Goal: Task Accomplishment & Management: Complete application form

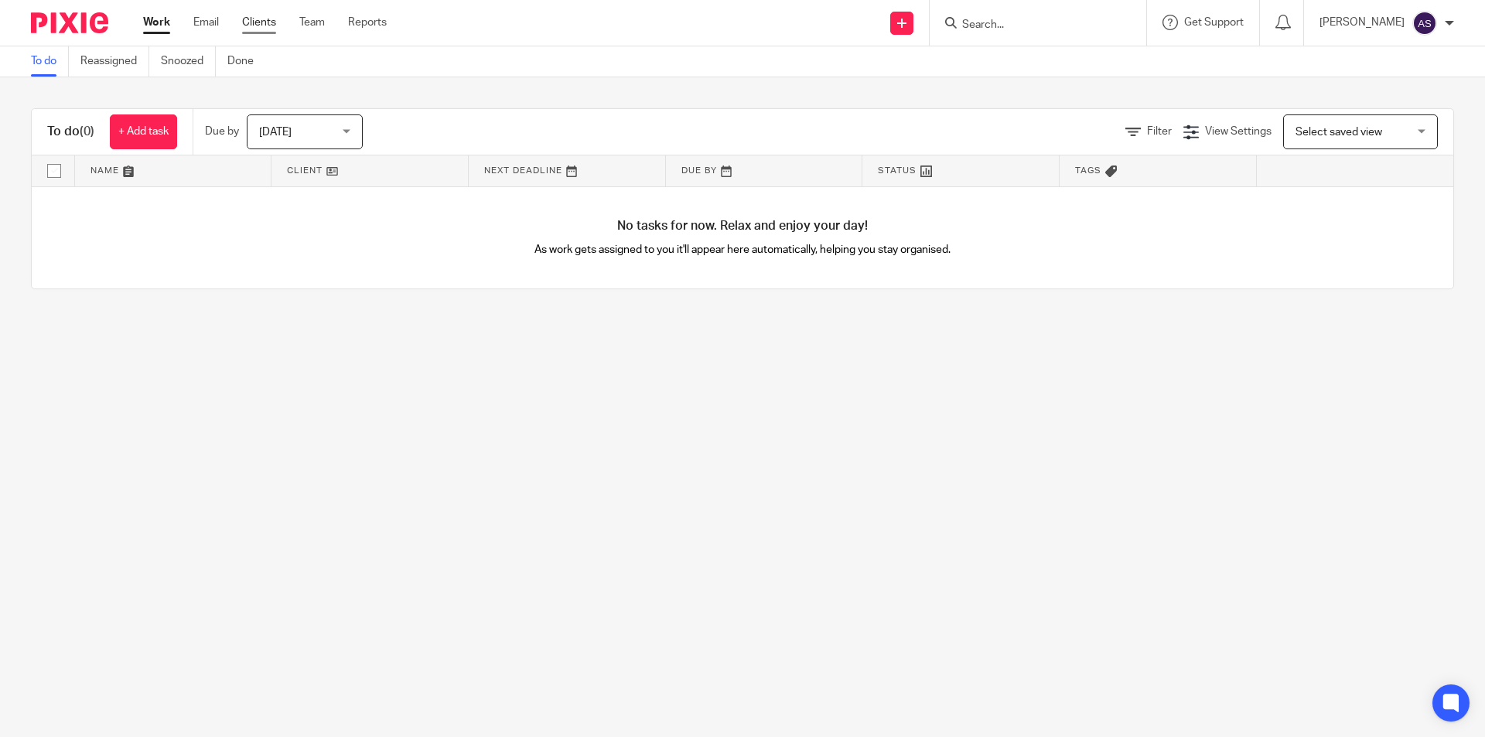
click at [260, 27] on link "Clients" at bounding box center [259, 22] width 34 height 15
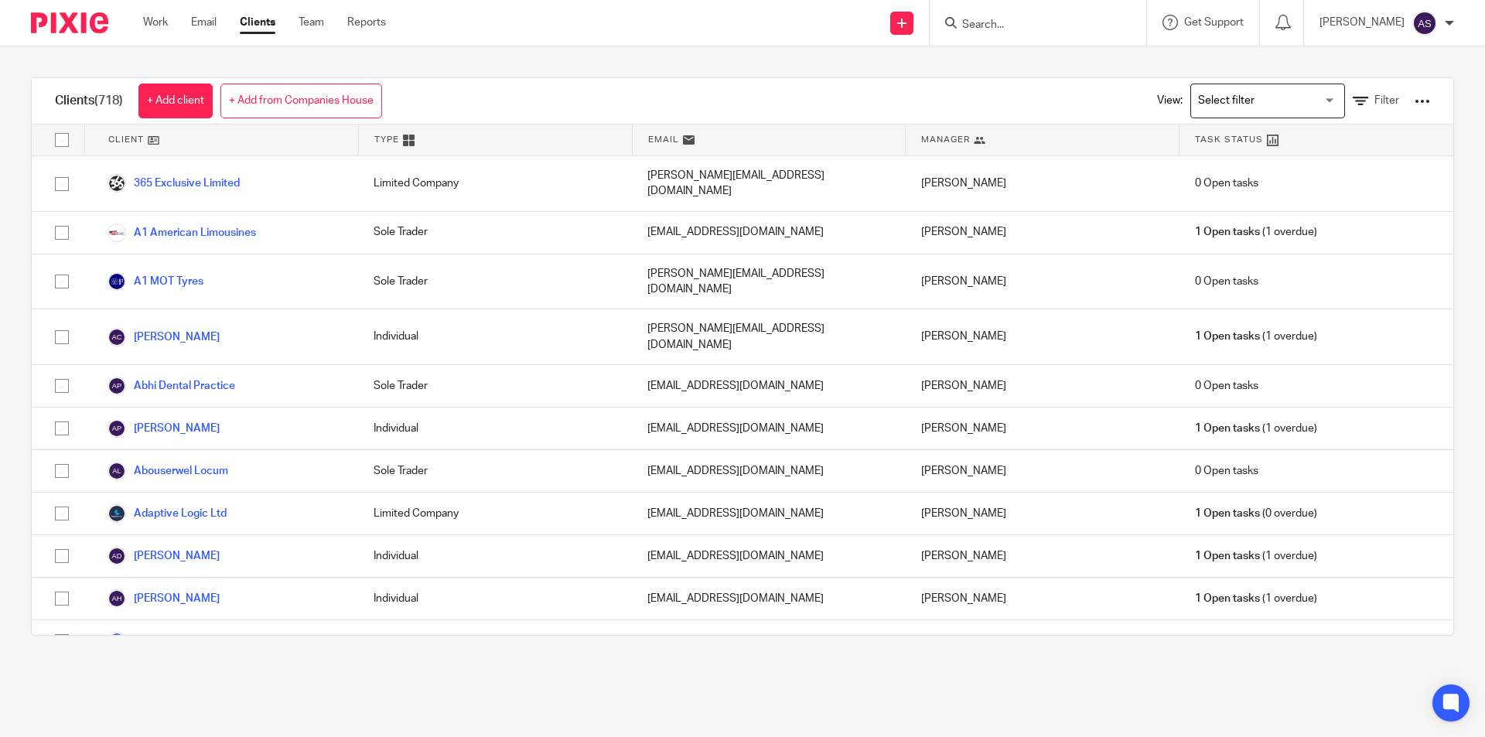
click at [1362, 116] on div "View: Loading... Filter" at bounding box center [1282, 101] width 296 height 46
click at [1361, 107] on link "Filter" at bounding box center [1376, 101] width 46 height 16
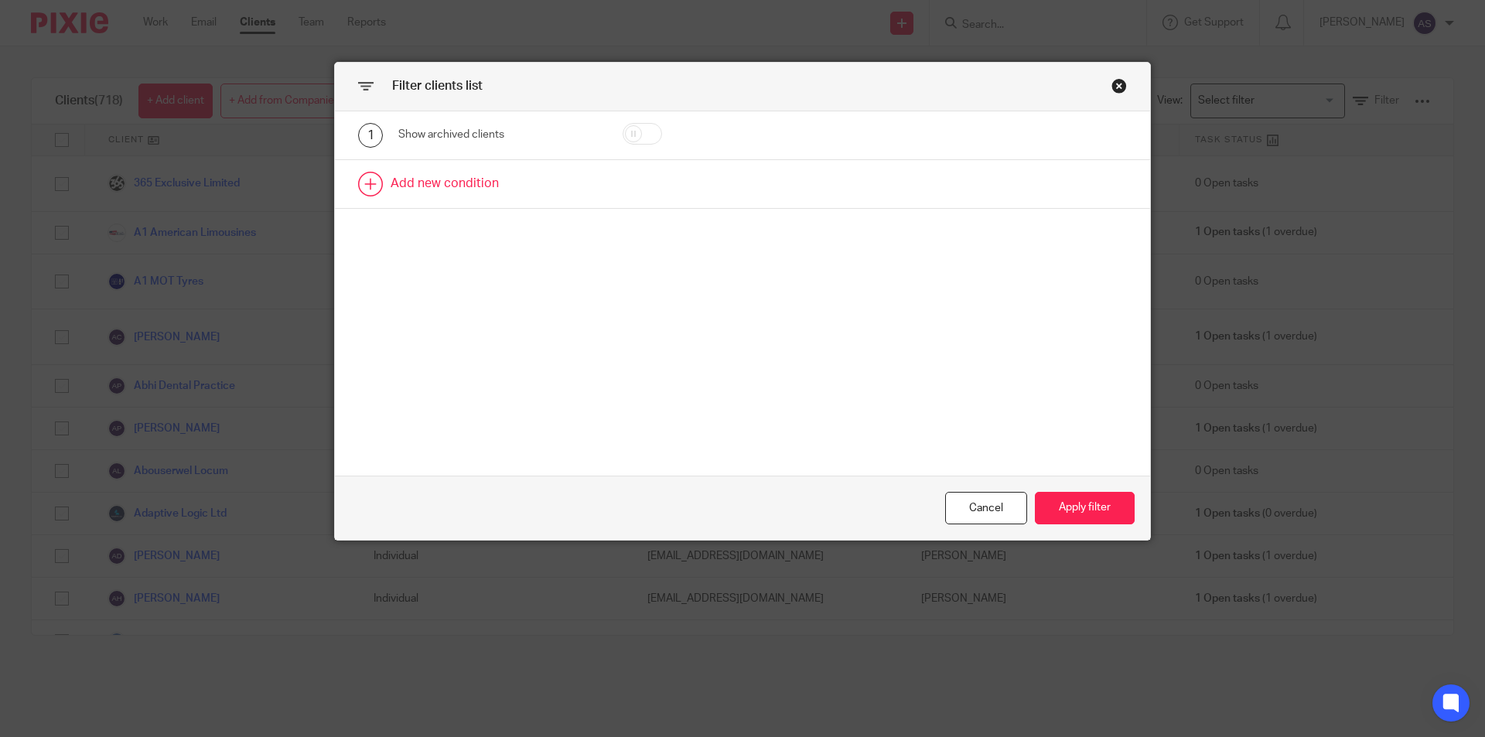
click at [487, 190] on link at bounding box center [742, 184] width 815 height 48
click at [509, 198] on div "Field" at bounding box center [485, 189] width 149 height 32
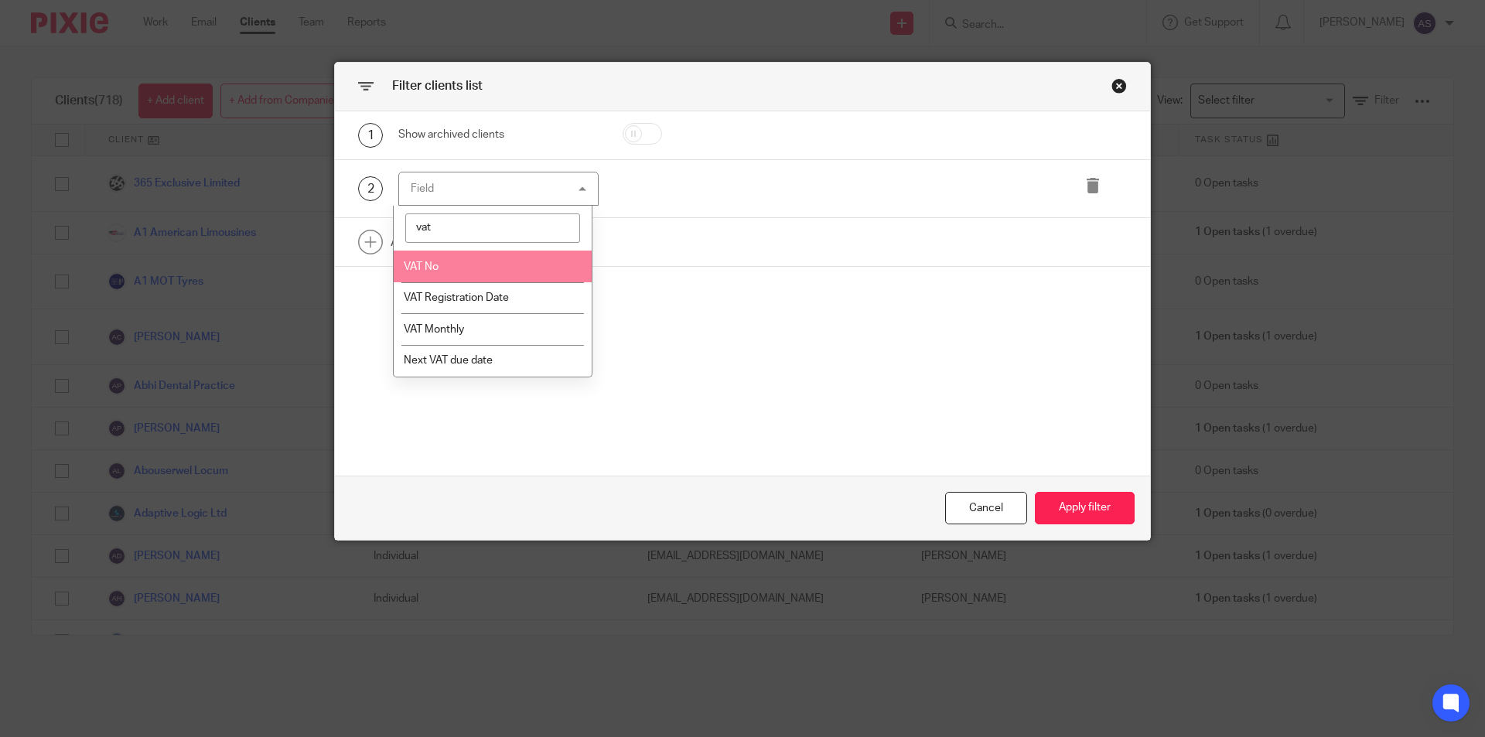
type input "vat"
click at [513, 268] on li "VAT No" at bounding box center [493, 267] width 199 height 32
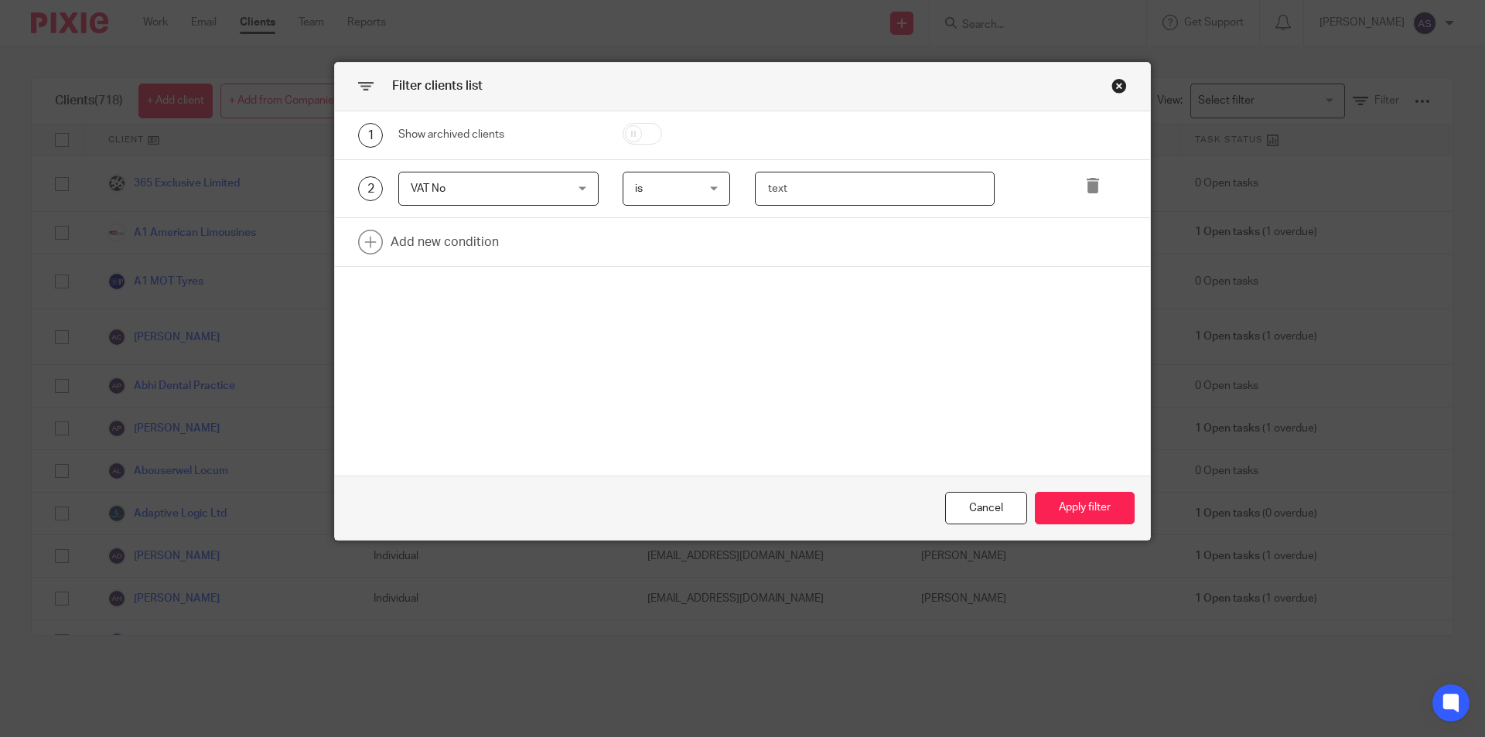
click at [850, 196] on input "text" at bounding box center [875, 189] width 241 height 35
type input "390 2738 86"
click at [1082, 507] on button "Apply filter" at bounding box center [1085, 508] width 100 height 33
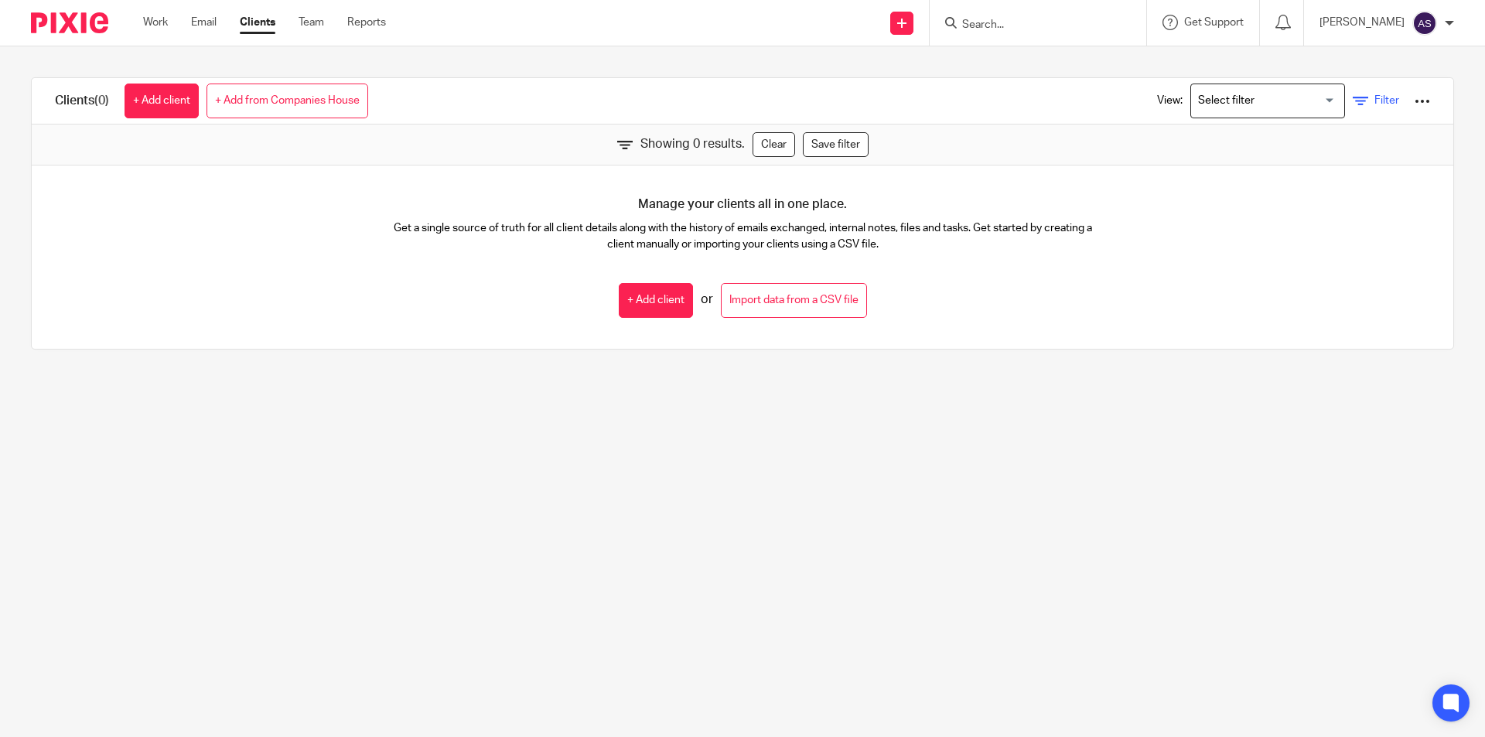
click at [1375, 104] on span "Filter" at bounding box center [1387, 100] width 25 height 11
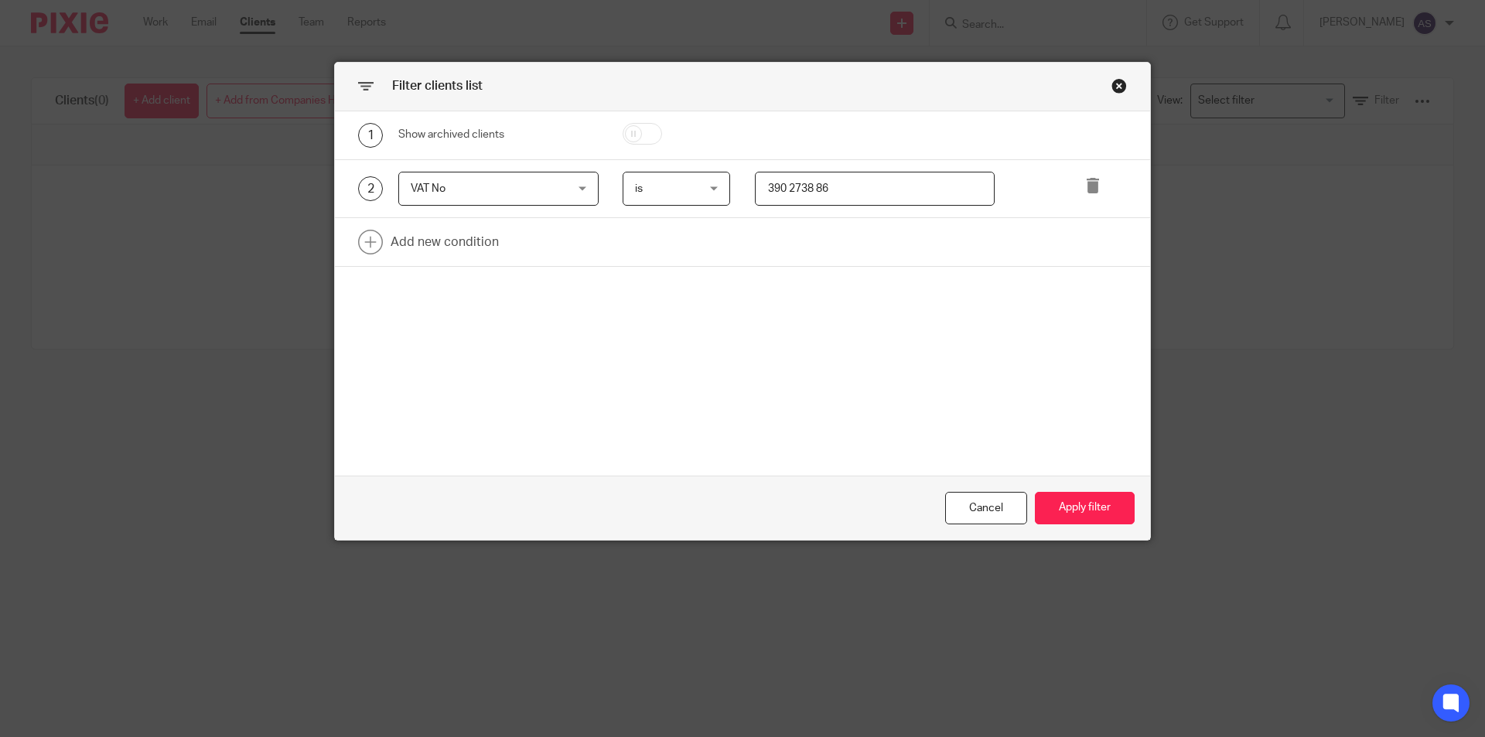
click at [813, 188] on input "390 2738 86" at bounding box center [875, 189] width 241 height 35
type input "390273886"
click at [1072, 502] on button "Apply filter" at bounding box center [1085, 508] width 100 height 33
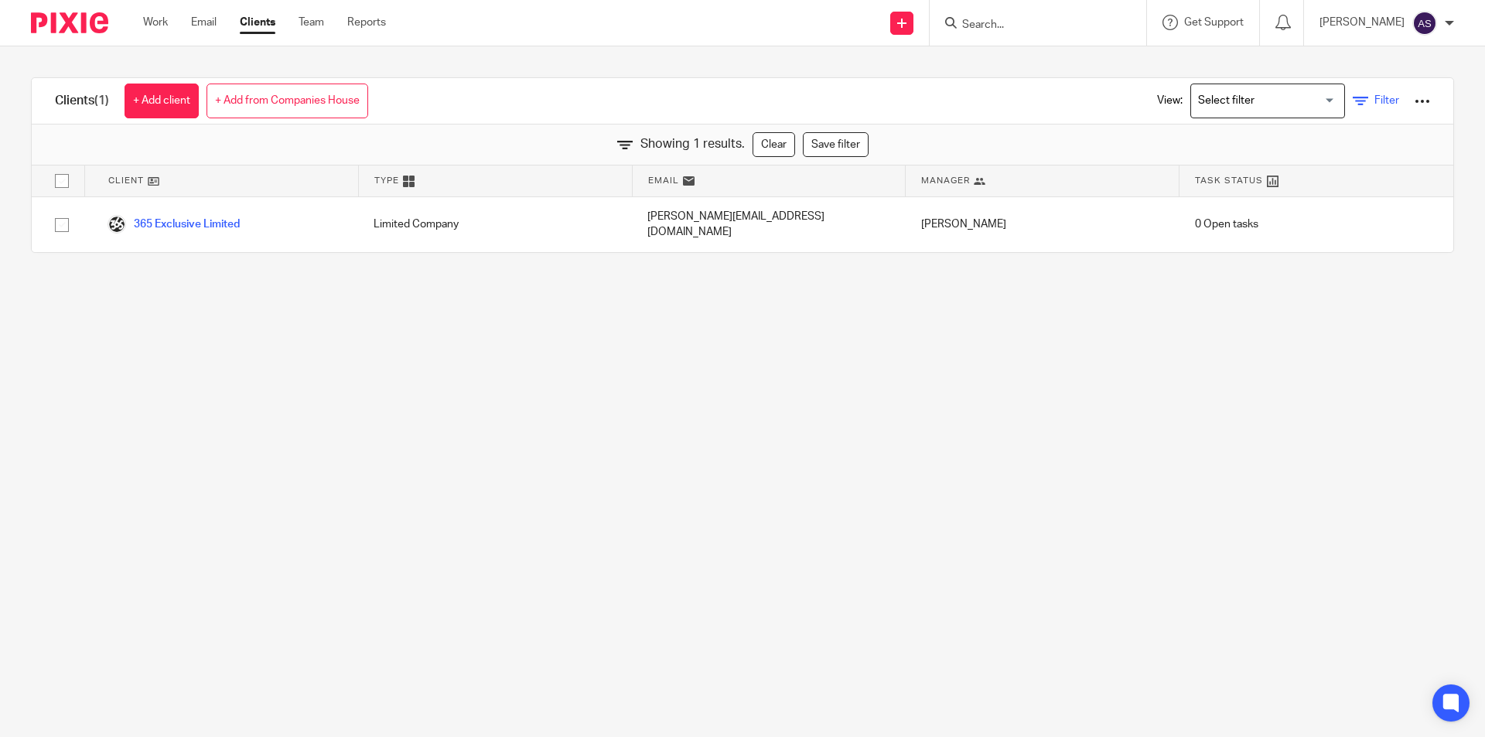
click at [1353, 99] on link "Filter" at bounding box center [1376, 101] width 46 height 16
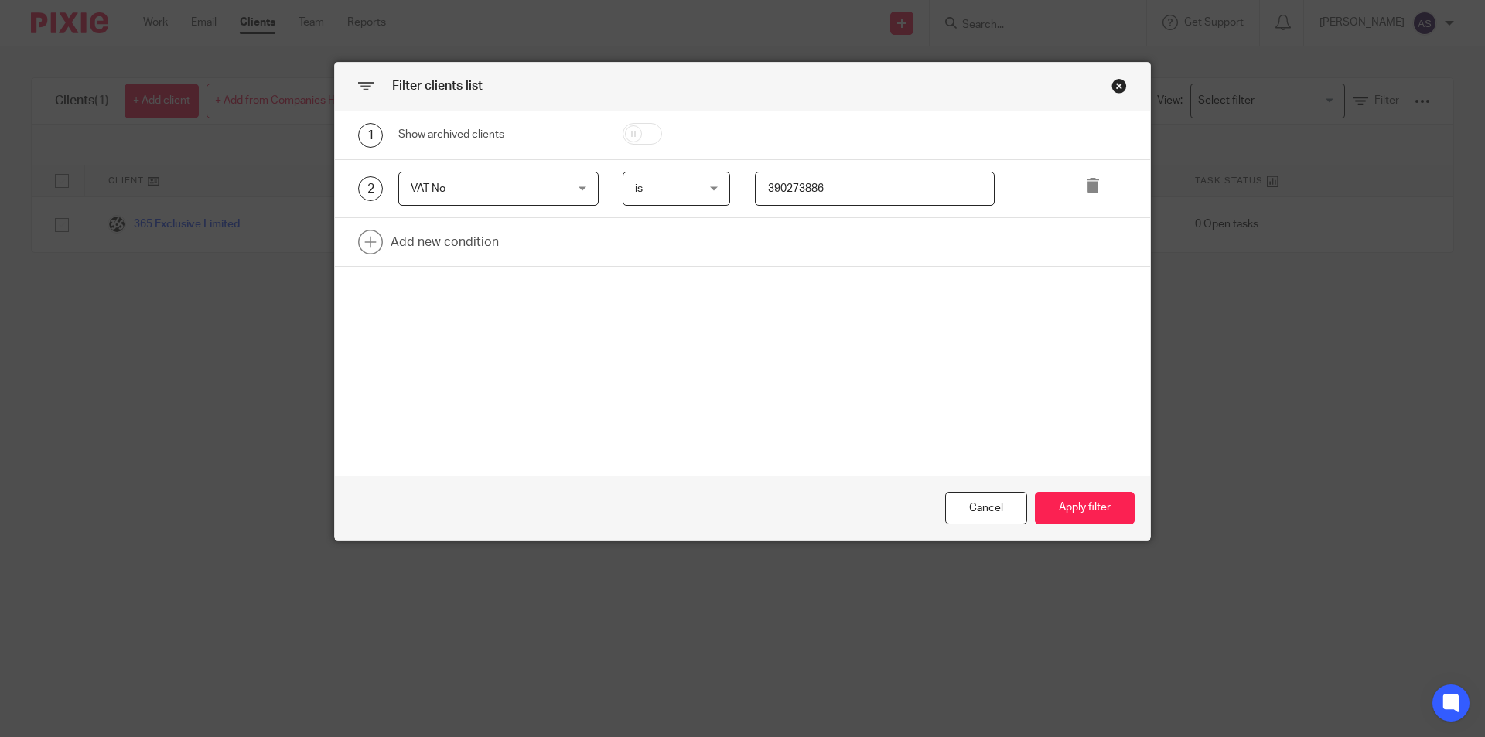
click at [870, 186] on input "390273886" at bounding box center [875, 189] width 241 height 35
type input "3"
type input "390273886"
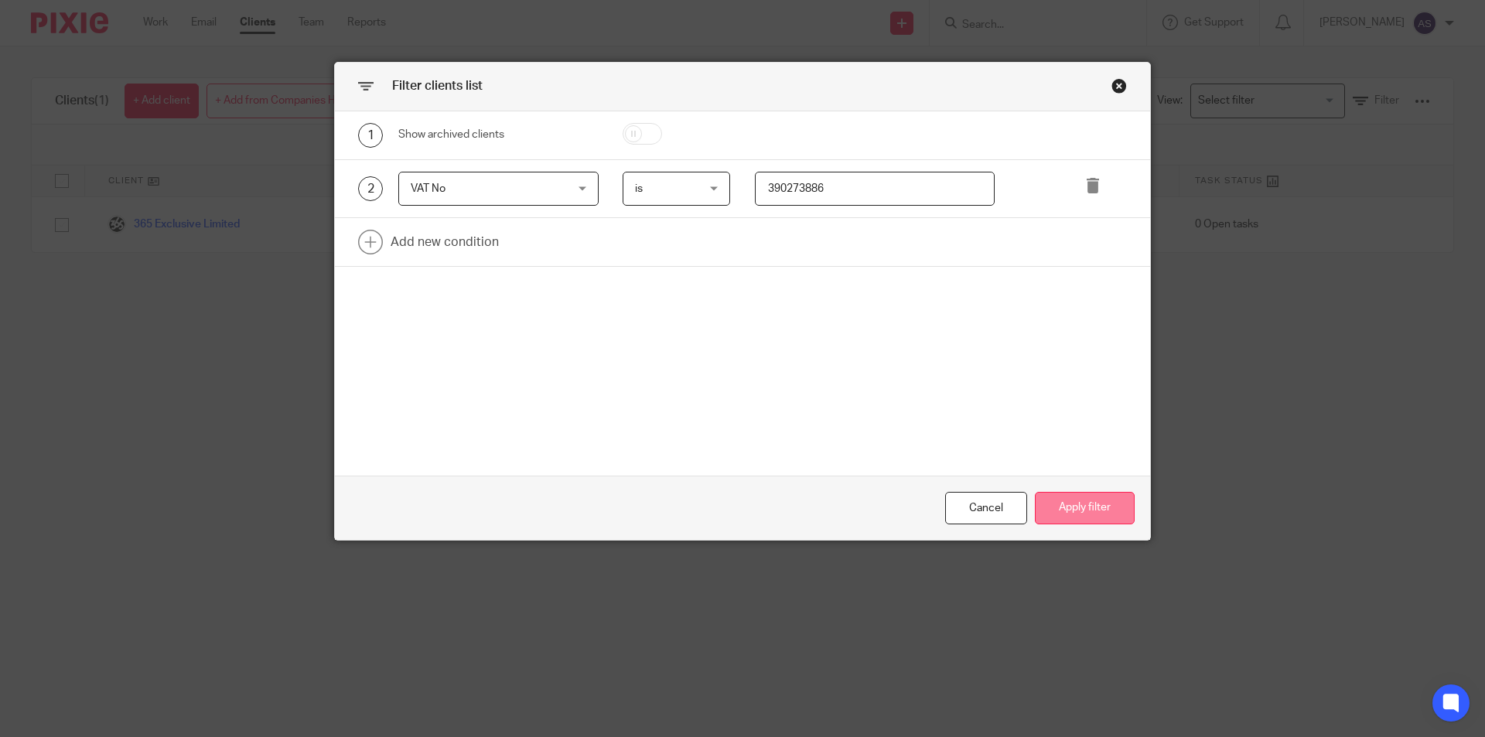
click at [1068, 507] on button "Apply filter" at bounding box center [1085, 508] width 100 height 33
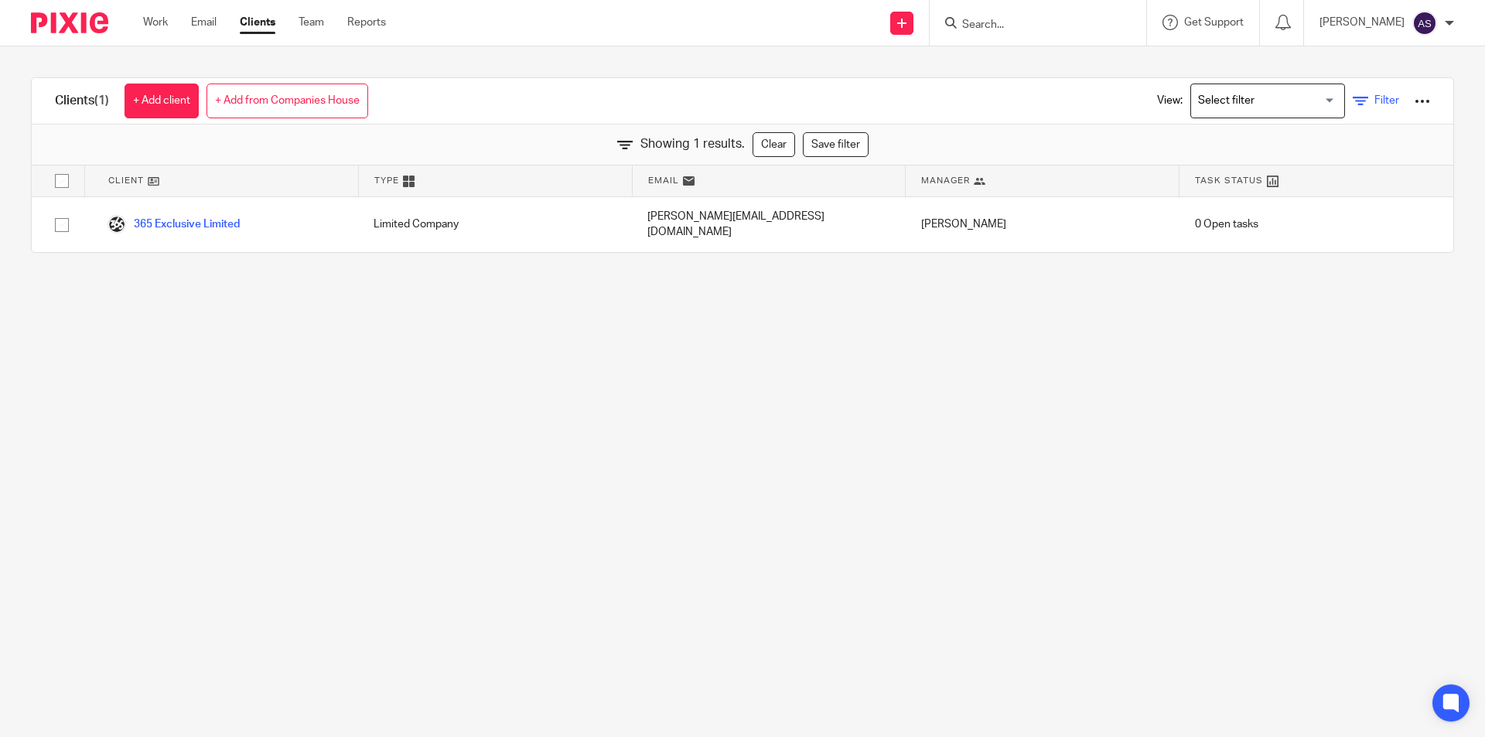
click at [1375, 101] on span "Filter" at bounding box center [1387, 100] width 25 height 11
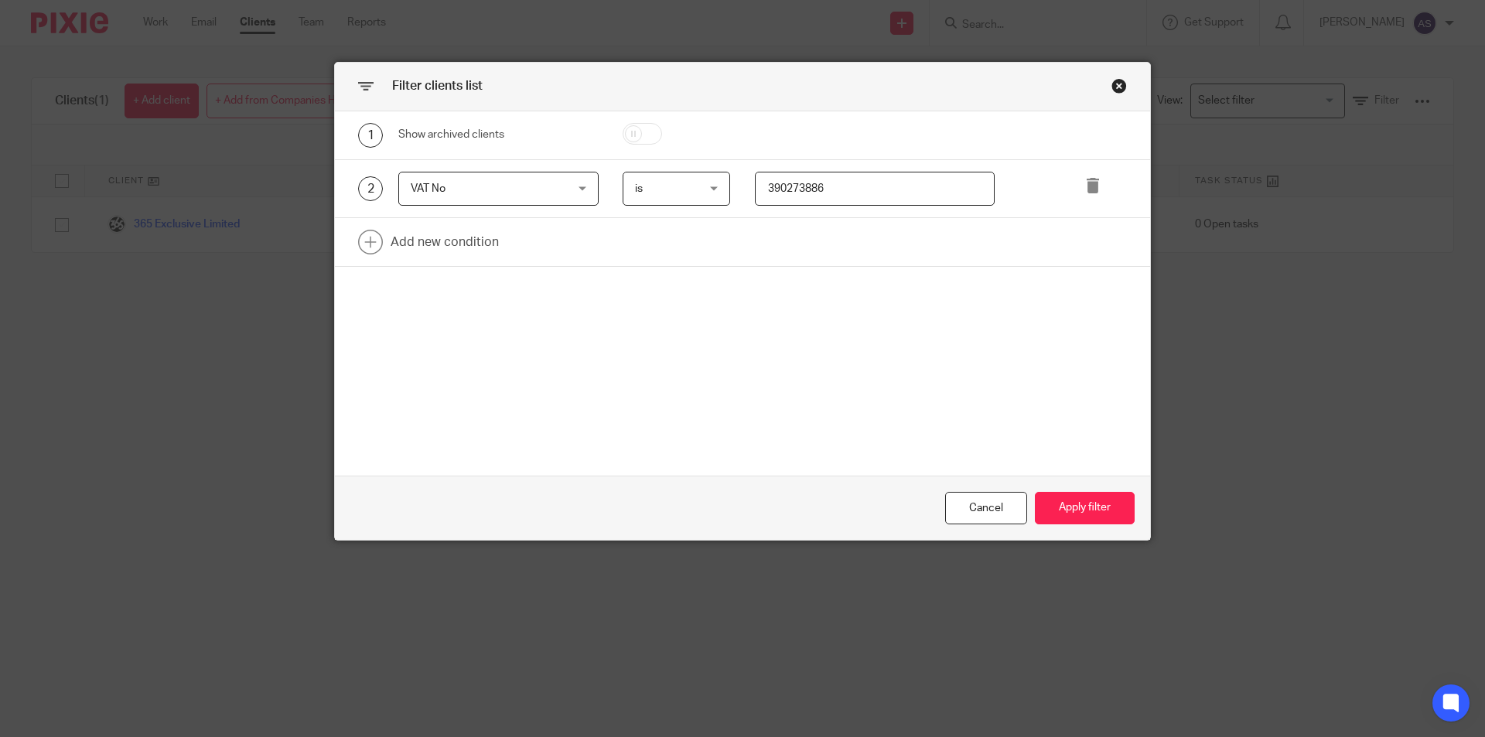
click at [939, 190] on input "390273886" at bounding box center [875, 189] width 241 height 35
type input "3"
type input "390273886"
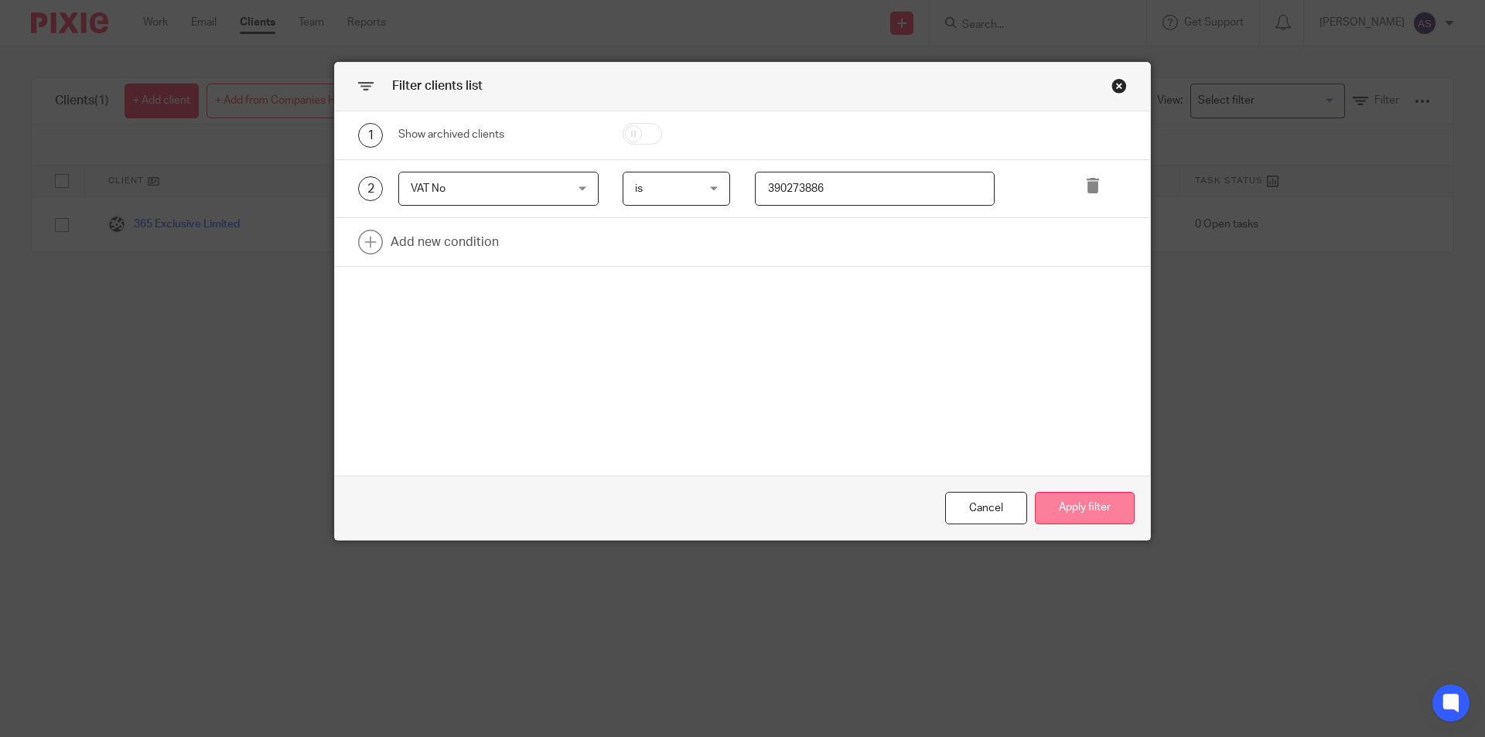
click at [1090, 513] on button "Apply filter" at bounding box center [1085, 508] width 100 height 33
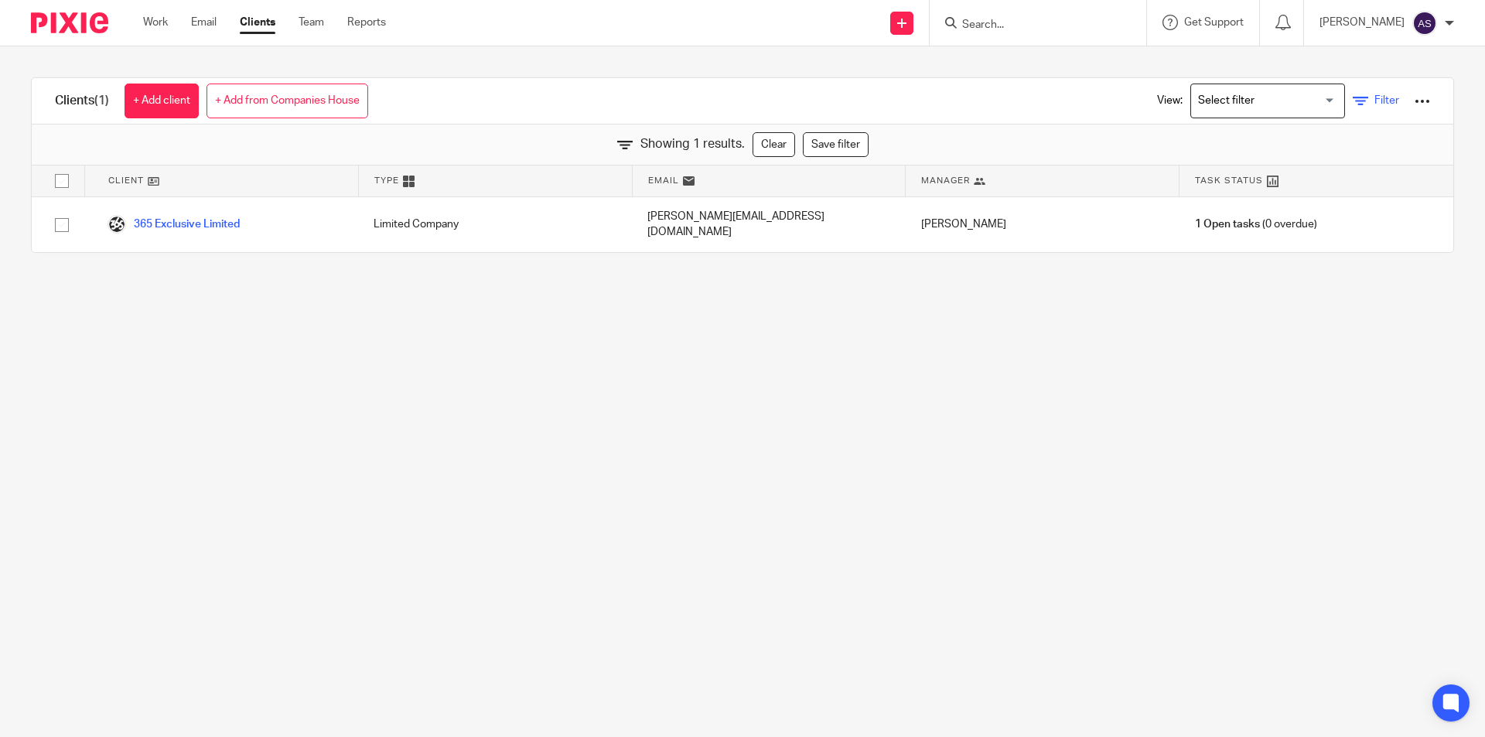
click at [1353, 99] on icon at bounding box center [1360, 101] width 15 height 15
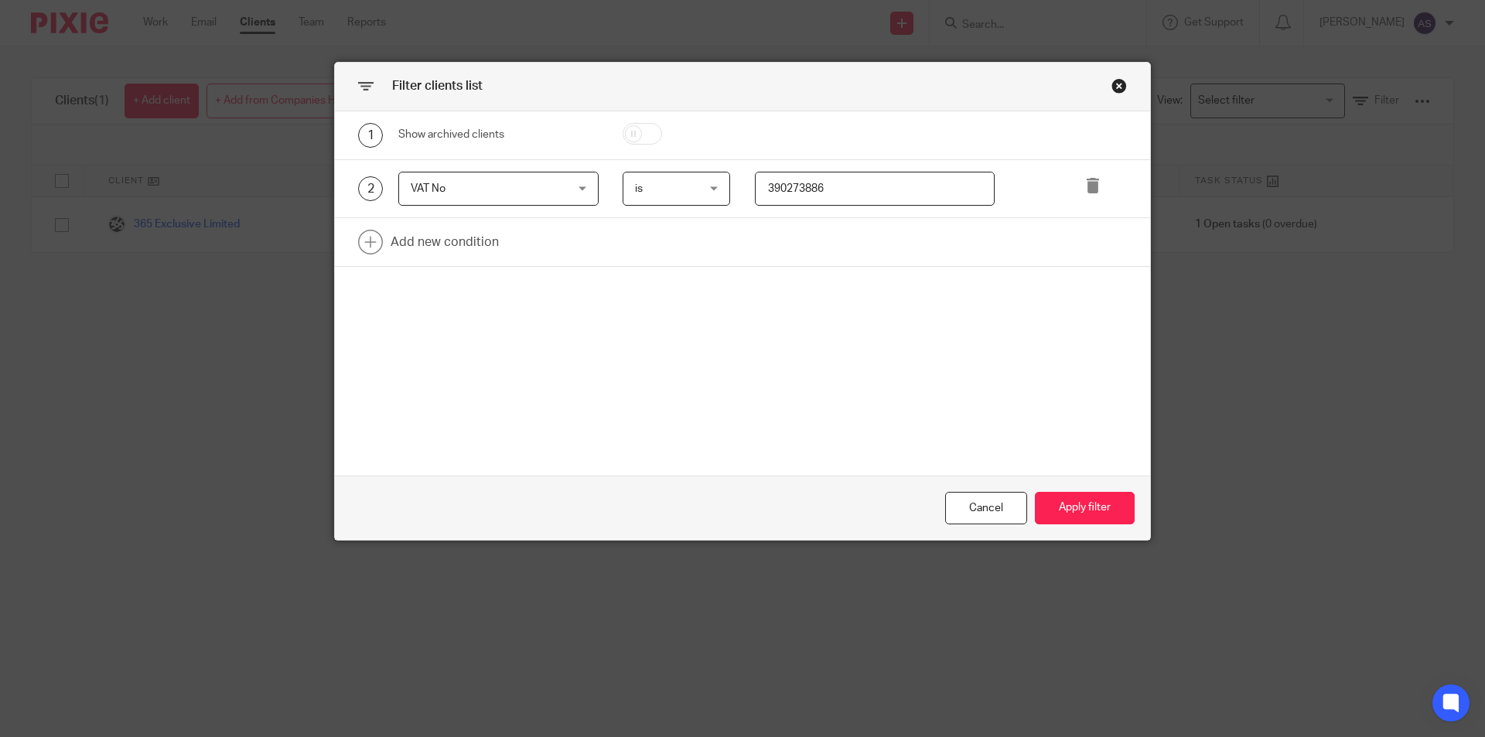
click at [882, 186] on input "390273886" at bounding box center [875, 189] width 241 height 35
drag, startPoint x: 882, startPoint y: 186, endPoint x: 880, endPoint y: 171, distance: 14.9
click at [880, 172] on input "390273886" at bounding box center [875, 189] width 241 height 35
type input "1"
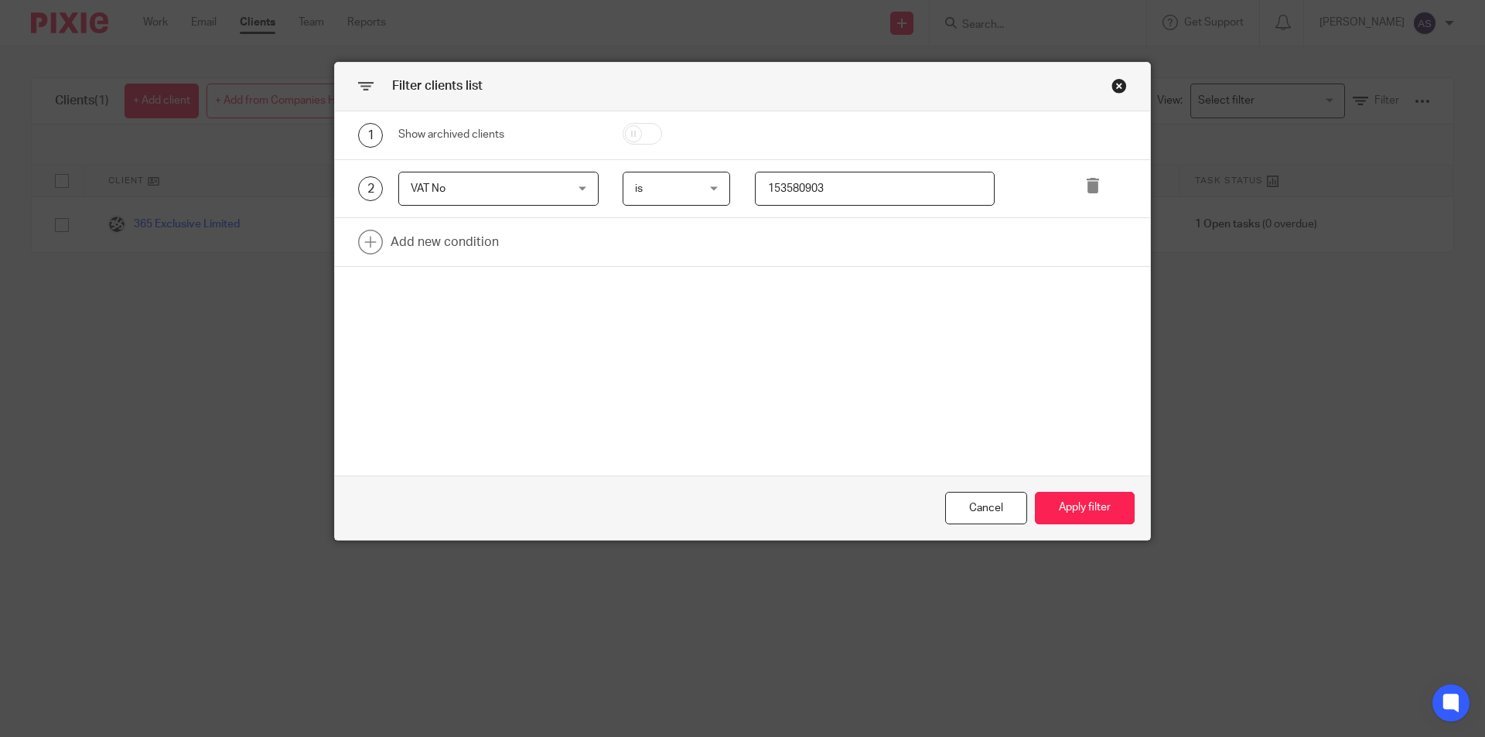
type input "153580903"
click at [1089, 506] on button "Apply filter" at bounding box center [1085, 508] width 100 height 33
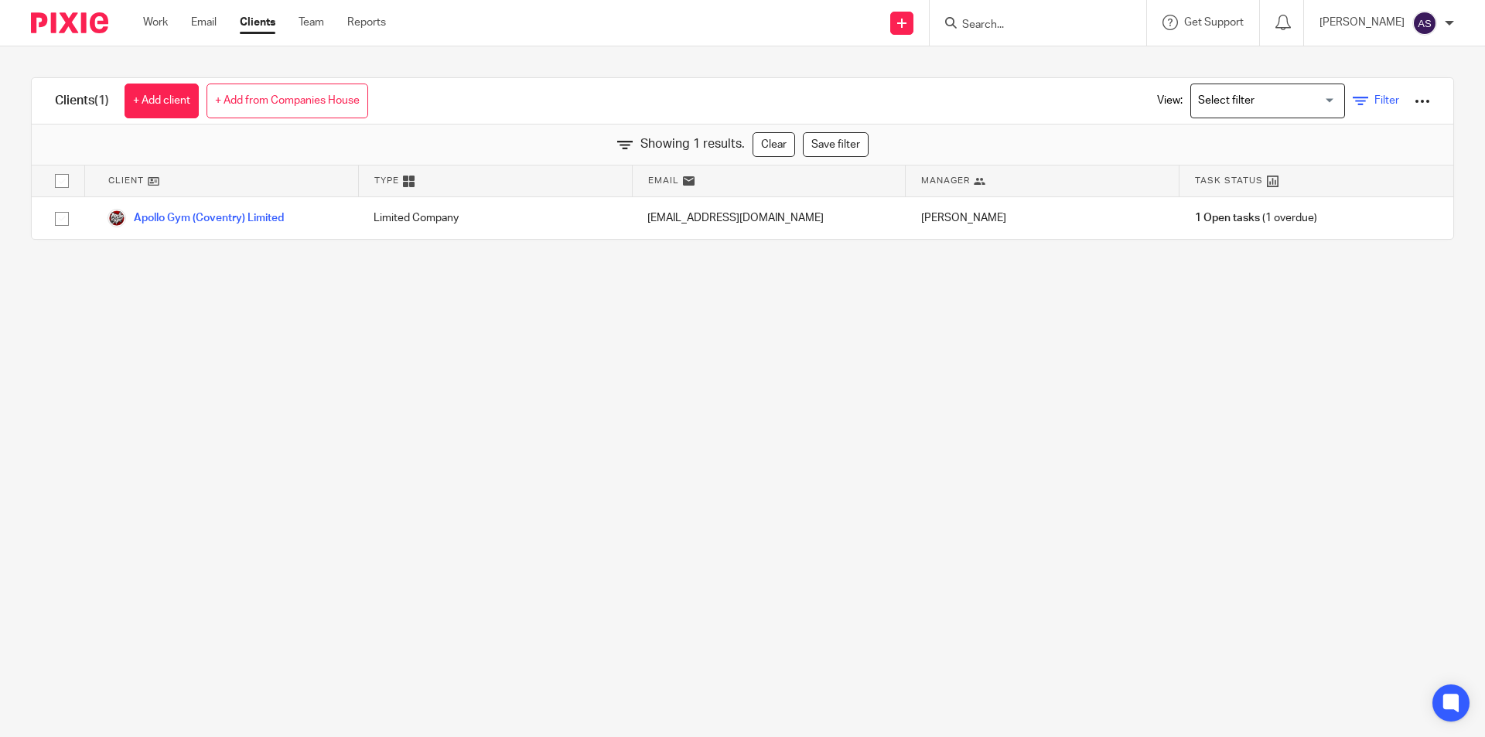
click at [1375, 101] on span "Filter" at bounding box center [1387, 100] width 25 height 11
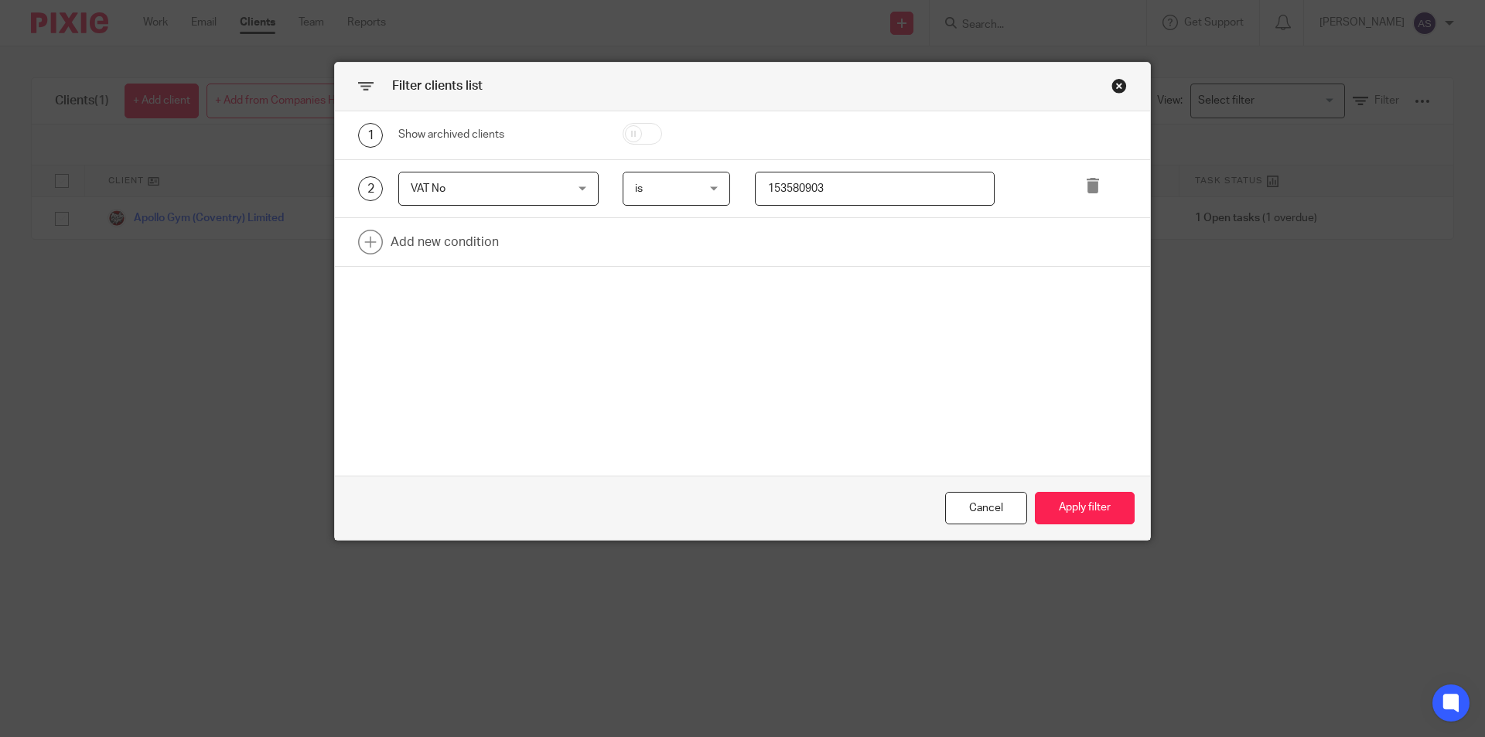
click at [856, 179] on input "153580903" at bounding box center [875, 189] width 241 height 35
click at [857, 181] on input "153580903" at bounding box center [875, 189] width 241 height 35
type input "1535809"
type input "153580903"
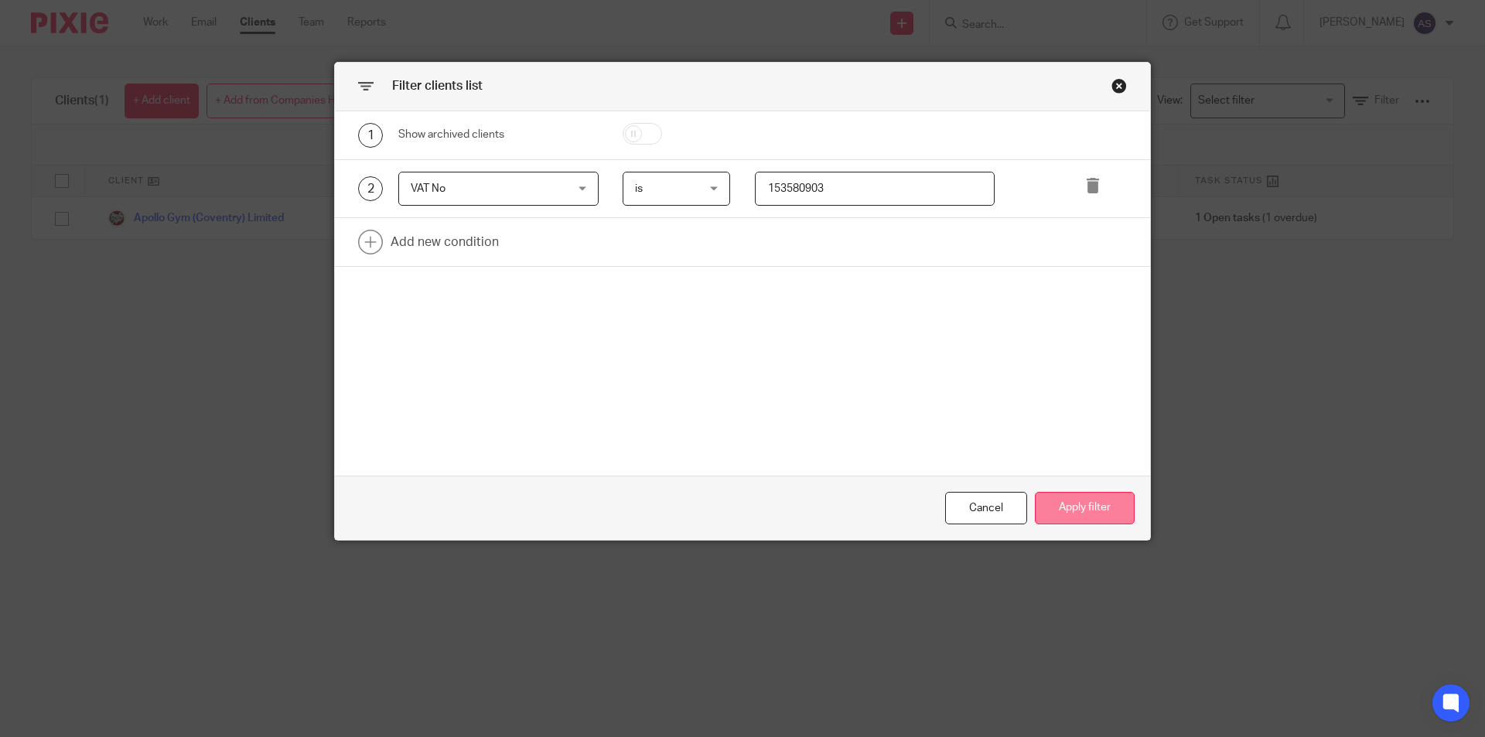
click at [1102, 523] on button "Apply filter" at bounding box center [1085, 508] width 100 height 33
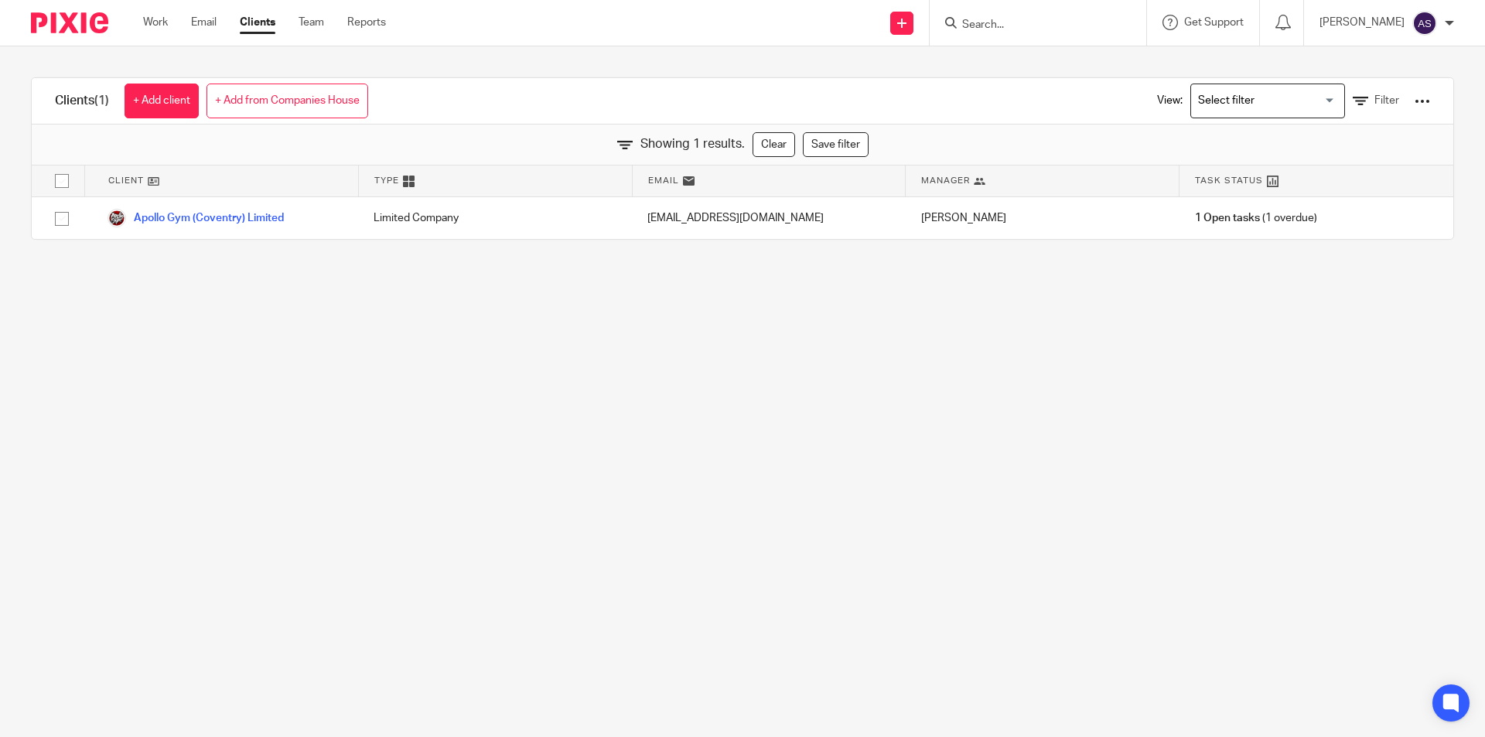
click at [1064, 24] on input "Search" at bounding box center [1030, 26] width 139 height 14
type input "Greentek"
click at [1081, 68] on link at bounding box center [1079, 67] width 242 height 36
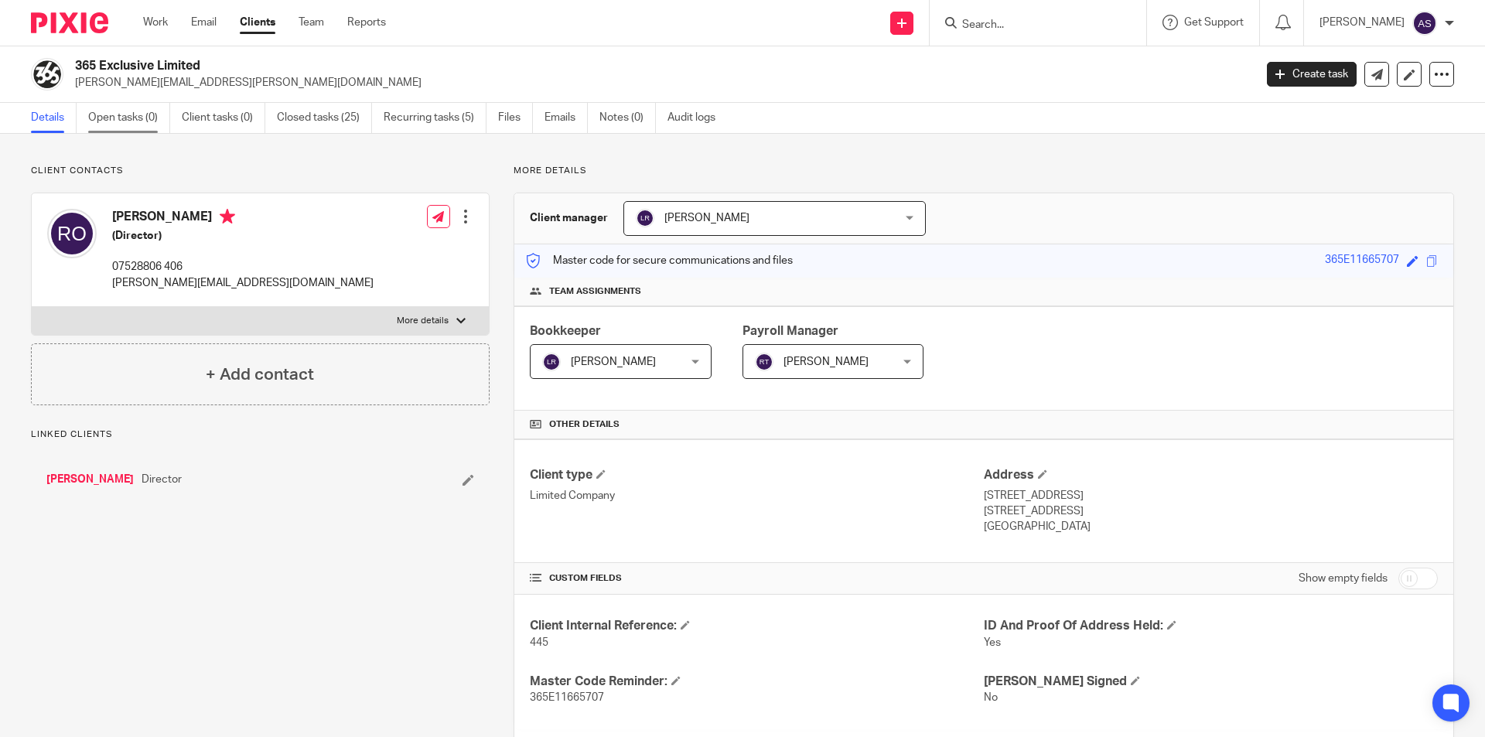
click at [156, 124] on link "Open tasks (0)" at bounding box center [129, 118] width 82 height 30
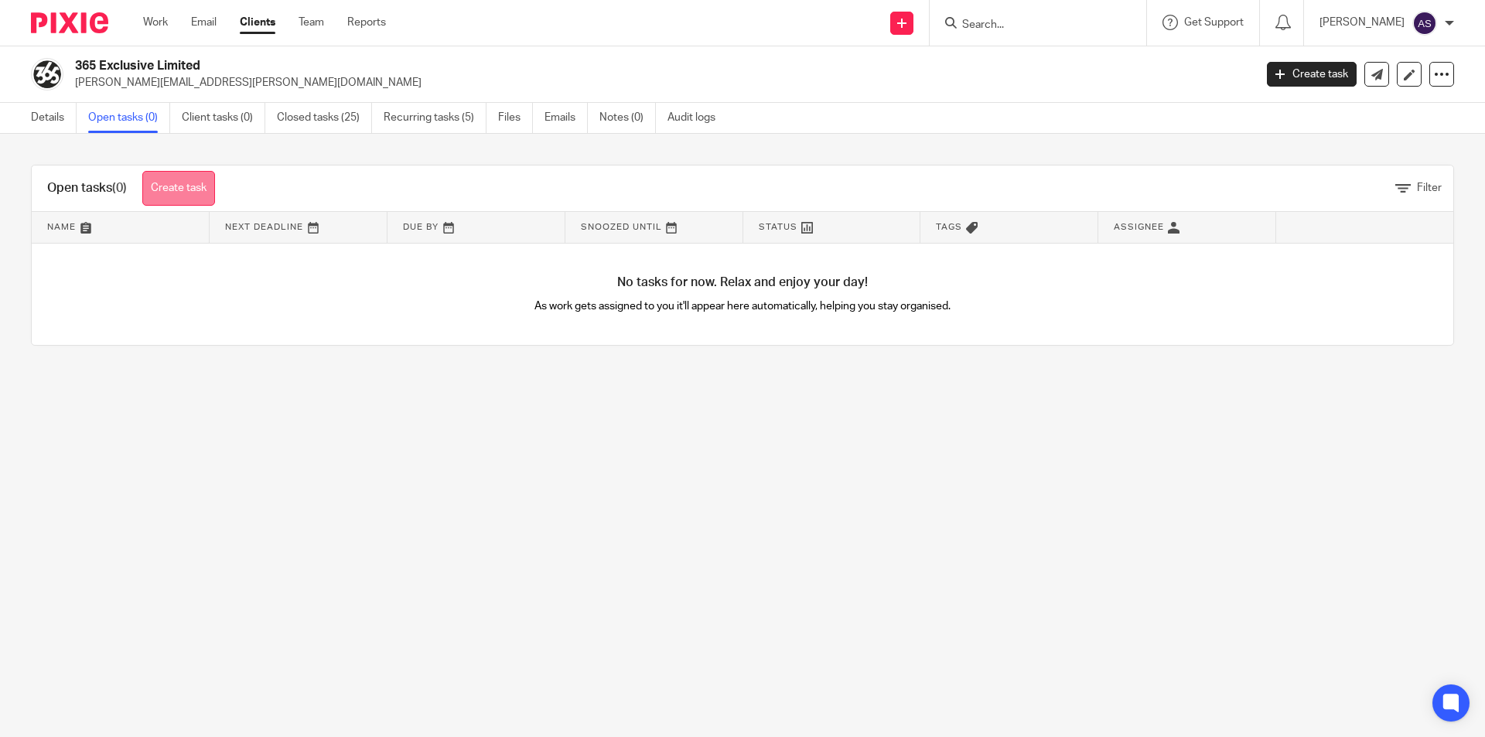
click at [166, 190] on link "Create task" at bounding box center [178, 188] width 73 height 35
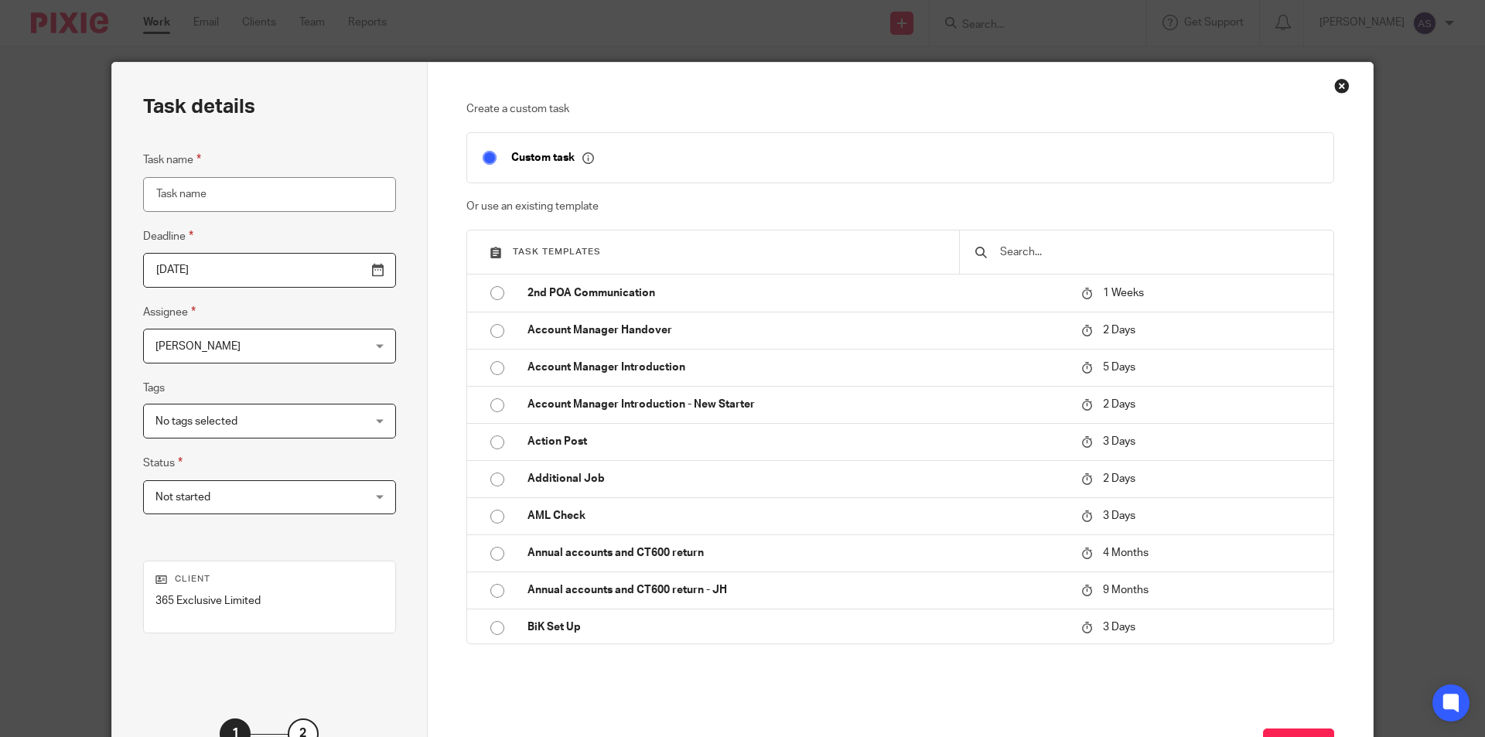
click at [245, 162] on fieldset "Task name" at bounding box center [269, 181] width 253 height 60
click at [258, 195] on input "Task name" at bounding box center [269, 194] width 253 height 35
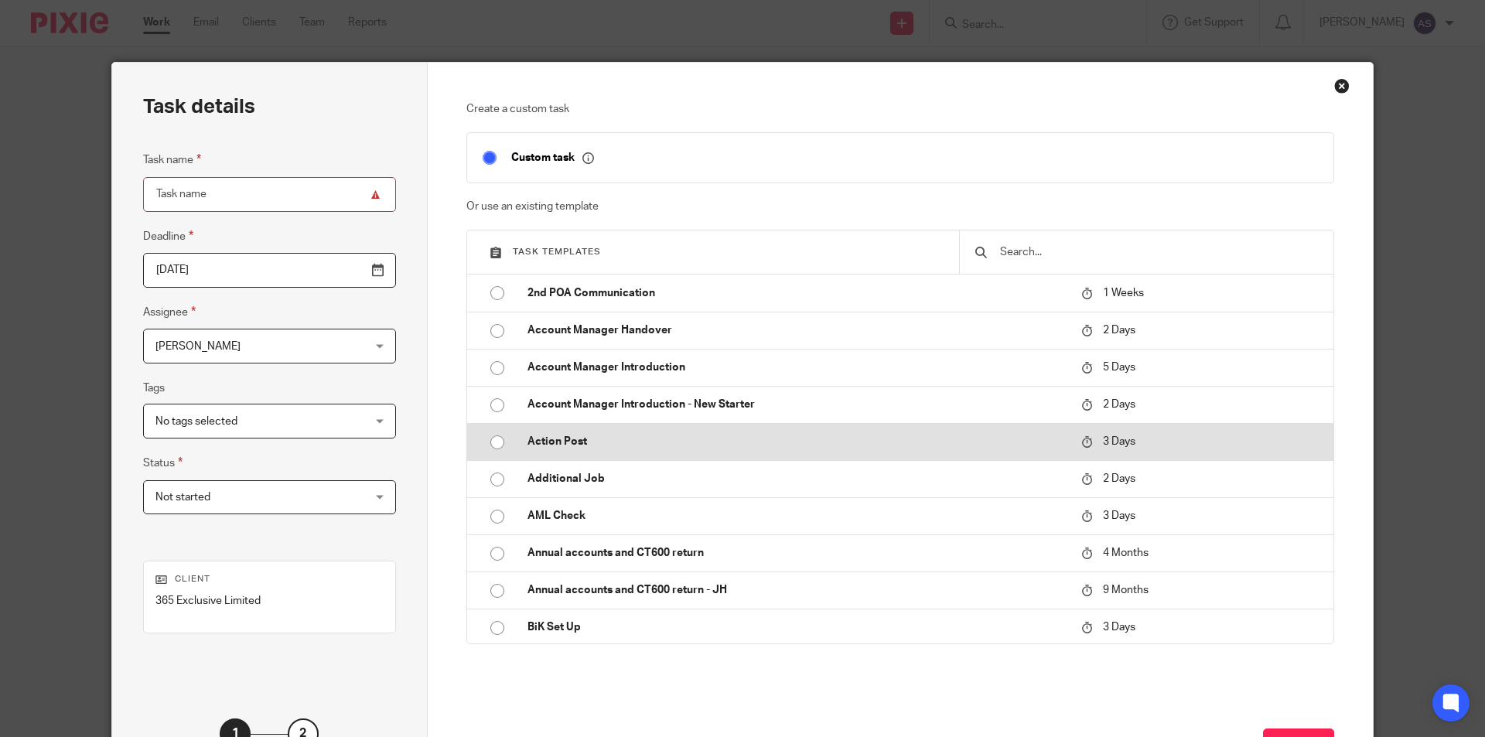
click at [592, 442] on p "Action Post" at bounding box center [797, 441] width 538 height 15
type input "2025-08-22"
type input "Action Post"
checkbox input "false"
radio input "true"
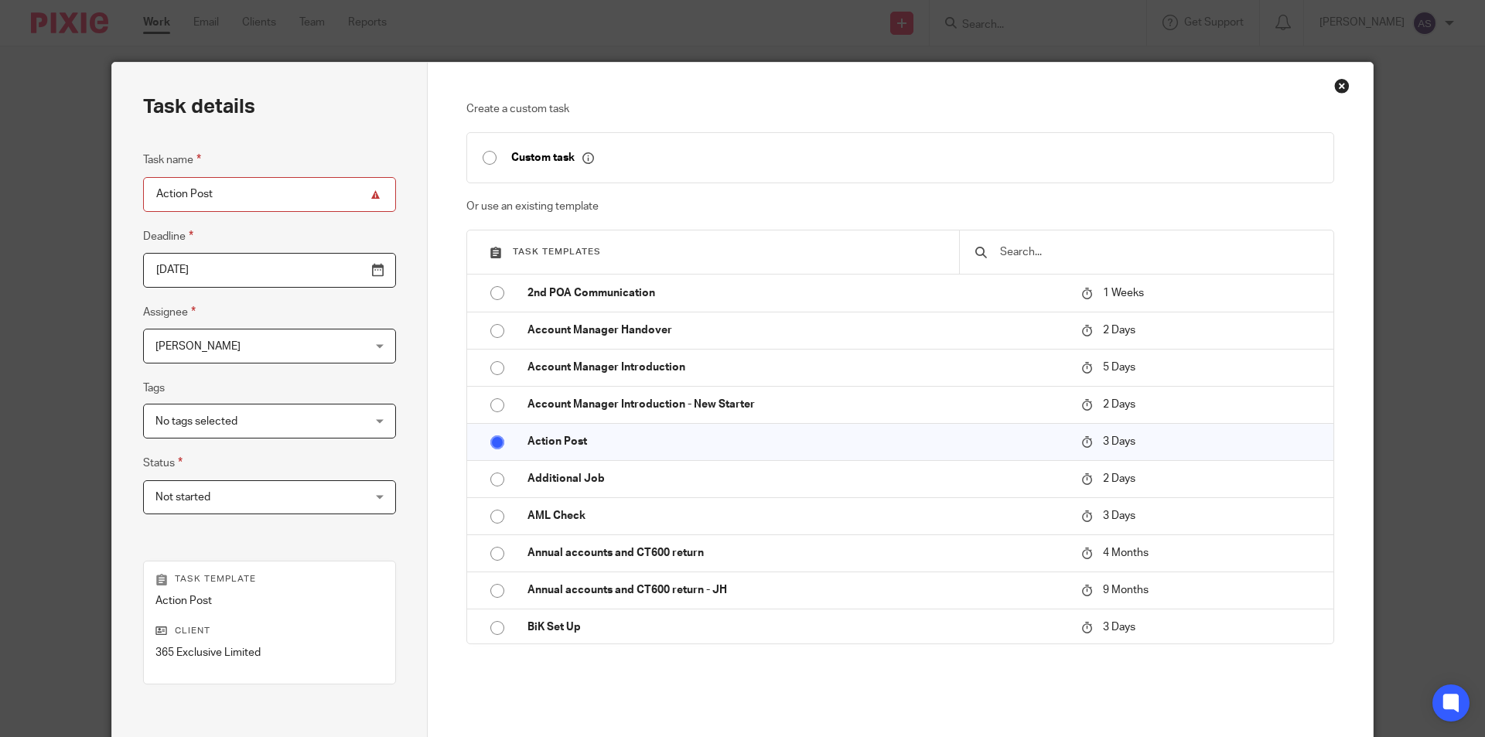
click at [228, 341] on span "[PERSON_NAME]" at bounding box center [252, 346] width 192 height 32
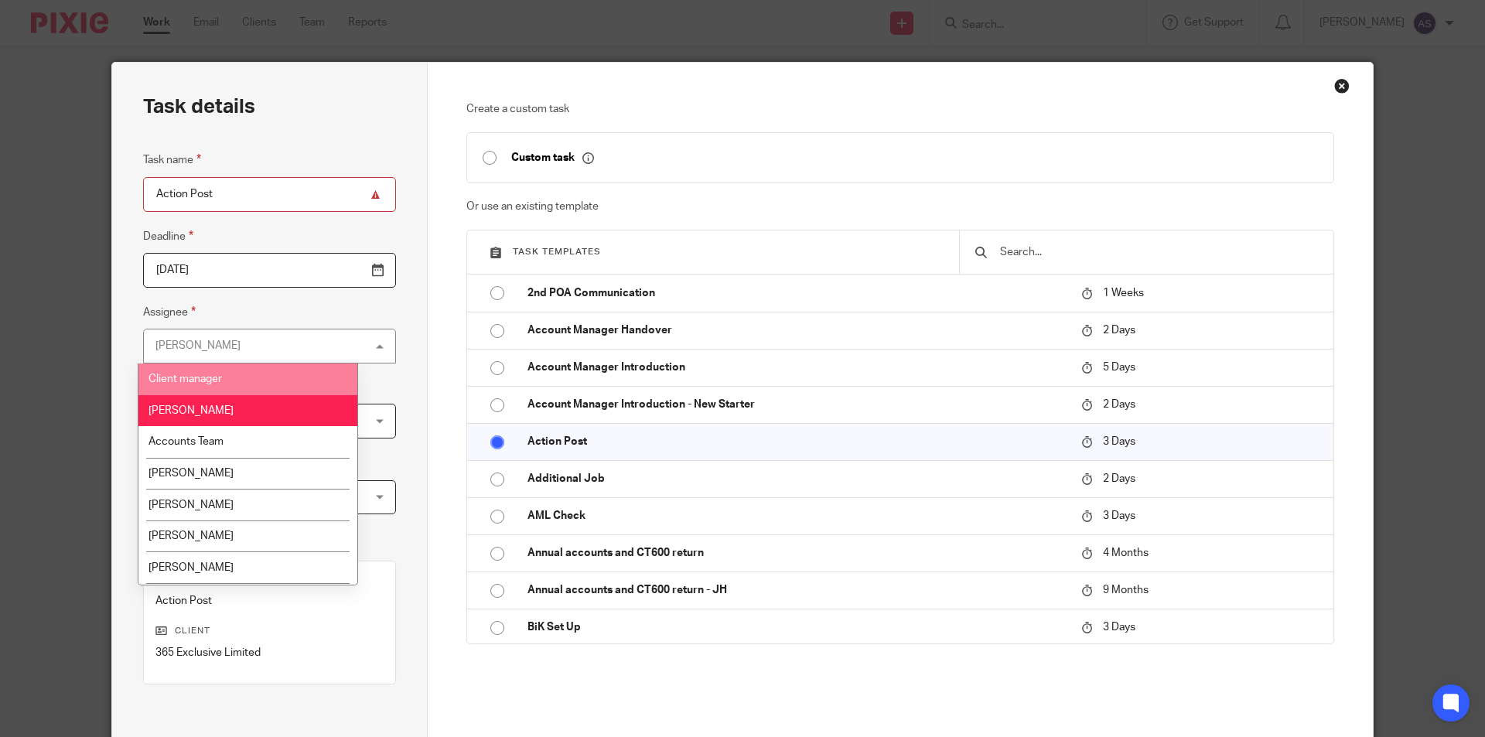
click at [226, 374] on li "Client manager" at bounding box center [247, 380] width 219 height 32
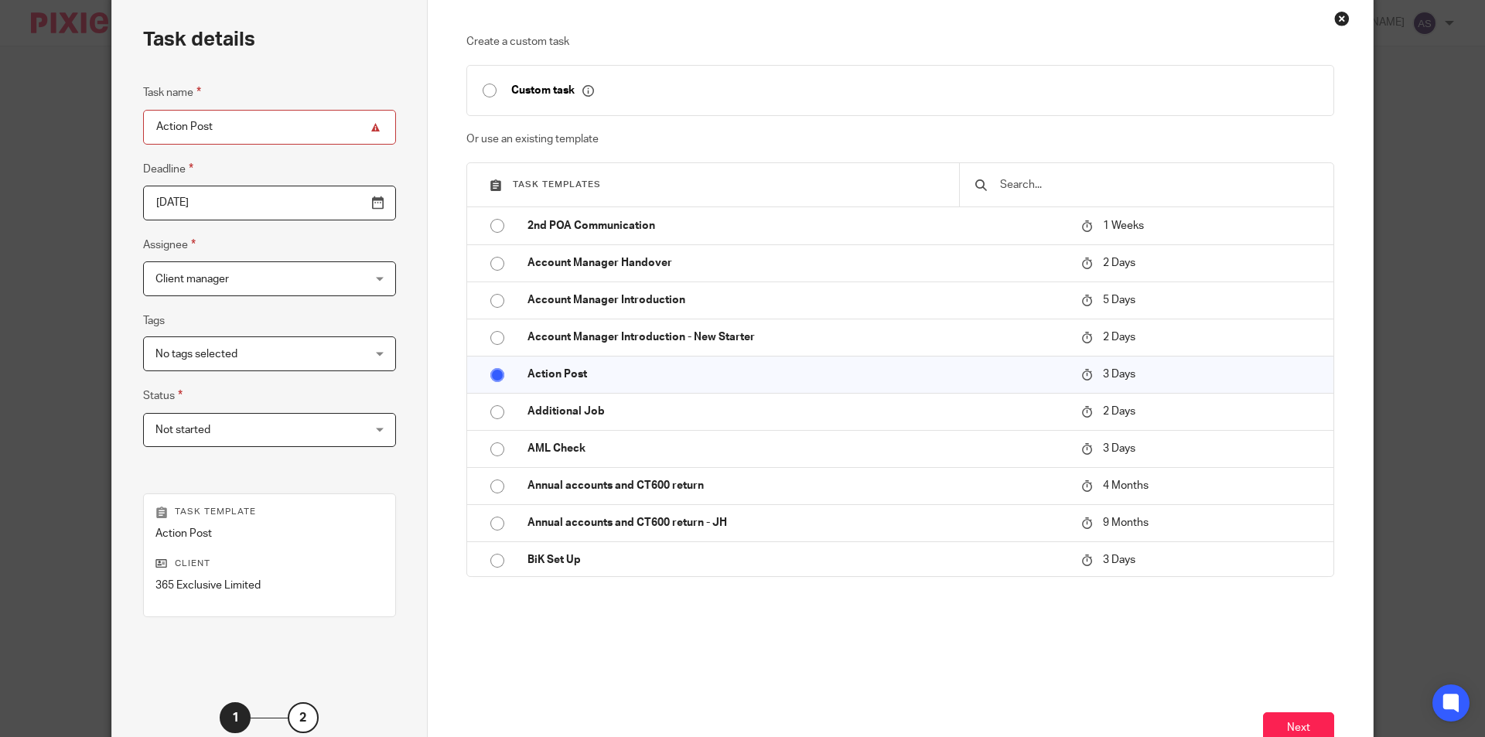
scroll to position [155, 0]
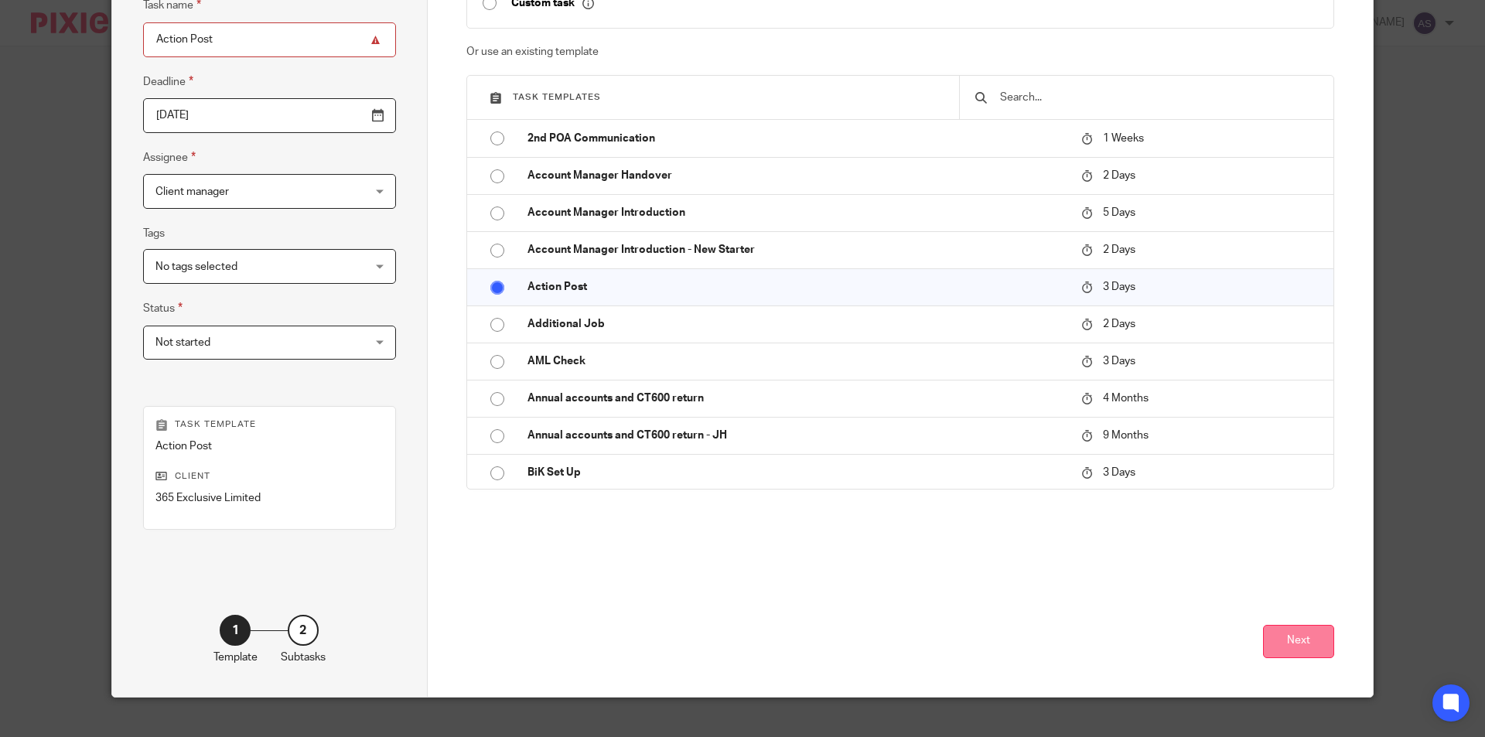
click at [1297, 642] on button "Next" at bounding box center [1298, 641] width 71 height 33
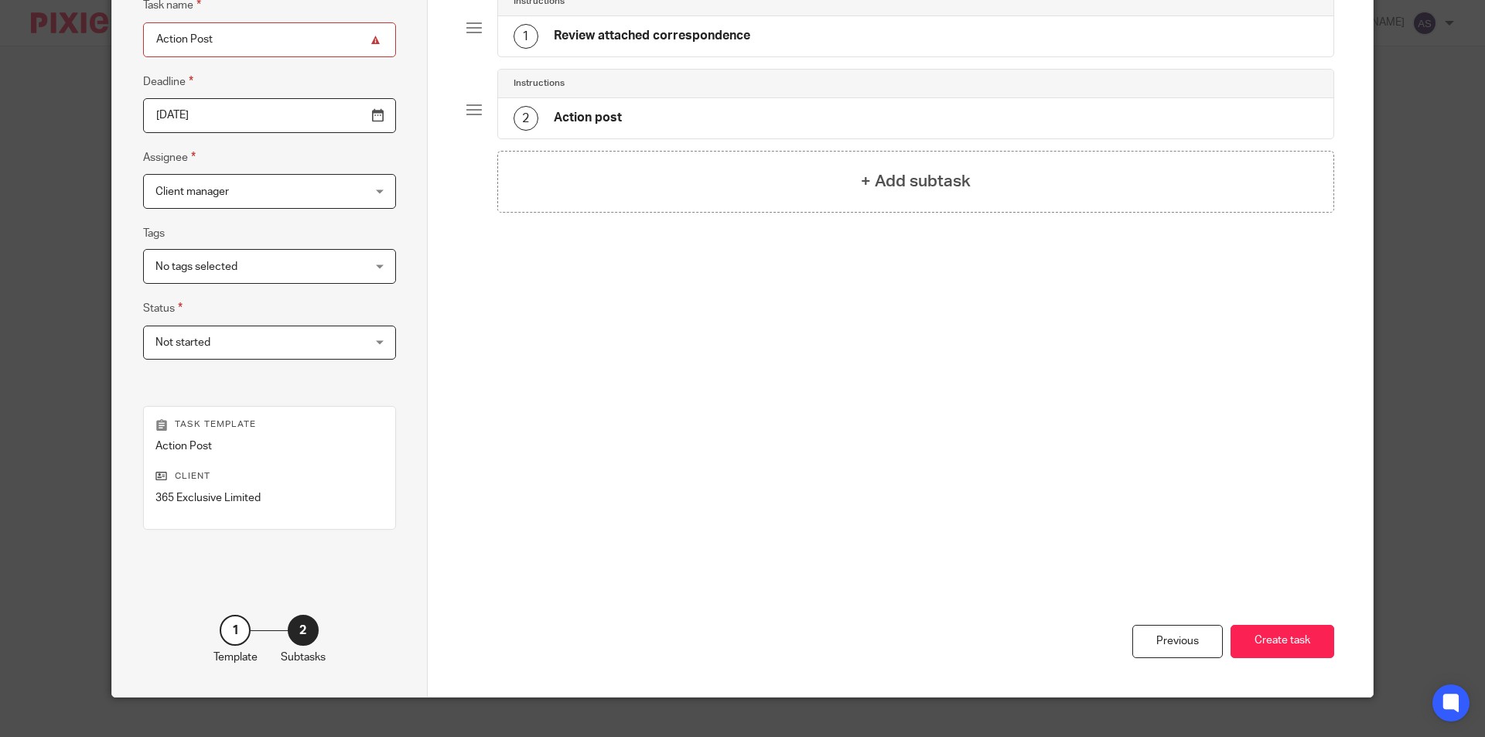
scroll to position [0, 0]
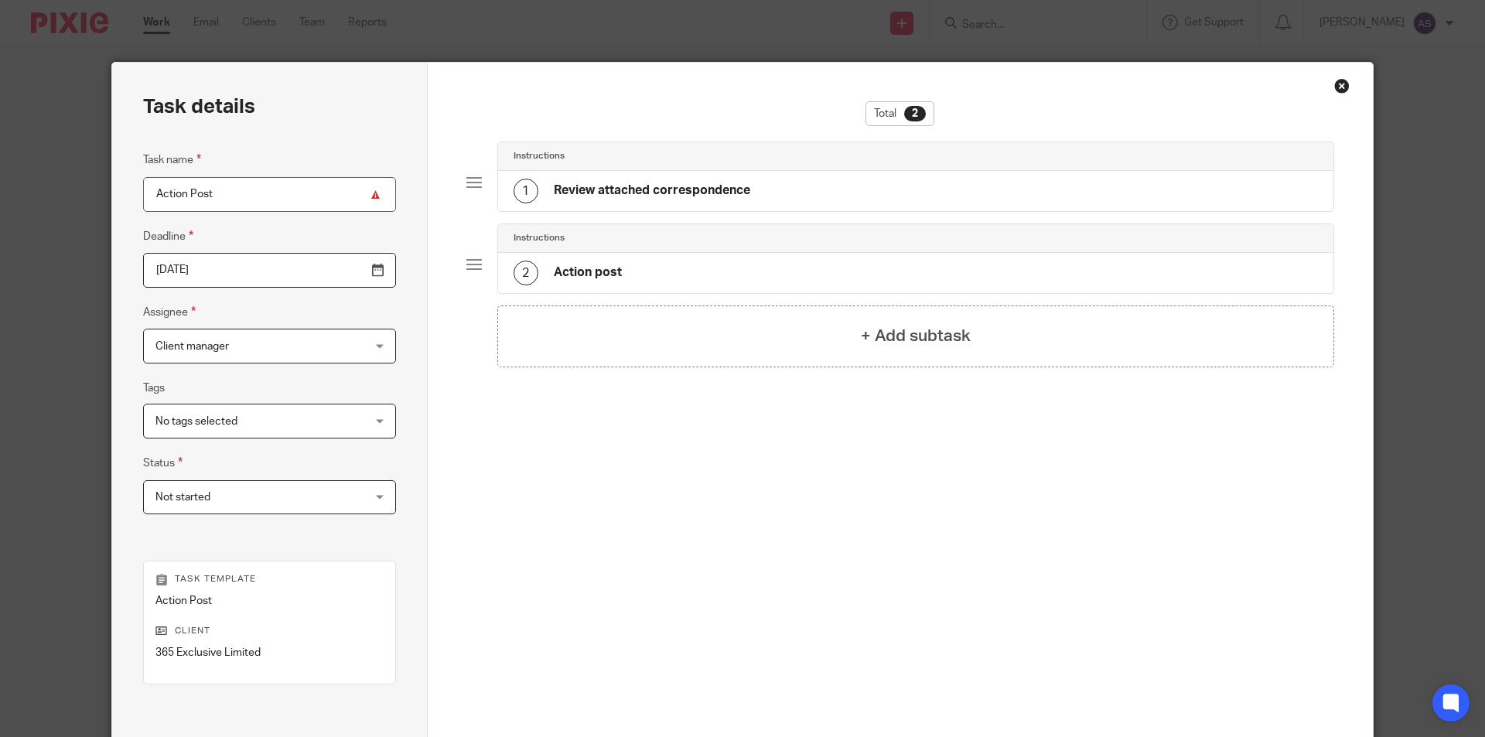
click at [639, 192] on h4 "Review attached correspondence" at bounding box center [652, 191] width 197 height 16
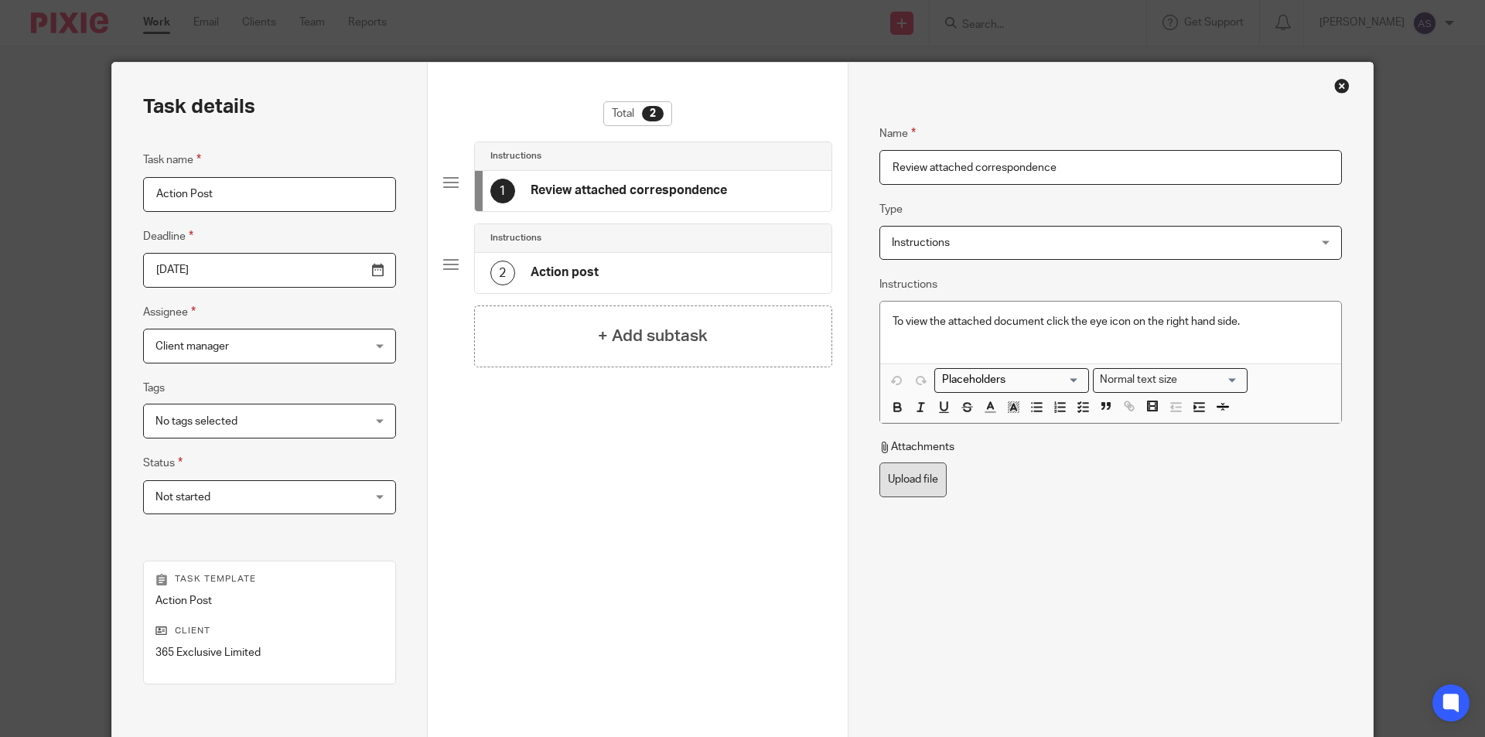
click at [933, 480] on label "Upload file" at bounding box center [913, 480] width 67 height 35
click at [880, 463] on input "Upload file" at bounding box center [879, 462] width 1 height 1
type input "C:\fakepath\365 Exclusive Limited - Payment Penalty_001.pdf"
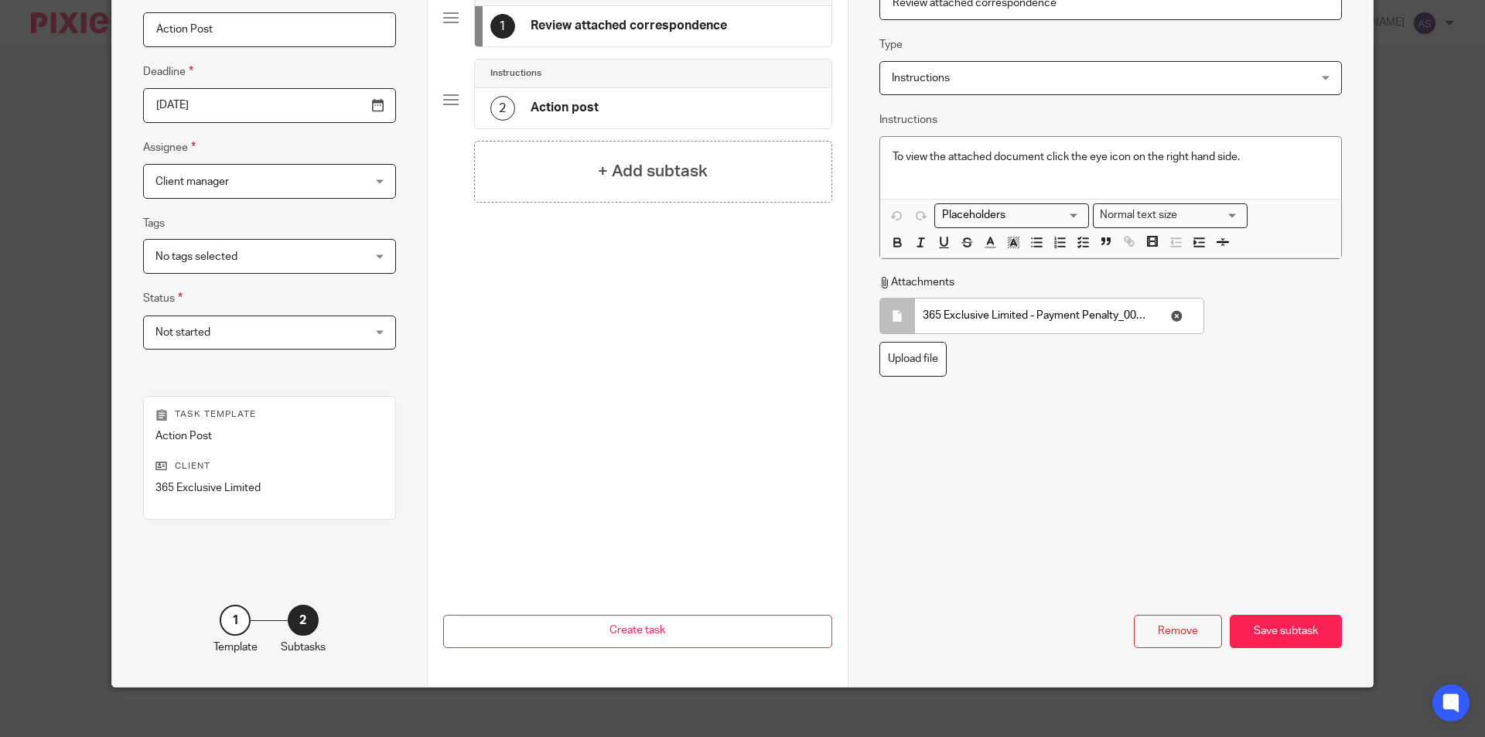
scroll to position [177, 0]
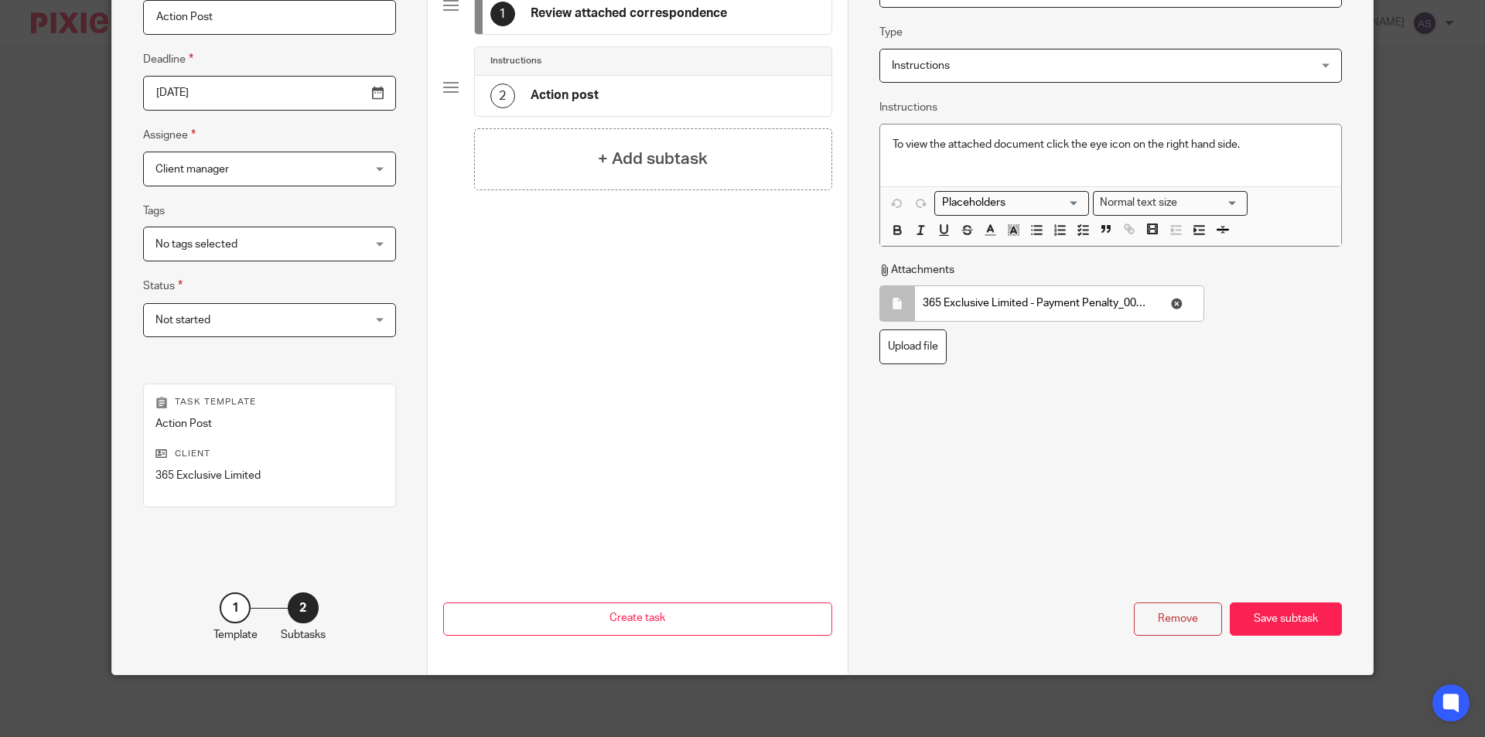
click at [1253, 639] on div "Name Review attached correspondence Type Instructions Instructions Instructions…" at bounding box center [1110, 279] width 525 height 789
click at [1281, 627] on div "Save subtask" at bounding box center [1286, 619] width 112 height 33
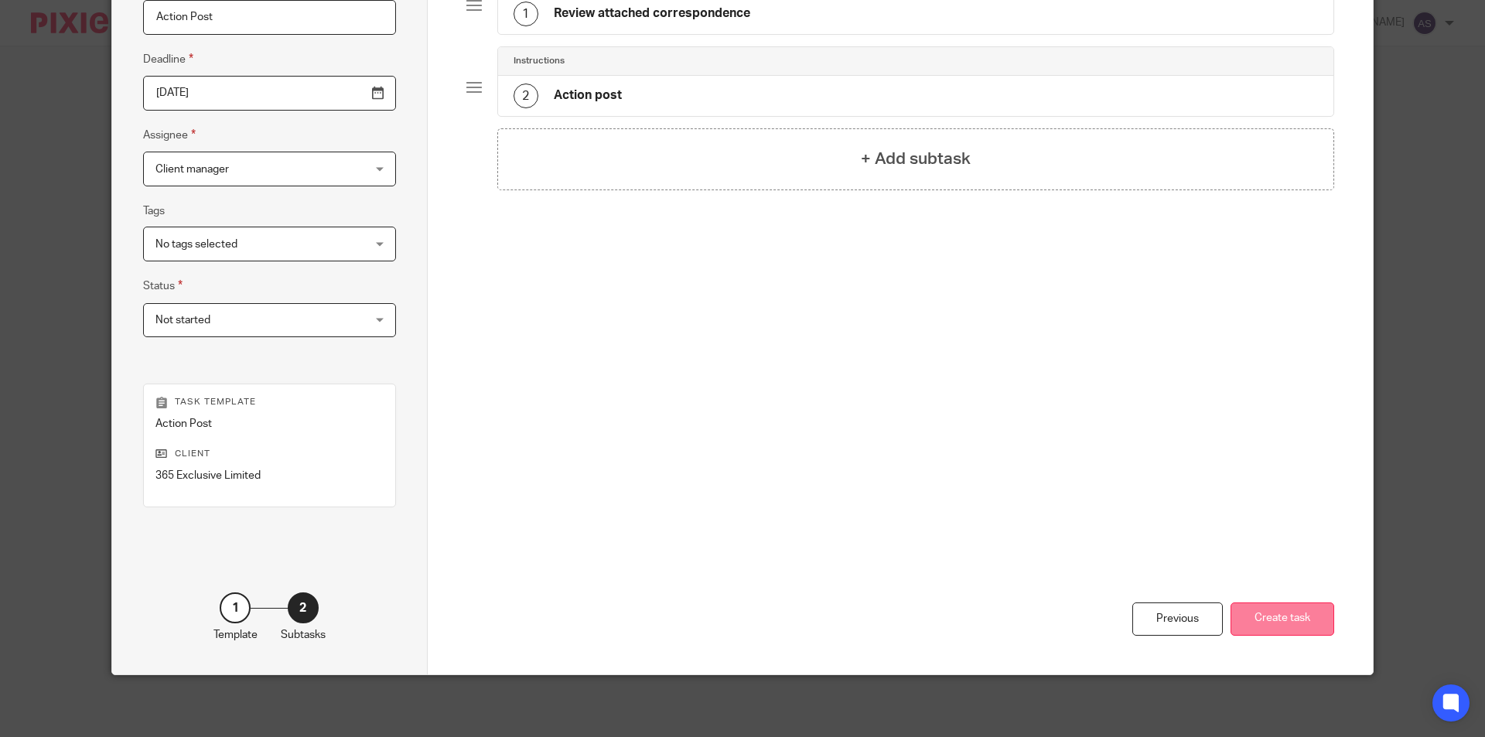
click at [1283, 627] on button "Create task" at bounding box center [1283, 619] width 104 height 33
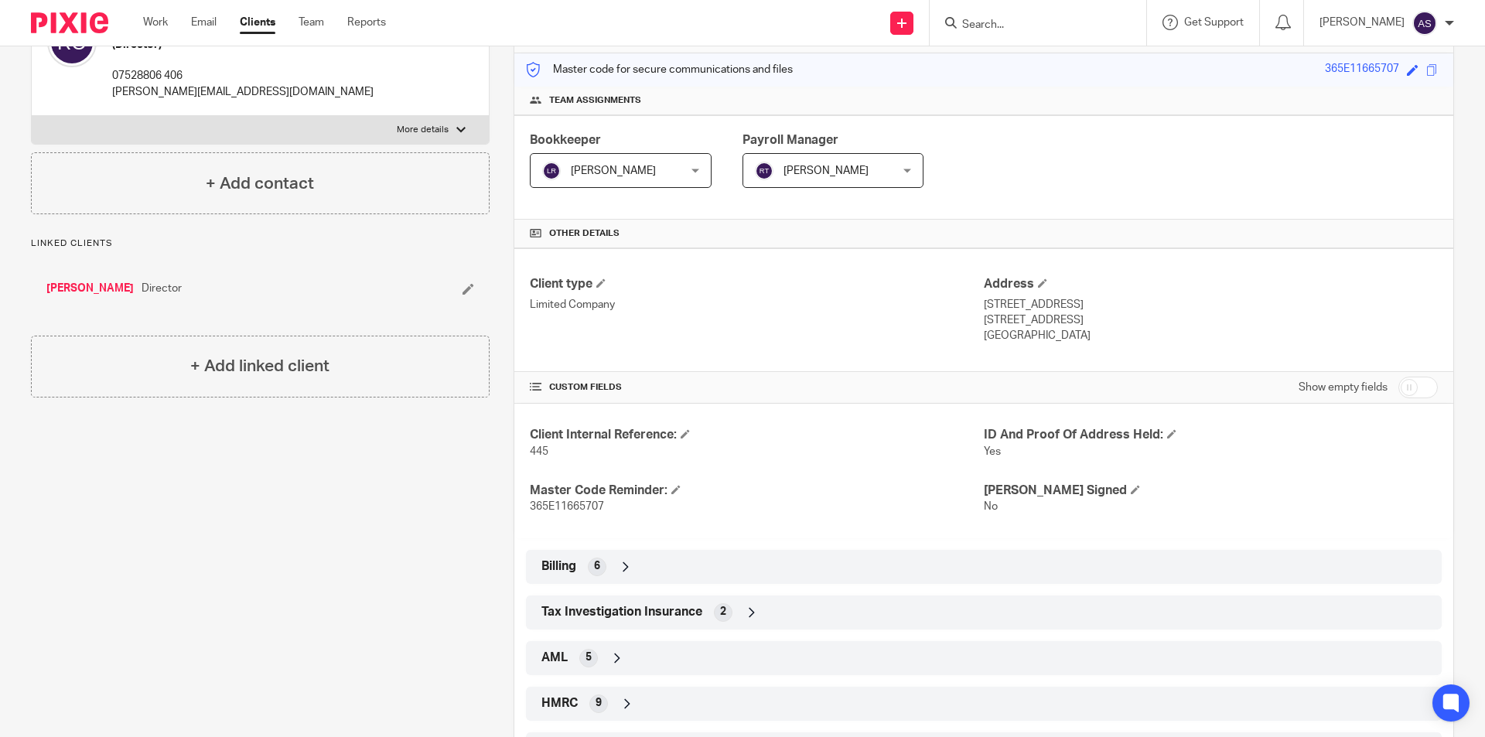
scroll to position [232, 0]
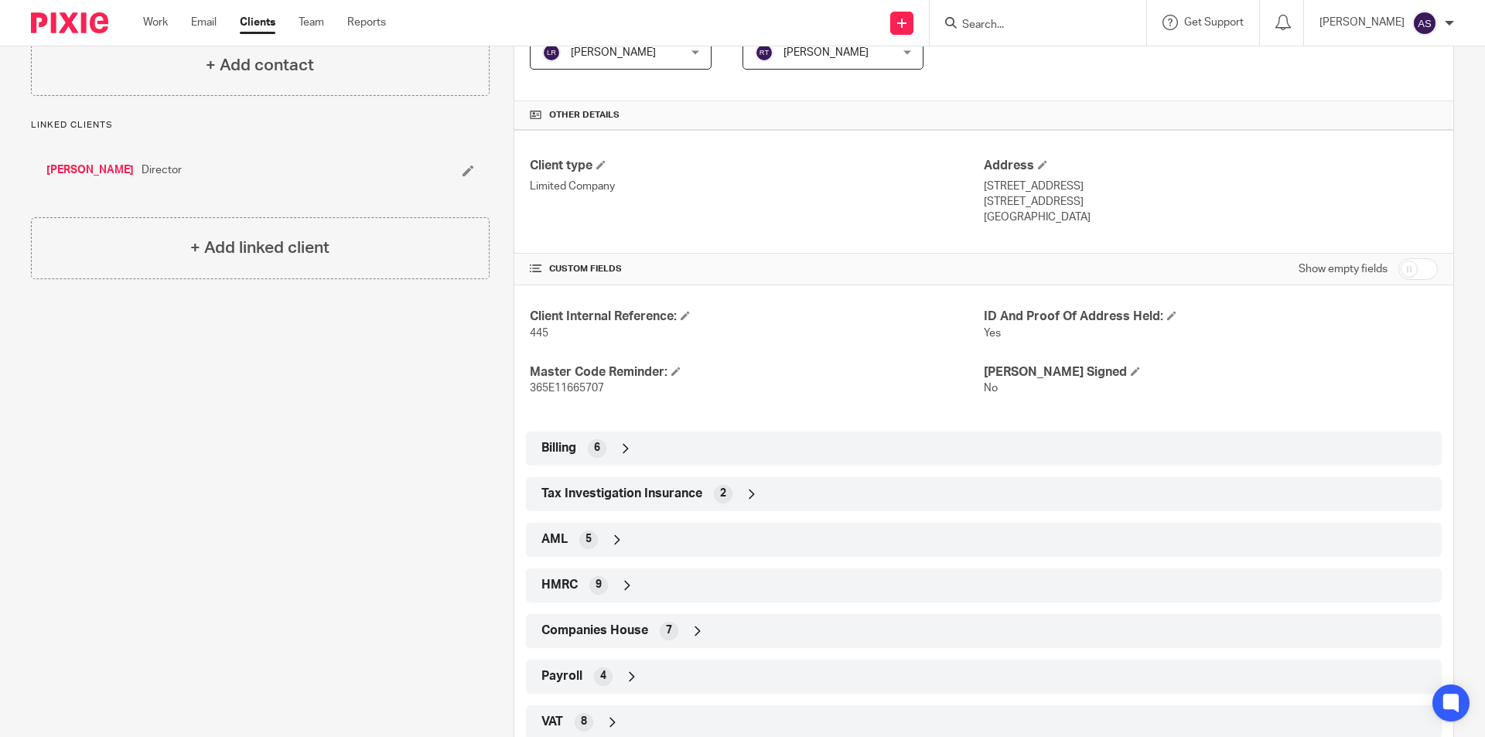
click at [637, 586] on div "HMRC 9" at bounding box center [984, 586] width 893 height 26
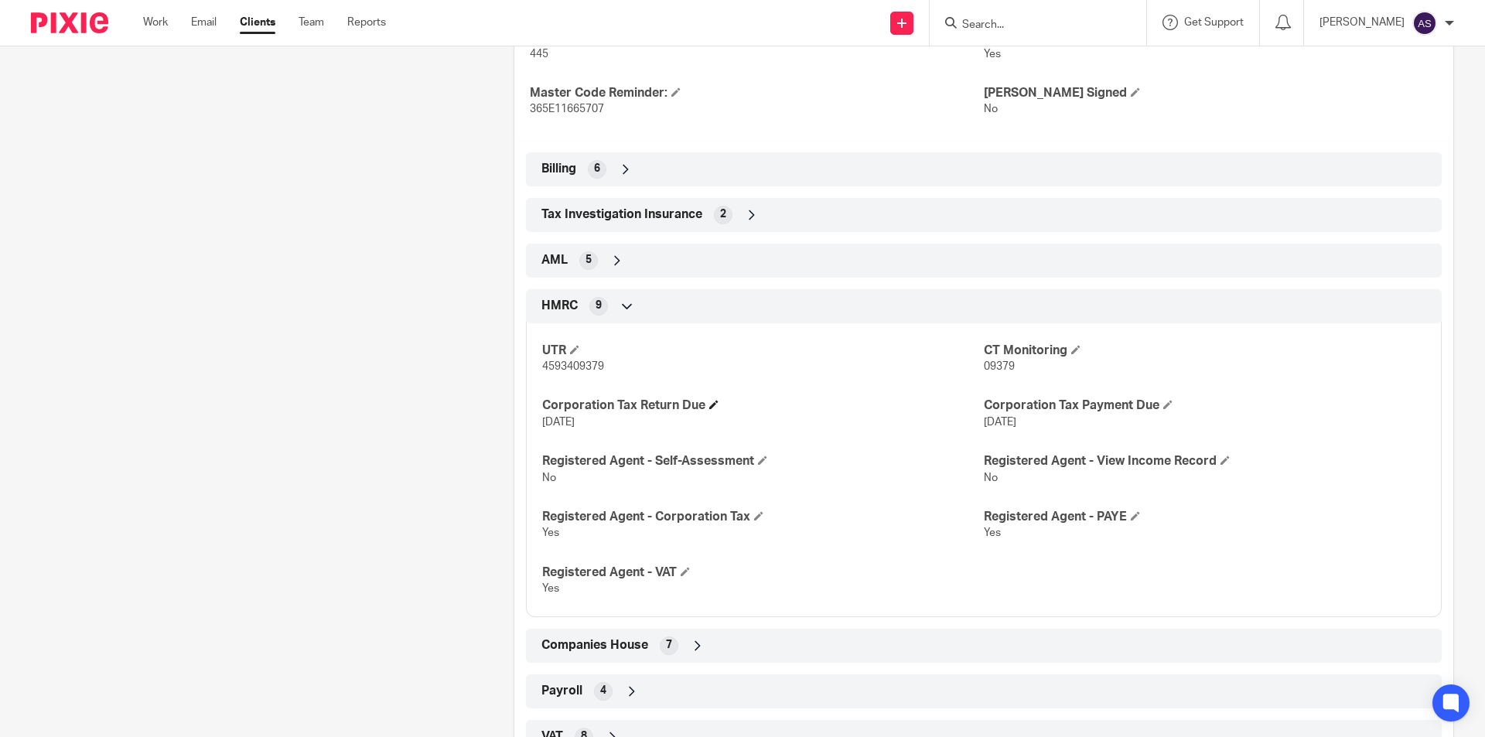
scroll to position [740, 0]
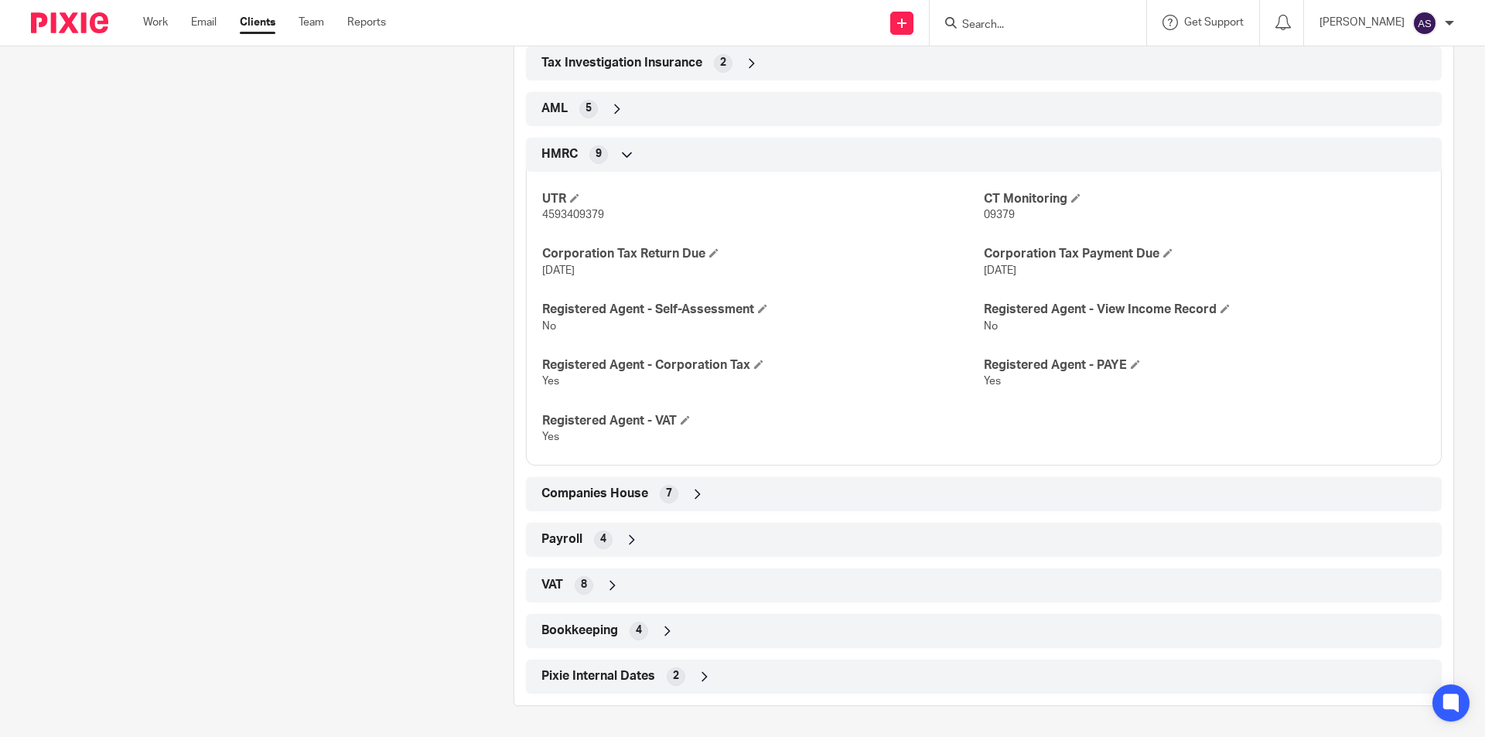
click at [589, 579] on div "VAT 8" at bounding box center [984, 586] width 893 height 26
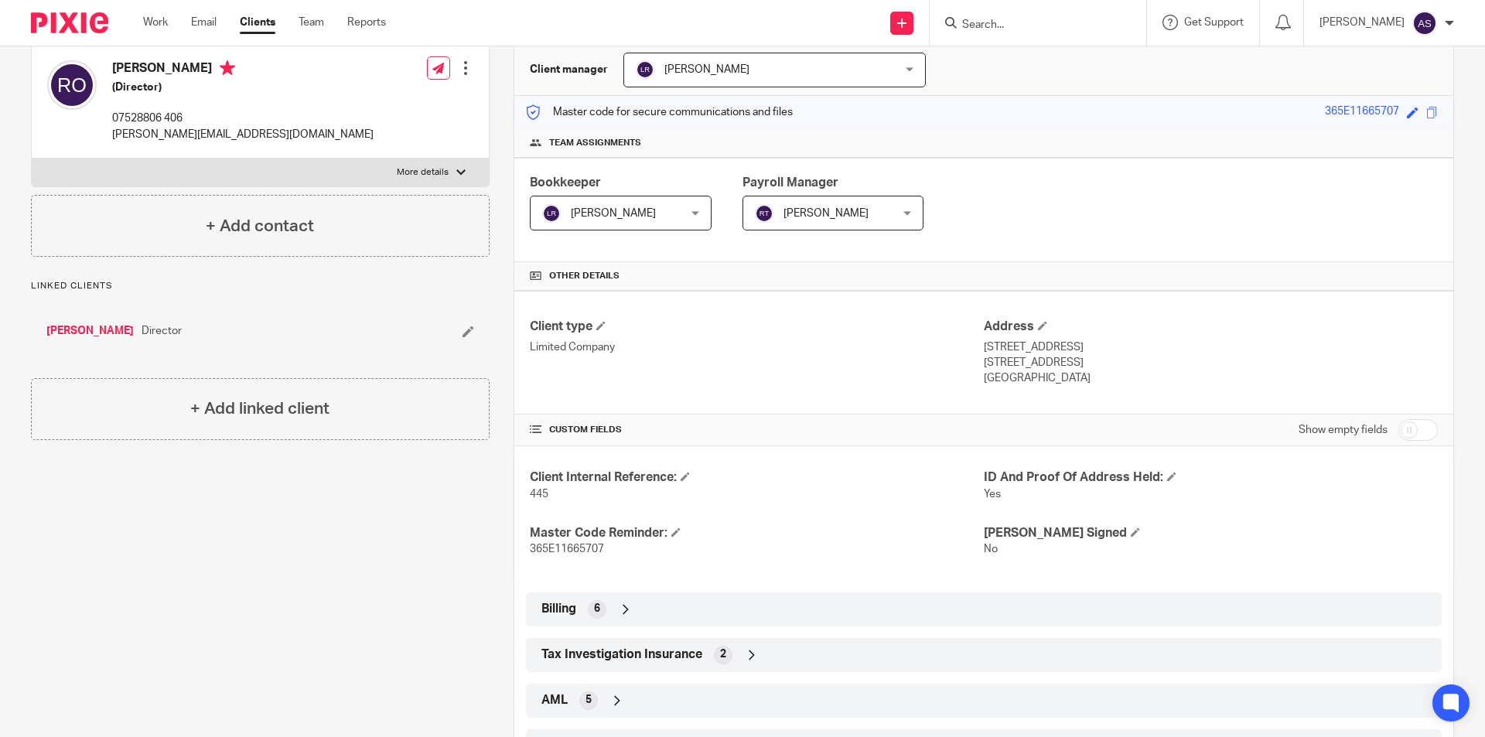
scroll to position [0, 0]
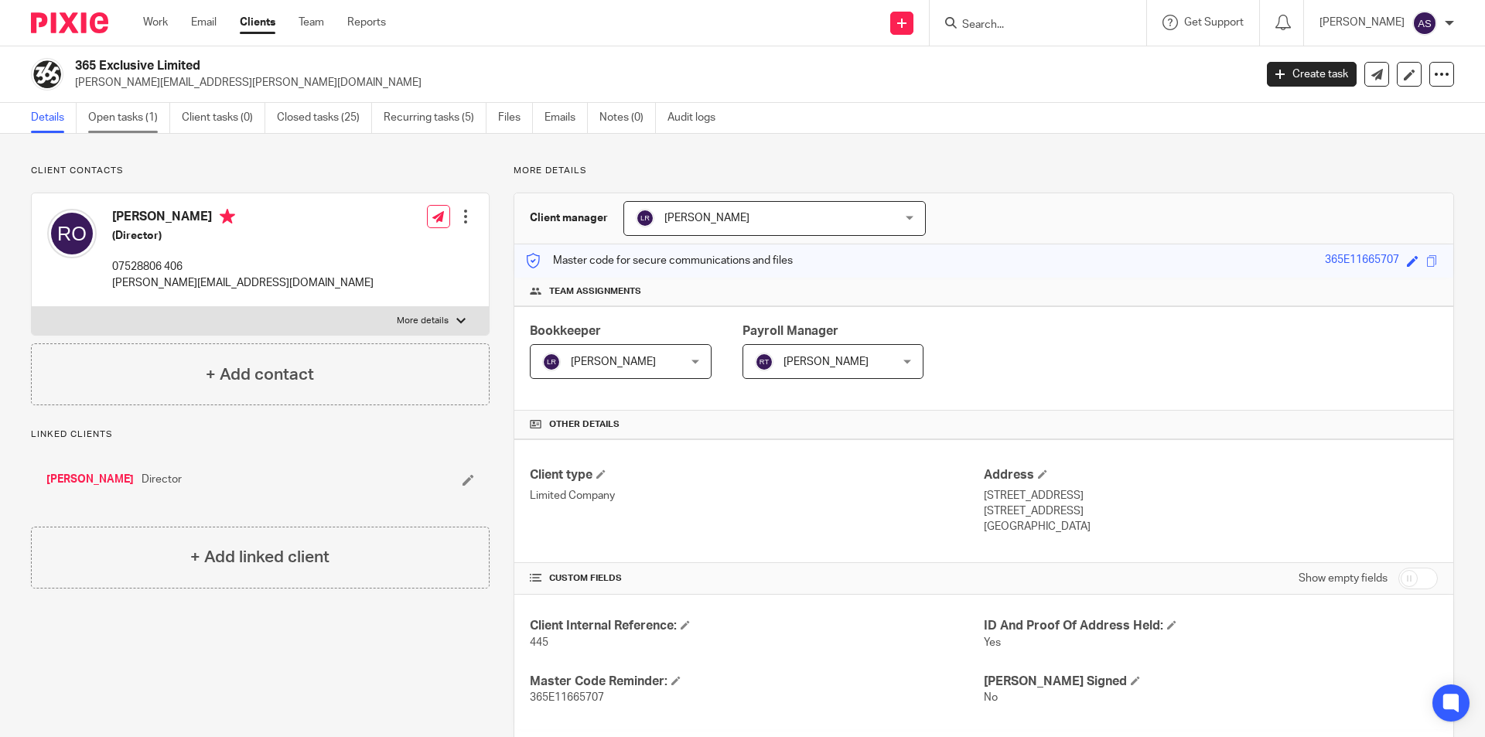
click at [92, 120] on link "Open tasks (1)" at bounding box center [129, 118] width 82 height 30
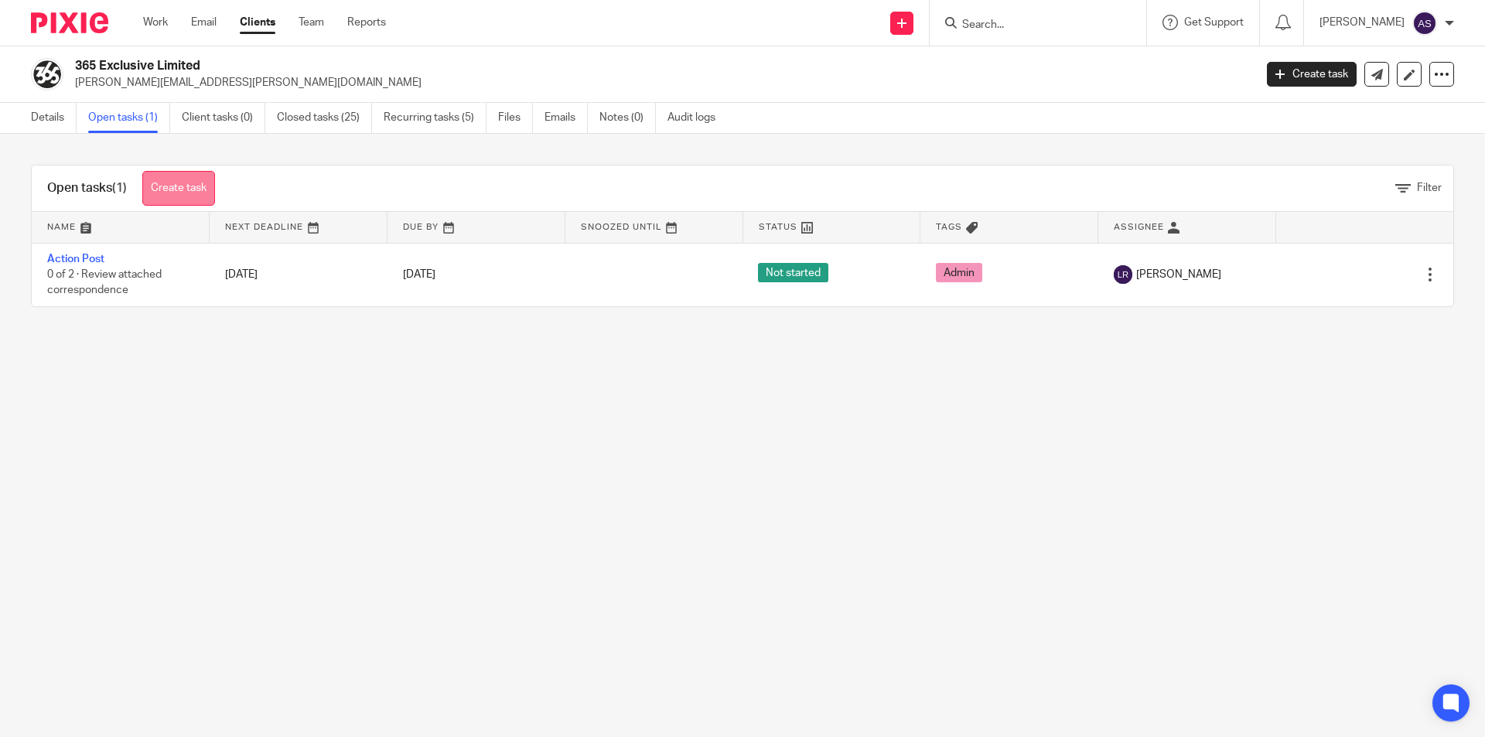
click at [202, 193] on link "Create task" at bounding box center [178, 188] width 73 height 35
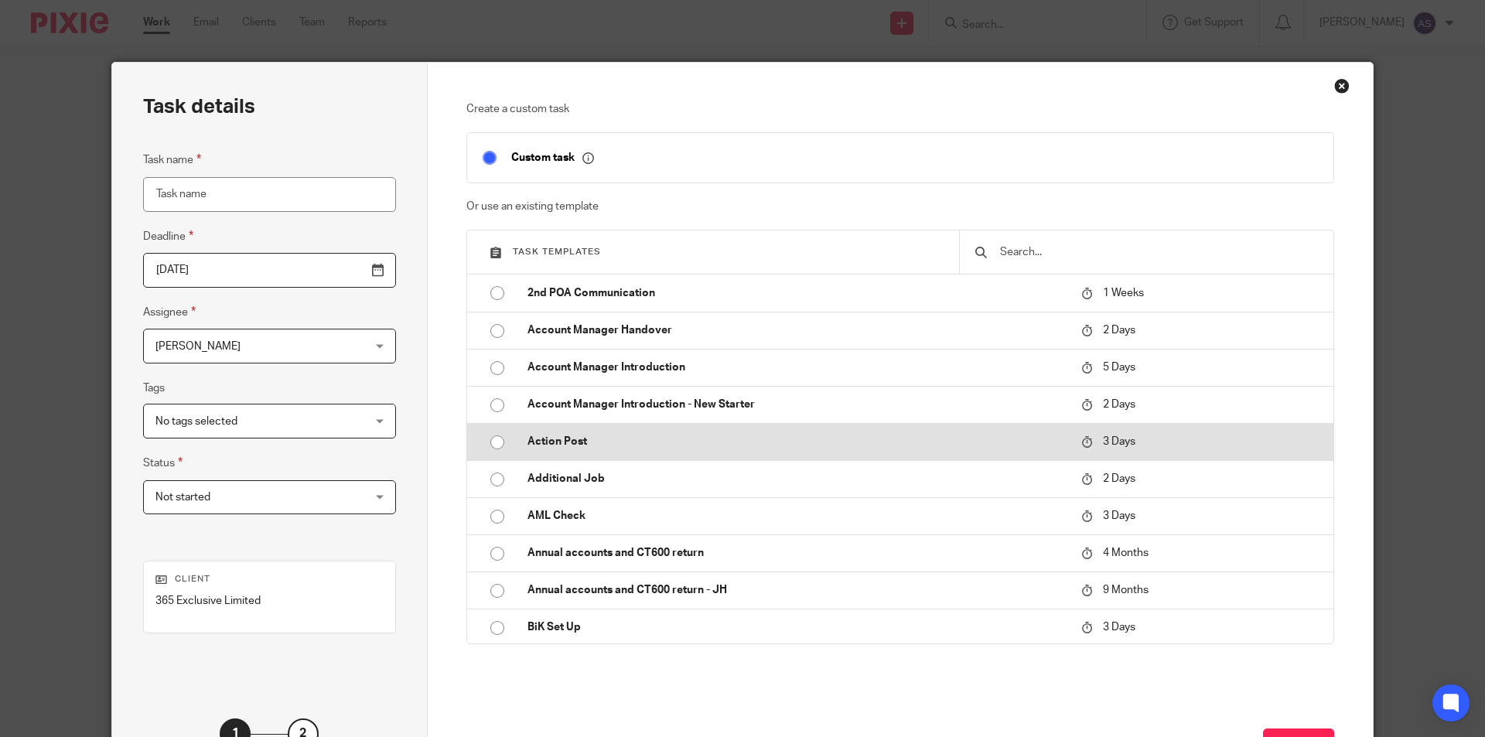
click at [585, 440] on p "Action Post" at bounding box center [797, 441] width 538 height 15
type input "2025-08-22"
type input "Action Post"
checkbox input "false"
radio input "true"
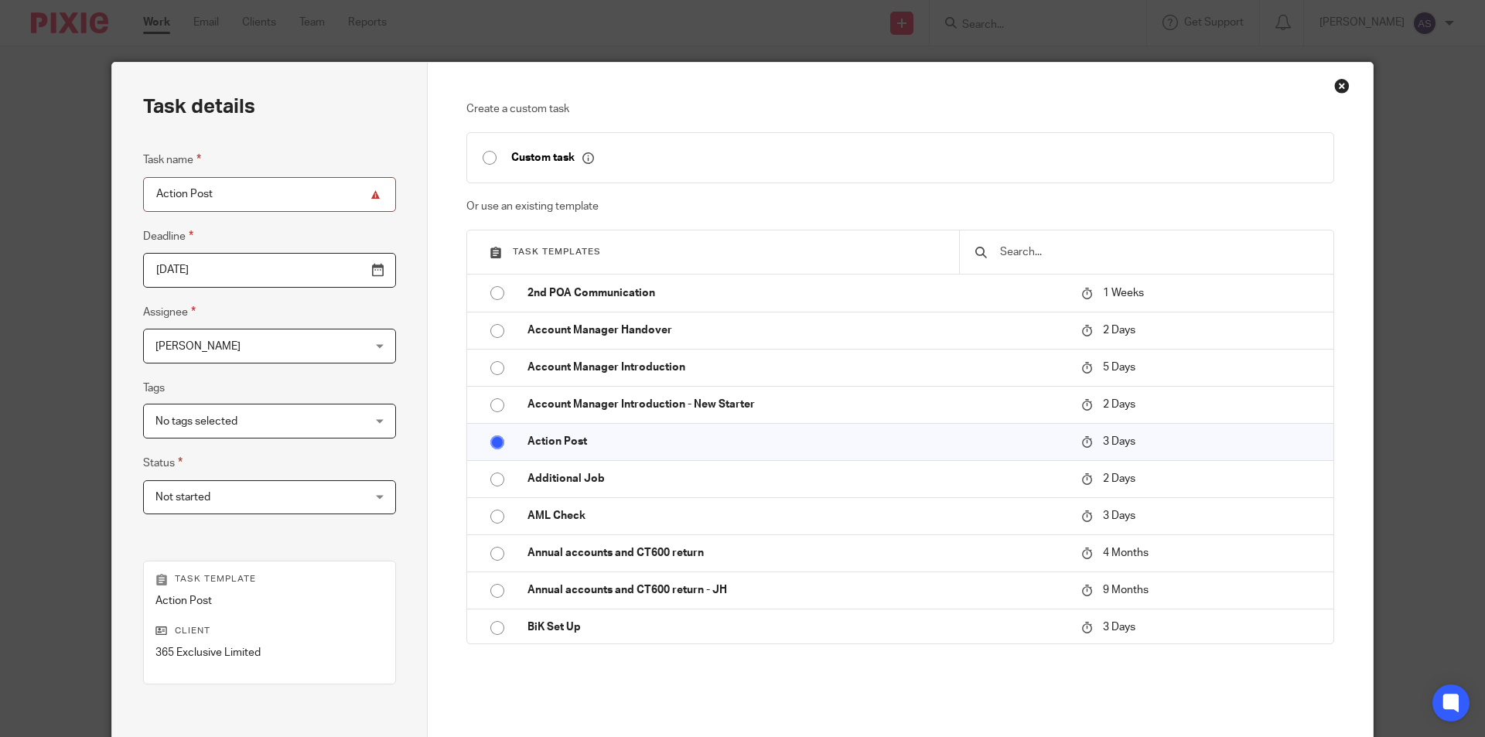
click at [255, 338] on span "[PERSON_NAME]" at bounding box center [252, 346] width 192 height 32
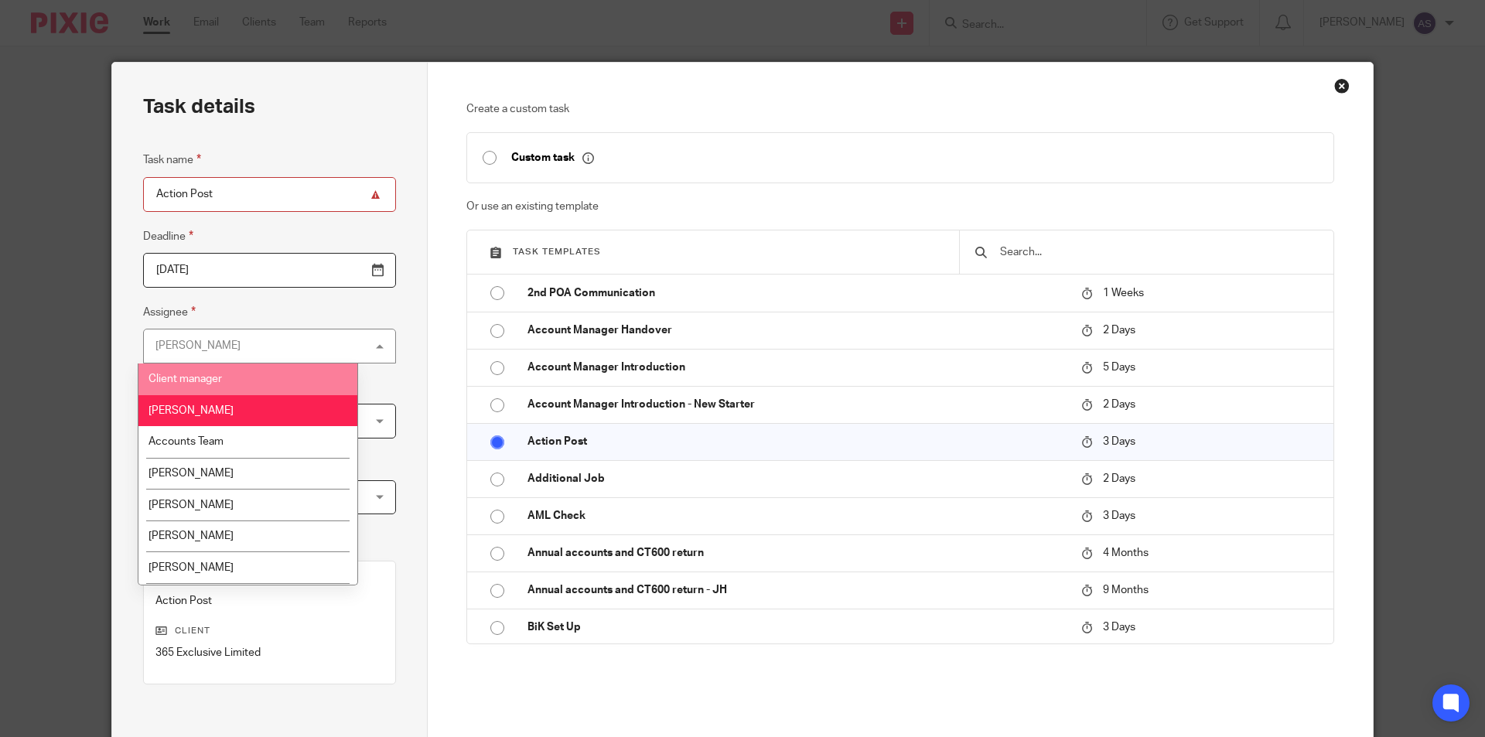
drag, startPoint x: 248, startPoint y: 365, endPoint x: 245, endPoint y: 373, distance: 8.1
click at [248, 367] on li "Client manager" at bounding box center [247, 380] width 219 height 32
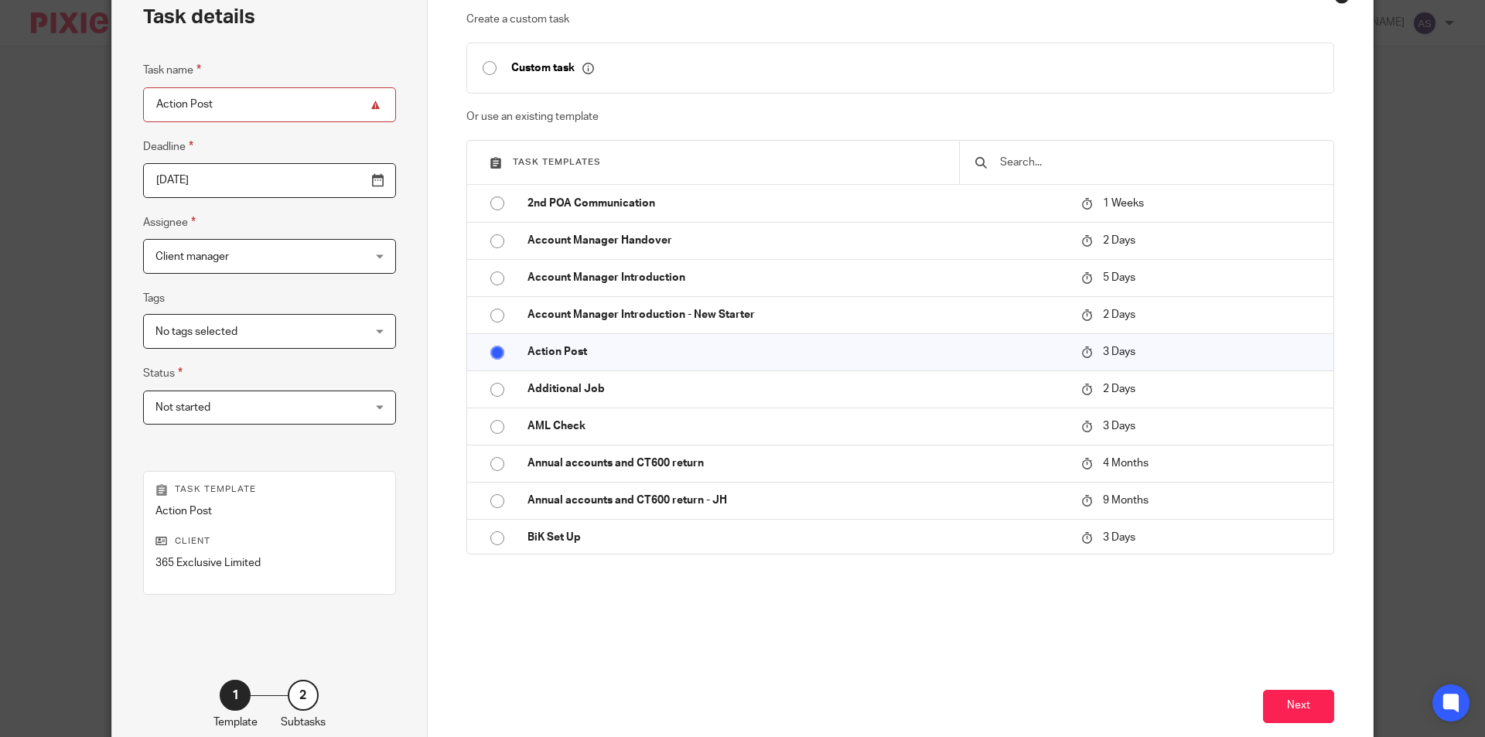
scroll to position [177, 0]
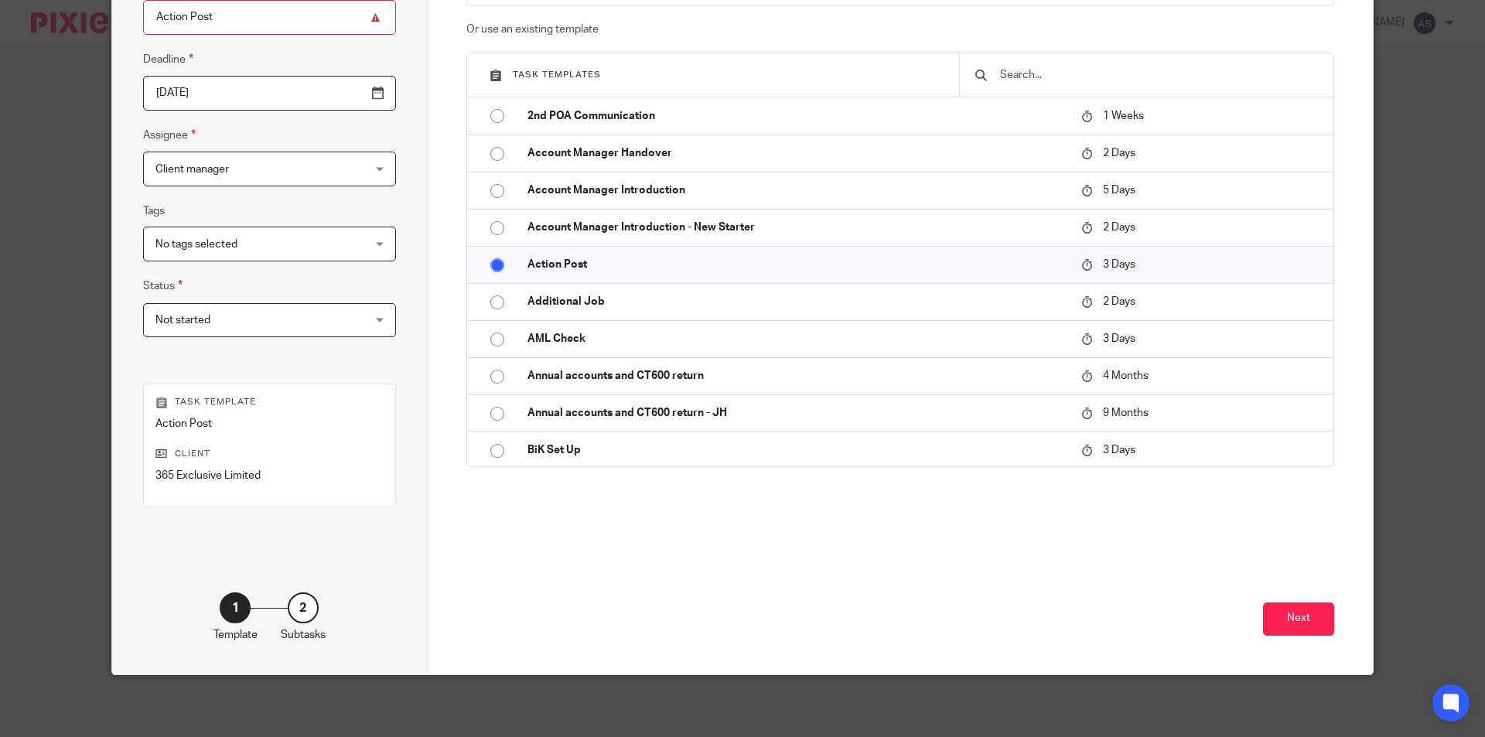
click at [1332, 627] on div "Create a custom task Custom task Or use an existing template Task templates 2nd…" at bounding box center [901, 279] width 946 height 789
click at [1319, 621] on button "Next" at bounding box center [1298, 619] width 71 height 33
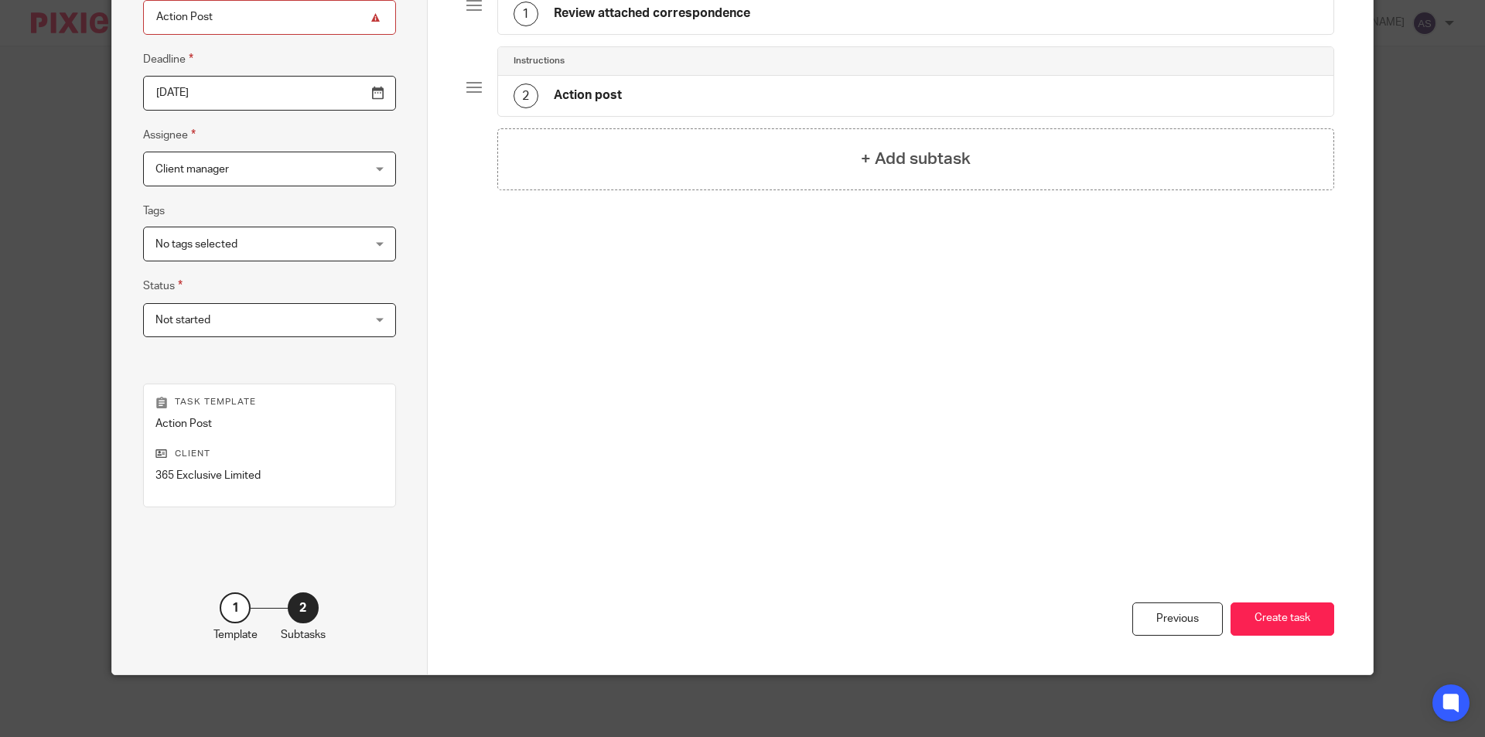
click at [644, 28] on div "1 Review attached correspondence" at bounding box center [916, 14] width 836 height 40
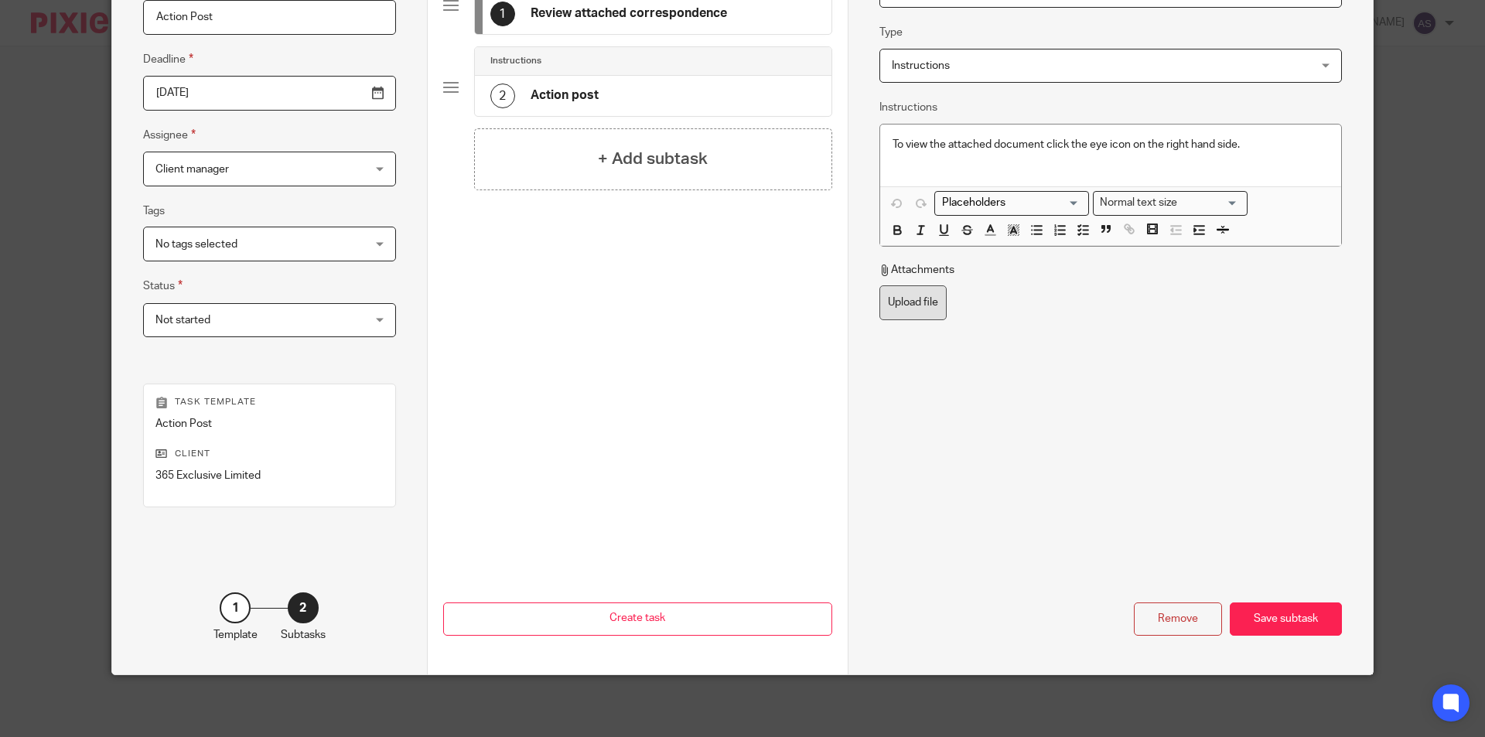
click at [918, 317] on label "Upload file" at bounding box center [913, 302] width 67 height 35
click at [880, 285] on input "Upload file" at bounding box center [879, 285] width 1 height 1
type input "C:\fakepath\365 Exclusive Limited - Notice of Payment Penalty_001.pdf"
click at [1269, 616] on div "Save subtask" at bounding box center [1286, 619] width 112 height 33
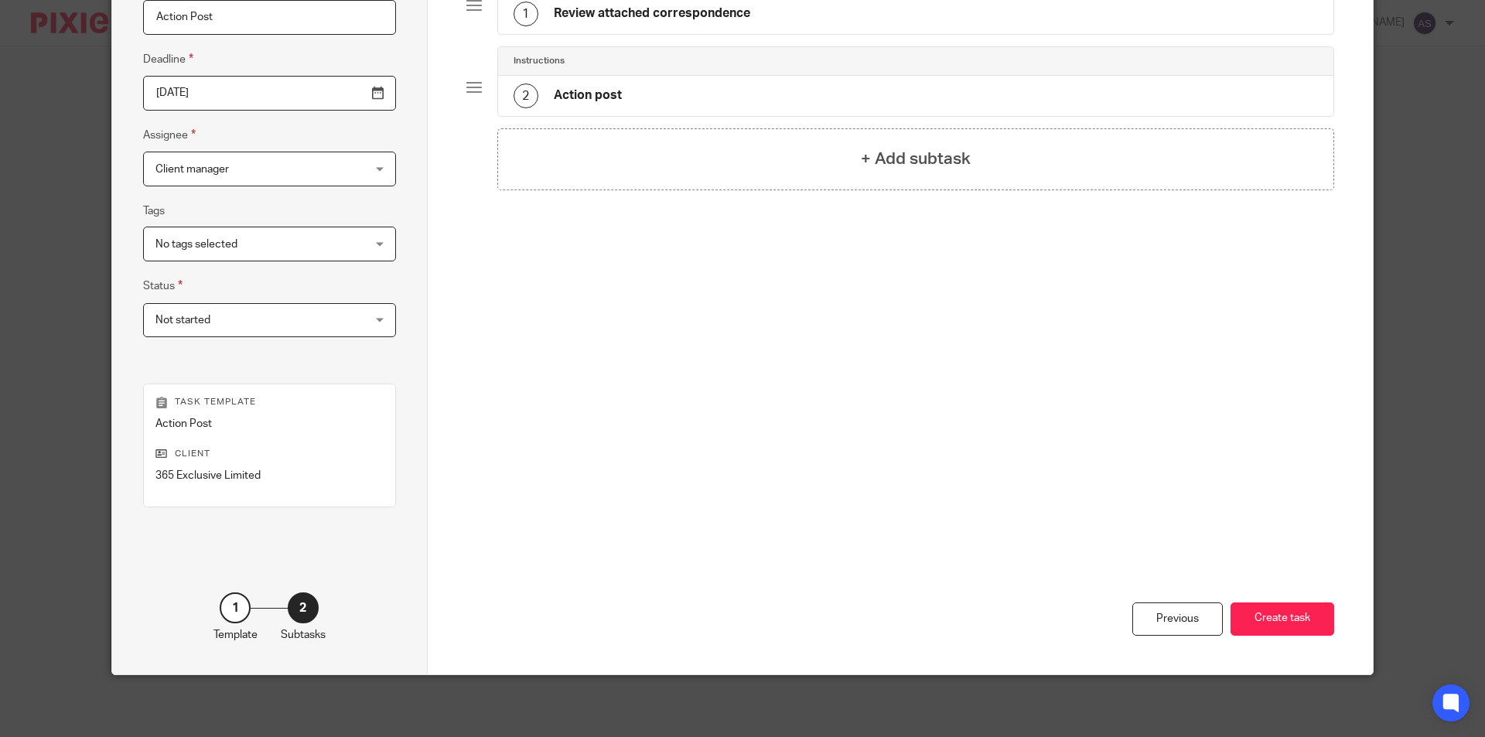
click at [1269, 616] on button "Create task" at bounding box center [1283, 619] width 104 height 33
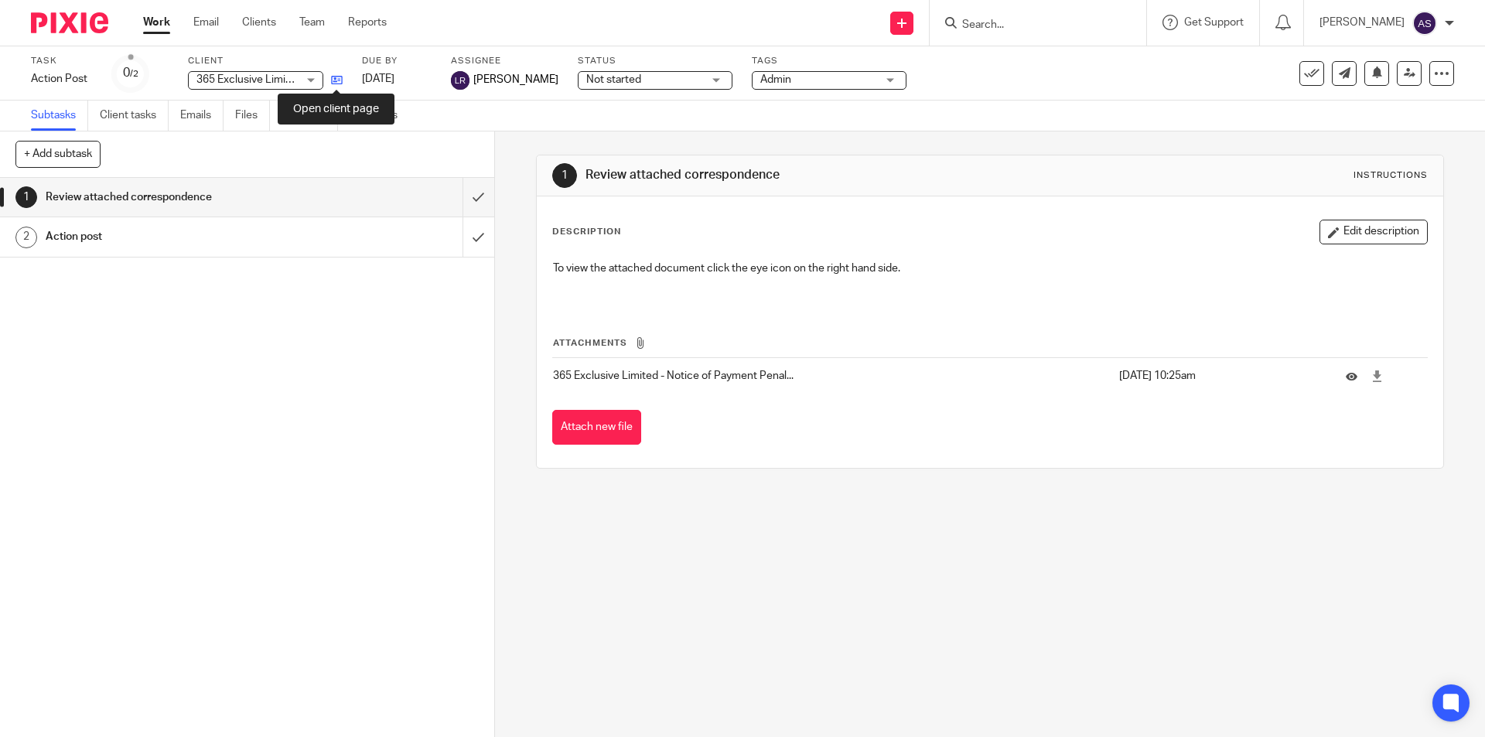
click at [336, 82] on icon at bounding box center [337, 80] width 12 height 12
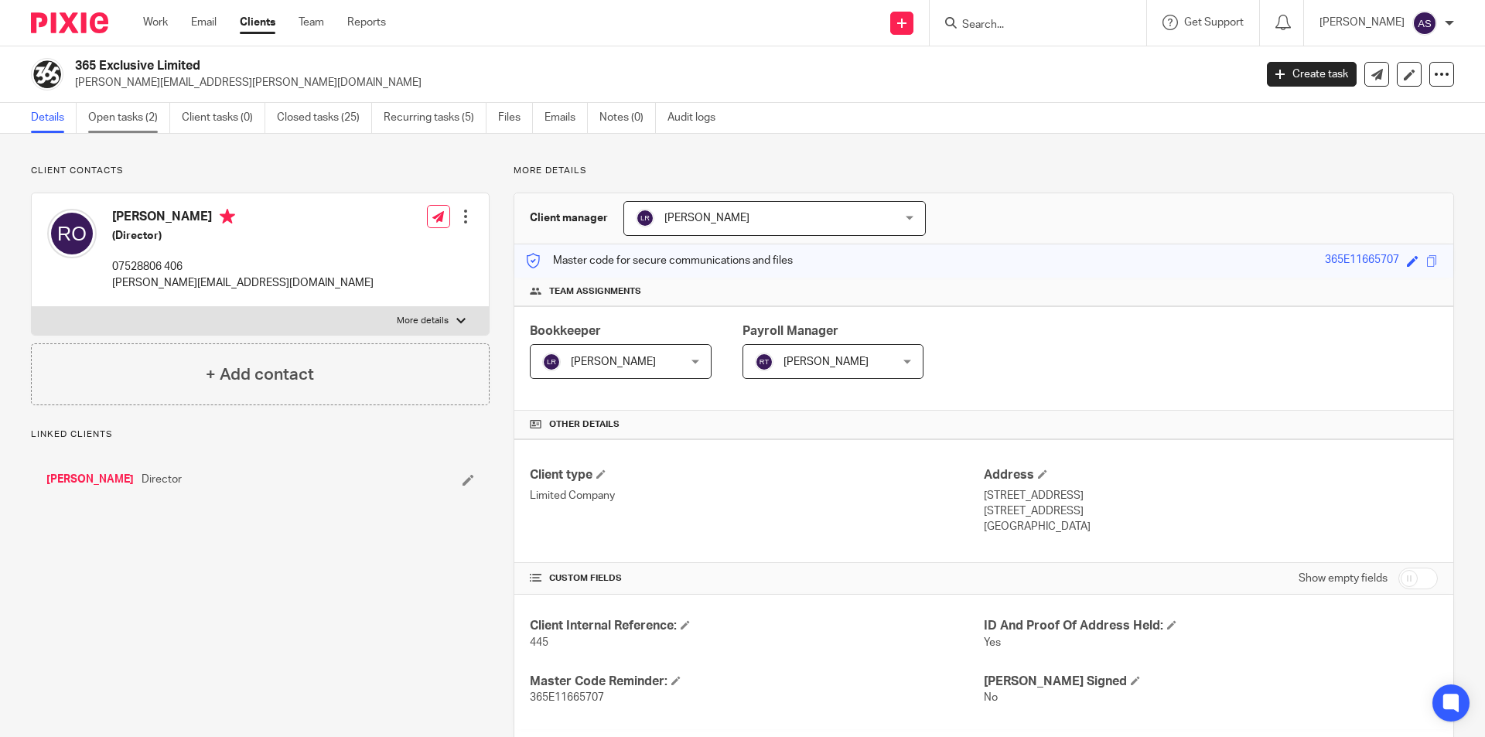
click at [128, 114] on link "Open tasks (2)" at bounding box center [129, 118] width 82 height 30
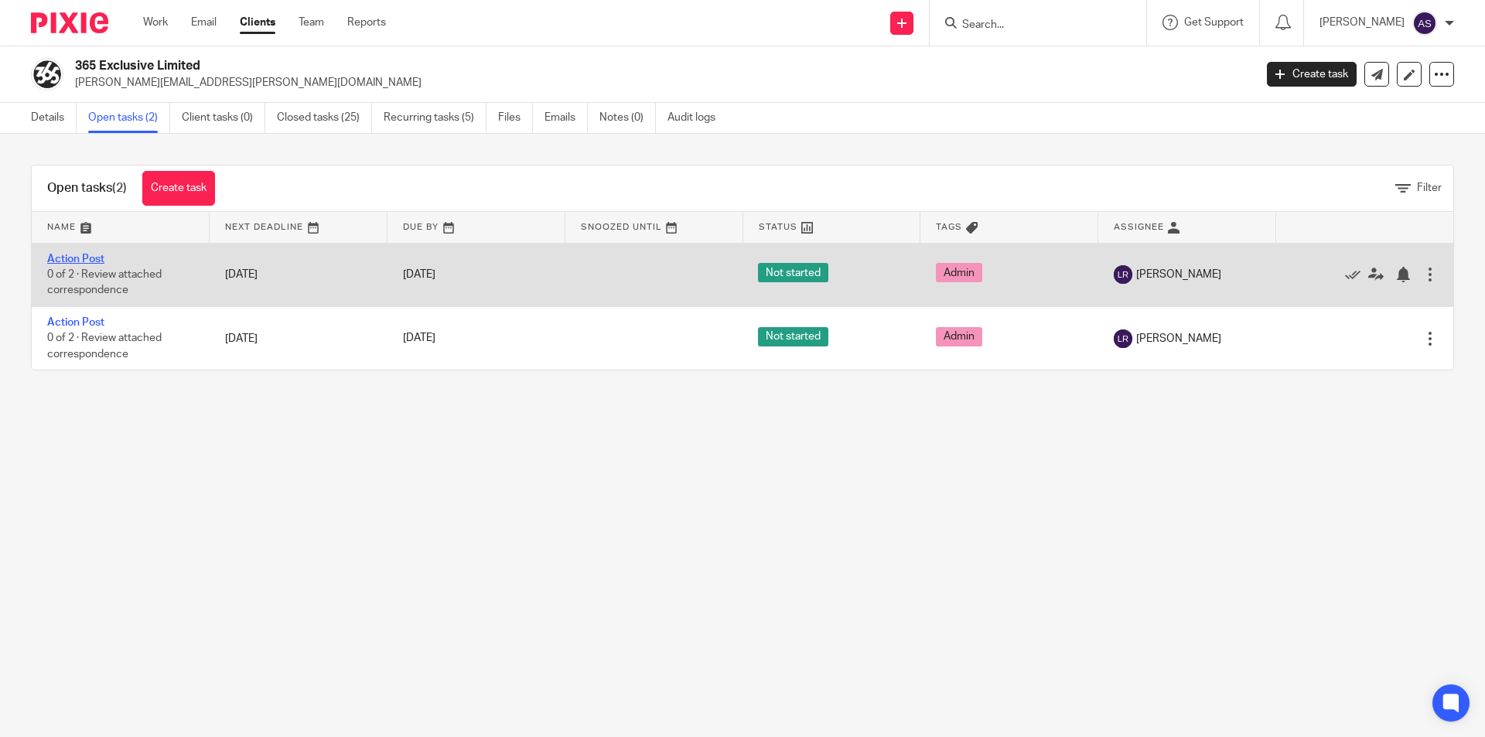
click at [82, 257] on link "Action Post" at bounding box center [75, 259] width 57 height 11
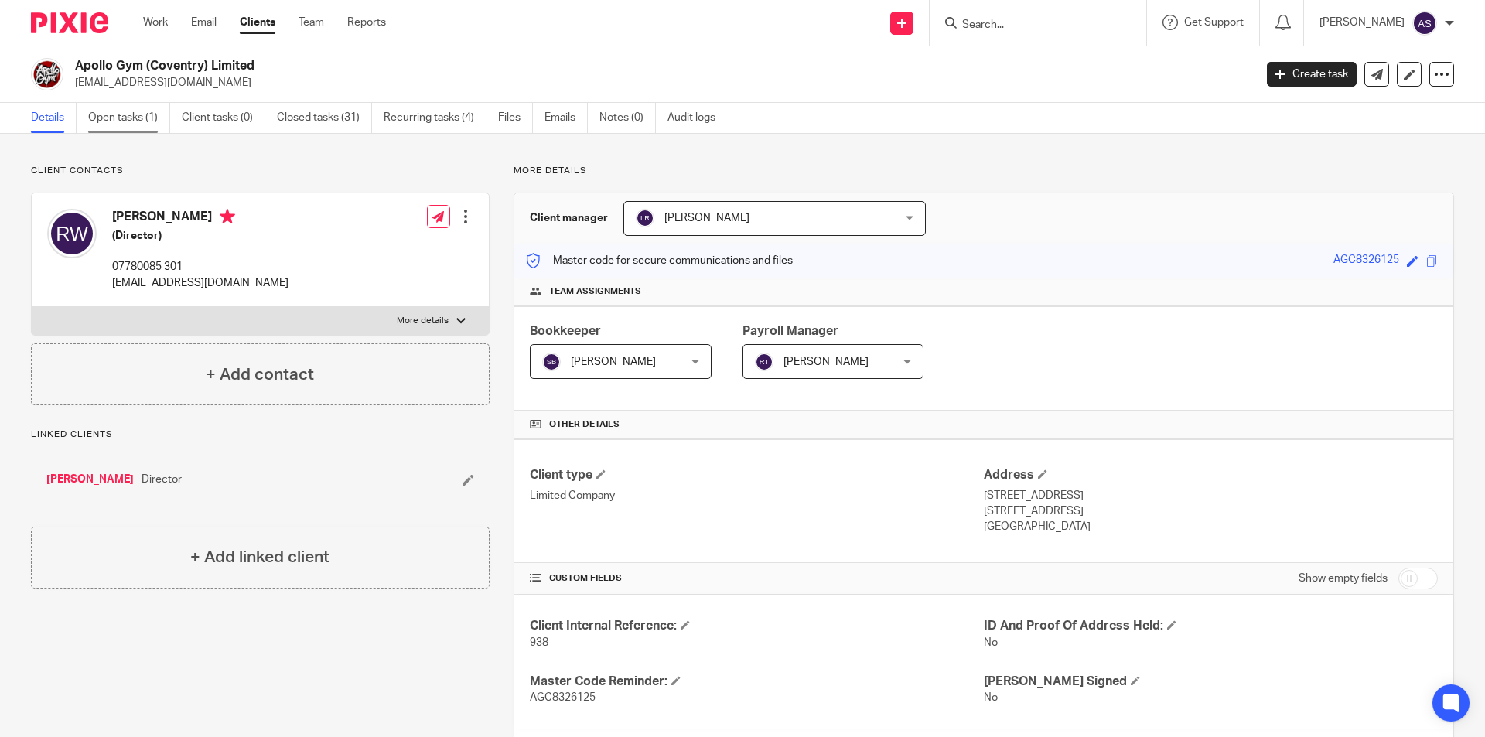
click at [152, 119] on link "Open tasks (1)" at bounding box center [129, 118] width 82 height 30
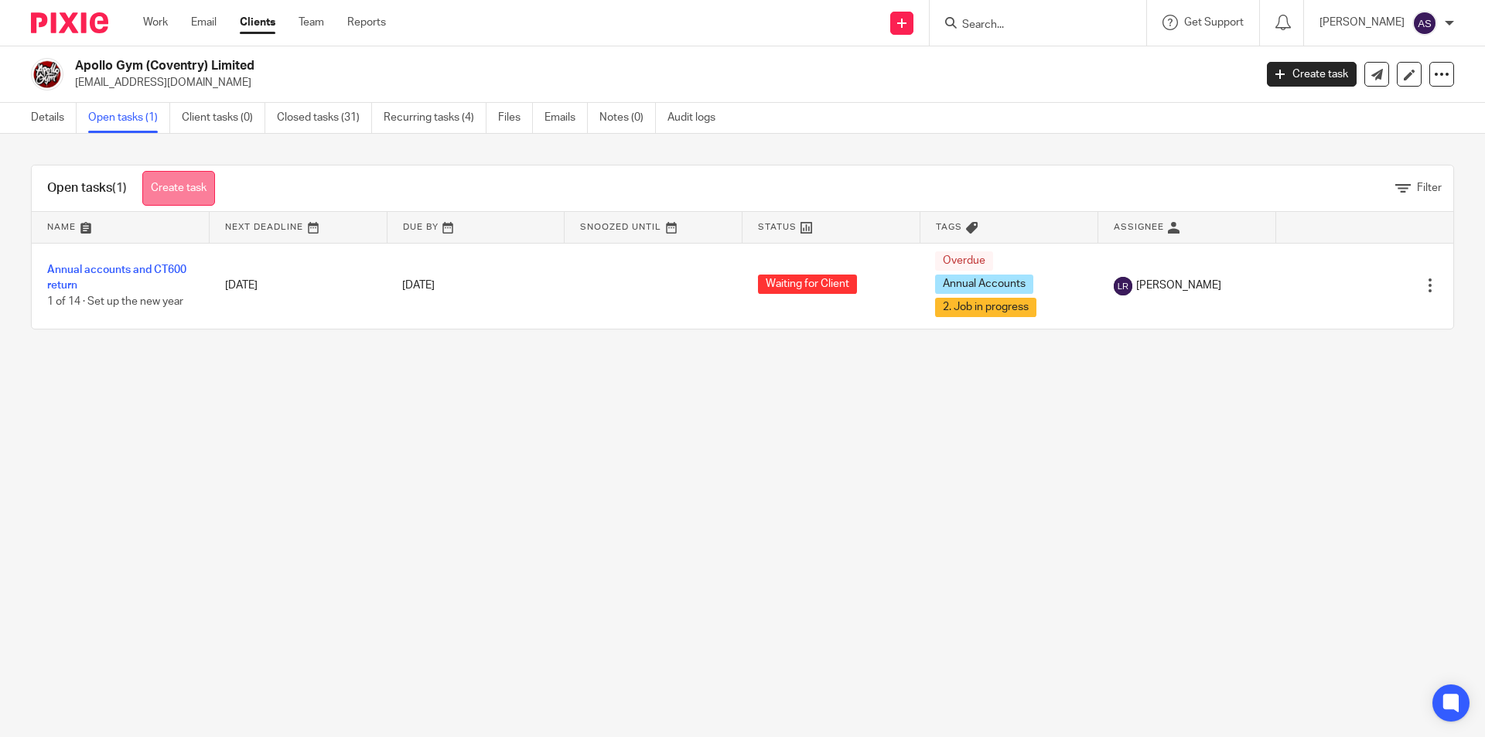
click at [177, 187] on link "Create task" at bounding box center [178, 188] width 73 height 35
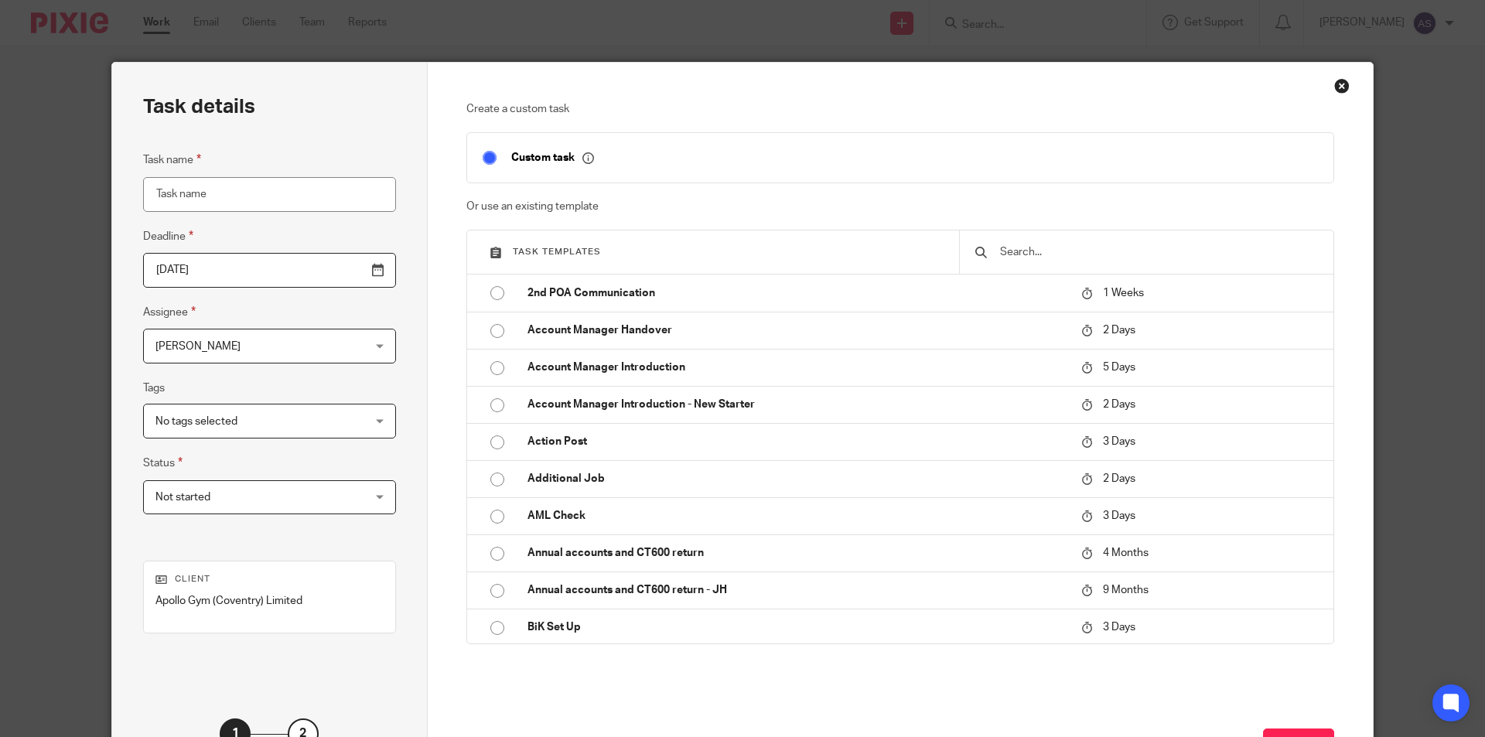
click at [275, 193] on input "Task name" at bounding box center [269, 194] width 253 height 35
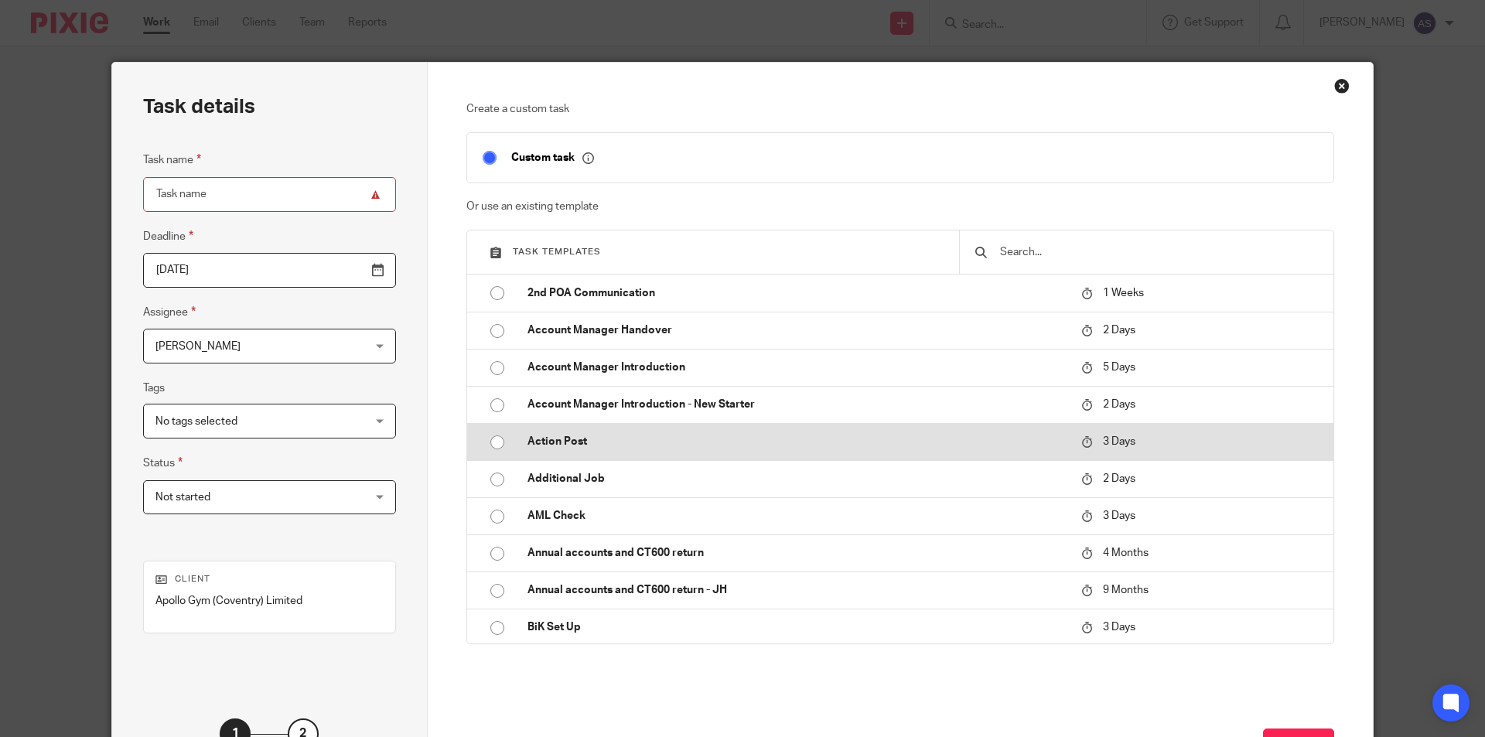
click at [538, 439] on p "Action Post" at bounding box center [797, 441] width 538 height 15
type input "[DATE]"
type input "Action Post"
checkbox input "false"
radio input "true"
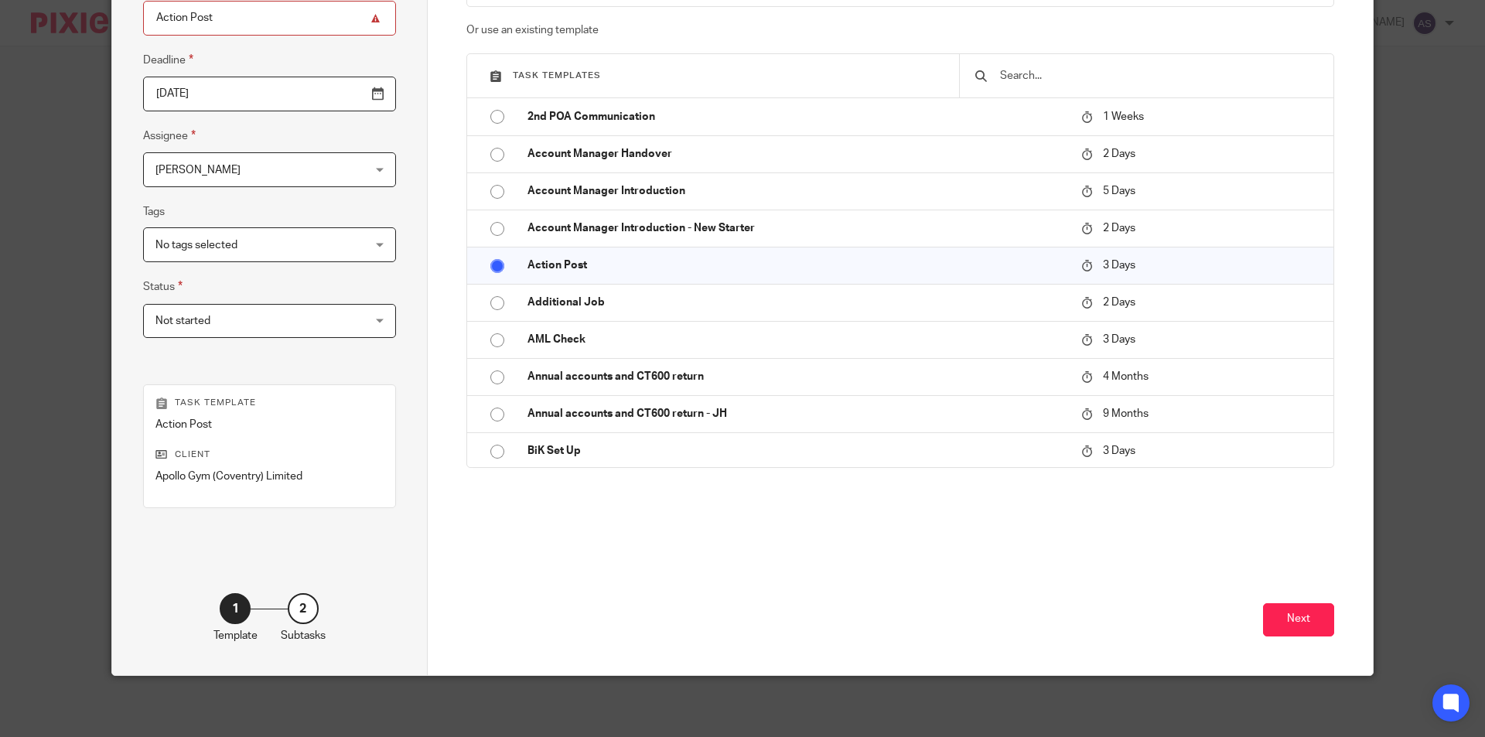
scroll to position [177, 0]
click at [220, 162] on span "[PERSON_NAME]" at bounding box center [252, 168] width 192 height 32
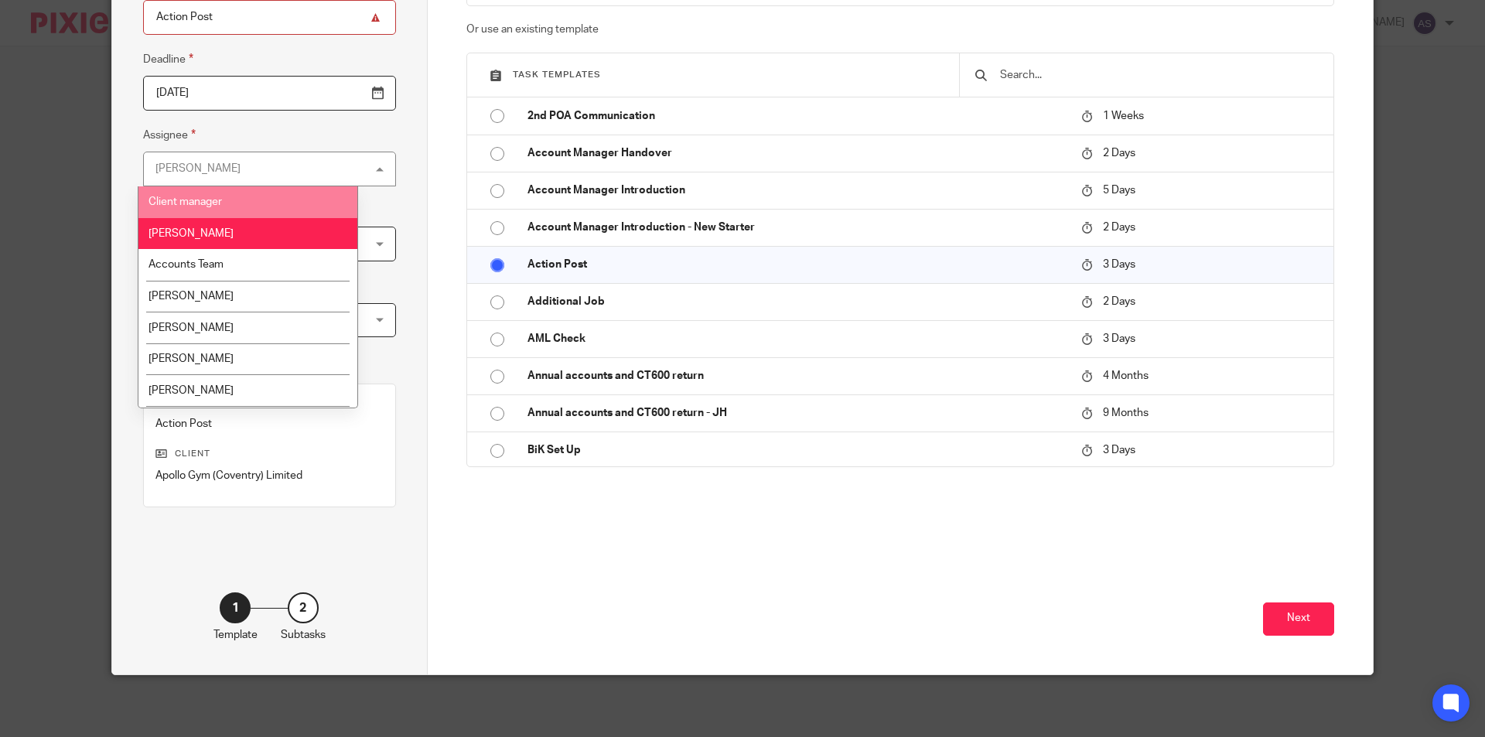
click at [212, 210] on li "Client manager" at bounding box center [247, 202] width 219 height 32
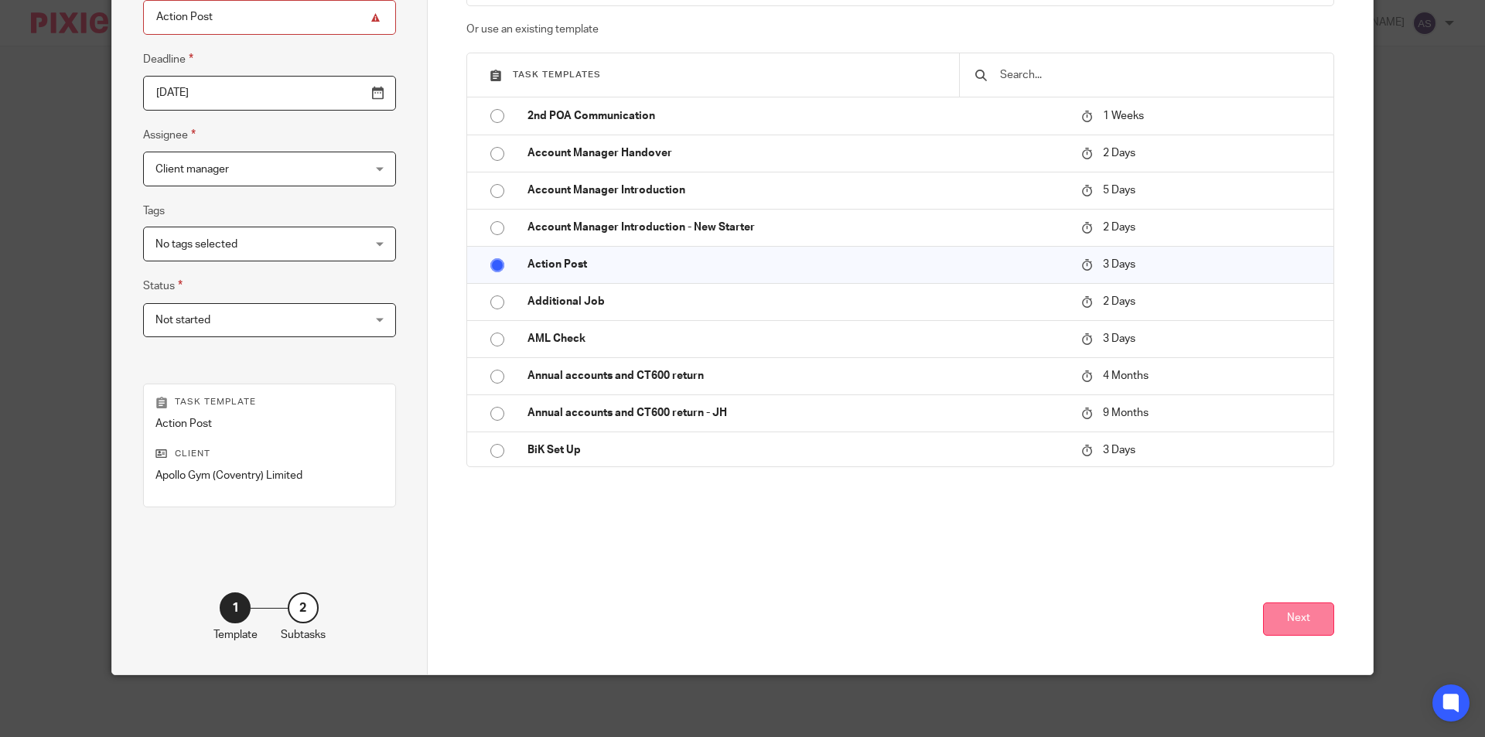
click at [1290, 610] on button "Next" at bounding box center [1298, 619] width 71 height 33
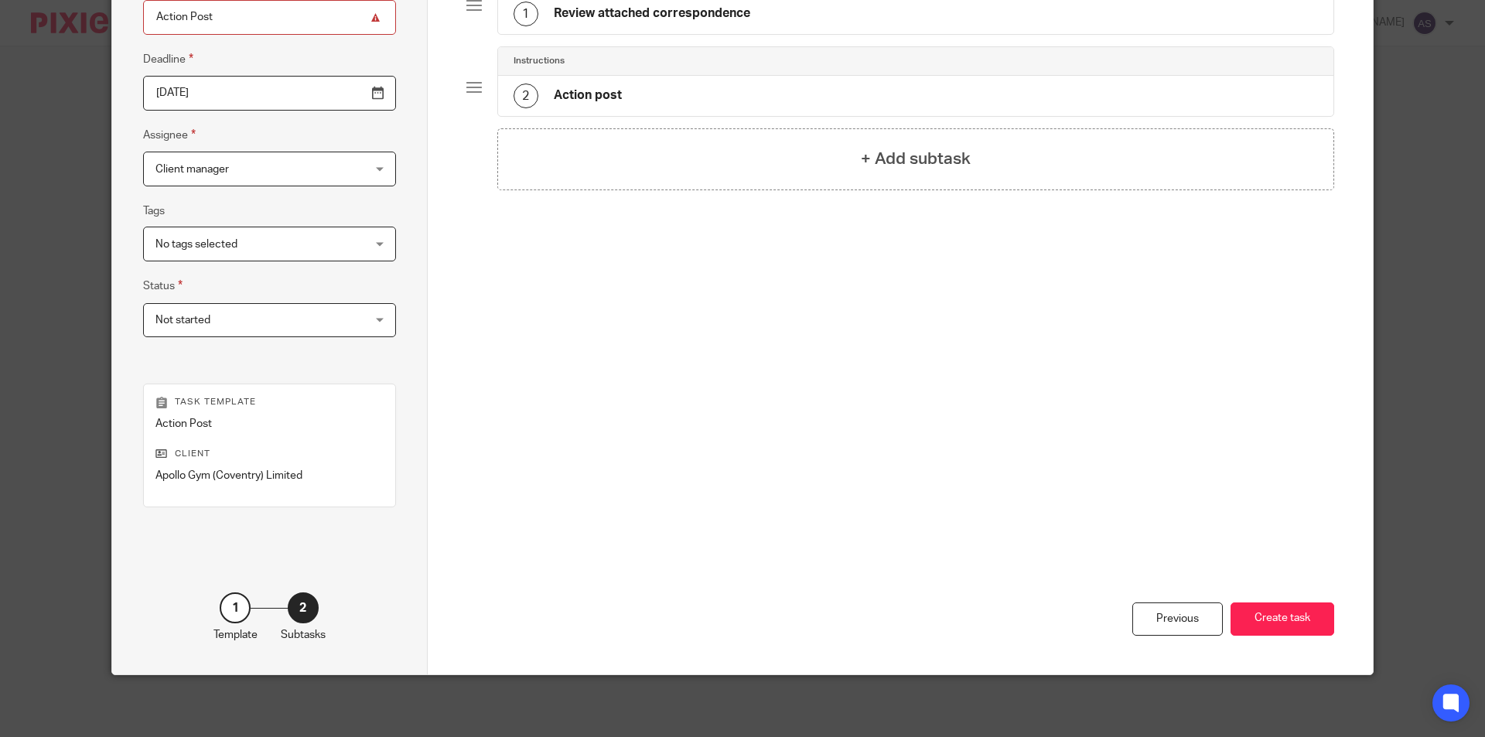
click at [668, 16] on h4 "Review attached correspondence" at bounding box center [652, 13] width 197 height 16
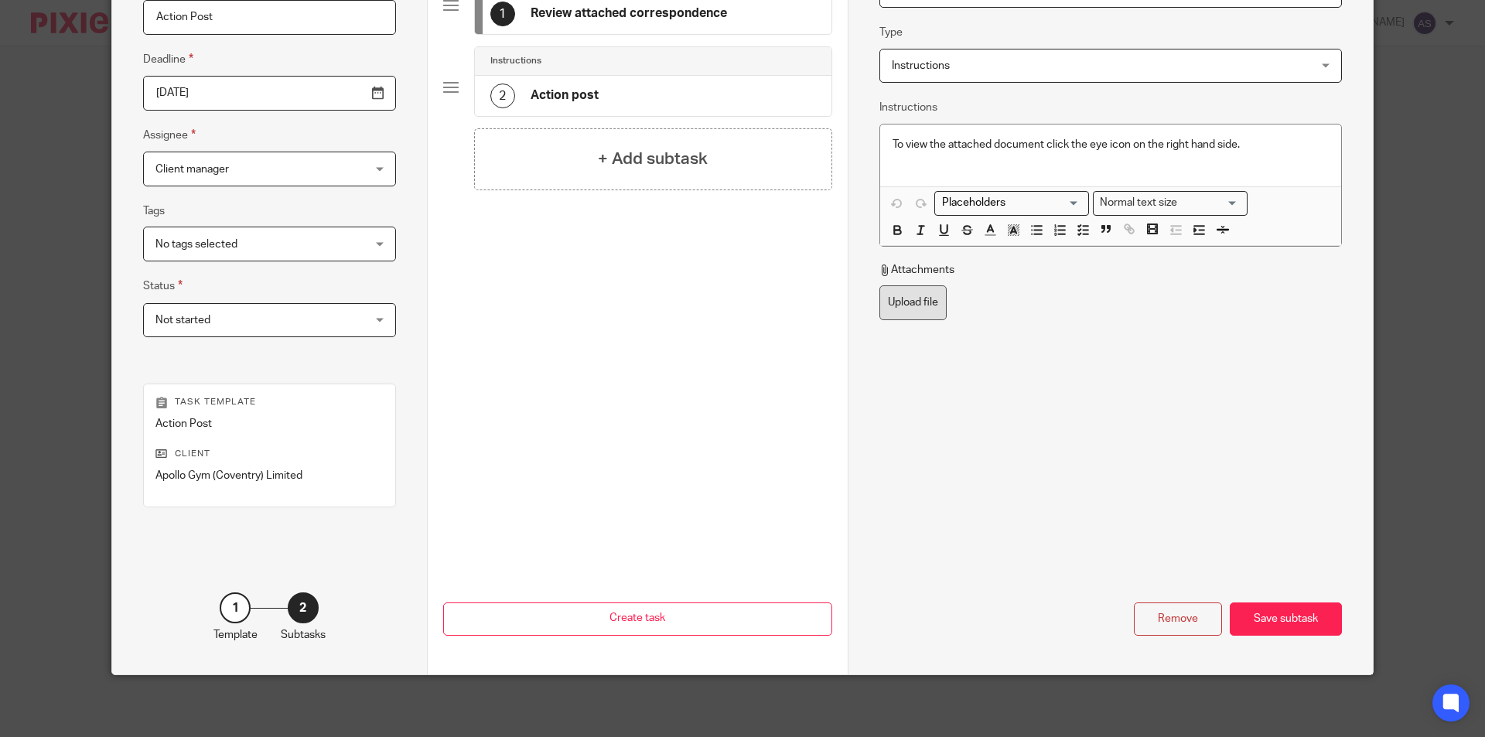
click at [910, 306] on label "Upload file" at bounding box center [913, 302] width 67 height 35
click at [880, 285] on input "Upload file" at bounding box center [879, 285] width 1 height 1
type input "C:\fakepath\Apollo Gym - Notice of Payment Penalty_001.pdf"
click at [1279, 616] on div "Save subtask" at bounding box center [1286, 619] width 112 height 33
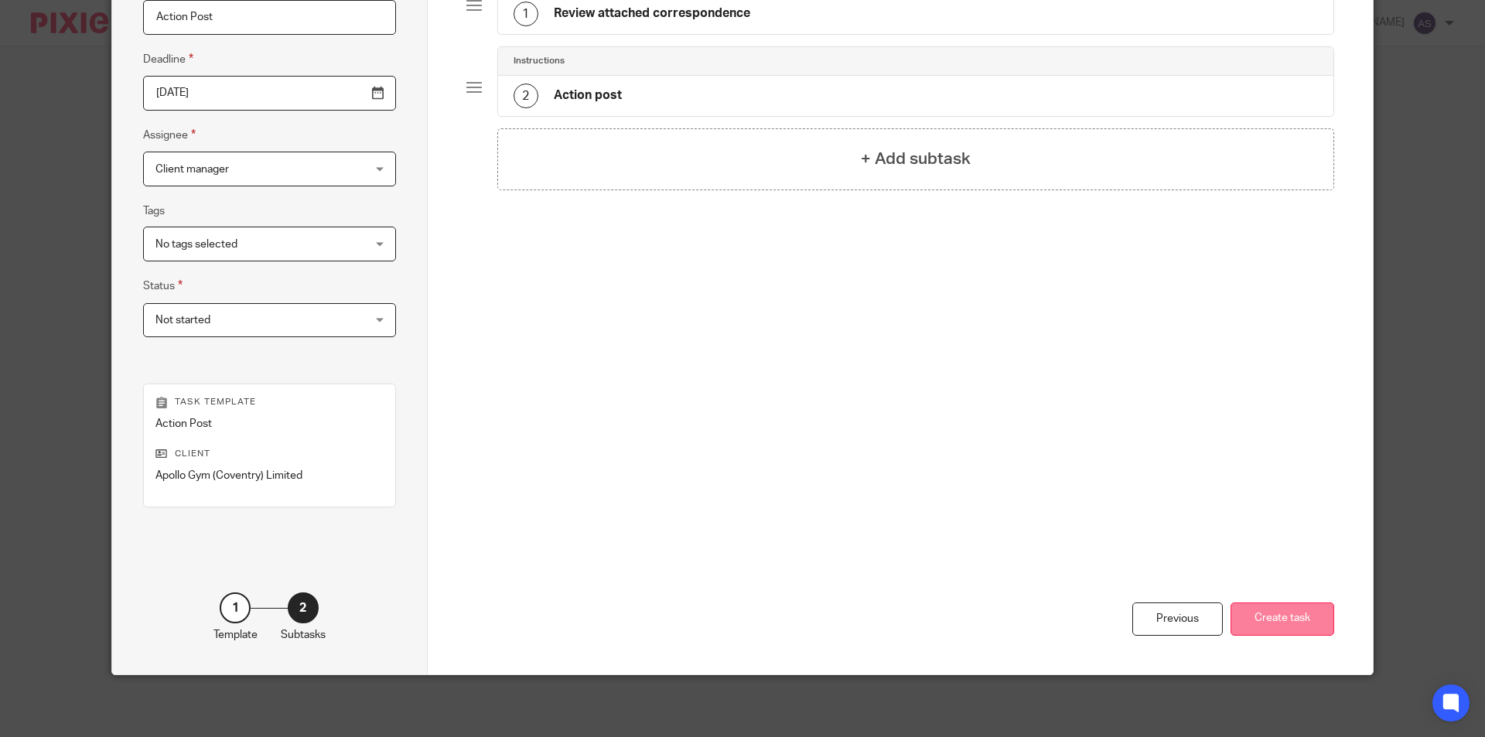
click at [1304, 622] on button "Create task" at bounding box center [1283, 619] width 104 height 33
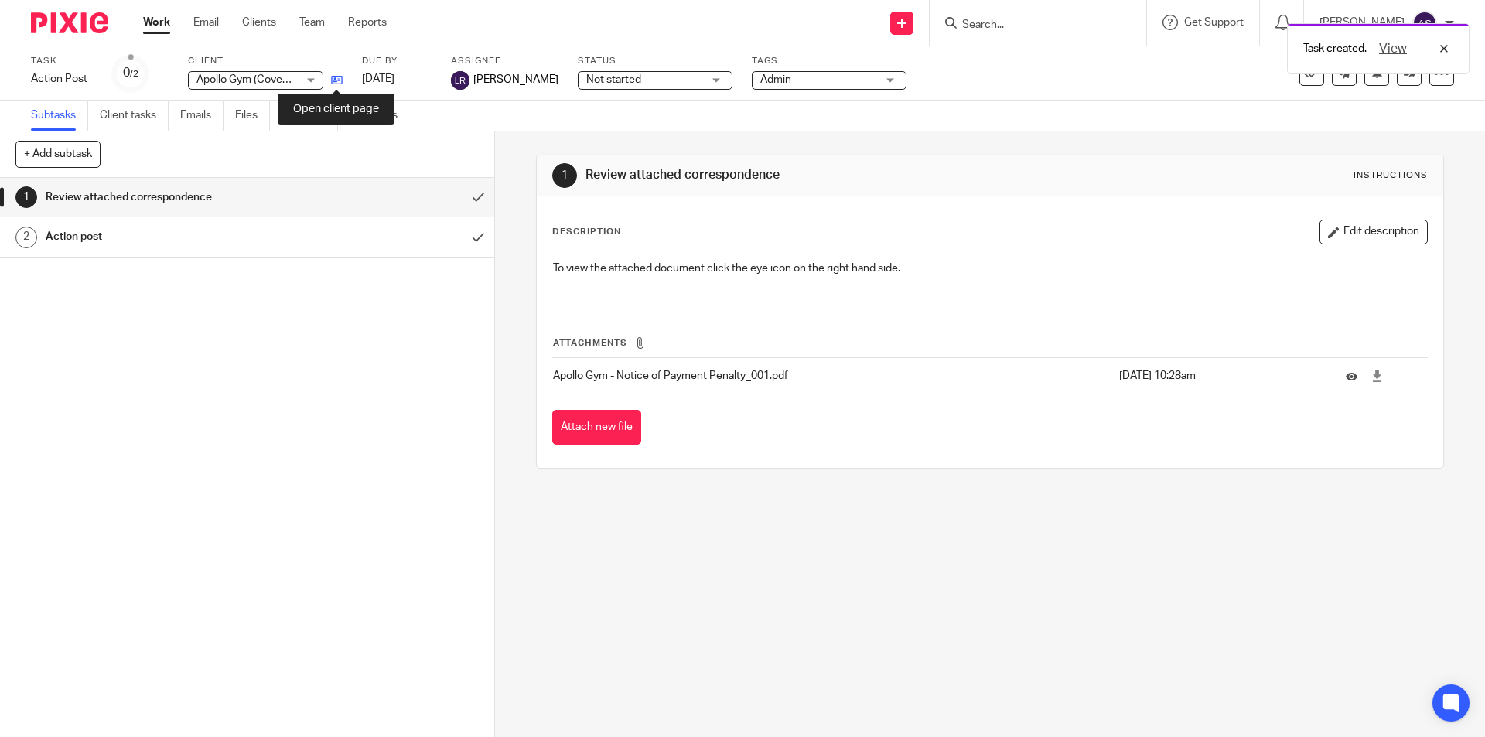
click at [335, 82] on icon at bounding box center [337, 80] width 12 height 12
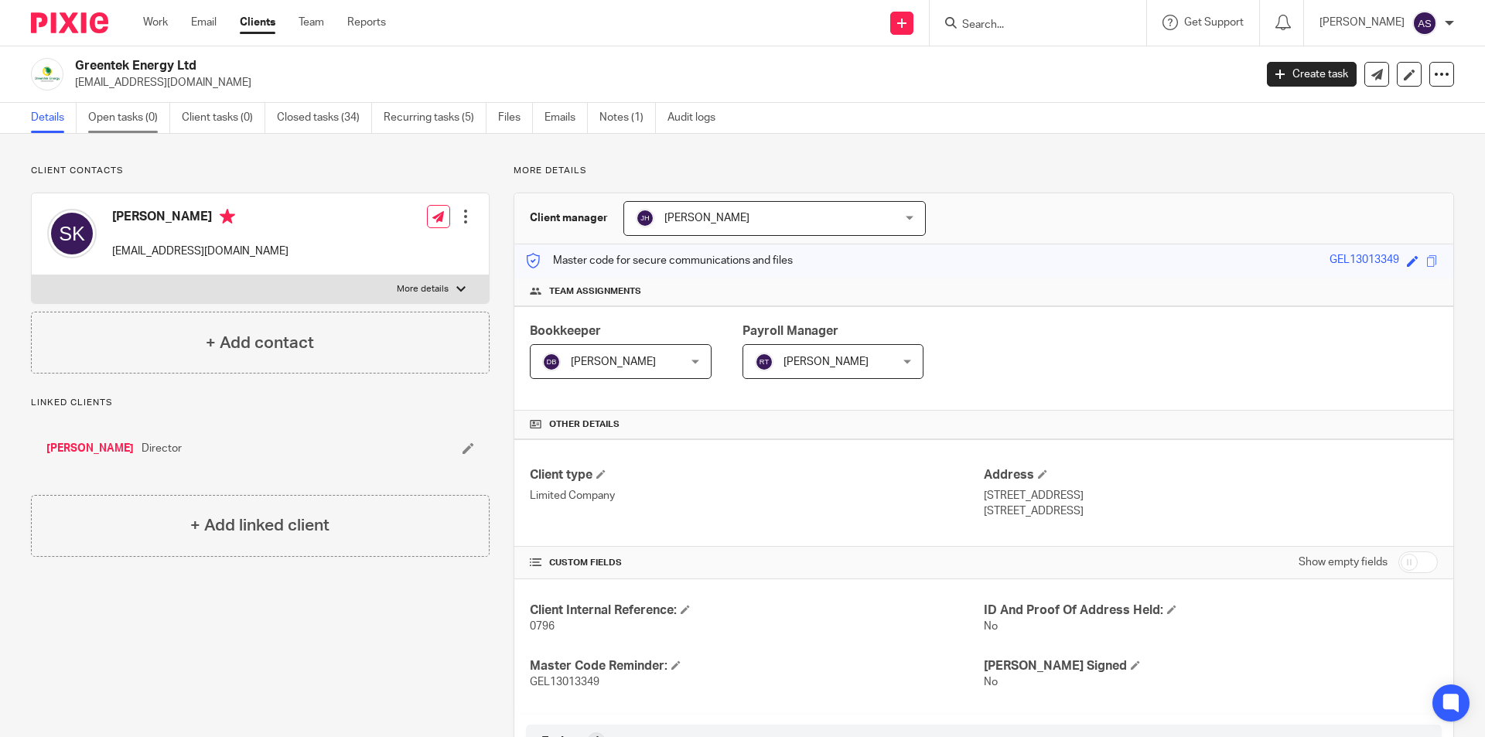
click at [142, 115] on link "Open tasks (0)" at bounding box center [129, 118] width 82 height 30
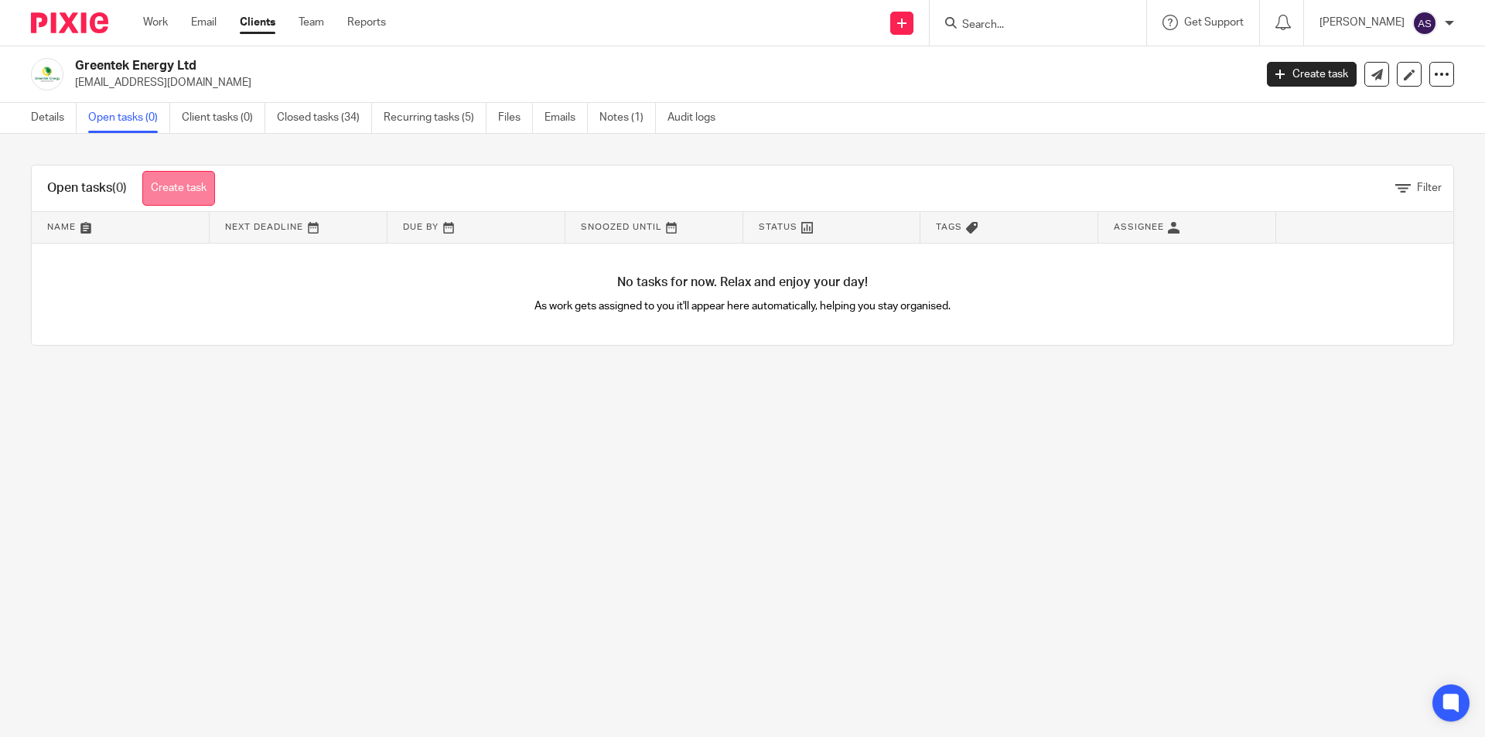
click at [200, 183] on link "Create task" at bounding box center [178, 188] width 73 height 35
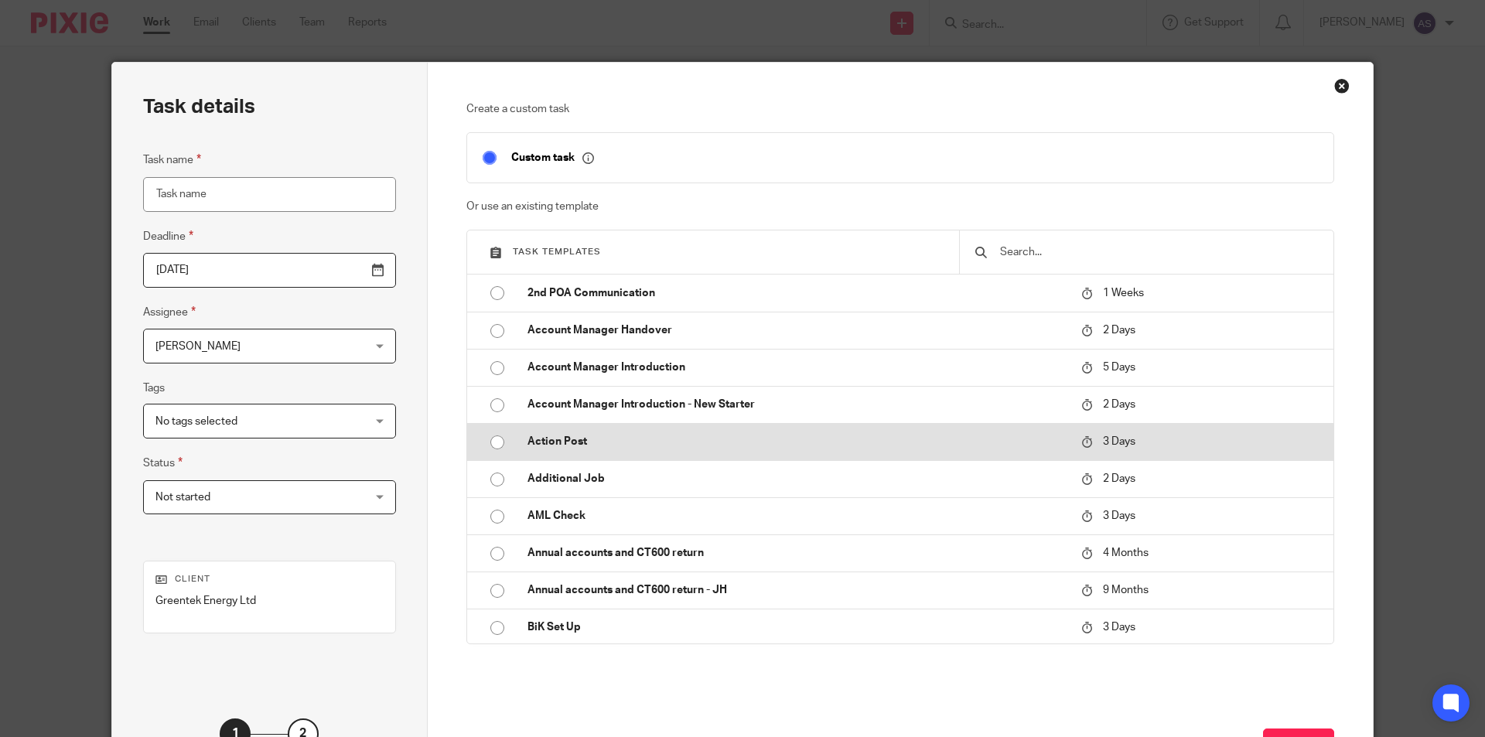
click at [597, 435] on td "Action Post" at bounding box center [793, 441] width 562 height 37
type input "2025-08-22"
type input "Action Post"
checkbox input "false"
radio input "true"
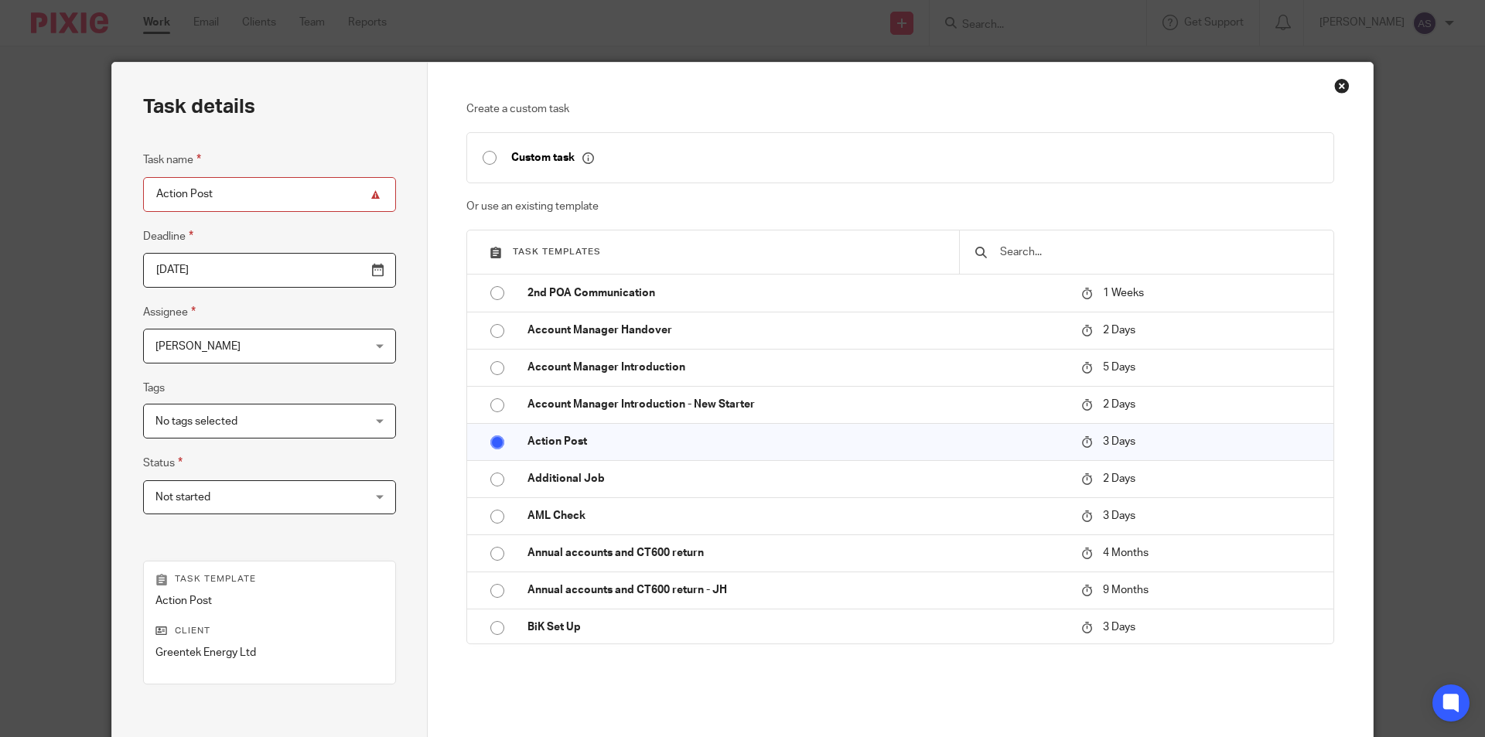
click at [226, 354] on span "[PERSON_NAME]" at bounding box center [252, 346] width 192 height 32
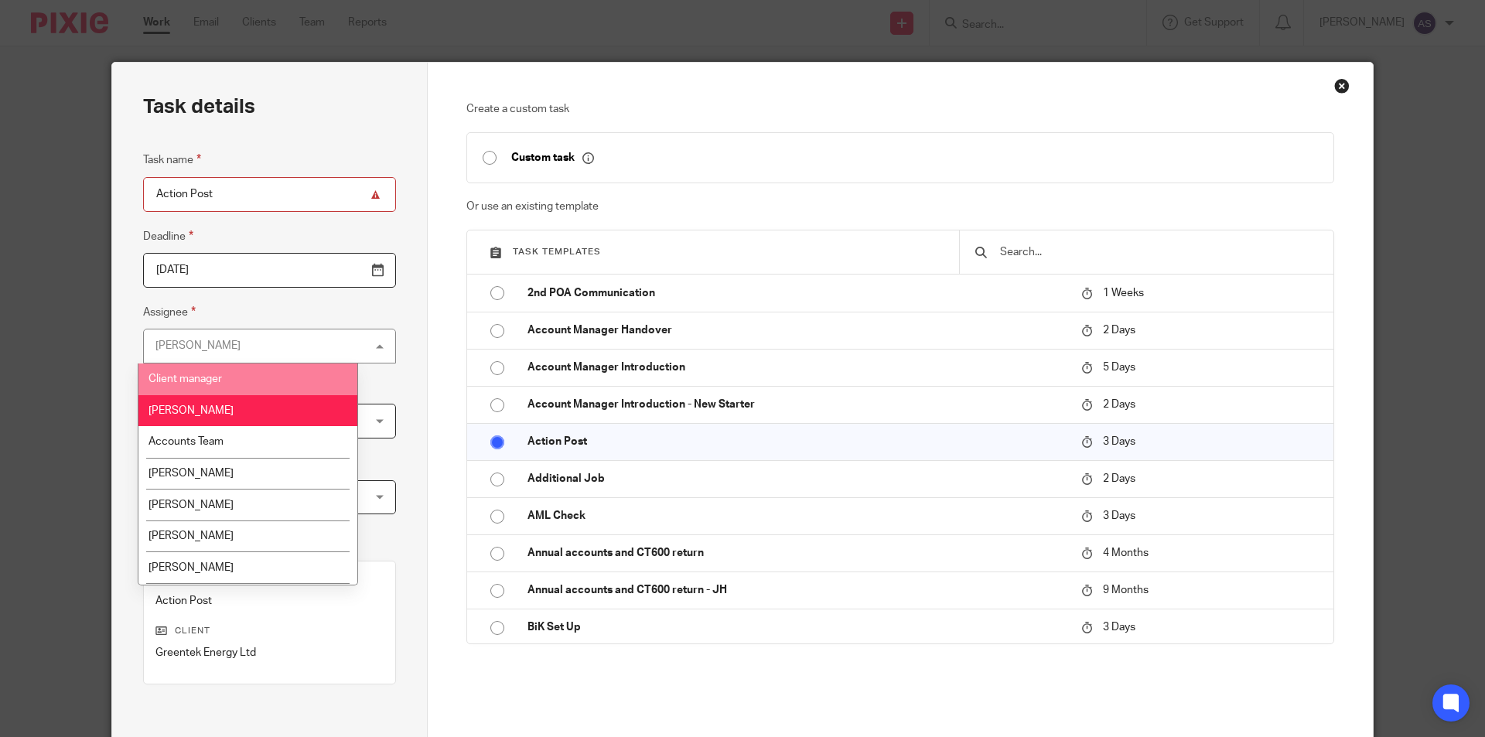
click at [220, 385] on li "Client manager" at bounding box center [247, 380] width 219 height 32
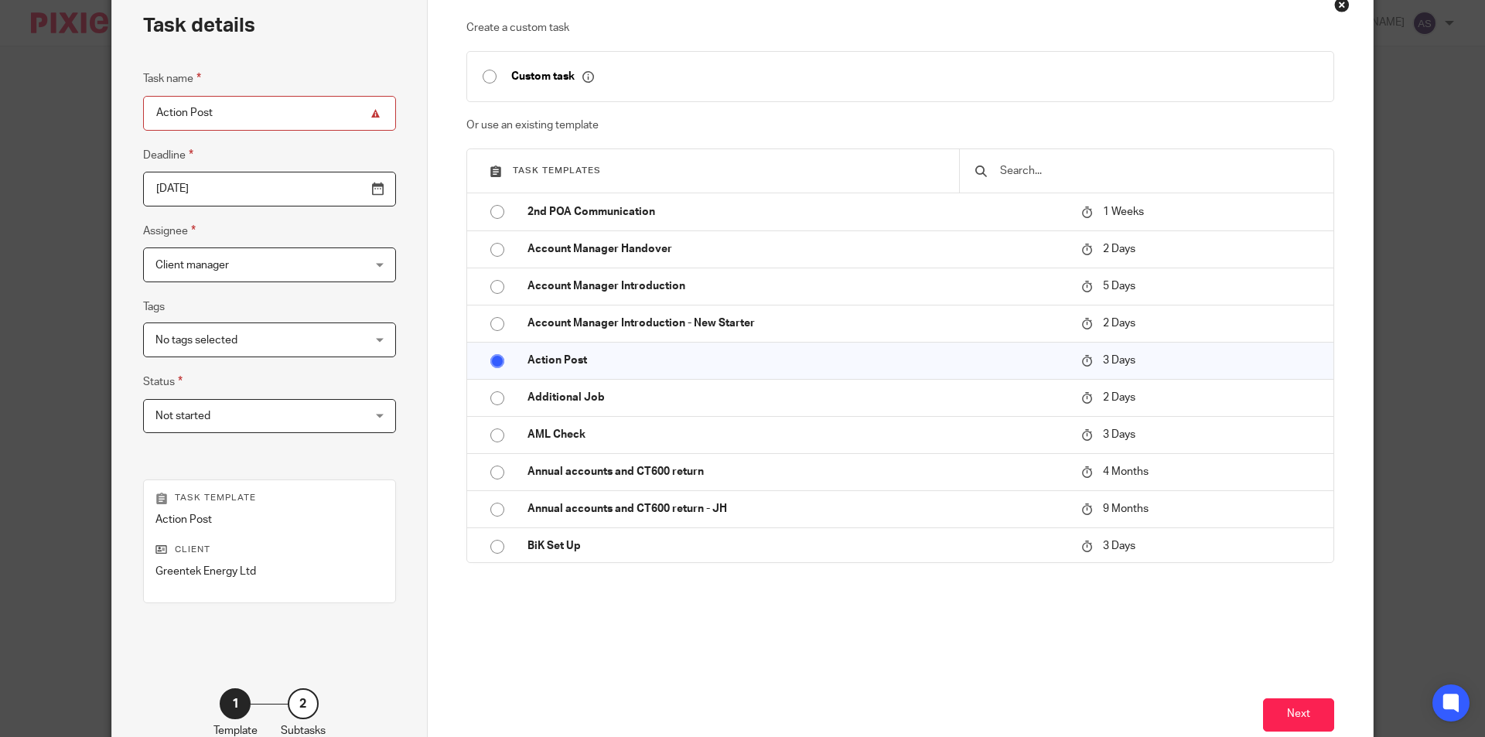
scroll to position [177, 0]
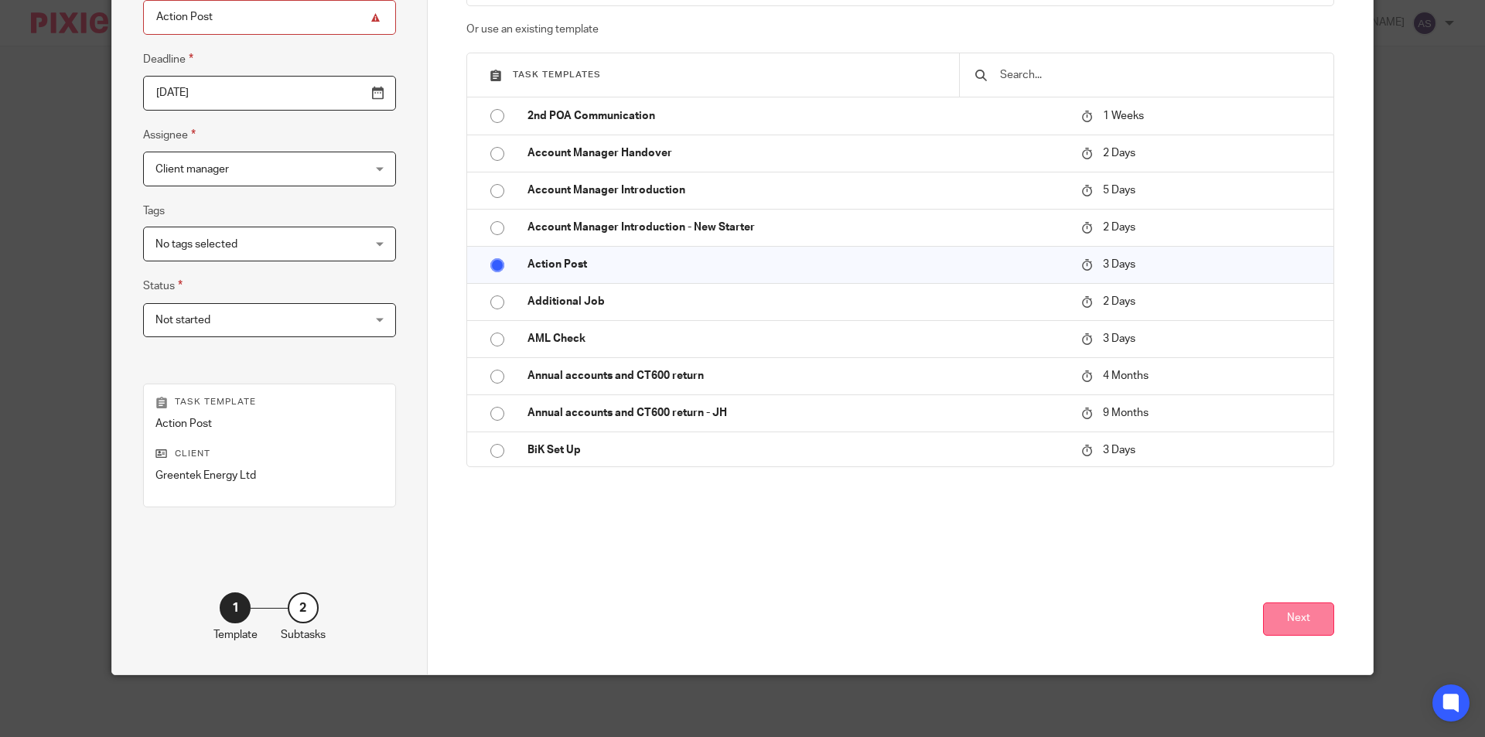
click at [1269, 622] on button "Next" at bounding box center [1298, 619] width 71 height 33
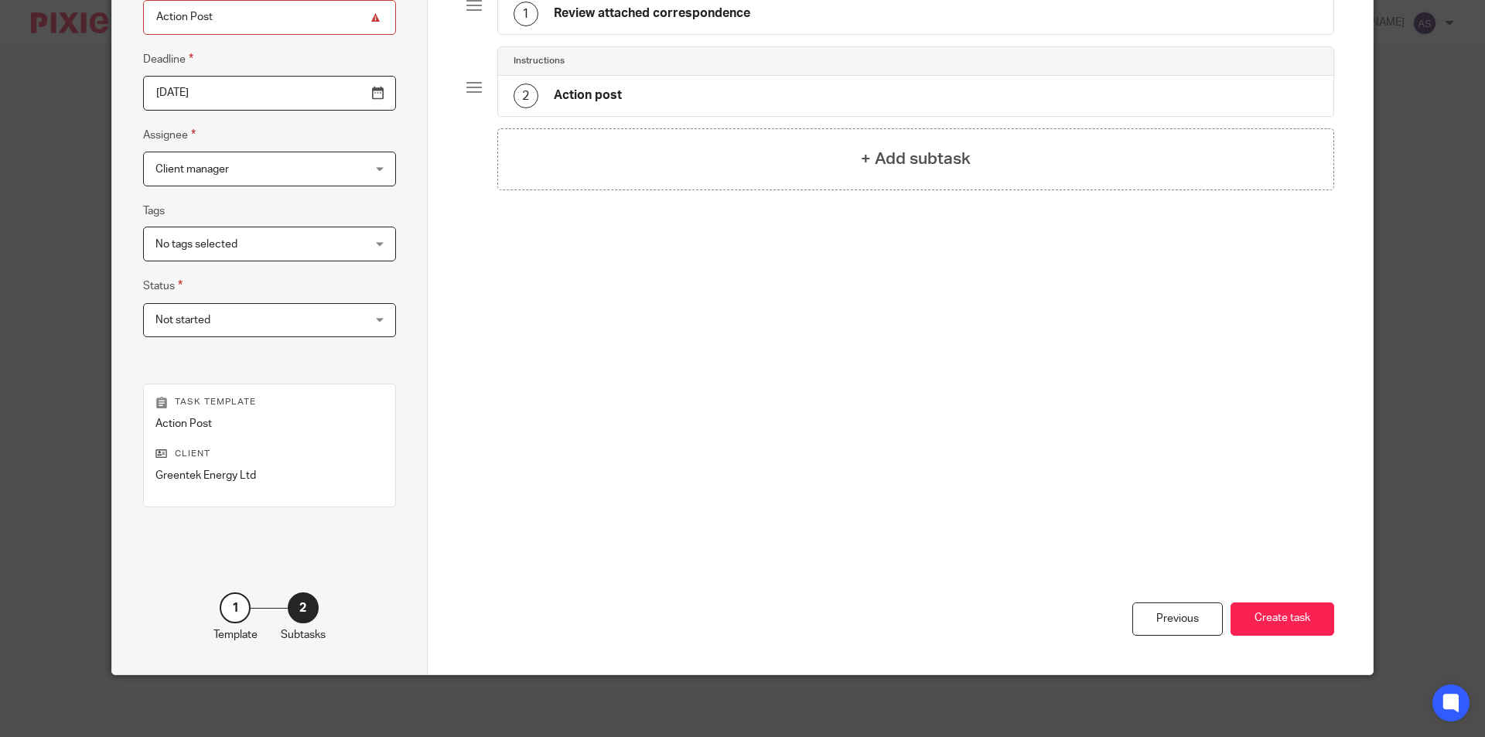
click at [737, 34] on div "Instructions 1 Review attached correspondence" at bounding box center [916, -1] width 838 height 70
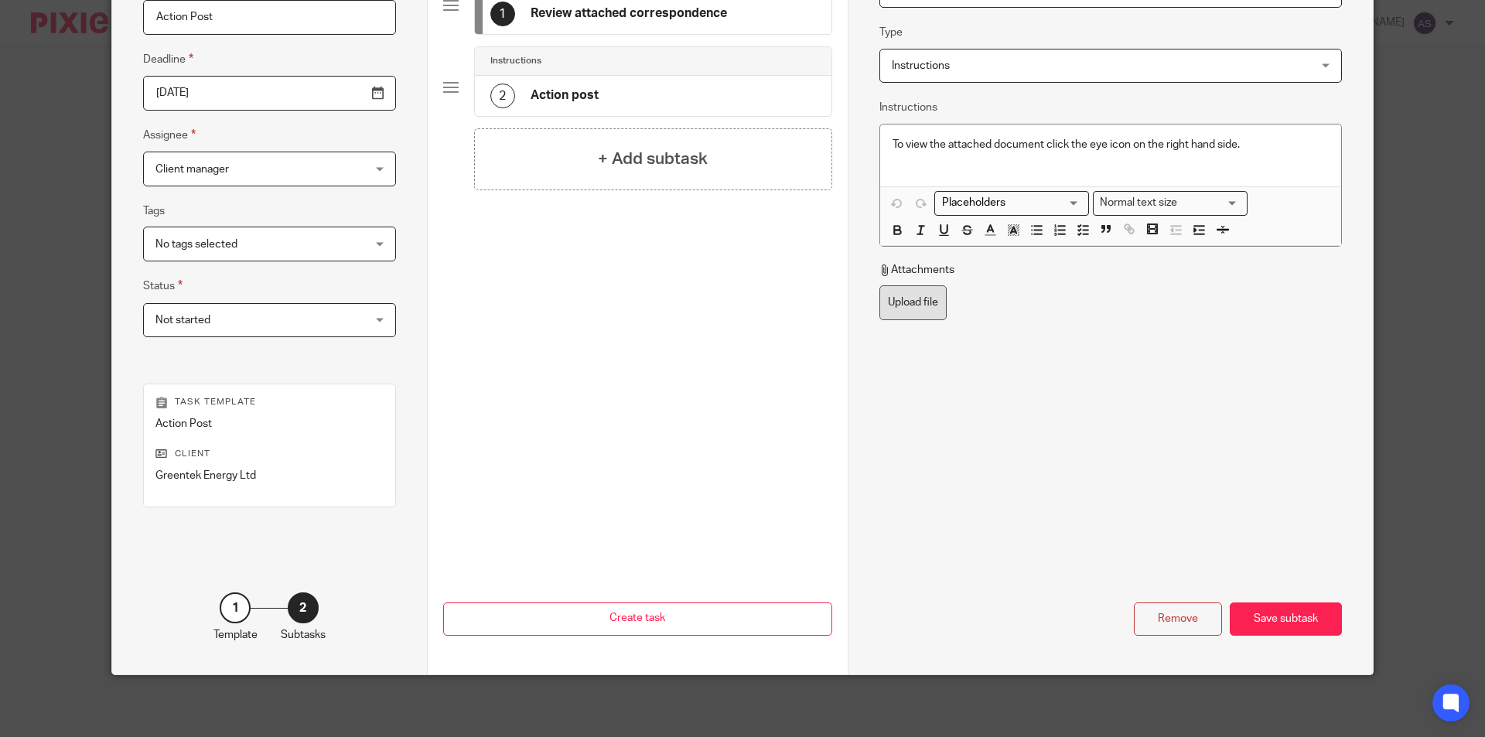
click at [889, 298] on label "Upload file" at bounding box center [913, 302] width 67 height 35
click at [880, 285] on input "Upload file" at bounding box center [879, 285] width 1 height 1
type input "C:\fakepath\Greentek Energy Ltd - Notice of Payment Penalty_001.pdf"
click at [1274, 615] on div "Save subtask" at bounding box center [1286, 619] width 112 height 33
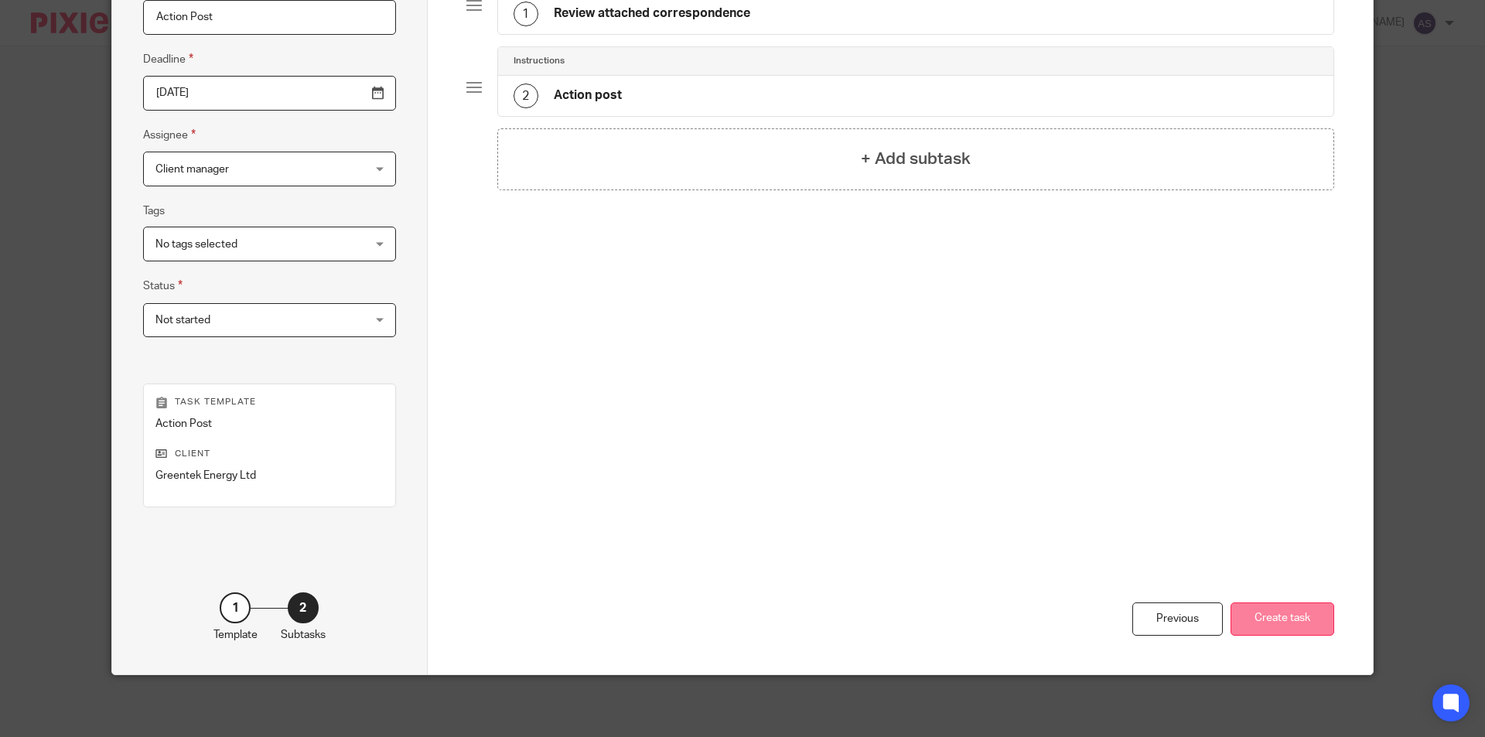
click at [1304, 606] on button "Create task" at bounding box center [1283, 619] width 104 height 33
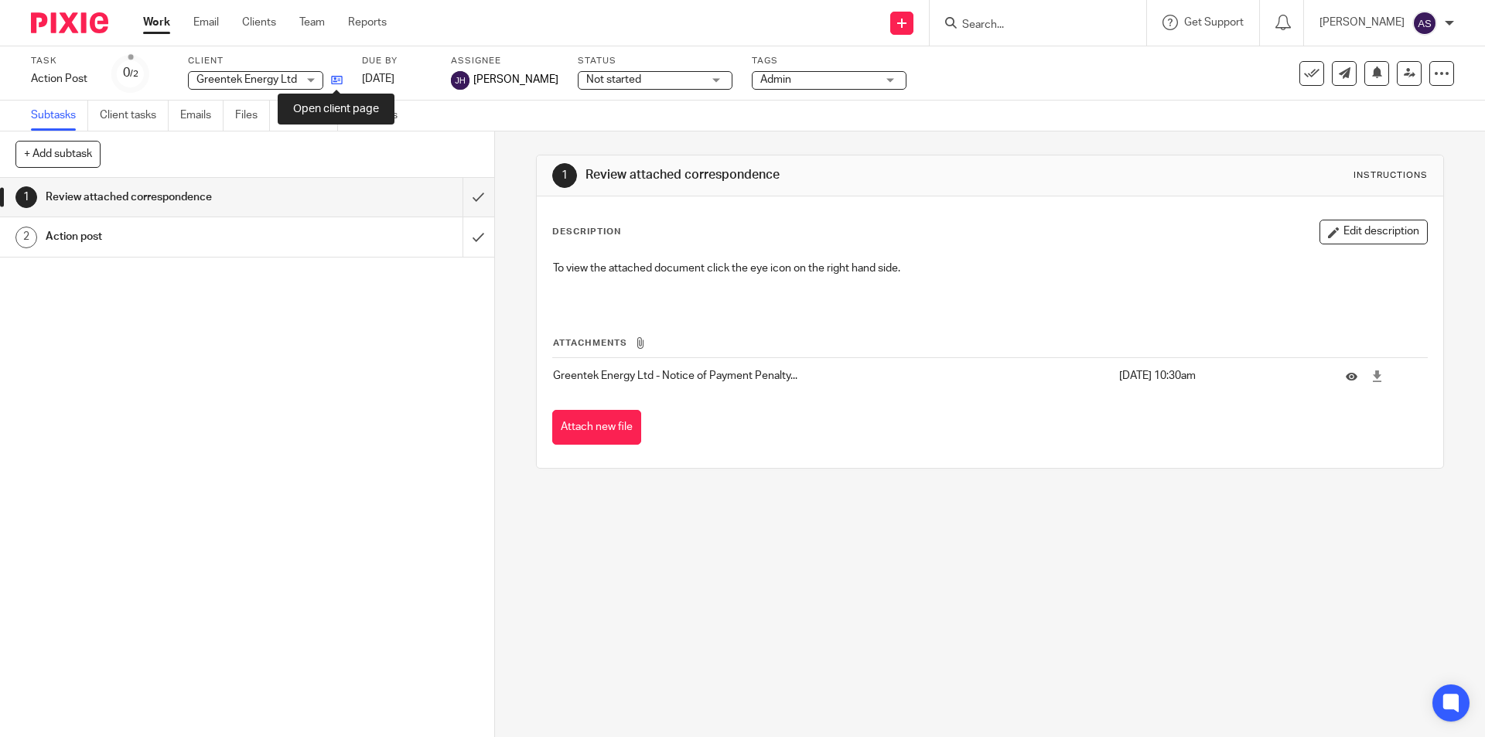
click at [338, 77] on icon at bounding box center [337, 80] width 12 height 12
click at [258, 22] on link "Clients" at bounding box center [259, 22] width 34 height 15
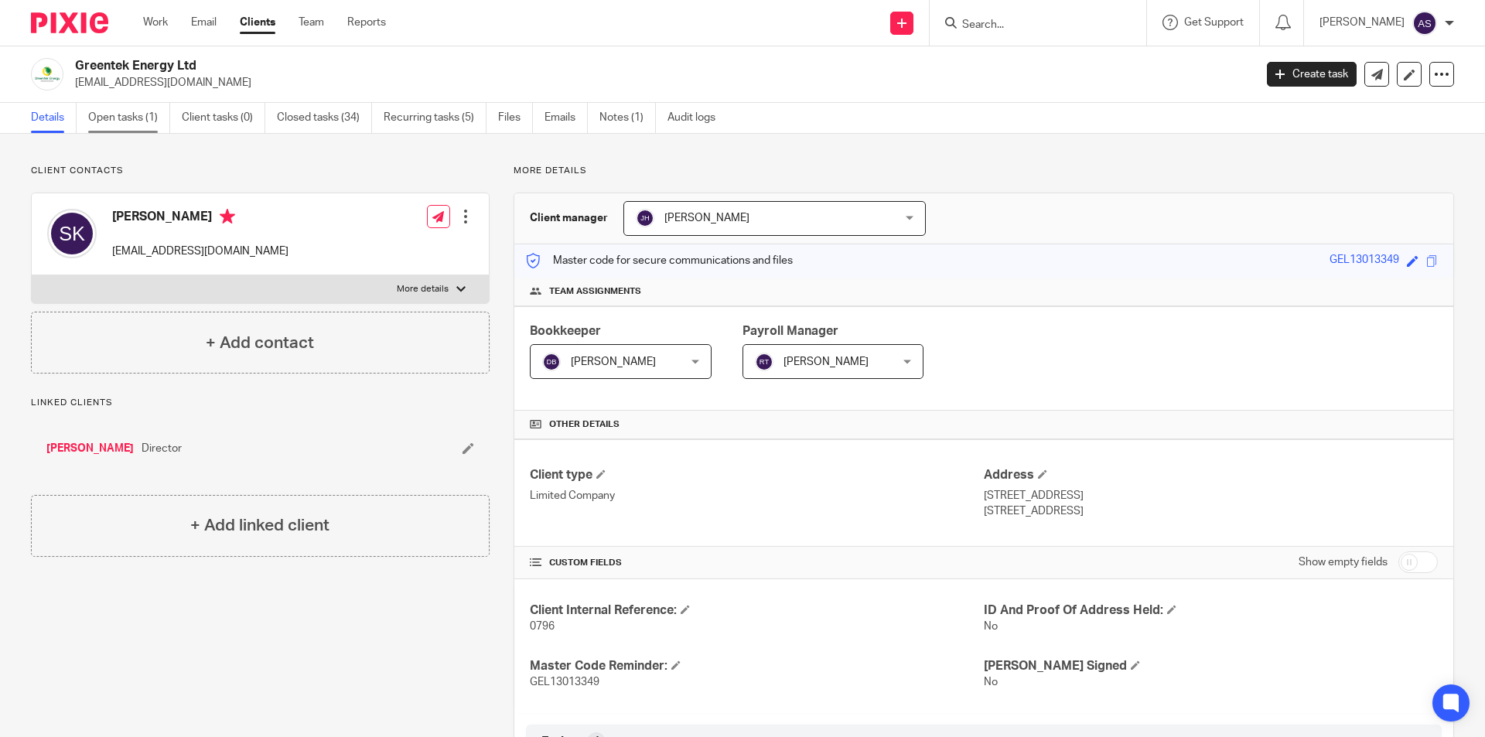
click at [128, 110] on link "Open tasks (1)" at bounding box center [129, 118] width 82 height 30
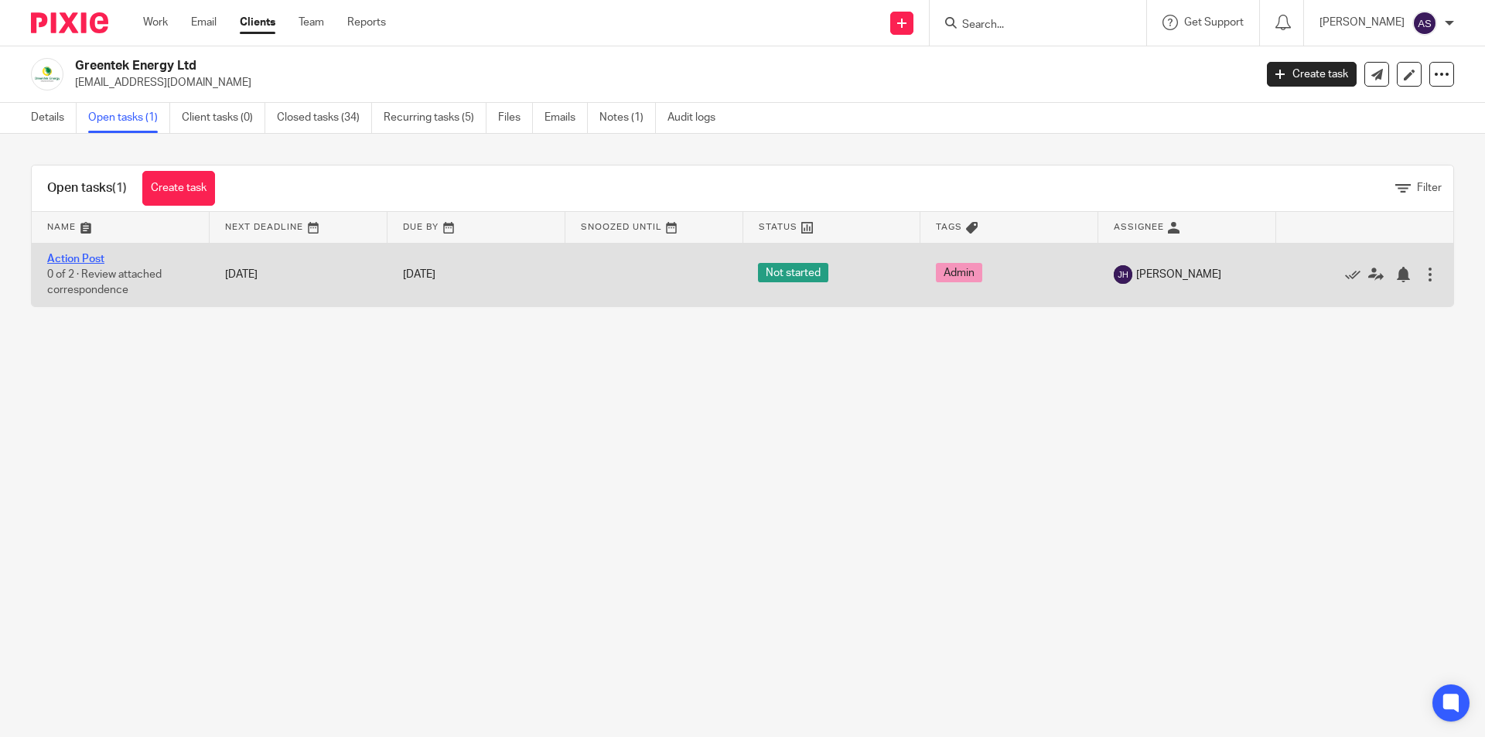
click at [91, 258] on link "Action Post" at bounding box center [75, 259] width 57 height 11
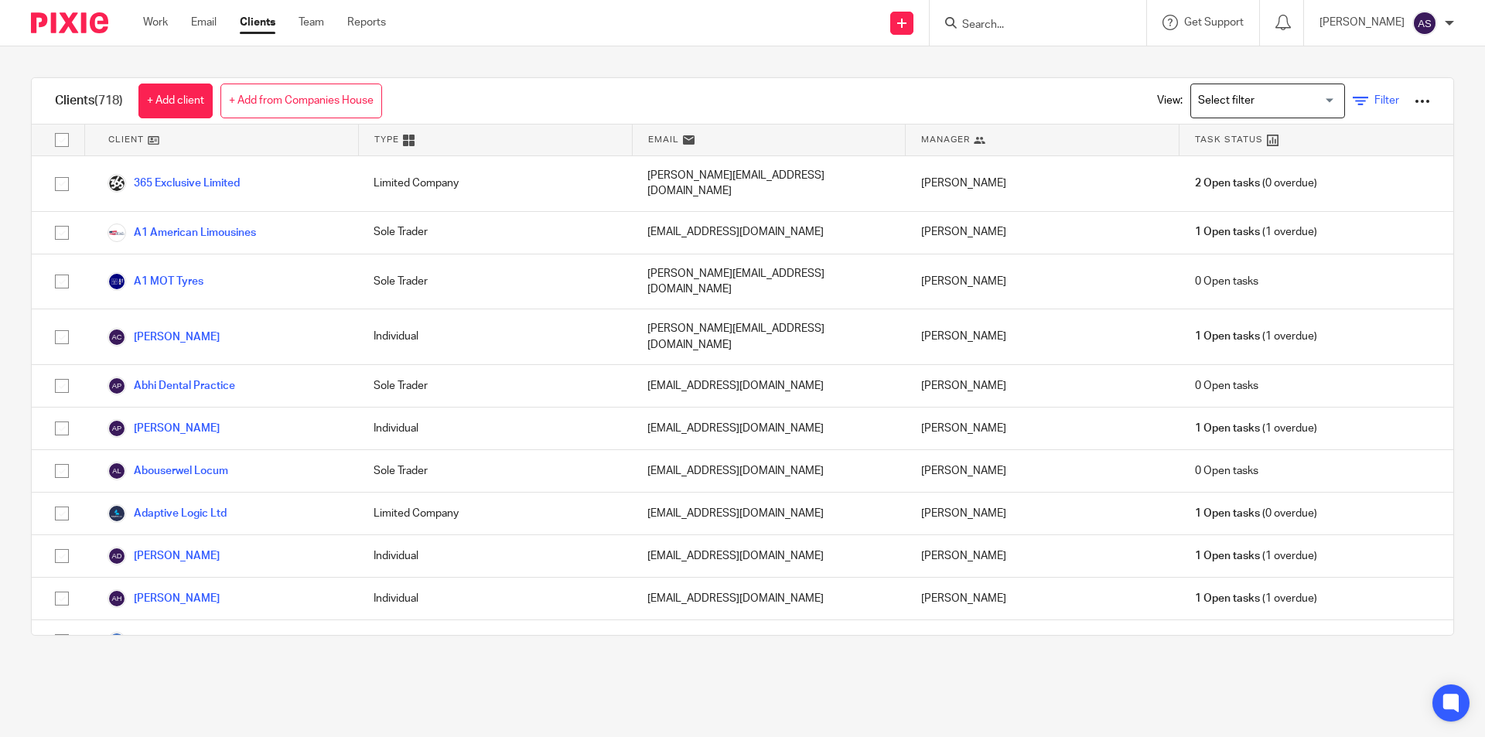
click at [1375, 106] on span "Filter" at bounding box center [1387, 100] width 25 height 11
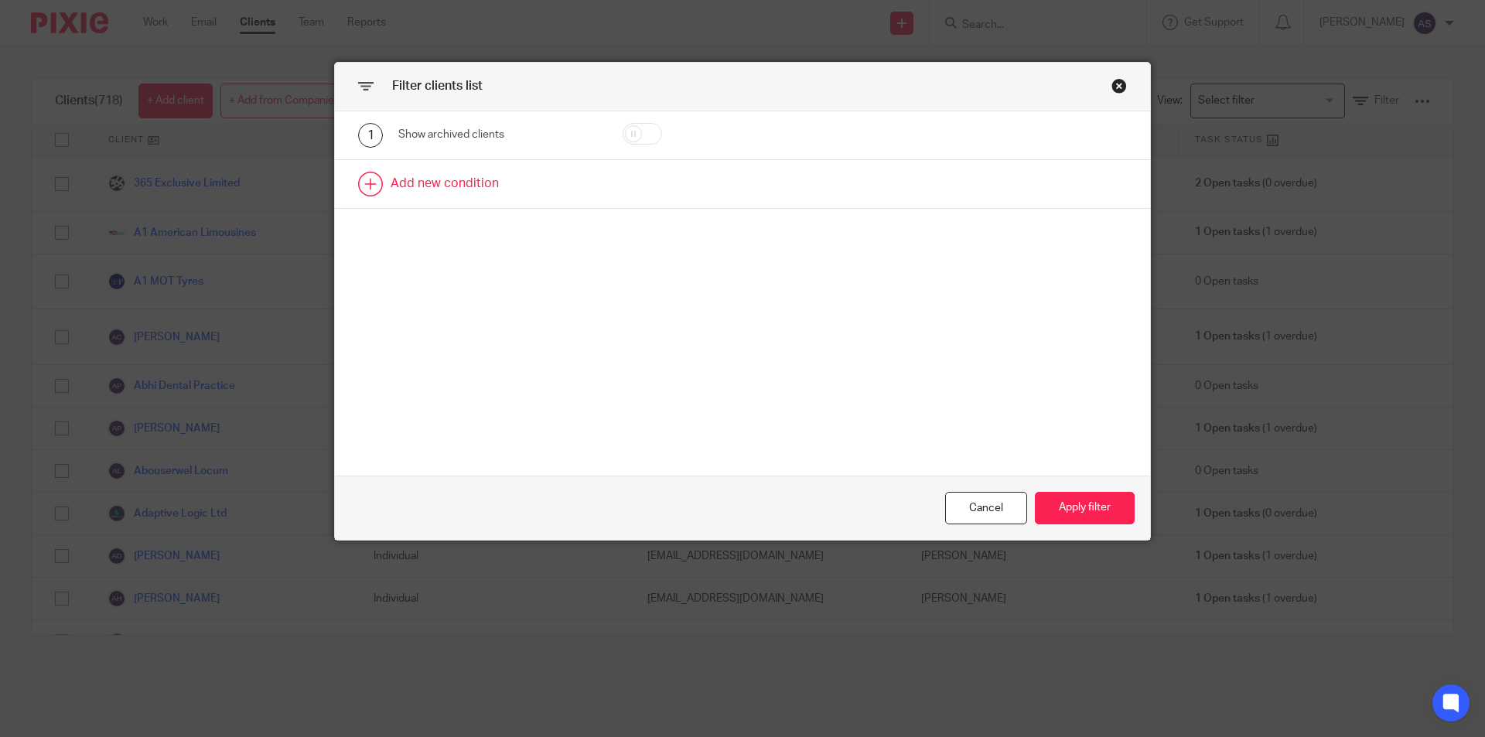
click at [469, 173] on link at bounding box center [742, 184] width 815 height 48
click at [460, 187] on div "Field" at bounding box center [485, 189] width 149 height 32
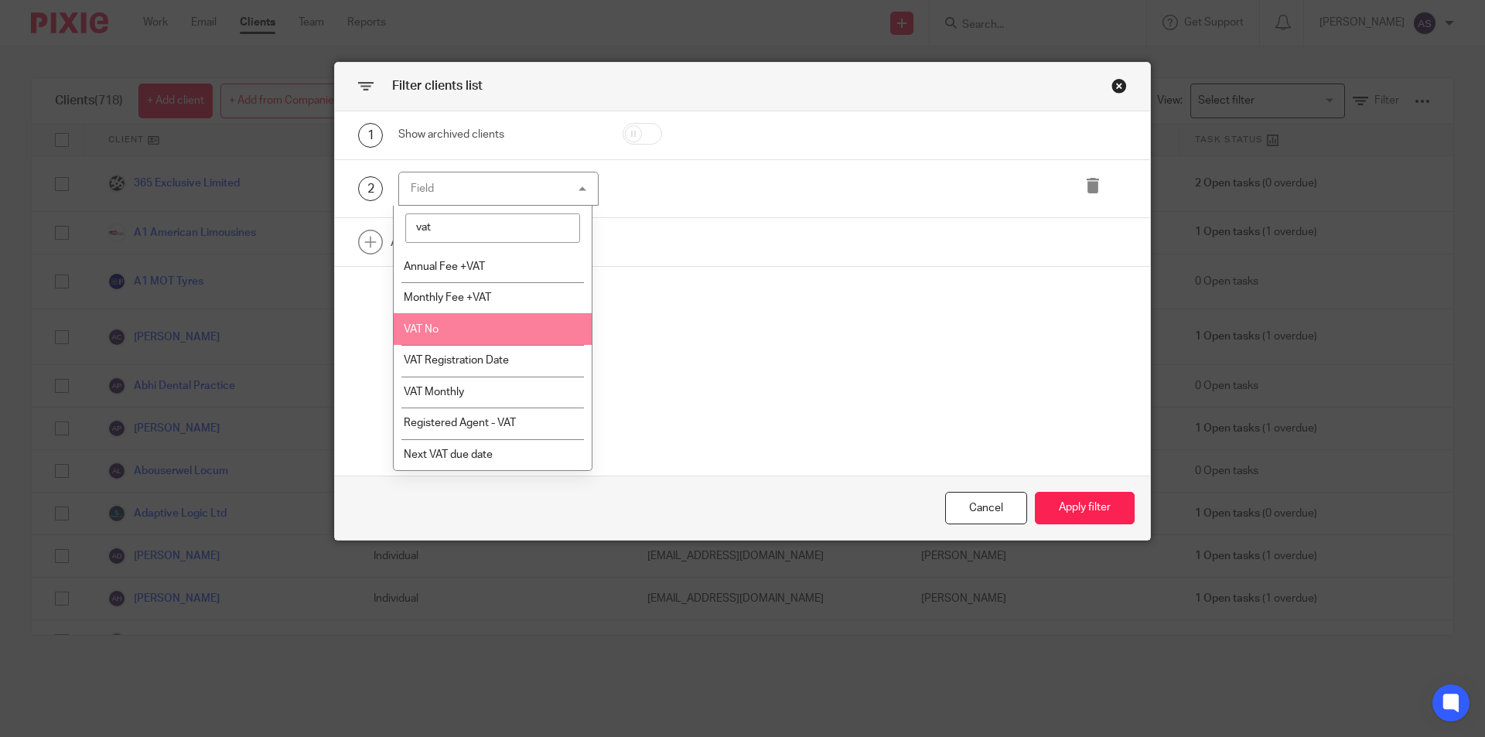
type input "vat"
click at [481, 327] on li "VAT No" at bounding box center [493, 329] width 199 height 32
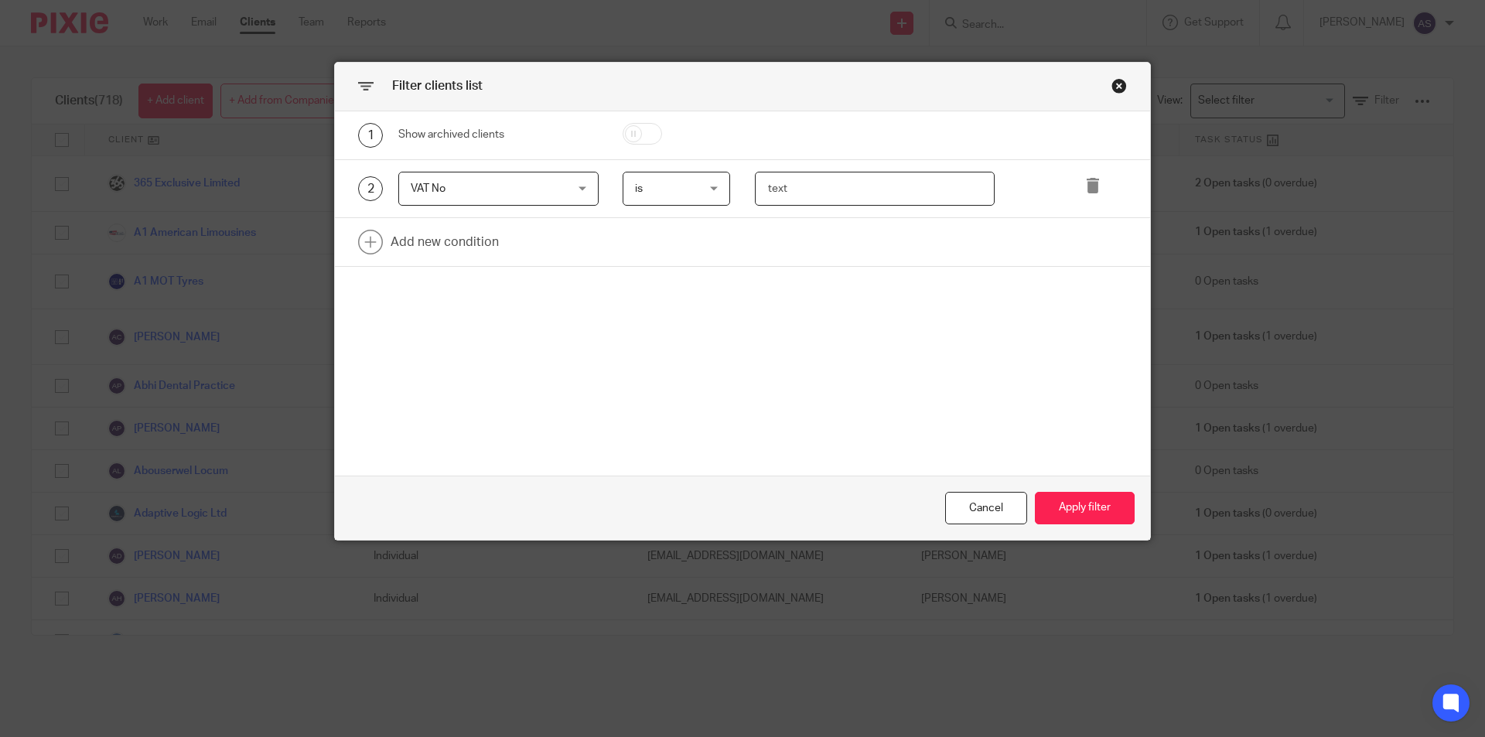
drag, startPoint x: 808, startPoint y: 183, endPoint x: 816, endPoint y: 182, distance: 7.8
click at [809, 182] on input "text" at bounding box center [875, 189] width 241 height 35
click at [798, 185] on input "text" at bounding box center [875, 189] width 241 height 35
type input "447298064"
click at [1068, 516] on button "Apply filter" at bounding box center [1085, 508] width 100 height 33
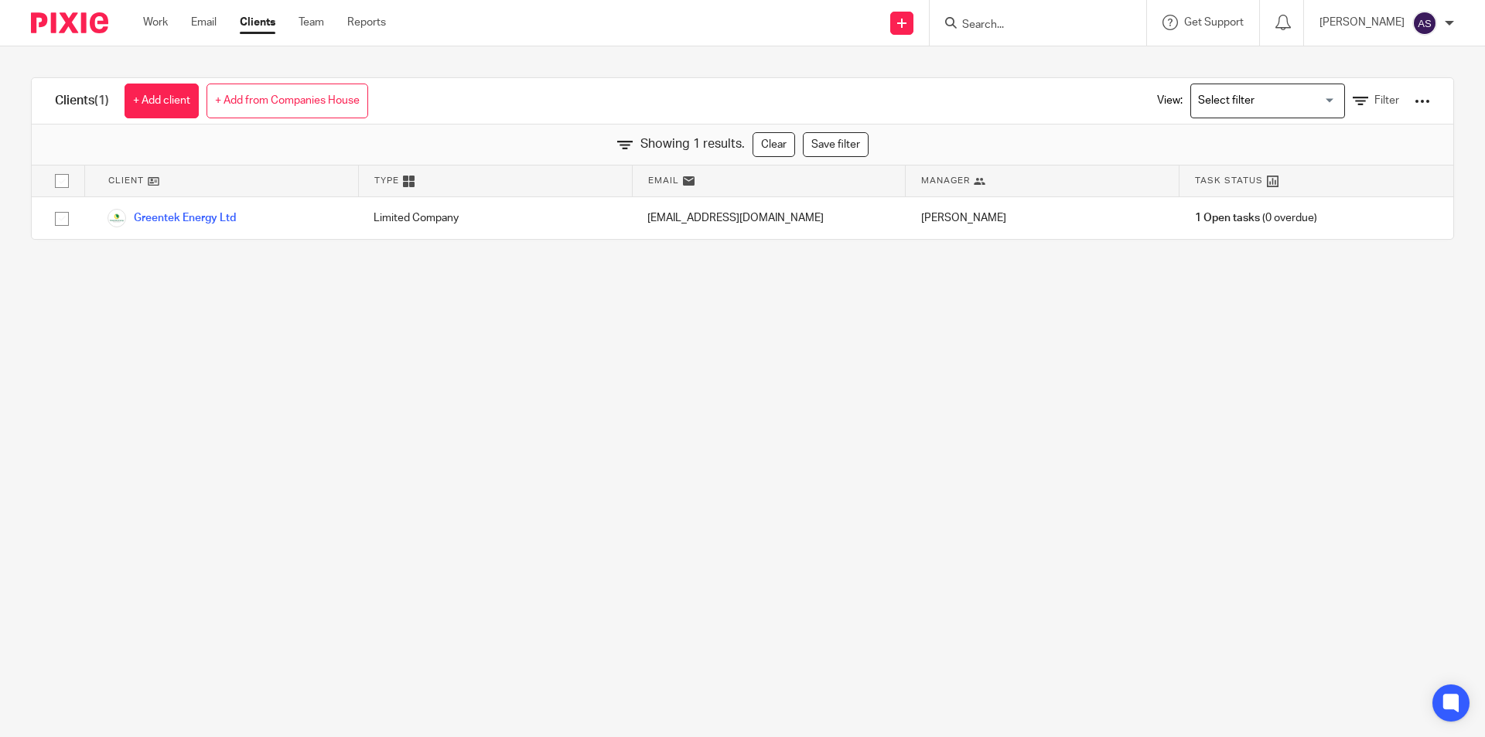
click at [1020, 23] on input "Search" at bounding box center [1030, 26] width 139 height 14
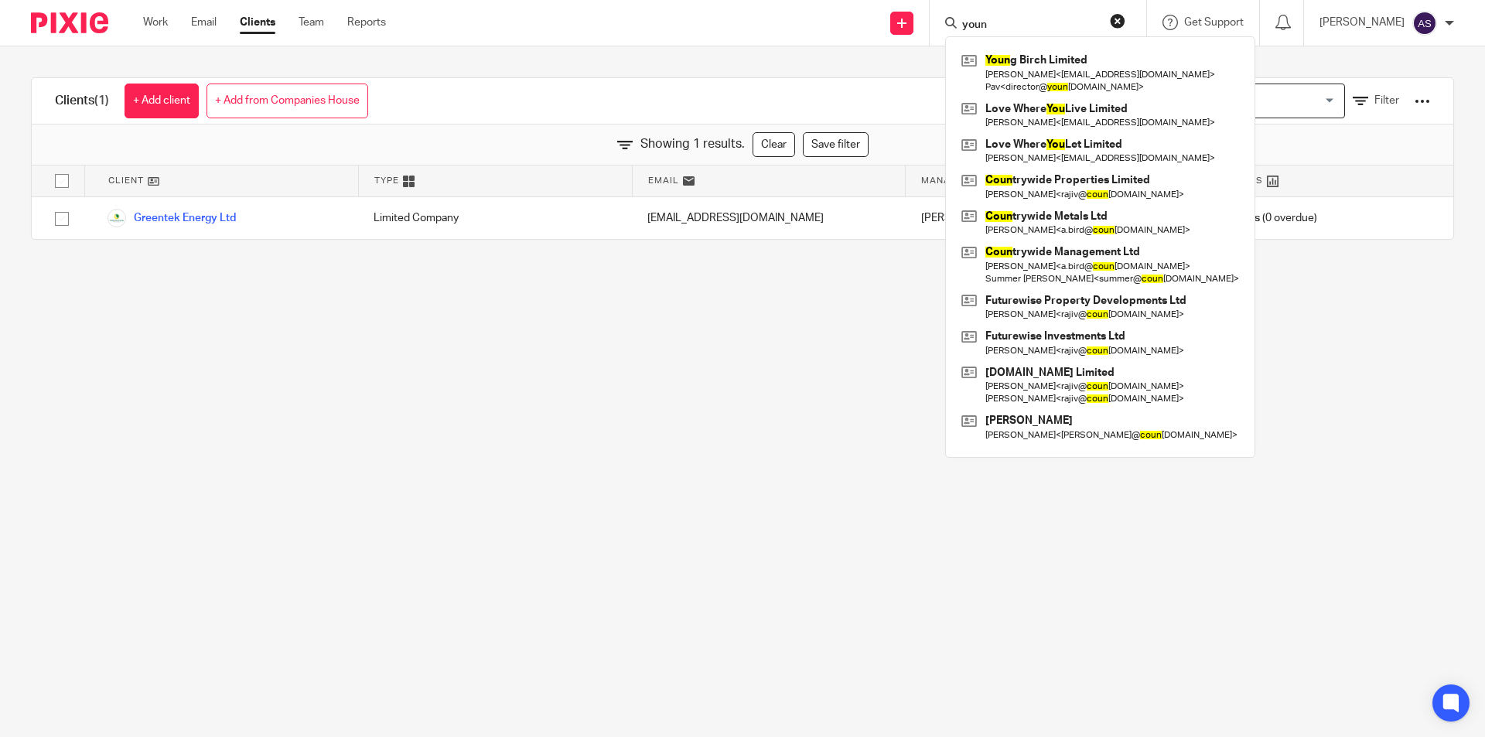
click at [1073, 12] on div "youn Youn g Birch Limited Manpreet Grewal < msgrewal86@googlemail.com > Pav < d…" at bounding box center [1038, 23] width 217 height 46
click at [1048, 15] on form "youn" at bounding box center [1043, 22] width 165 height 19
click at [1034, 22] on input "youn" at bounding box center [1030, 26] width 139 height 14
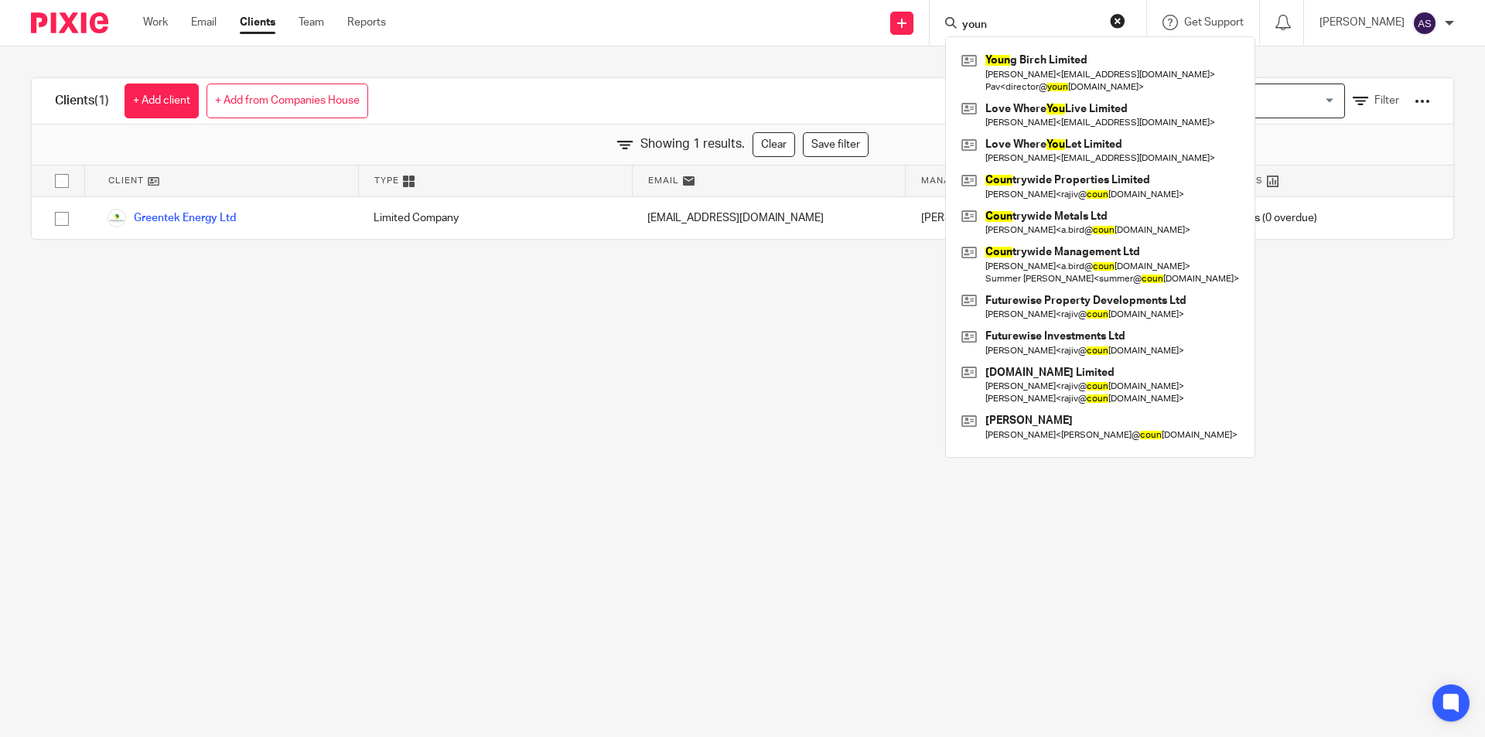
click at [1034, 22] on input "youn" at bounding box center [1030, 26] width 139 height 14
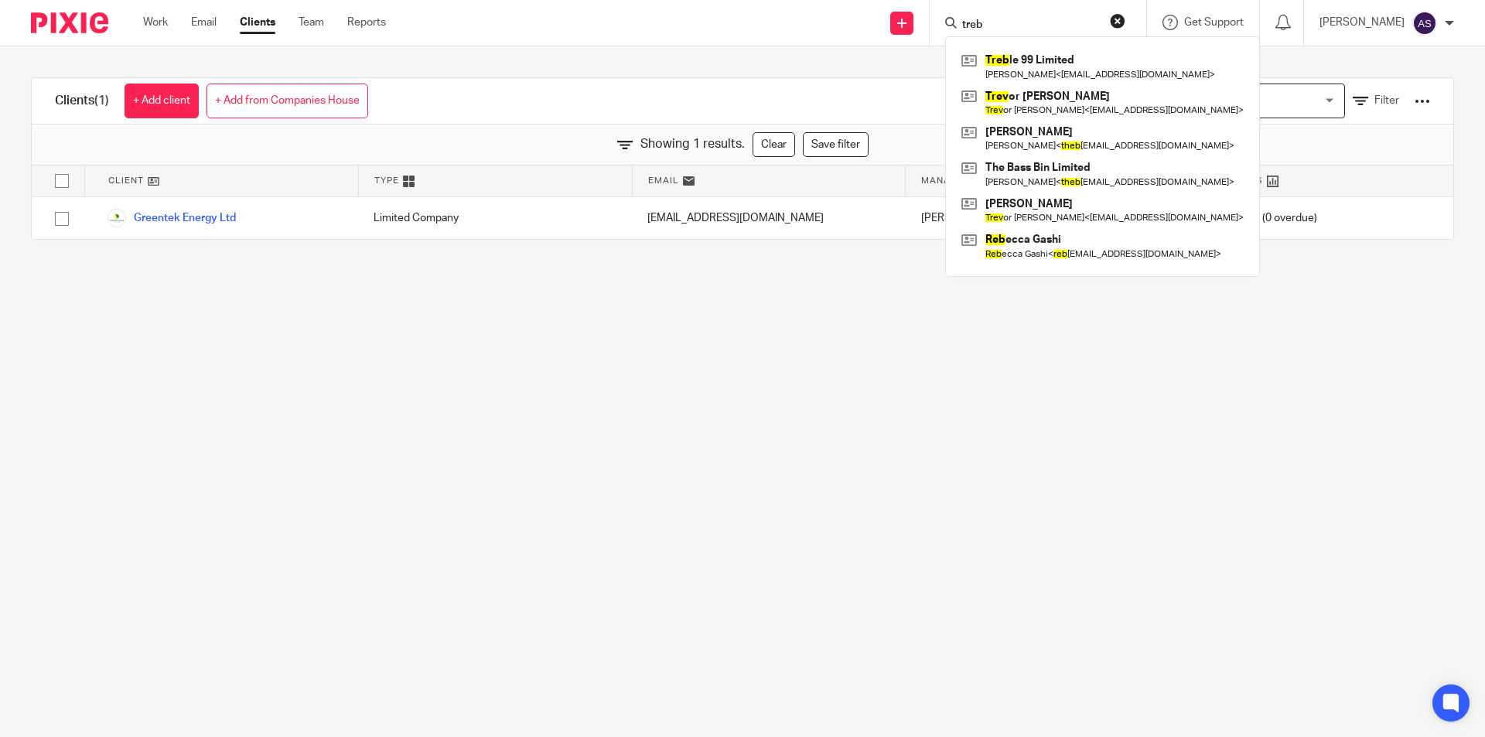
click at [1077, 21] on input "treb" at bounding box center [1030, 26] width 139 height 14
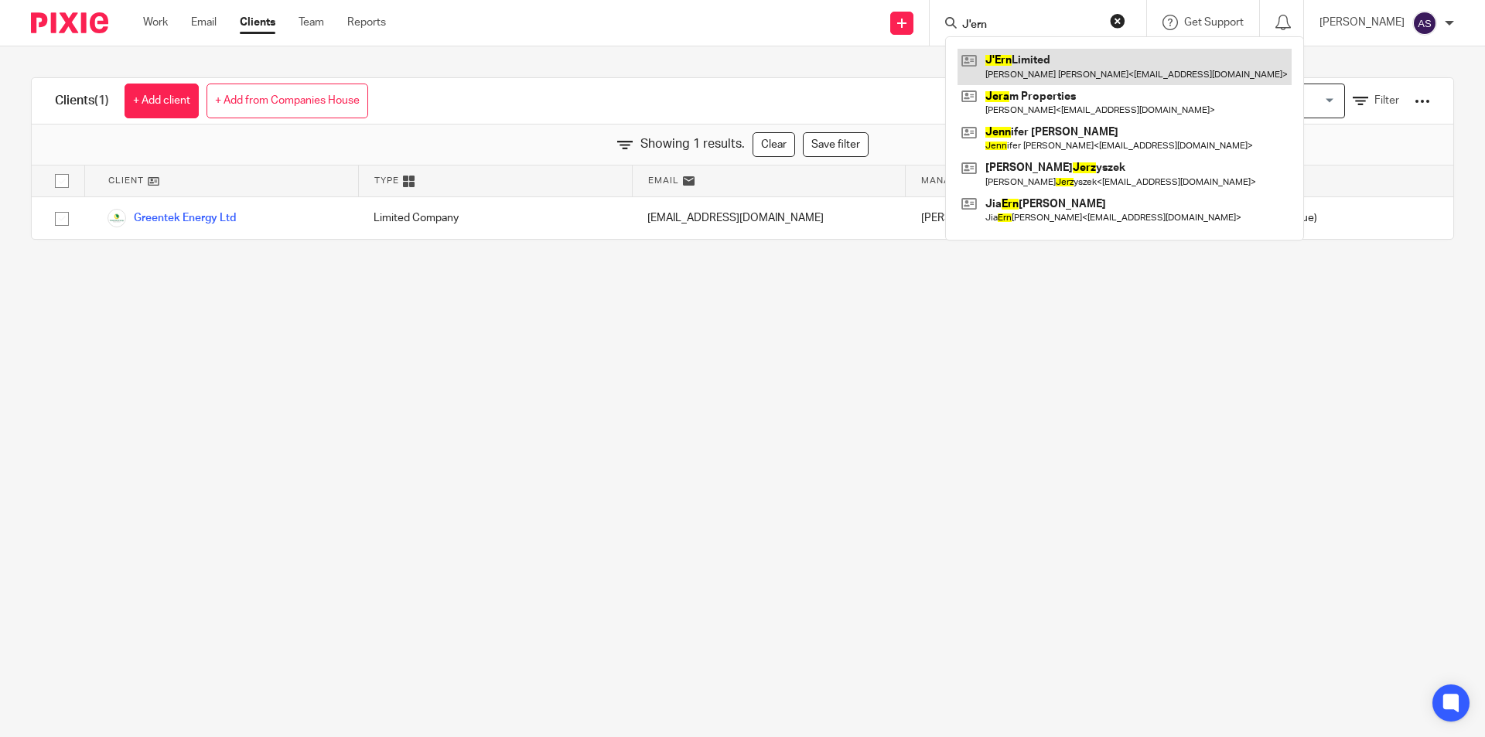
type input "J'ern"
click at [1093, 66] on link at bounding box center [1125, 67] width 334 height 36
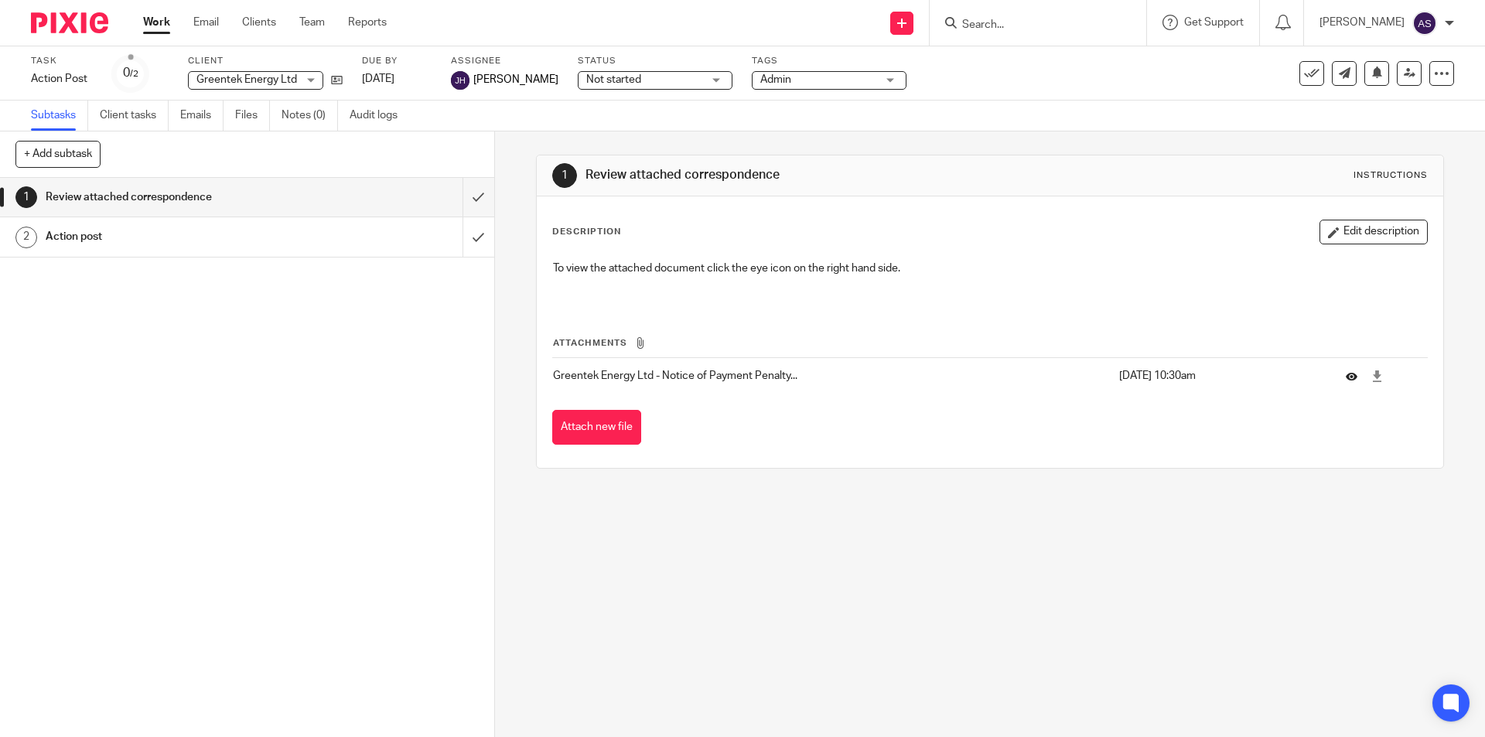
click at [1346, 373] on button at bounding box center [1357, 377] width 23 height 12
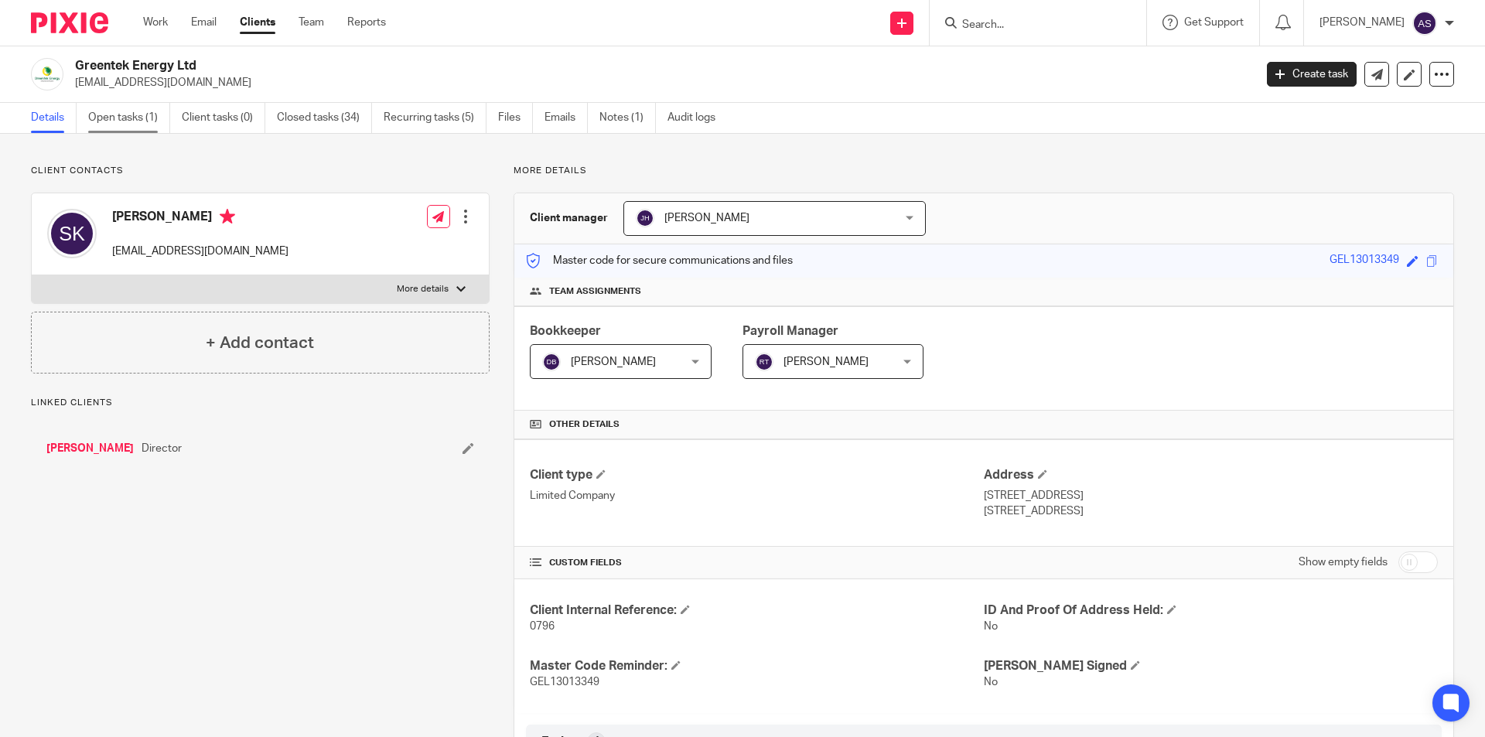
click at [135, 129] on link "Open tasks (1)" at bounding box center [129, 118] width 82 height 30
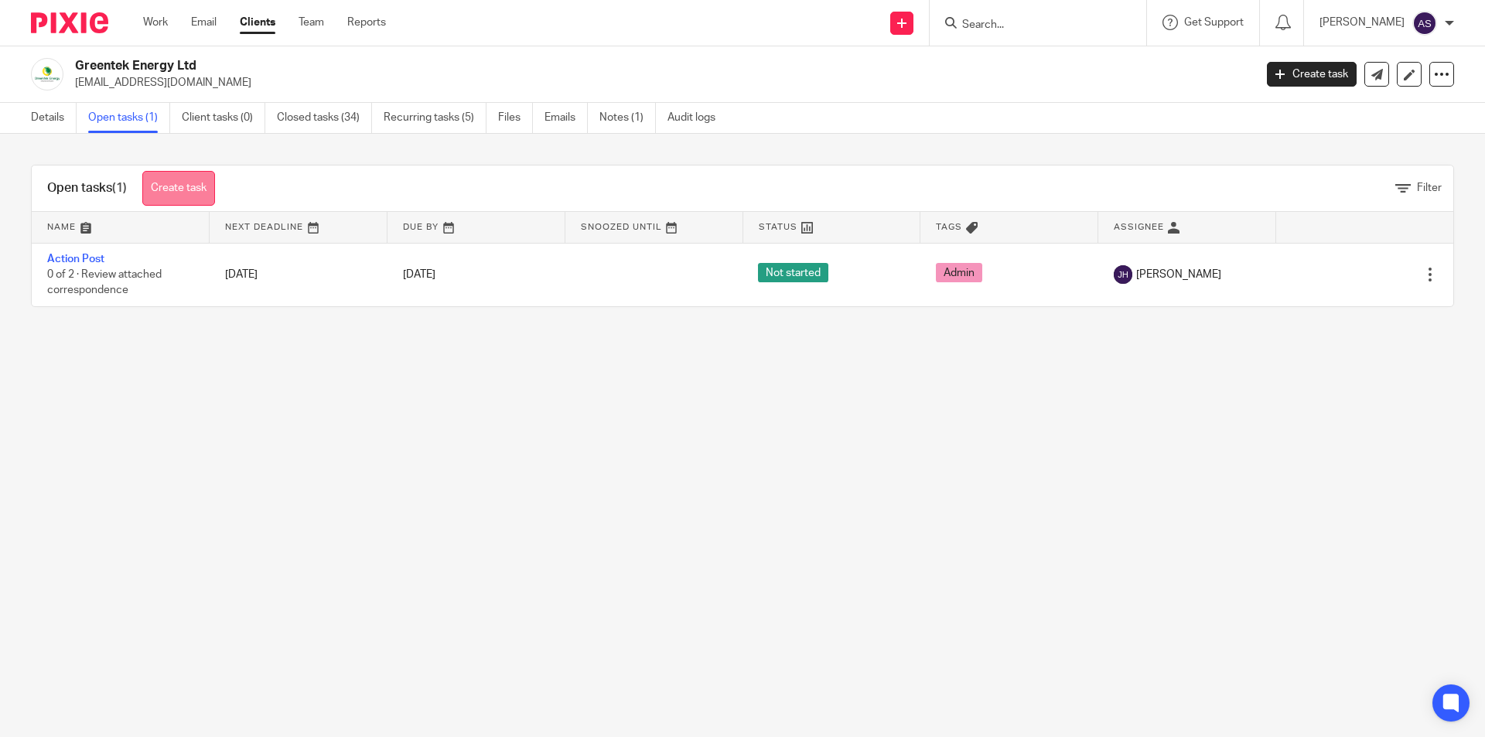
click at [196, 195] on link "Create task" at bounding box center [178, 188] width 73 height 35
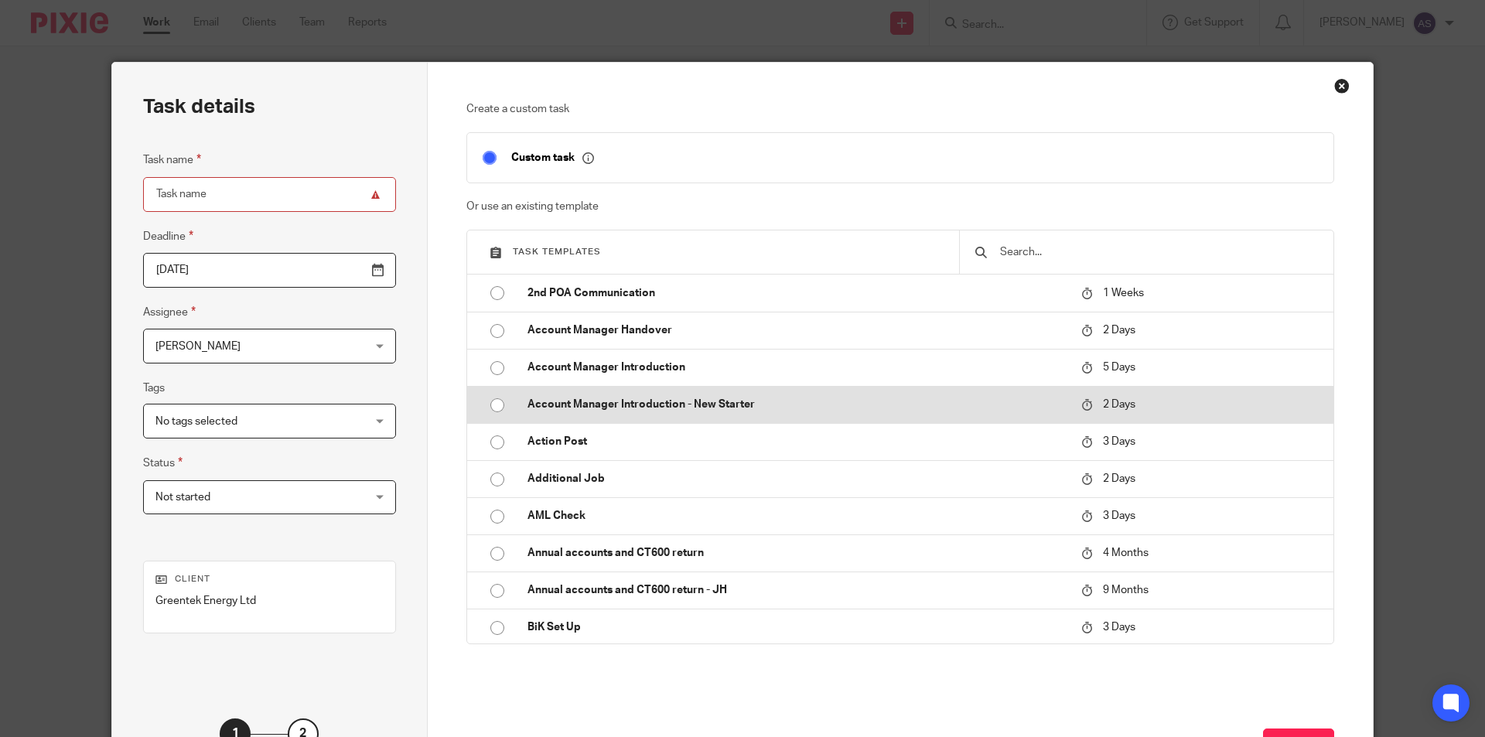
click at [564, 421] on td "Account Manager Introduction - New Starter" at bounding box center [793, 404] width 562 height 37
type input "[DATE]"
type input "Account Manager Introduction - New Starter"
checkbox input "false"
radio input "true"
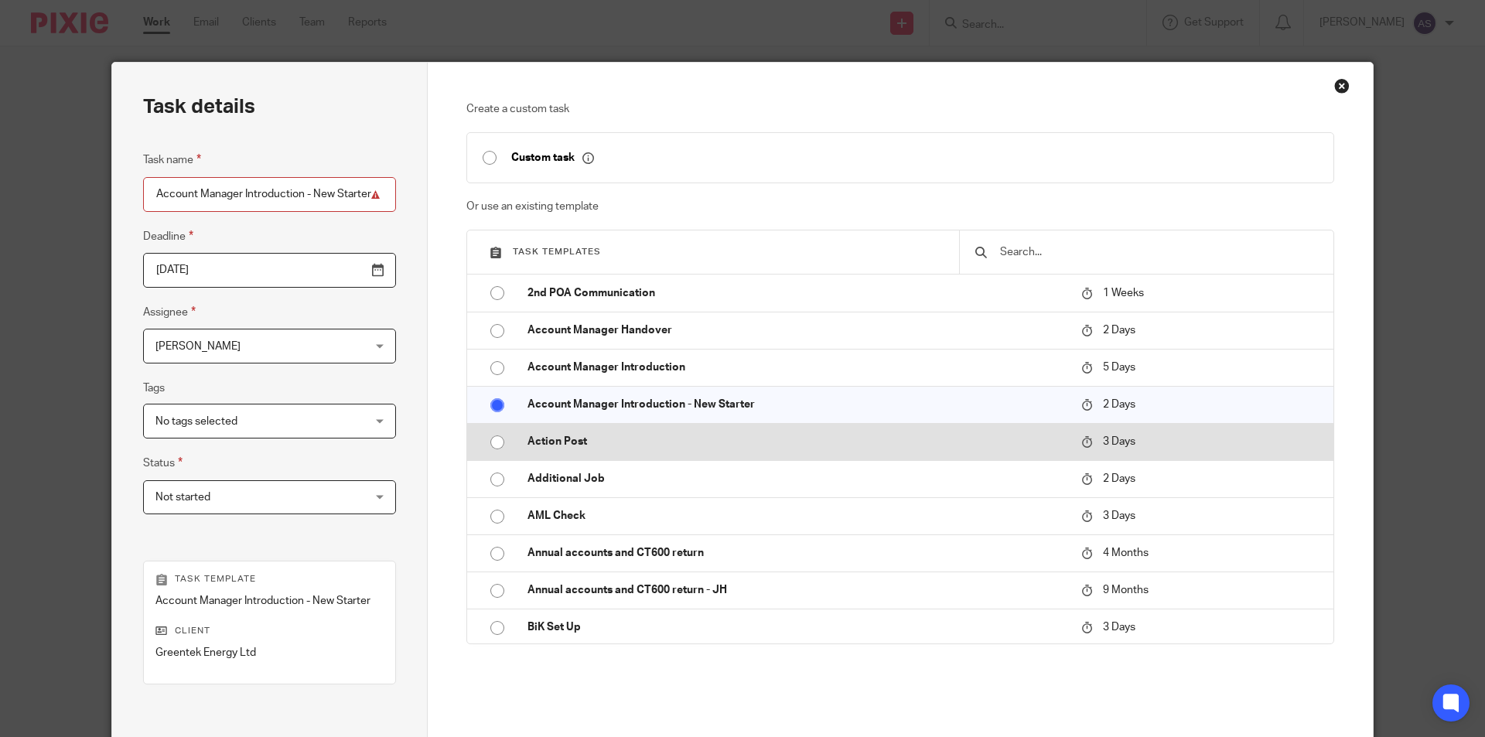
click at [566, 436] on p "Action Post" at bounding box center [797, 441] width 538 height 15
type input "2025-08-22"
type input "Action Post"
radio input "false"
radio input "true"
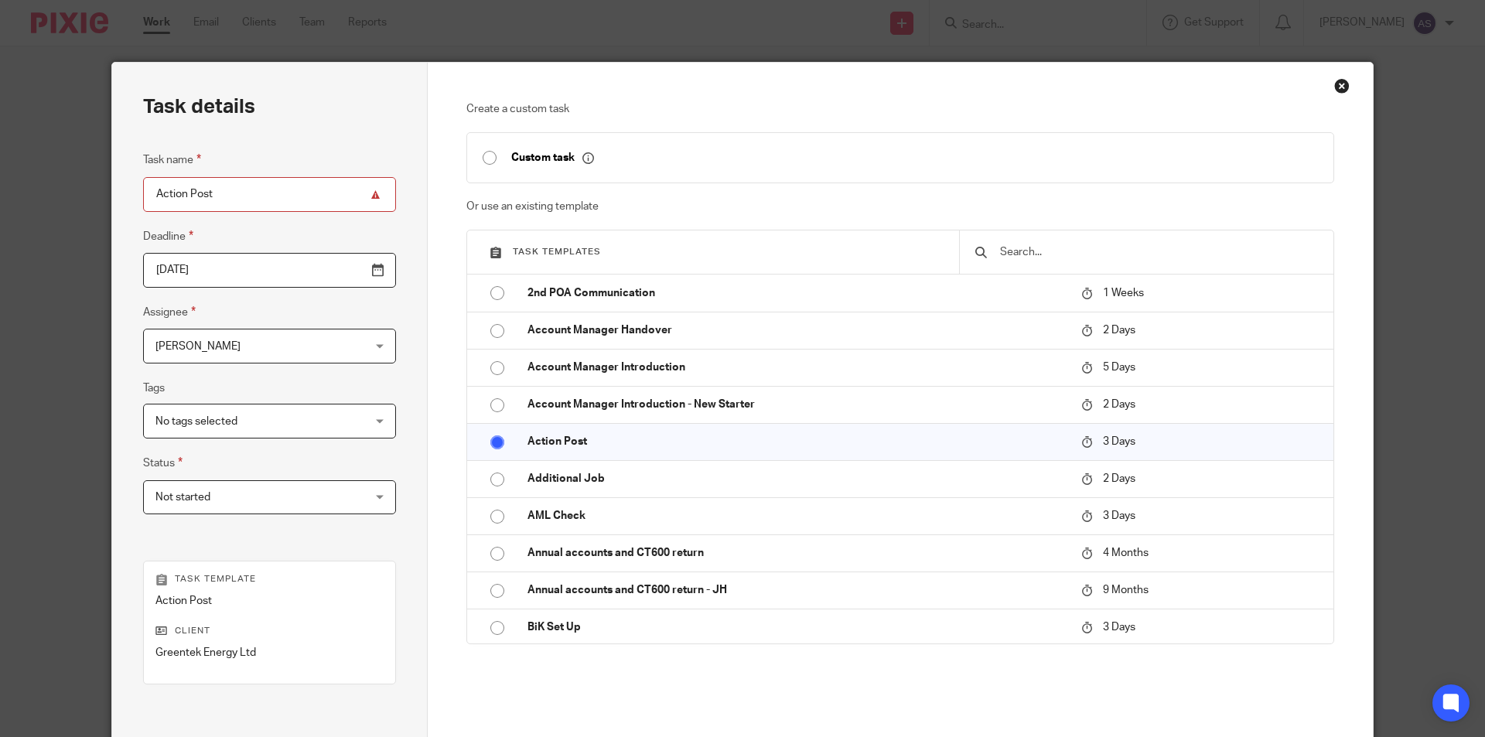
click at [247, 354] on span "[PERSON_NAME]" at bounding box center [252, 346] width 192 height 32
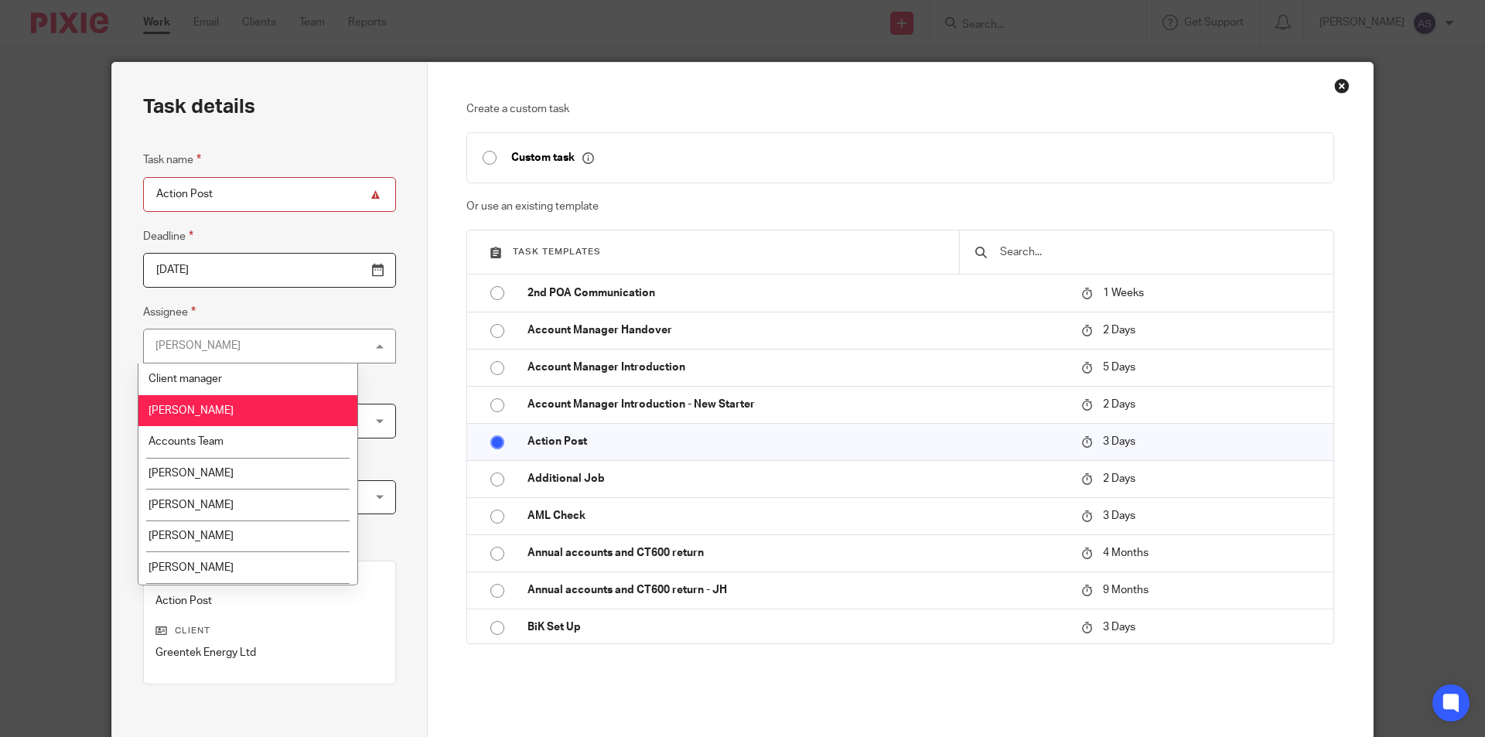
click at [221, 371] on li "Client manager" at bounding box center [247, 380] width 219 height 32
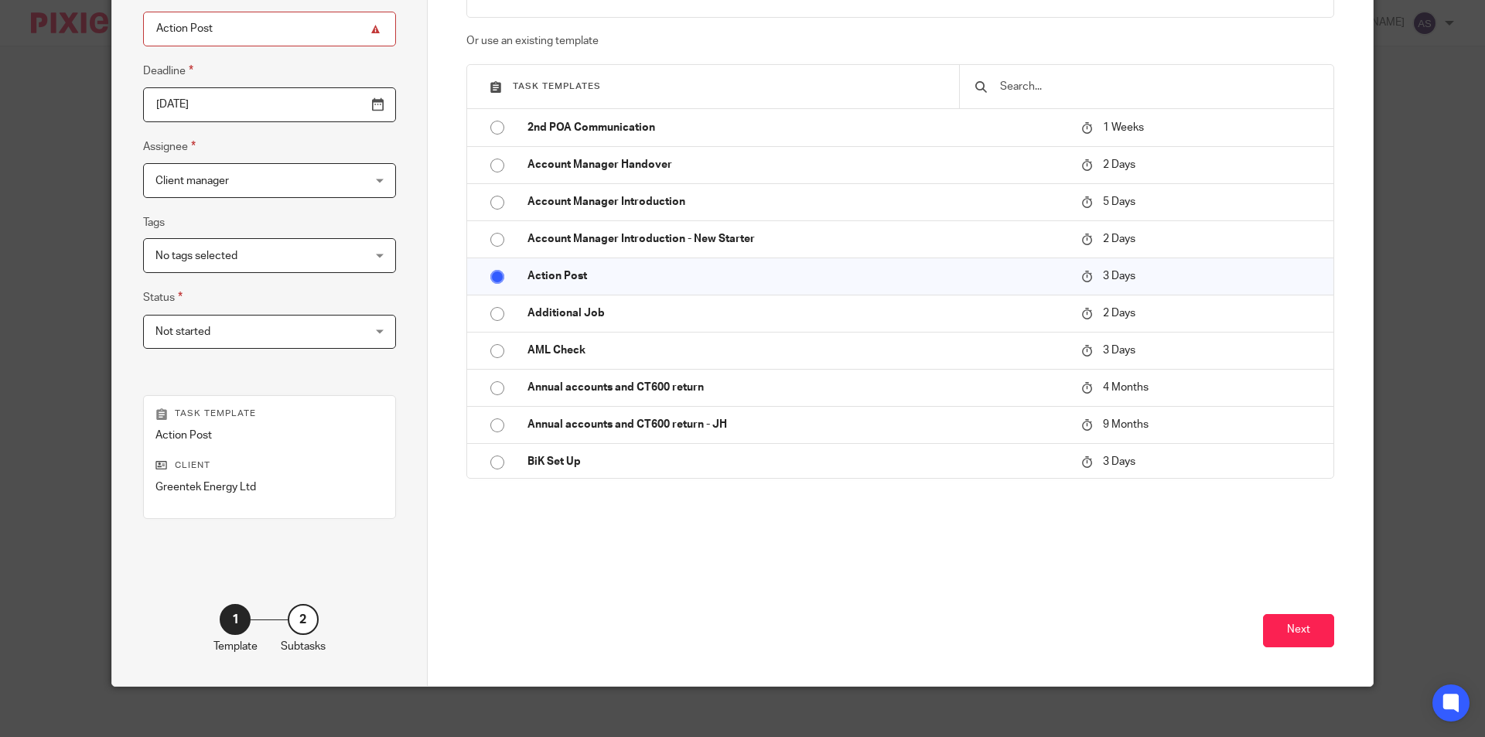
scroll to position [177, 0]
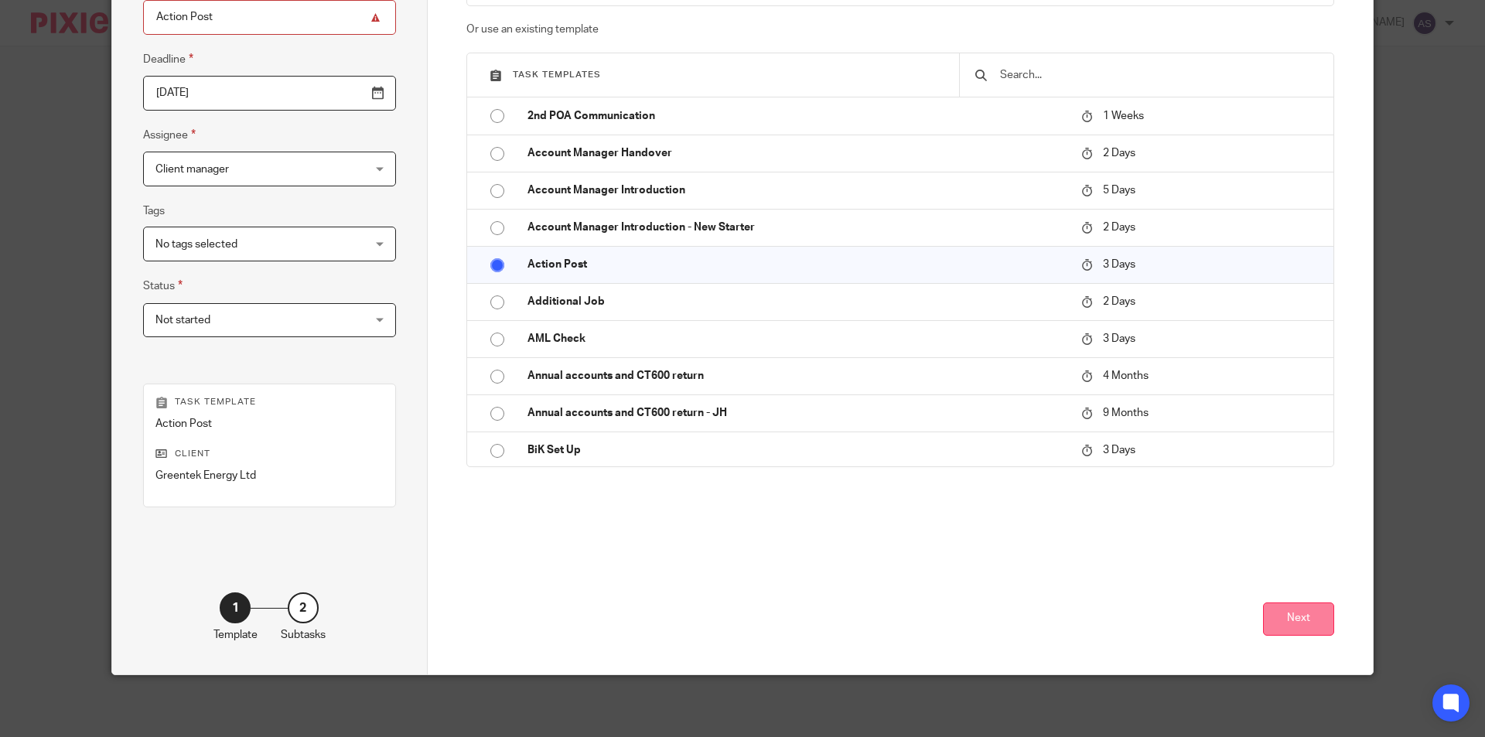
click at [1301, 630] on button "Next" at bounding box center [1298, 619] width 71 height 33
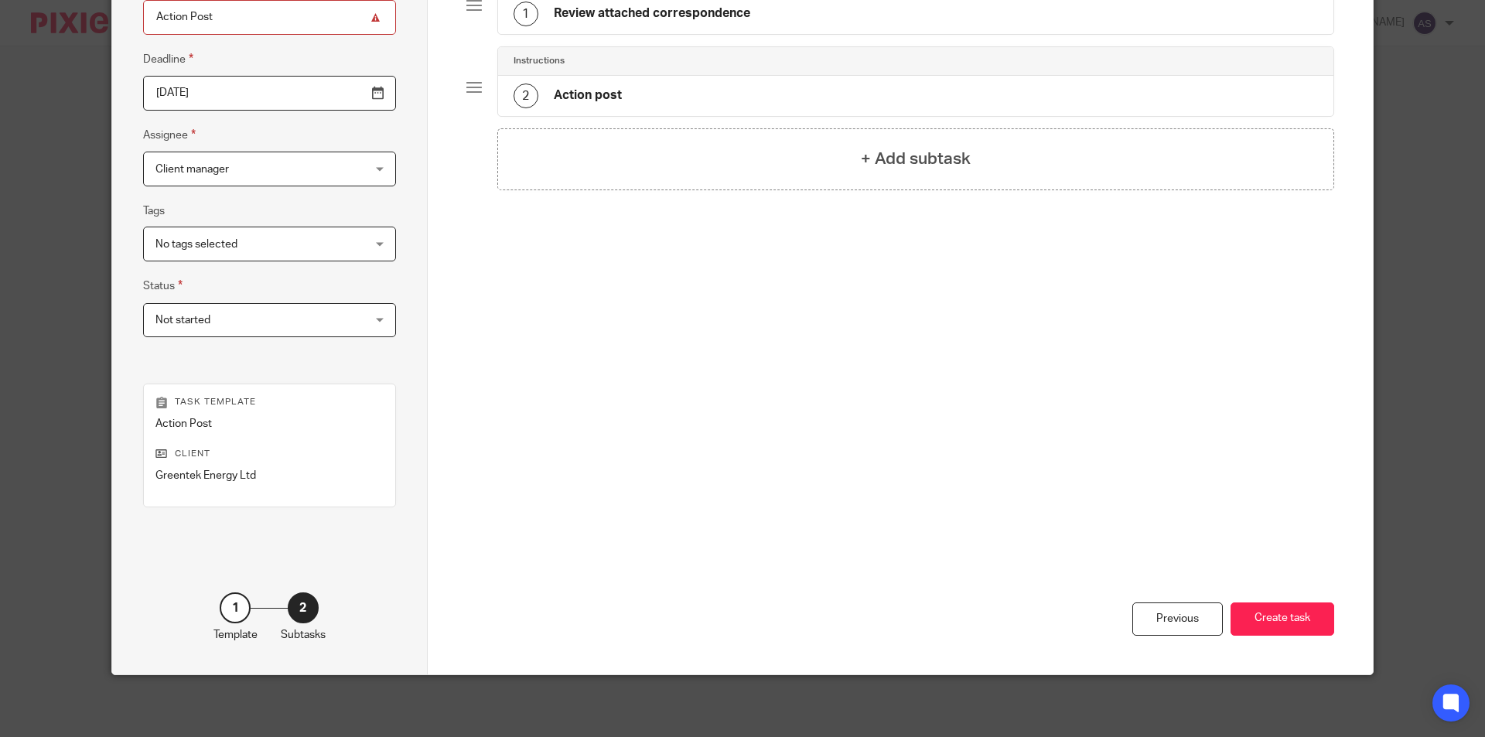
click at [643, 35] on div "Instructions 1 Review attached correspondence" at bounding box center [916, -1] width 838 height 70
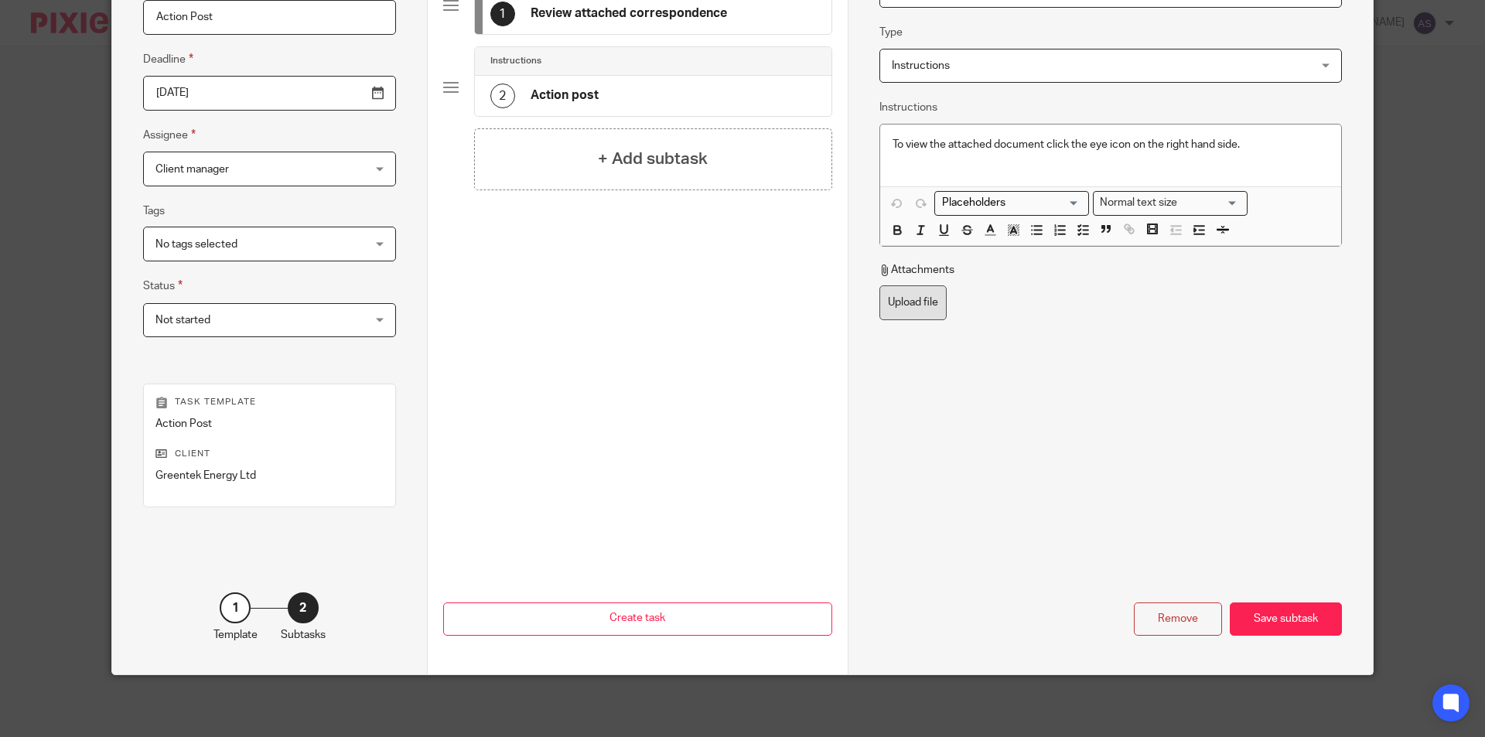
click at [880, 298] on label "Upload file" at bounding box center [913, 302] width 67 height 35
click at [879, 285] on input "Upload file" at bounding box center [879, 285] width 1 height 1
type input "C:\fakepath\Greentek Energy Ltd - Payment Penalty Notice_001.pdf"
click at [1263, 614] on div "Save subtask" at bounding box center [1286, 619] width 112 height 33
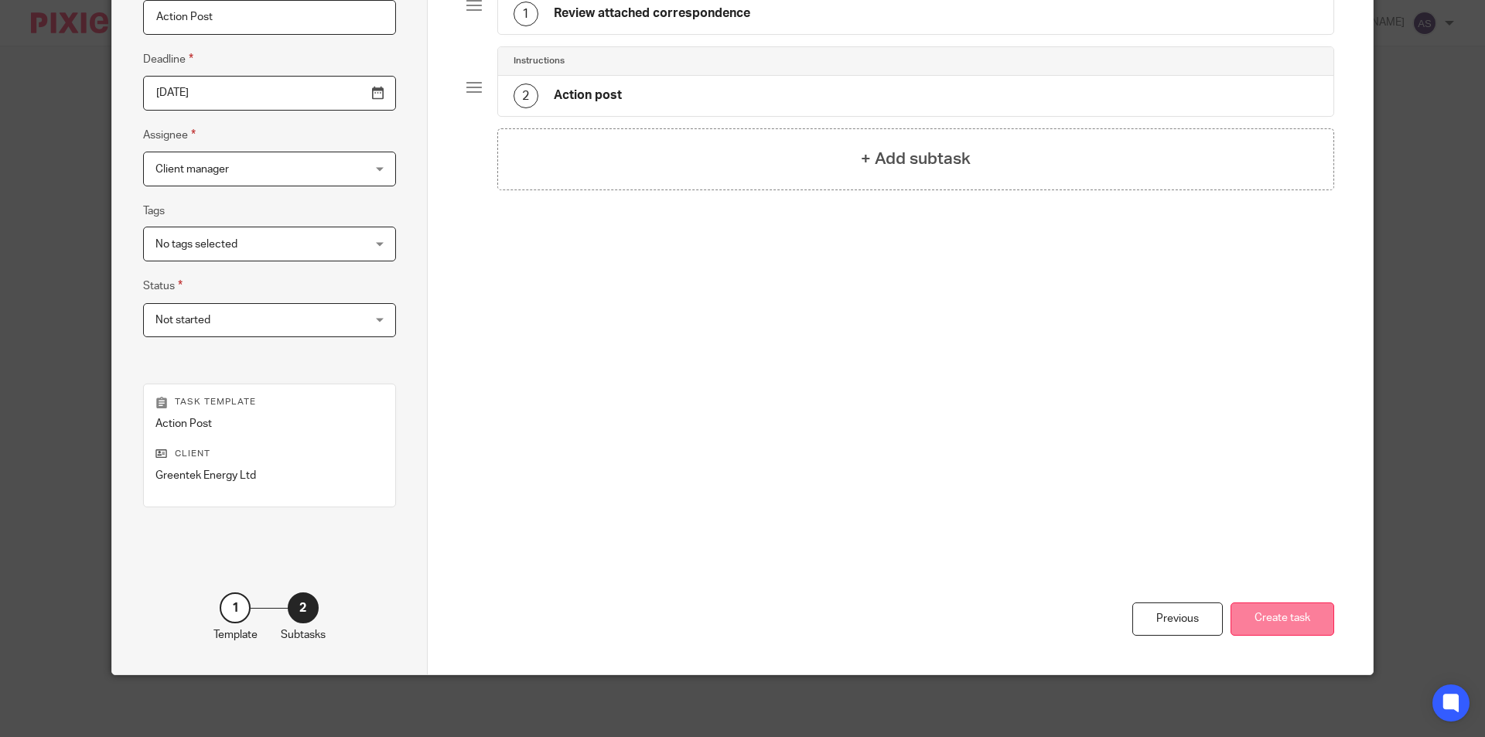
click at [1264, 610] on button "Create task" at bounding box center [1283, 619] width 104 height 33
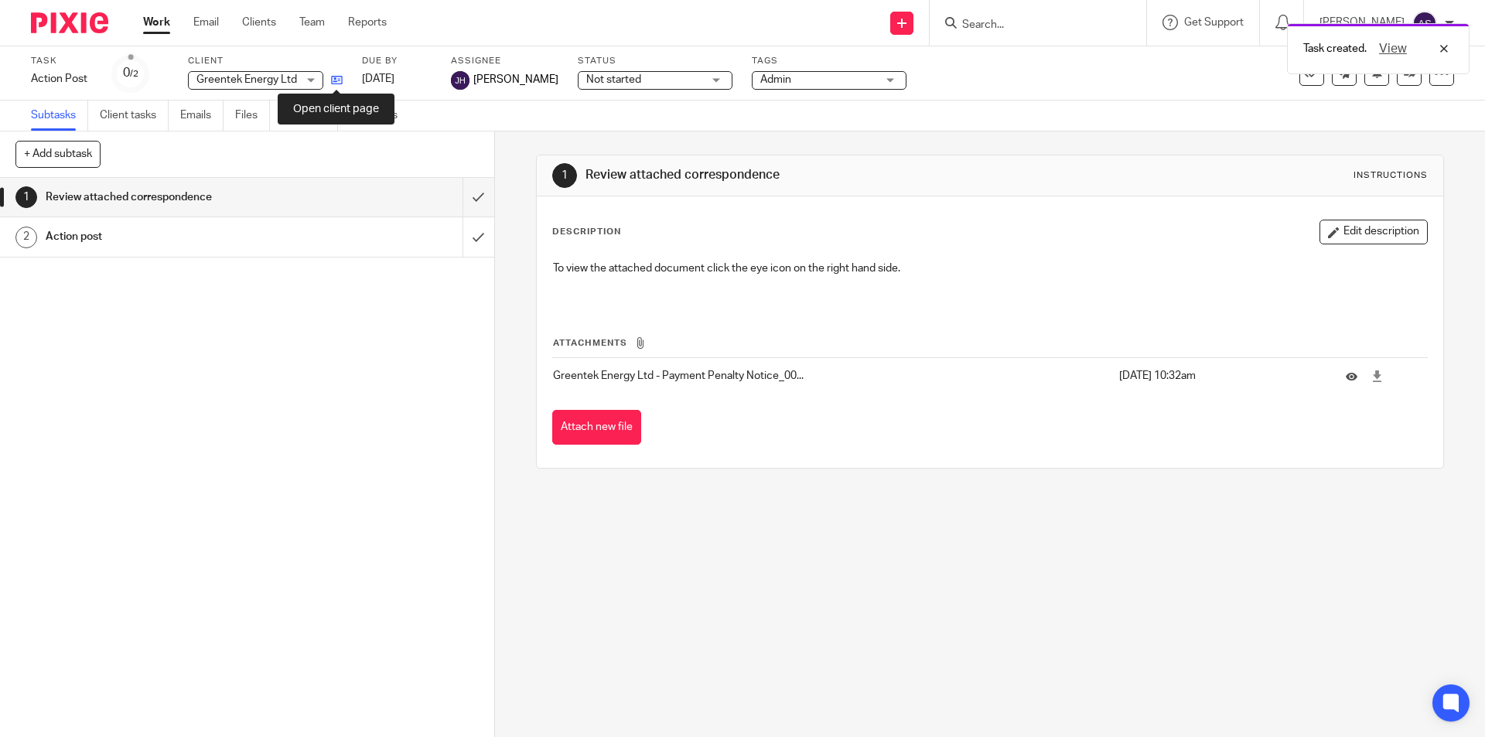
click at [333, 76] on icon at bounding box center [337, 80] width 12 height 12
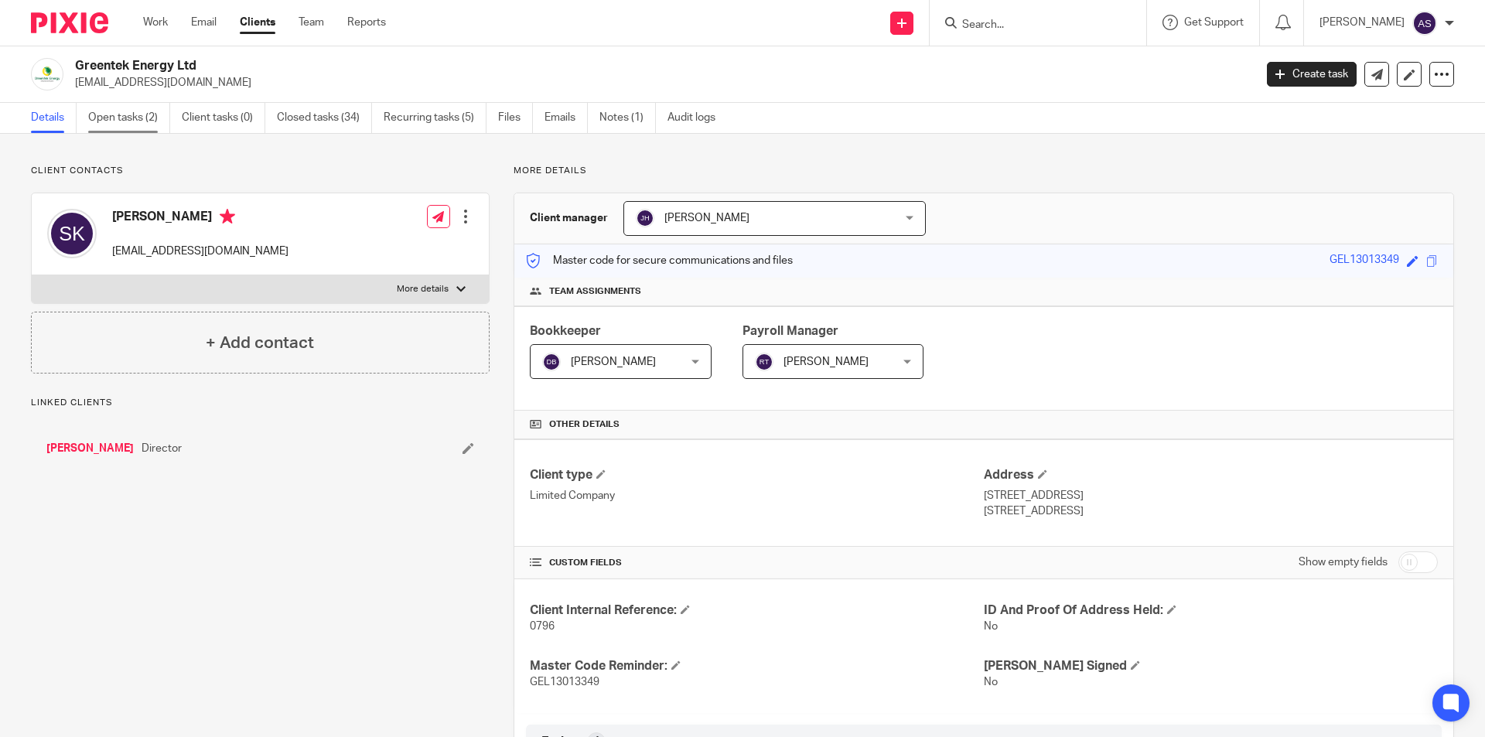
click at [130, 116] on link "Open tasks (2)" at bounding box center [129, 118] width 82 height 30
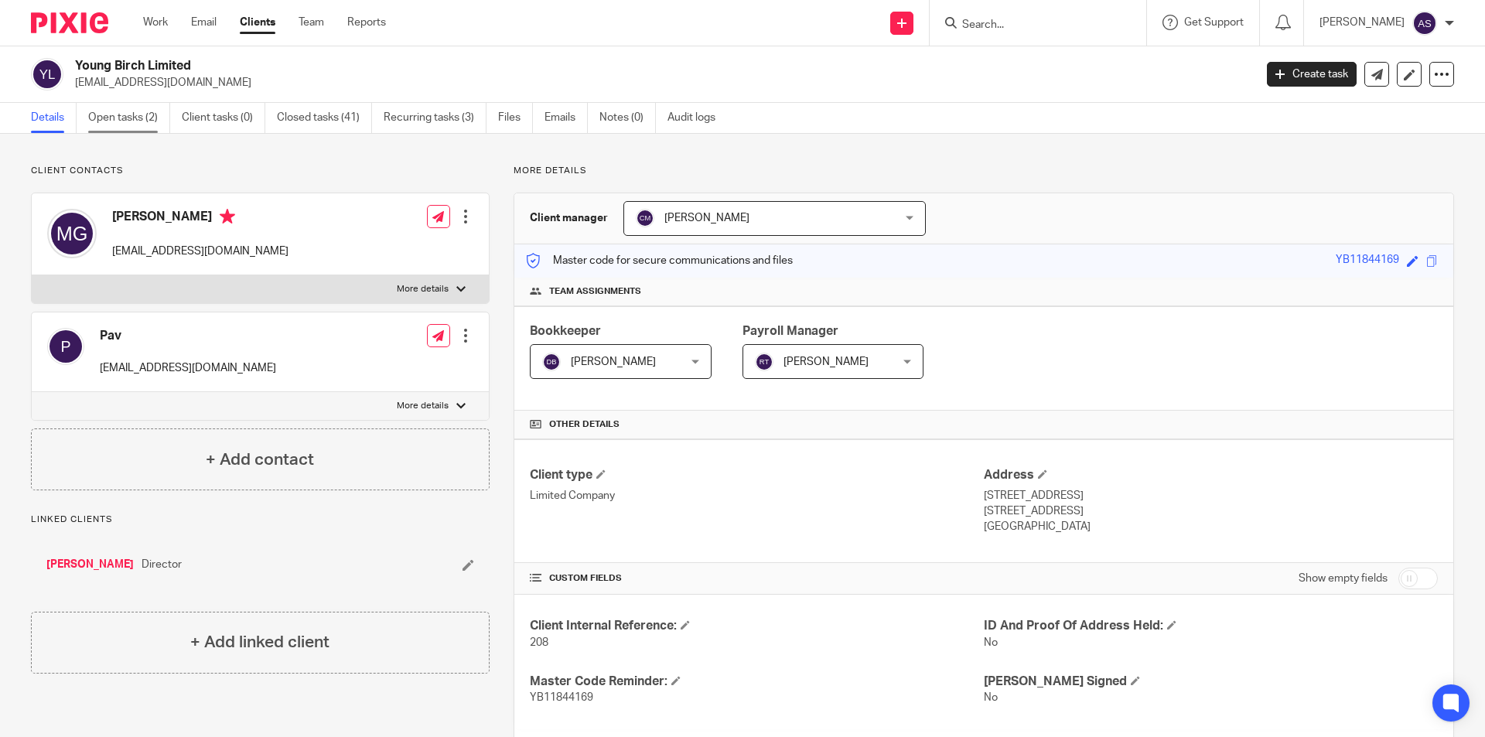
click at [147, 126] on link "Open tasks (2)" at bounding box center [129, 118] width 82 height 30
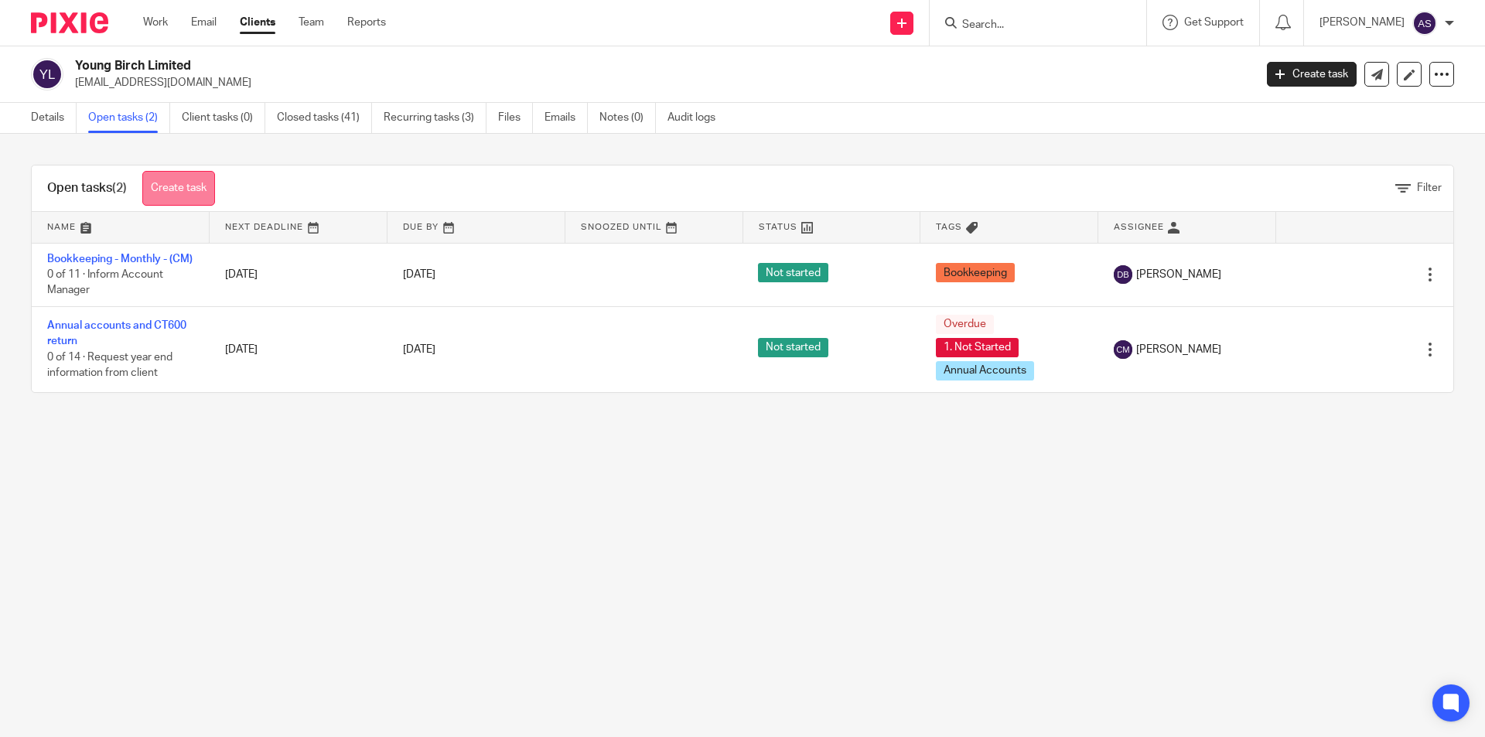
click at [204, 179] on link "Create task" at bounding box center [178, 188] width 73 height 35
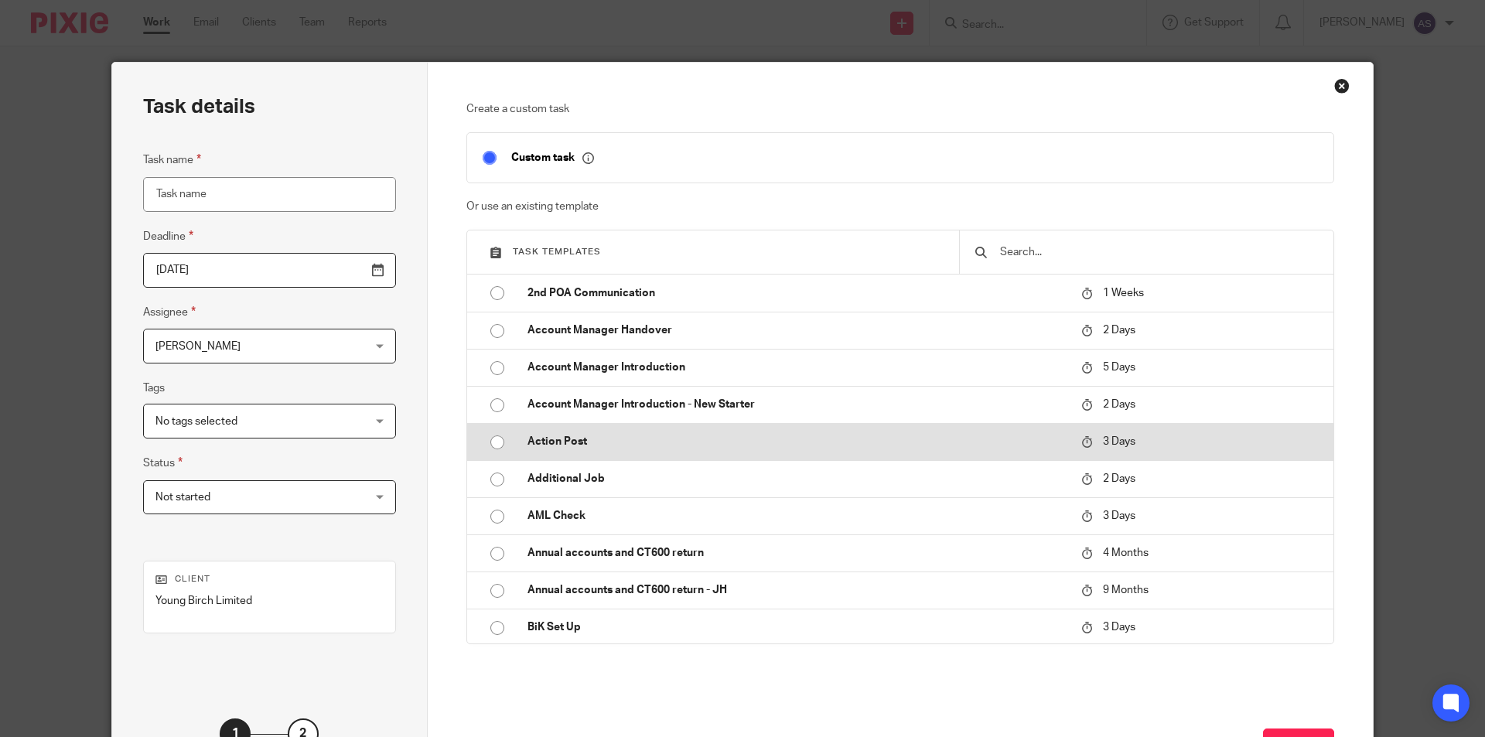
click at [512, 438] on td "Action Post" at bounding box center [793, 441] width 562 height 37
type input "[DATE]"
type input "Action Post"
checkbox input "false"
radio input "true"
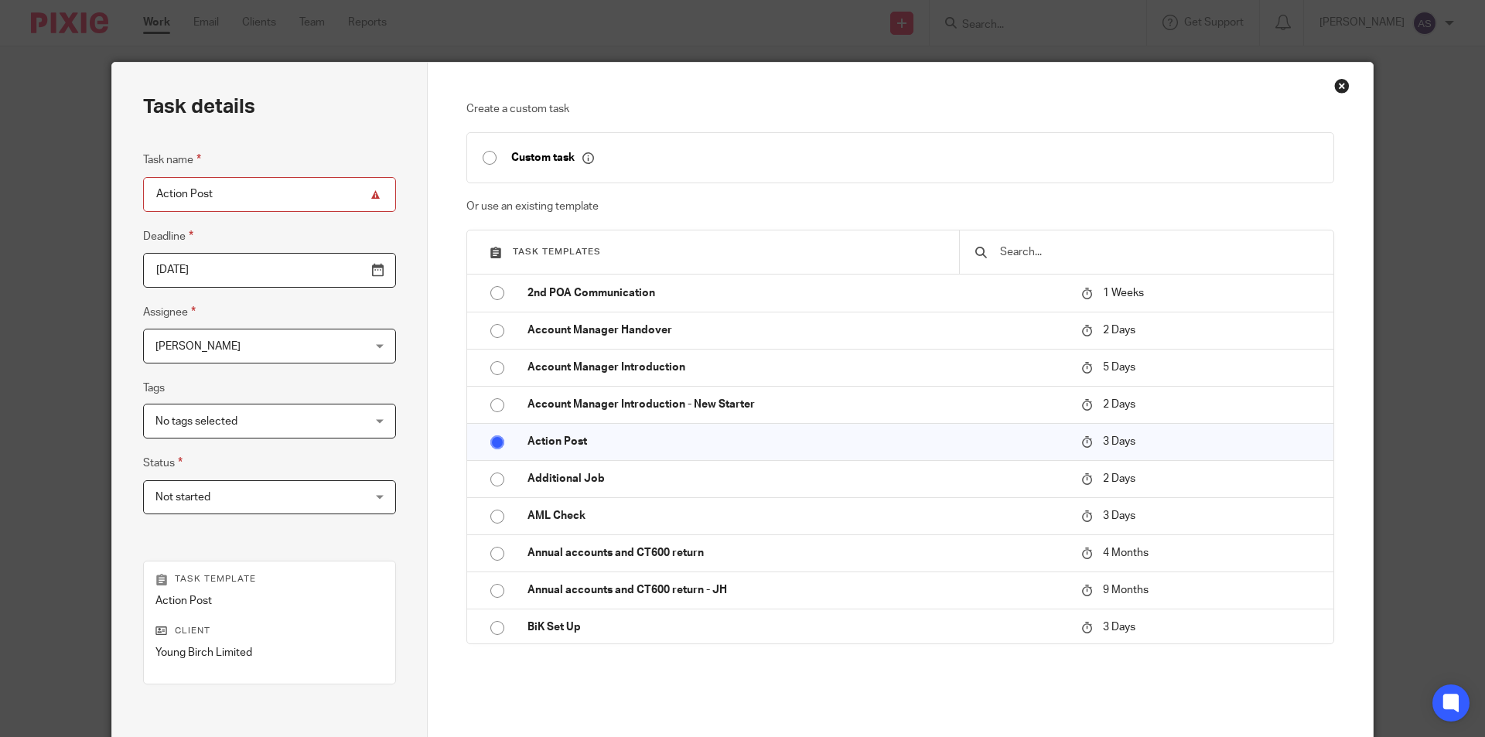
click at [169, 323] on fieldset "Assignee [PERSON_NAME] [PERSON_NAME] Client manager [PERSON_NAME] Accounts Team…" at bounding box center [269, 333] width 253 height 60
click at [193, 349] on span "[PERSON_NAME]" at bounding box center [198, 346] width 85 height 11
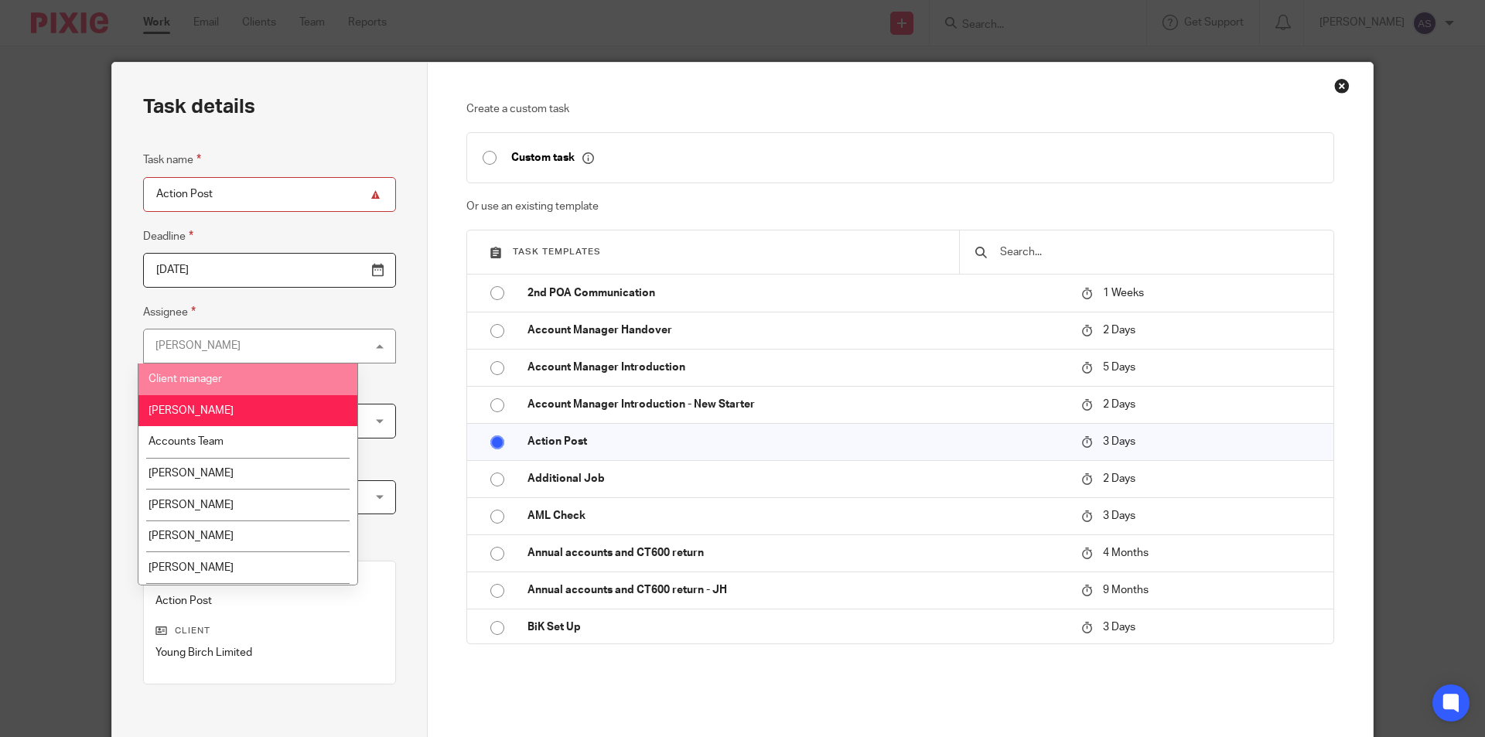
click at [194, 370] on li "Client manager" at bounding box center [247, 380] width 219 height 32
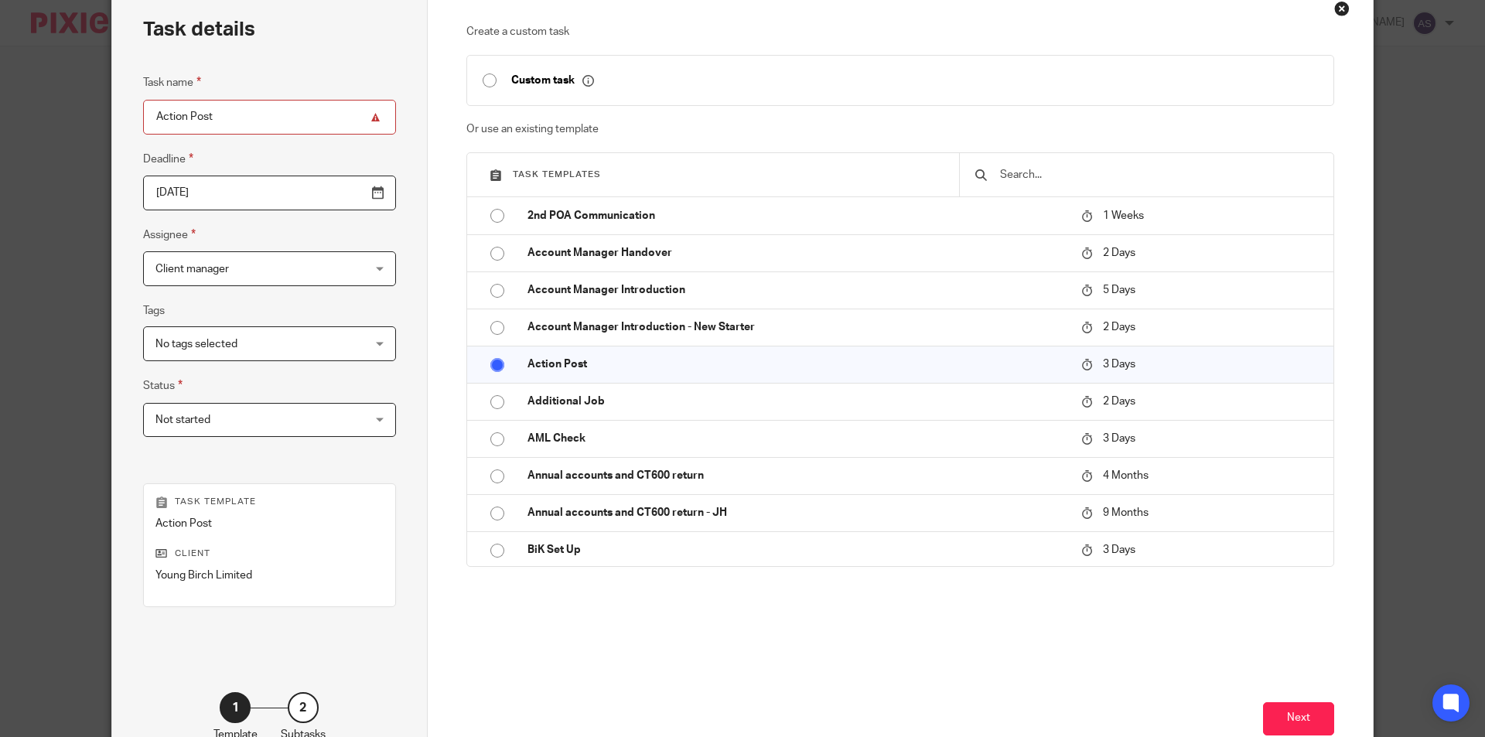
scroll to position [177, 0]
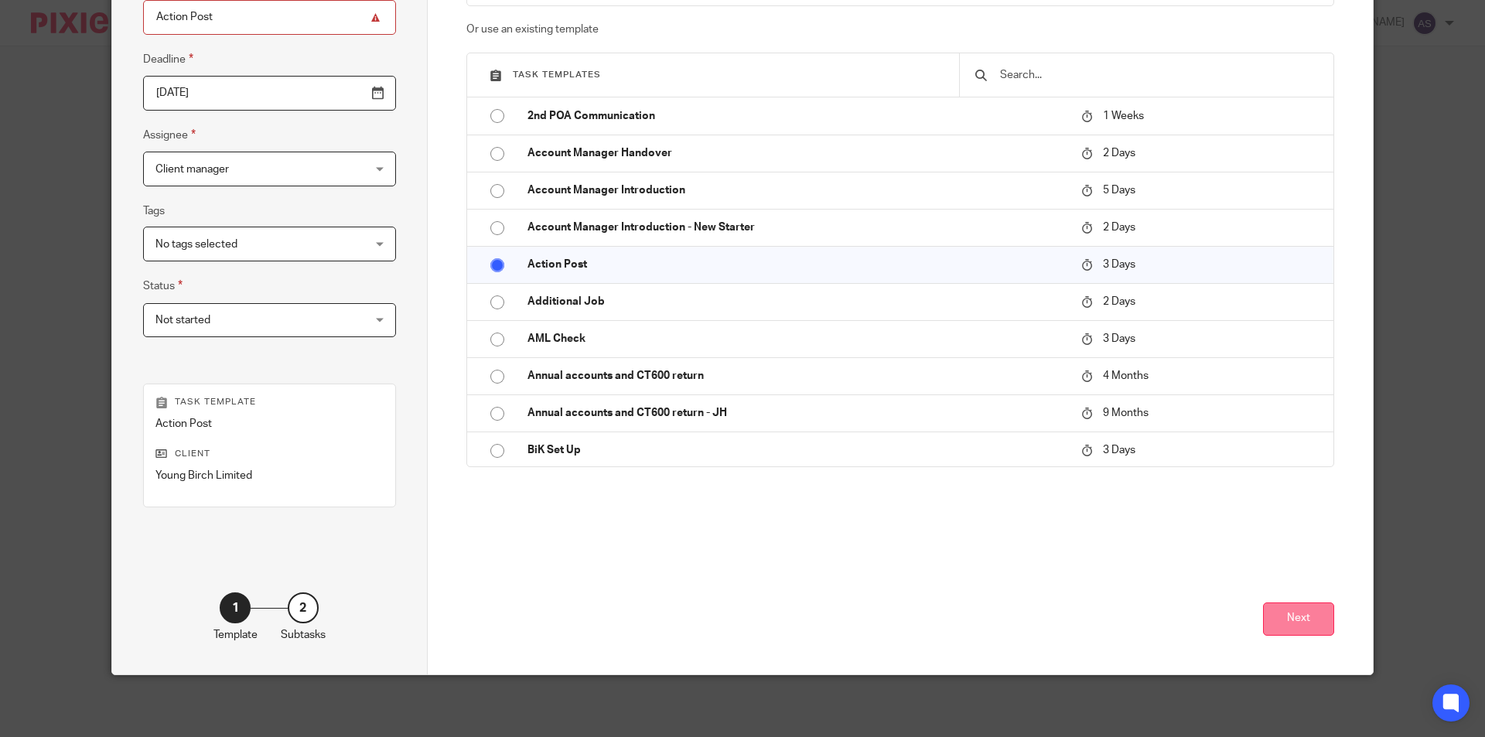
click at [1314, 614] on button "Next" at bounding box center [1298, 619] width 71 height 33
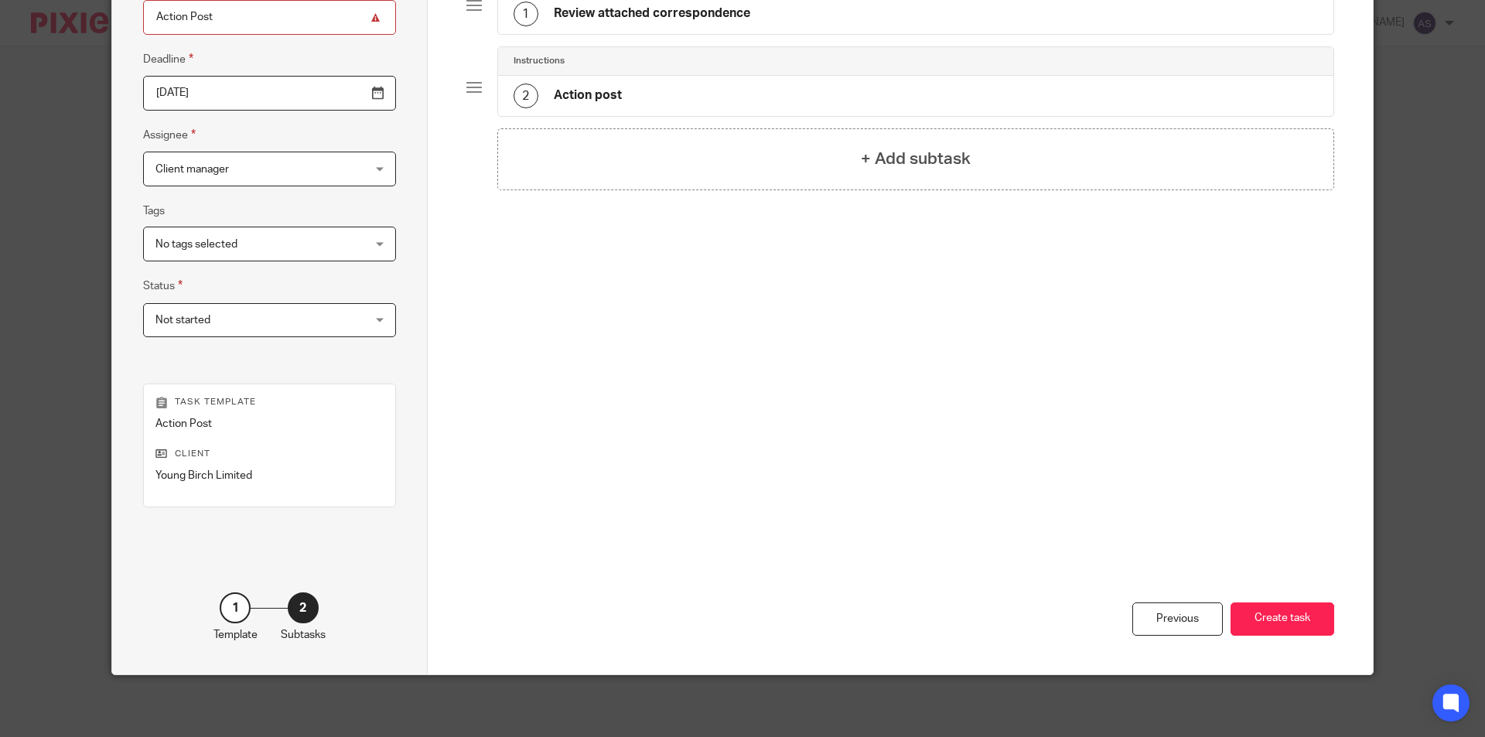
click at [611, 25] on div "1 Review attached correspondence" at bounding box center [632, 14] width 237 height 25
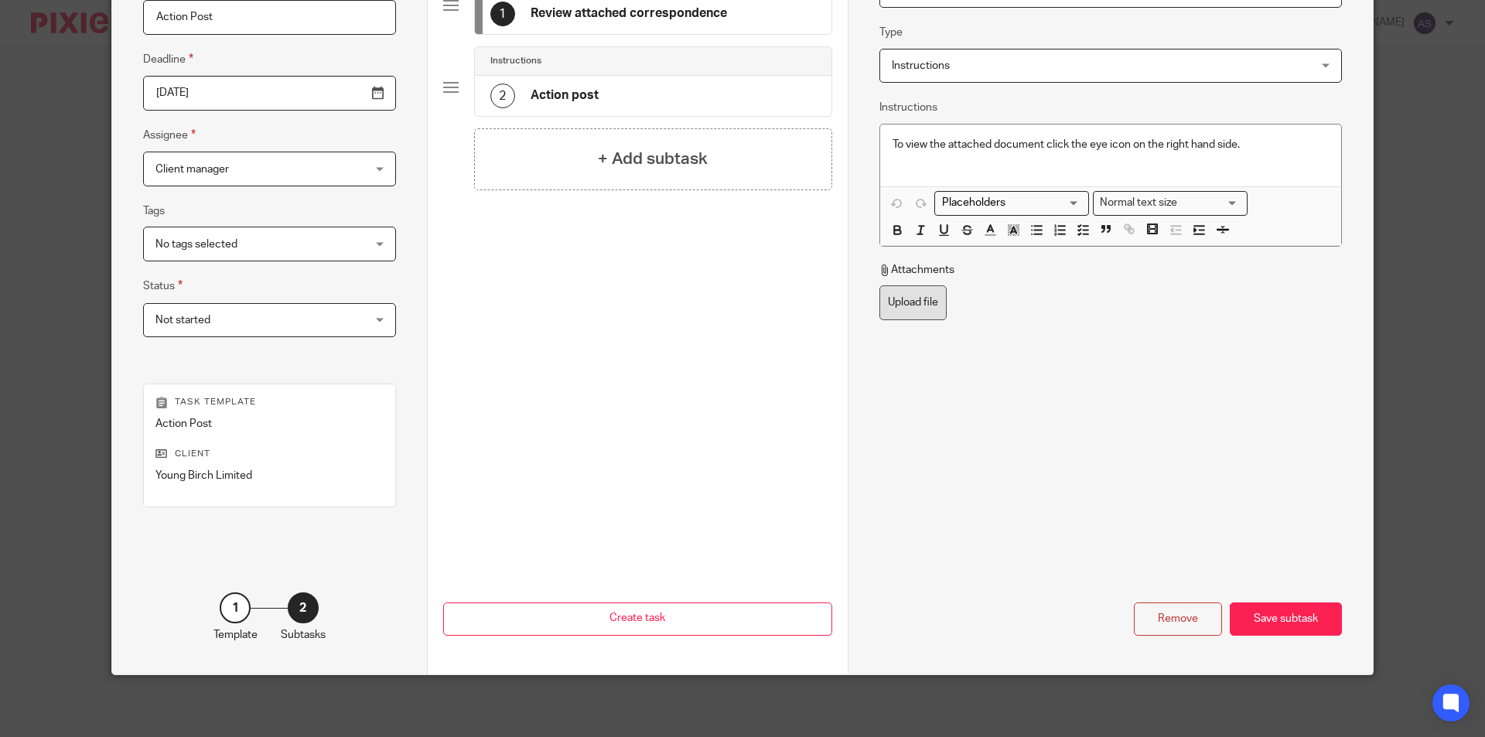
click at [913, 303] on label "Upload file" at bounding box center [913, 302] width 67 height 35
click at [880, 285] on input "Upload file" at bounding box center [879, 285] width 1 height 1
type input "C:\fakepath\Young Birch Limited - DM PAYE_001.pdf"
click at [1297, 627] on div "Save subtask" at bounding box center [1286, 619] width 112 height 33
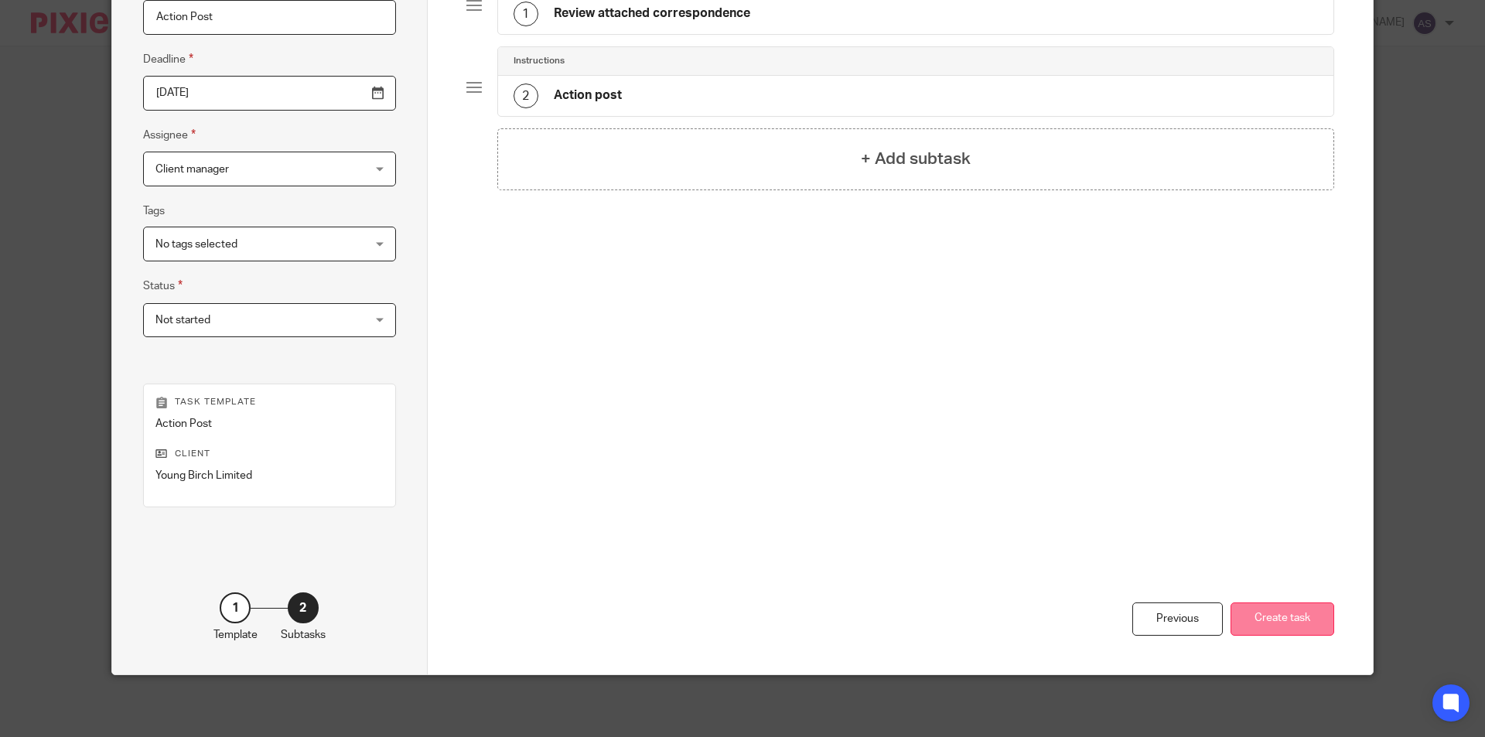
click at [1291, 631] on button "Create task" at bounding box center [1283, 619] width 104 height 33
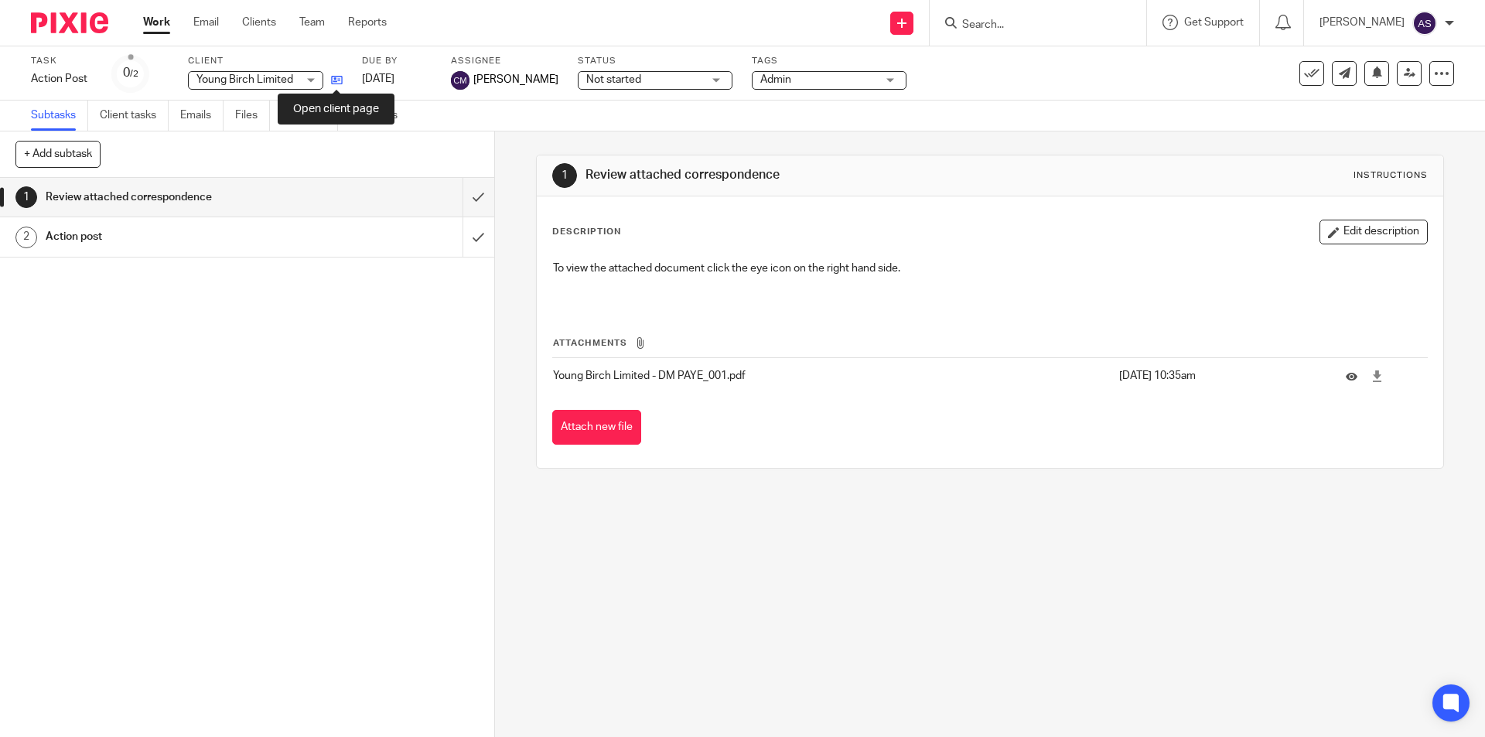
click at [338, 77] on icon at bounding box center [337, 80] width 12 height 12
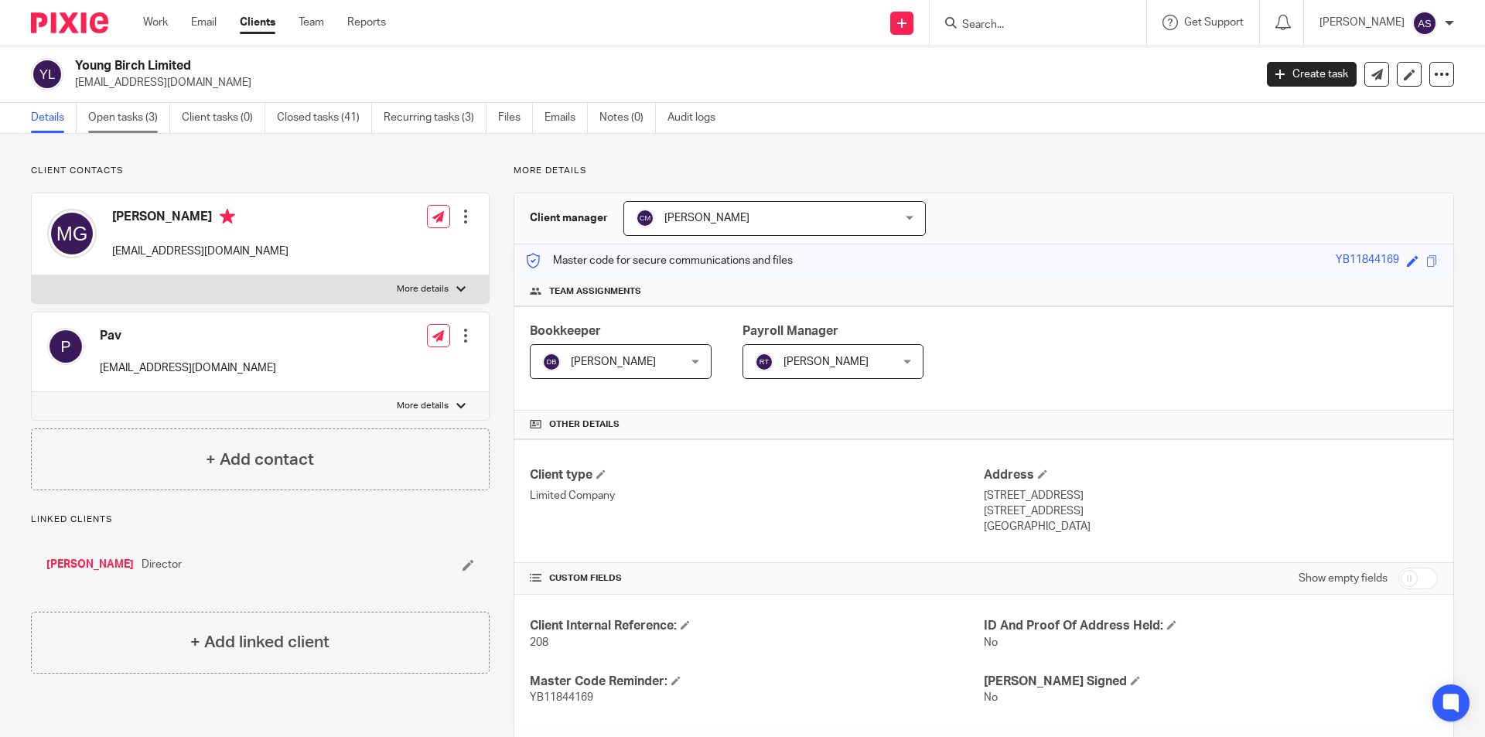
click at [133, 114] on link "Open tasks (3)" at bounding box center [129, 118] width 82 height 30
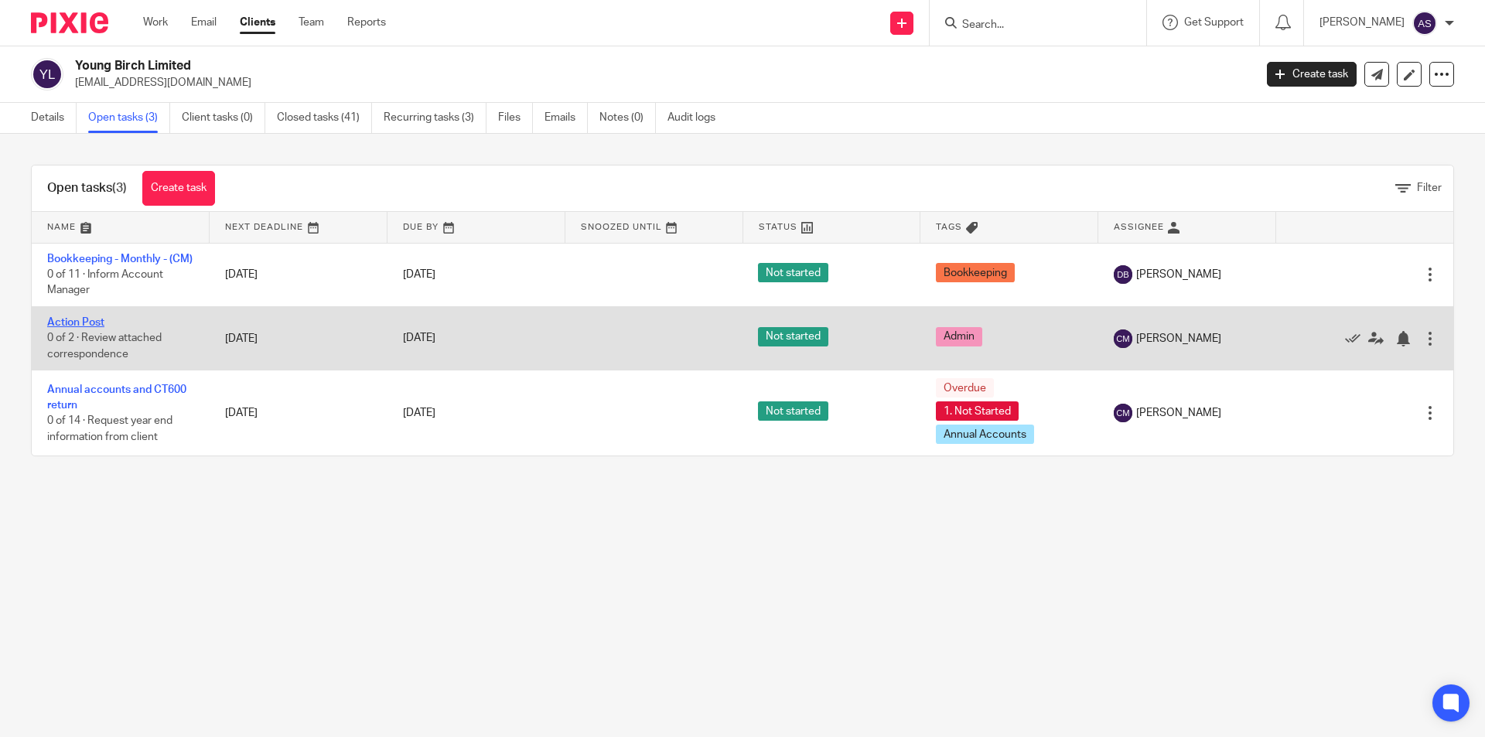
click at [93, 328] on link "Action Post" at bounding box center [75, 322] width 57 height 11
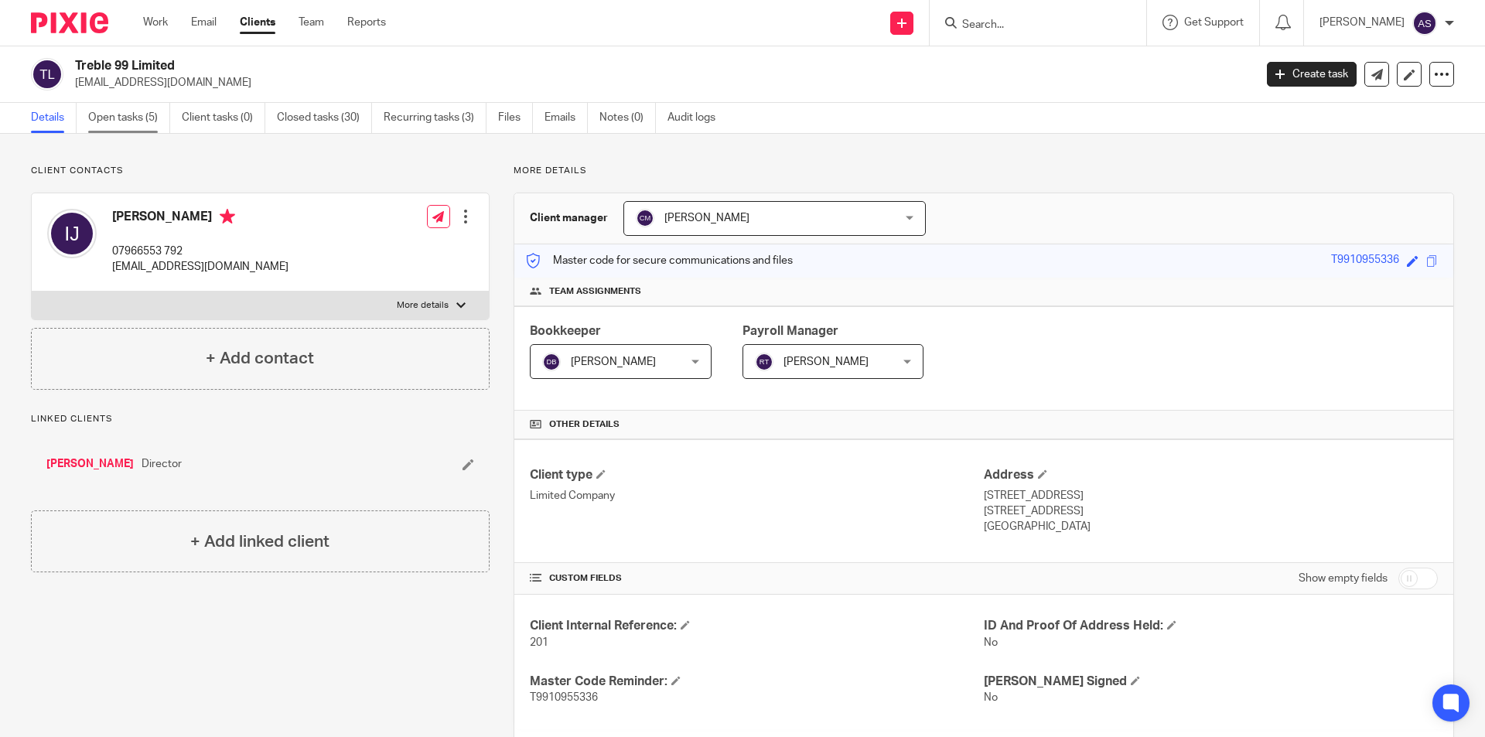
click at [140, 118] on link "Open tasks (5)" at bounding box center [129, 118] width 82 height 30
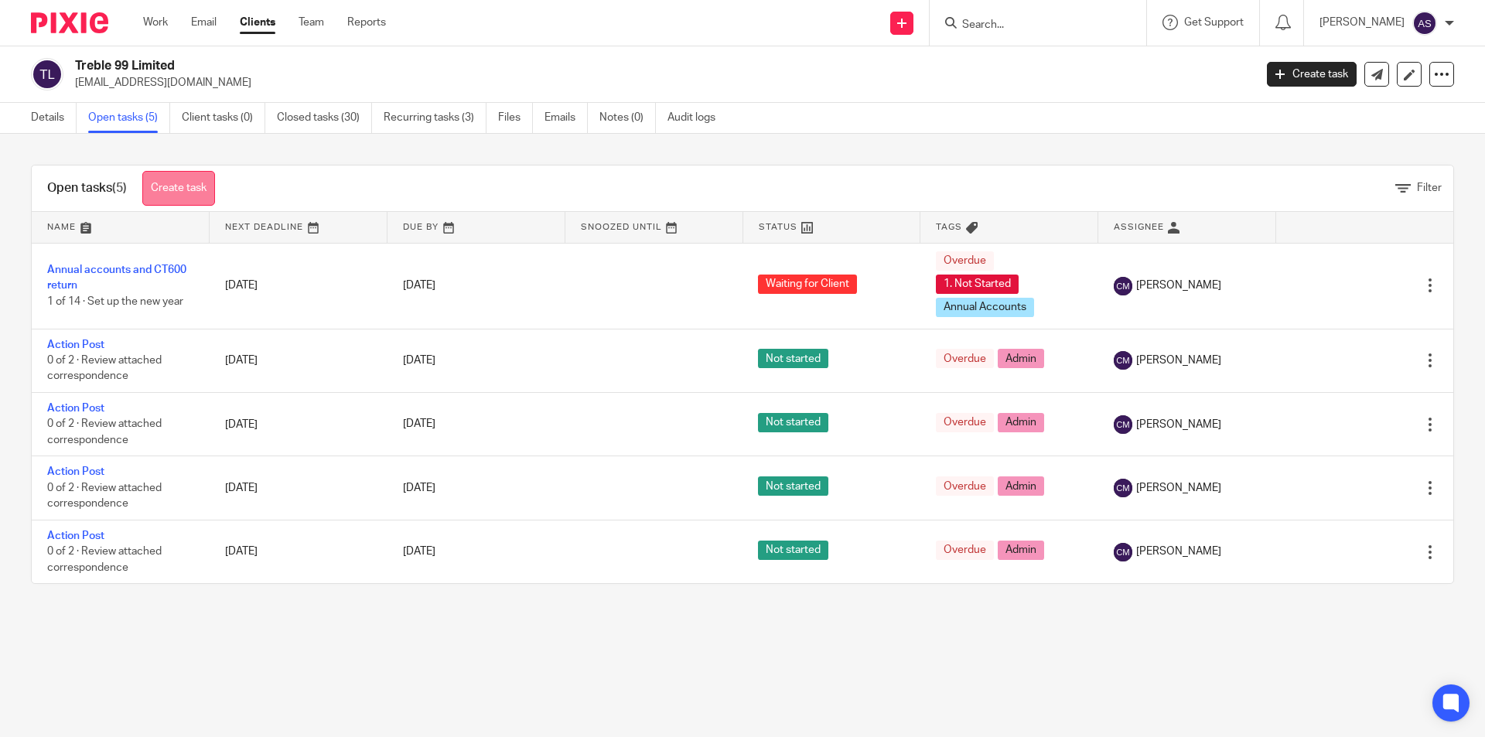
click at [177, 192] on link "Create task" at bounding box center [178, 188] width 73 height 35
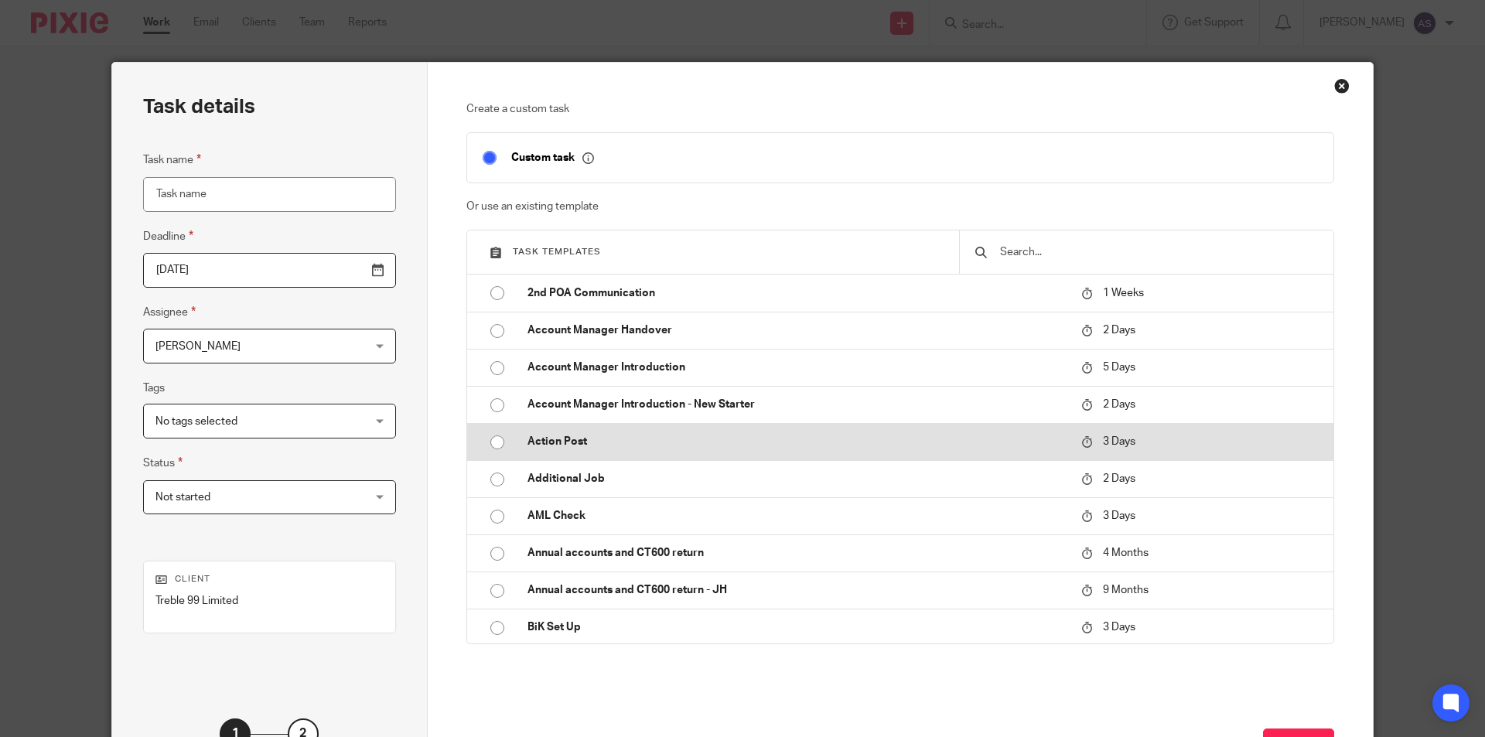
click at [537, 443] on p "Action Post" at bounding box center [797, 441] width 538 height 15
type input "2025-08-22"
type input "Action Post"
checkbox input "false"
radio input "true"
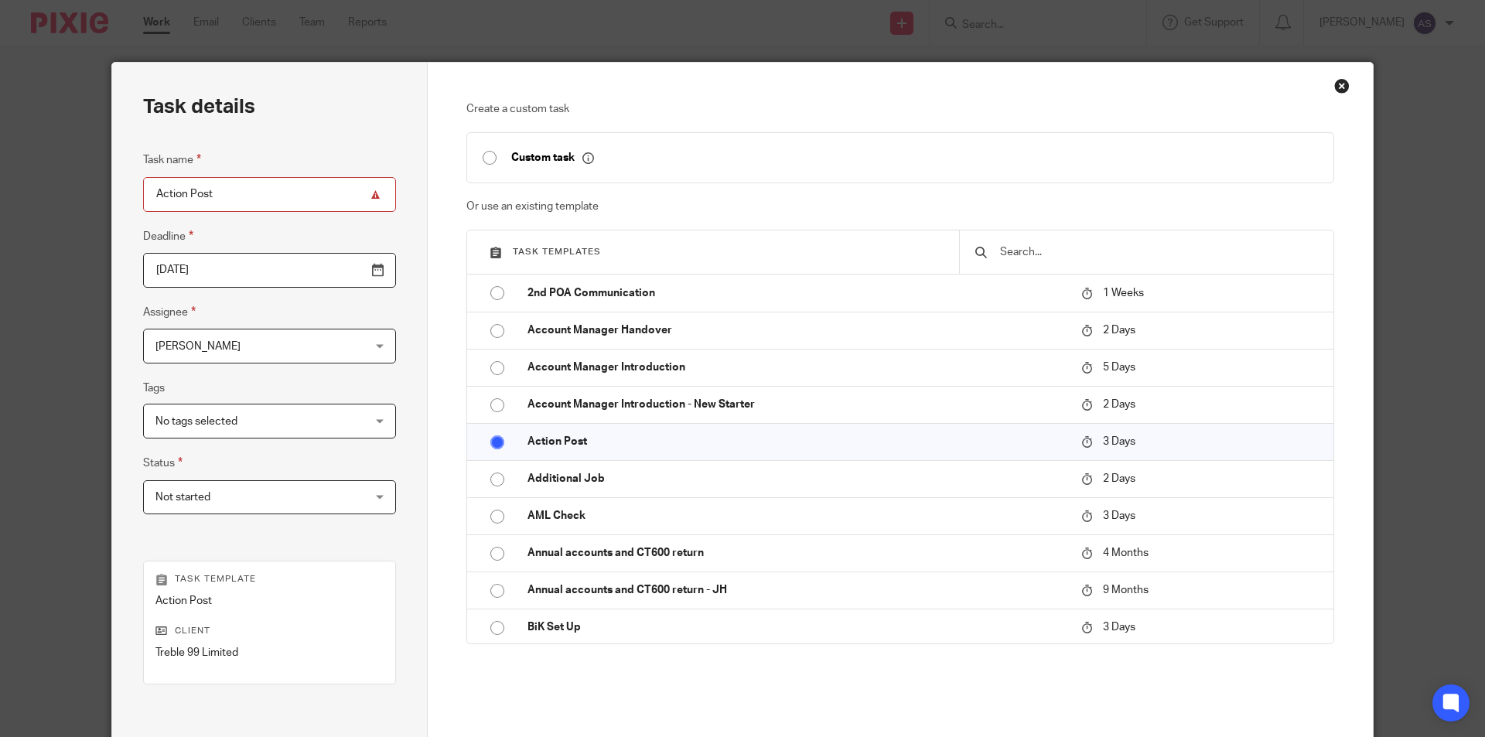
click at [382, 347] on div "Task details Task name Action Post Deadline 2025-08-22 Assignee Aaron Shinu Aar…" at bounding box center [270, 457] width 316 height 789
click at [260, 354] on span "[PERSON_NAME]" at bounding box center [252, 346] width 192 height 32
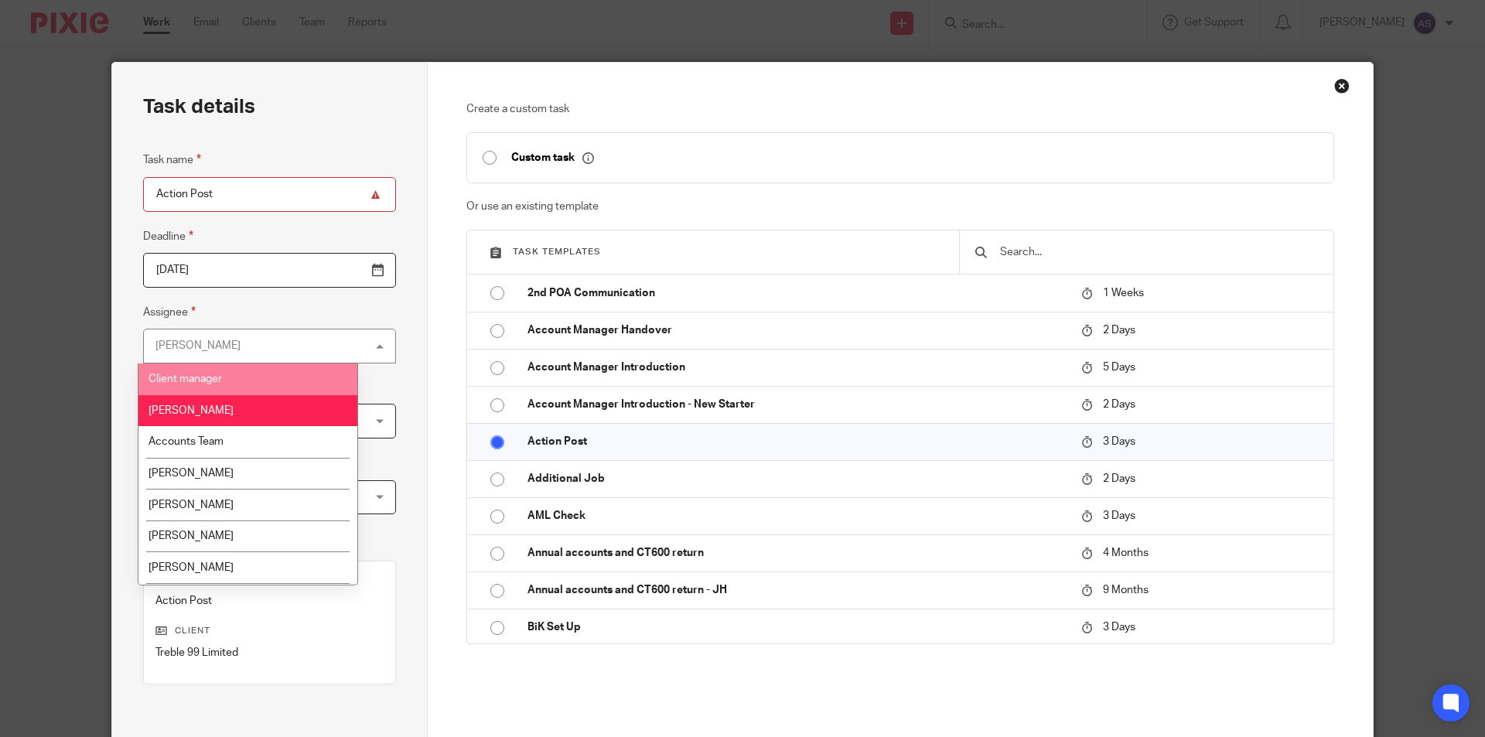
click at [232, 376] on li "Client manager" at bounding box center [247, 380] width 219 height 32
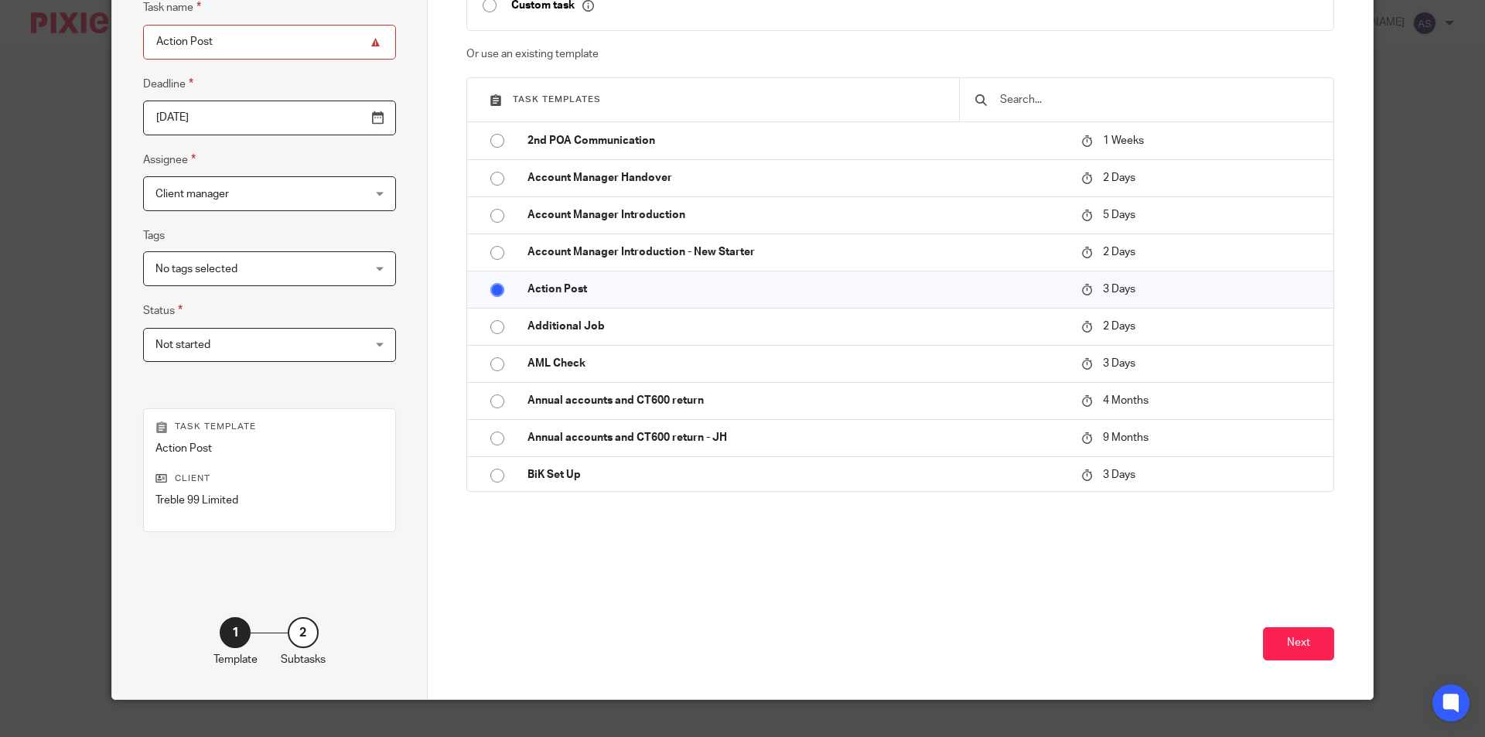
scroll to position [155, 0]
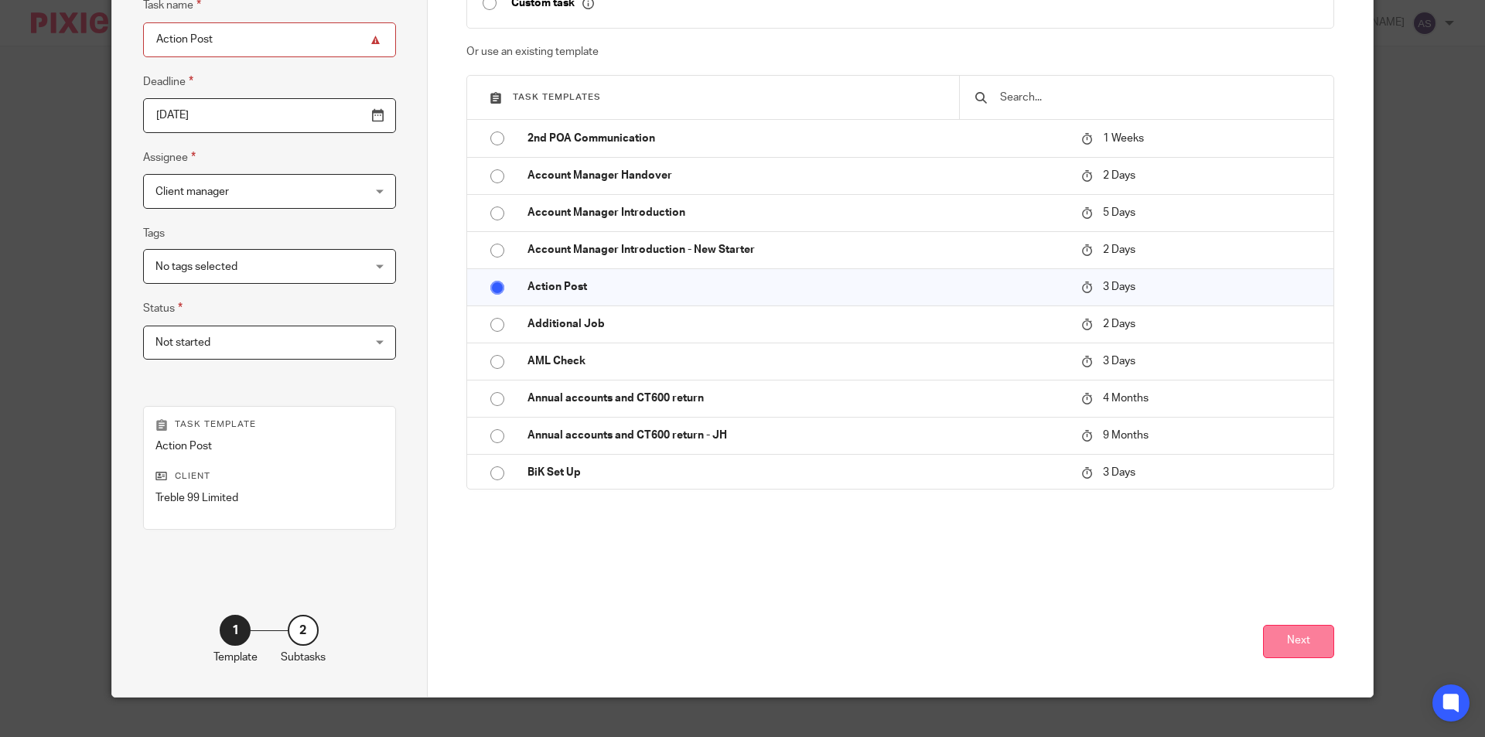
click at [1306, 647] on button "Next" at bounding box center [1298, 641] width 71 height 33
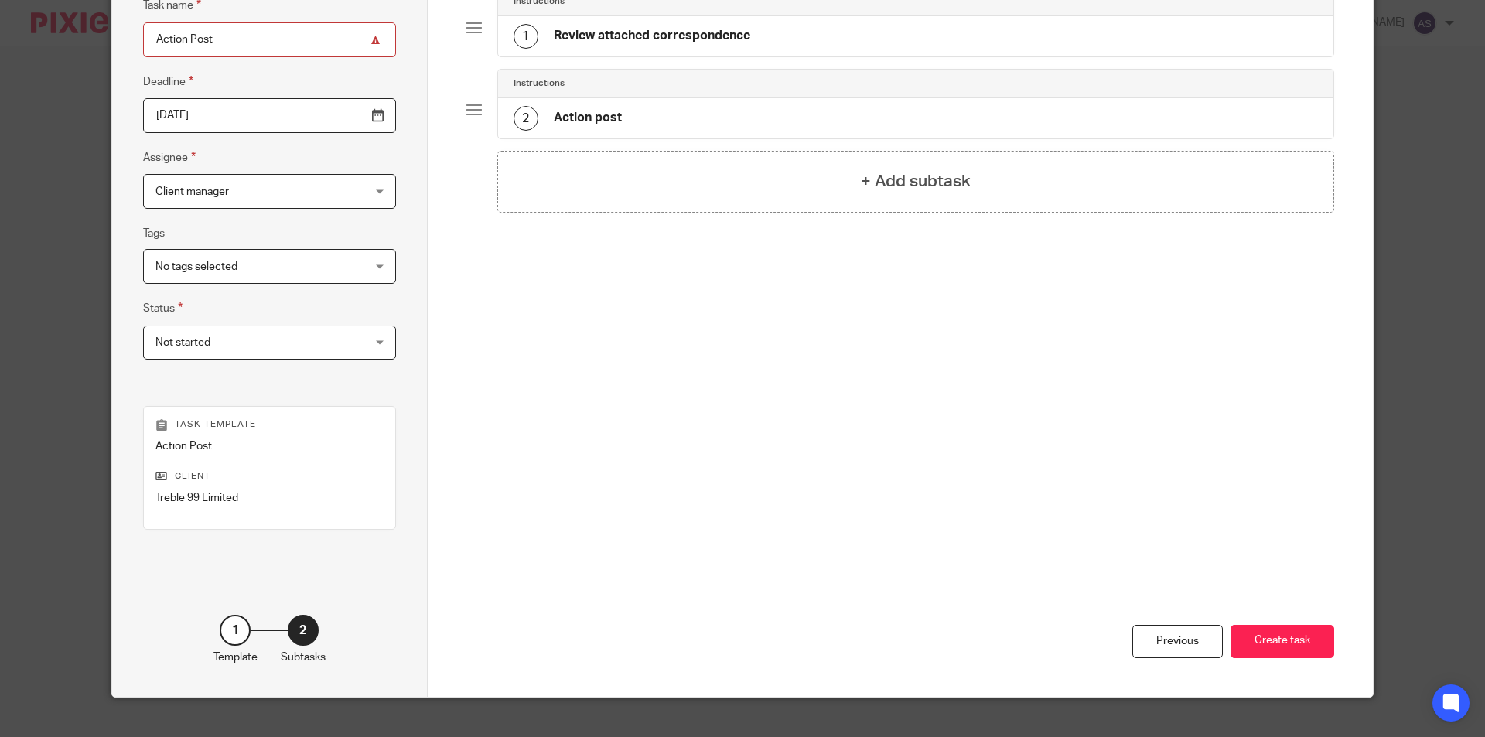
click at [733, 29] on h4 "Review attached correspondence" at bounding box center [652, 36] width 197 height 16
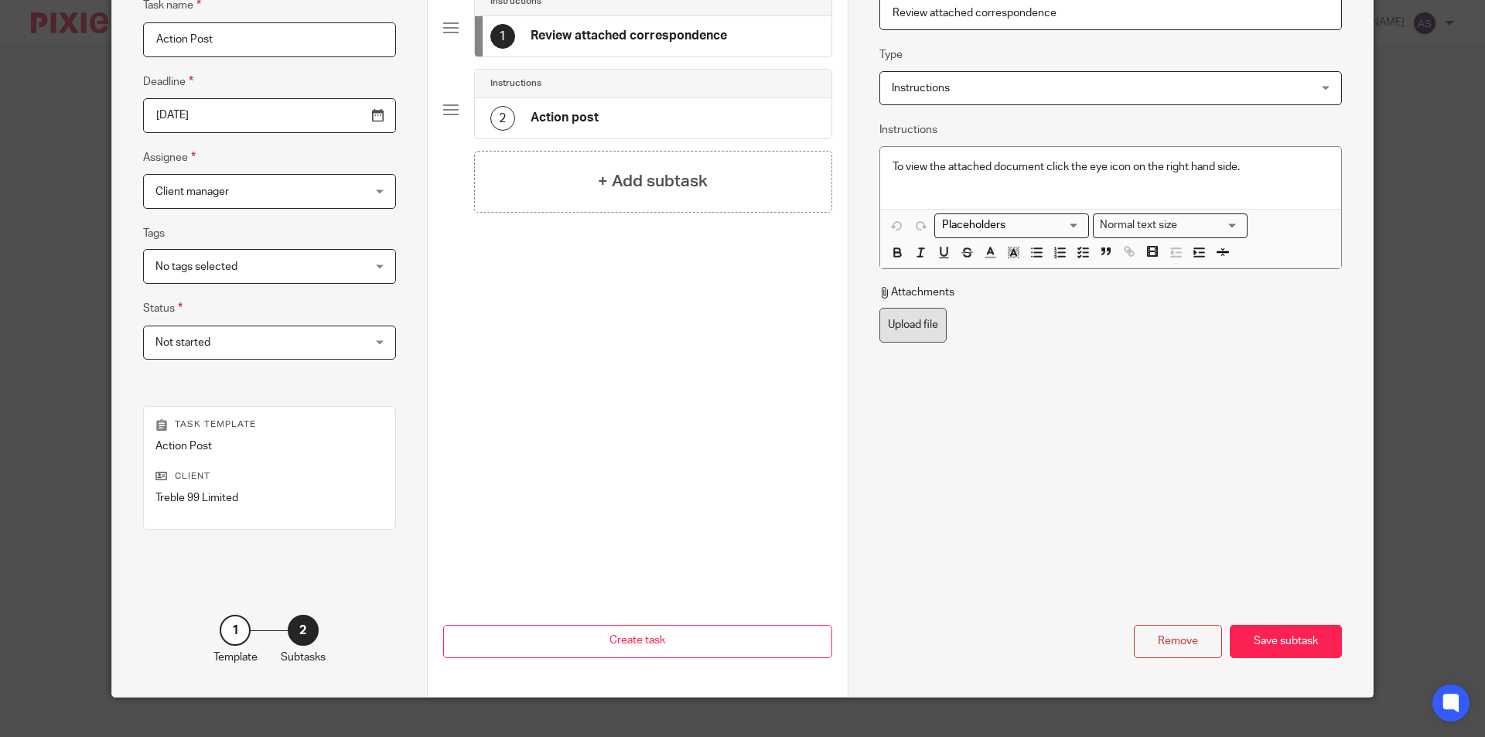
click at [923, 331] on label "Upload file" at bounding box center [913, 325] width 67 height 35
click at [880, 308] on input "Upload file" at bounding box center [879, 307] width 1 height 1
type input "C:\fakepath\Treble 99 Limited - Enforcement Taskforce_001.pdf"
click at [1277, 638] on div "Save subtask" at bounding box center [1286, 641] width 112 height 33
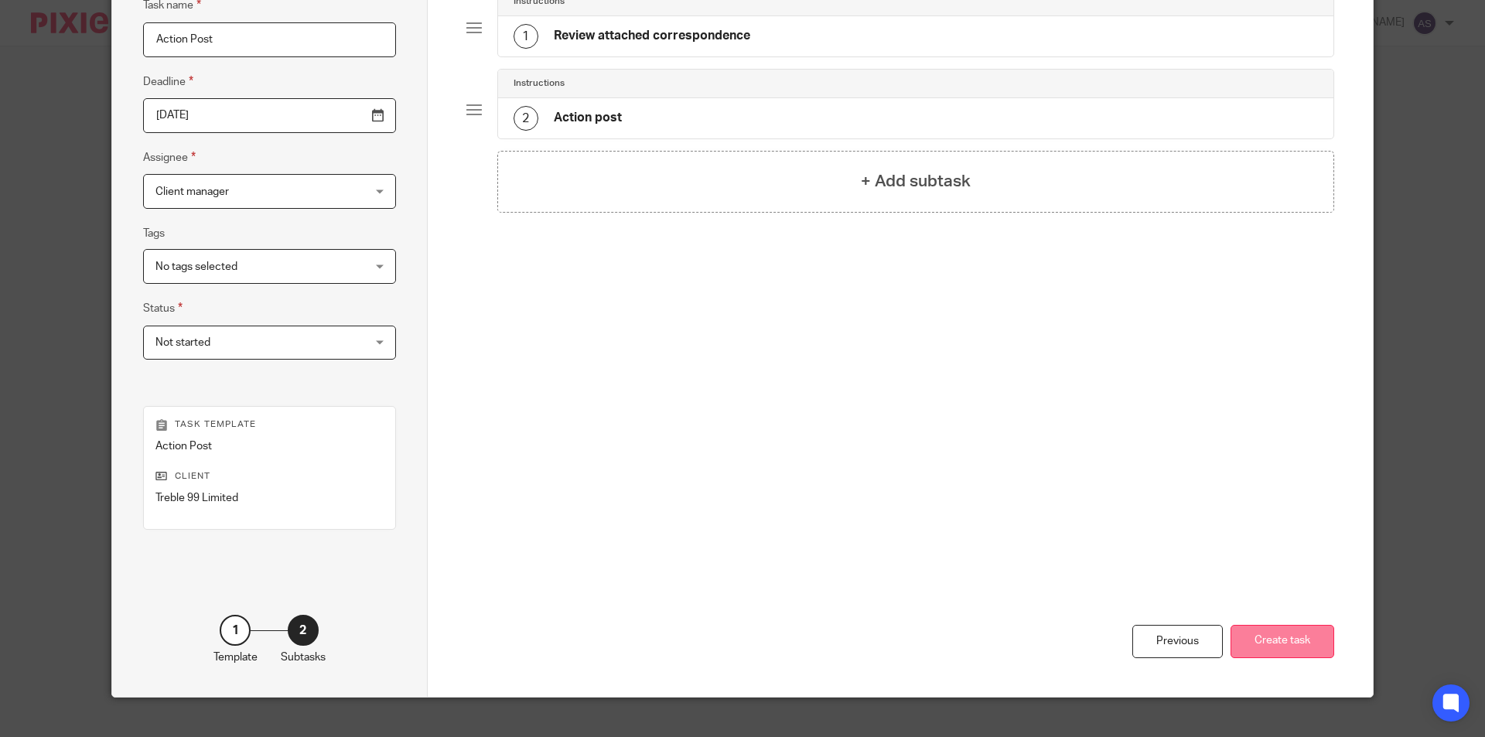
click at [1281, 635] on button "Create task" at bounding box center [1283, 641] width 104 height 33
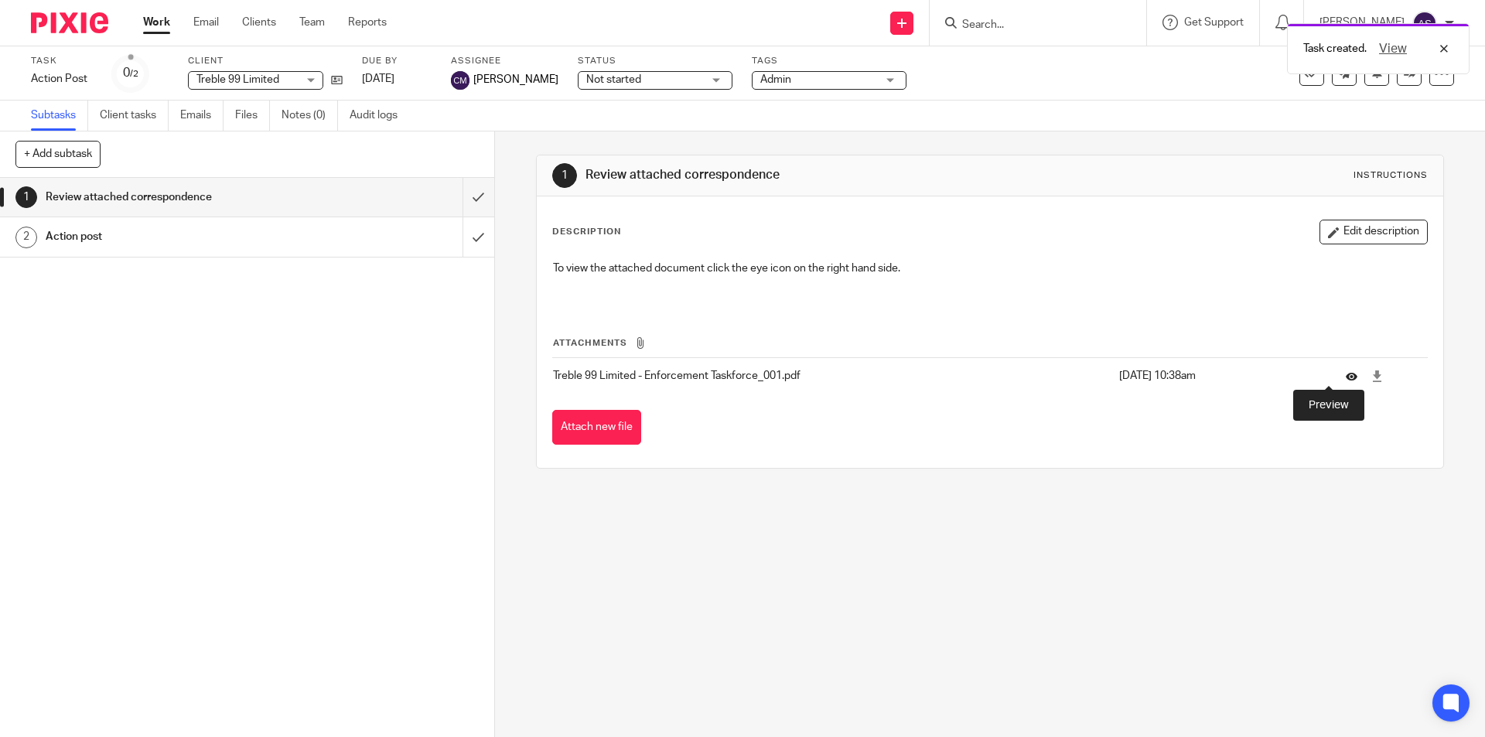
click at [1346, 371] on icon at bounding box center [1352, 377] width 12 height 12
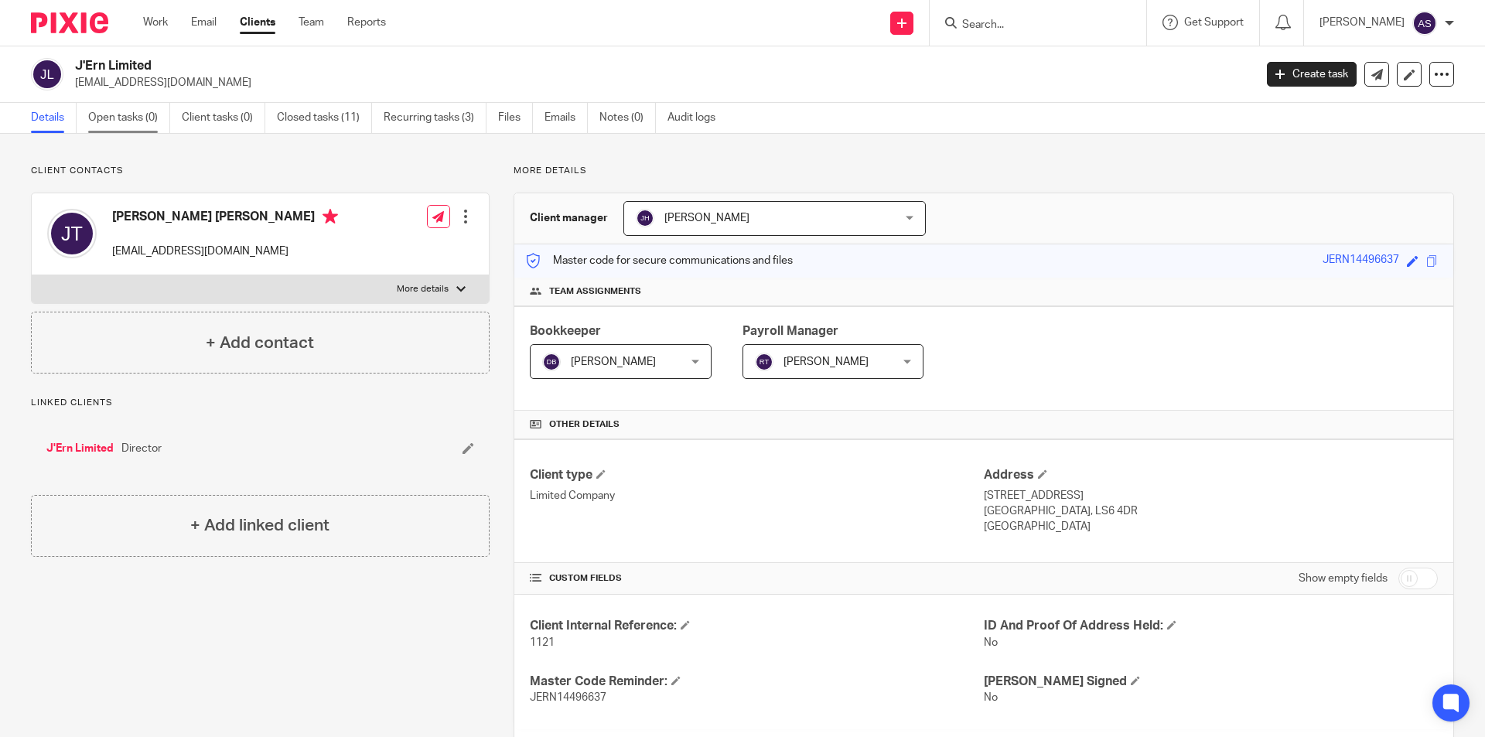
click at [159, 120] on link "Open tasks (0)" at bounding box center [129, 118] width 82 height 30
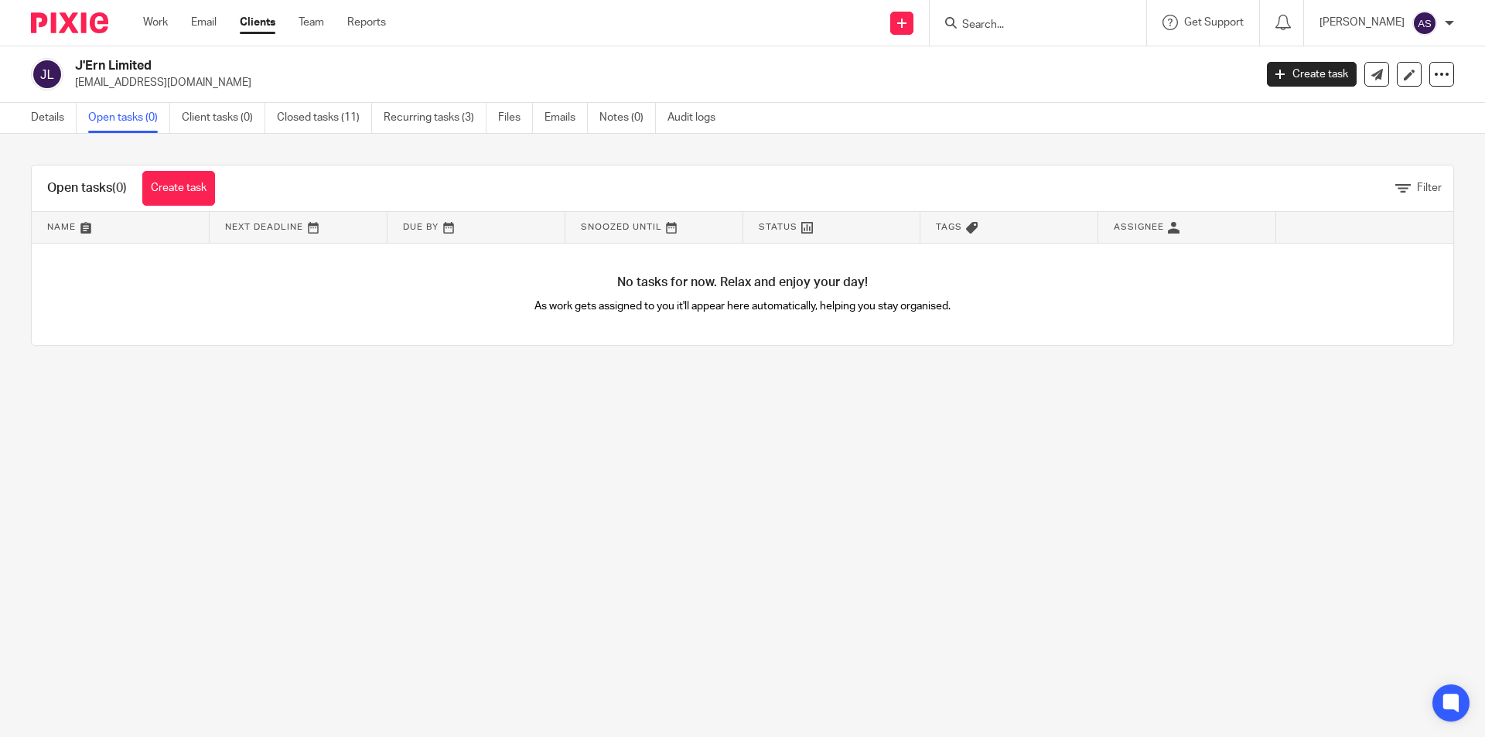
click at [166, 185] on link "Create task" at bounding box center [178, 188] width 73 height 35
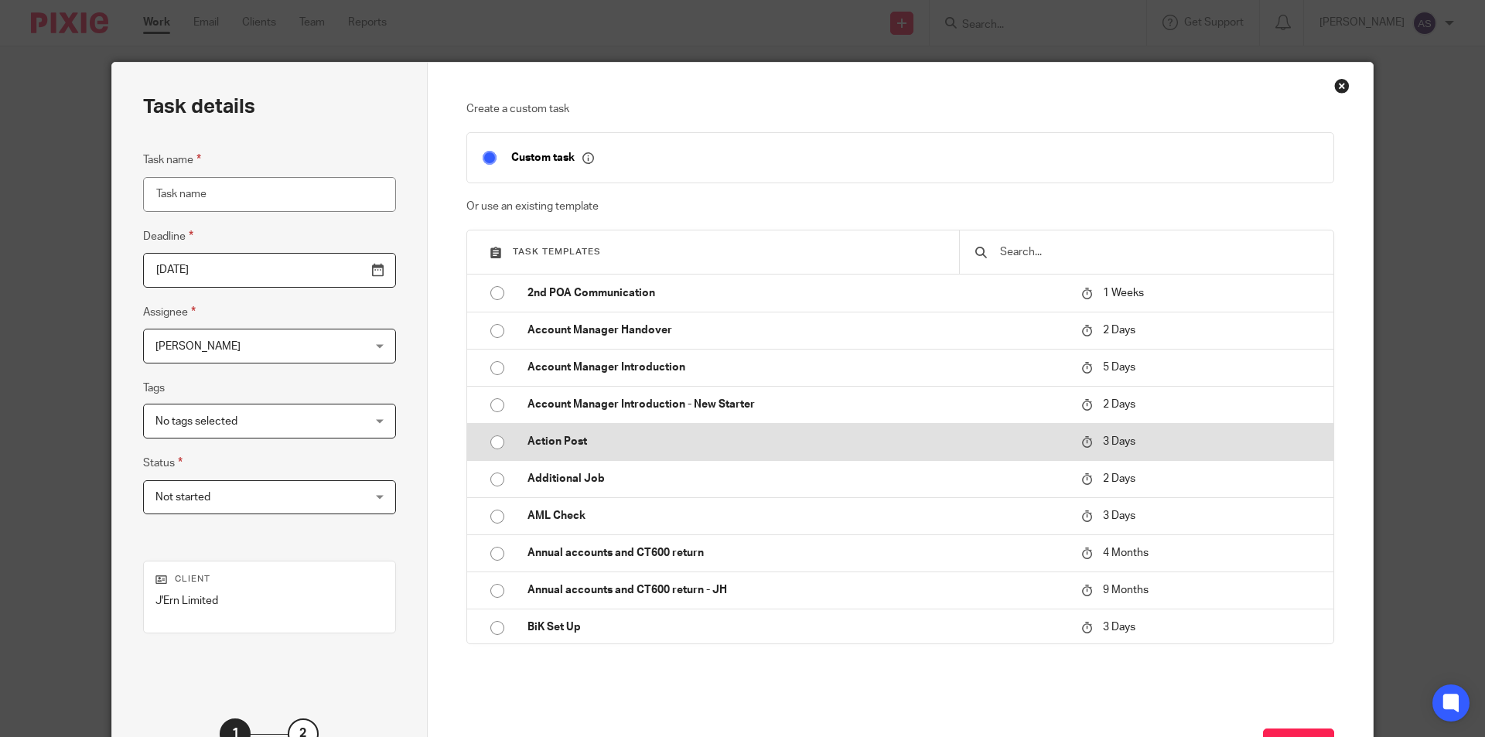
click at [576, 443] on p "Action Post" at bounding box center [797, 441] width 538 height 15
type input "[DATE]"
type input "Action Post"
checkbox input "false"
radio input "true"
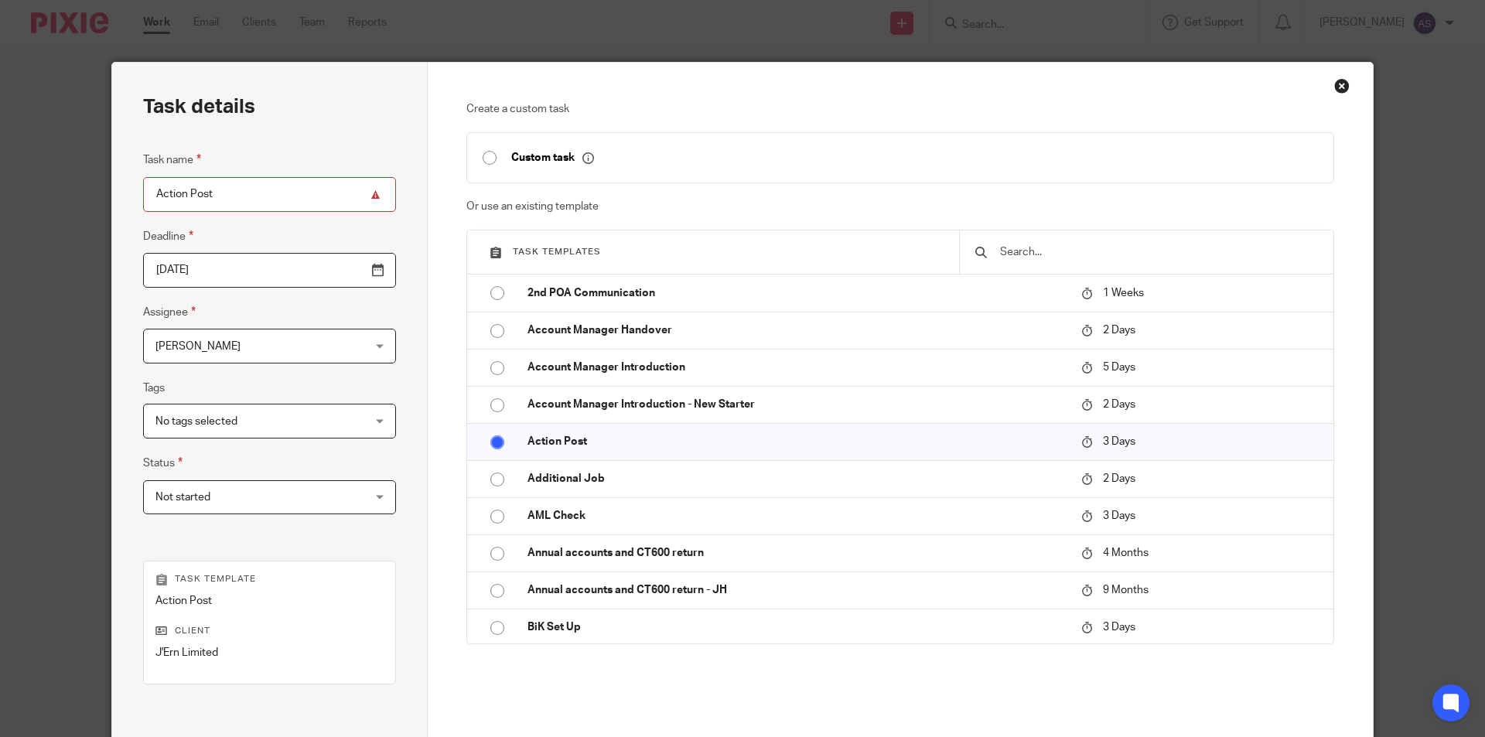
click at [258, 342] on span "[PERSON_NAME]" at bounding box center [252, 346] width 192 height 32
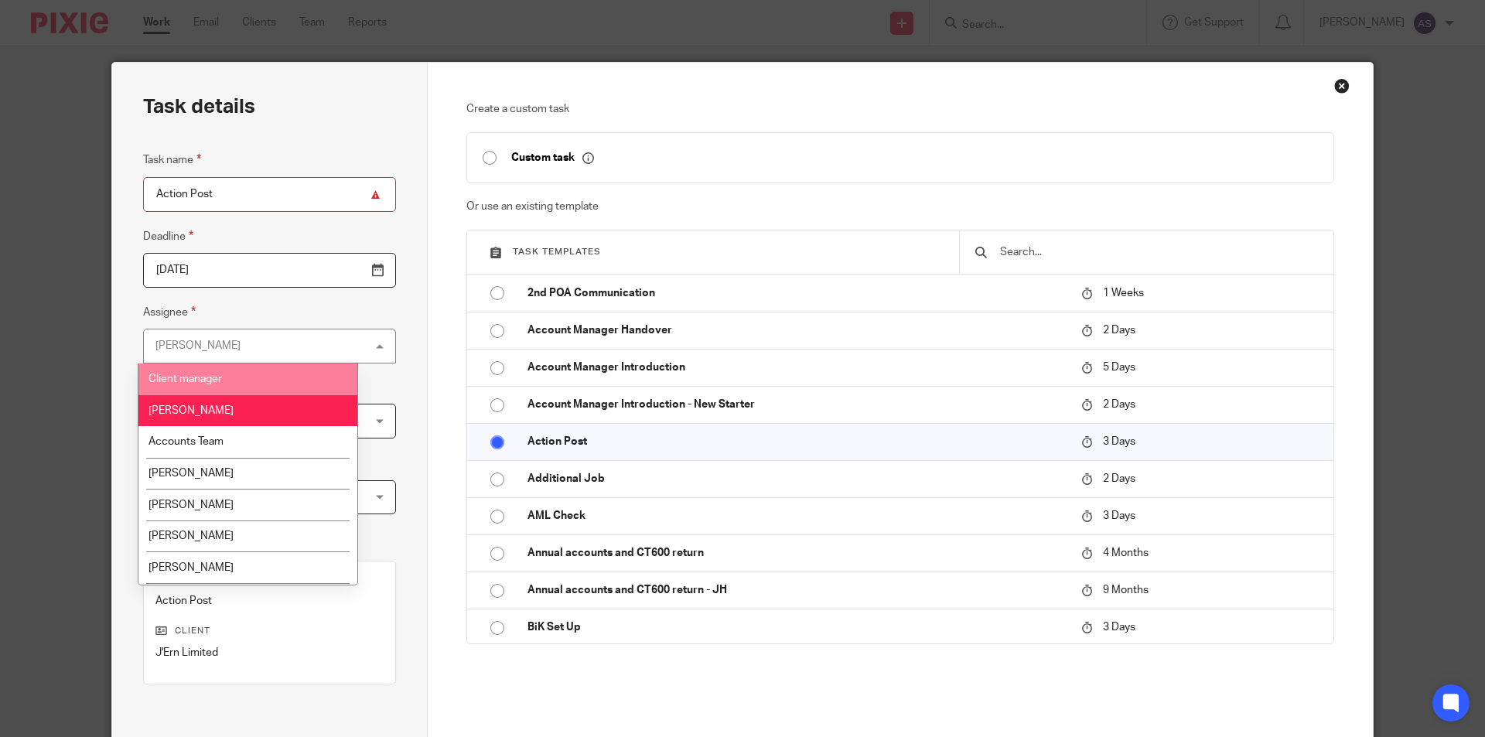
click at [227, 369] on li "Client manager" at bounding box center [247, 380] width 219 height 32
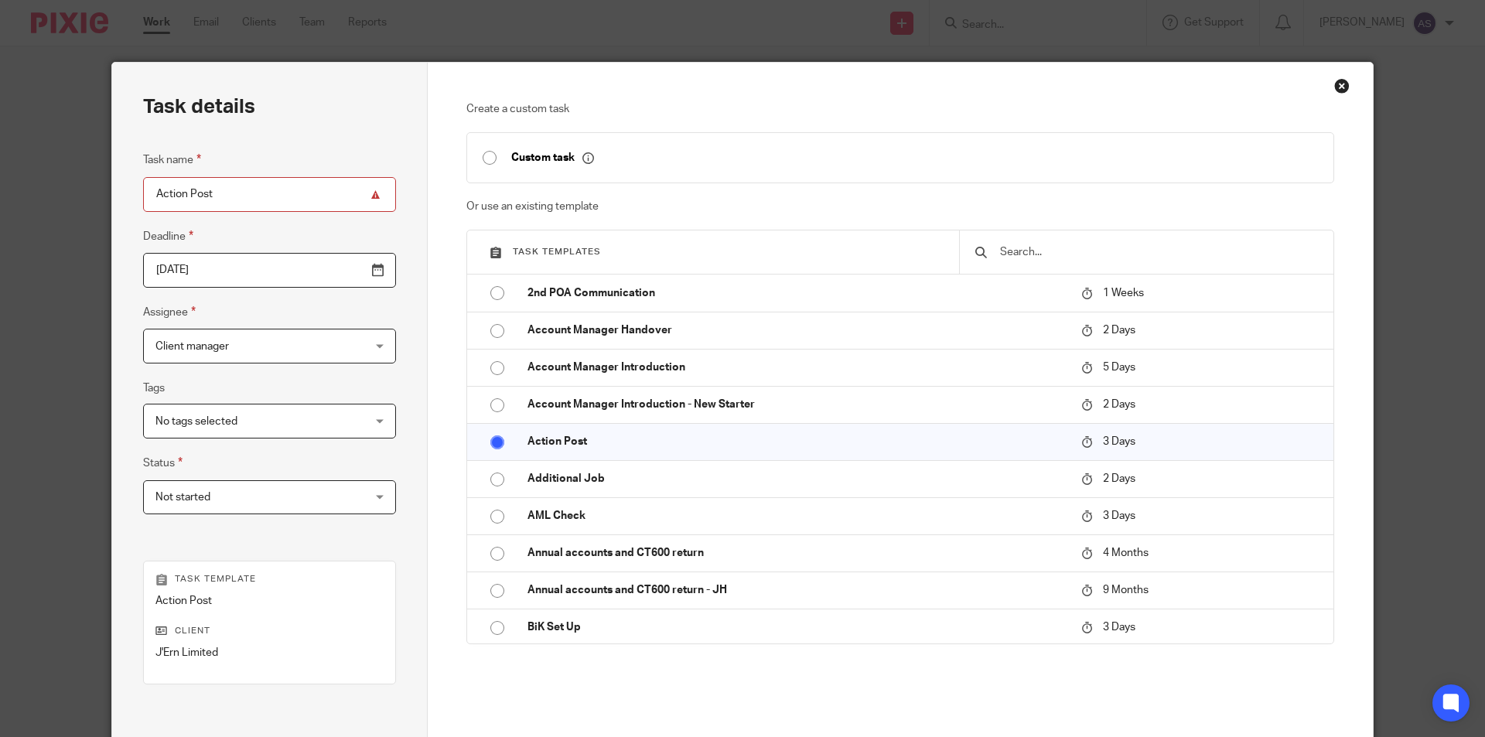
scroll to position [177, 0]
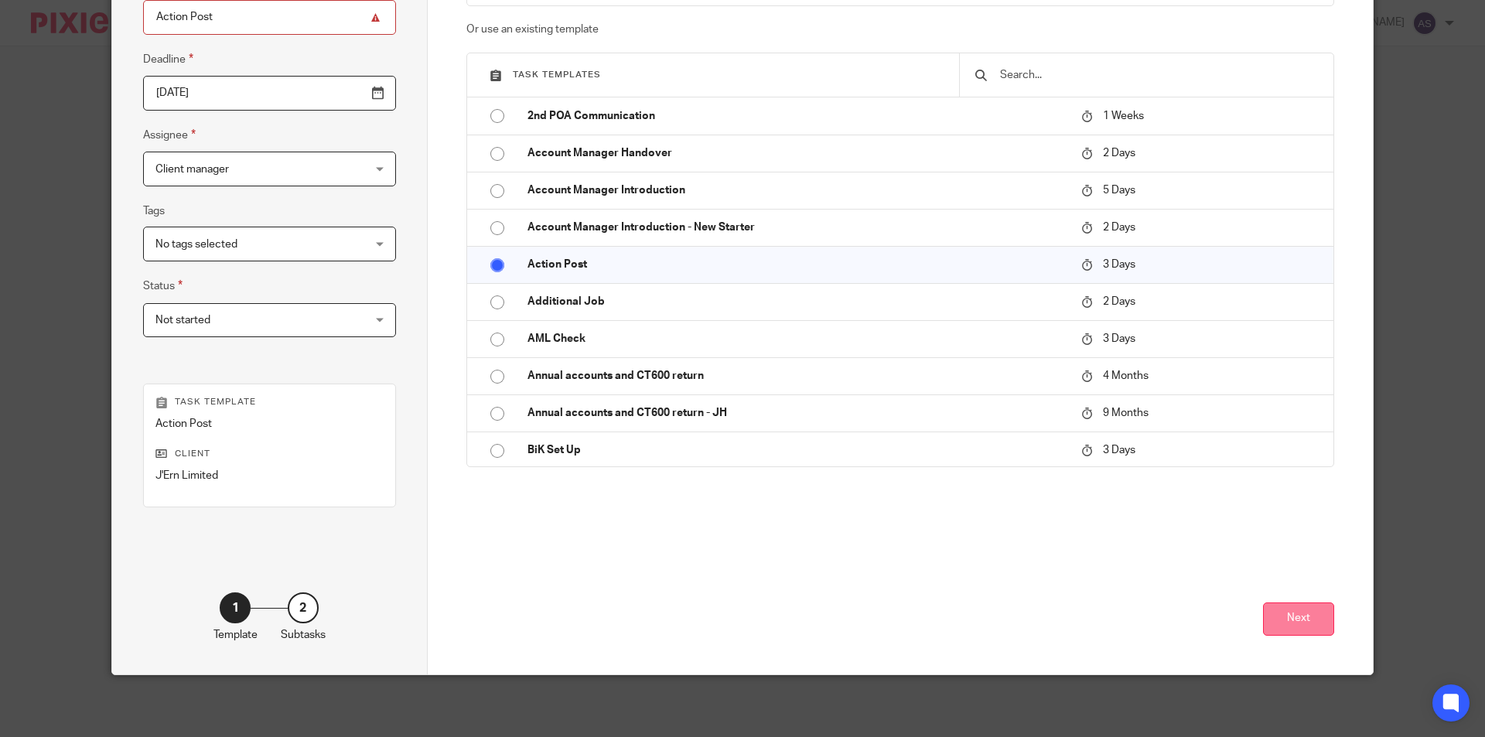
click at [1284, 629] on button "Next" at bounding box center [1298, 619] width 71 height 33
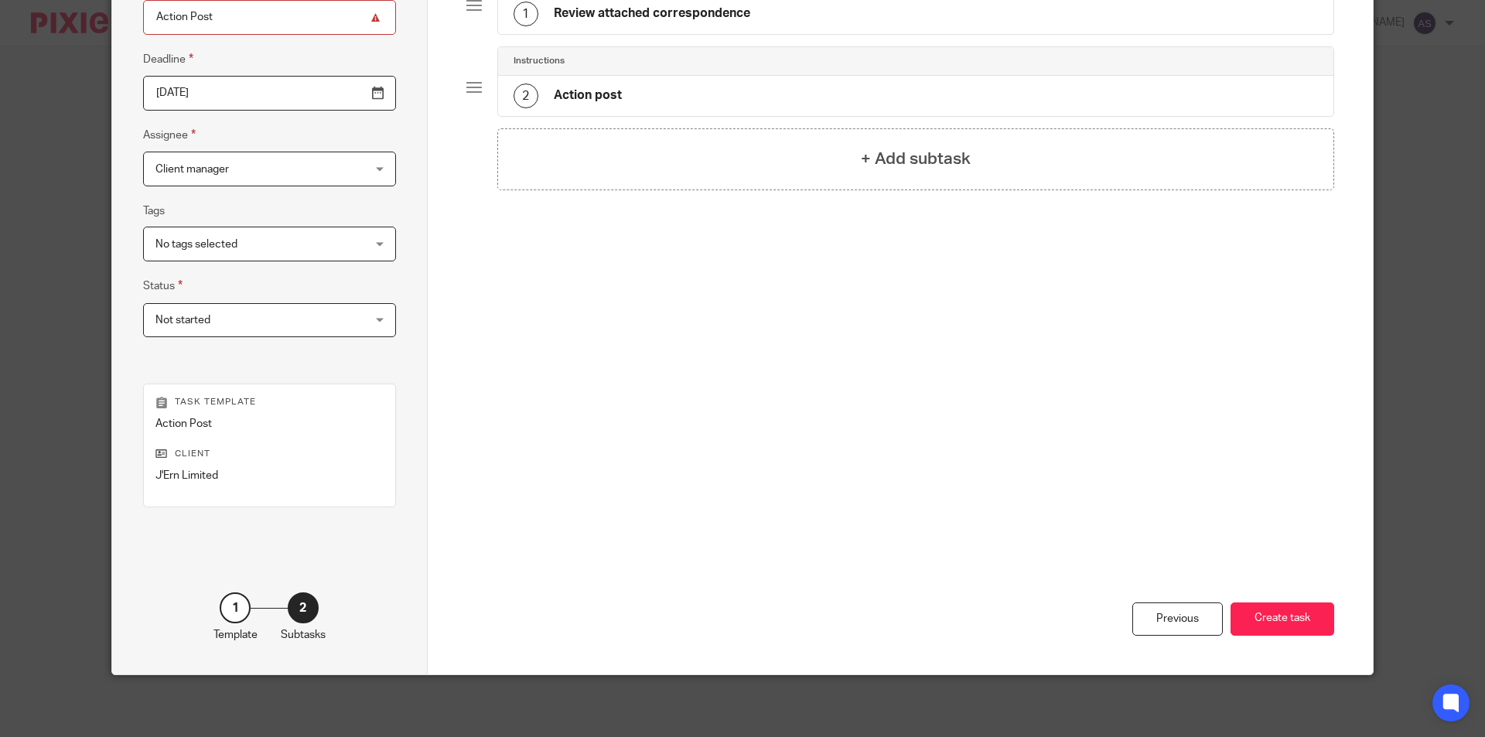
click at [636, 24] on div "1 Review attached correspondence" at bounding box center [632, 14] width 237 height 25
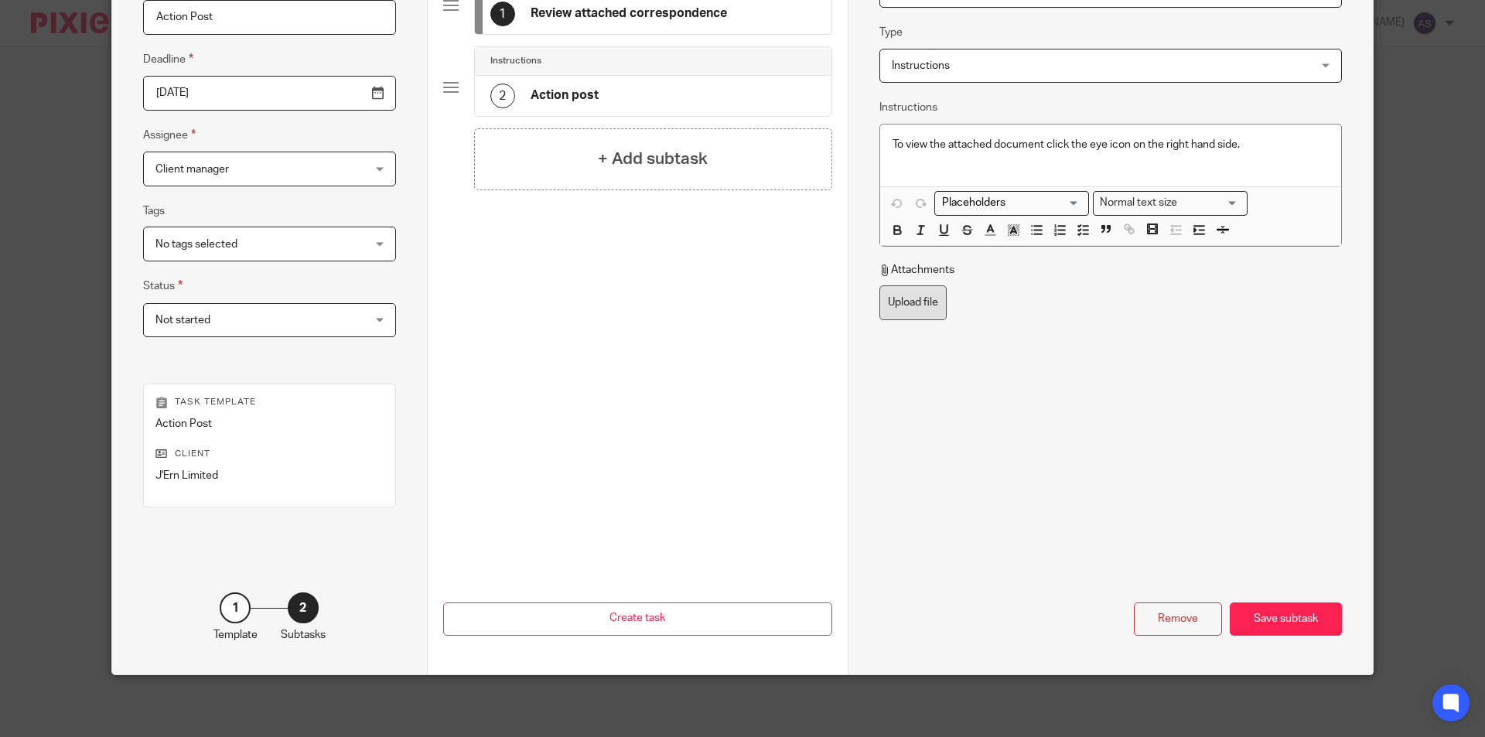
click at [904, 310] on label "Upload file" at bounding box center [913, 302] width 67 height 35
click at [880, 285] on input "Upload file" at bounding box center [879, 285] width 1 height 1
type input "C:\fakepath\J'Ern Limited - CT Activation Code_001.pdf"
click at [1254, 612] on div "Save subtask" at bounding box center [1286, 619] width 112 height 33
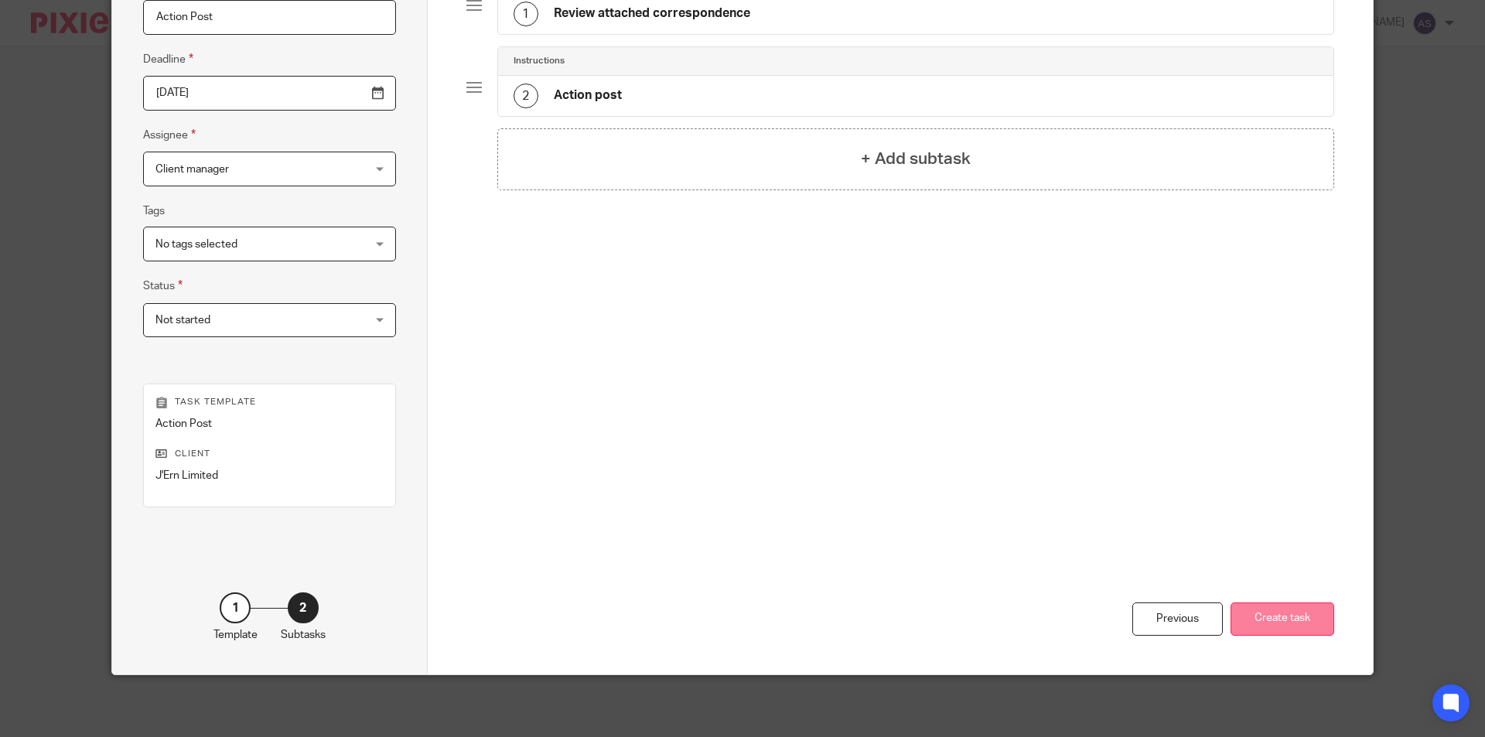
click at [1256, 614] on button "Create task" at bounding box center [1283, 619] width 104 height 33
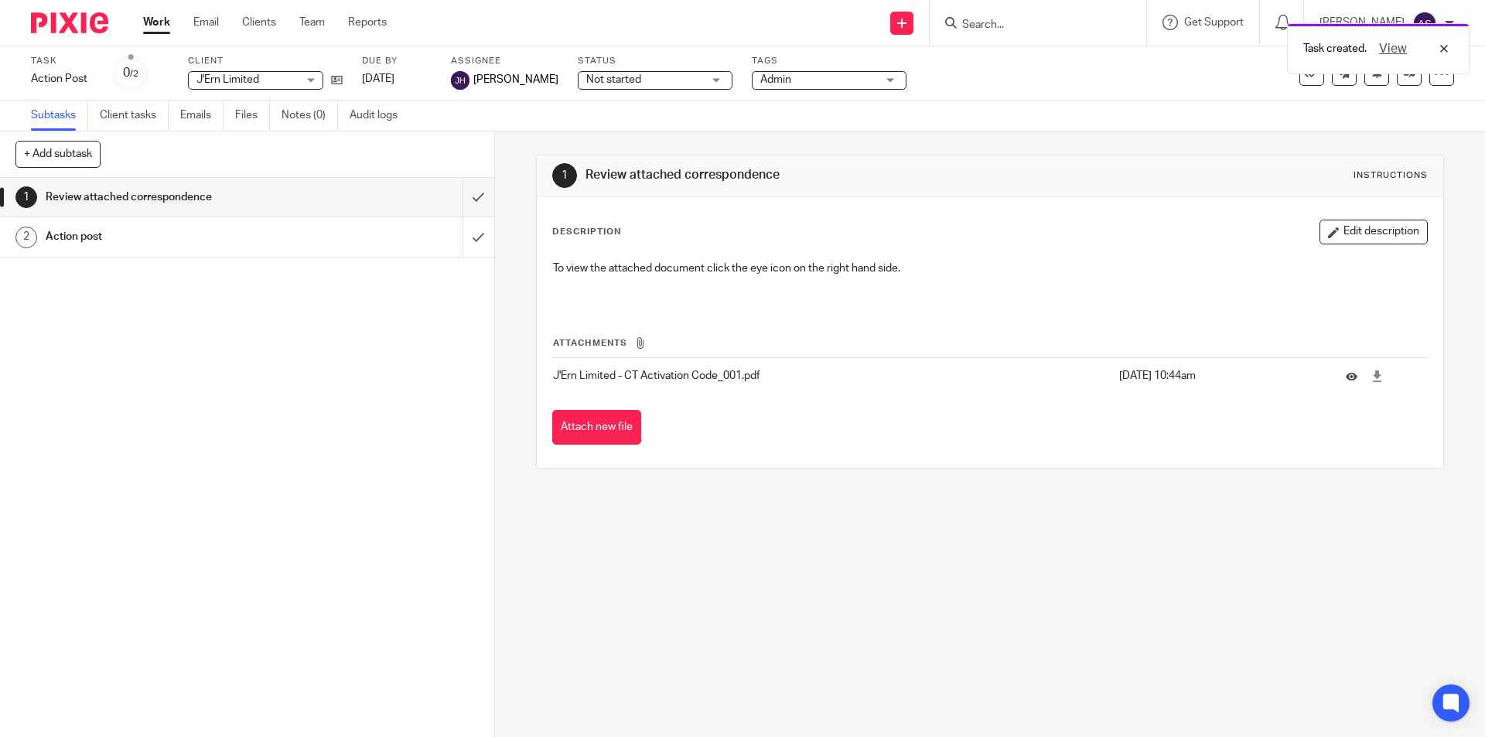
click at [1346, 383] on div at bounding box center [1357, 375] width 23 height 15
click at [1346, 377] on icon at bounding box center [1352, 377] width 12 height 12
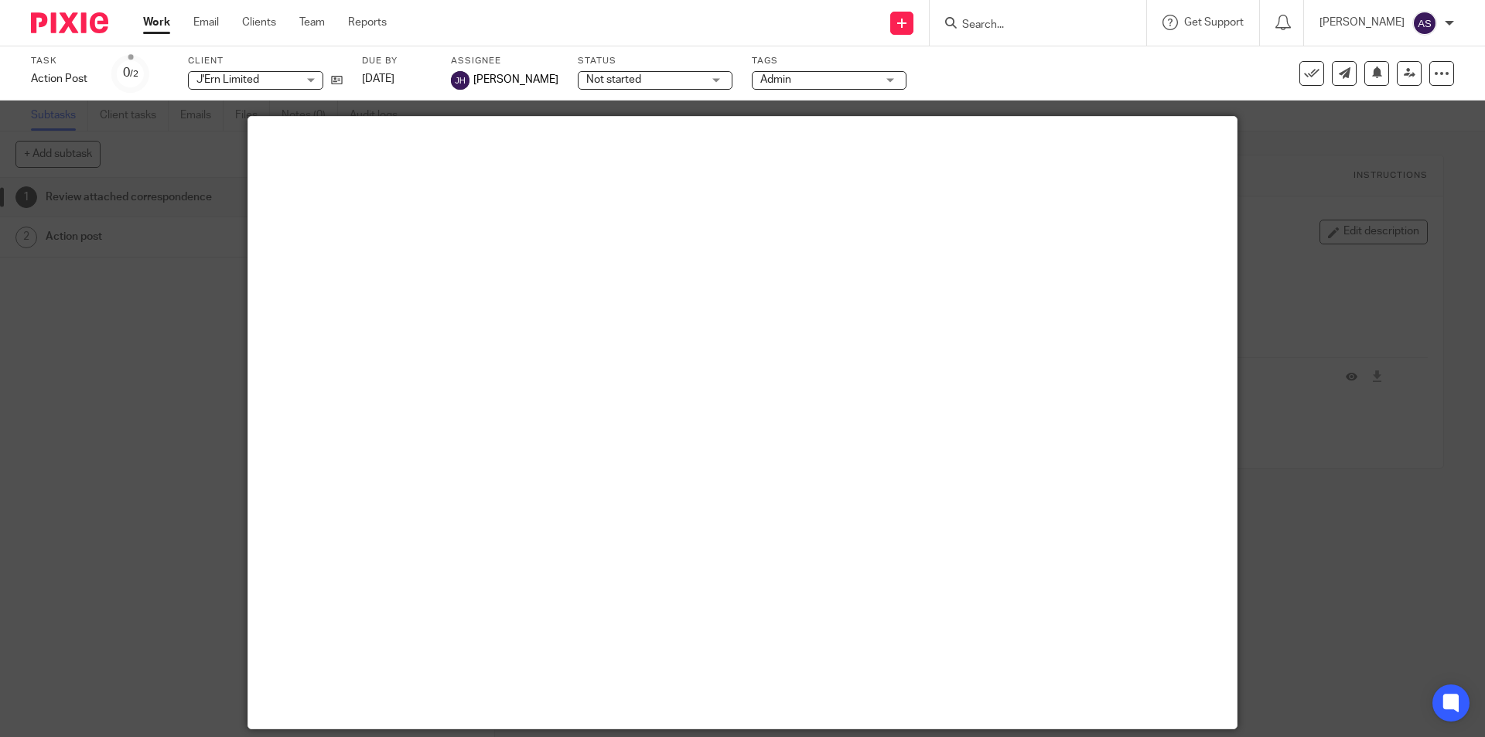
click at [1309, 439] on div at bounding box center [742, 368] width 1485 height 737
click at [1414, 241] on div at bounding box center [742, 368] width 1485 height 737
click at [136, 185] on div at bounding box center [742, 368] width 1485 height 737
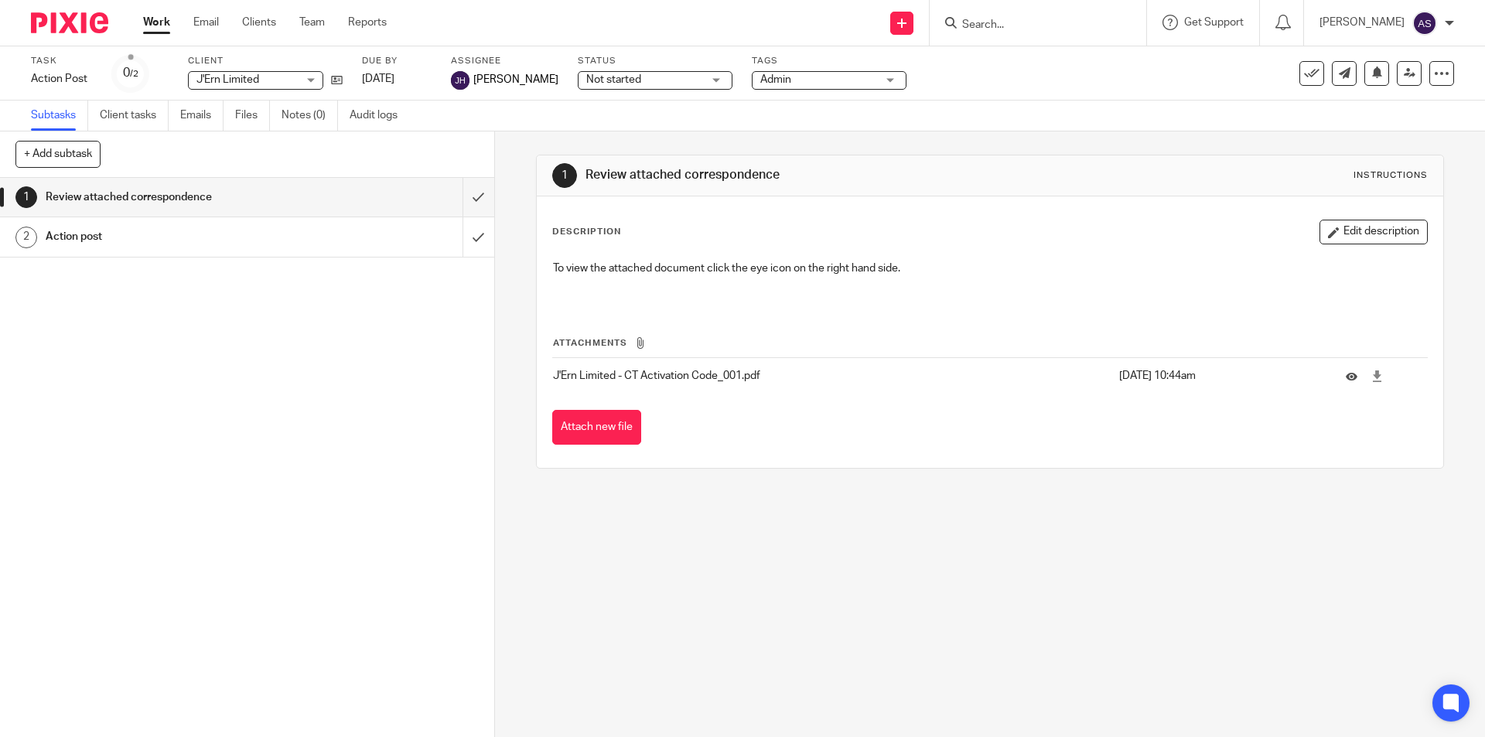
click at [1027, 22] on input "Search" at bounding box center [1030, 26] width 139 height 14
click at [1027, 25] on input "Search" at bounding box center [1030, 26] width 139 height 14
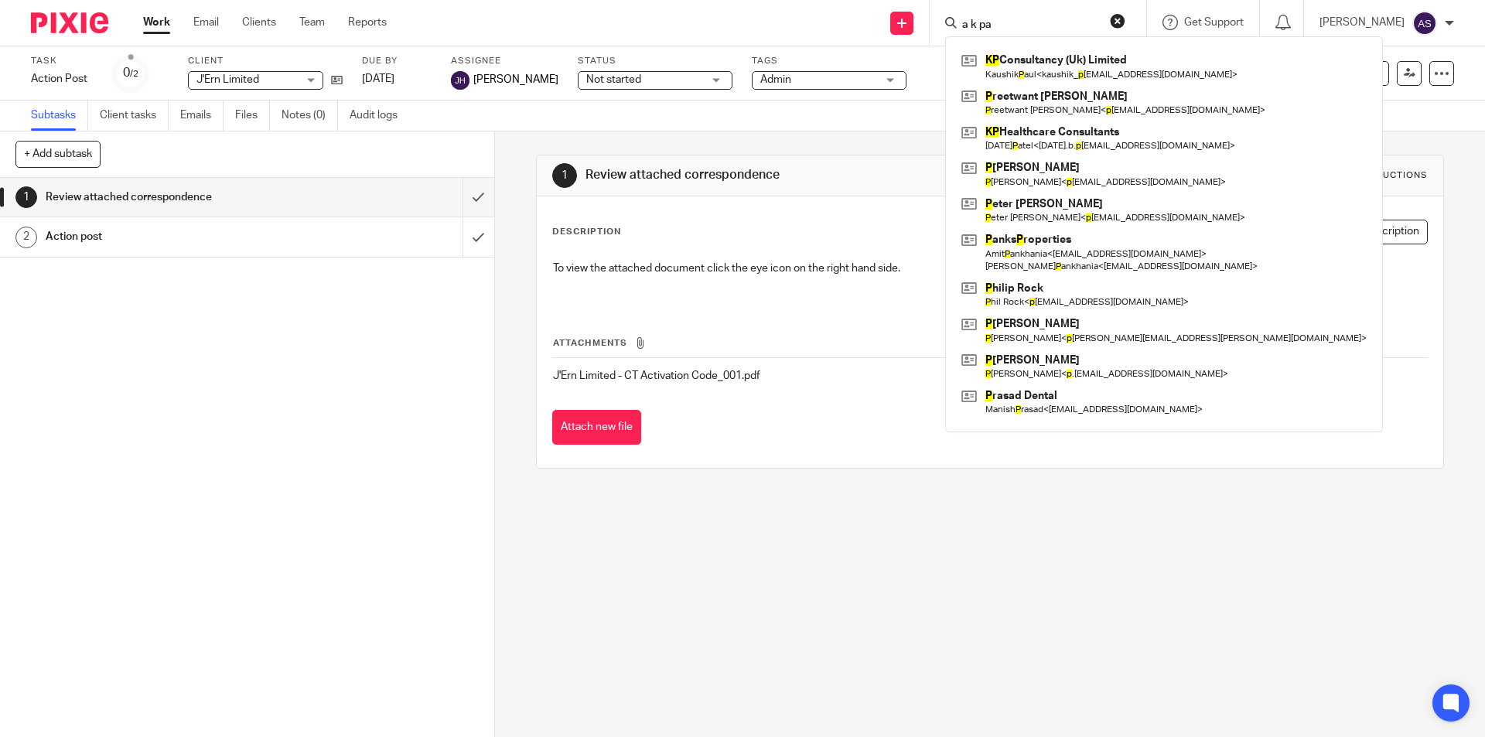
type input "a k pal"
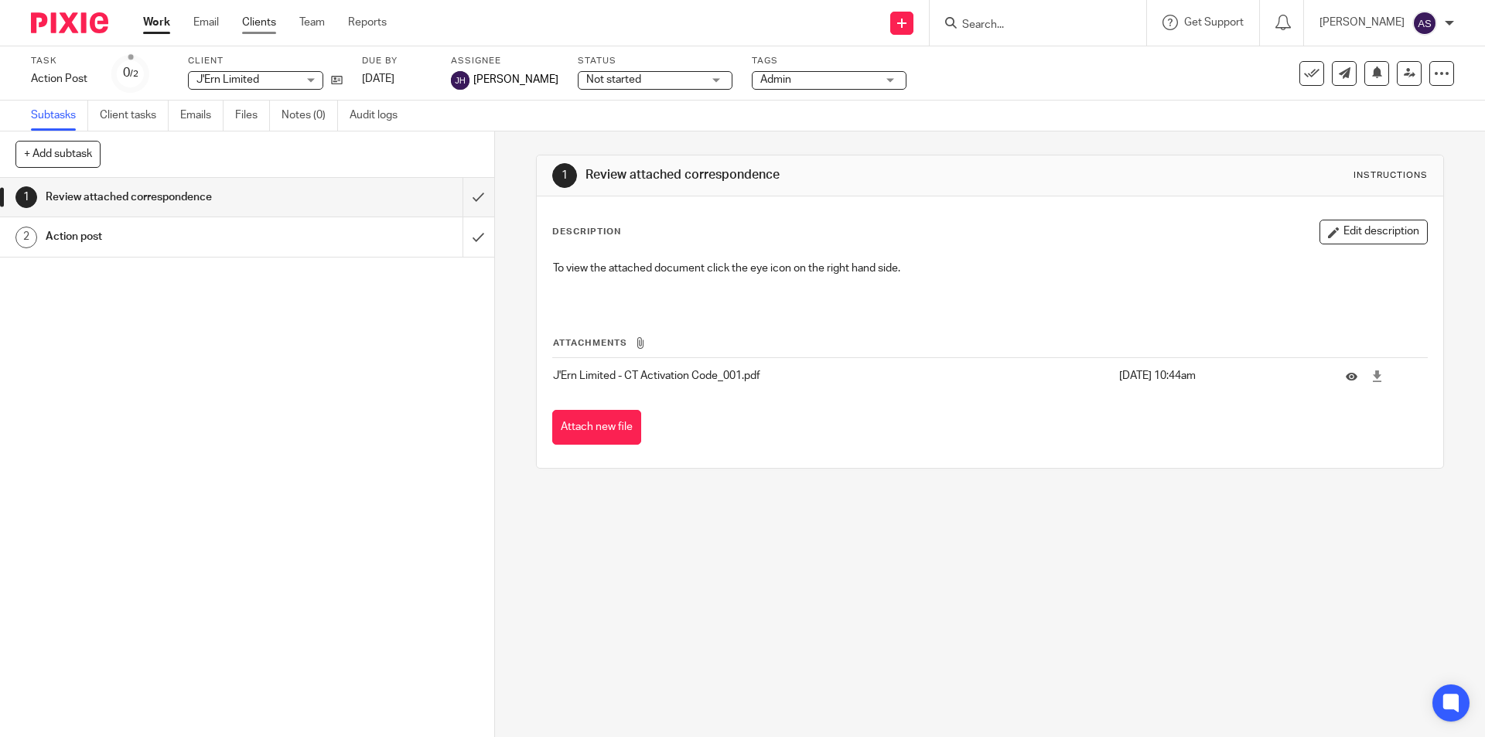
click at [272, 19] on link "Clients" at bounding box center [259, 22] width 34 height 15
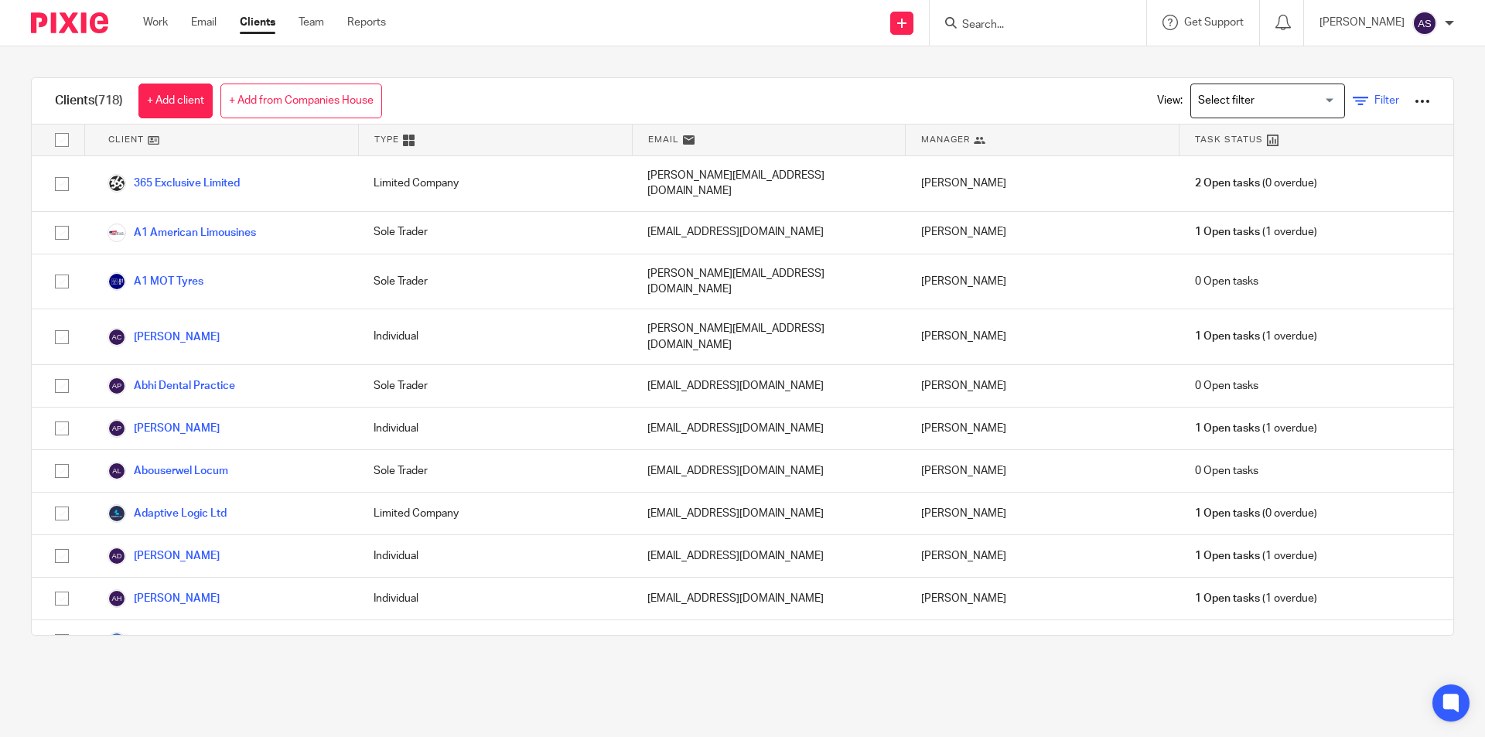
click at [1375, 104] on span "Filter" at bounding box center [1387, 100] width 25 height 11
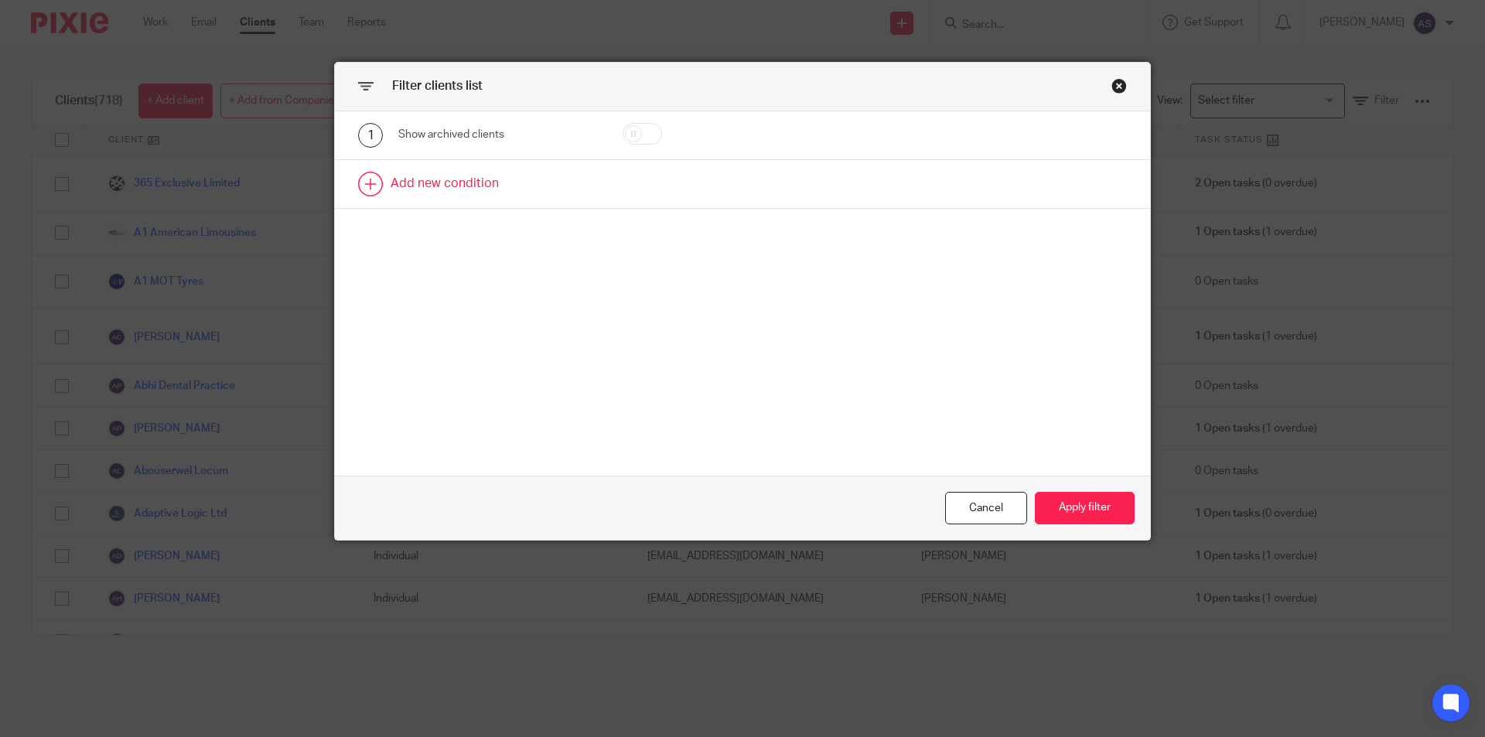
click at [369, 198] on link at bounding box center [742, 184] width 815 height 48
click at [462, 193] on div "Field" at bounding box center [485, 189] width 149 height 32
type input "utr"
click at [464, 278] on li "UTR" at bounding box center [493, 267] width 199 height 32
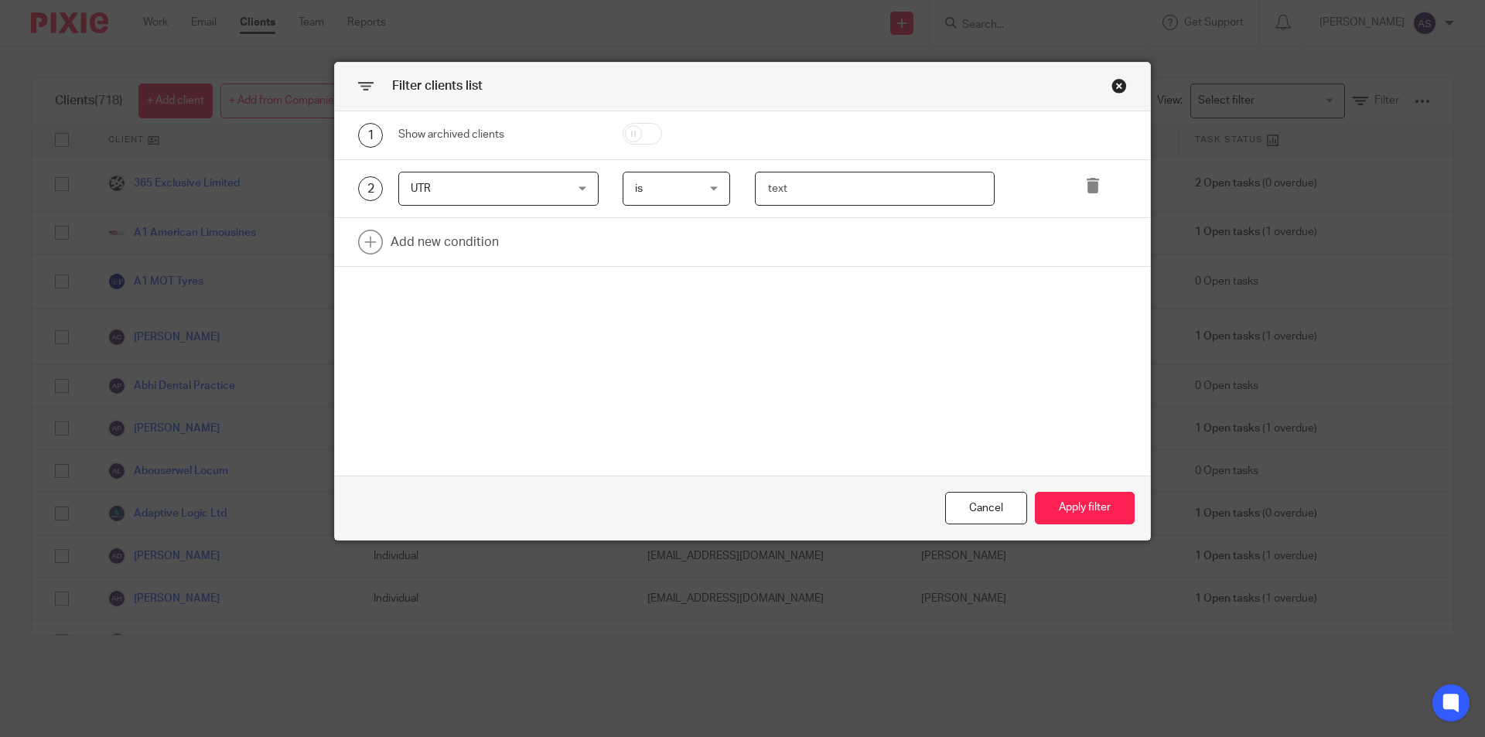
click at [851, 172] on input "text" at bounding box center [875, 189] width 241 height 35
type input "2"
type input "2896663866"
click at [1093, 499] on button "Apply filter" at bounding box center [1085, 508] width 100 height 33
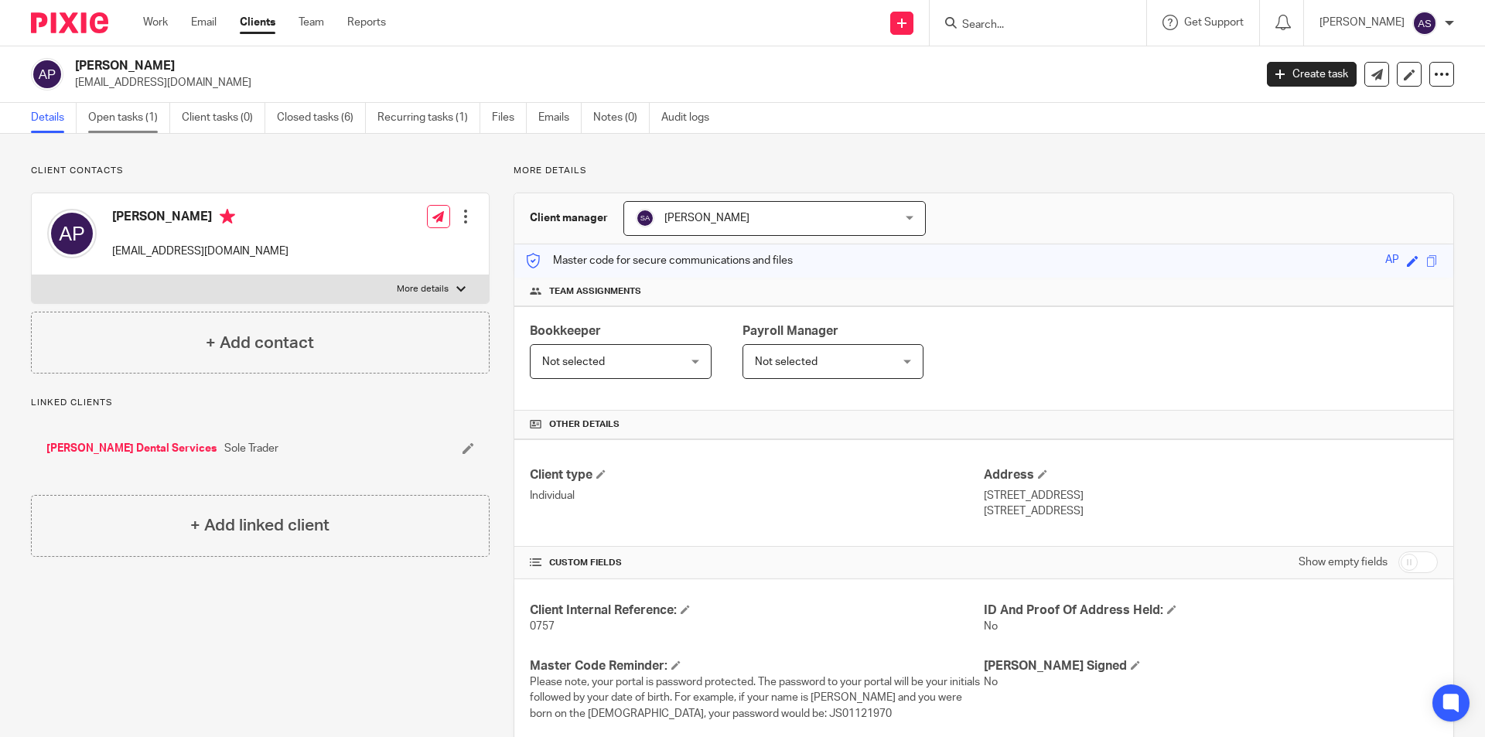
click at [117, 108] on link "Open tasks (1)" at bounding box center [129, 118] width 82 height 30
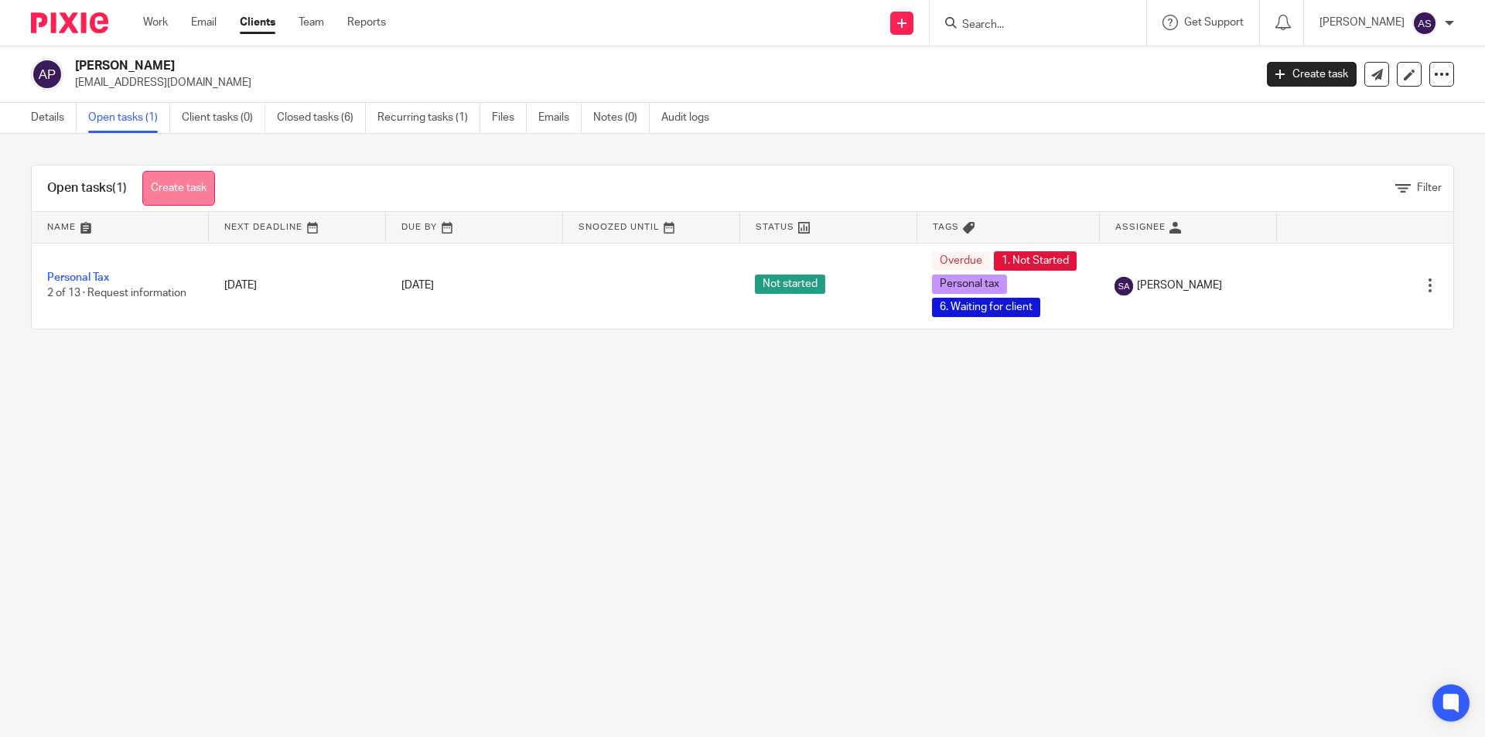
click at [186, 185] on link "Create task" at bounding box center [178, 188] width 73 height 35
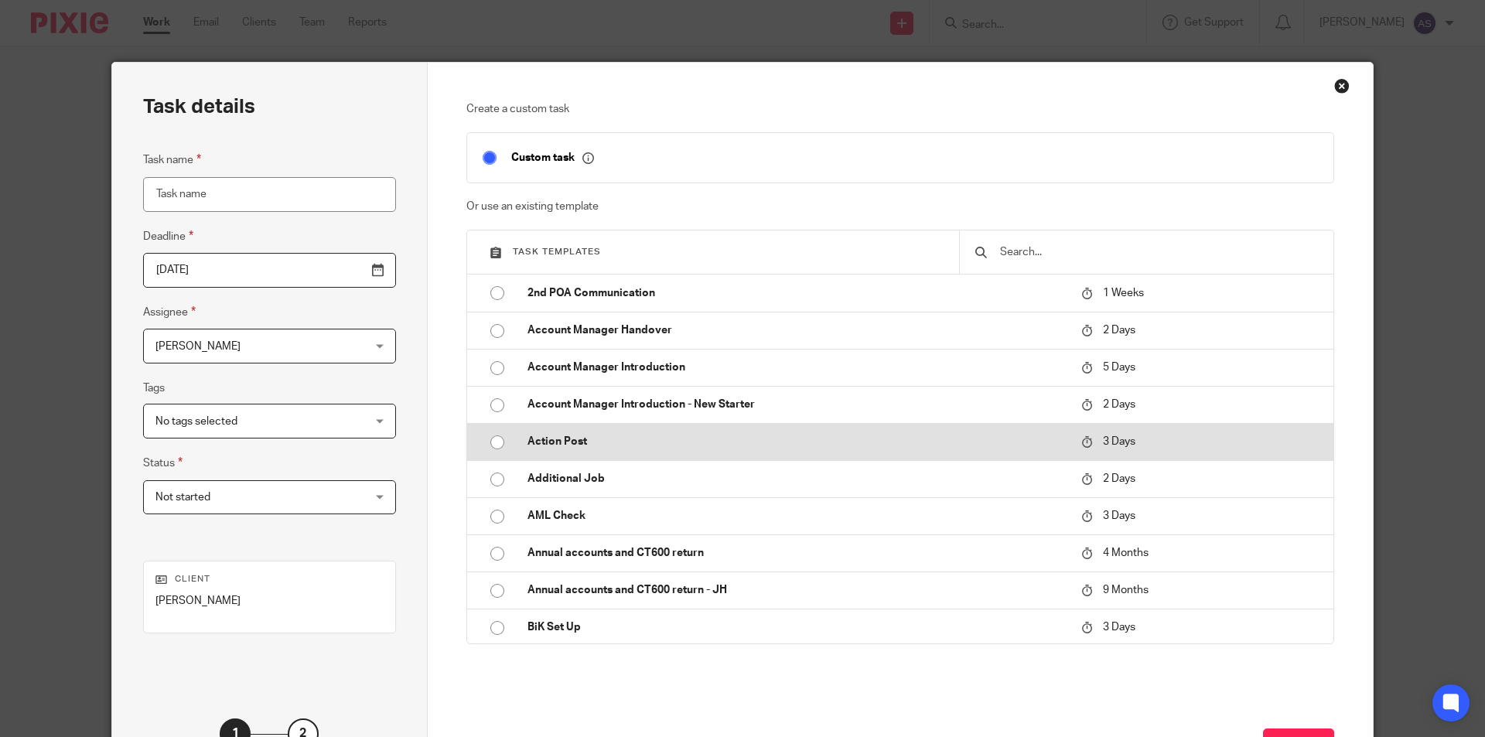
click at [542, 450] on p "Action Post" at bounding box center [797, 441] width 538 height 15
type input "2025-08-22"
type input "Action Post"
checkbox input "false"
radio input "true"
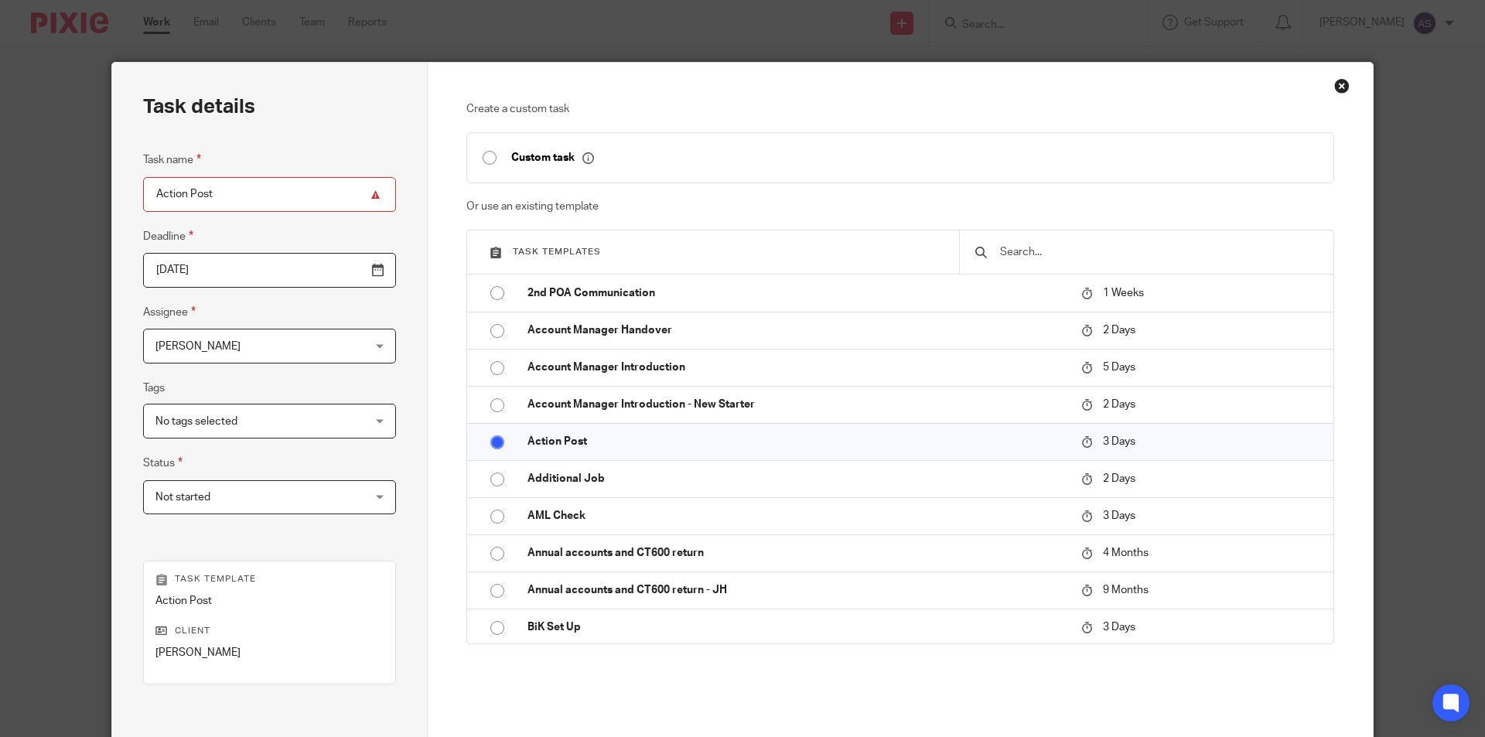
click at [213, 350] on span "[PERSON_NAME]" at bounding box center [252, 346] width 192 height 32
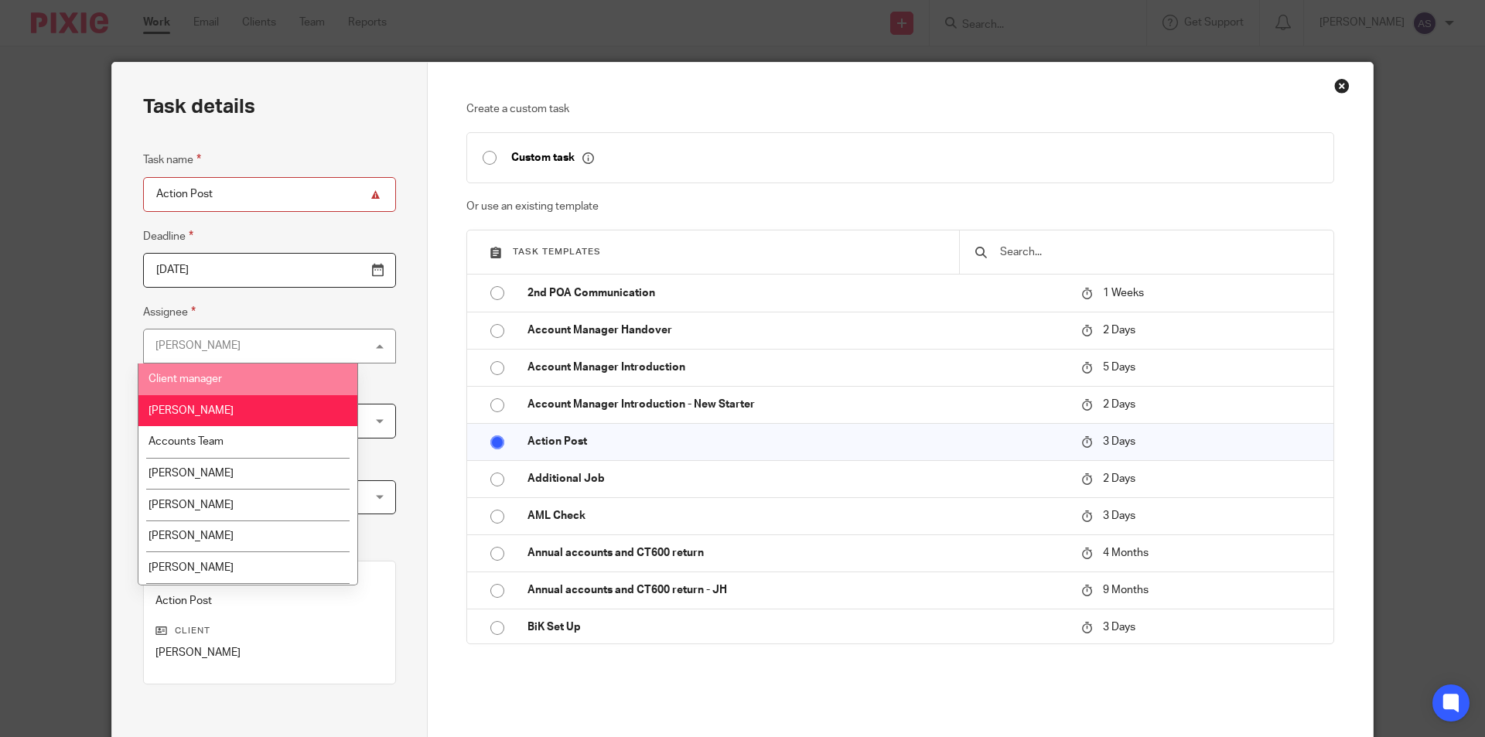
click at [208, 374] on span "Client manager" at bounding box center [185, 379] width 73 height 11
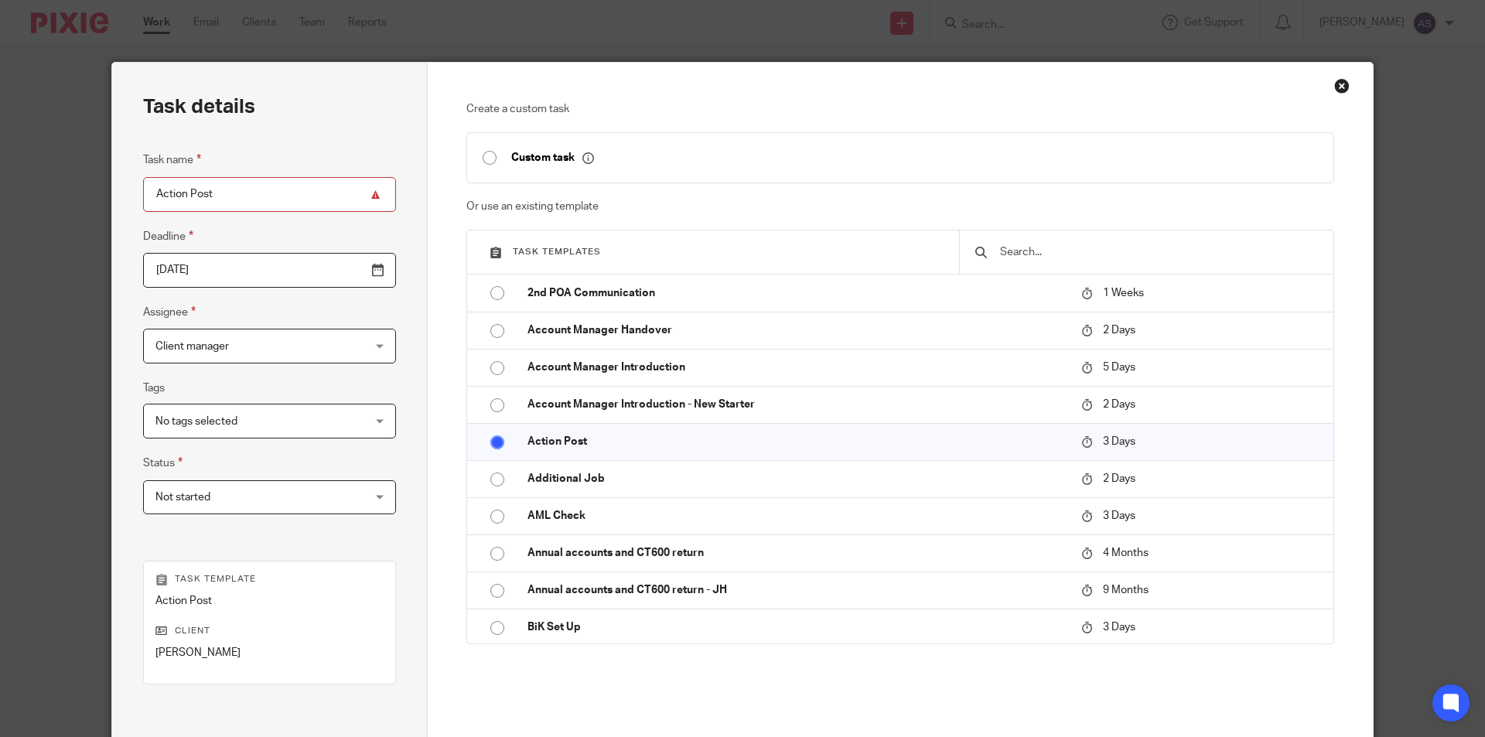
scroll to position [155, 0]
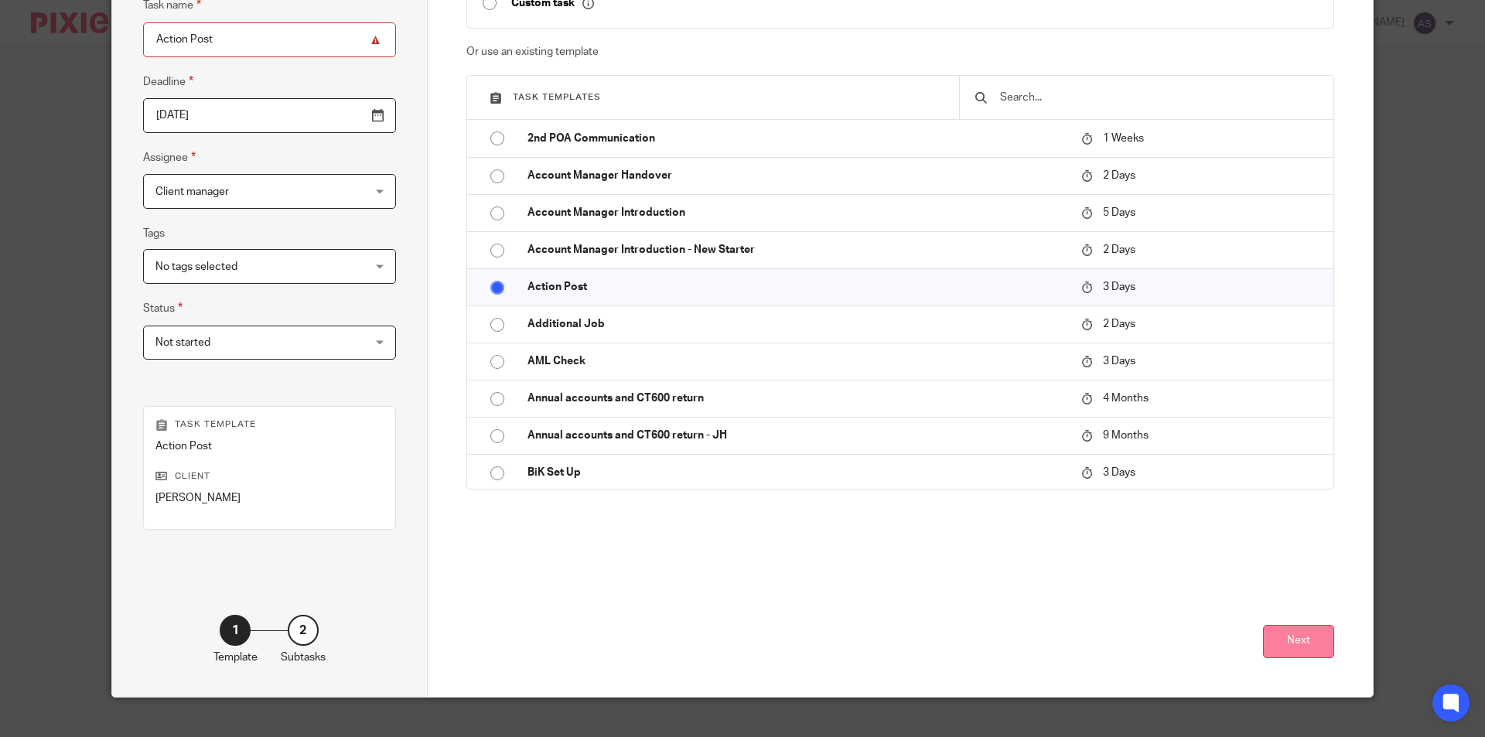
click at [1304, 637] on button "Next" at bounding box center [1298, 641] width 71 height 33
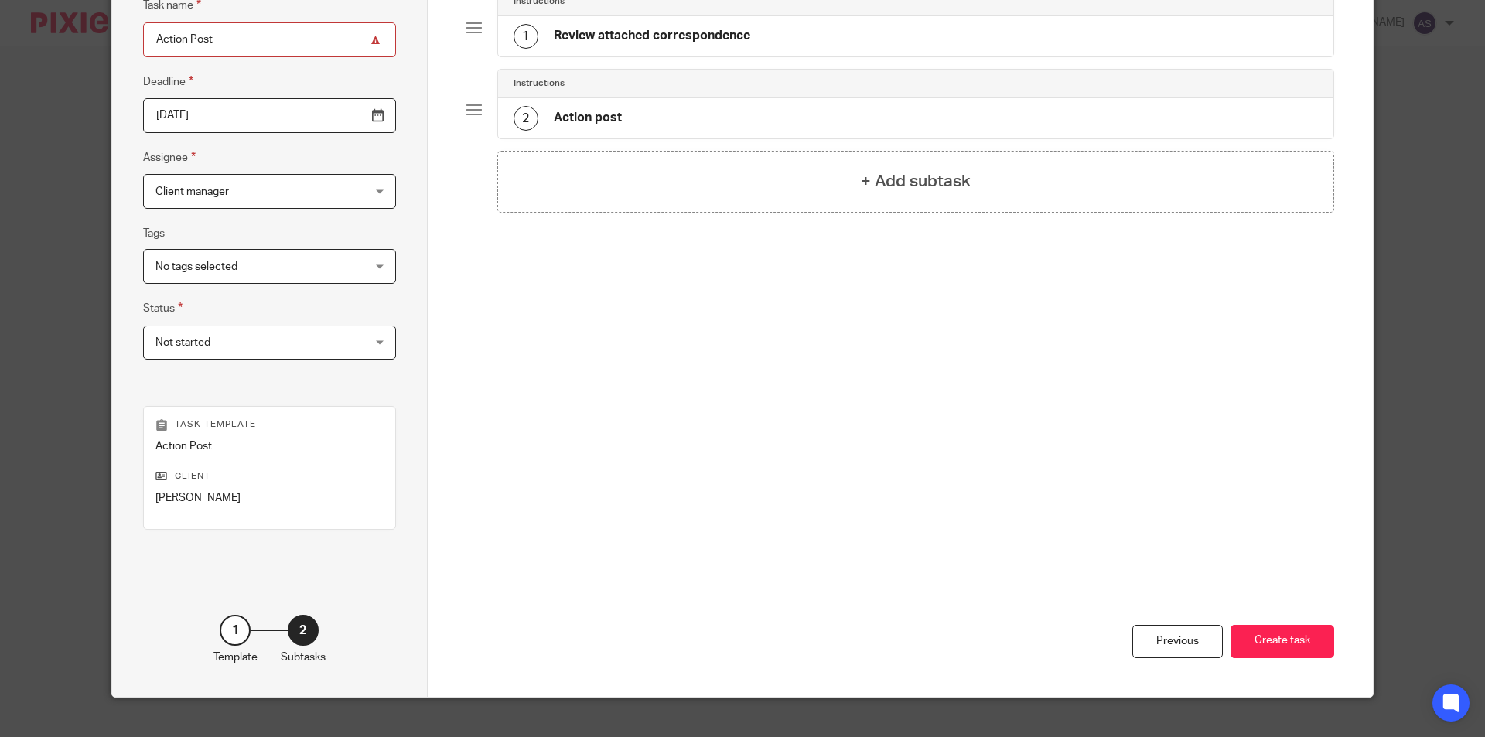
click at [644, 50] on div "1 Review attached correspondence" at bounding box center [916, 36] width 836 height 40
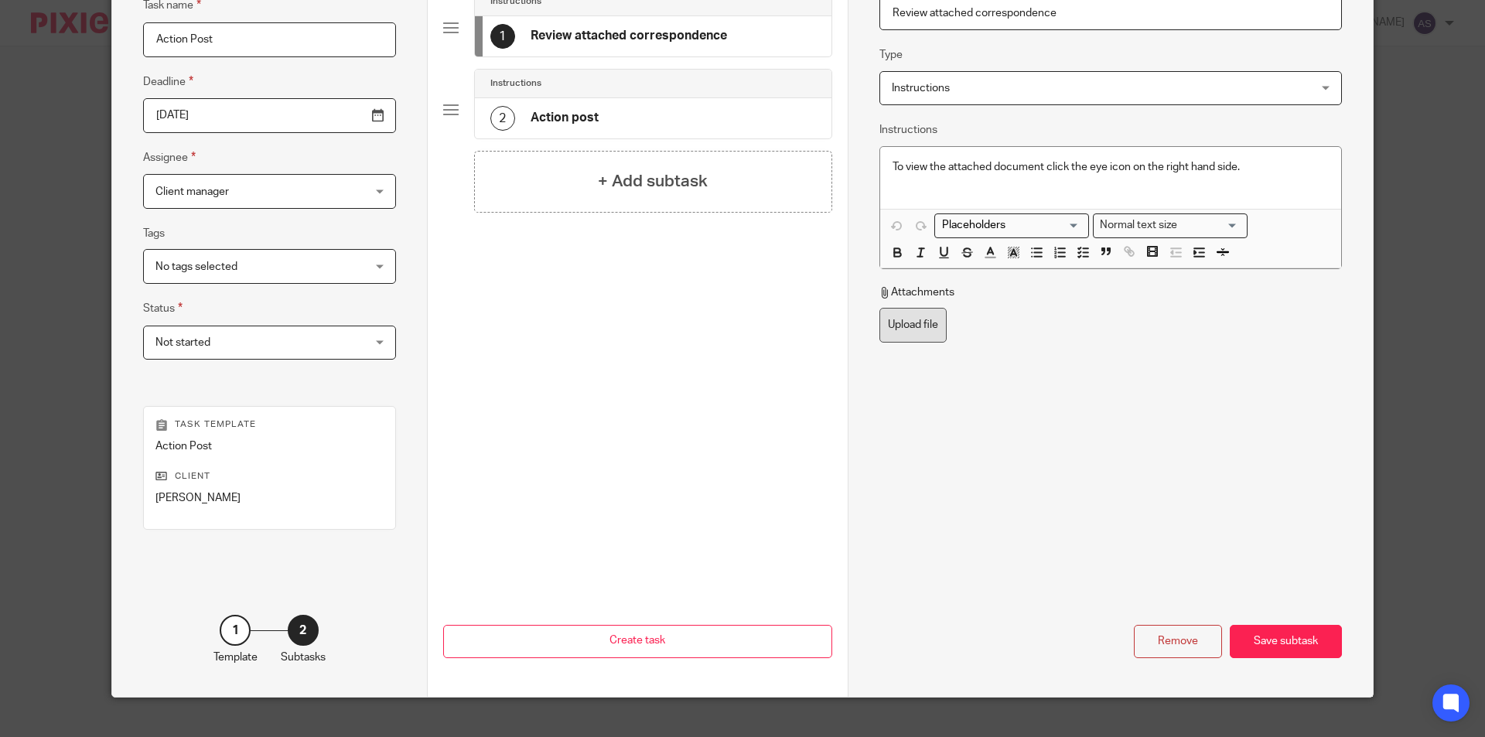
click at [922, 326] on label "Upload file" at bounding box center [913, 325] width 67 height 35
click at [880, 308] on input "Upload file" at bounding box center [879, 307] width 1 height 1
type input "C:\fakepath\A K PAL - SA Tax Calculation_001.pdf"
click at [1241, 635] on div "Save subtask" at bounding box center [1286, 641] width 112 height 33
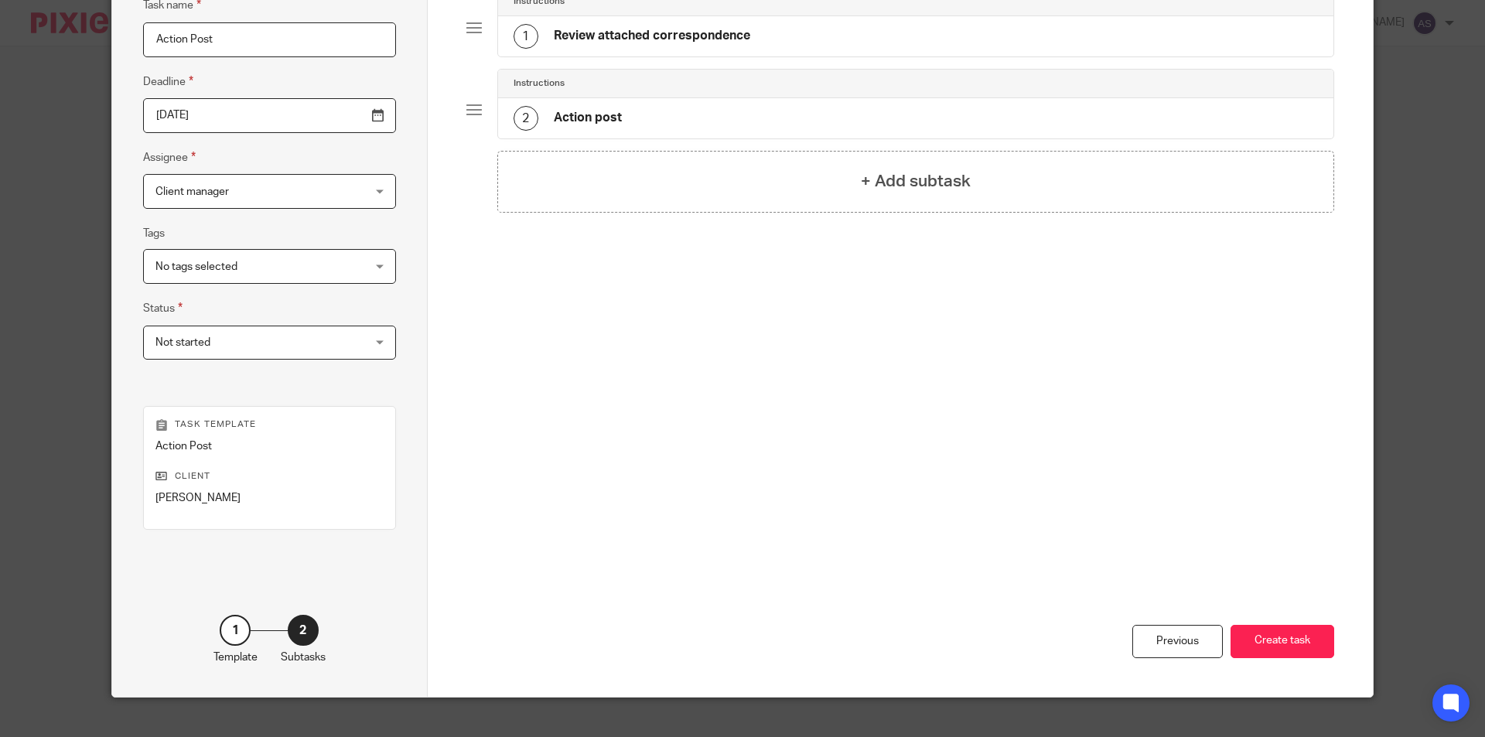
click at [1241, 635] on button "Create task" at bounding box center [1283, 641] width 104 height 33
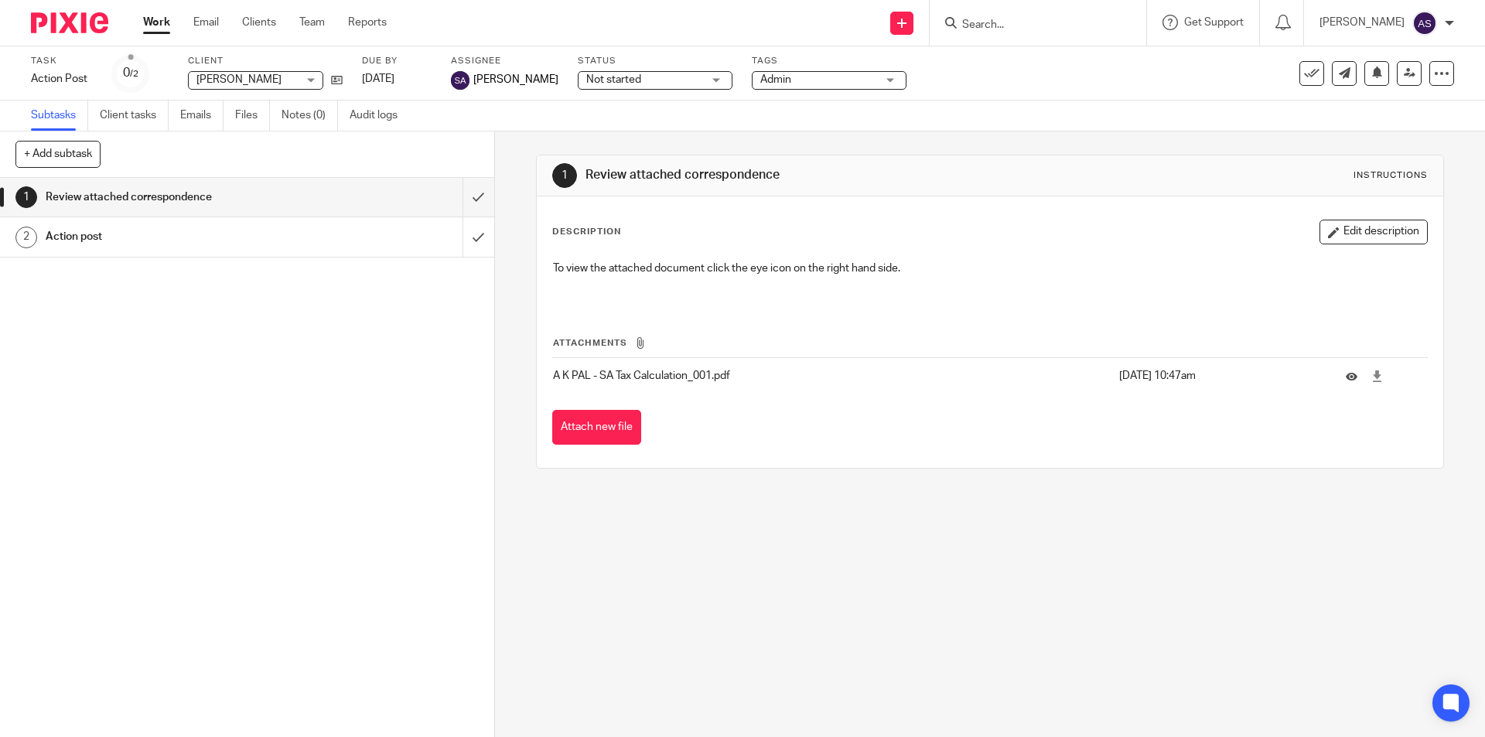
click at [1044, 31] on input "Search" at bounding box center [1030, 26] width 139 height 14
click at [1014, 23] on input "Search" at bounding box center [1030, 26] width 139 height 14
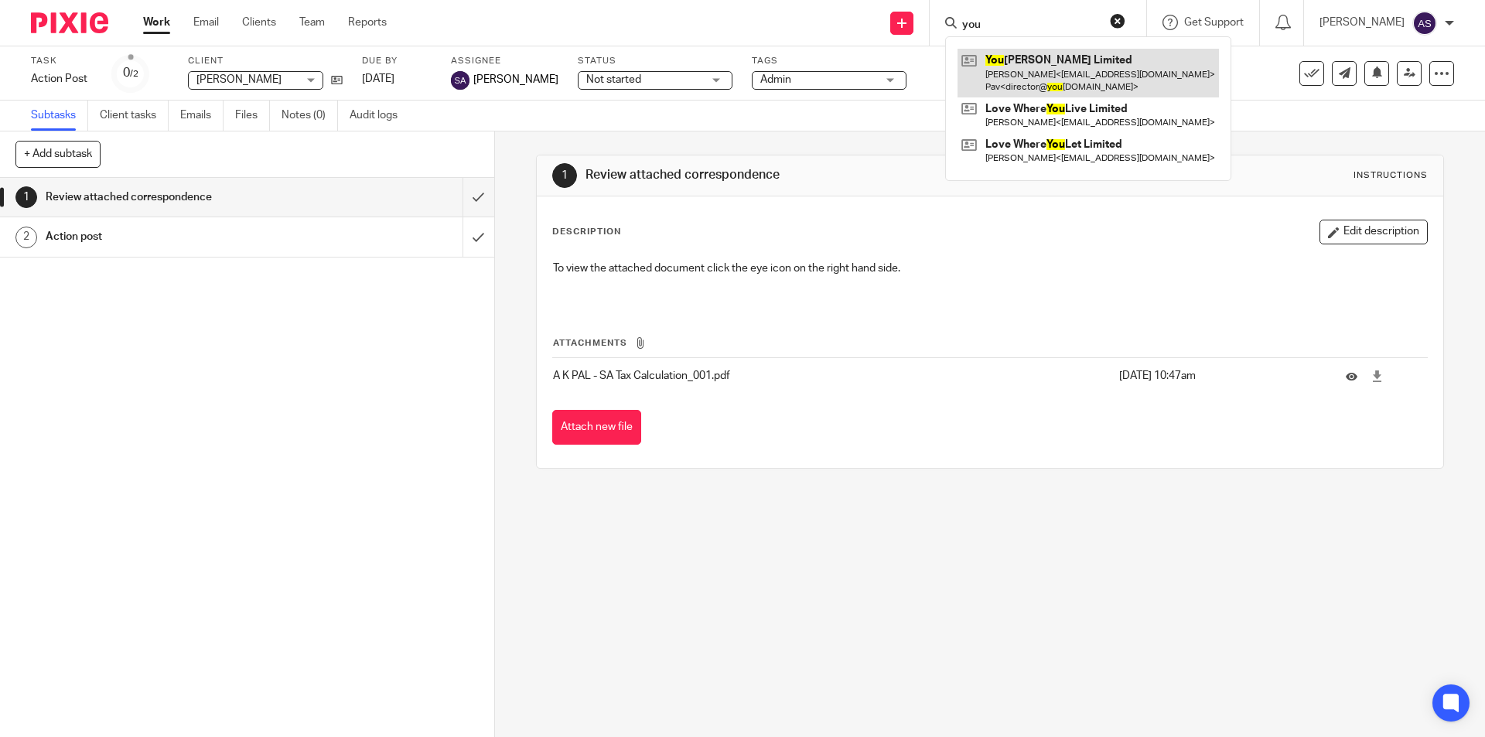
type input "you"
click at [1123, 69] on link at bounding box center [1089, 73] width 262 height 48
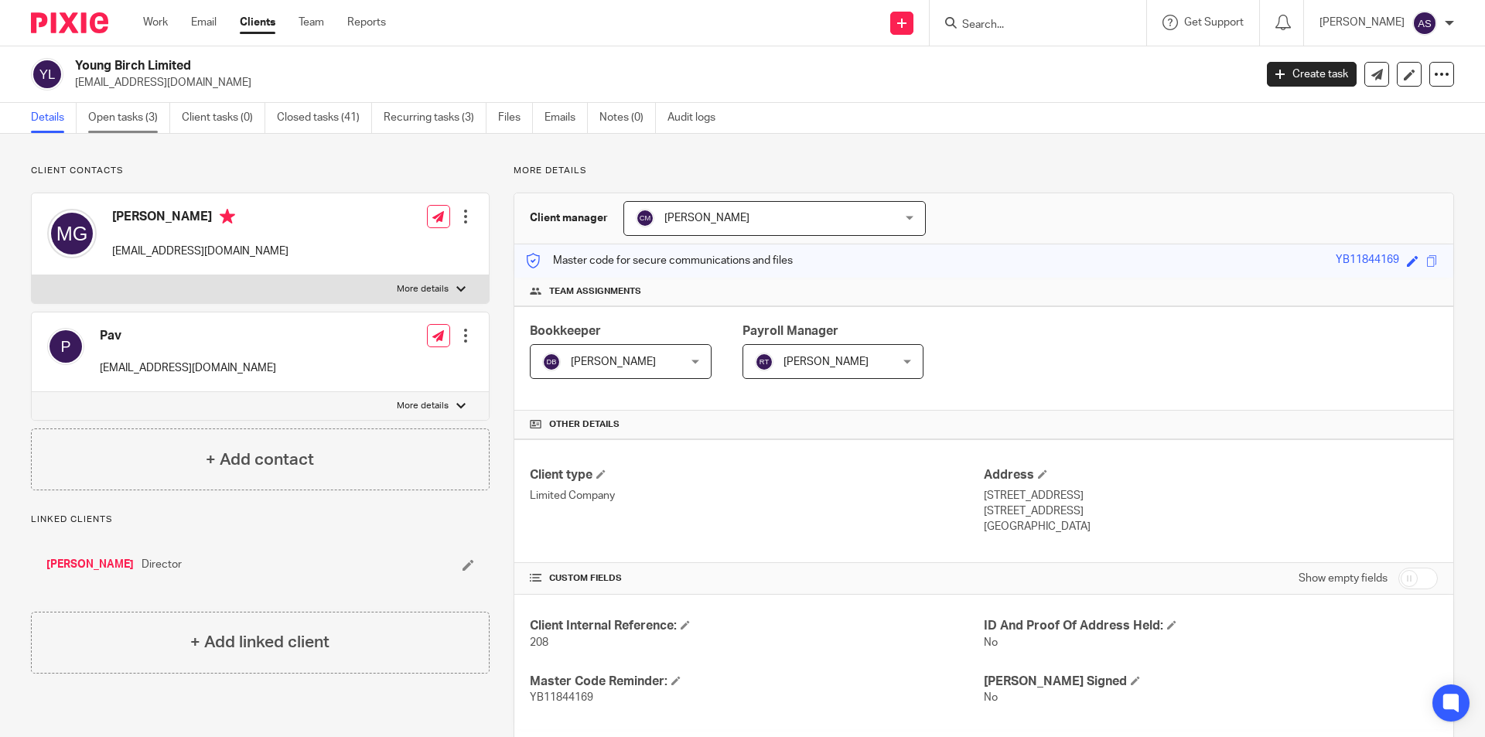
click at [145, 118] on link "Open tasks (3)" at bounding box center [129, 118] width 82 height 30
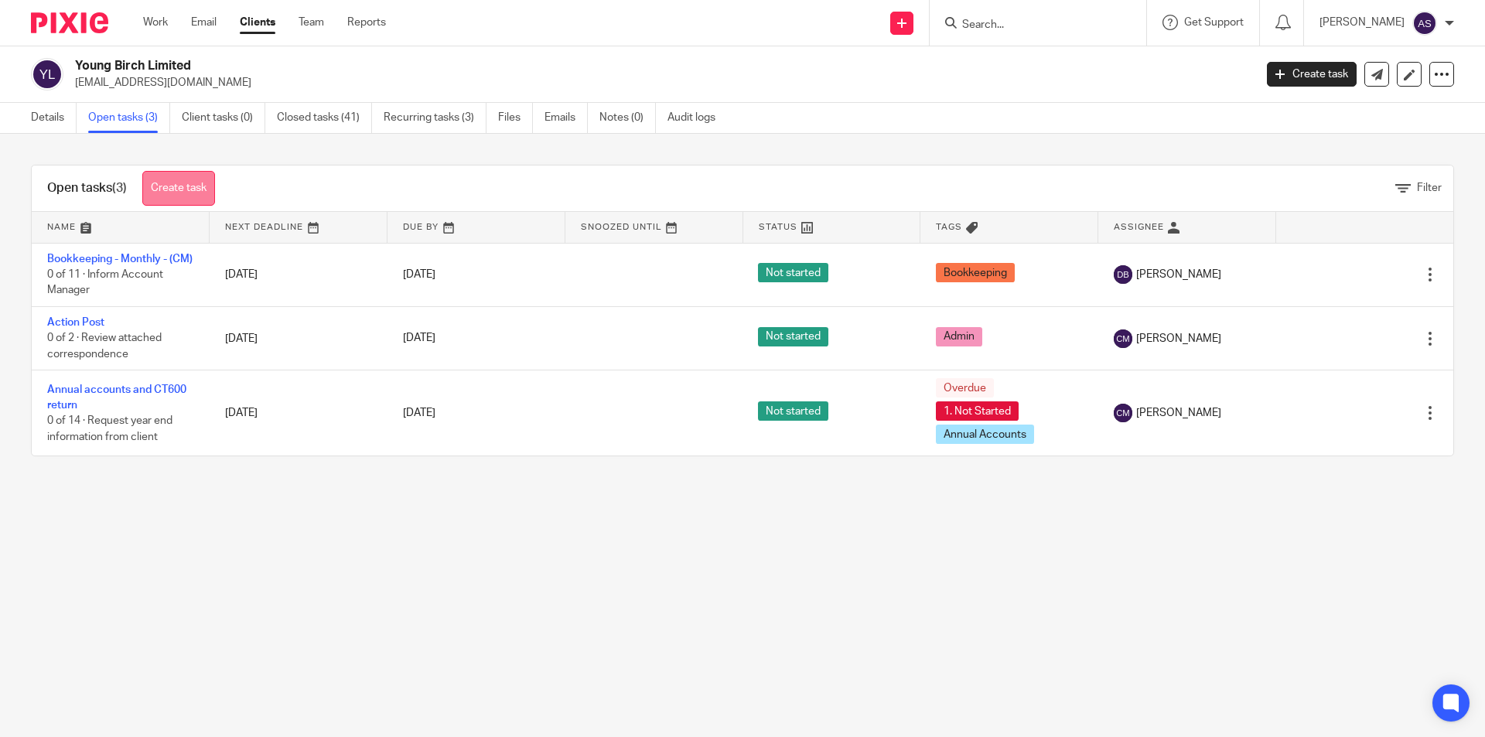
click at [187, 174] on link "Create task" at bounding box center [178, 188] width 73 height 35
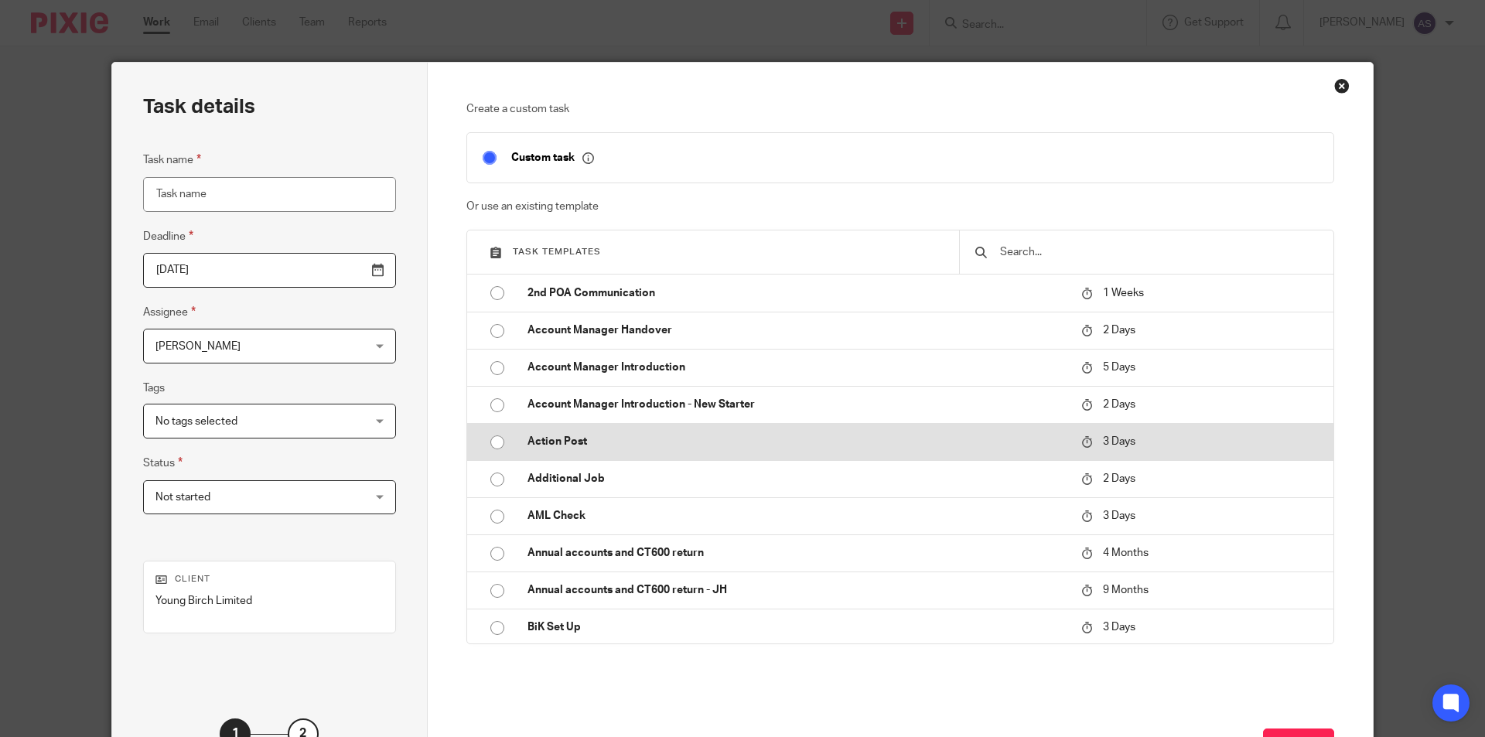
click at [530, 436] on p "Action Post" at bounding box center [797, 441] width 538 height 15
type input "[DATE]"
type input "Action Post"
checkbox input "false"
radio input "true"
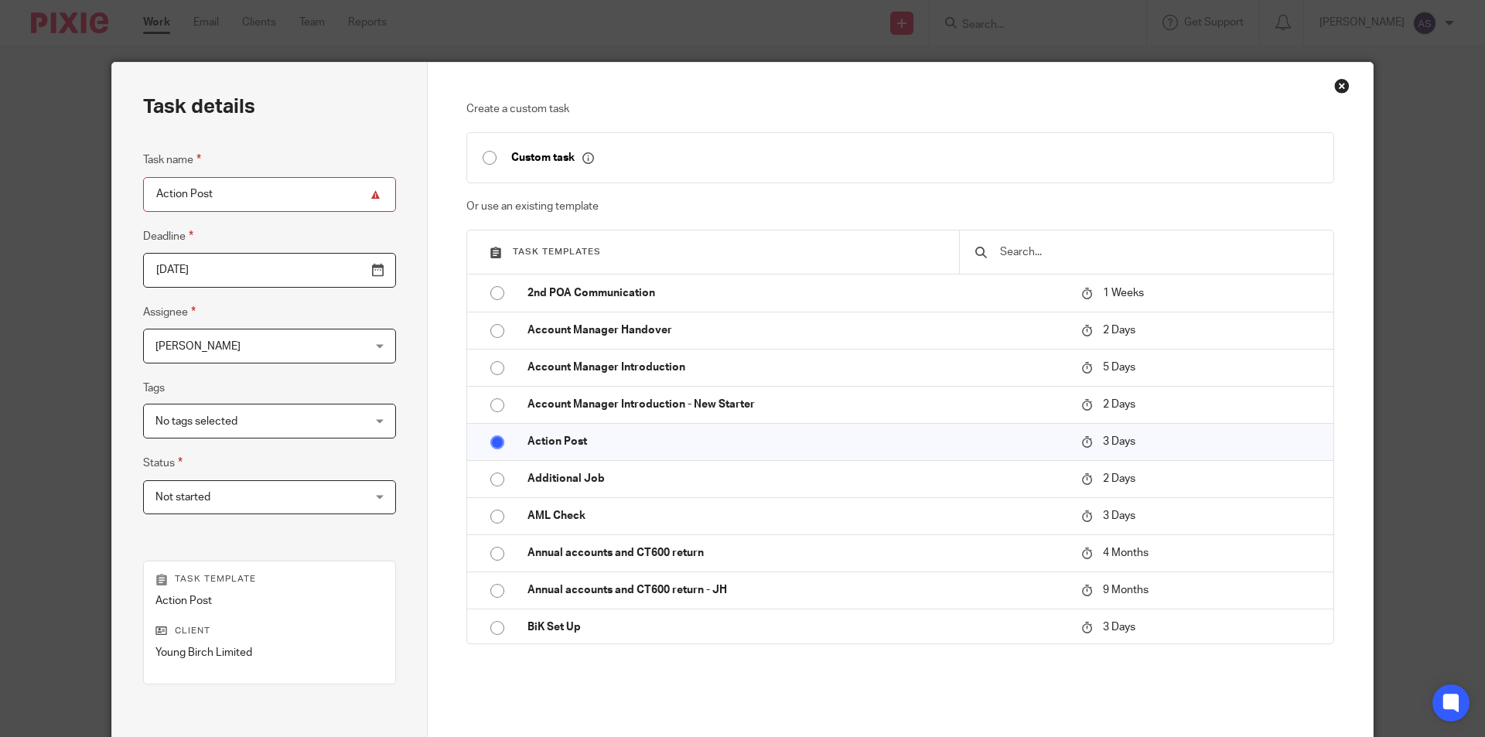
click at [213, 338] on span "[PERSON_NAME]" at bounding box center [252, 346] width 192 height 32
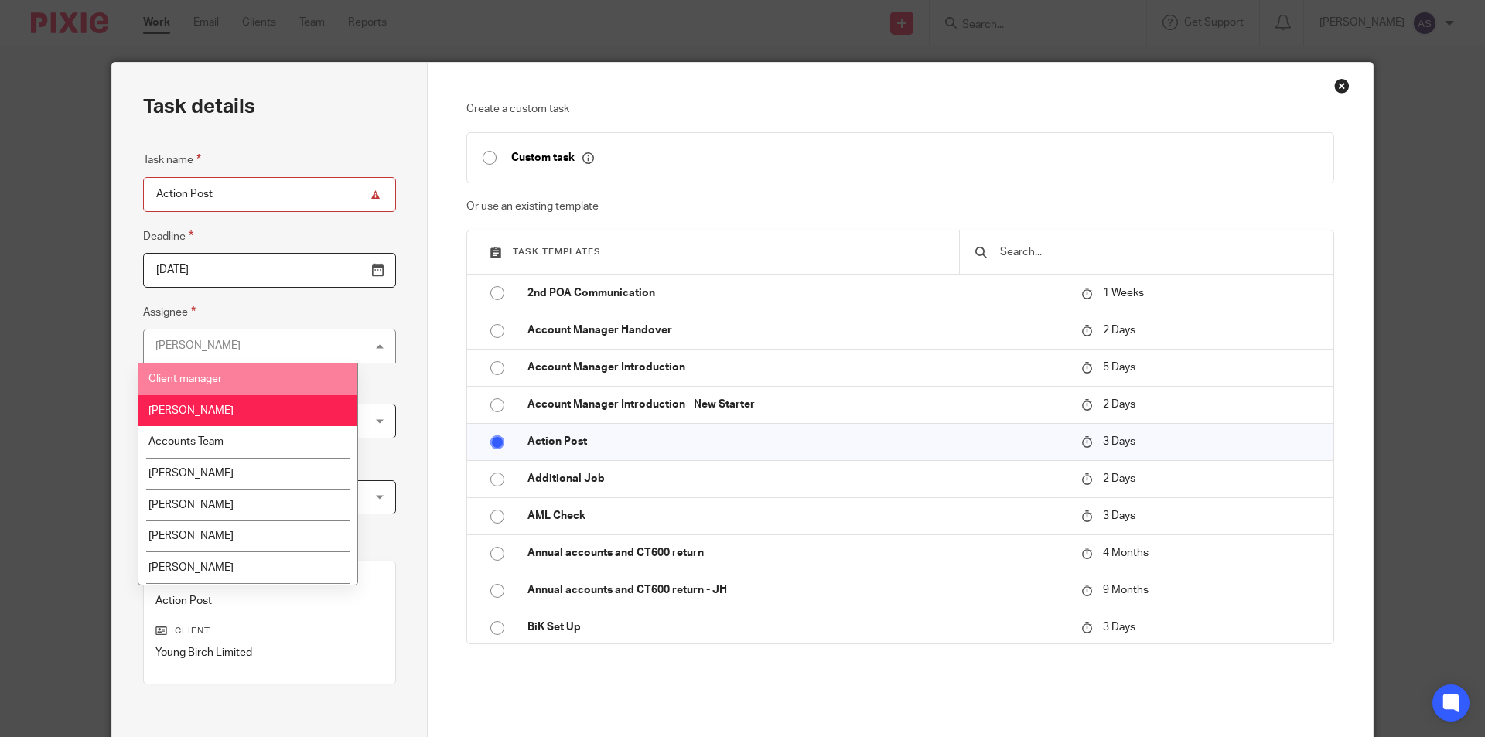
click at [214, 368] on li "Client manager" at bounding box center [247, 380] width 219 height 32
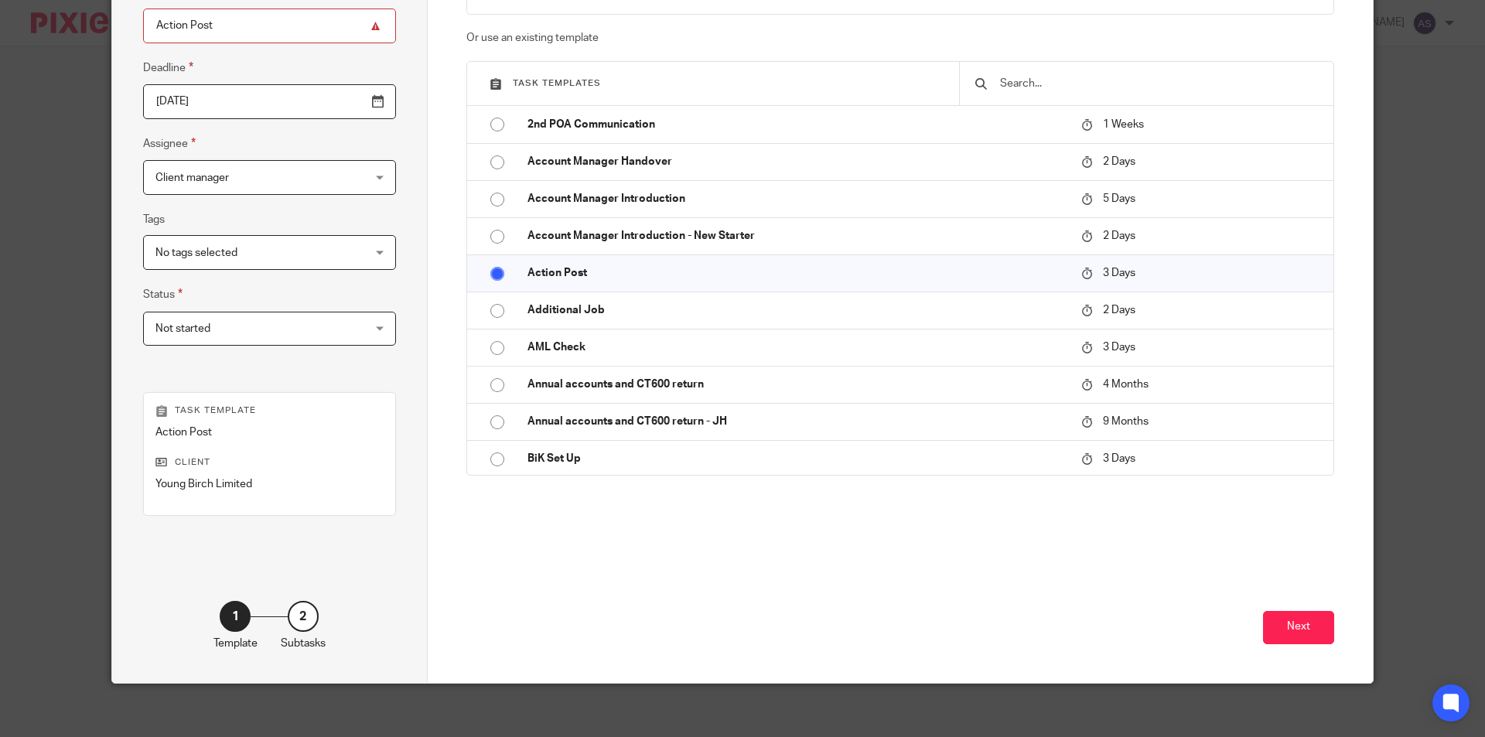
scroll to position [177, 0]
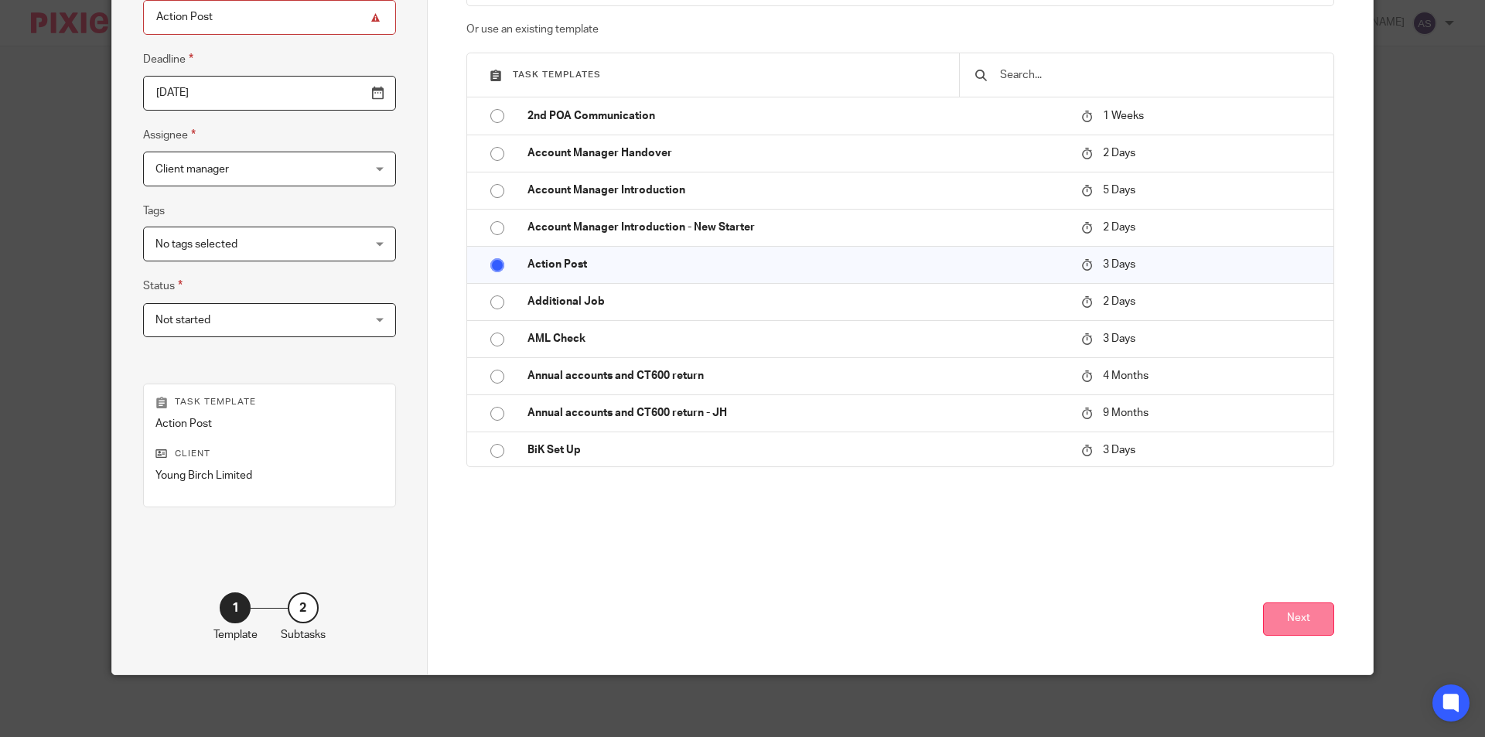
click at [1325, 623] on button "Next" at bounding box center [1298, 619] width 71 height 33
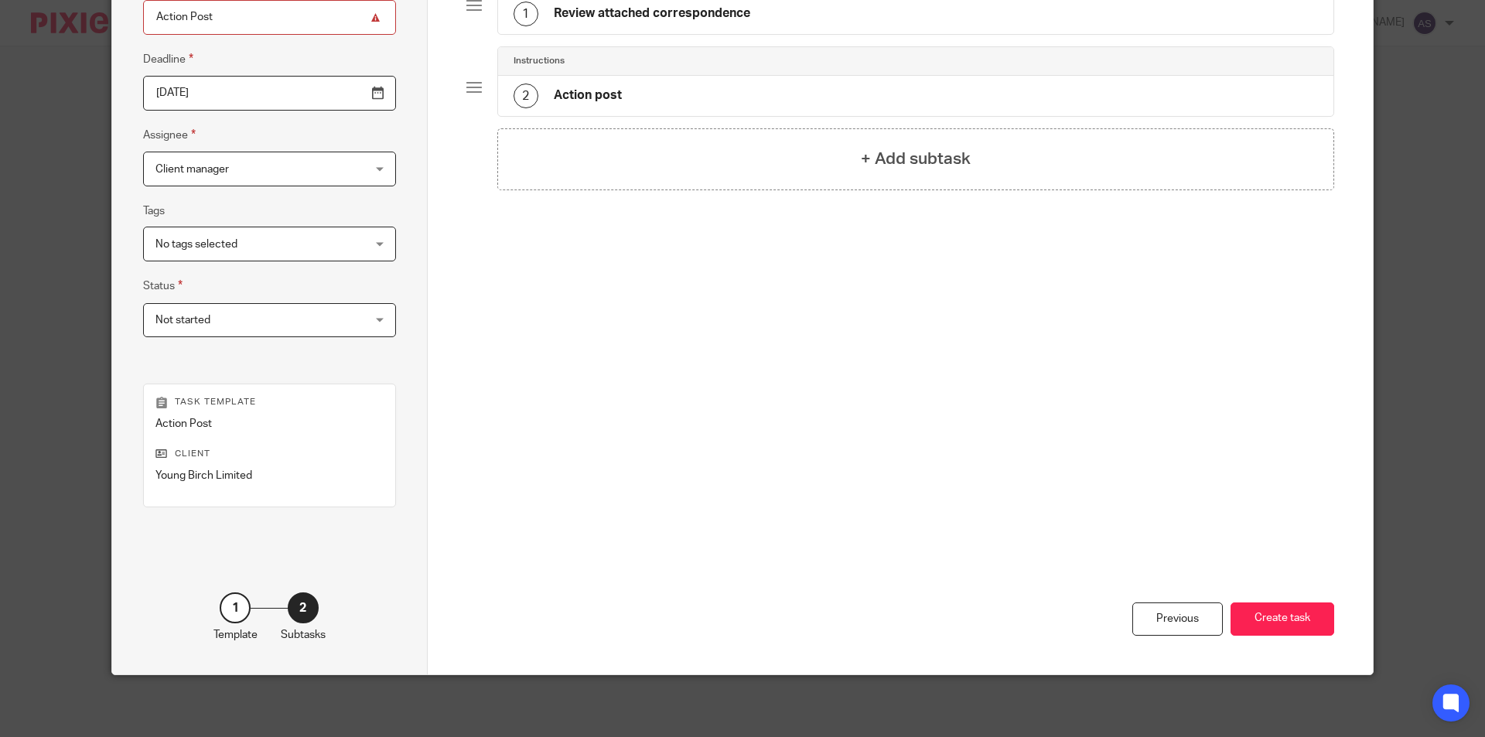
click at [699, 21] on h4 "Review attached correspondence" at bounding box center [652, 13] width 197 height 16
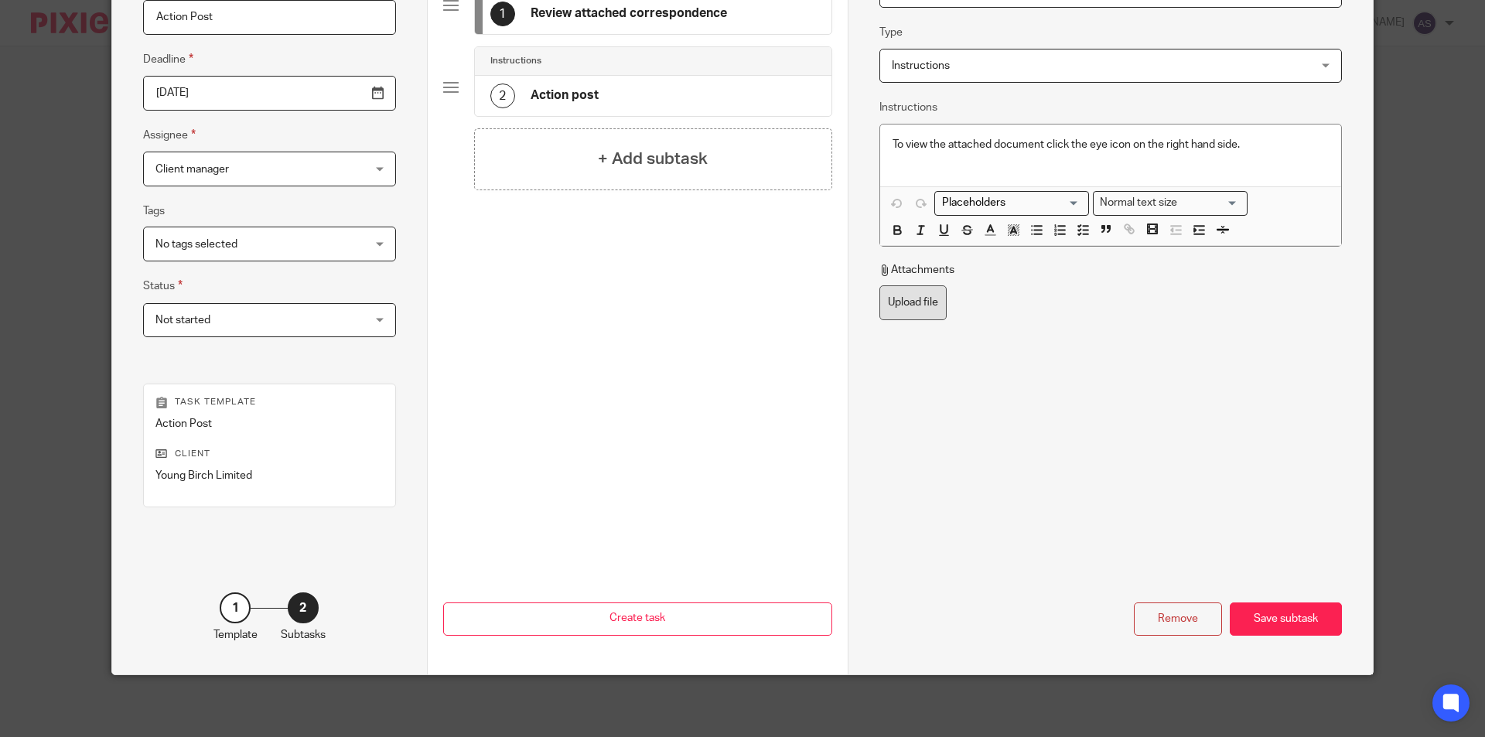
click at [905, 303] on label "Upload file" at bounding box center [913, 302] width 67 height 35
click at [880, 285] on input "Upload file" at bounding box center [879, 285] width 1 height 1
type input "C:\fakepath\Young Birch Limited - Attachment of Earnings Order - Fines_001.pdf"
click at [1270, 615] on div "Save subtask" at bounding box center [1286, 619] width 112 height 33
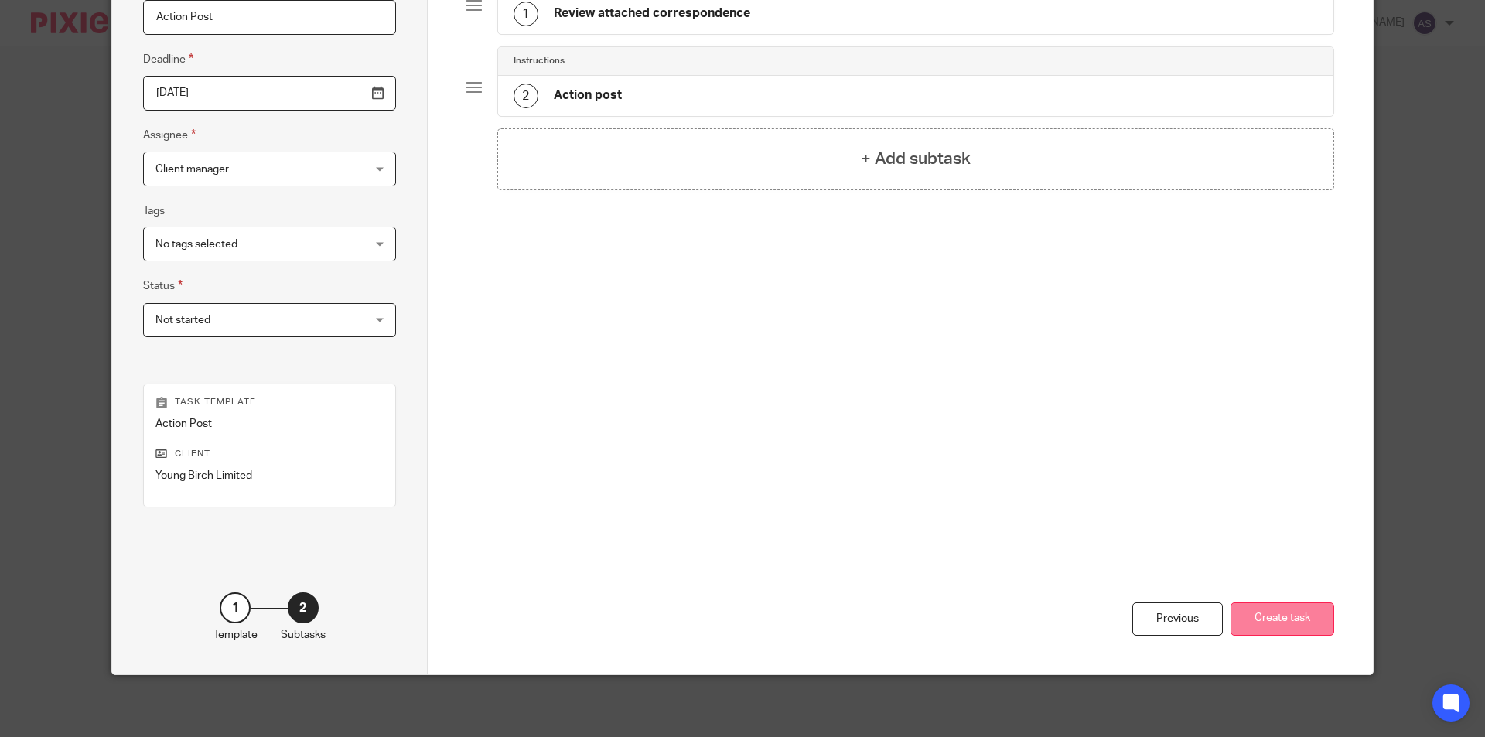
click at [1281, 627] on button "Create task" at bounding box center [1283, 619] width 104 height 33
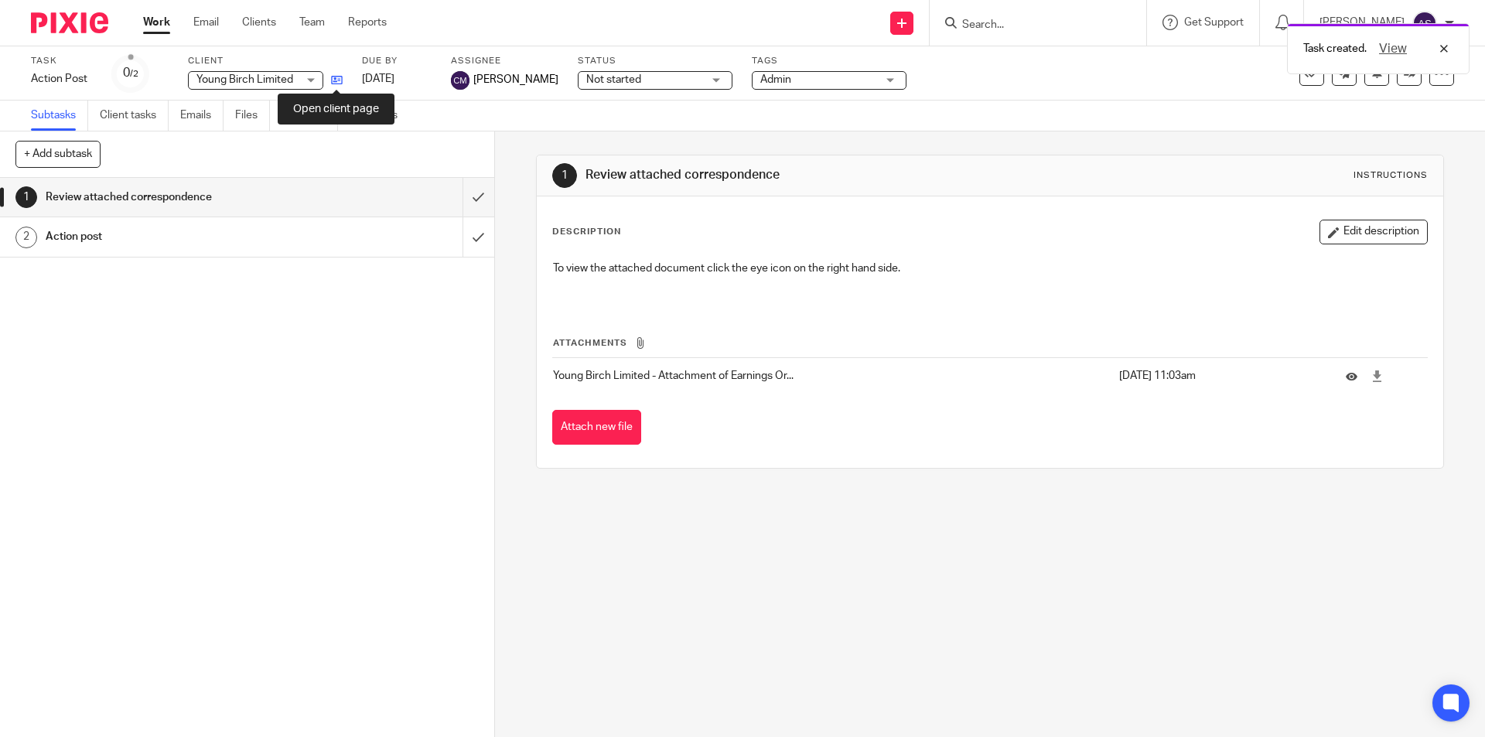
click at [335, 76] on icon at bounding box center [337, 80] width 12 height 12
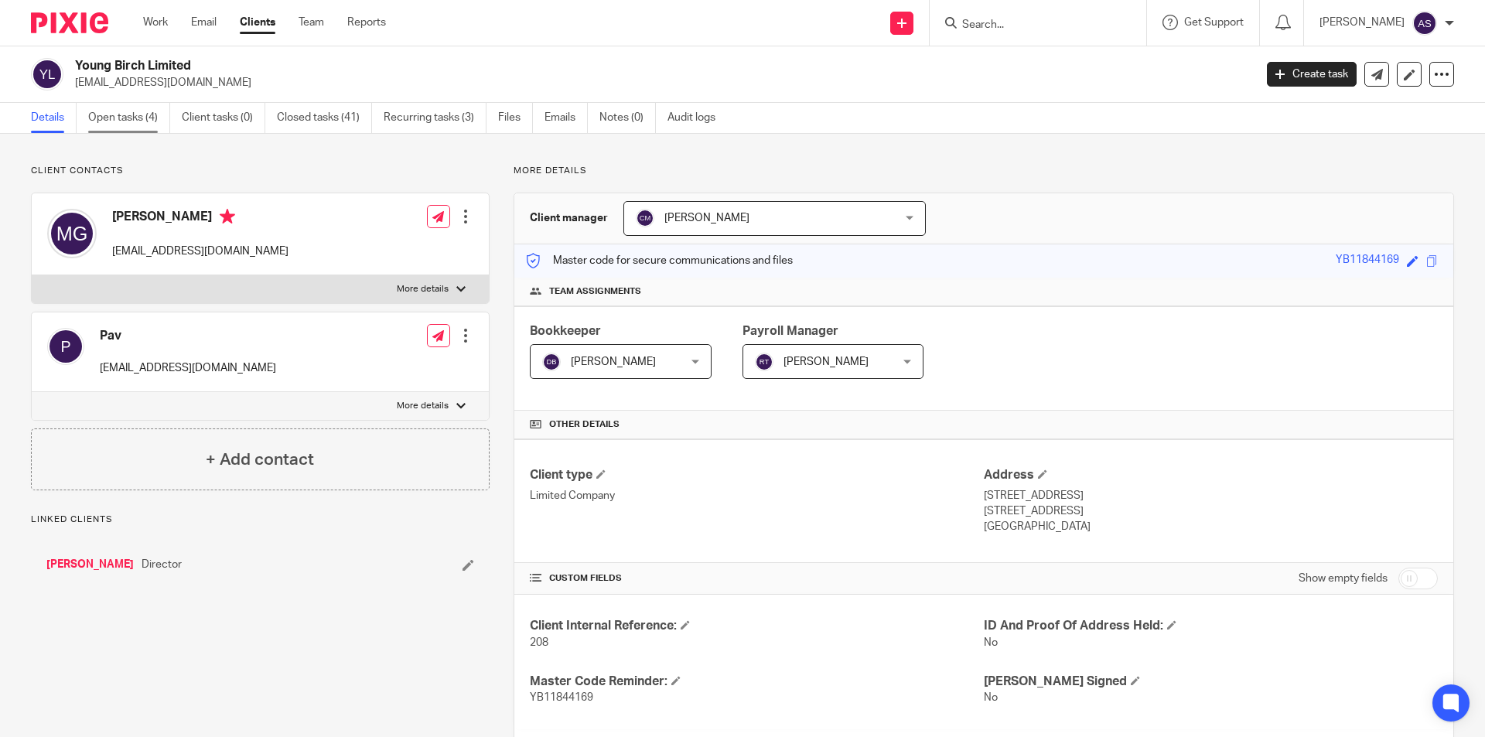
click at [145, 121] on link "Open tasks (4)" at bounding box center [129, 118] width 82 height 30
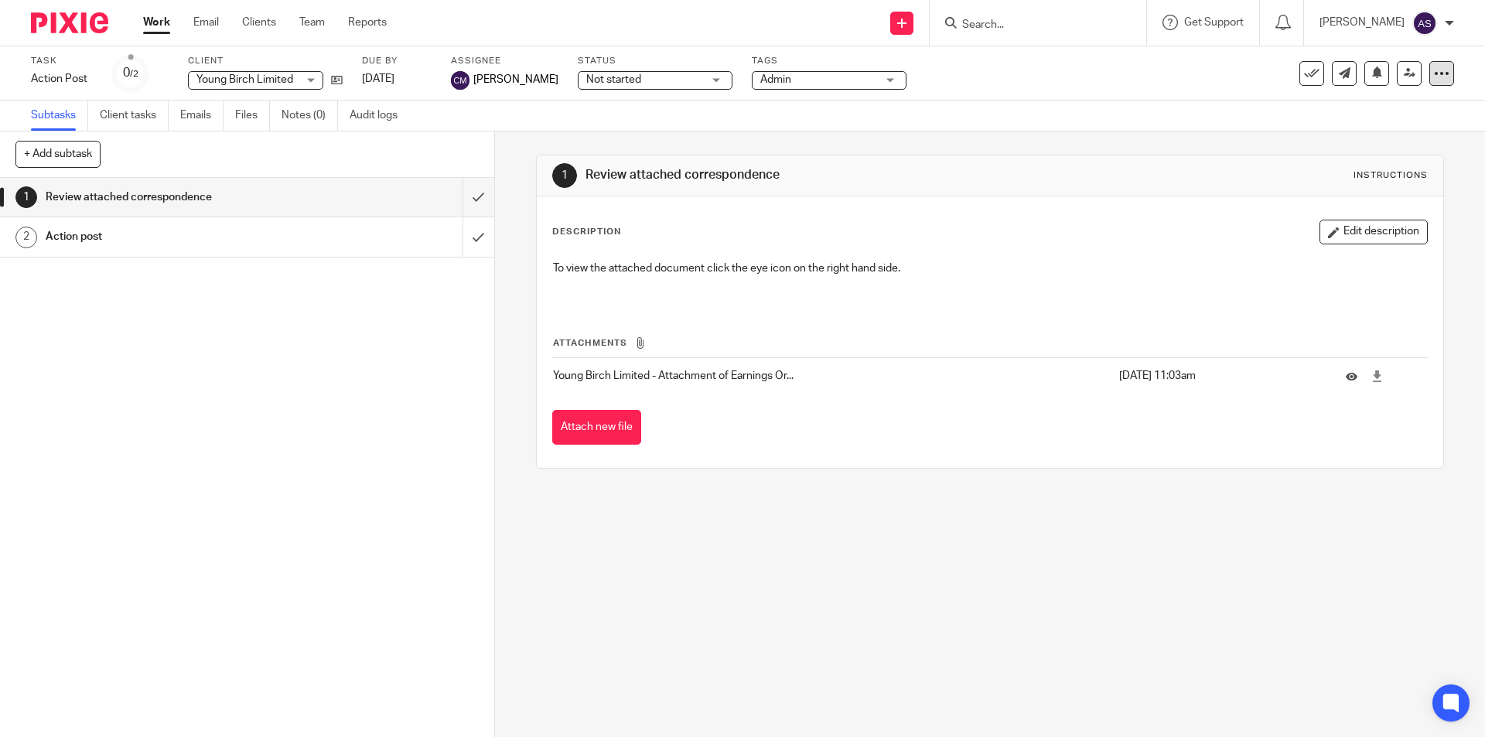
click at [1434, 79] on icon at bounding box center [1441, 73] width 15 height 15
click at [1380, 197] on button "Delete" at bounding box center [1372, 203] width 124 height 12
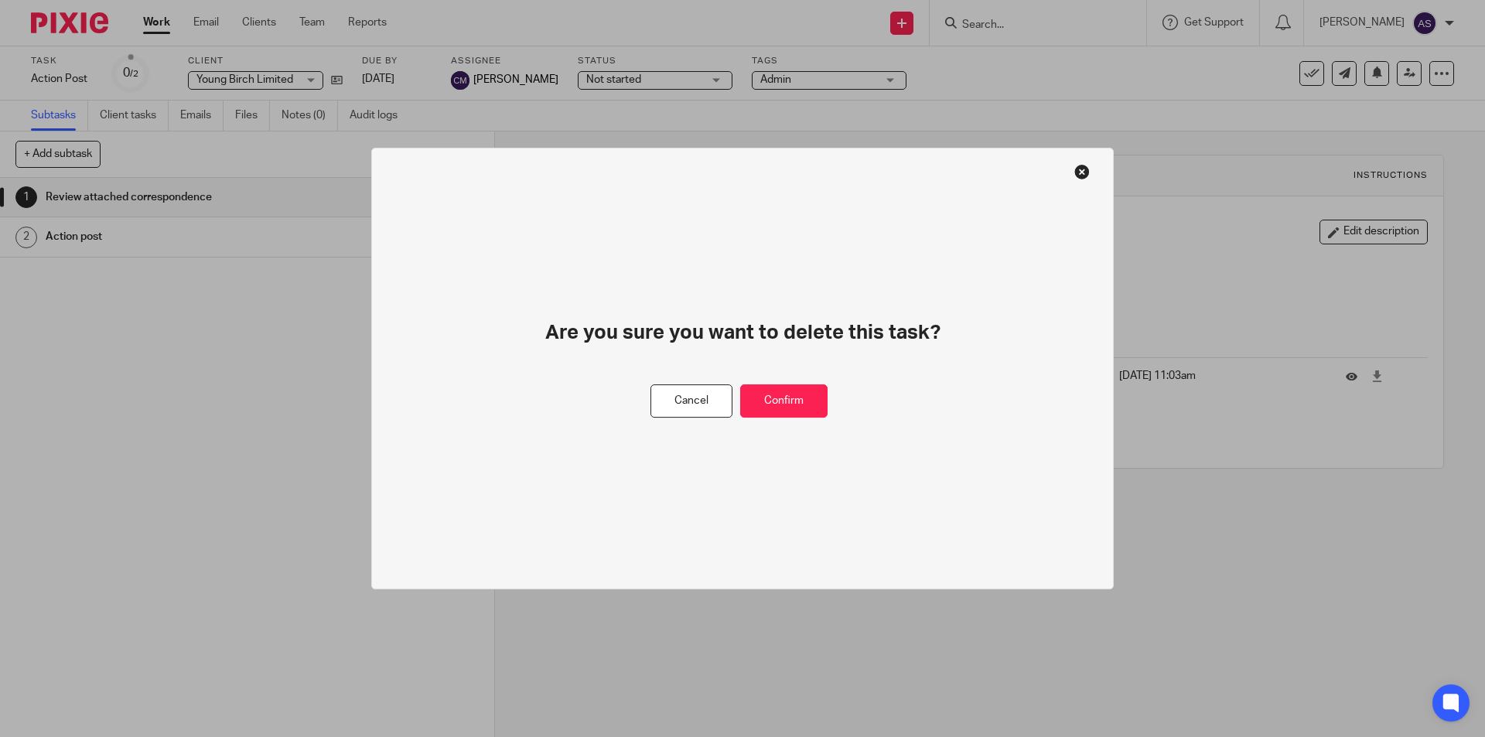
click at [1081, 184] on div "Are you sure you want to delete this task? Cancel Confirm" at bounding box center [742, 369] width 743 height 443
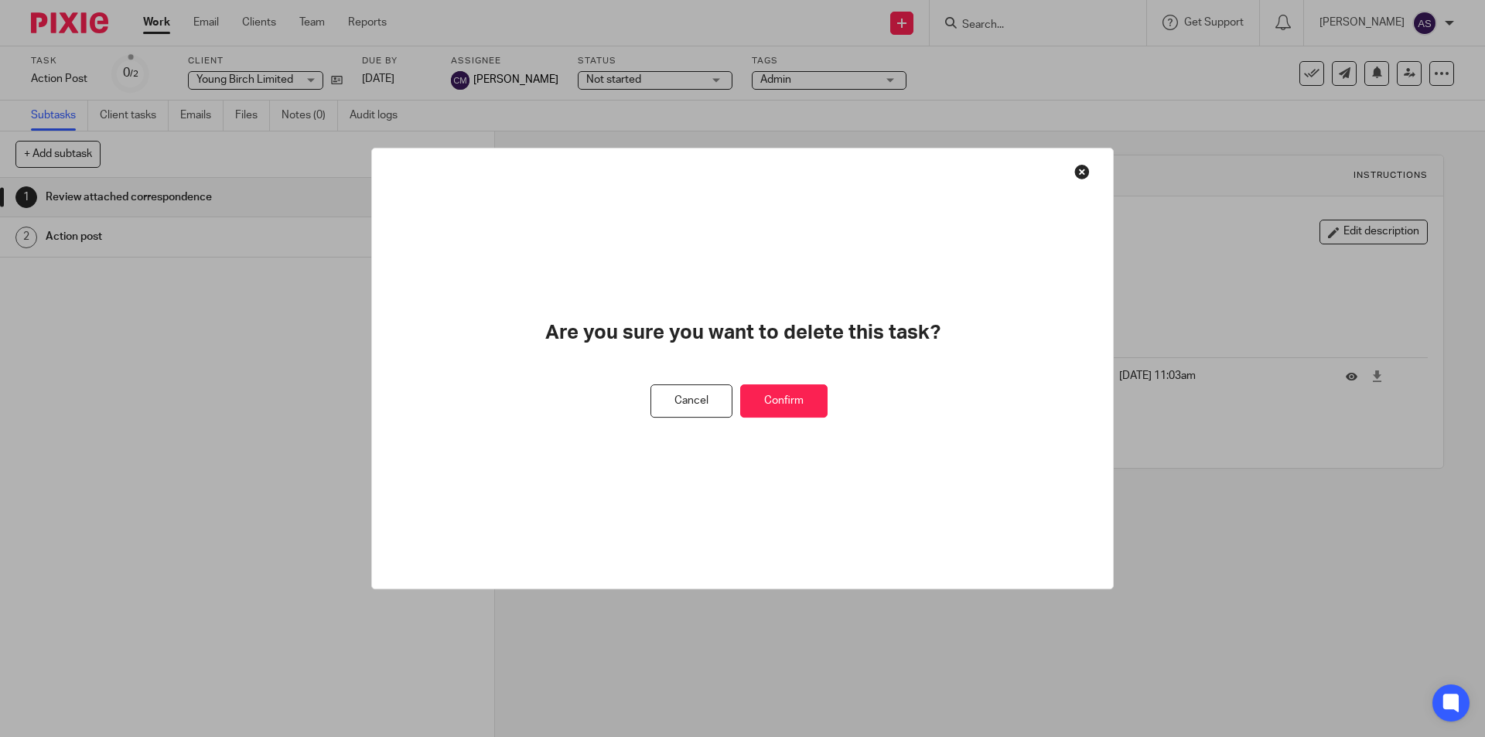
click at [1082, 169] on button at bounding box center [1082, 171] width 15 height 15
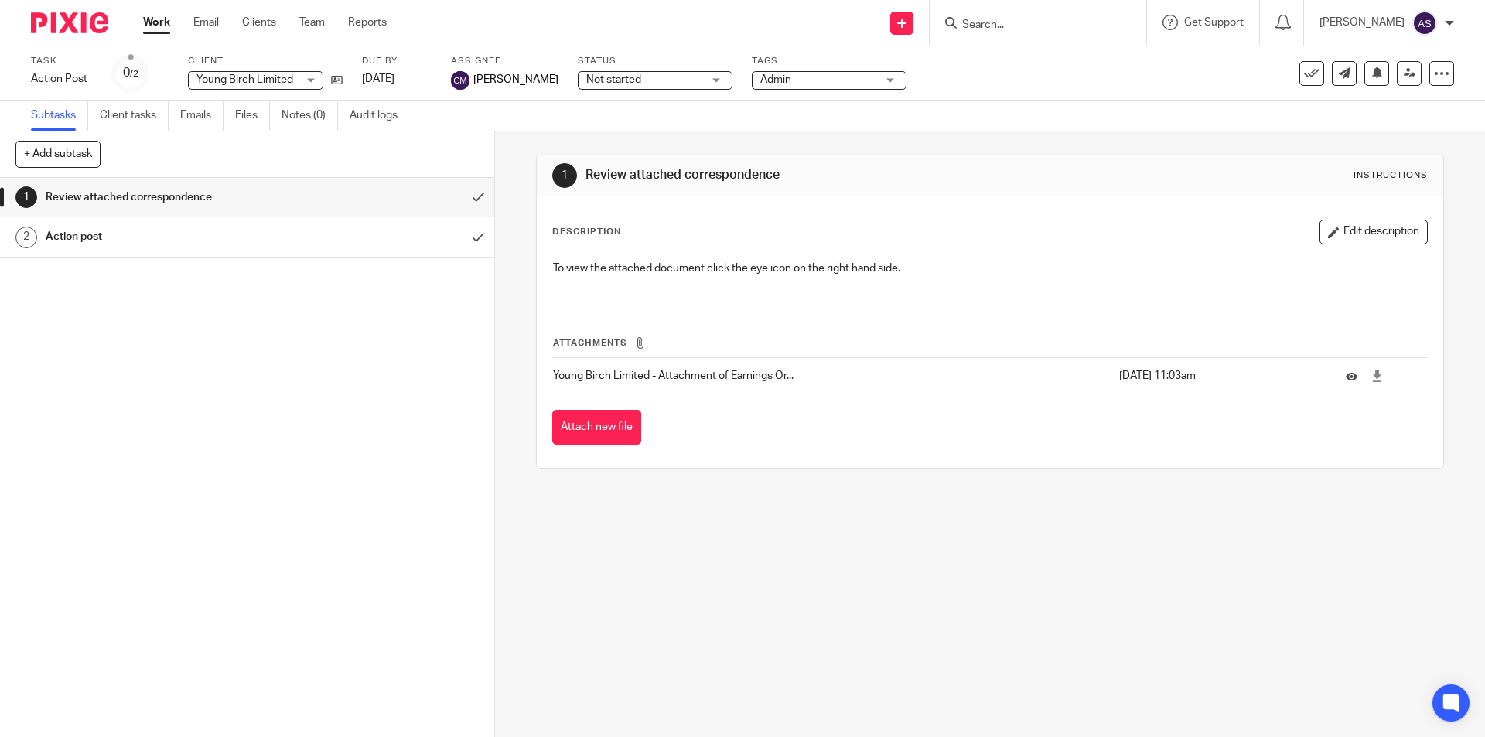
click at [1463, 65] on div "Task Action Post Save Action Post 0 /2 Client Young Birch Limited Young Birch L…" at bounding box center [742, 73] width 1485 height 54
click at [1430, 79] on div at bounding box center [1442, 73] width 25 height 25
click at [1334, 198] on span "Delete" at bounding box center [1348, 202] width 32 height 11
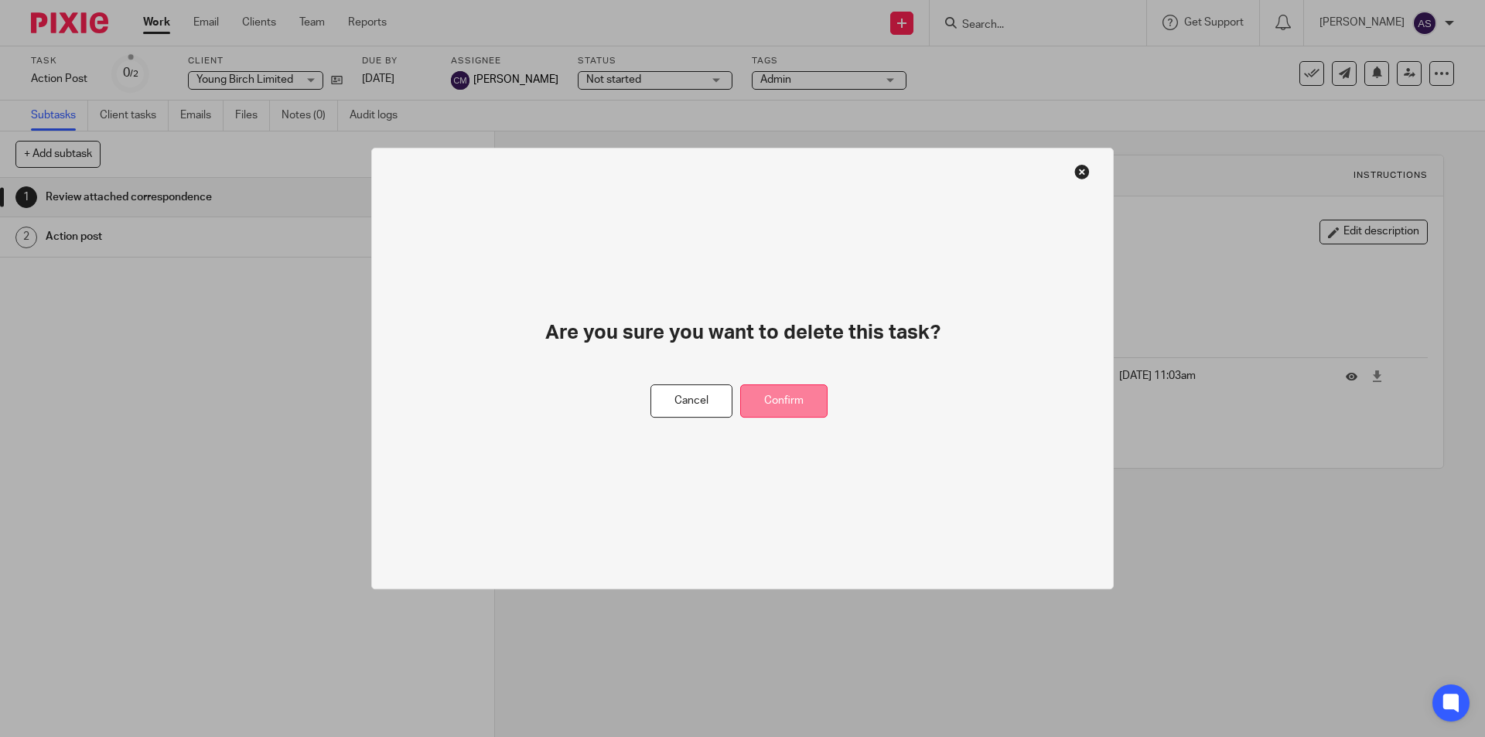
click at [795, 398] on button "Confirm" at bounding box center [783, 401] width 87 height 33
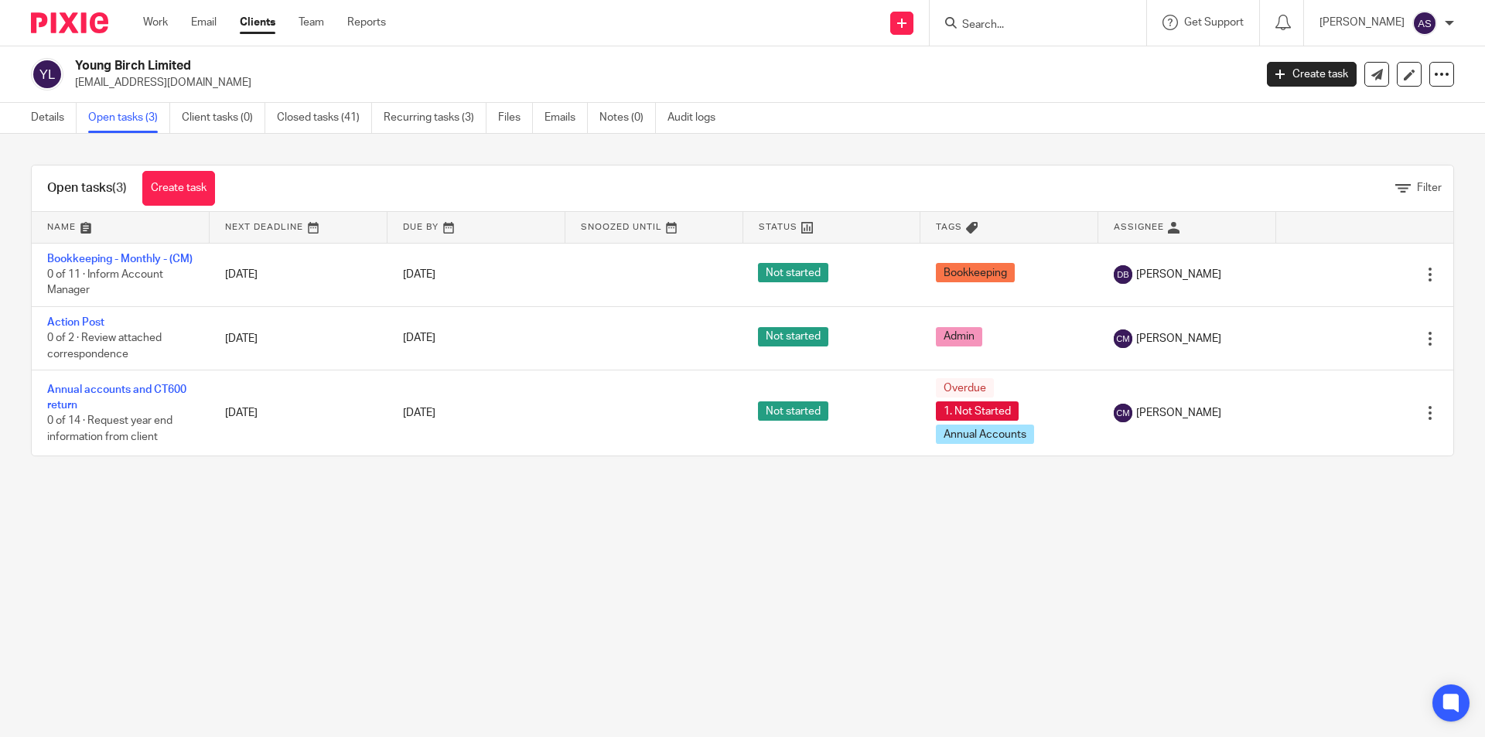
click at [495, 121] on ul "Details Open tasks (3) Client tasks (0) Closed tasks (41) Recurring tasks (3) F…" at bounding box center [385, 118] width 708 height 30
click at [501, 118] on link "Files" at bounding box center [515, 118] width 35 height 30
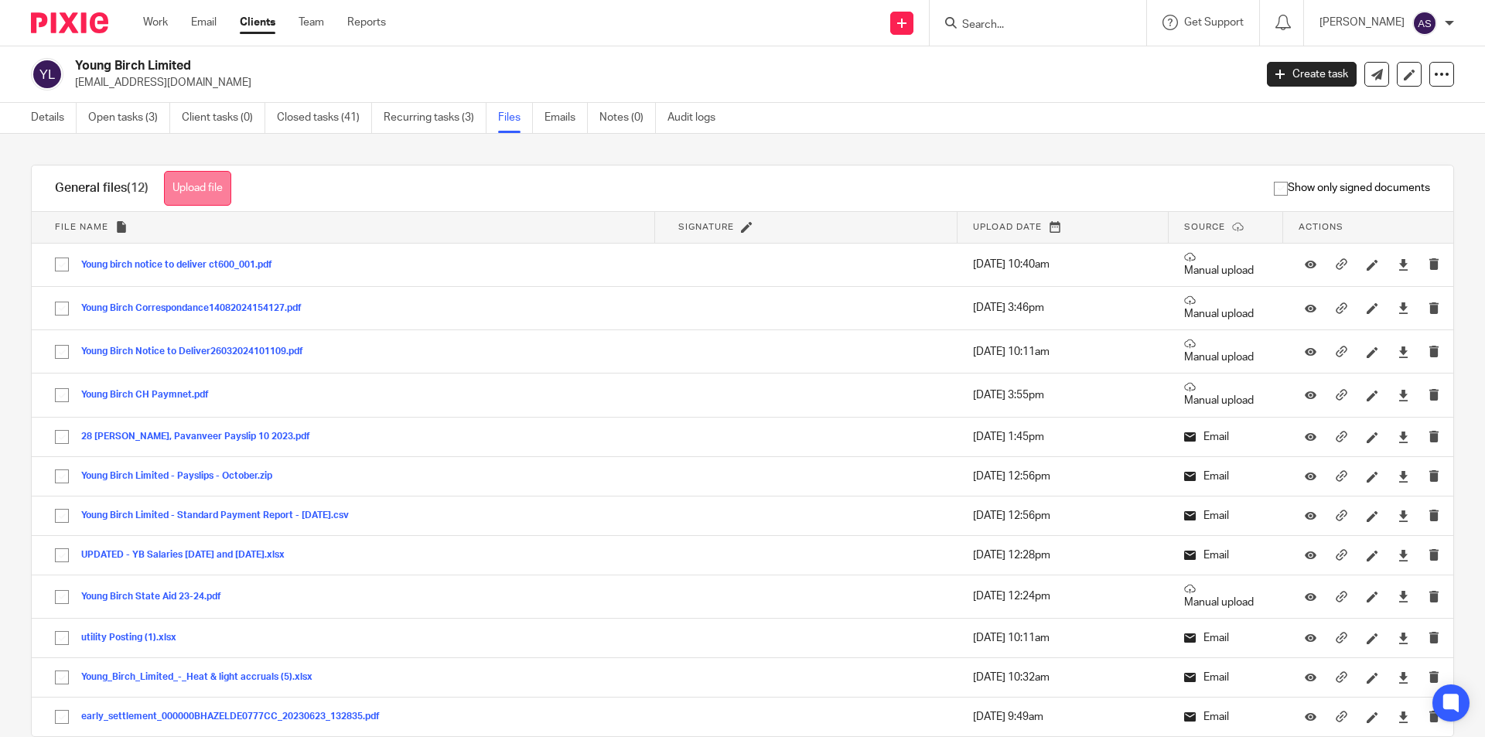
click at [214, 172] on button "Upload file" at bounding box center [197, 188] width 67 height 35
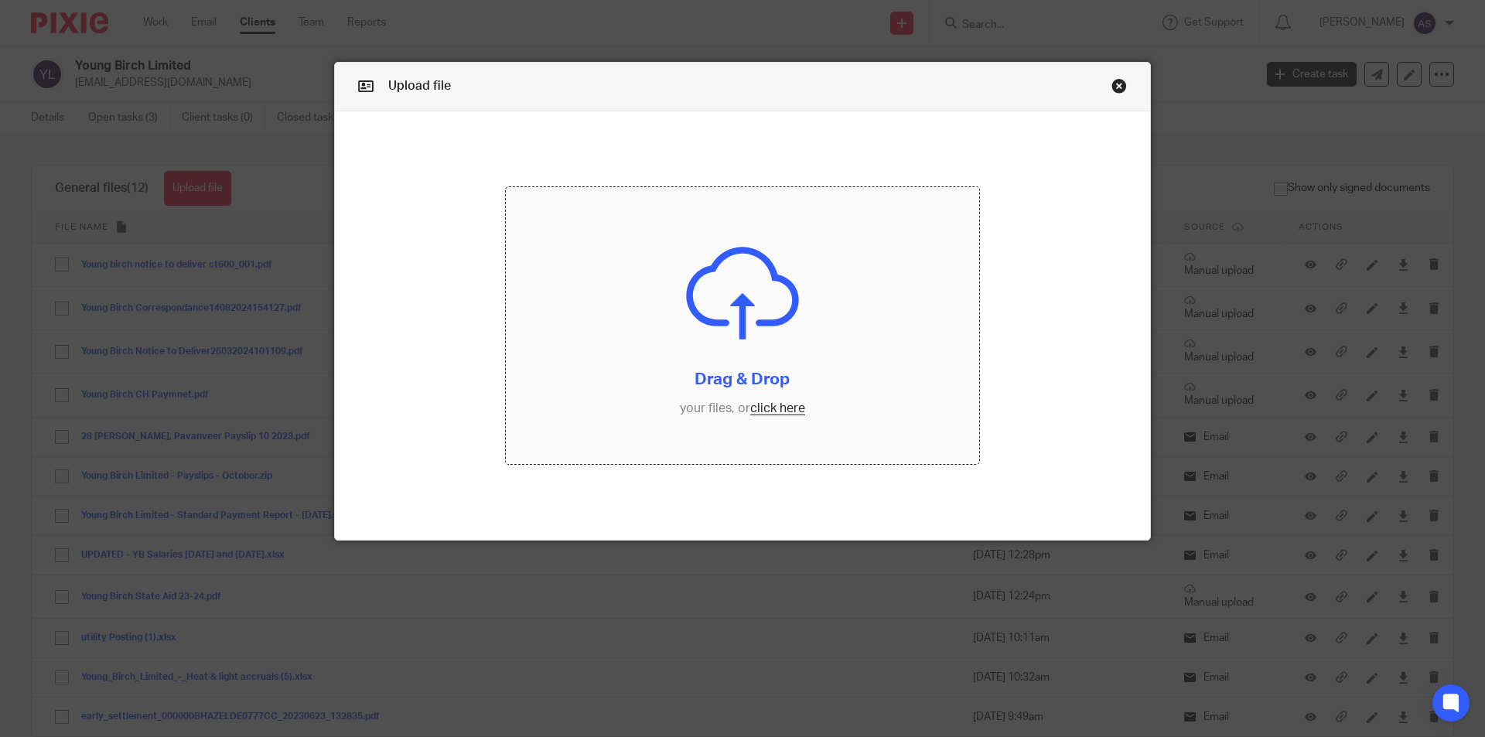
click at [819, 292] on input "file" at bounding box center [743, 325] width 474 height 277
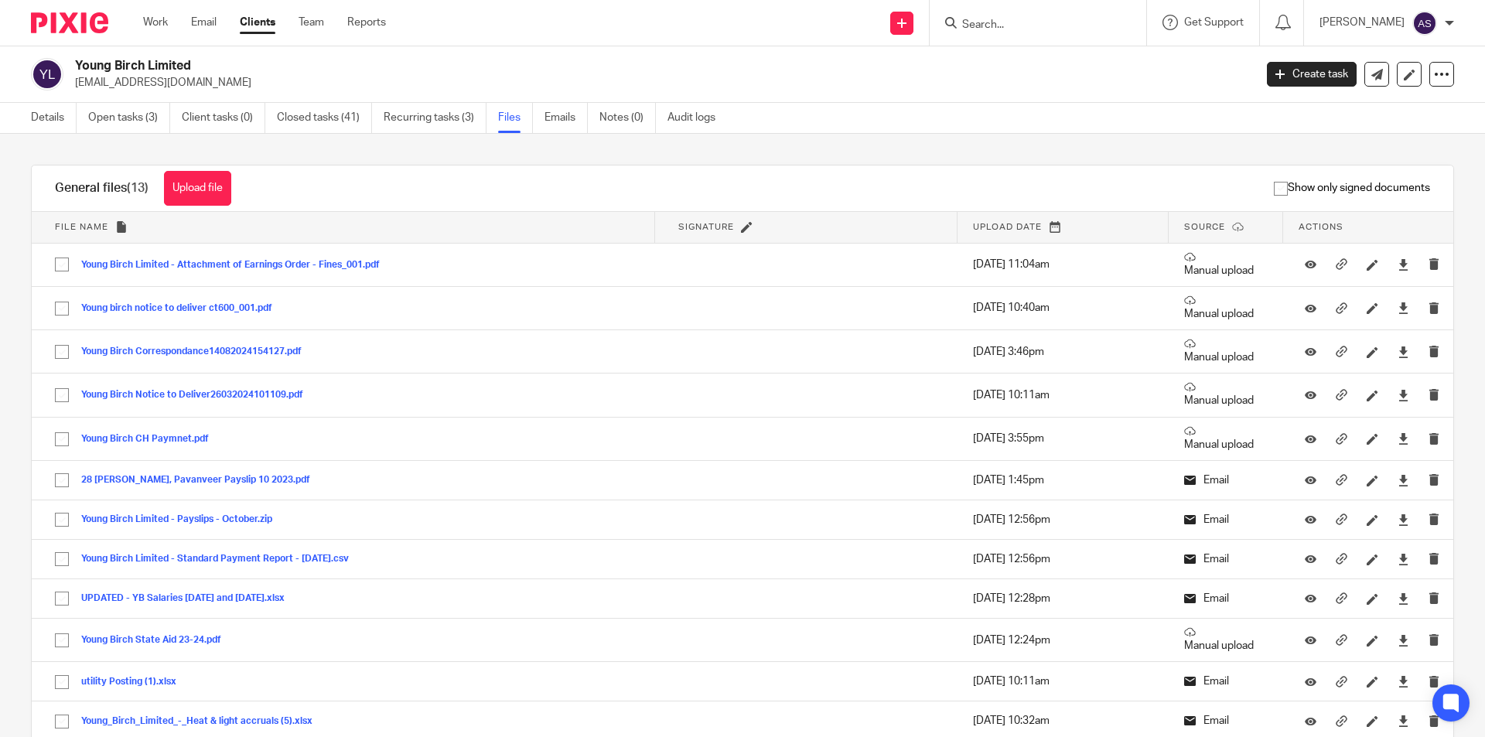
click at [1008, 26] on input "Search" at bounding box center [1030, 26] width 139 height 14
type input "greentel"
click at [1033, 71] on link at bounding box center [1079, 67] width 242 height 36
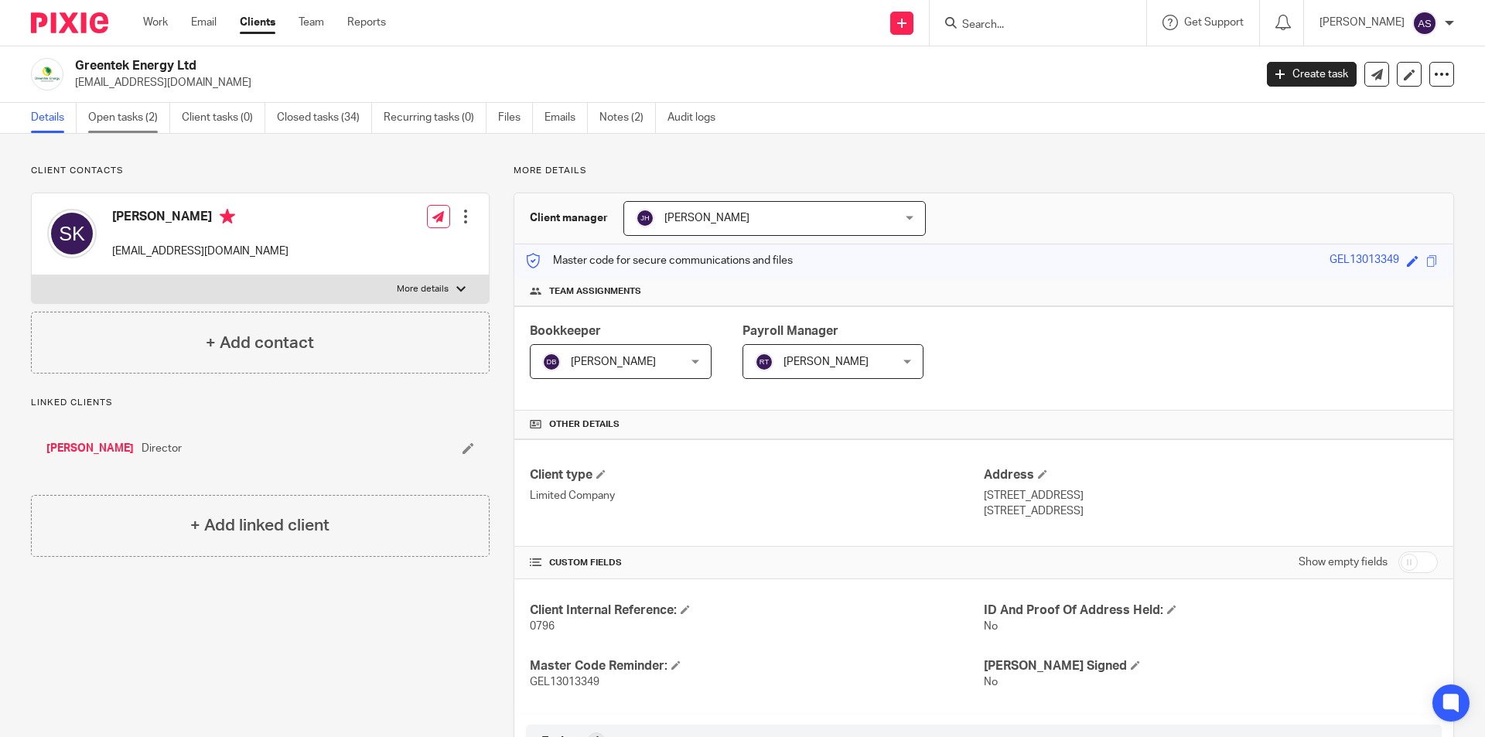
click at [129, 120] on link "Open tasks (2)" at bounding box center [129, 118] width 82 height 30
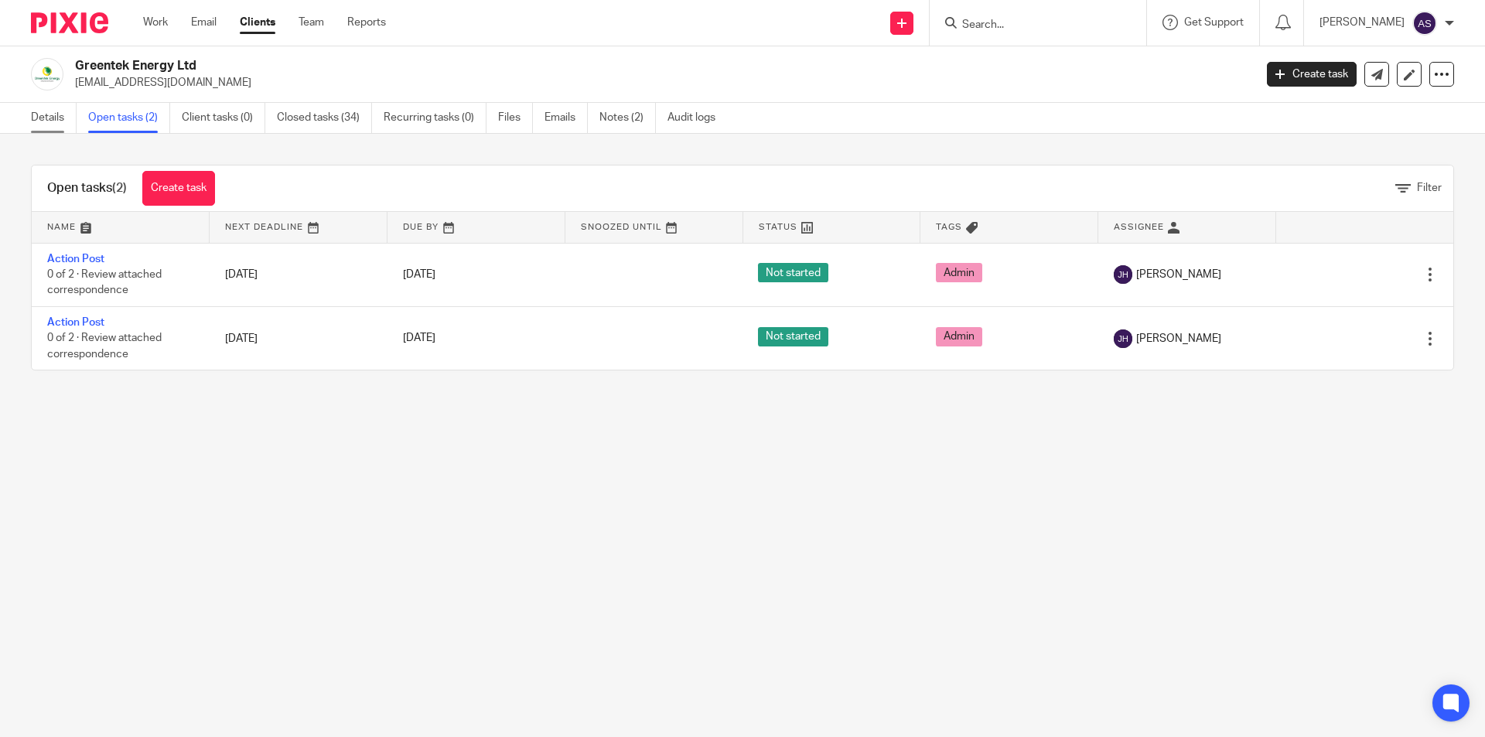
click at [52, 111] on link "Details" at bounding box center [54, 118] width 46 height 30
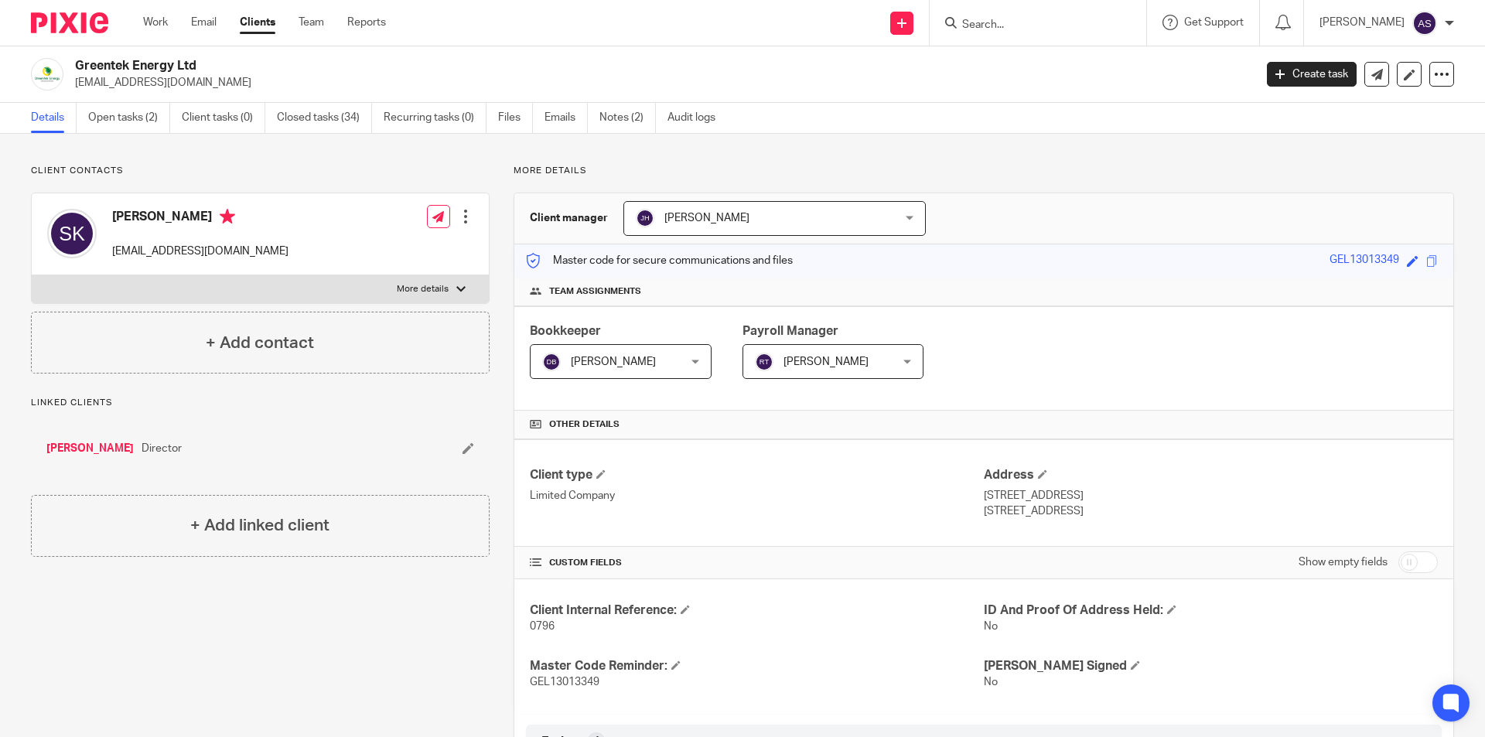
click at [1085, 30] on input "Search" at bounding box center [1030, 26] width 139 height 14
type input "vox"
click at [1027, 53] on link at bounding box center [1096, 67] width 276 height 36
click at [1051, 40] on div at bounding box center [1038, 23] width 217 height 46
click at [1048, 32] on form at bounding box center [1043, 22] width 165 height 19
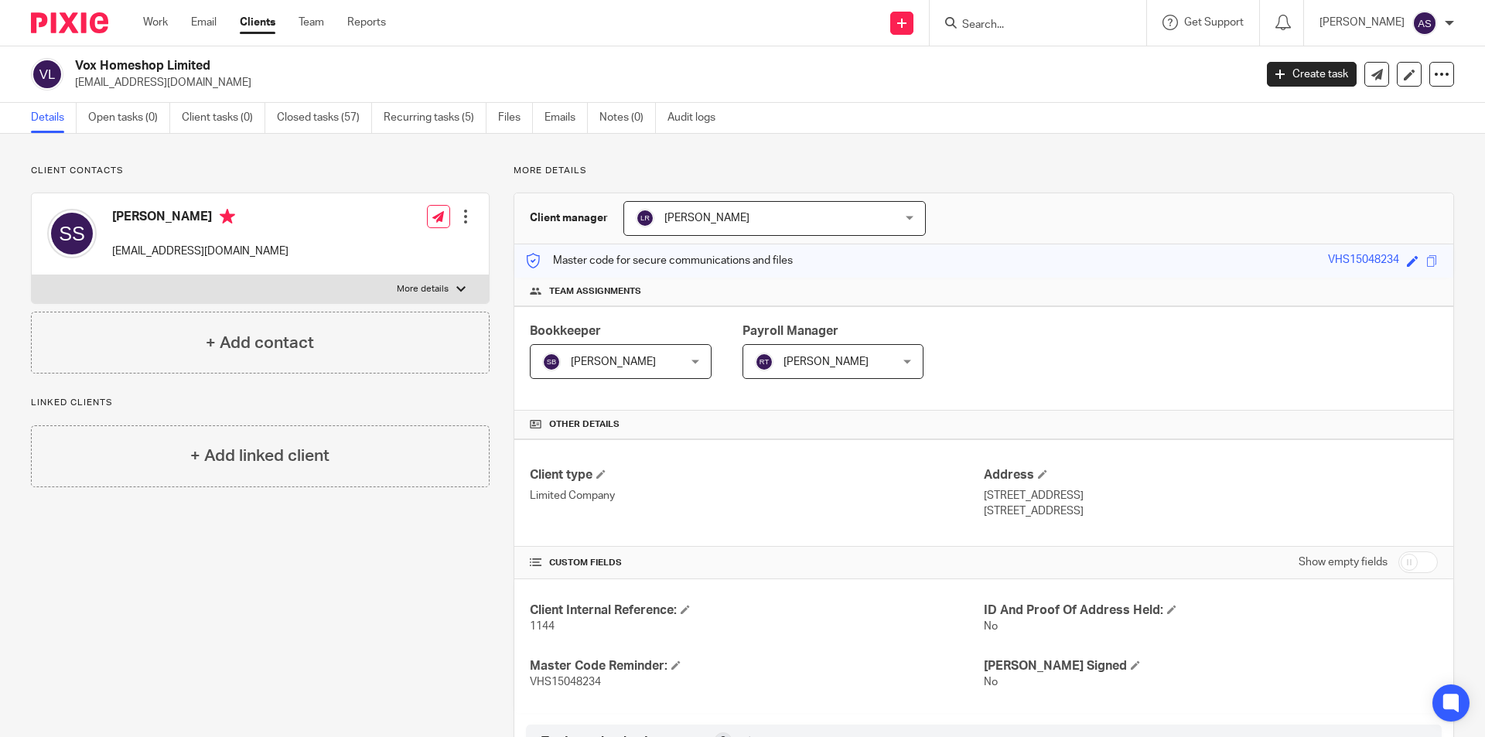
click at [1041, 31] on input "Search" at bounding box center [1030, 26] width 139 height 14
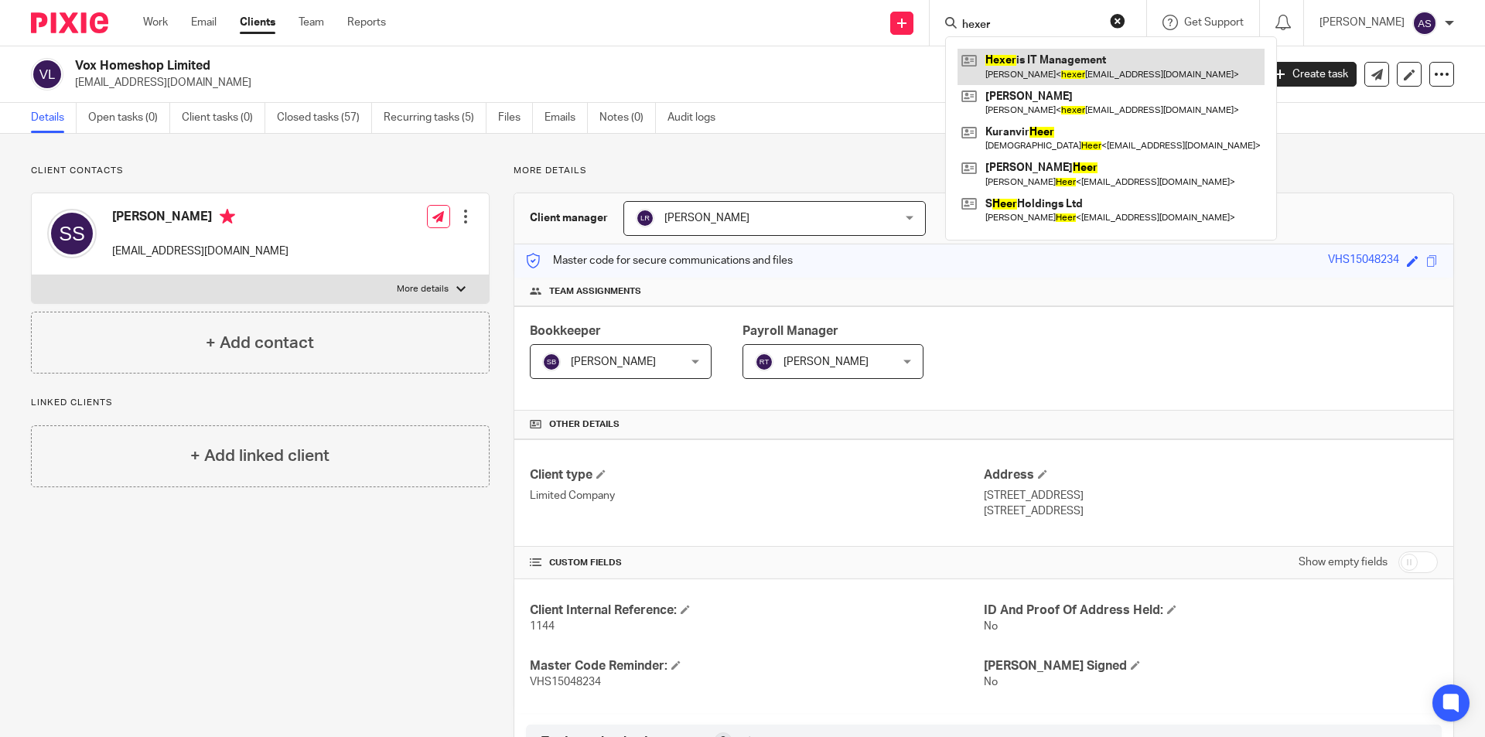
type input "hexer"
click at [1041, 60] on link at bounding box center [1111, 67] width 307 height 36
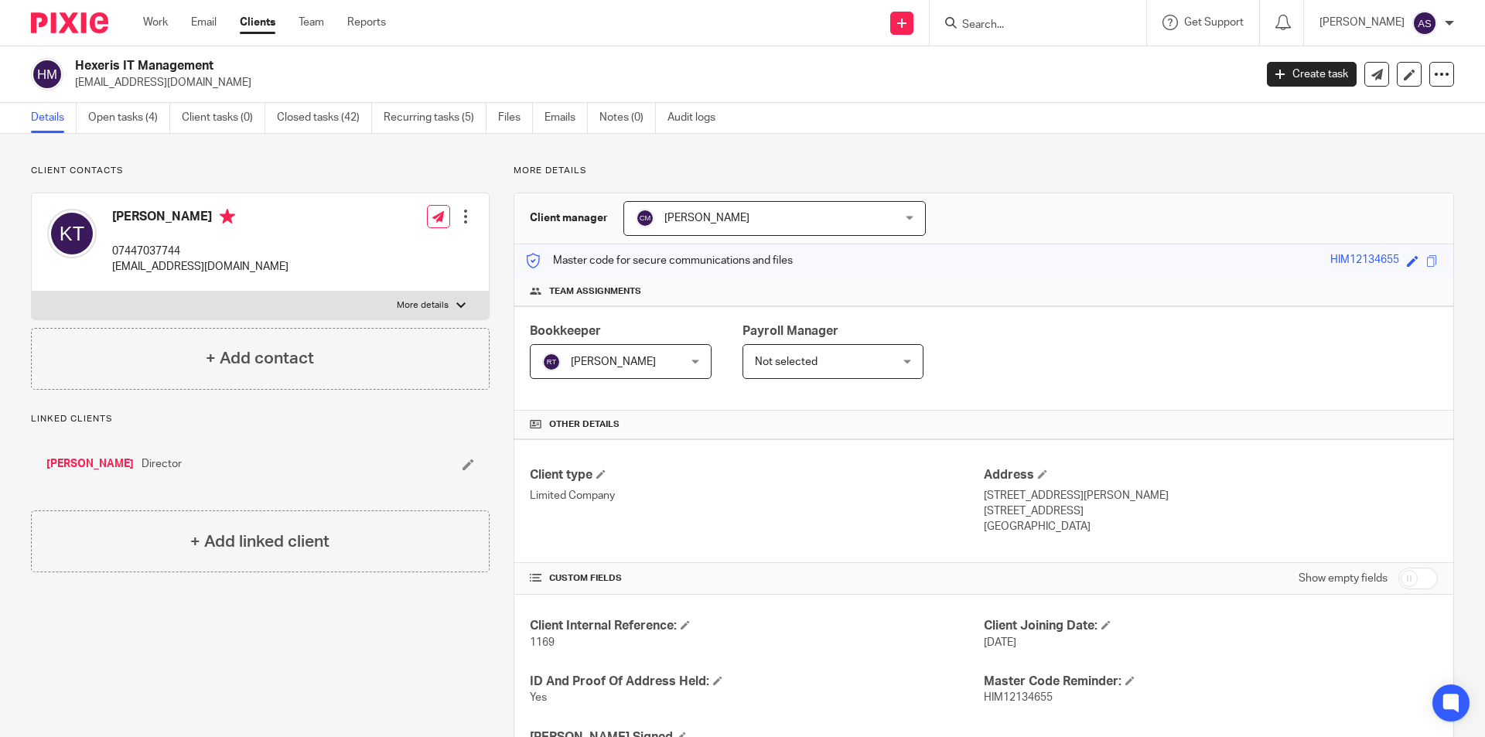
click at [1038, 22] on input "Search" at bounding box center [1030, 26] width 139 height 14
type input "SP"
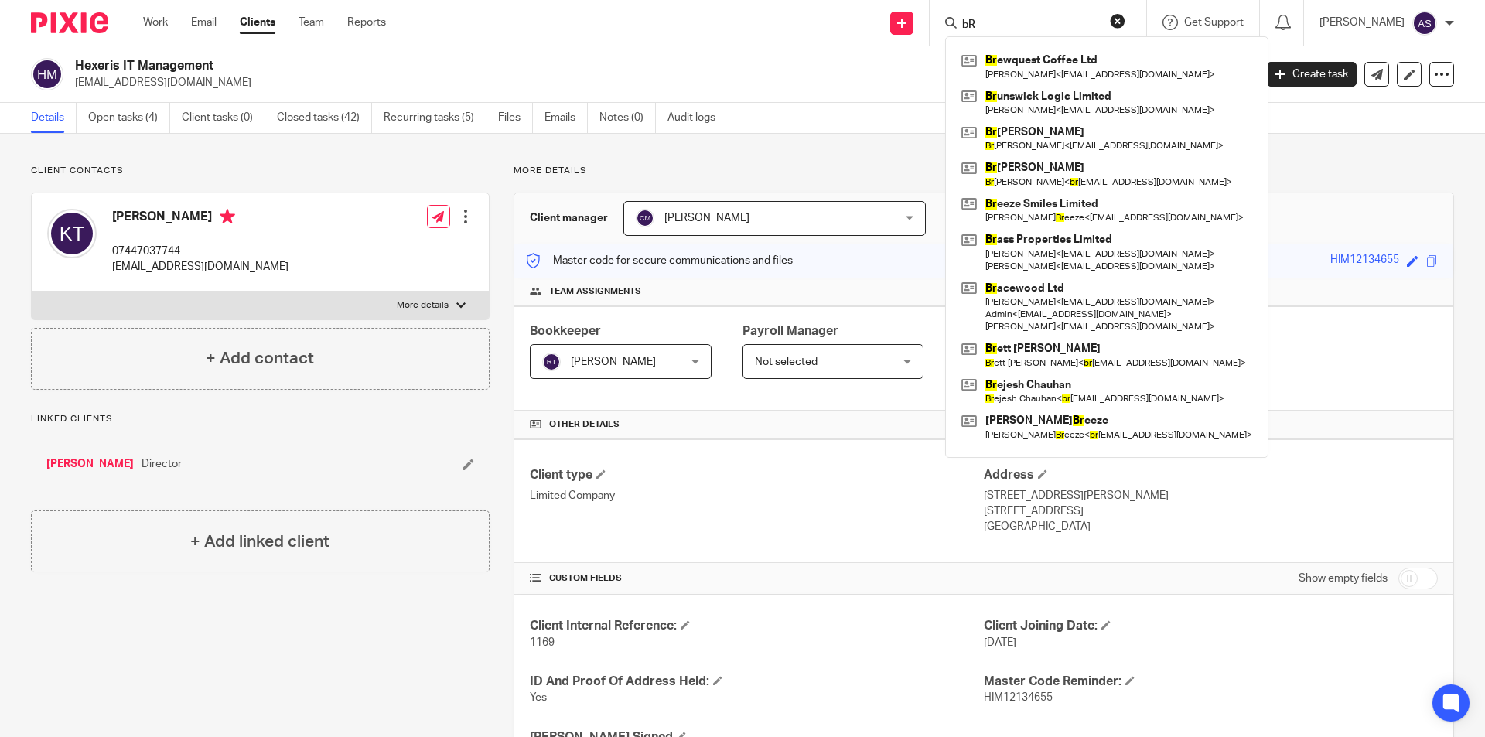
type input "b"
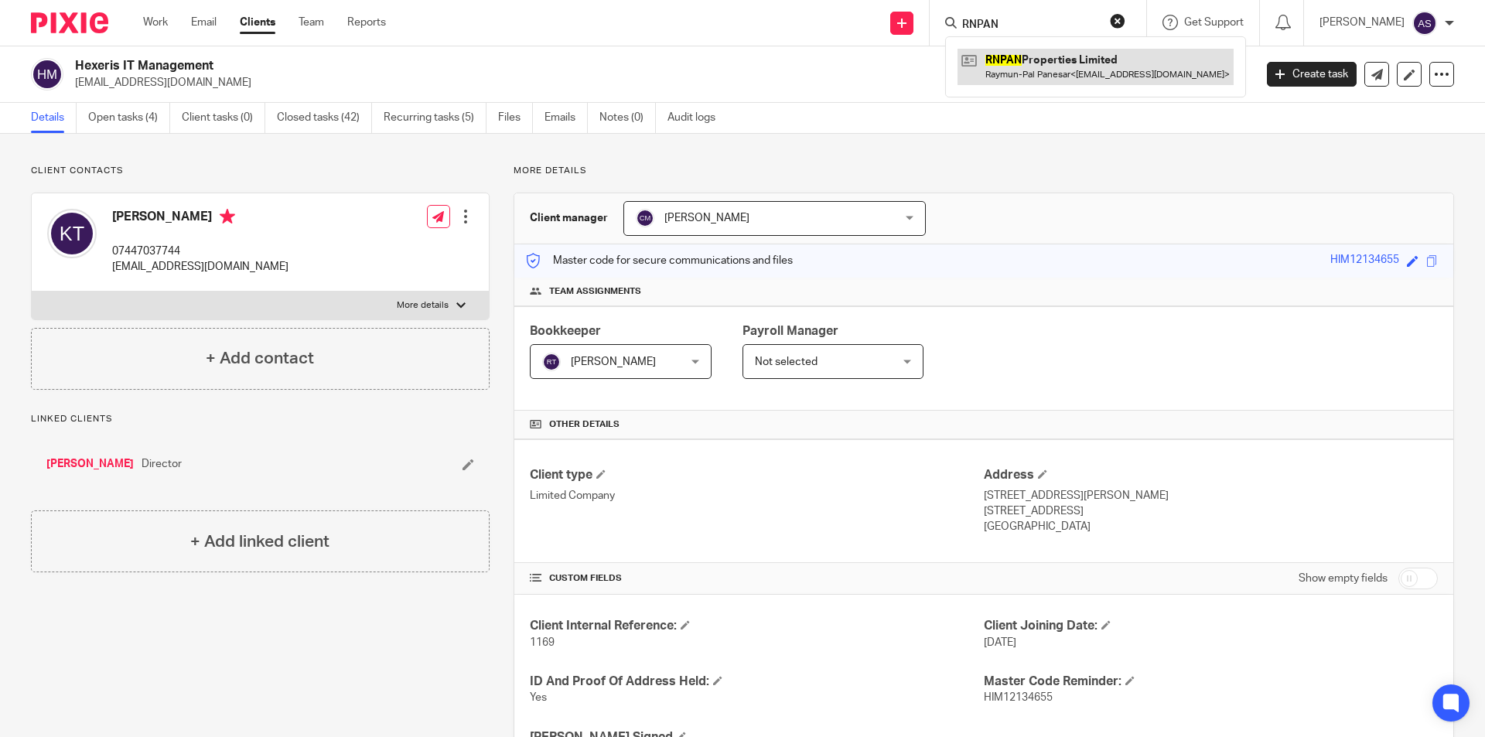
type input "RNPAN"
click at [1049, 69] on link at bounding box center [1096, 67] width 276 height 36
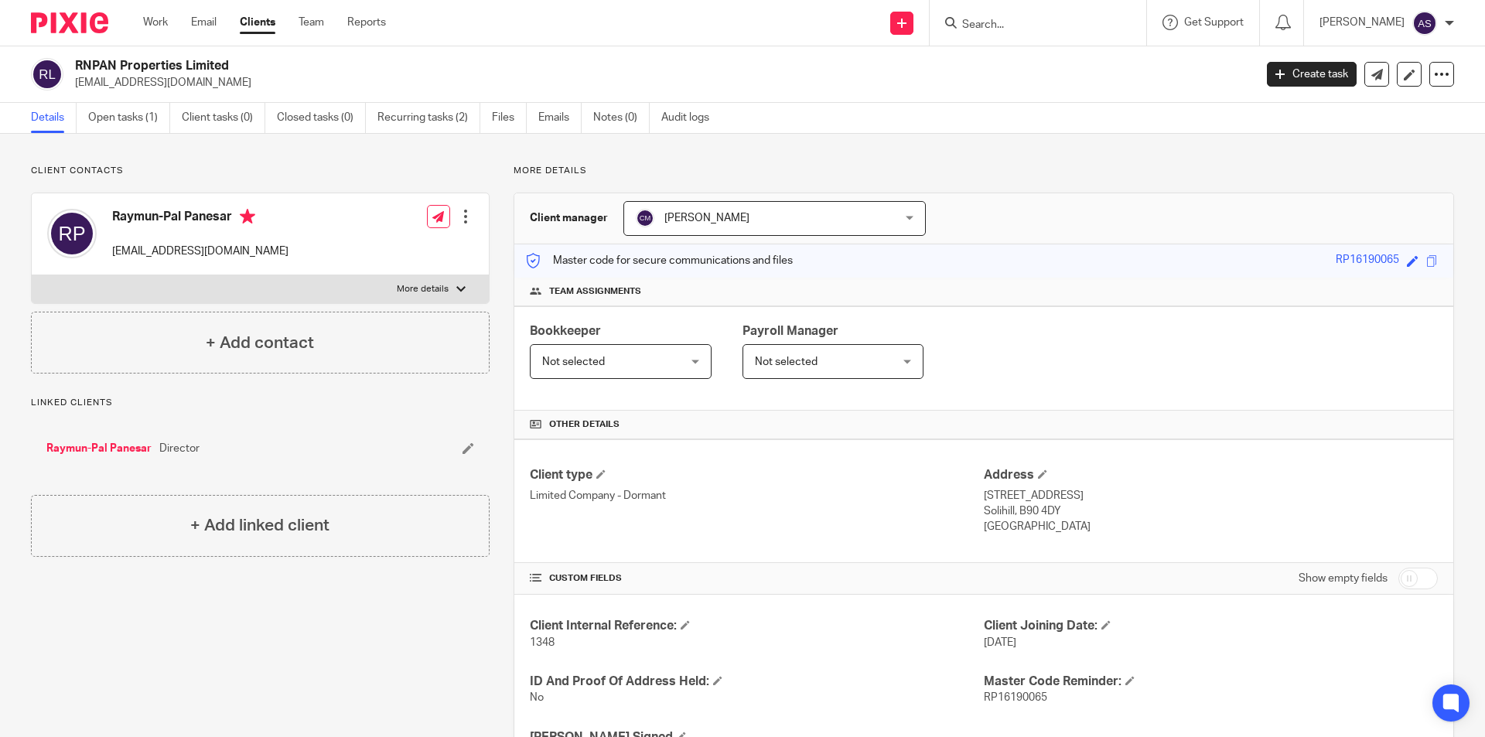
drag, startPoint x: 1046, startPoint y: 28, endPoint x: 1027, endPoint y: 35, distance: 19.8
click at [1044, 28] on input "Search" at bounding box center [1030, 26] width 139 height 14
type input "n"
click at [997, 22] on input "Search" at bounding box center [1030, 26] width 139 height 14
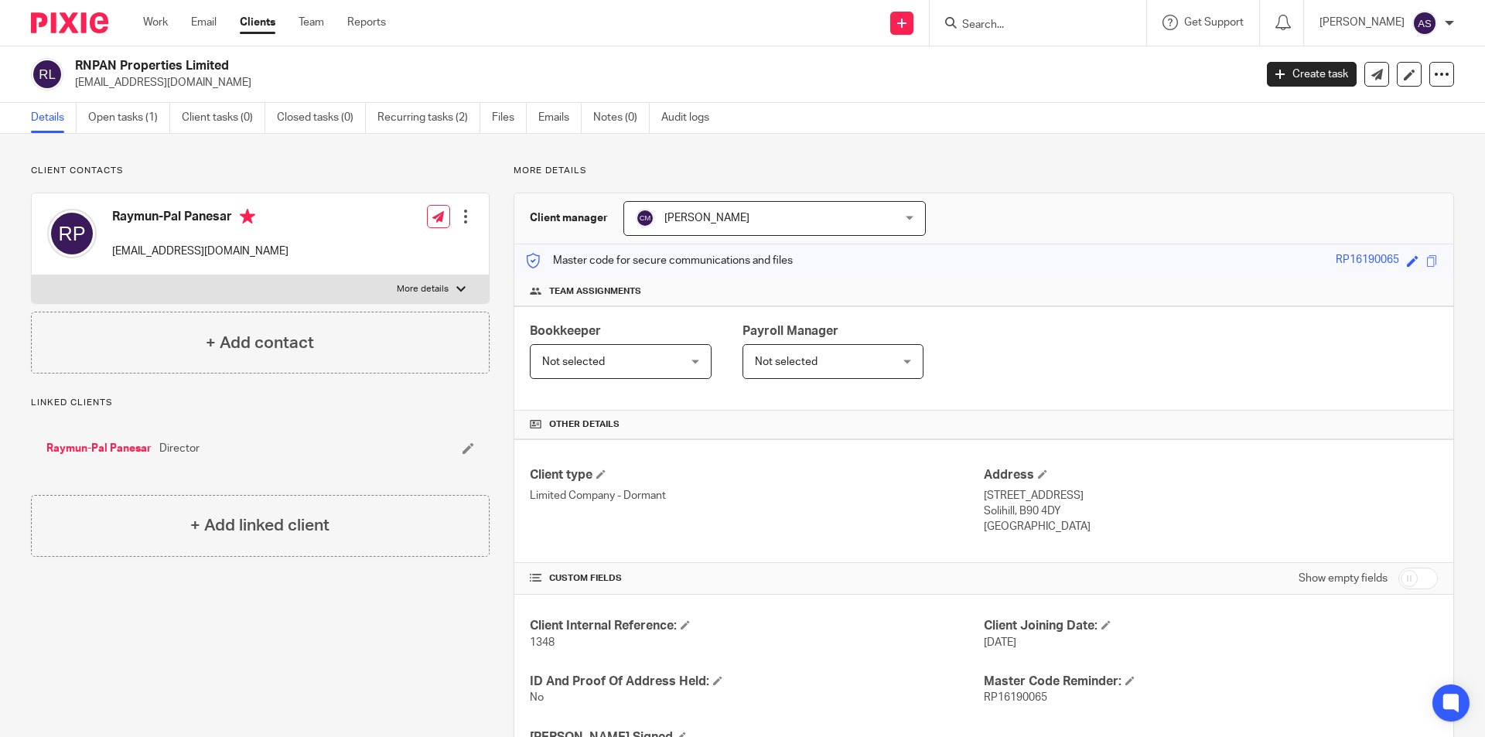
click at [997, 22] on input "Search" at bounding box center [1030, 26] width 139 height 14
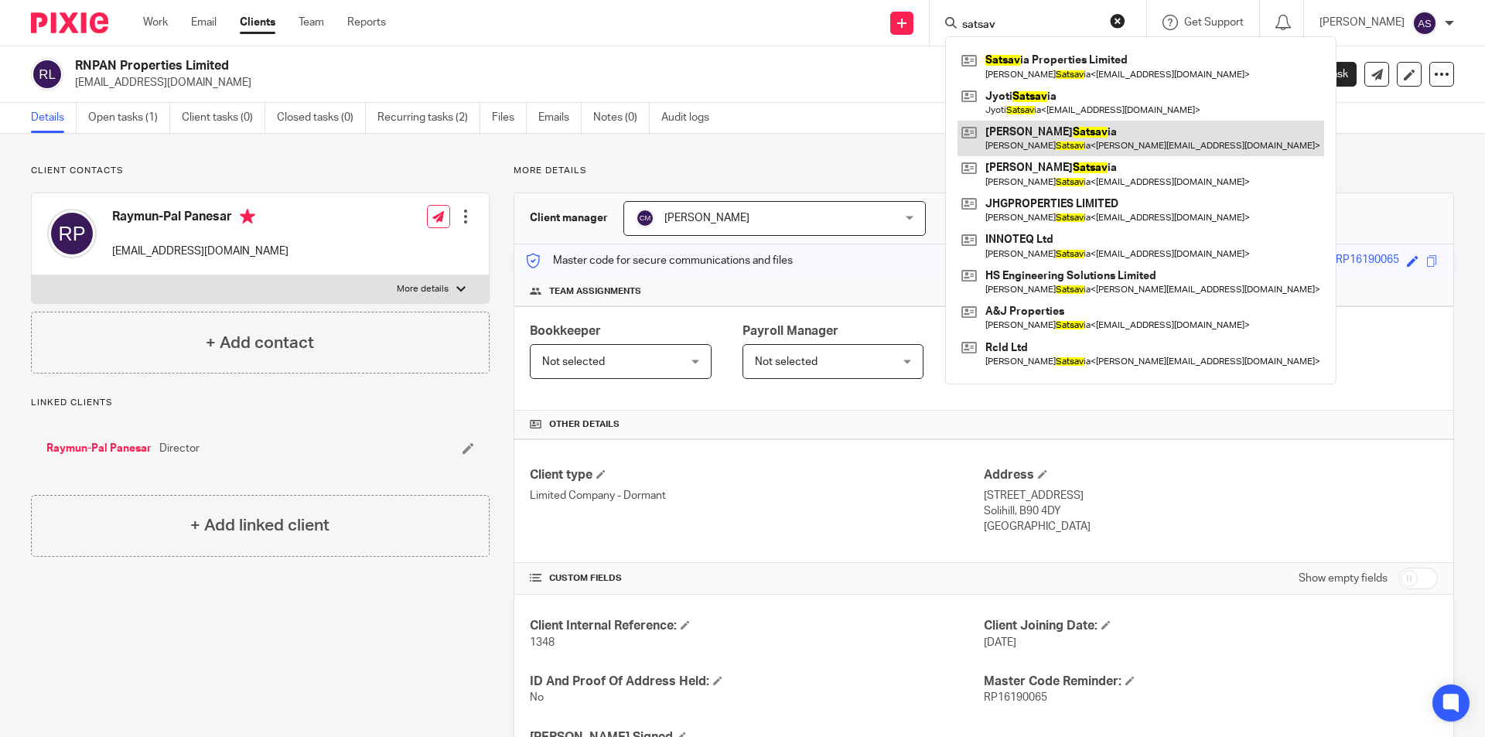
type input "satsav"
click at [1107, 130] on link at bounding box center [1141, 139] width 367 height 36
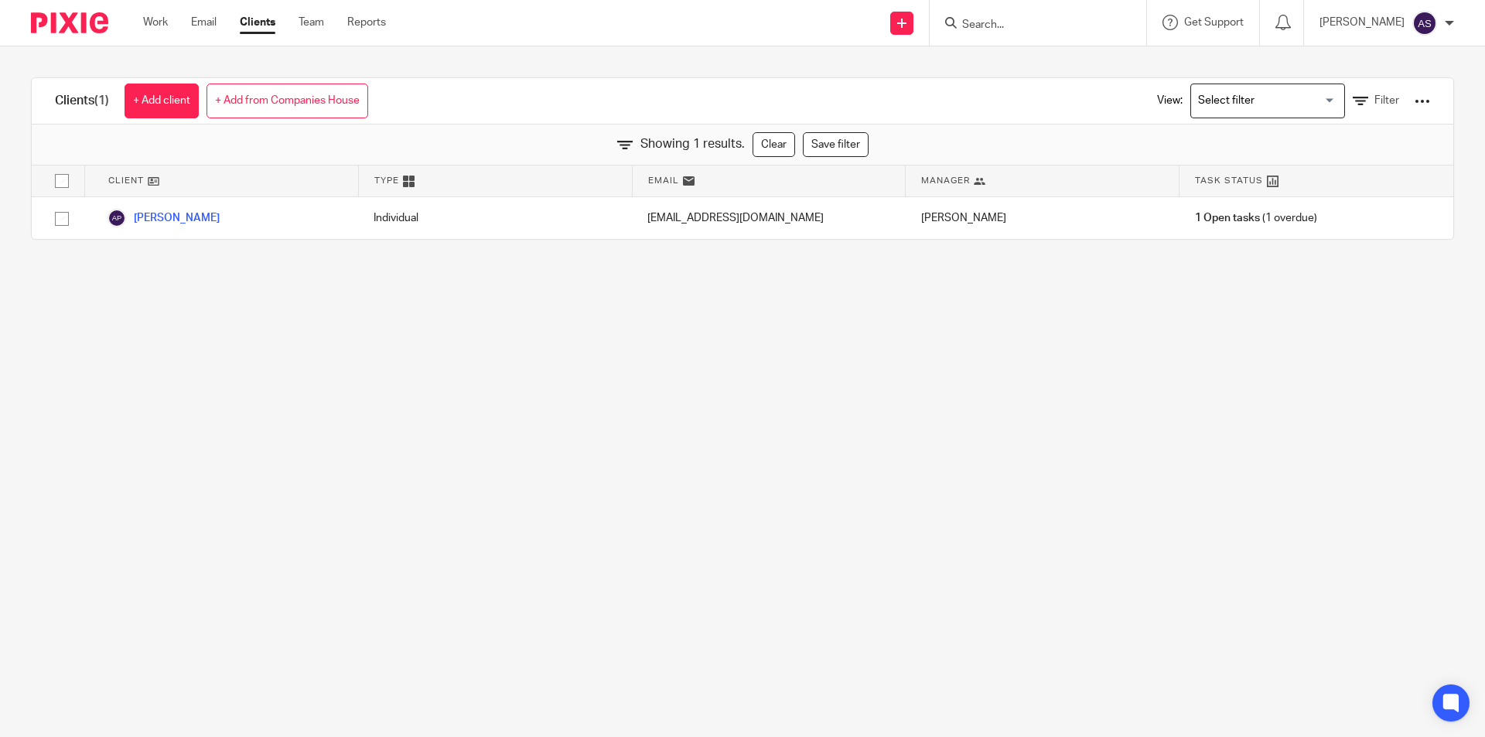
click at [1100, 19] on input "Search" at bounding box center [1030, 26] width 139 height 14
click at [1375, 106] on span "Filter" at bounding box center [1387, 100] width 25 height 11
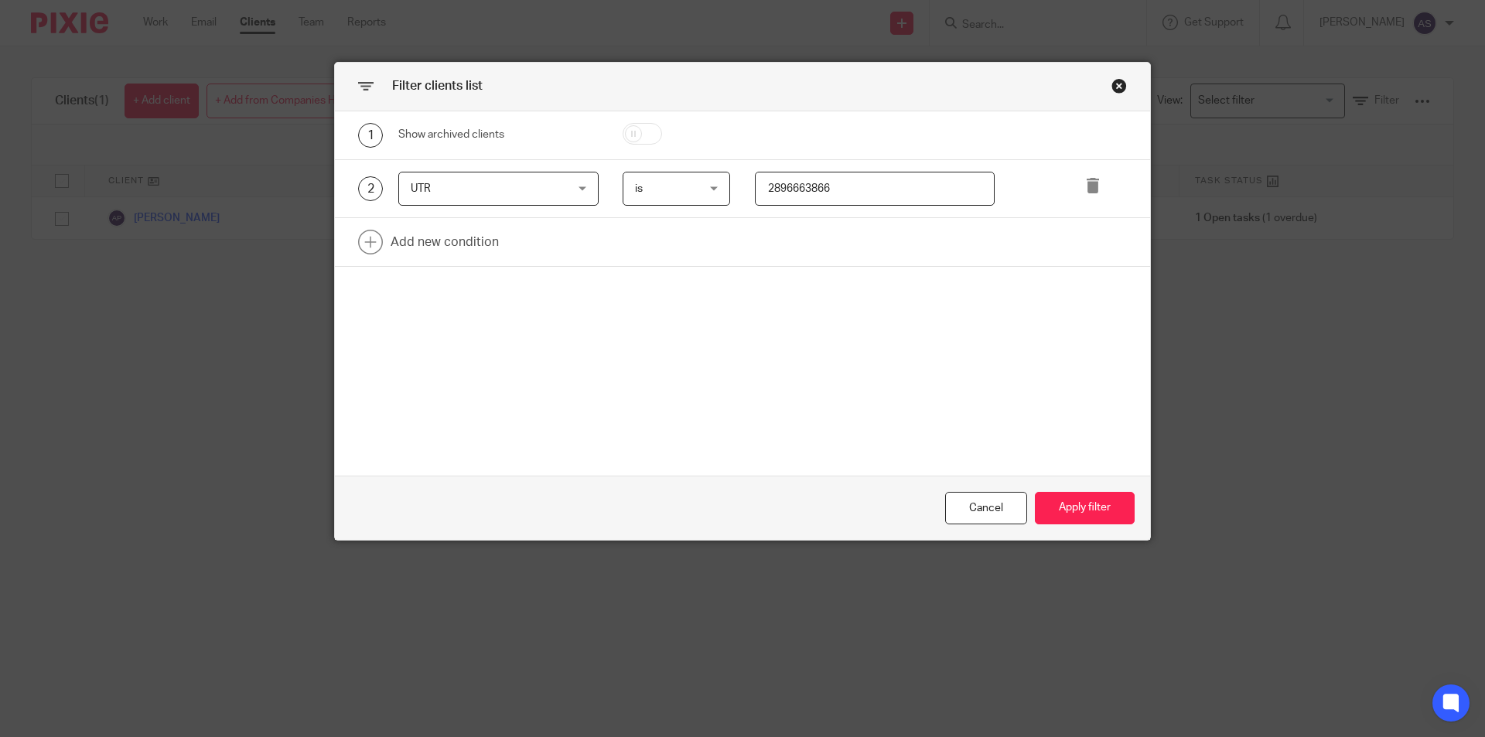
click at [863, 194] on input "2896663866" at bounding box center [875, 189] width 241 height 35
type input "8"
type input "8790357857"
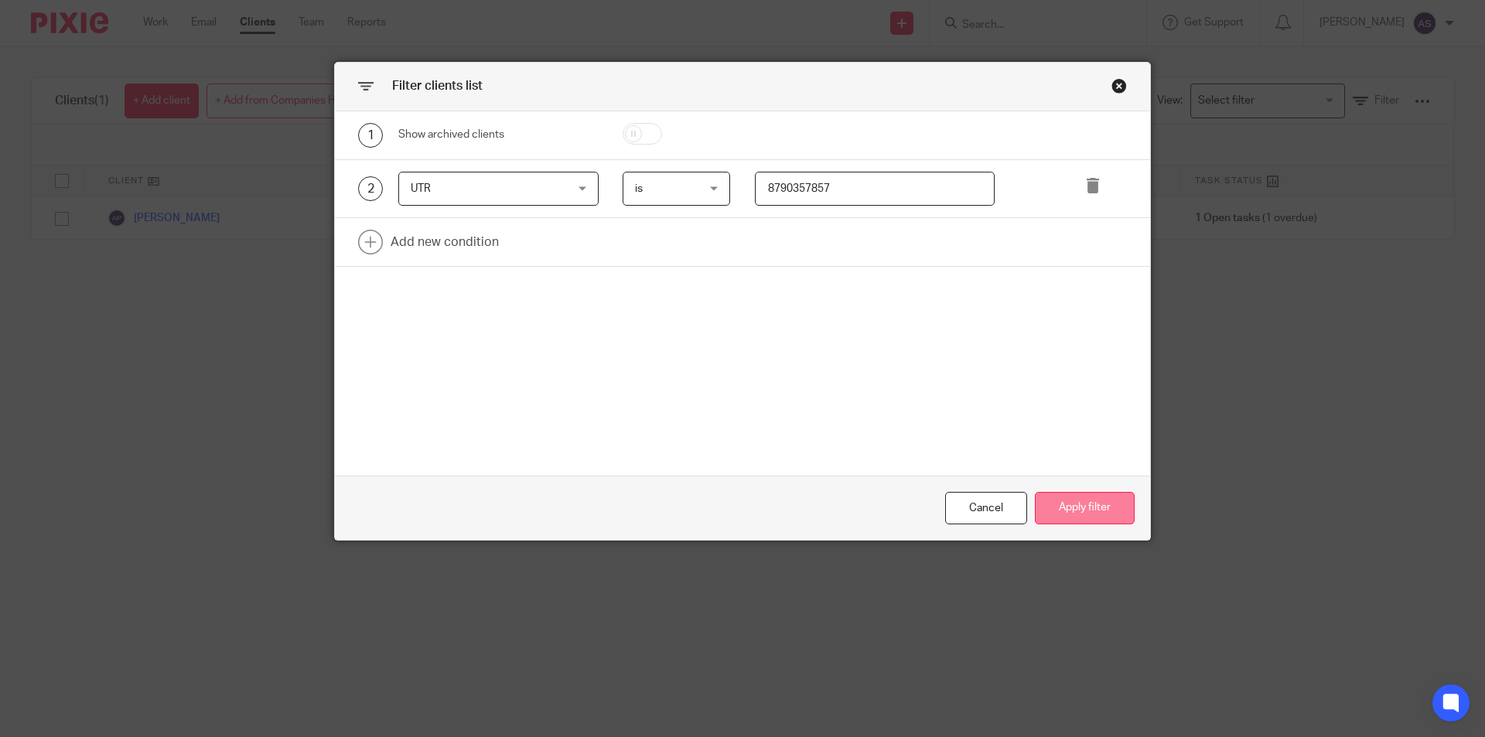
click at [1070, 517] on button "Apply filter" at bounding box center [1085, 508] width 100 height 33
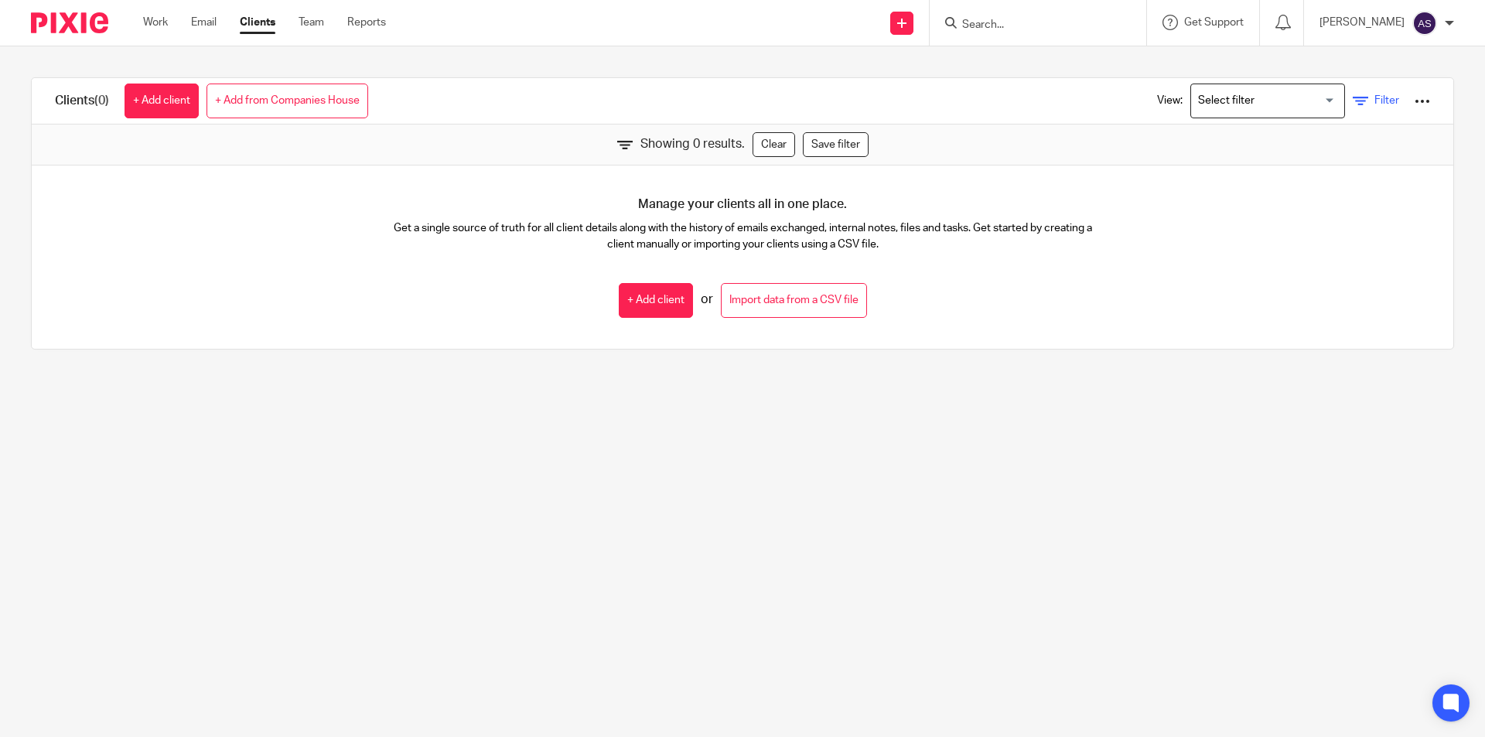
click at [1361, 107] on link "Filter" at bounding box center [1376, 101] width 46 height 16
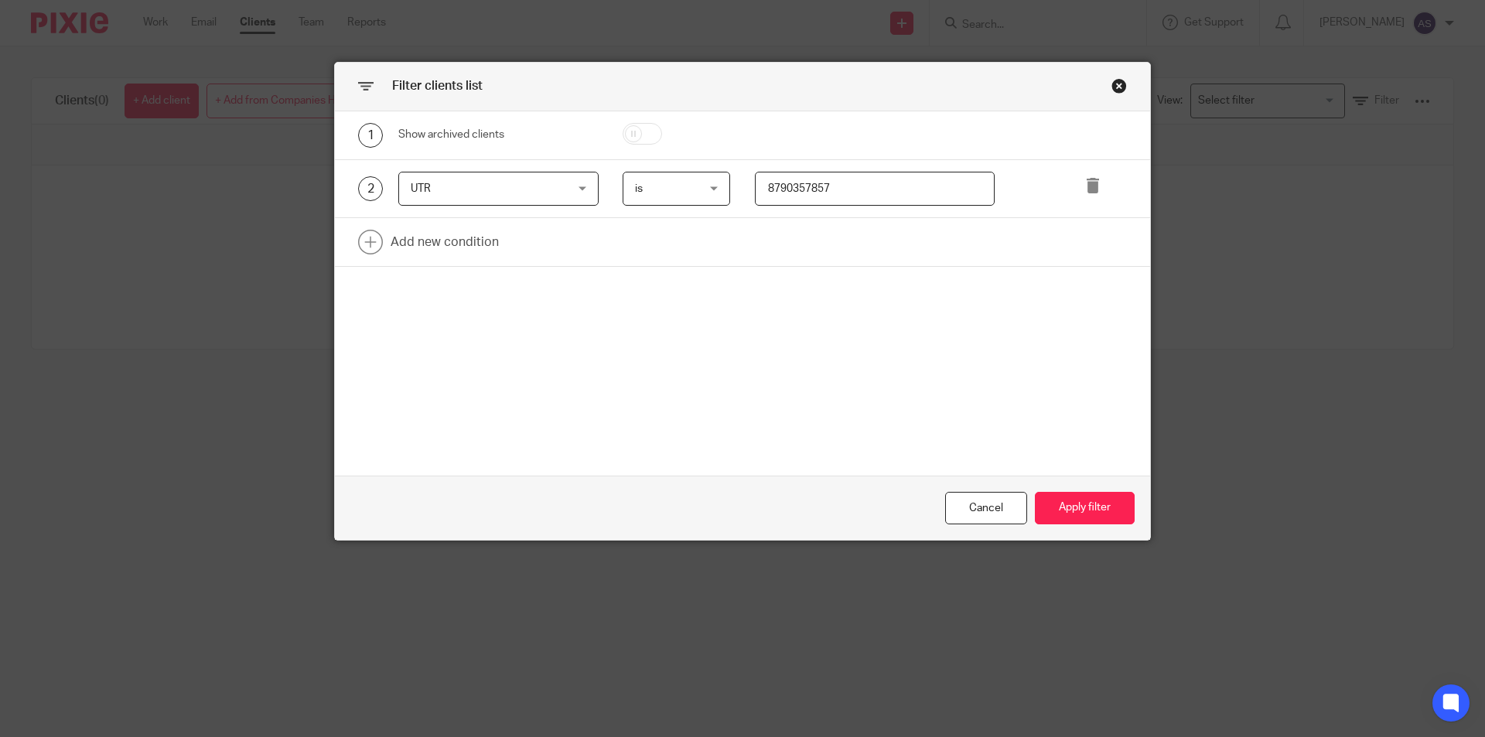
click at [884, 188] on input "8790357857" at bounding box center [875, 189] width 241 height 35
click at [884, 187] on input "8790357857" at bounding box center [875, 189] width 241 height 35
click at [854, 193] on input "8790357857" at bounding box center [875, 189] width 241 height 35
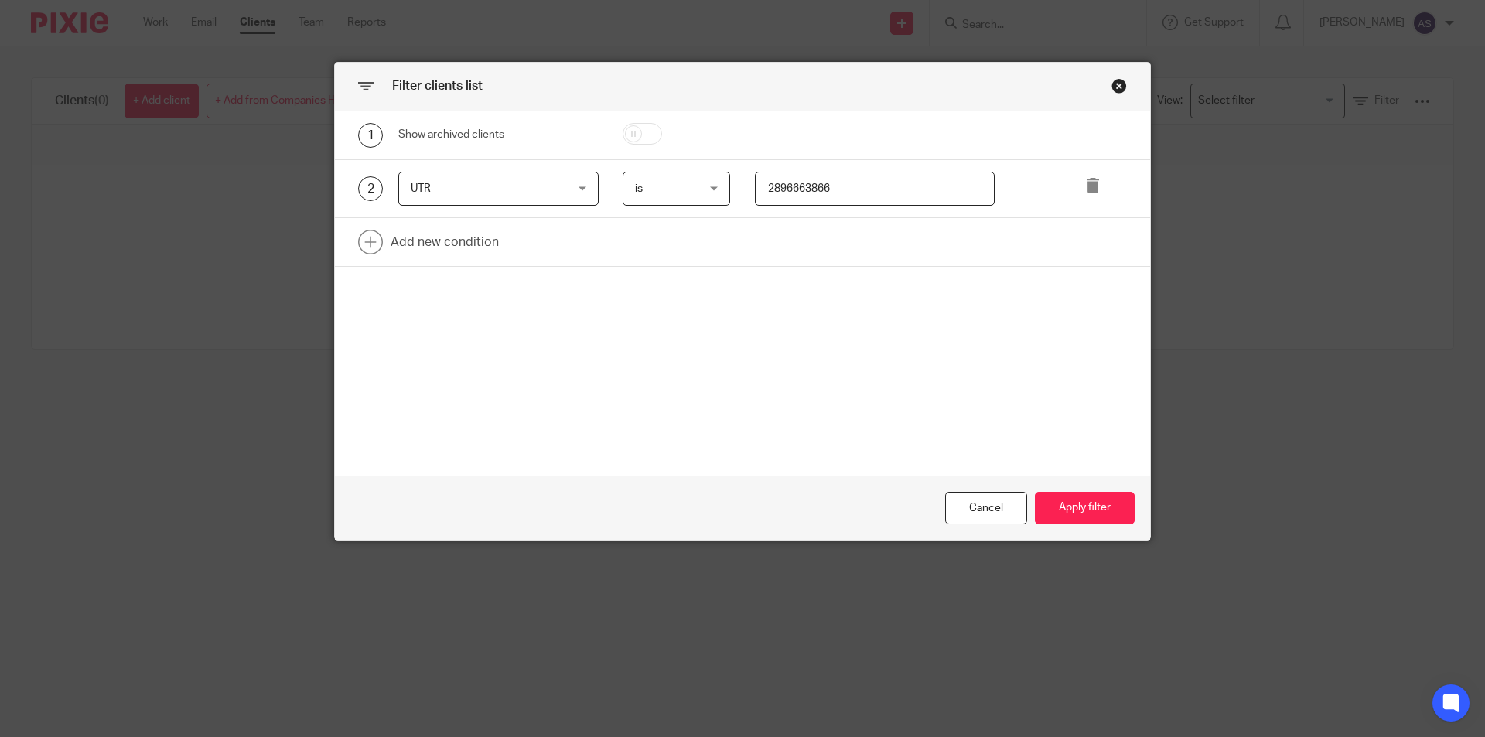
type input "2896663866"
click at [1072, 526] on div "Cancel Apply filter" at bounding box center [742, 508] width 815 height 65
click at [1073, 511] on button "Apply filter" at bounding box center [1085, 508] width 100 height 33
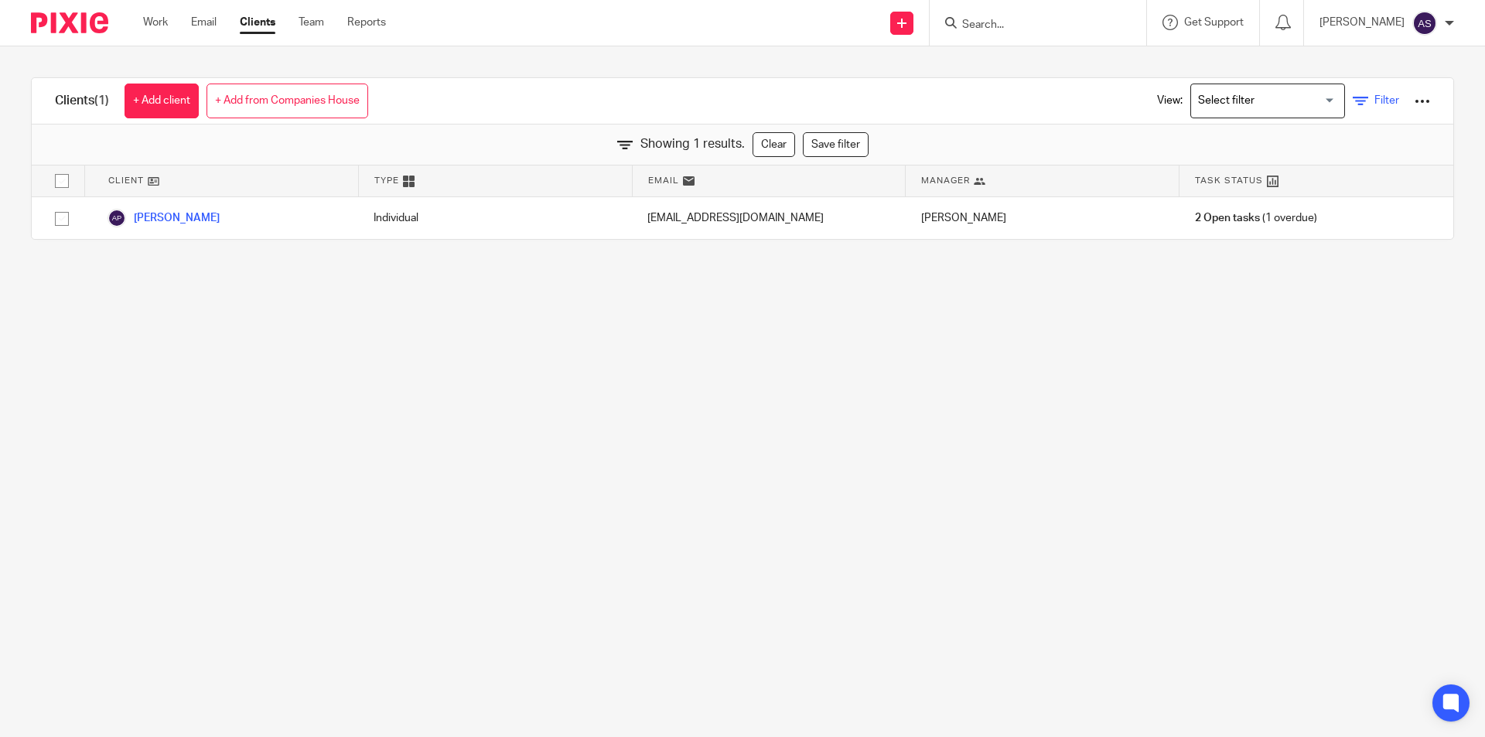
click at [1353, 102] on link "Filter" at bounding box center [1376, 101] width 46 height 16
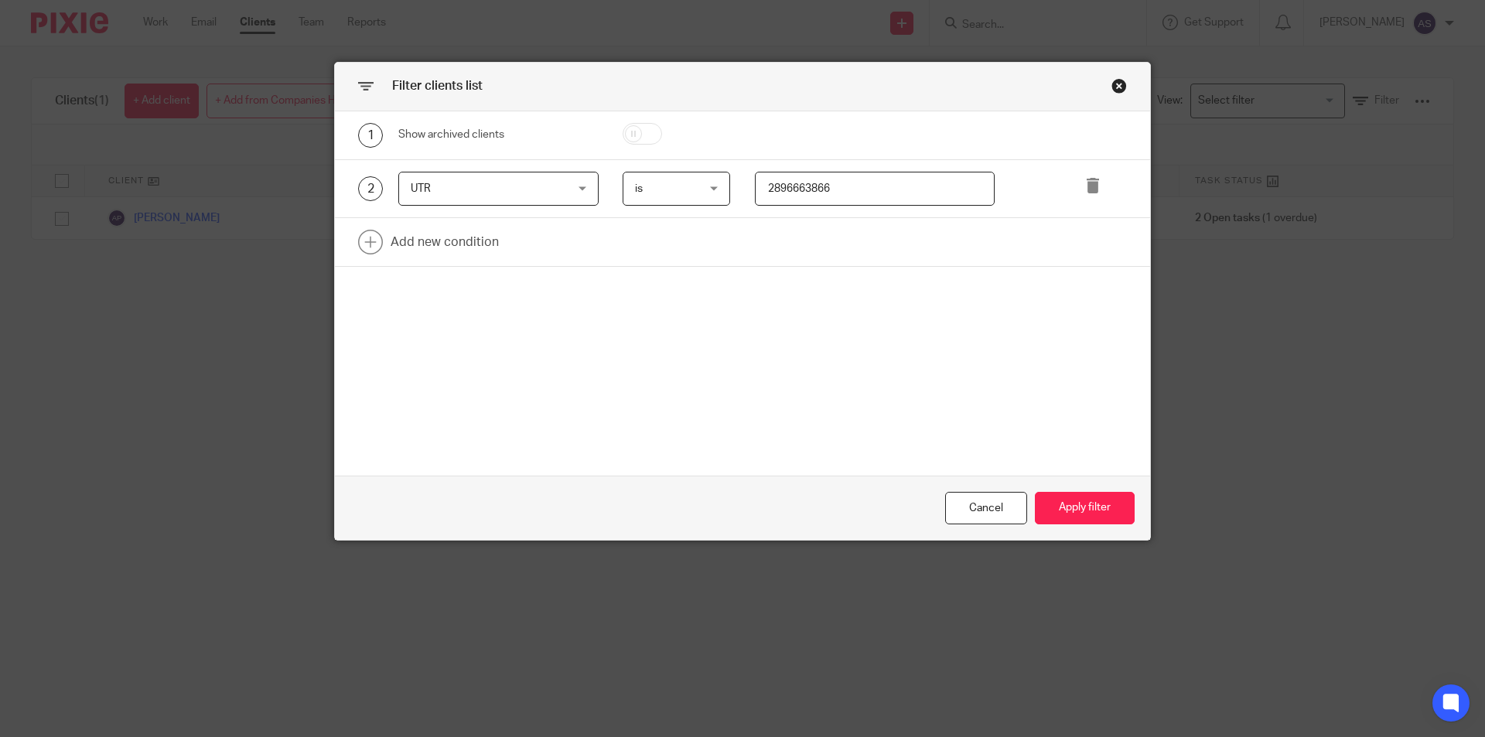
click at [881, 188] on input "2896663866" at bounding box center [875, 189] width 241 height 35
type input "1339166464"
click at [1094, 518] on button "Apply filter" at bounding box center [1085, 508] width 100 height 33
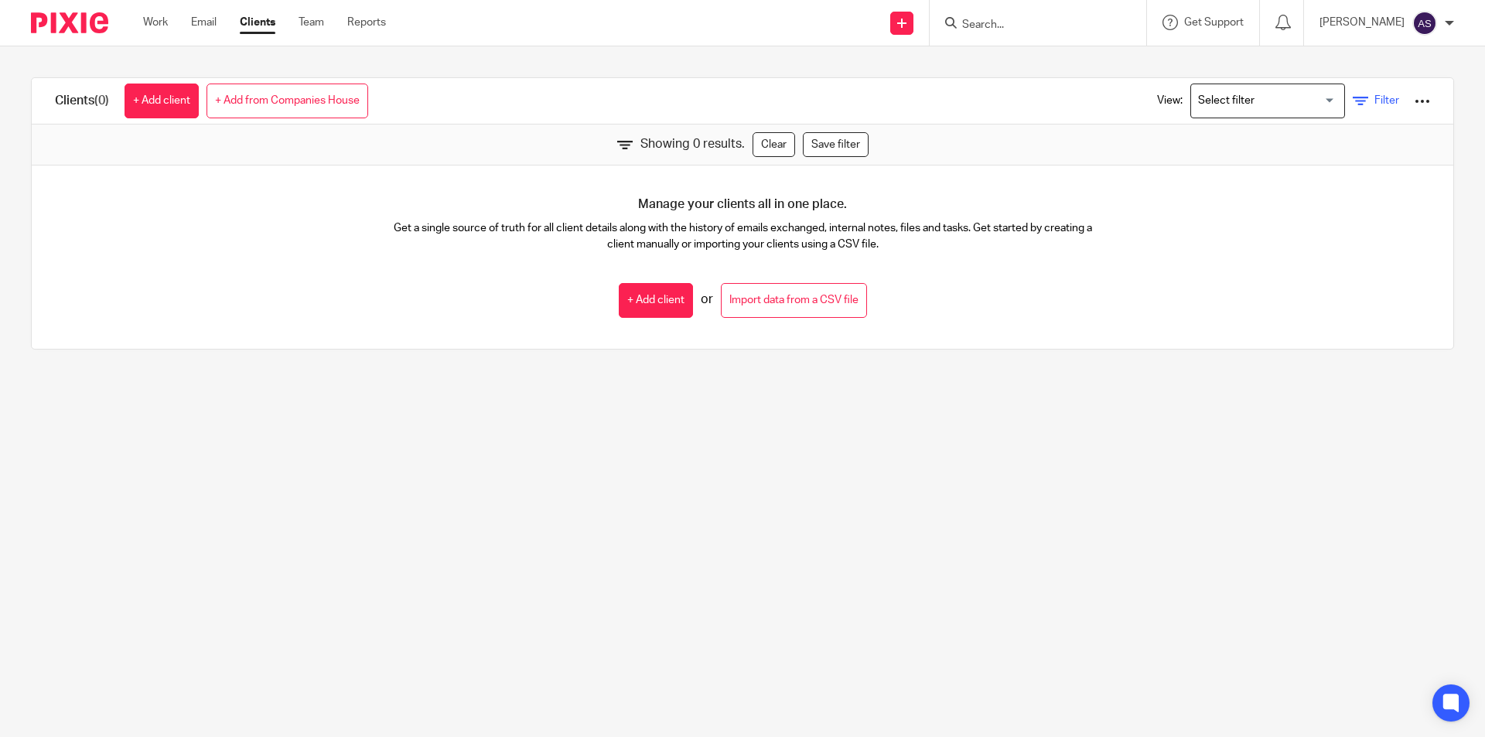
click at [1375, 97] on span "Filter" at bounding box center [1387, 100] width 25 height 11
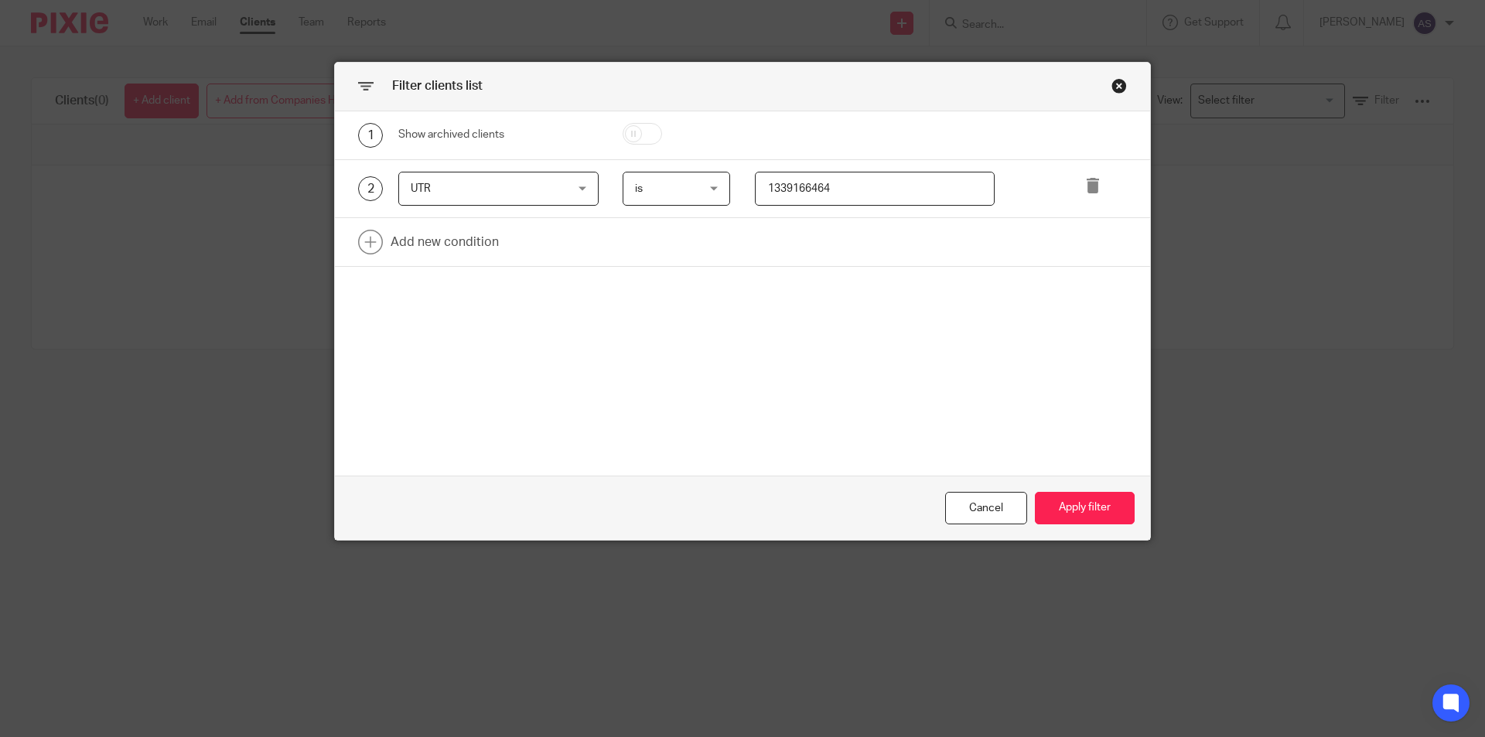
click at [877, 173] on input "1339166464" at bounding box center [875, 189] width 241 height 35
type input "1339166464"
click at [1078, 515] on button "Apply filter" at bounding box center [1085, 508] width 100 height 33
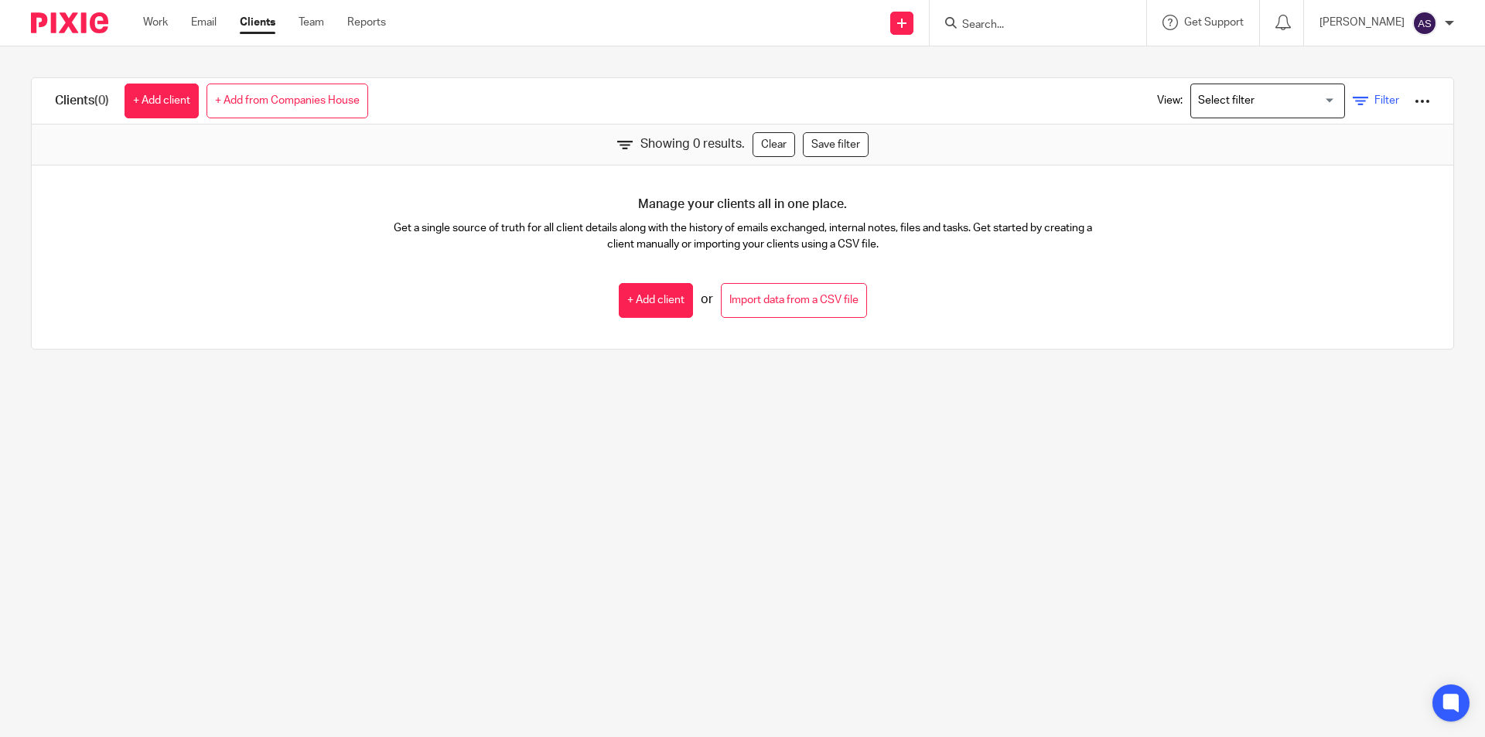
click at [1359, 108] on link "Filter" at bounding box center [1376, 101] width 46 height 16
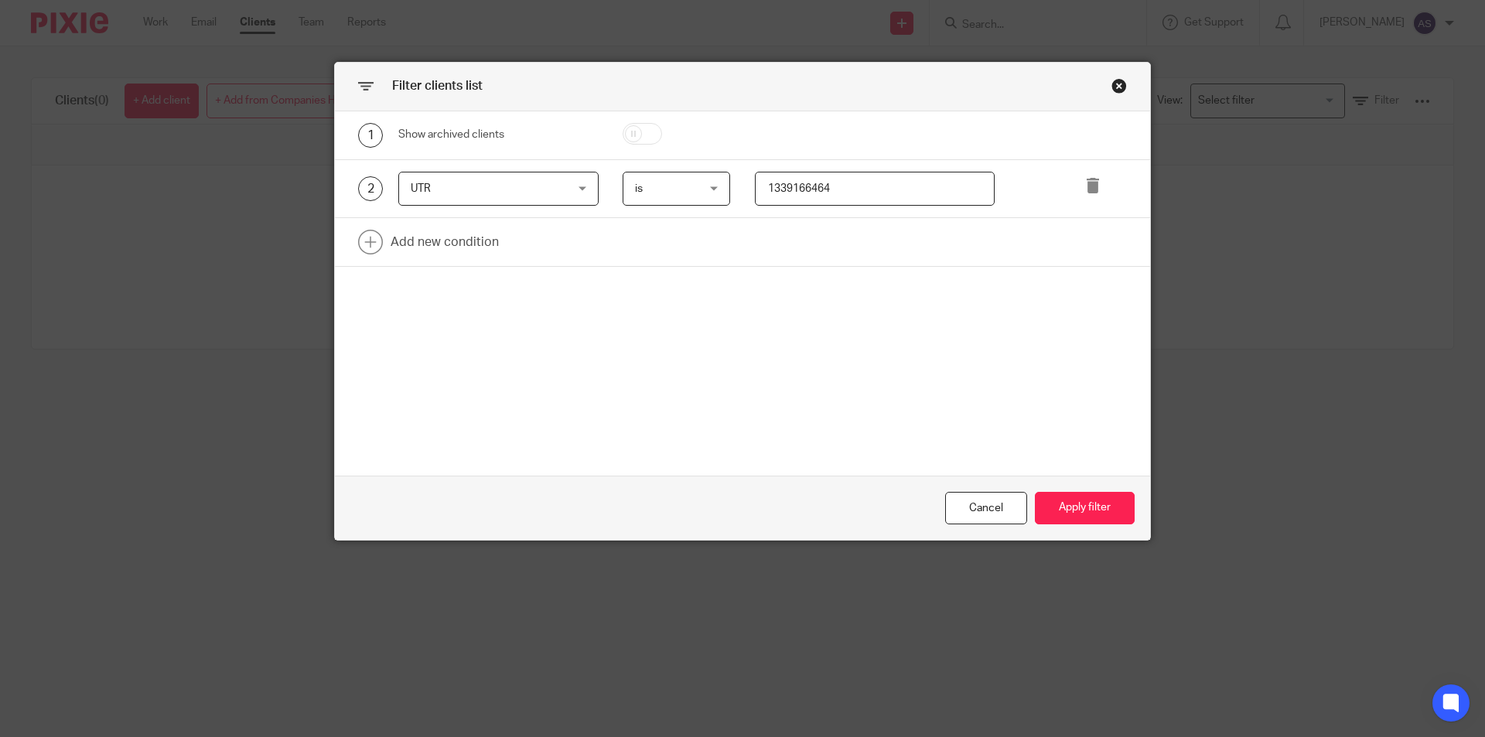
click at [863, 183] on input "1339166464" at bounding box center [875, 189] width 241 height 35
type input "2854232992"
click at [1090, 501] on button "Apply filter" at bounding box center [1085, 508] width 100 height 33
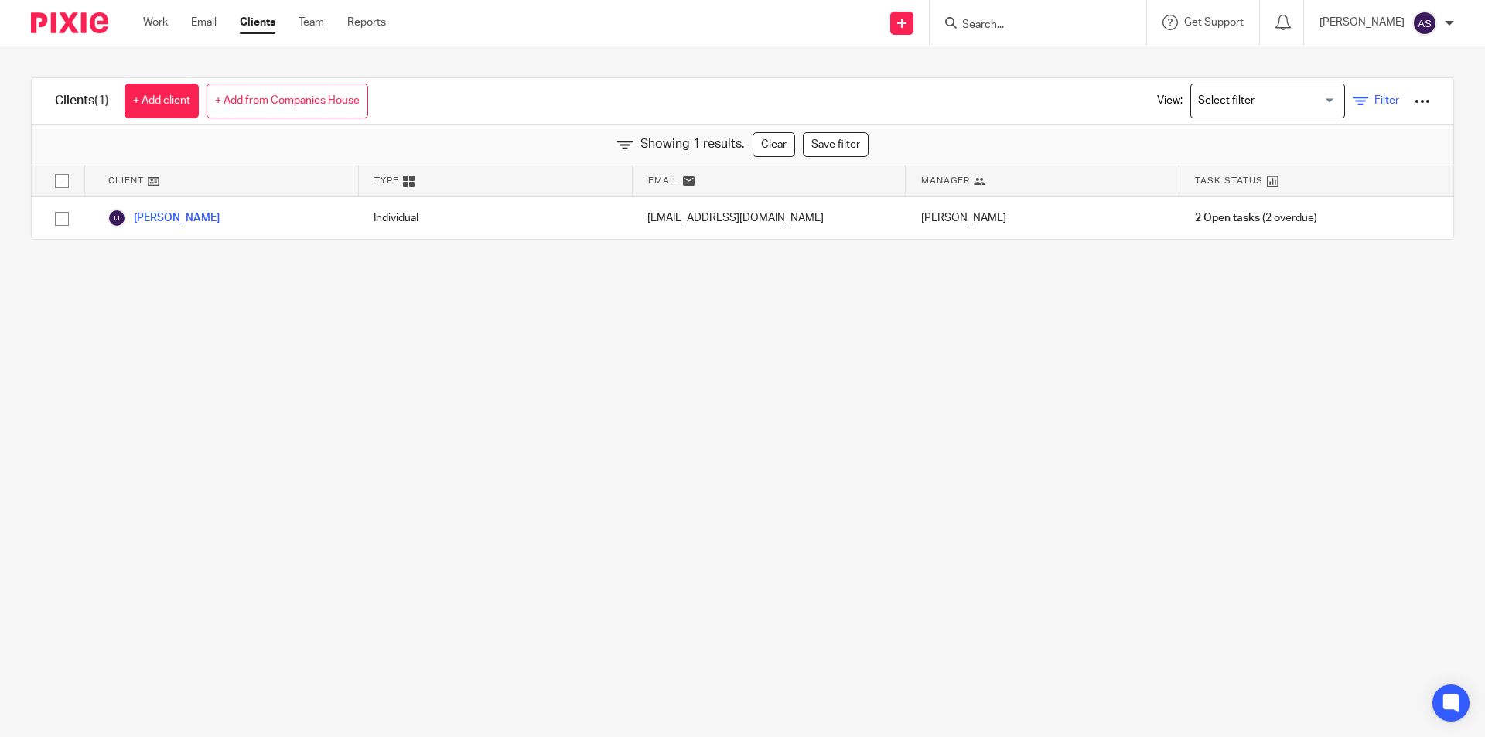
click at [1375, 101] on span "Filter" at bounding box center [1387, 100] width 25 height 11
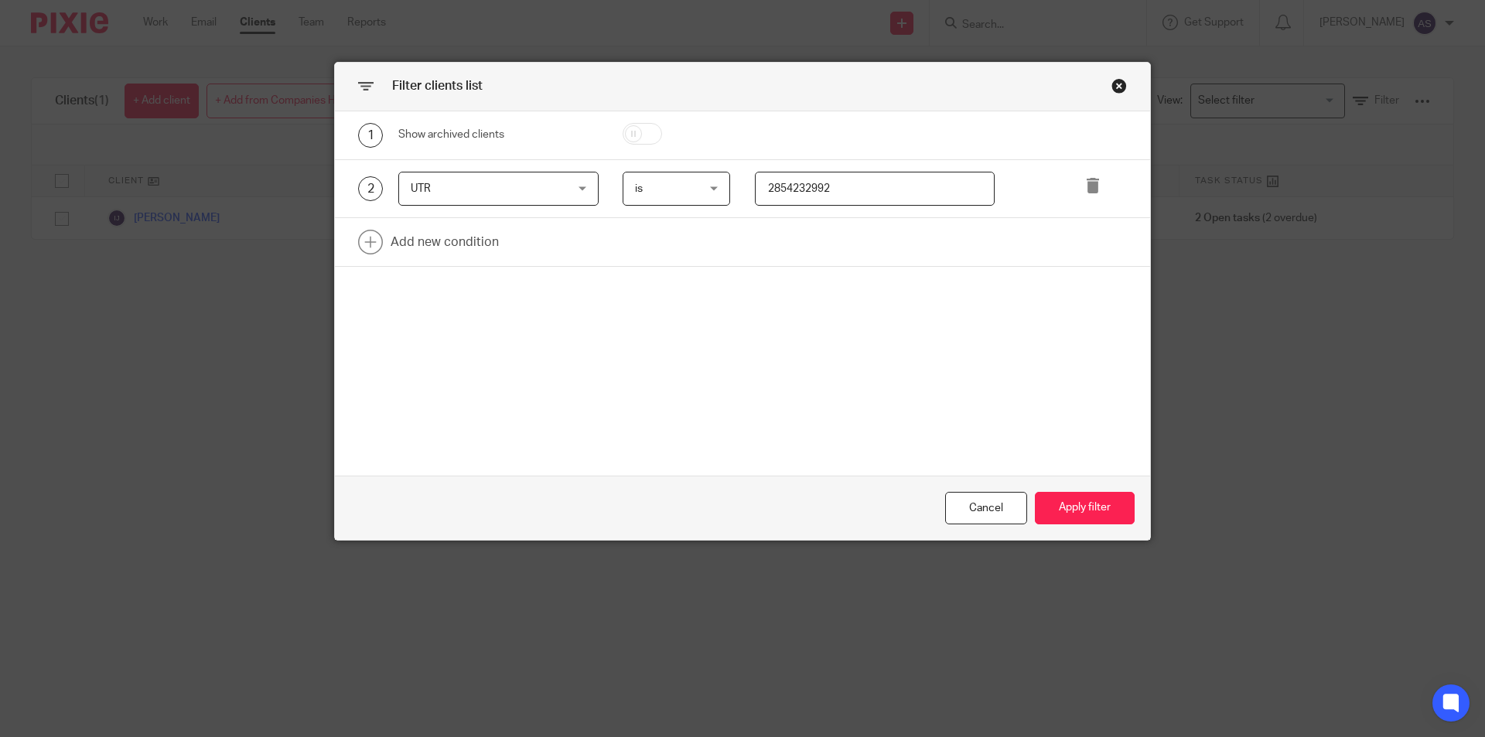
click at [945, 179] on input "2854232992" at bounding box center [875, 189] width 241 height 35
type input "4492454429"
click at [1097, 507] on button "Apply filter" at bounding box center [1085, 508] width 100 height 33
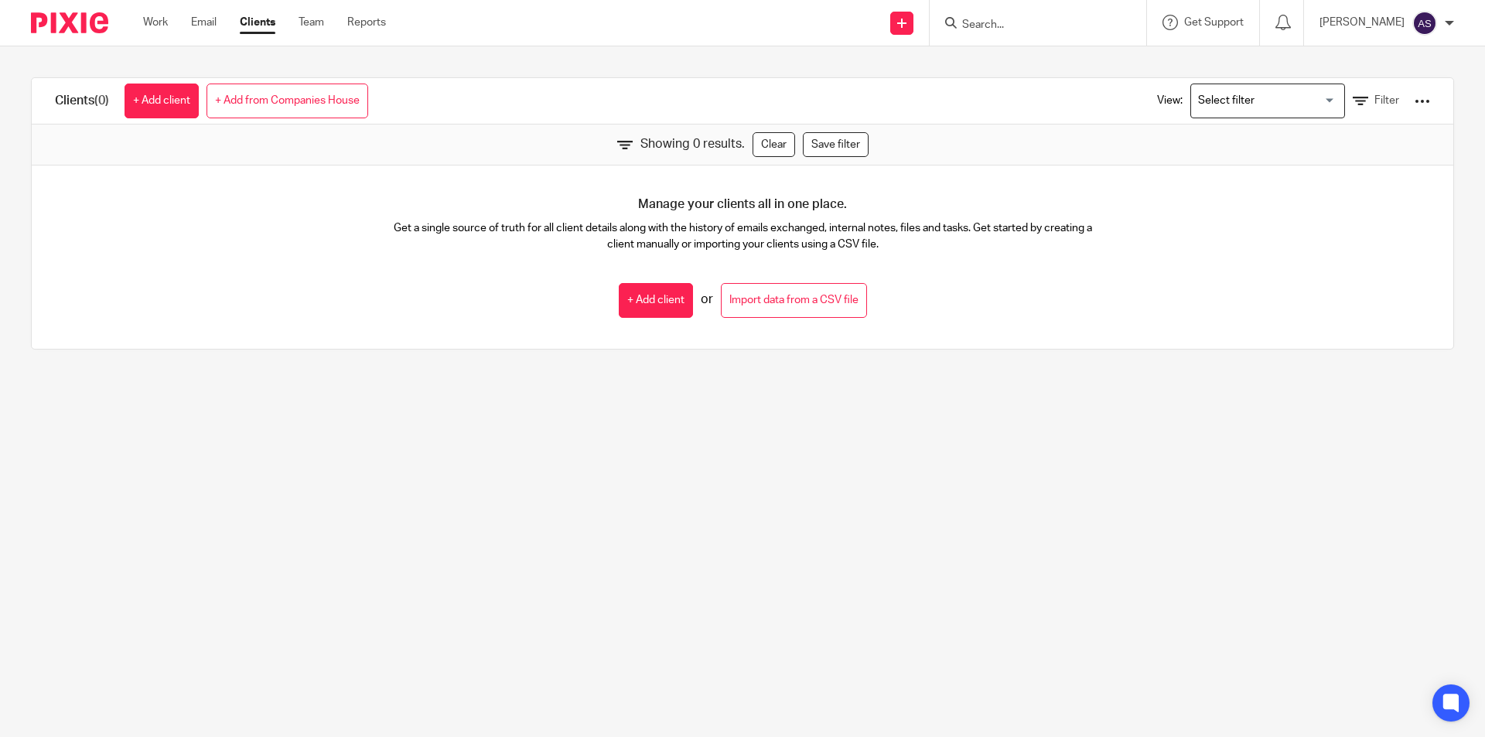
click at [1001, 35] on div at bounding box center [1038, 23] width 217 height 46
click at [1048, 22] on input "Search" at bounding box center [1030, 26] width 139 height 14
type input "A CLOSE"
click at [1327, 109] on div "View: Loading... Filter" at bounding box center [1282, 101] width 296 height 46
click at [1353, 103] on icon at bounding box center [1360, 101] width 15 height 15
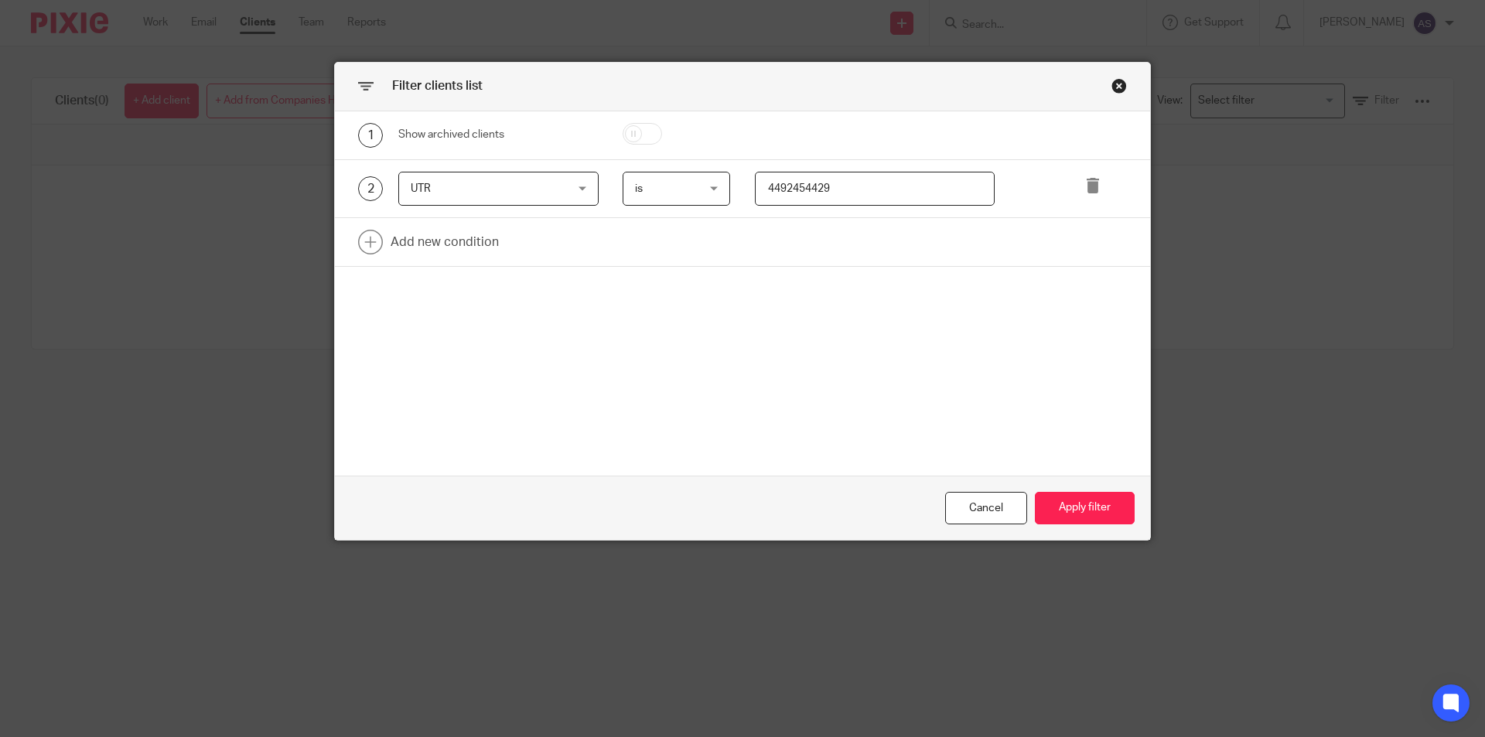
click at [942, 186] on input "4492454429" at bounding box center [875, 189] width 241 height 35
type input "44967"
type input "4496762475"
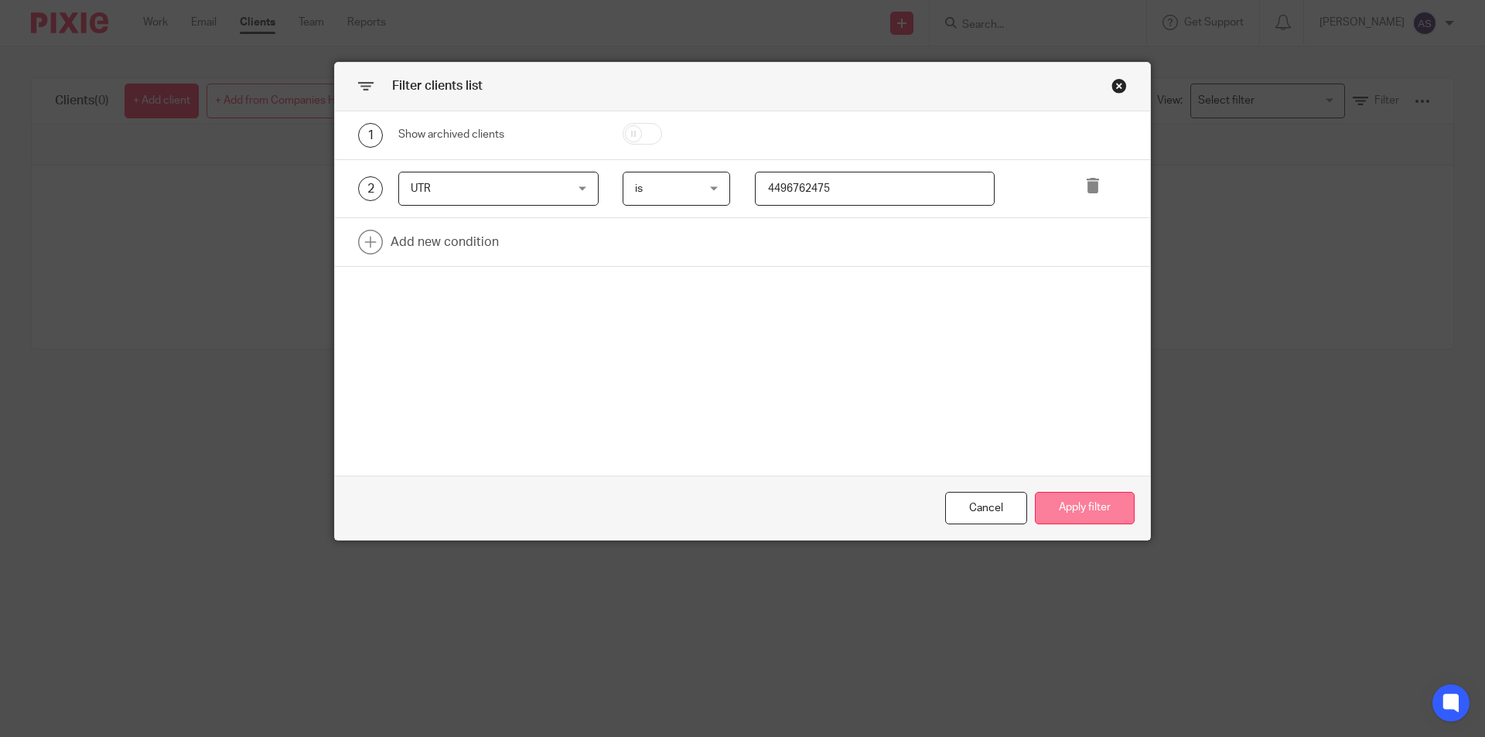
click at [1113, 520] on button "Apply filter" at bounding box center [1085, 508] width 100 height 33
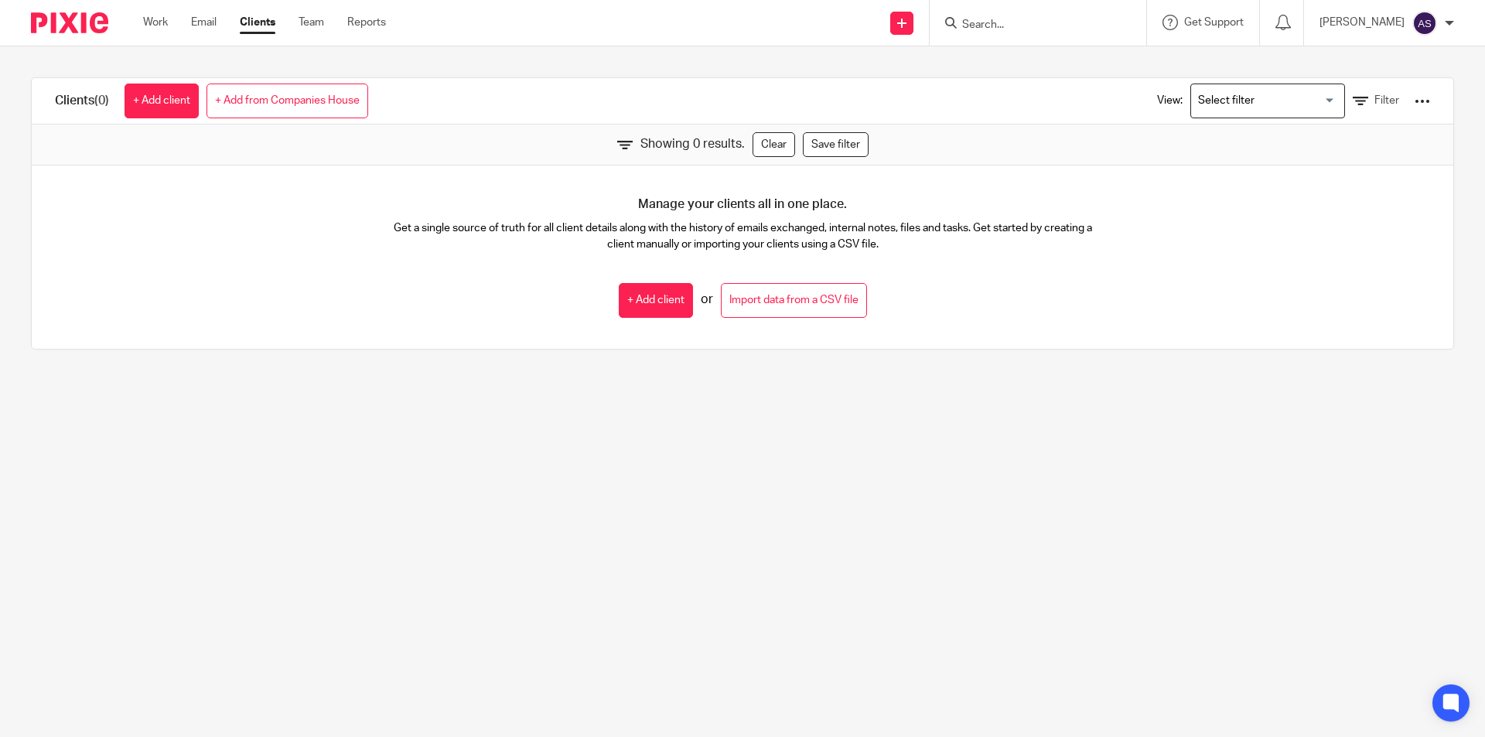
click at [1030, 23] on input "Search" at bounding box center [1030, 26] width 139 height 14
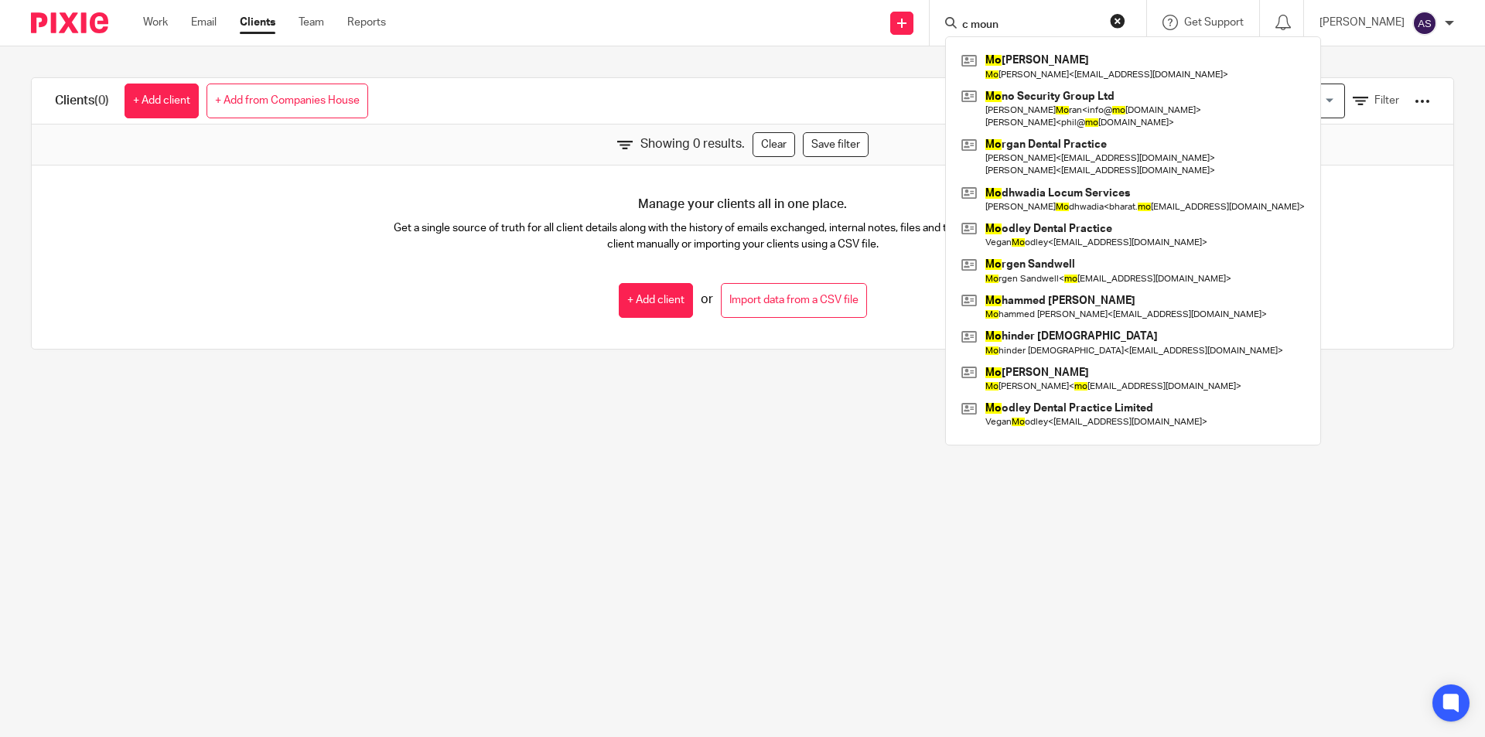
type input "c mount"
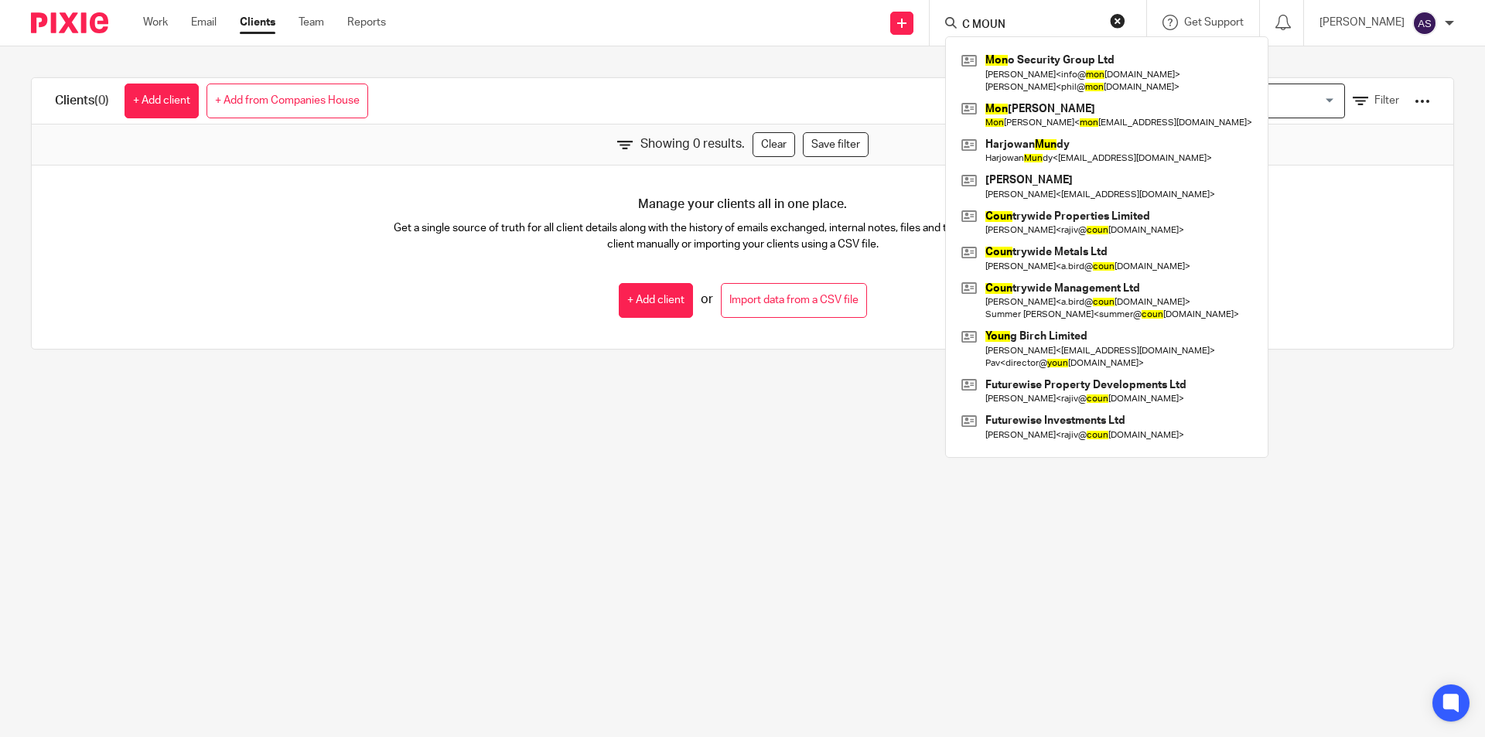
type input "C MOUNT"
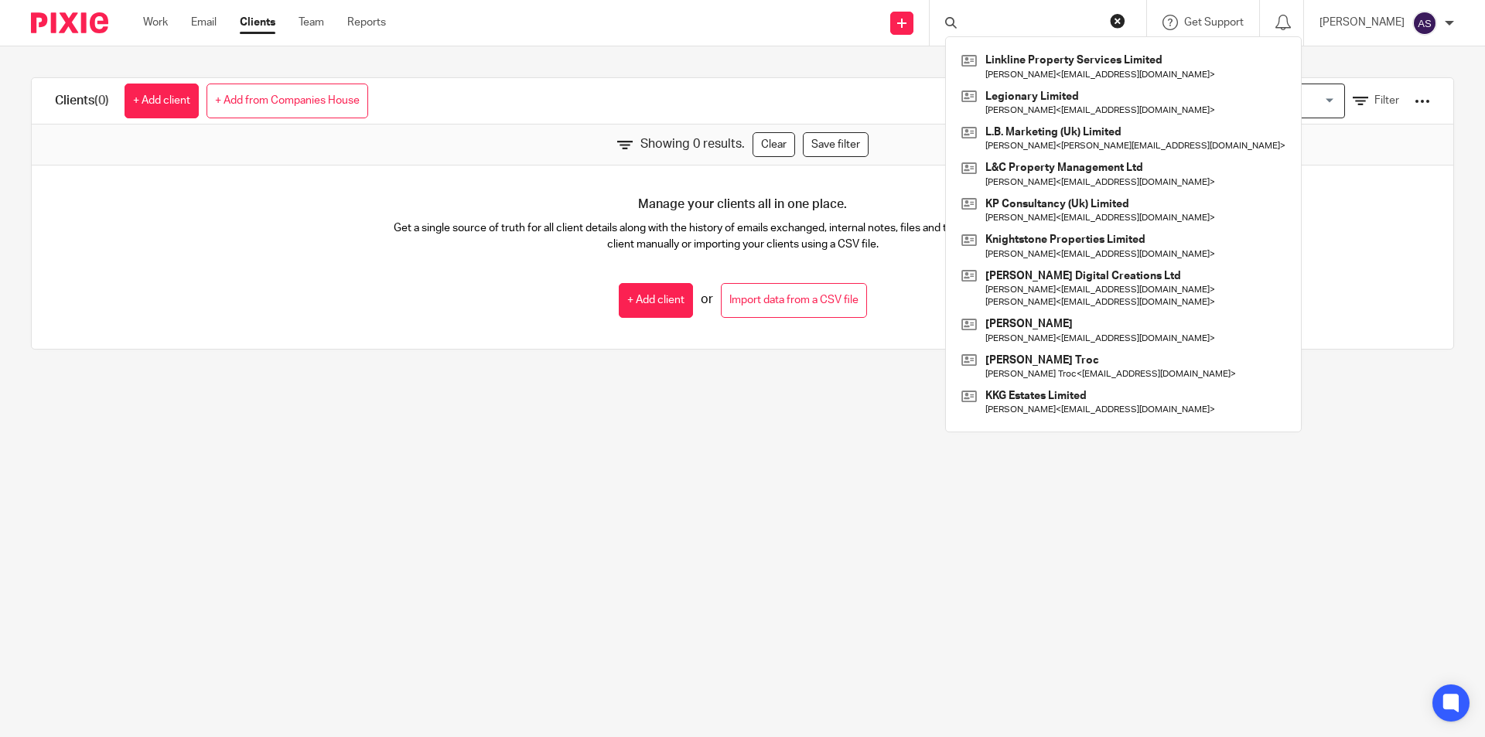
click at [884, 183] on div "Manage your clients all in one place. Get a single source of truth for all clie…" at bounding box center [743, 257] width 1422 height 183
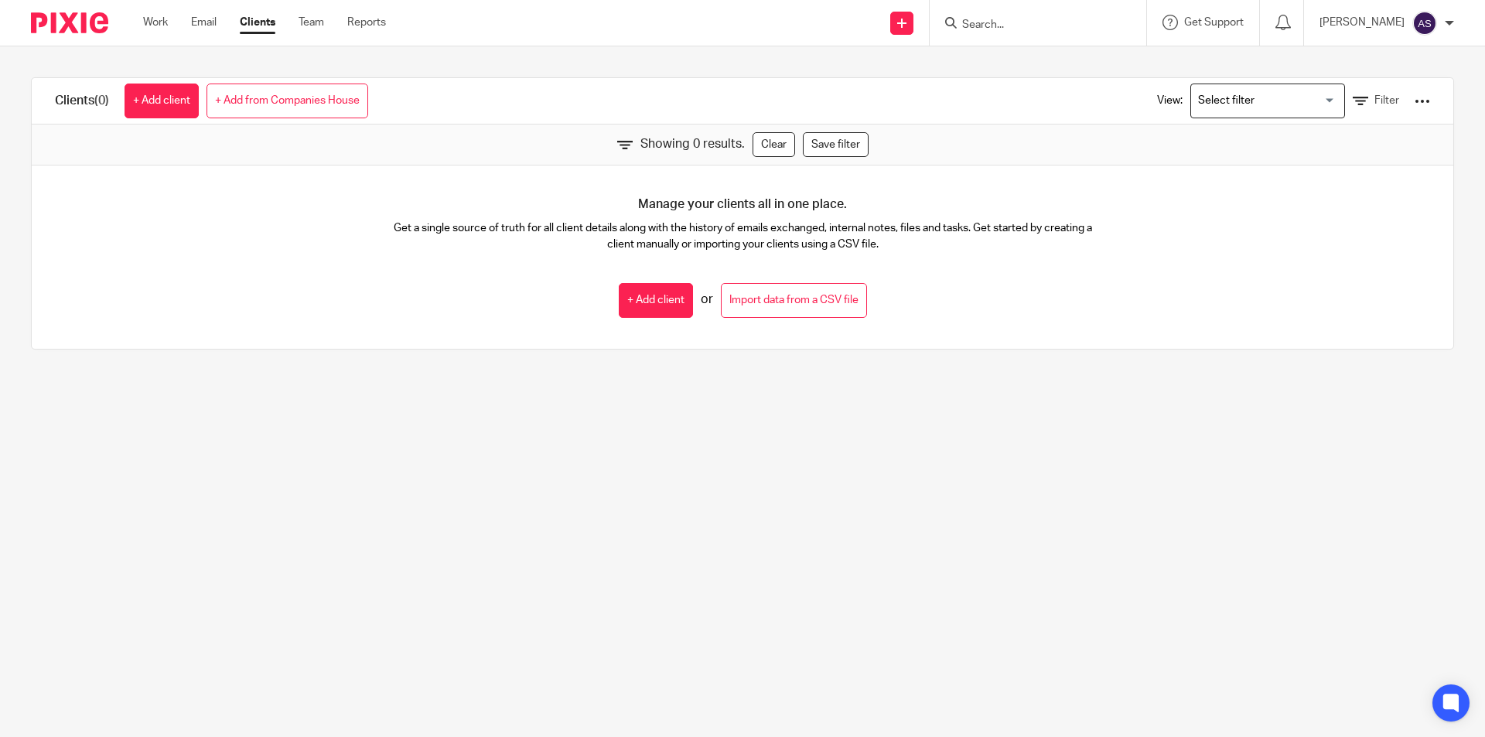
click at [1380, 100] on div "View: Loading... Filter" at bounding box center [1282, 101] width 296 height 46
click at [1375, 97] on span "Filter" at bounding box center [1387, 100] width 25 height 11
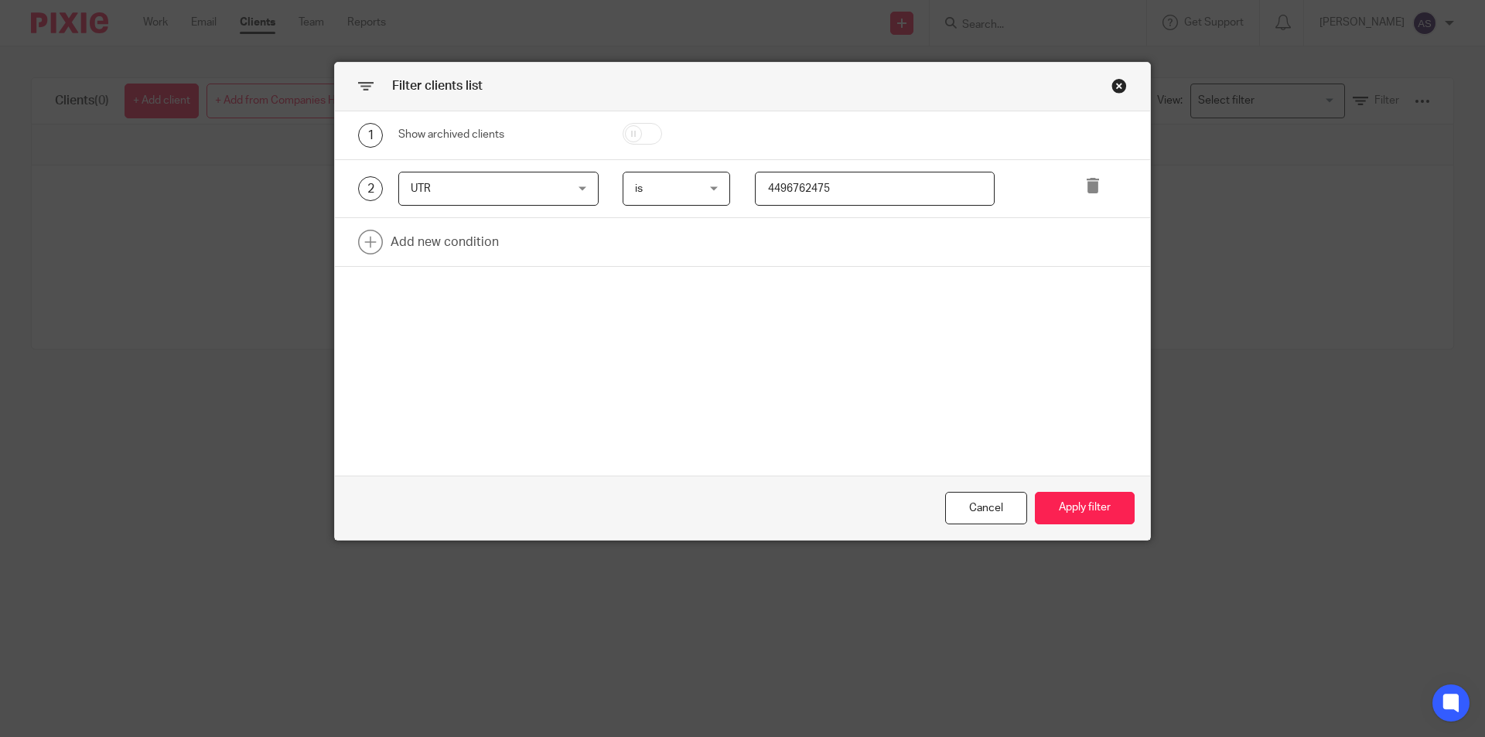
click at [801, 185] on input "4496762475" at bounding box center [875, 189] width 241 height 35
type input "7941571511"
click at [1082, 516] on button "Apply filter" at bounding box center [1085, 508] width 100 height 33
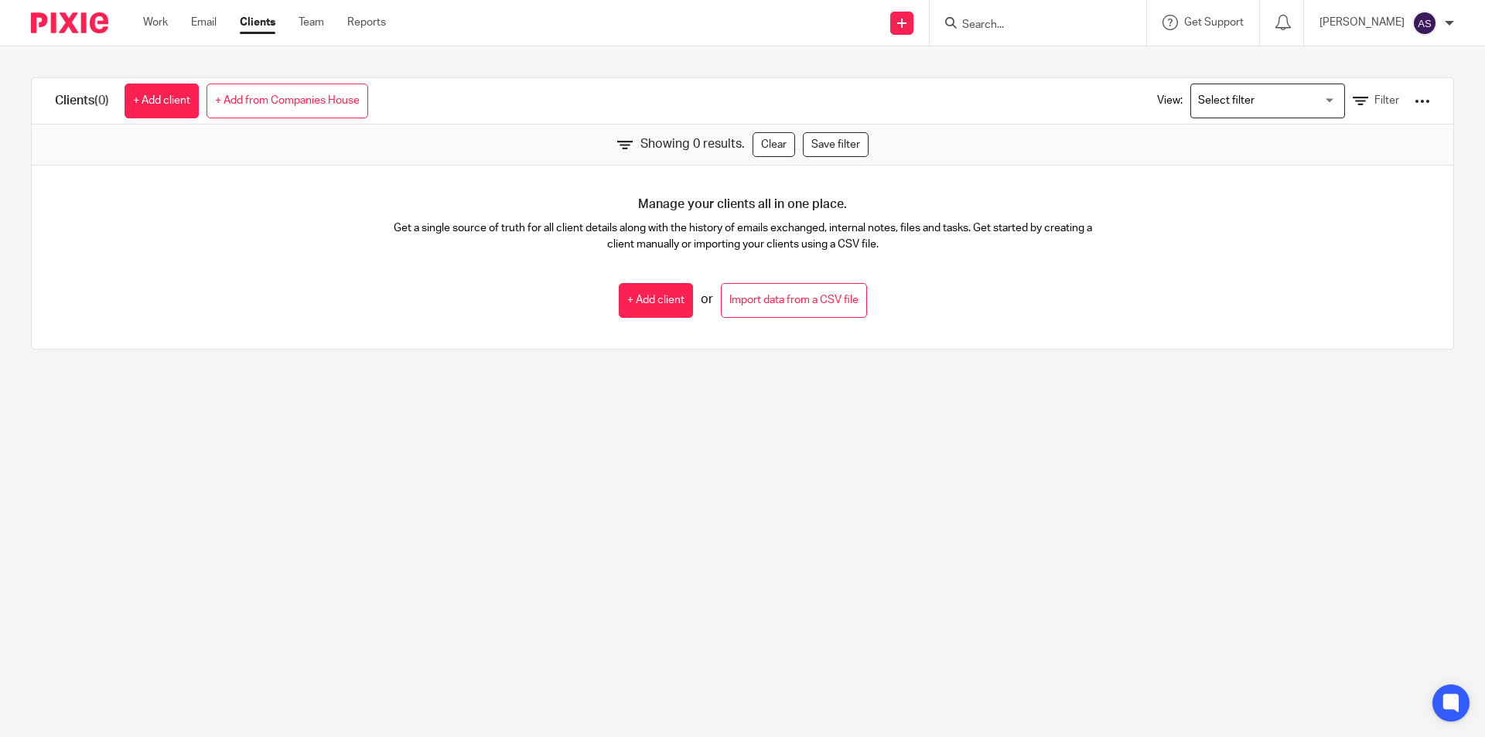
click at [1100, 19] on input "Search" at bounding box center [1030, 26] width 139 height 14
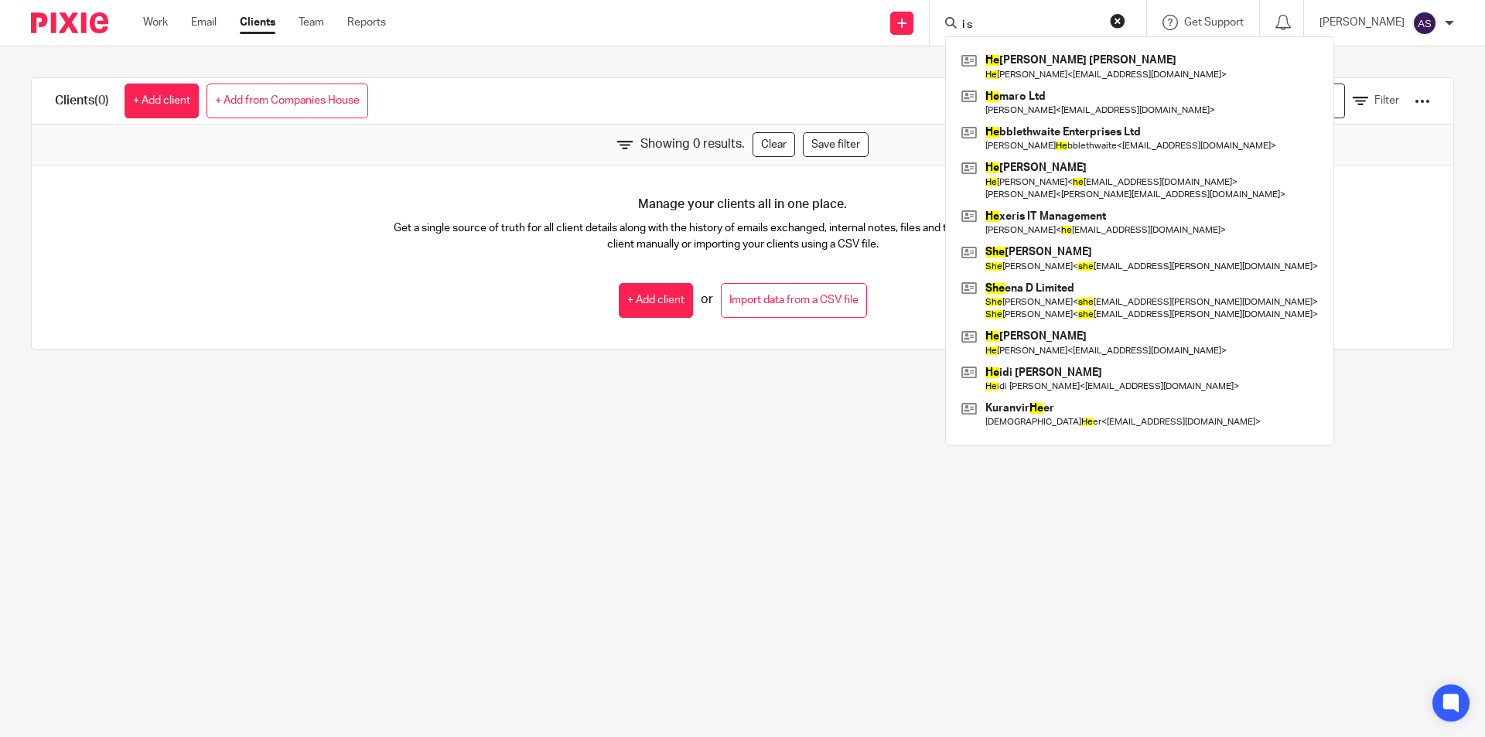
type input "i"
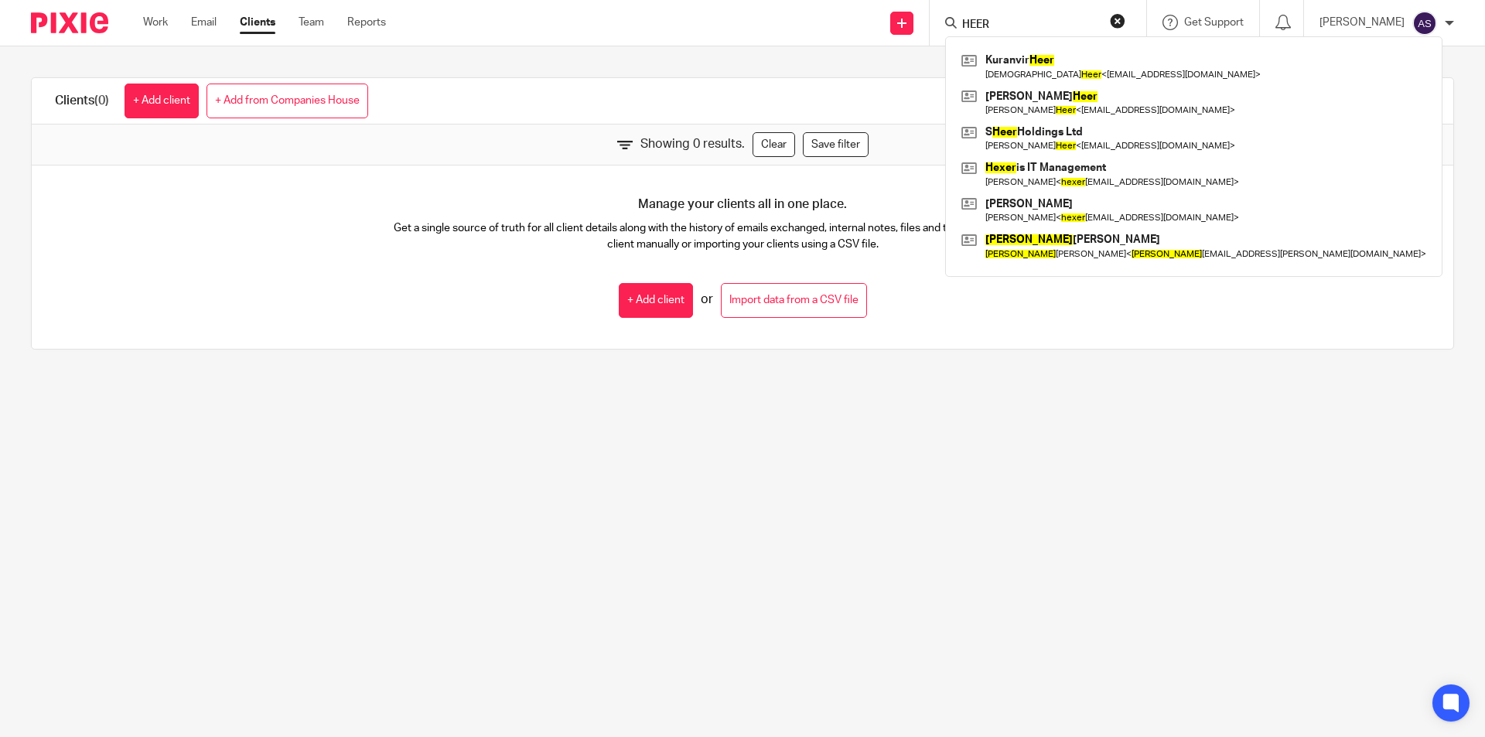
type input "HEER"
click at [1065, 299] on div "Manage your clients all in one place. Get a single source of truth for all clie…" at bounding box center [743, 257] width 1422 height 183
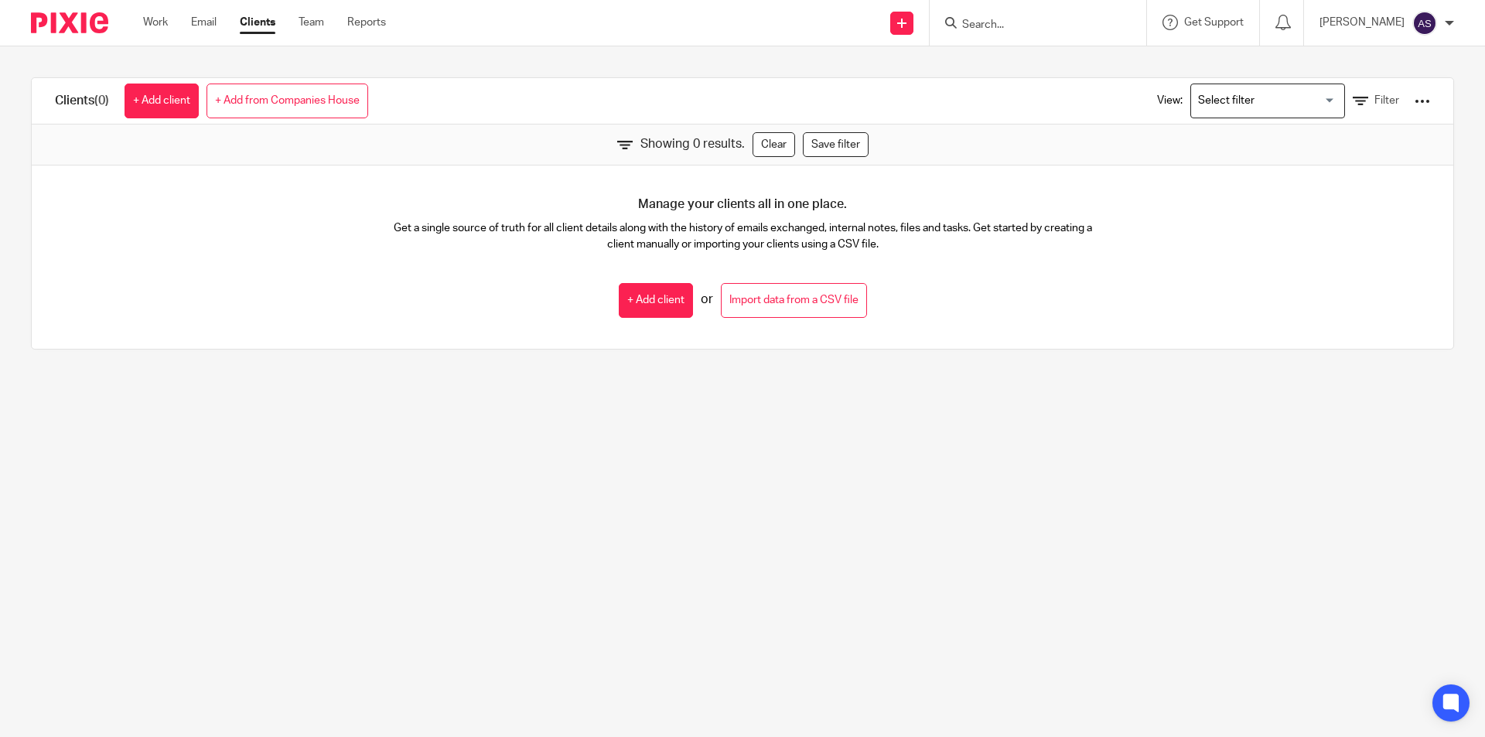
click at [356, 205] on div "Manage your clients all in one place. Get a single source of truth for all clie…" at bounding box center [743, 257] width 1422 height 183
click at [1375, 103] on span "Filter" at bounding box center [1387, 100] width 25 height 11
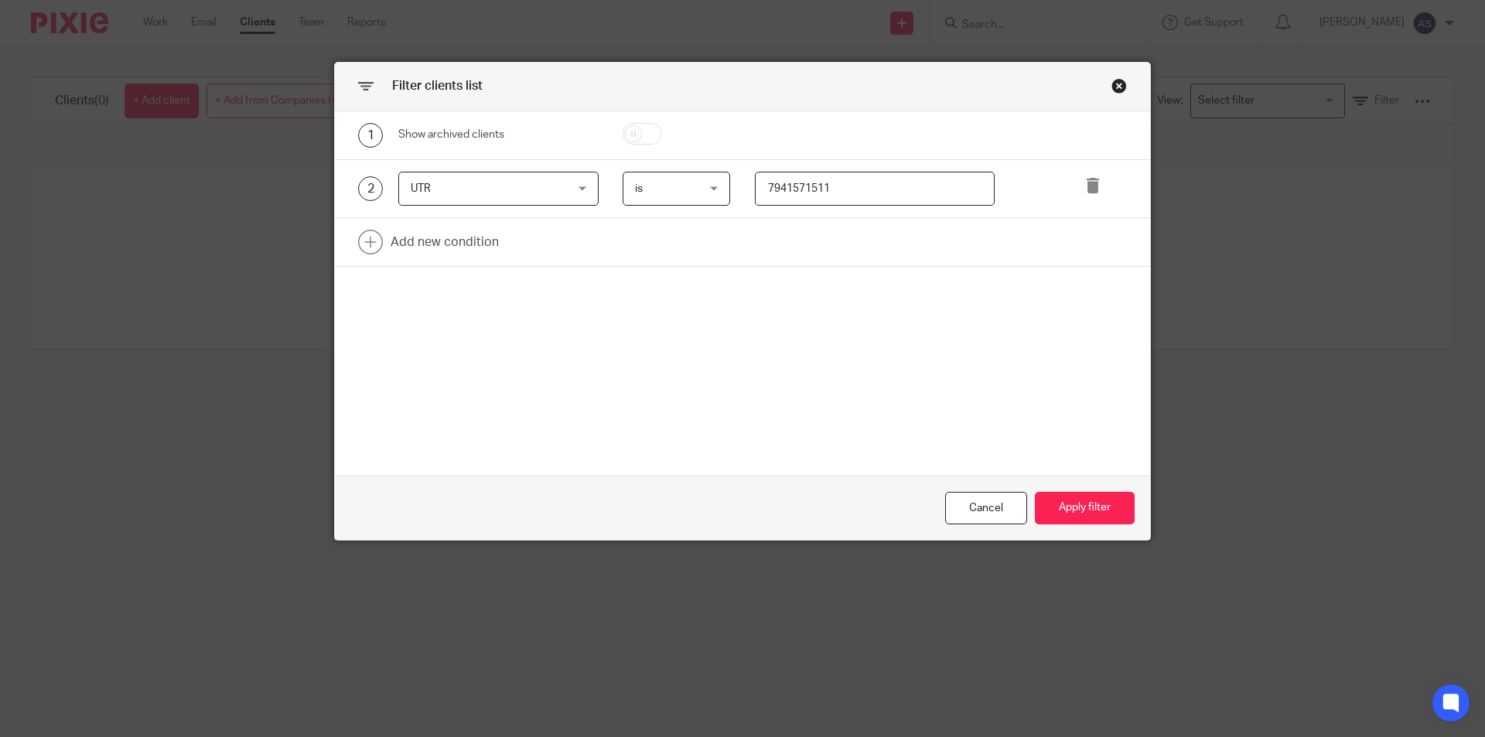
click at [874, 190] on input "7941571511" at bounding box center [875, 189] width 241 height 35
type input "1"
type input "7941571511"
click at [1078, 518] on button "Apply filter" at bounding box center [1085, 508] width 100 height 33
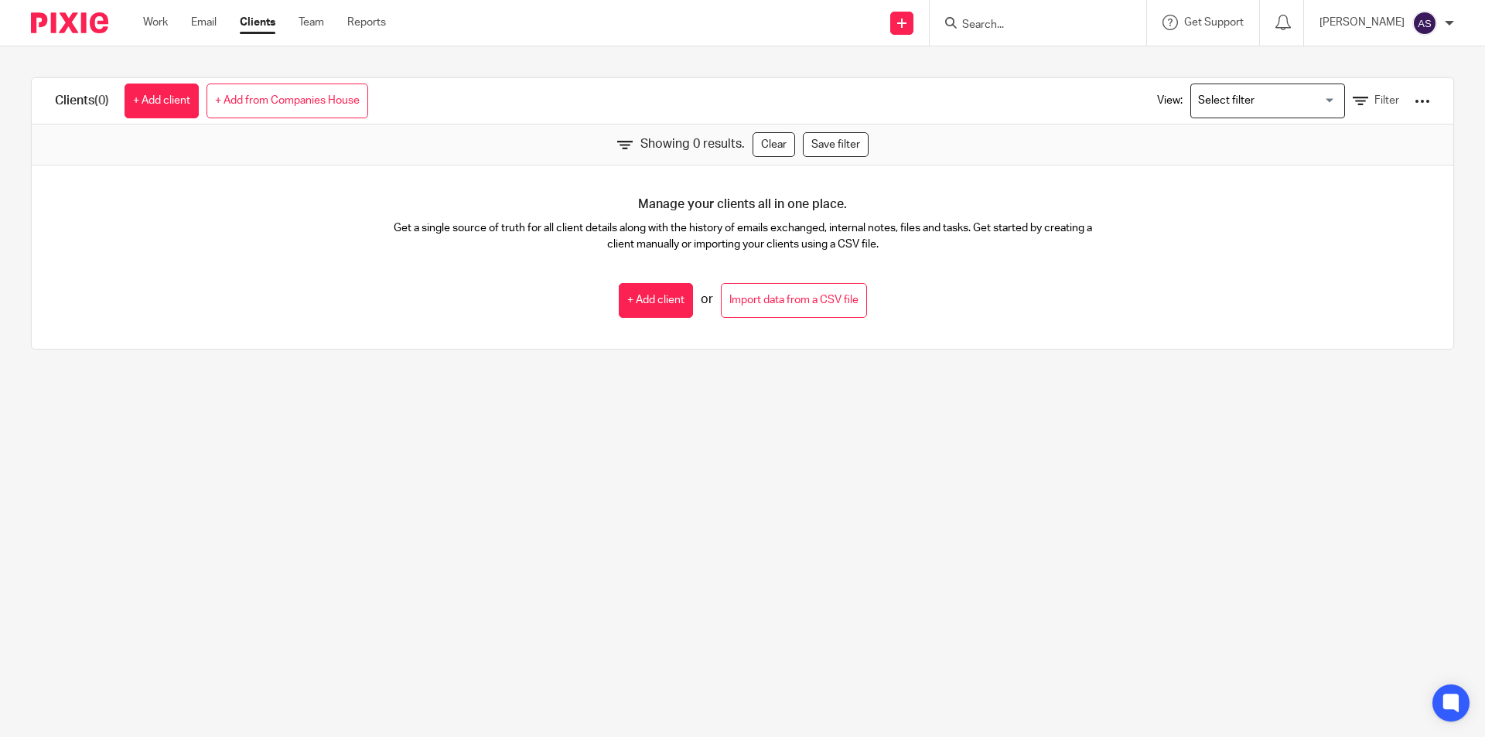
click at [248, 28] on link "Clients" at bounding box center [258, 22] width 36 height 15
click at [250, 26] on link "Clients" at bounding box center [258, 22] width 36 height 15
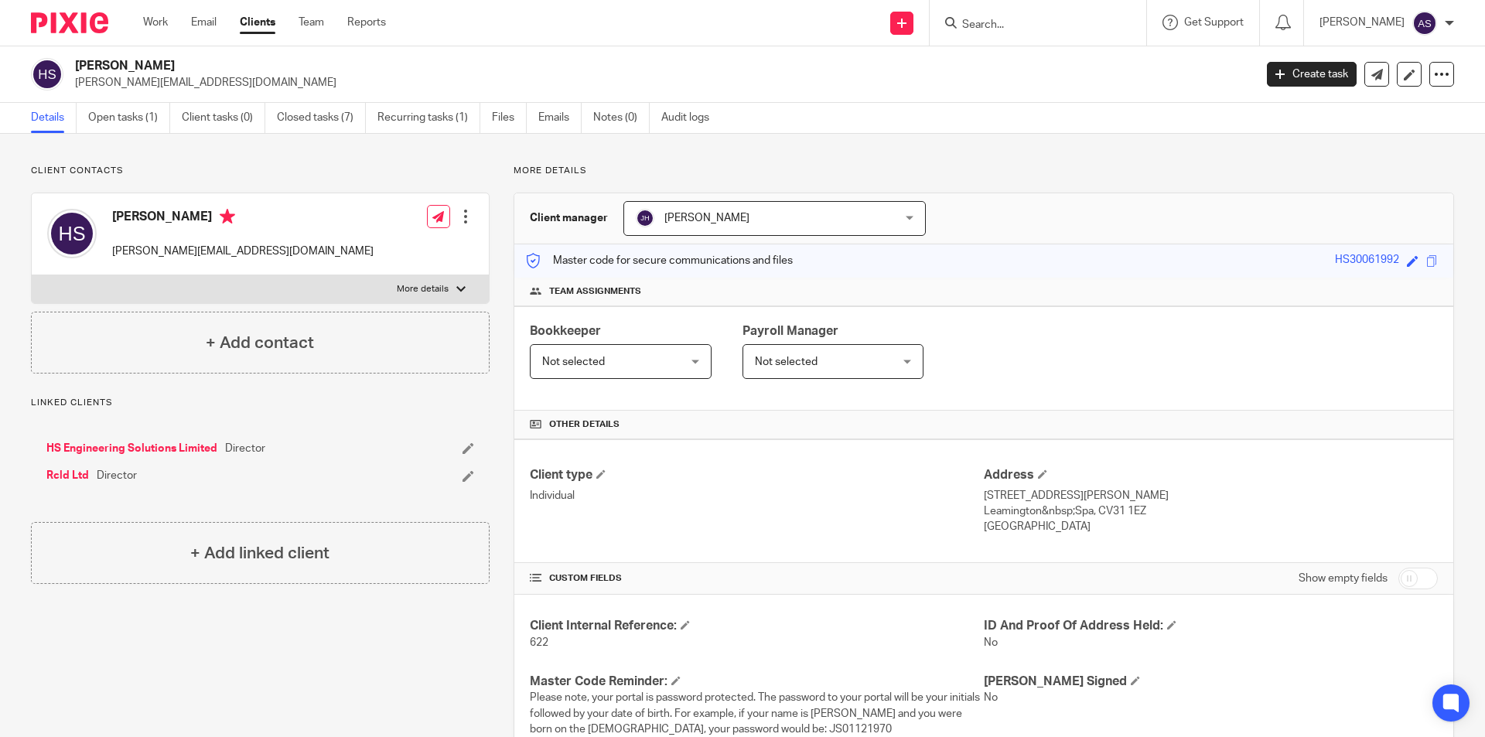
click at [1069, 17] on form at bounding box center [1043, 22] width 165 height 19
click at [1069, 16] on form at bounding box center [1043, 22] width 165 height 19
click at [1067, 19] on form at bounding box center [1043, 22] width 165 height 19
click at [1038, 19] on input "Search" at bounding box center [1030, 26] width 139 height 14
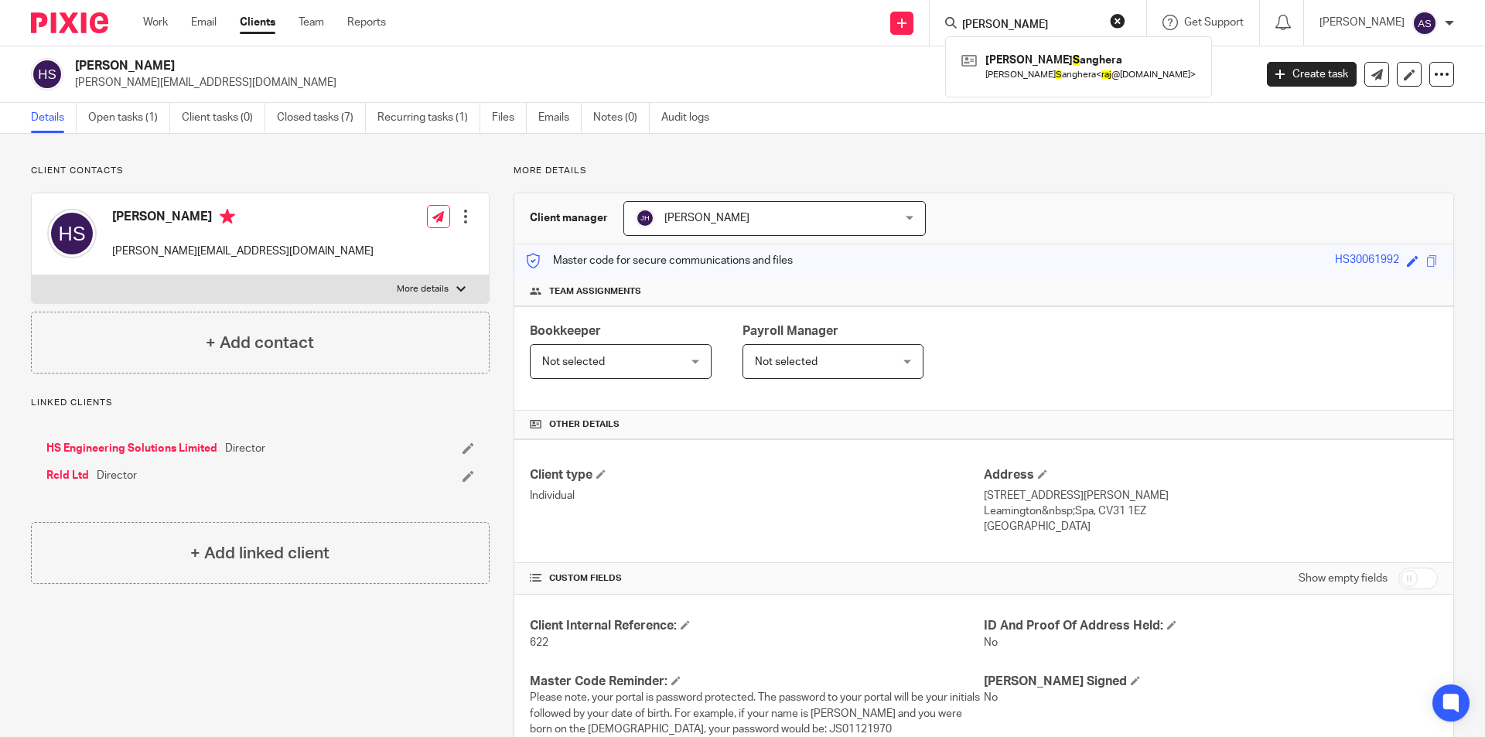
type input "[PERSON_NAME]"
click at [1083, 88] on div "[PERSON_NAME] S [PERSON_NAME] S anghera < raj @[DOMAIN_NAME] >" at bounding box center [1078, 66] width 267 height 60
click at [1091, 51] on link at bounding box center [1079, 67] width 242 height 36
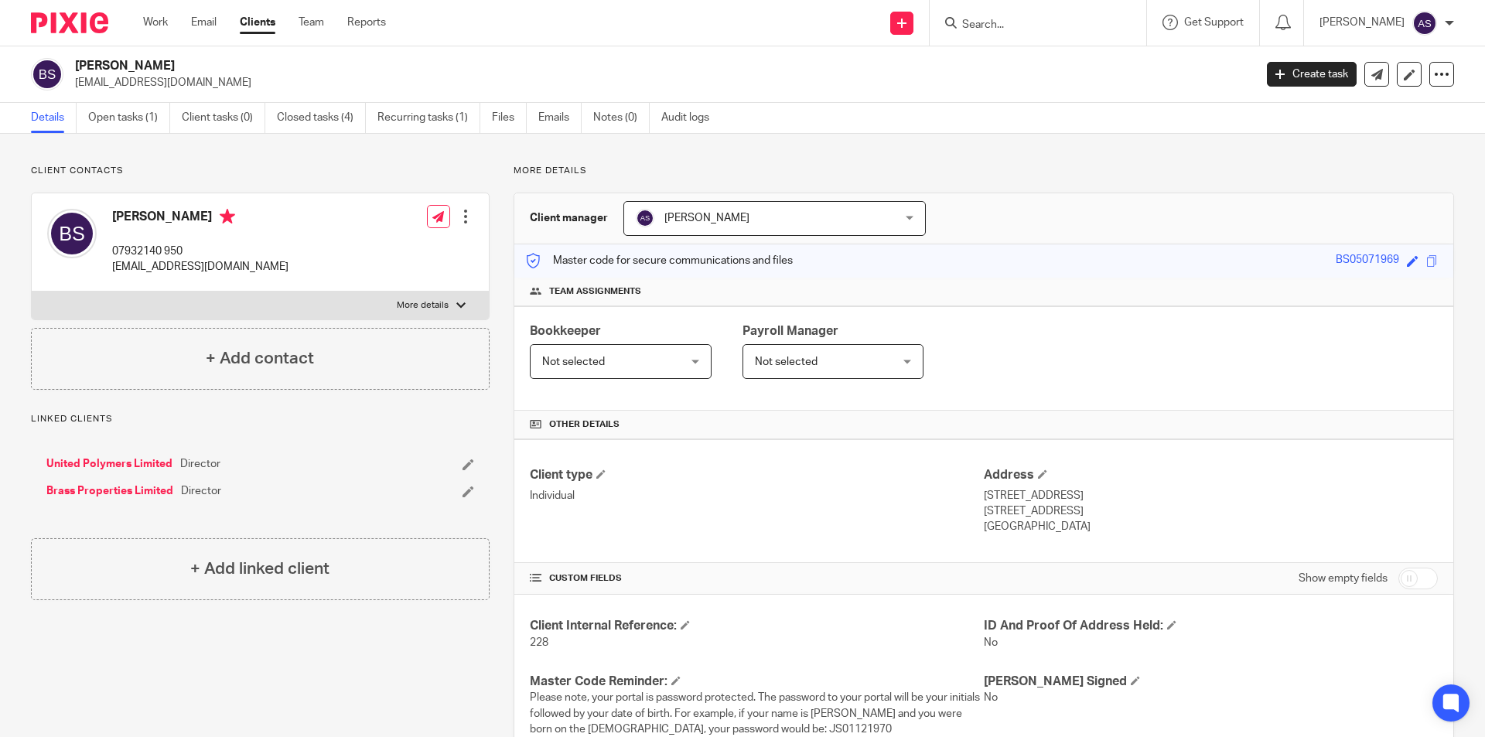
click at [1037, 31] on input "Search" at bounding box center [1030, 26] width 139 height 14
type input "gahder"
click at [1089, 70] on link at bounding box center [1104, 67] width 292 height 36
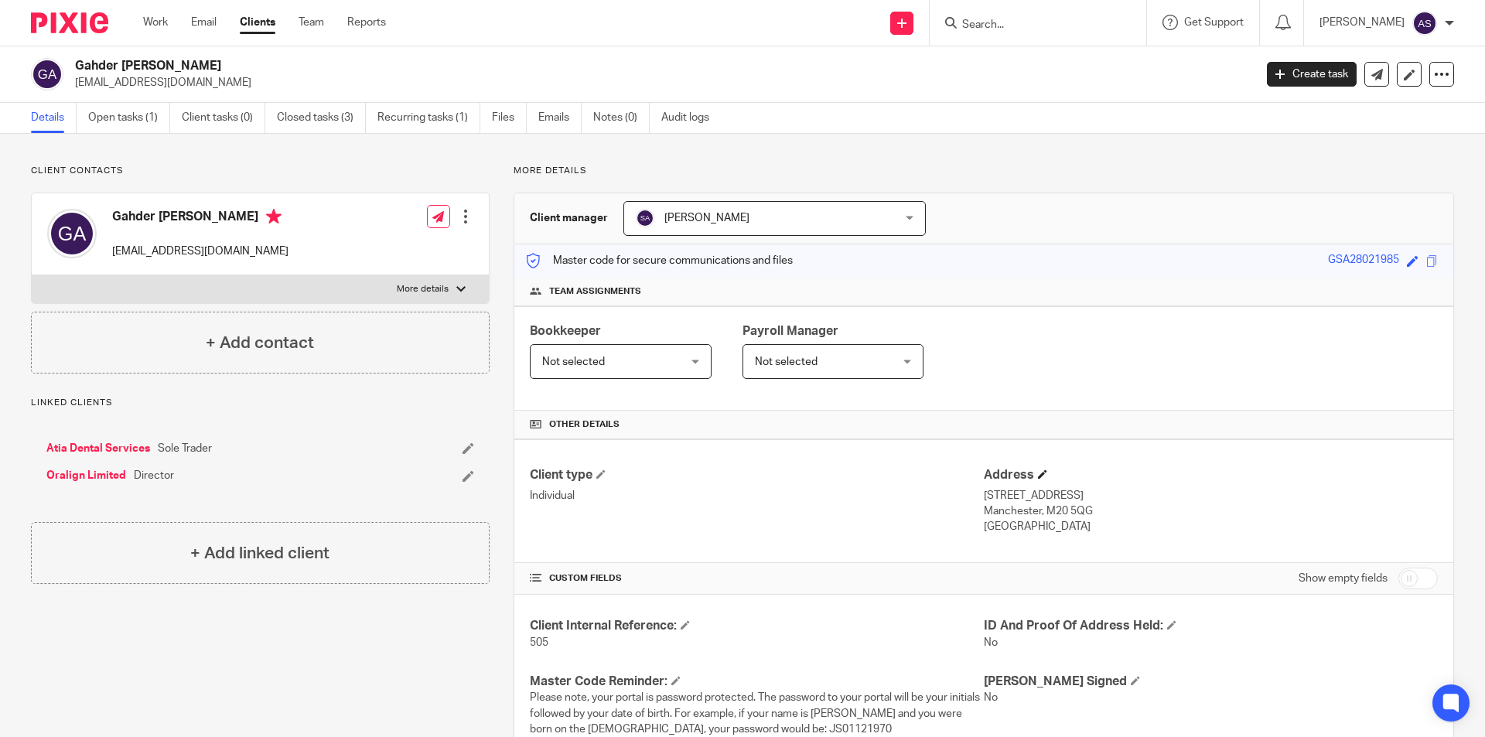
scroll to position [77, 0]
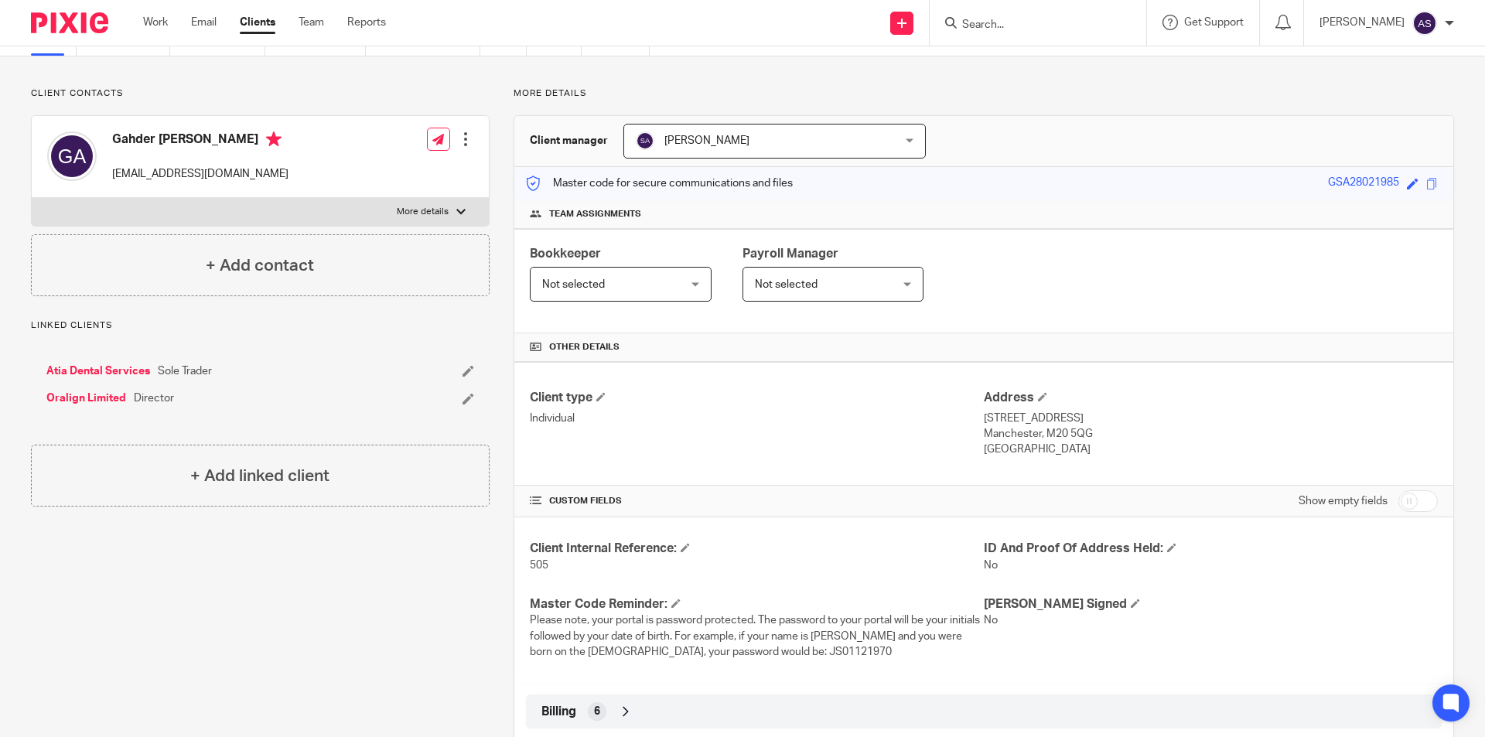
drag, startPoint x: 1075, startPoint y: 28, endPoint x: 1048, endPoint y: 46, distance: 33.5
click at [1049, 46] on body "Work Email Clients Team Reports Work Email Clients Team Reports Settings Send n…" at bounding box center [742, 368] width 1485 height 737
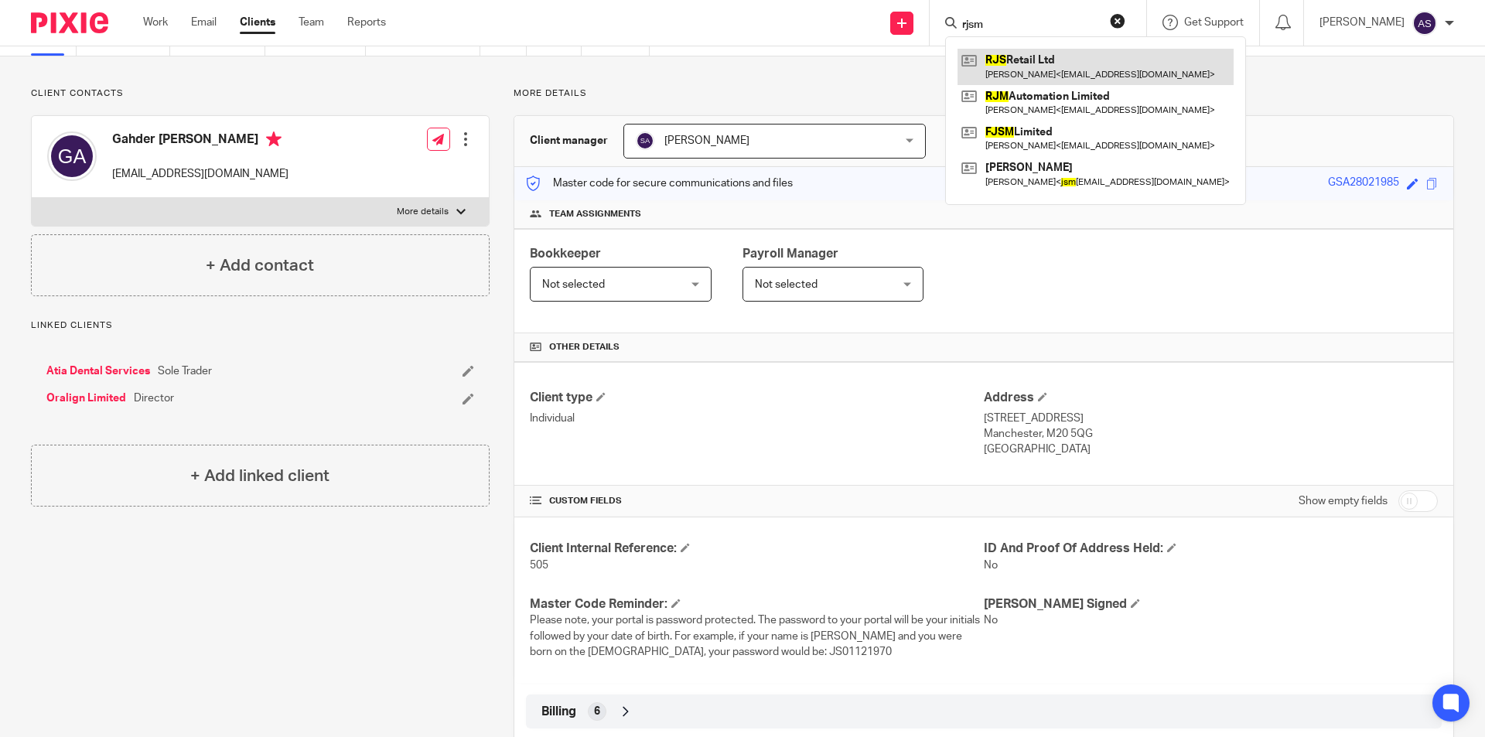
type input "rjsm"
click at [1069, 68] on link at bounding box center [1096, 67] width 276 height 36
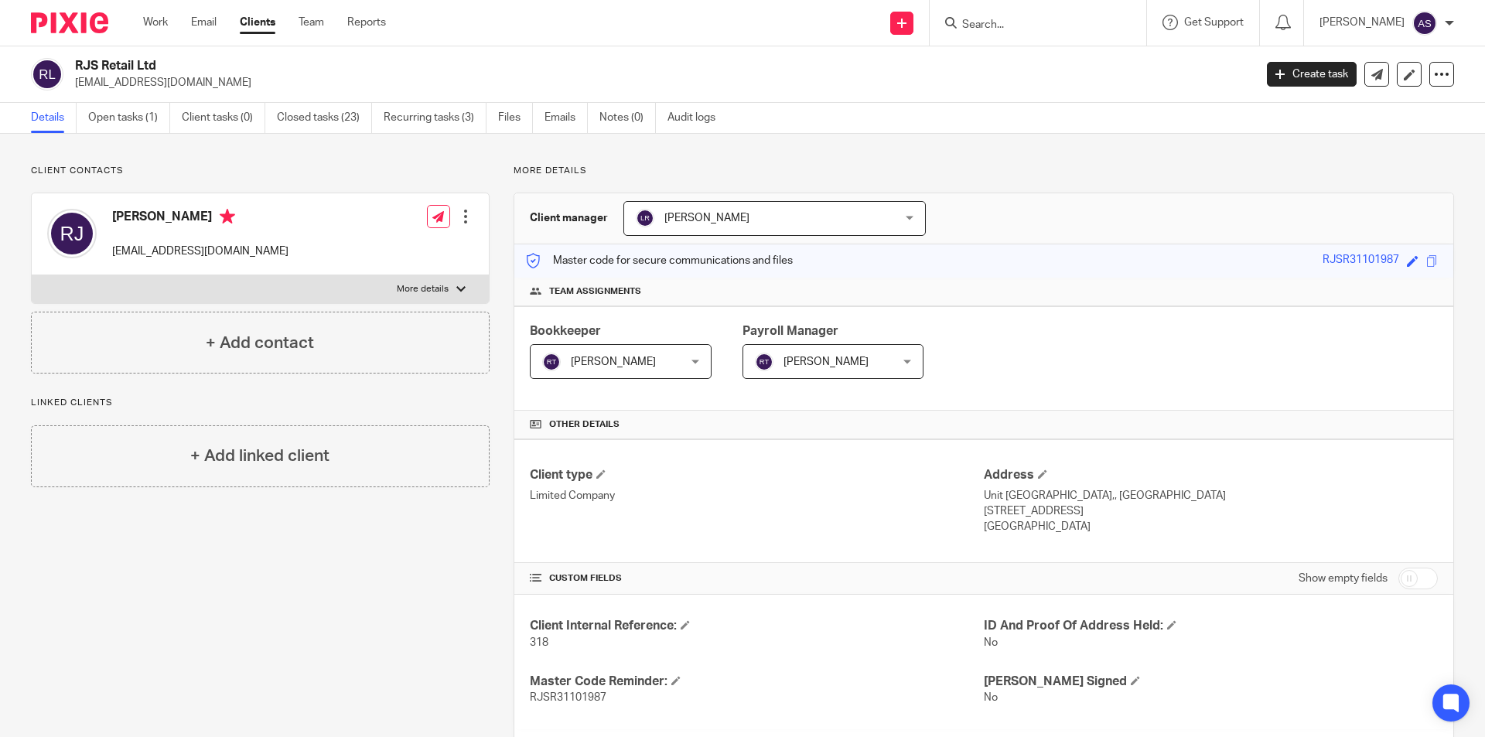
click at [1061, 16] on form at bounding box center [1043, 22] width 165 height 19
click at [1061, 26] on input "Search" at bounding box center [1030, 26] width 139 height 14
type input "KEDET"
click at [1088, 80] on link at bounding box center [1089, 67] width 262 height 36
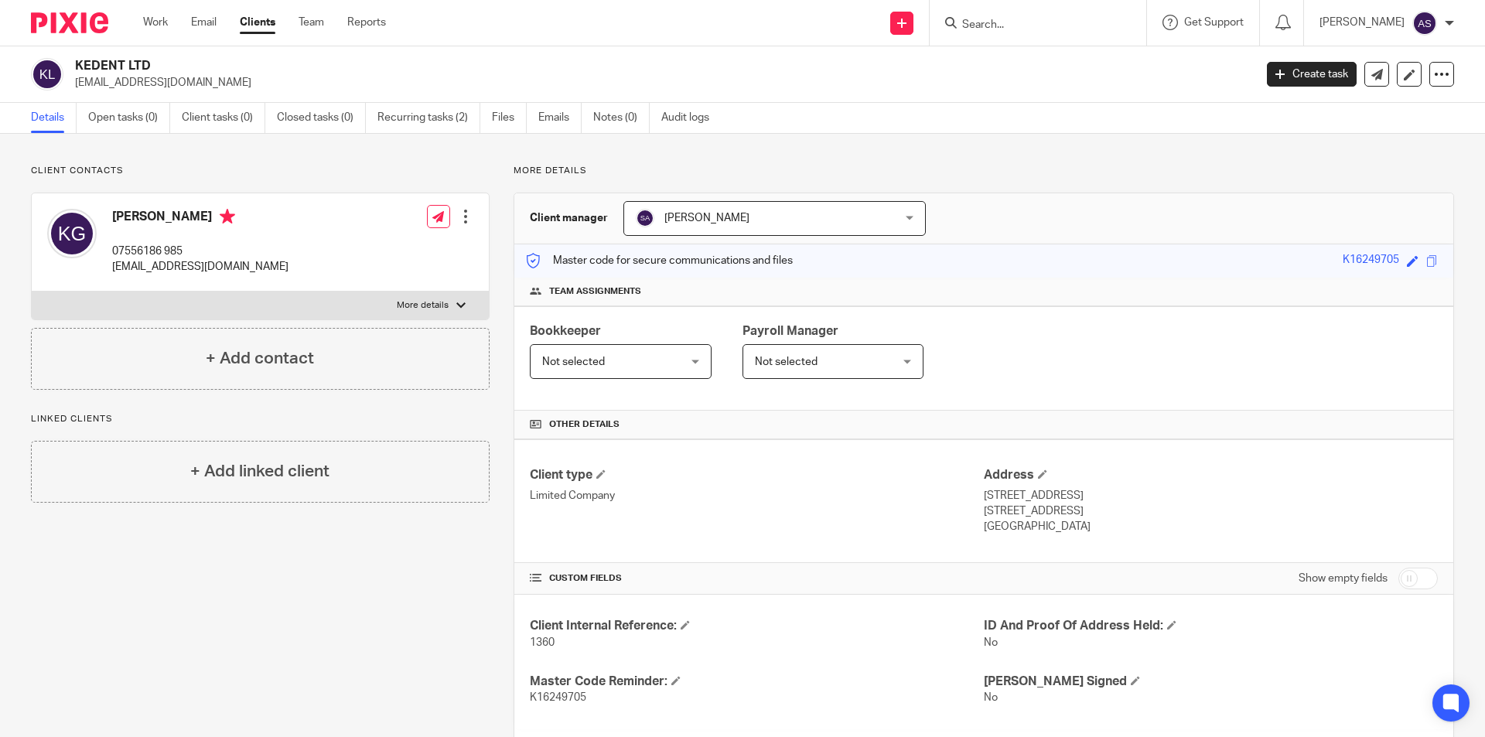
click at [1047, 19] on input "Search" at bounding box center [1030, 26] width 139 height 14
type input "KSD"
click at [1074, 84] on link at bounding box center [1089, 67] width 262 height 36
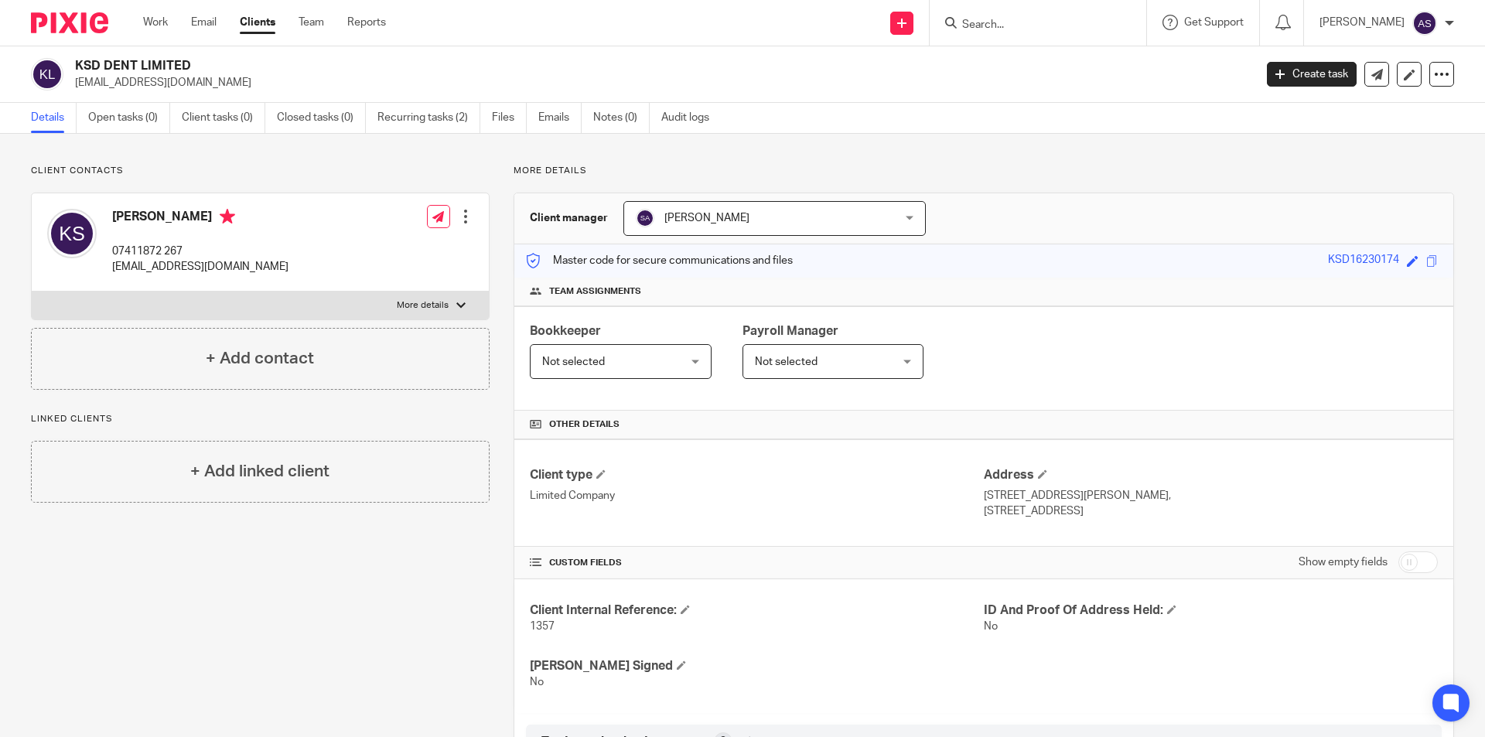
click at [1048, 43] on div at bounding box center [1038, 23] width 217 height 46
click at [1047, 26] on input "Search" at bounding box center [1030, 26] width 139 height 14
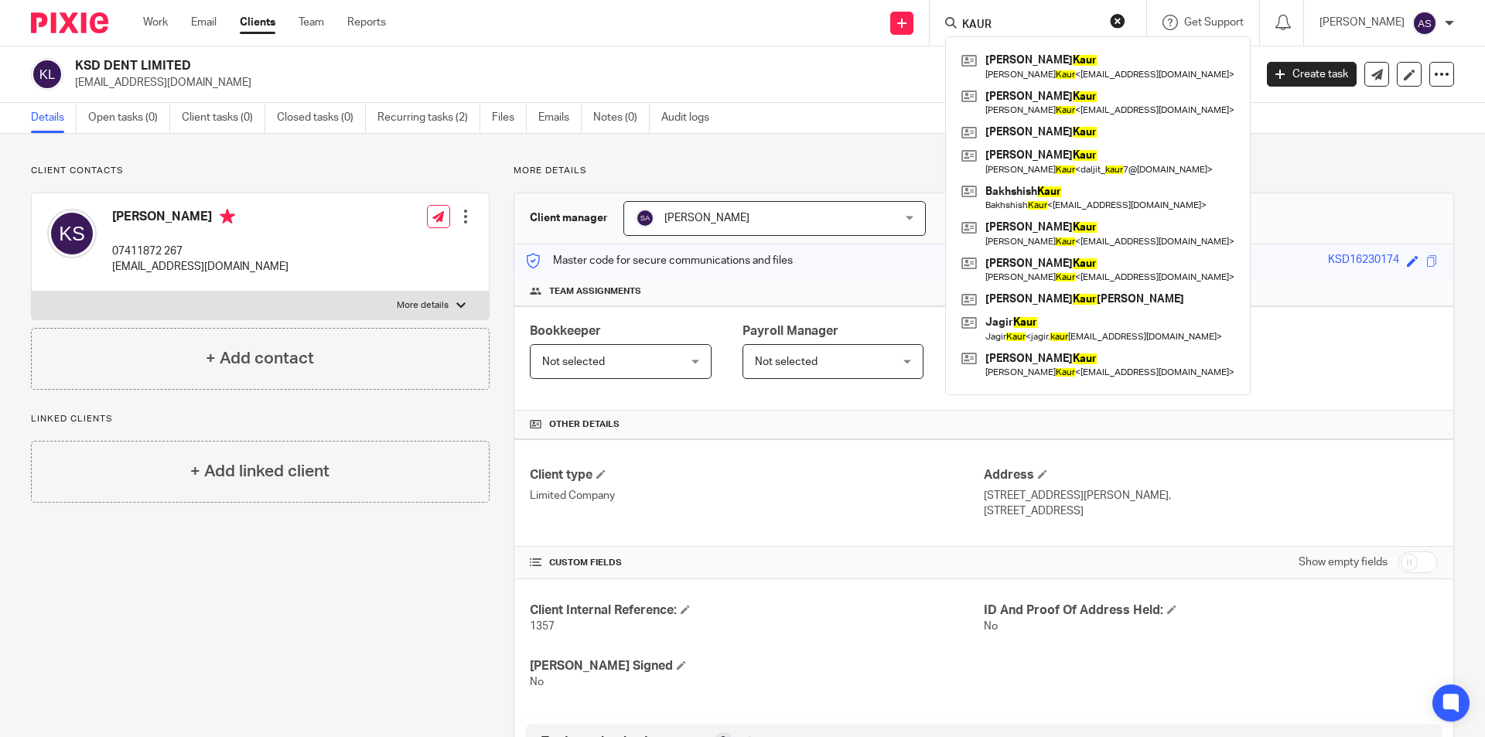
type input "KAUR"
click at [1311, 421] on h4 "Other details" at bounding box center [984, 425] width 908 height 12
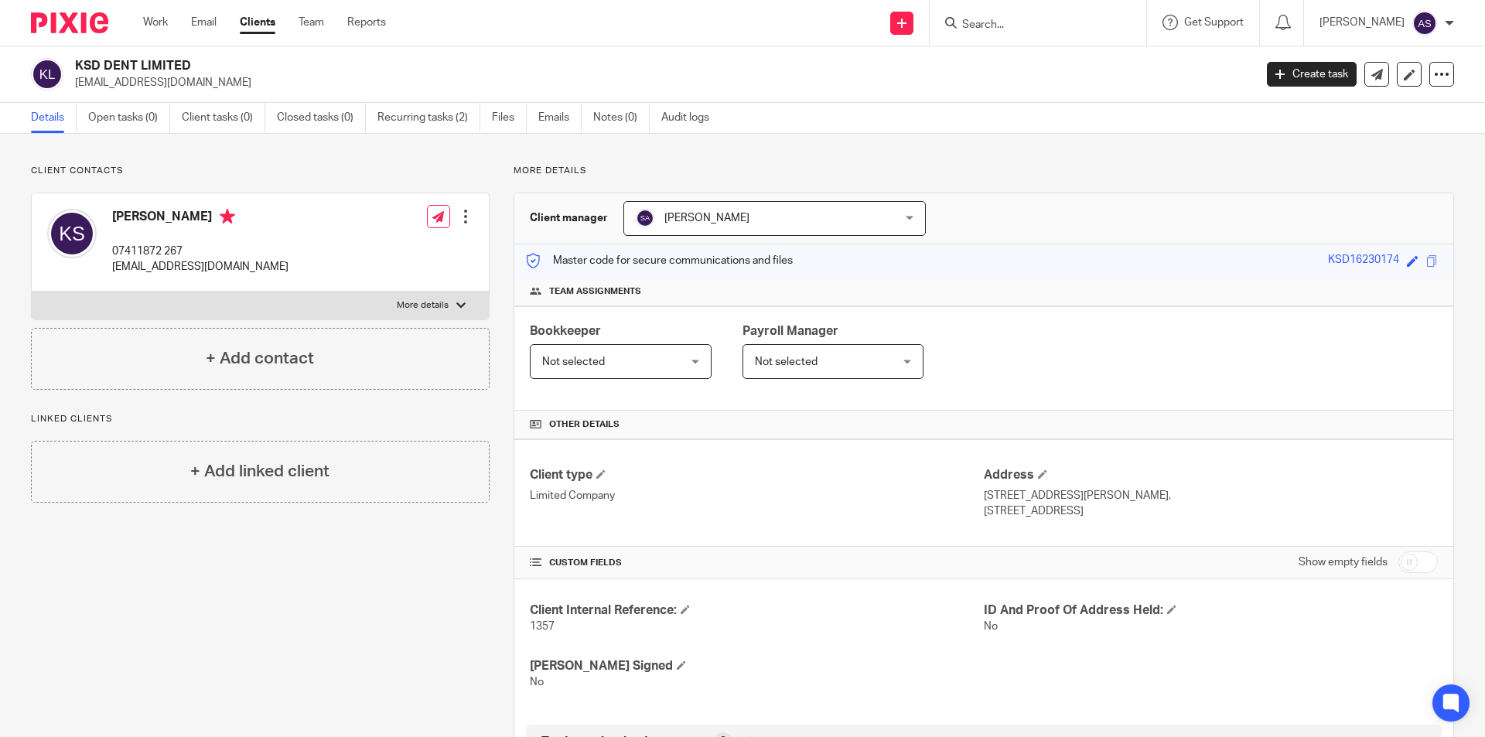
click at [1100, 20] on input "Search" at bounding box center [1030, 26] width 139 height 14
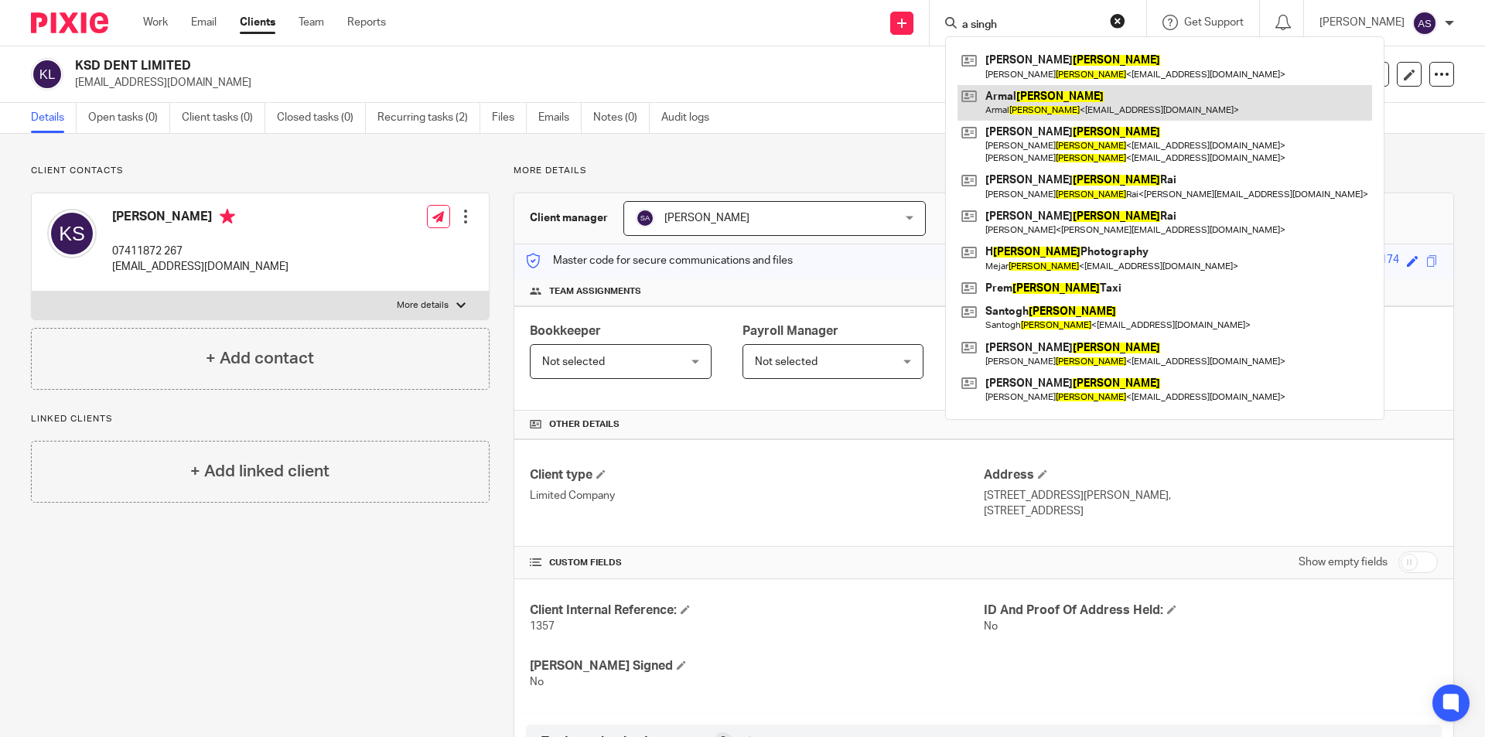
type input "a singh"
click at [1113, 98] on link at bounding box center [1165, 103] width 415 height 36
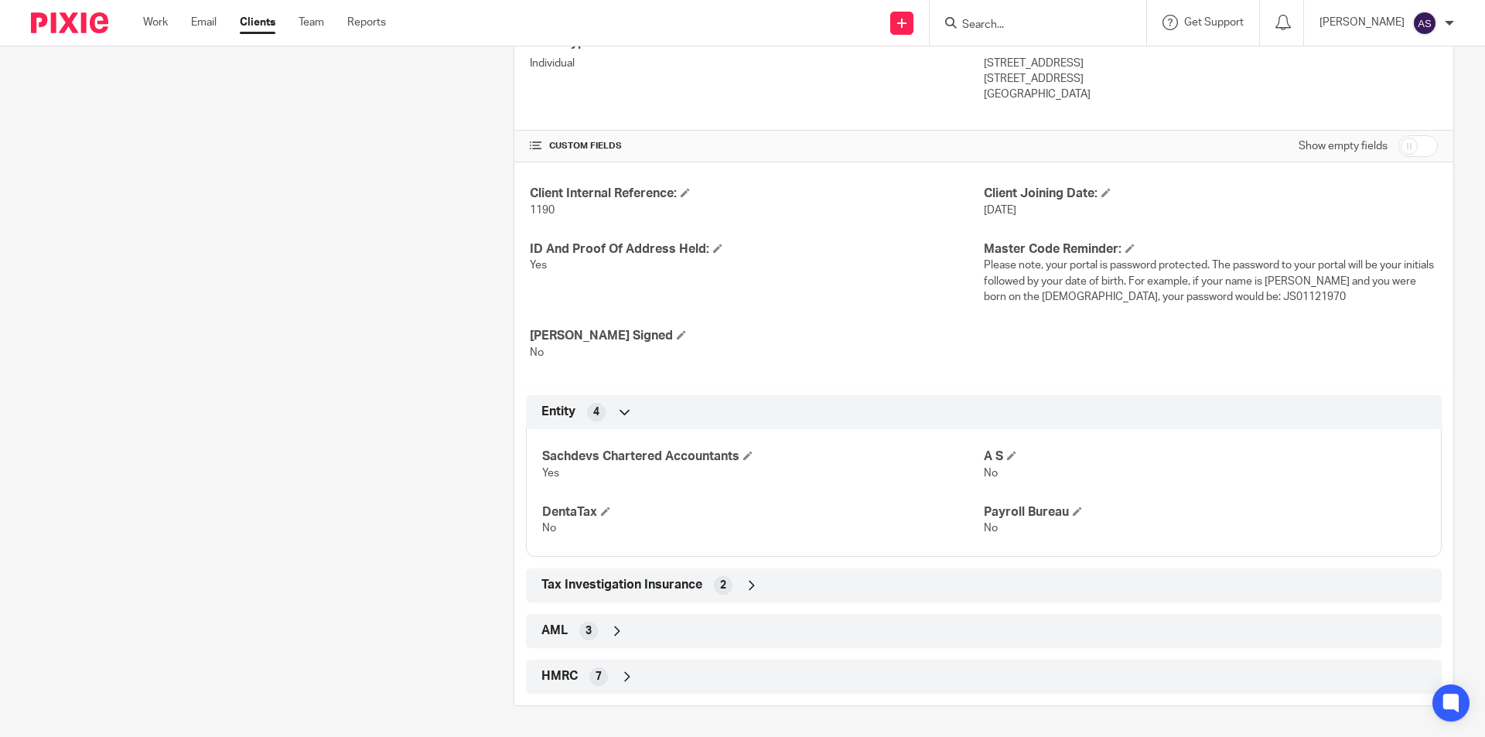
click at [562, 668] on span "HMRC" at bounding box center [560, 676] width 36 height 16
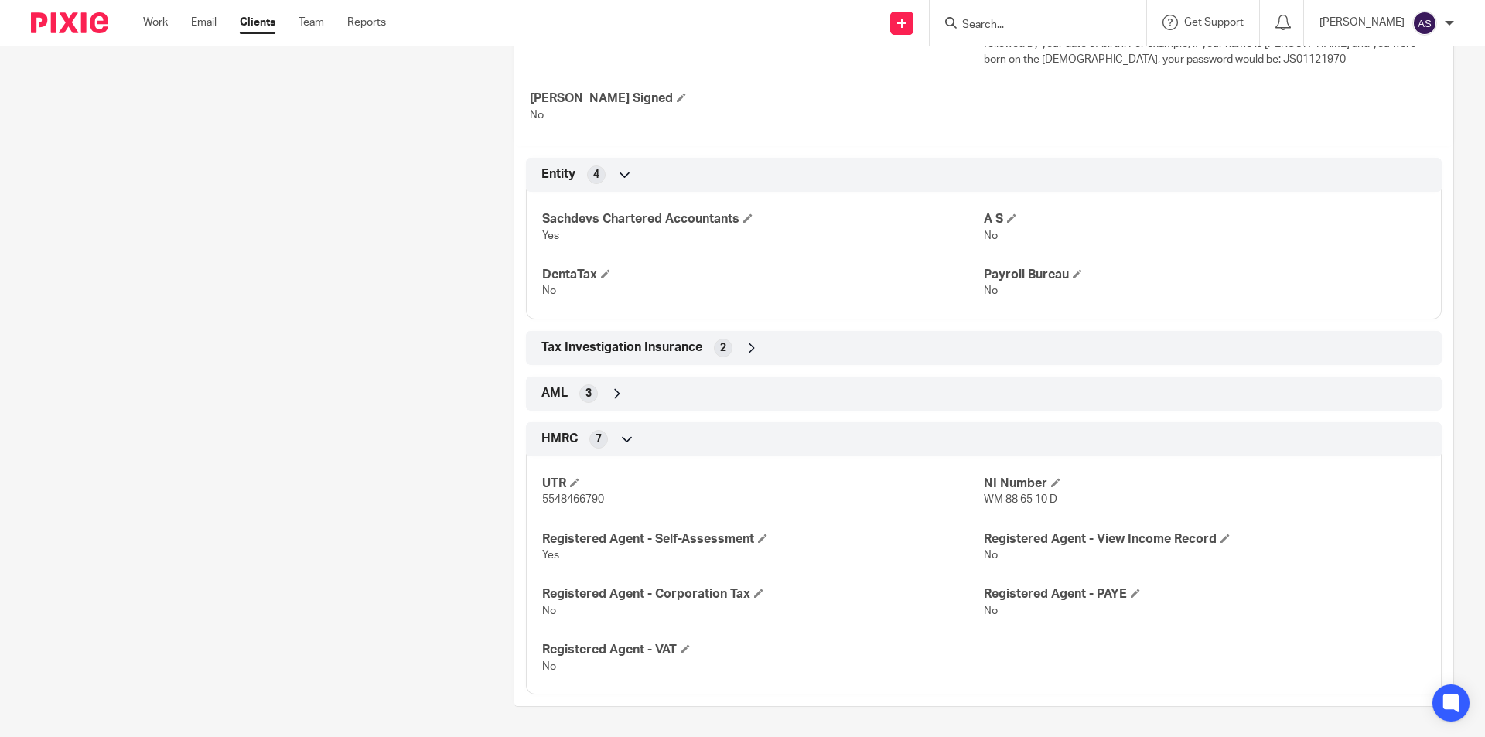
scroll to position [671, 0]
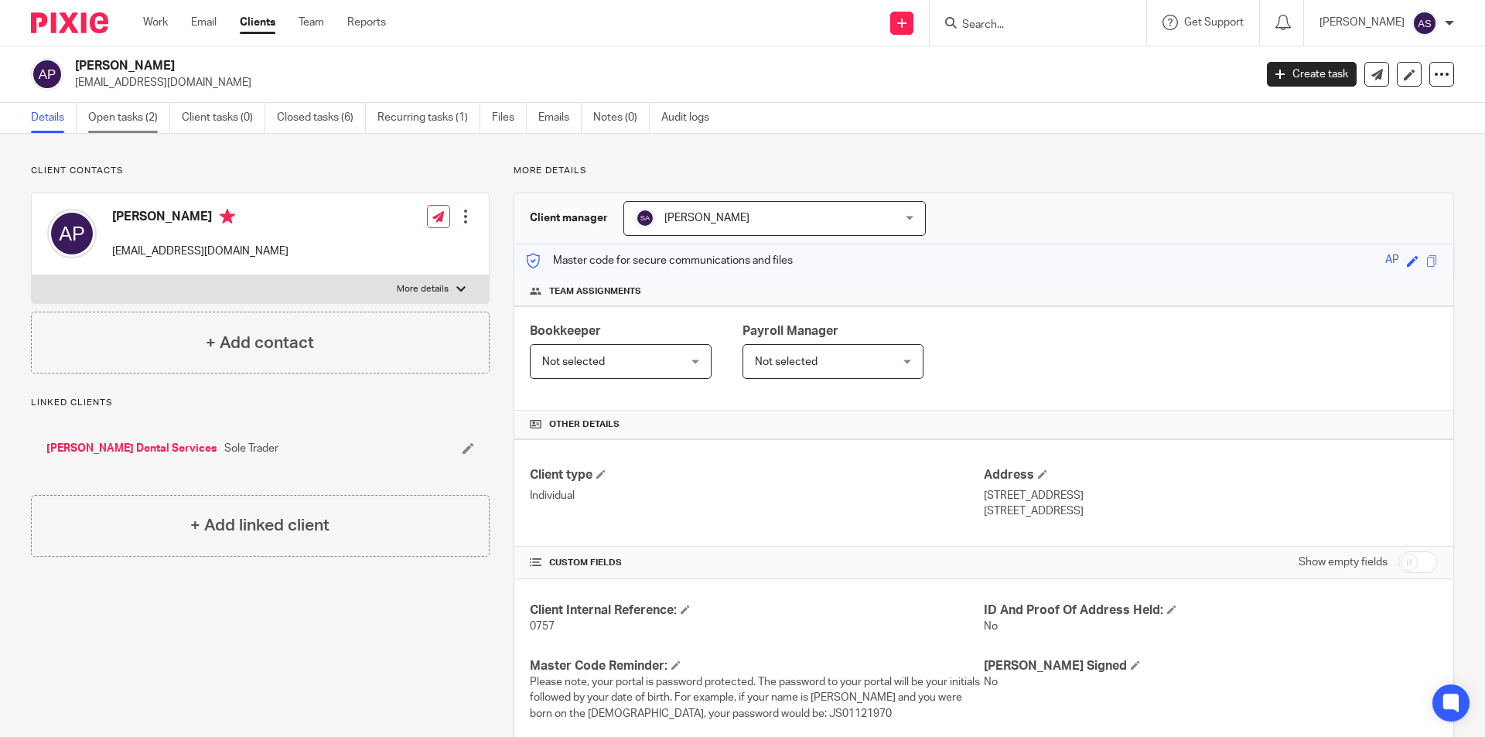
click at [155, 124] on link "Open tasks (2)" at bounding box center [129, 118] width 82 height 30
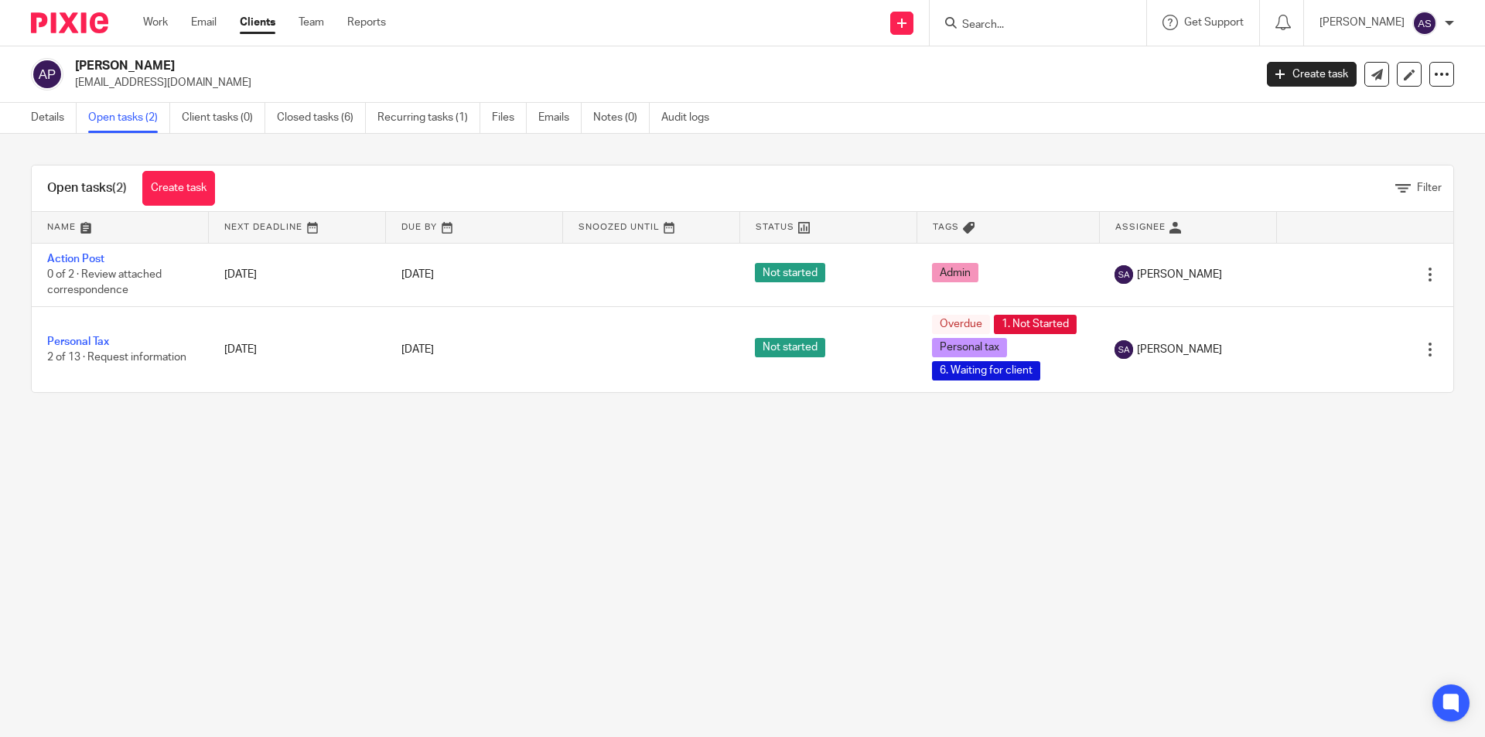
click at [178, 166] on div "Open tasks (2) Create task Filter Name Next Deadline Due By Snoozed Until Statu…" at bounding box center [742, 279] width 1485 height 290
click at [201, 195] on link "Create task" at bounding box center [178, 188] width 73 height 35
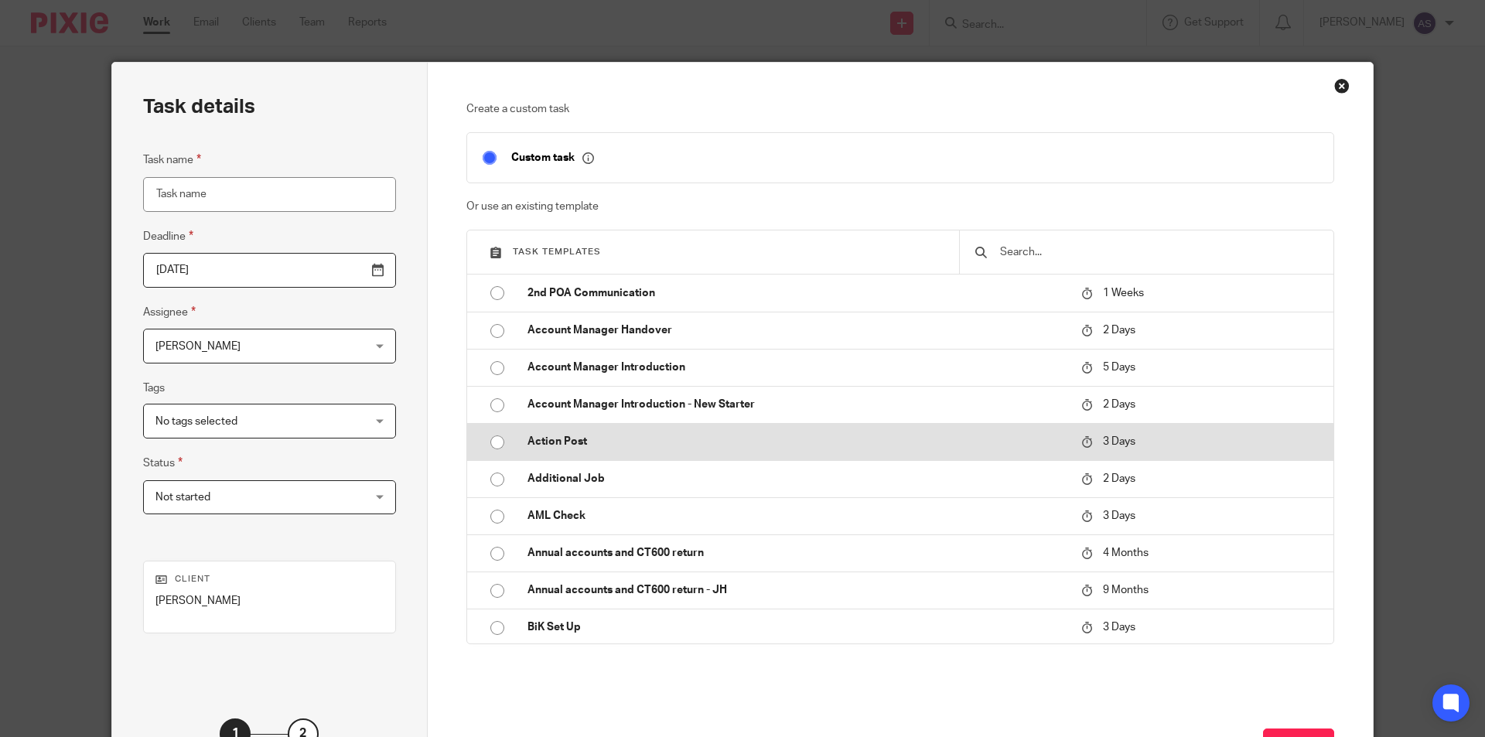
click at [635, 439] on p "Action Post" at bounding box center [797, 441] width 538 height 15
type input "[DATE]"
type input "Action Post"
checkbox input "false"
radio input "true"
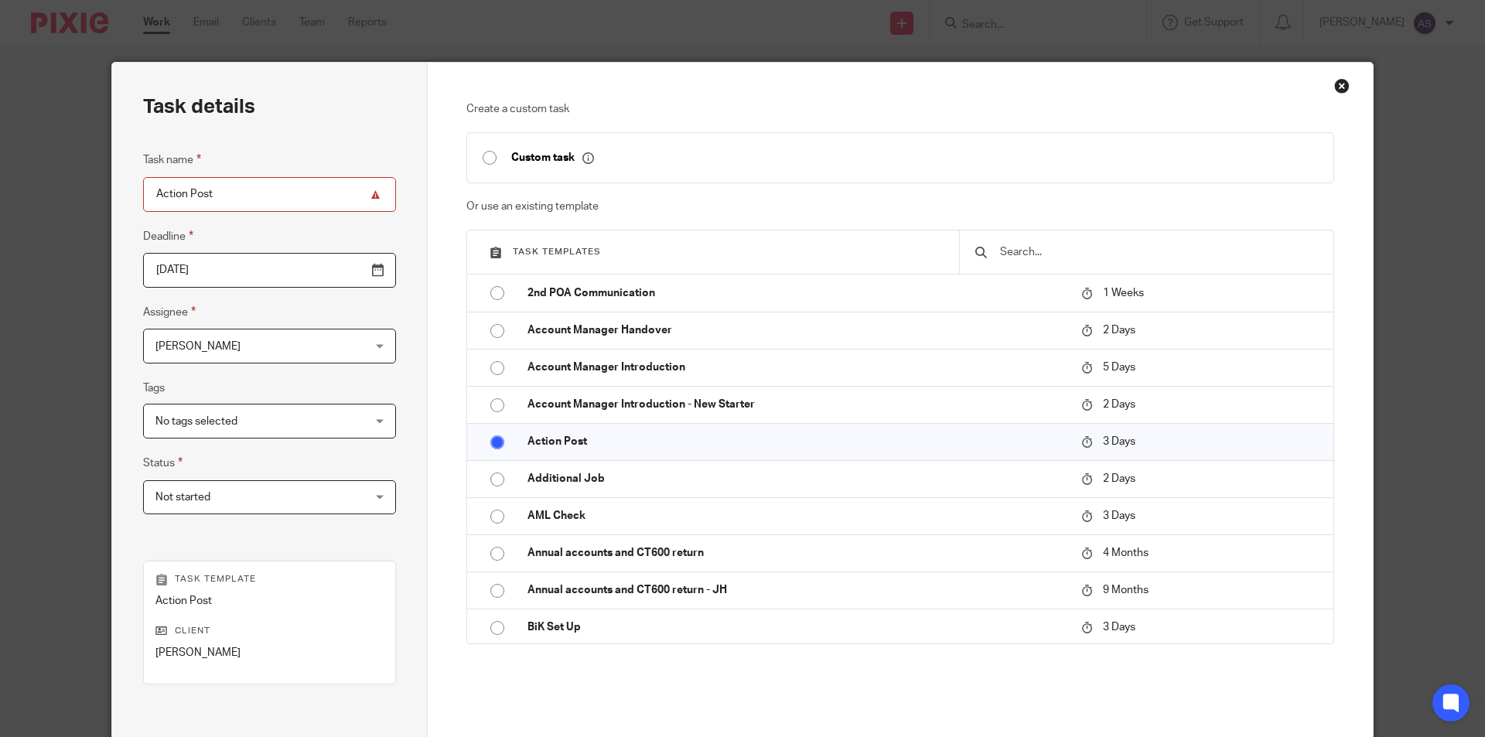
click at [230, 357] on span "[PERSON_NAME]" at bounding box center [252, 346] width 192 height 32
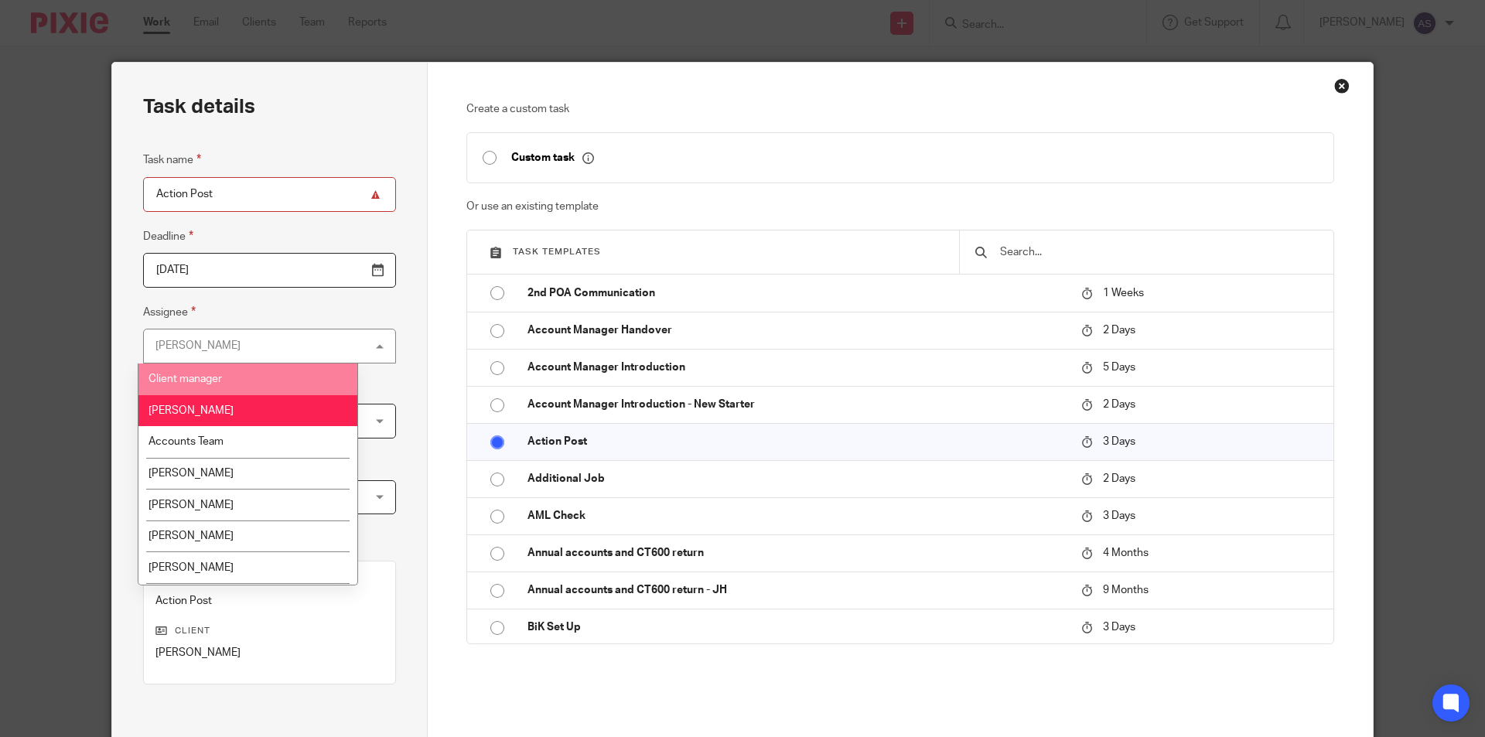
click at [218, 374] on li "Client manager" at bounding box center [247, 380] width 219 height 32
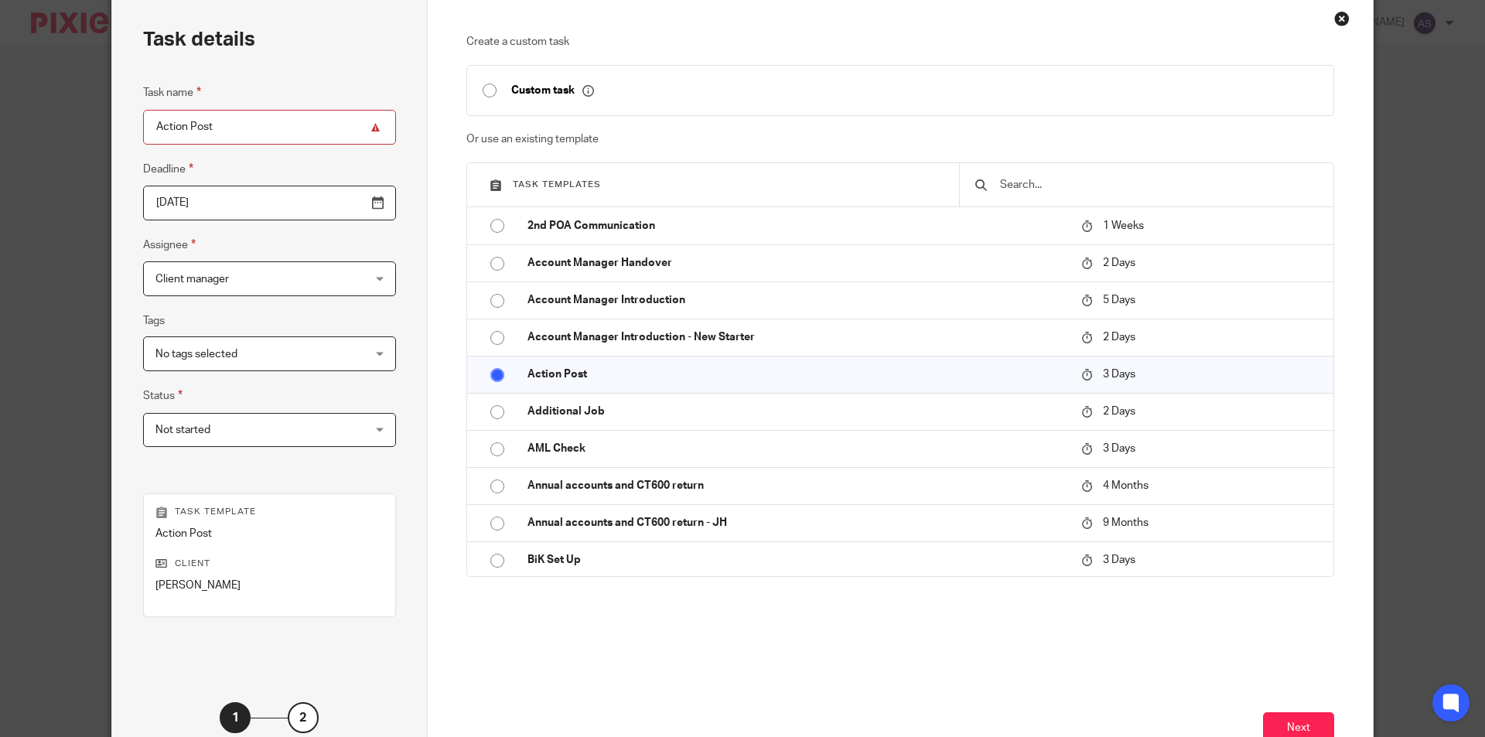
scroll to position [177, 0]
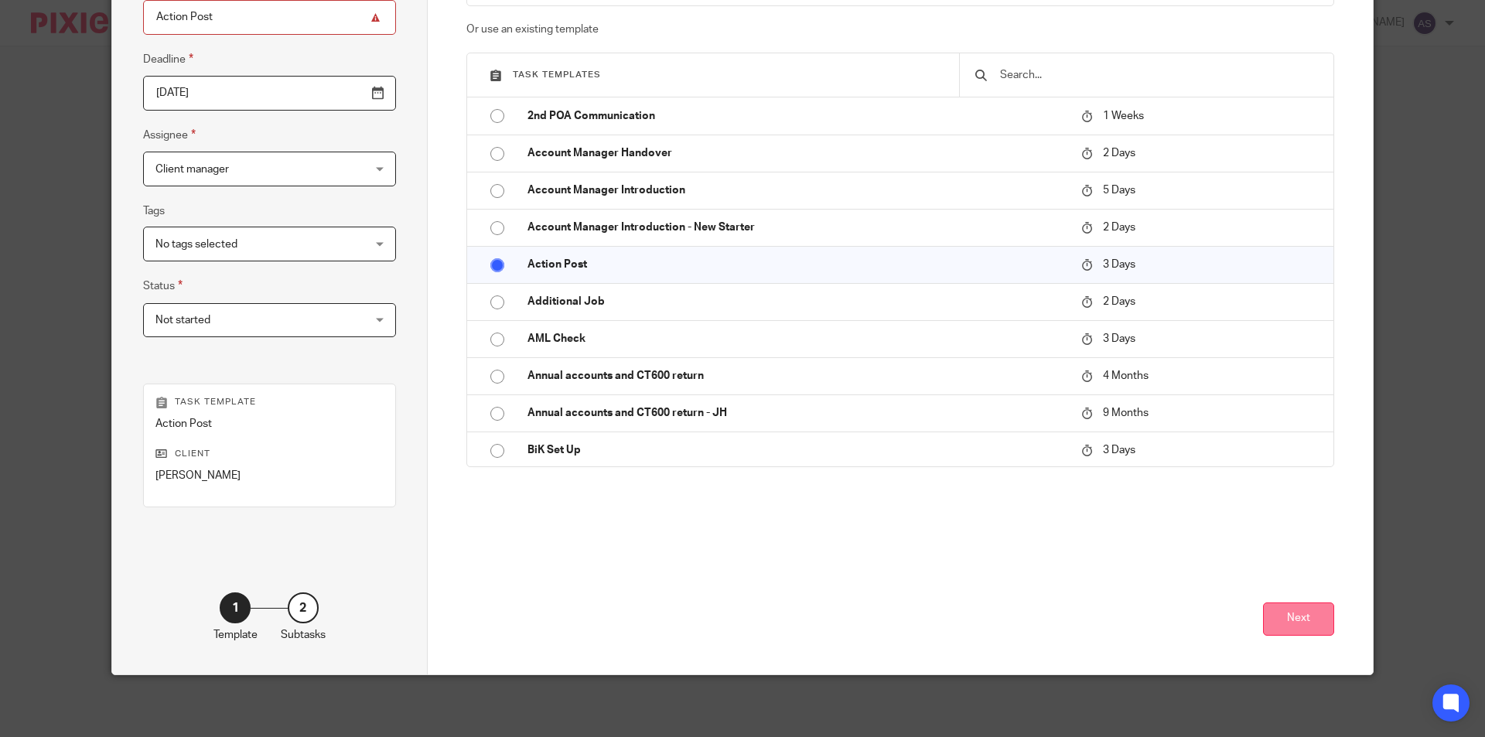
click at [1297, 620] on button "Next" at bounding box center [1298, 619] width 71 height 33
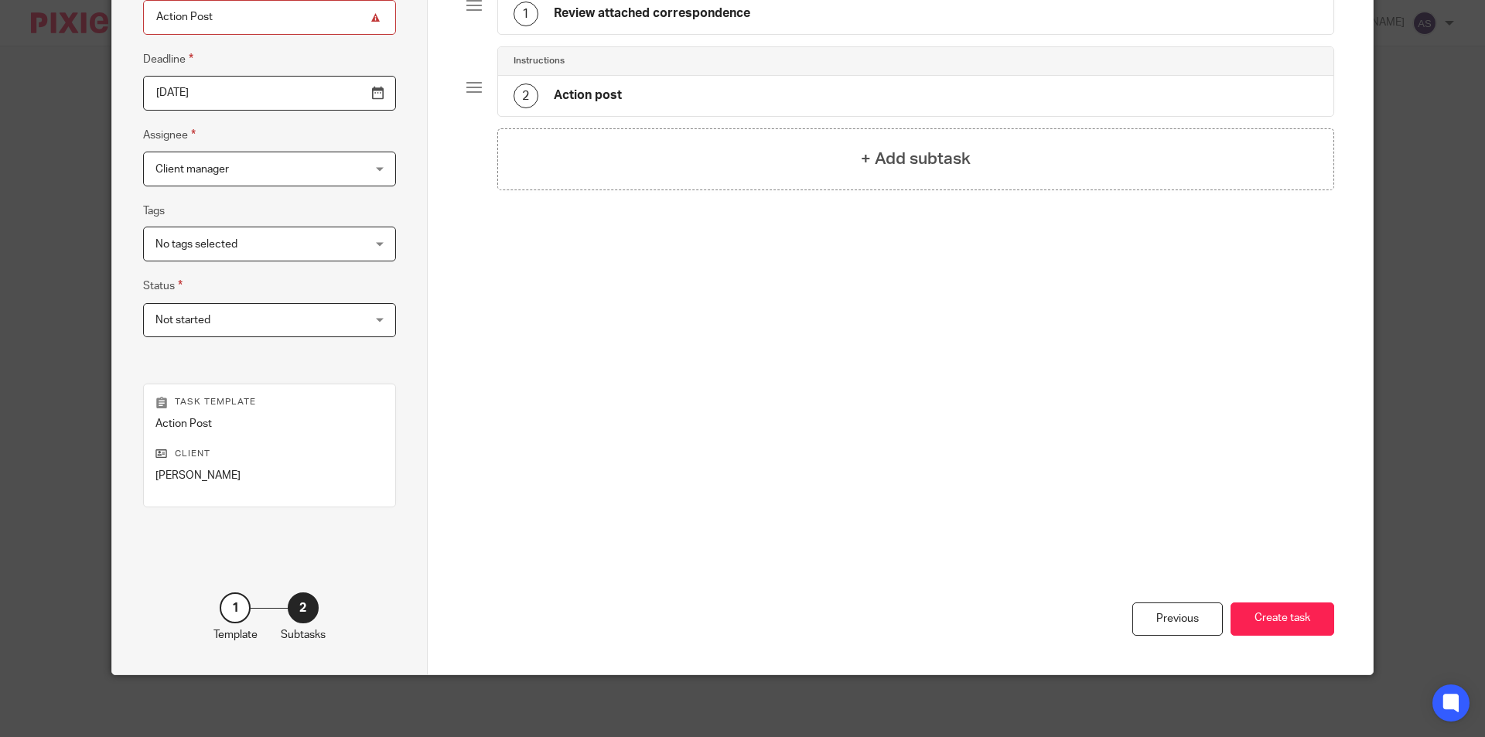
click at [653, 19] on h4 "Review attached correspondence" at bounding box center [652, 13] width 197 height 16
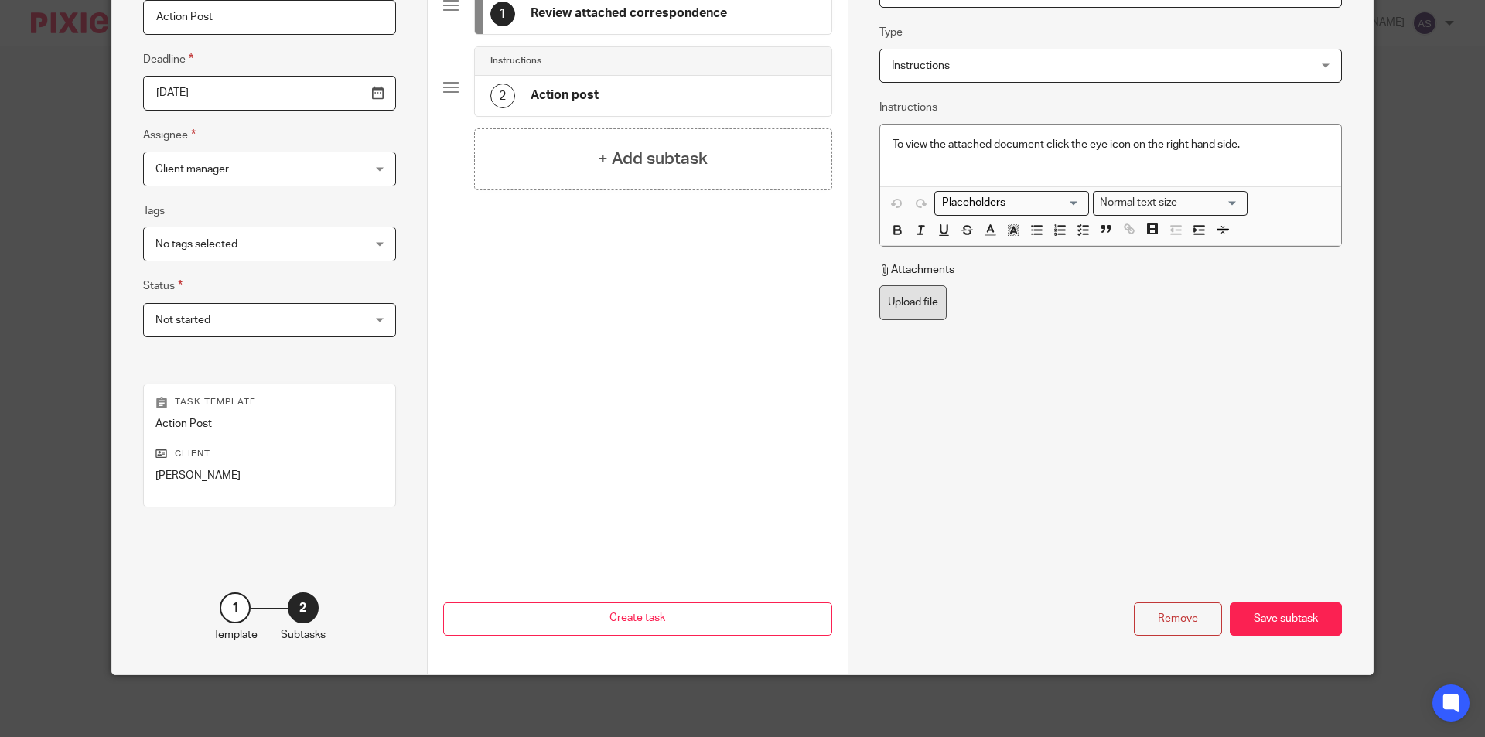
click at [915, 319] on label "Upload file" at bounding box center [913, 302] width 67 height 35
click at [880, 285] on input "Upload file" at bounding box center [879, 285] width 1 height 1
type input "C:\fakepath\A K PAL - SA Tax Calculation_001.pdf"
click at [1123, 301] on icon at bounding box center [1129, 304] width 12 height 12
click at [897, 313] on label "Upload file" at bounding box center [913, 302] width 67 height 35
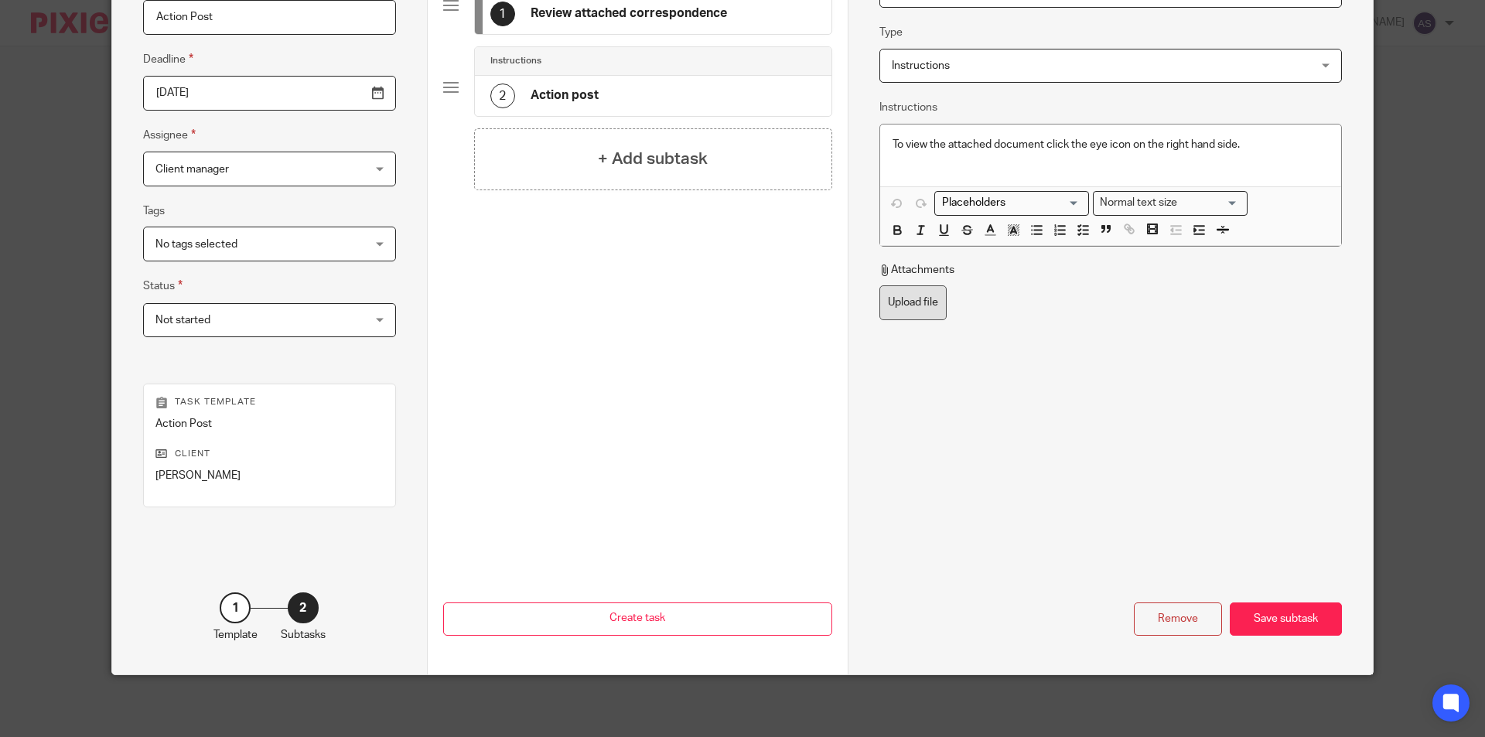
click at [880, 285] on input "Upload file" at bounding box center [879, 285] width 1 height 1
type input "C:\fakepath\A K PAL - Notice of Penalty Assessment_001.pdf"
click at [1297, 619] on div "Save subtask" at bounding box center [1286, 619] width 112 height 33
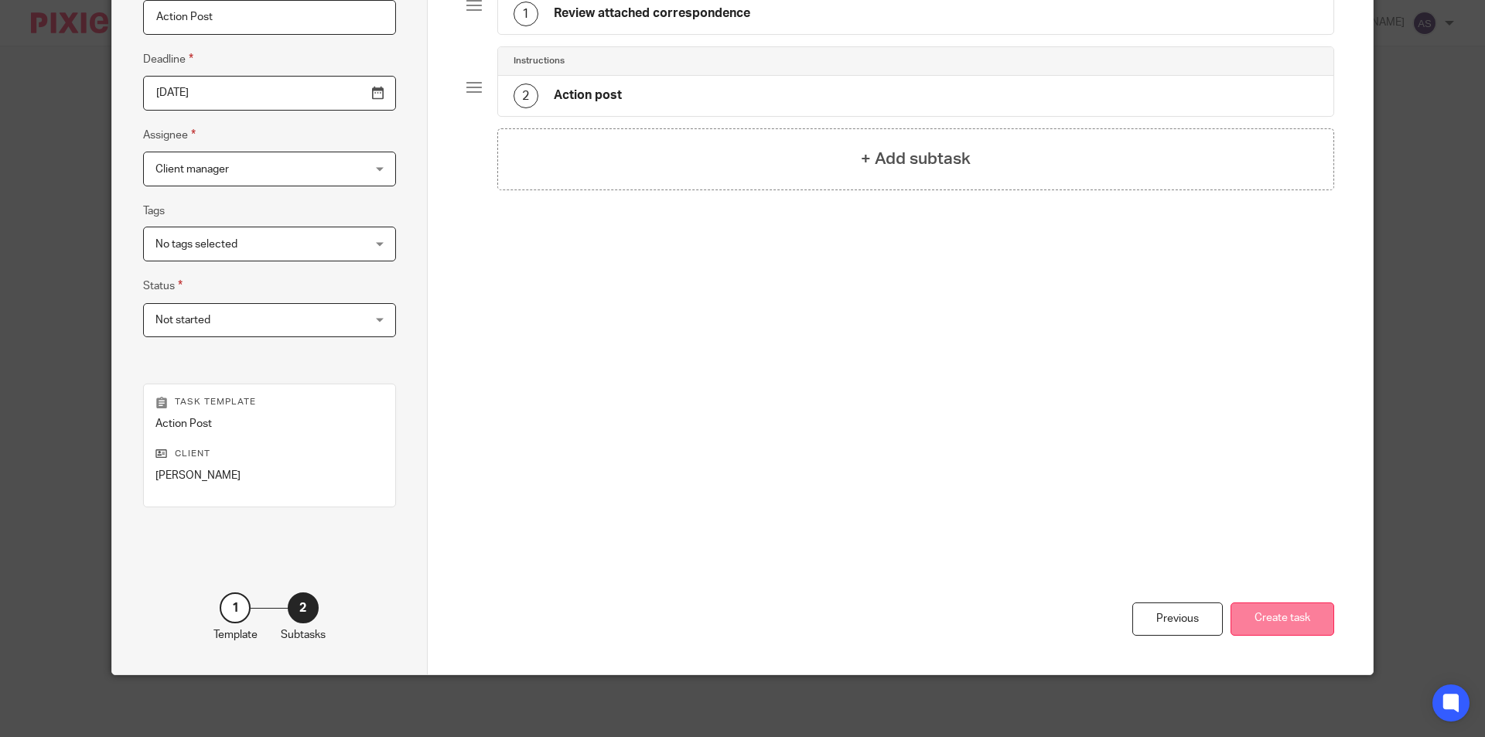
click at [1251, 621] on button "Create task" at bounding box center [1283, 619] width 104 height 33
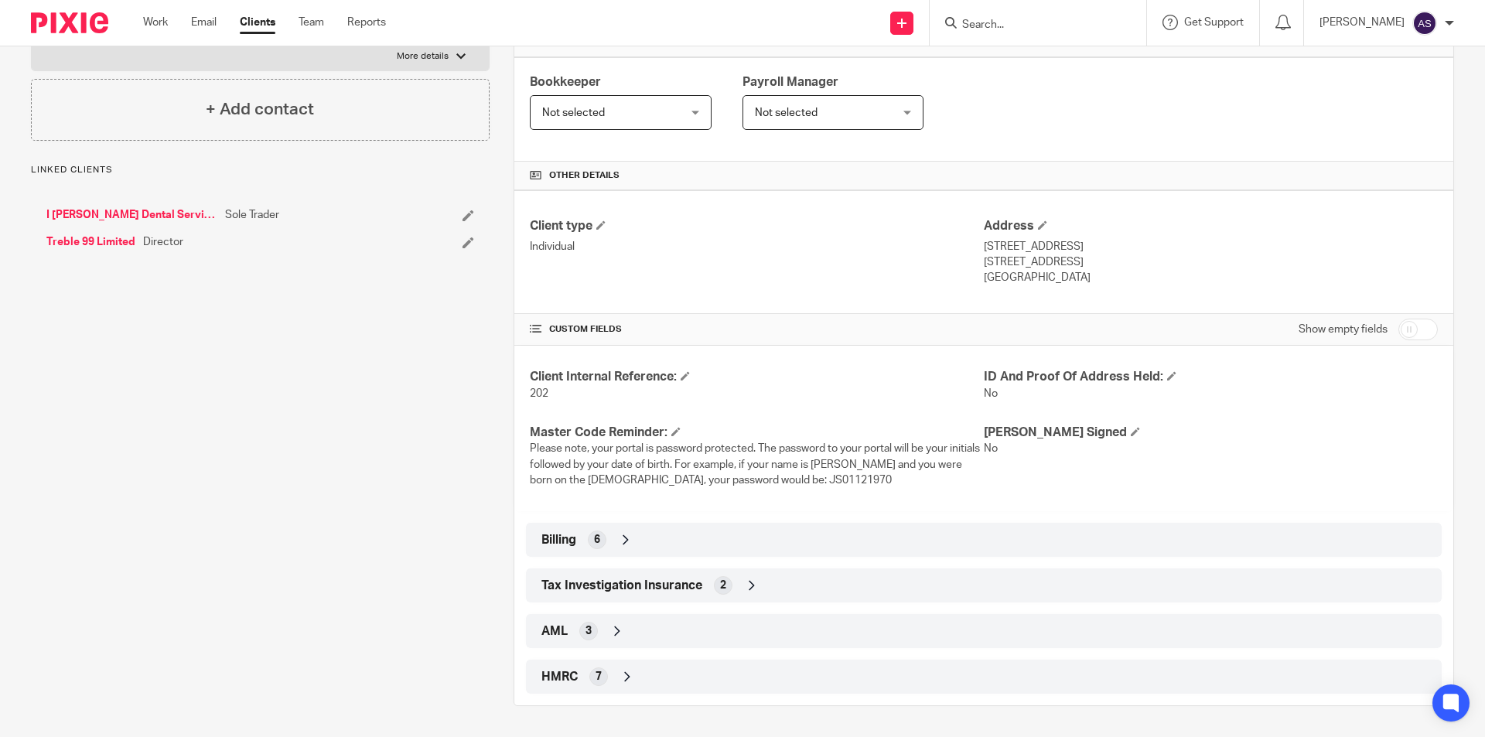
click at [606, 669] on div "HMRC 7" at bounding box center [984, 677] width 893 height 26
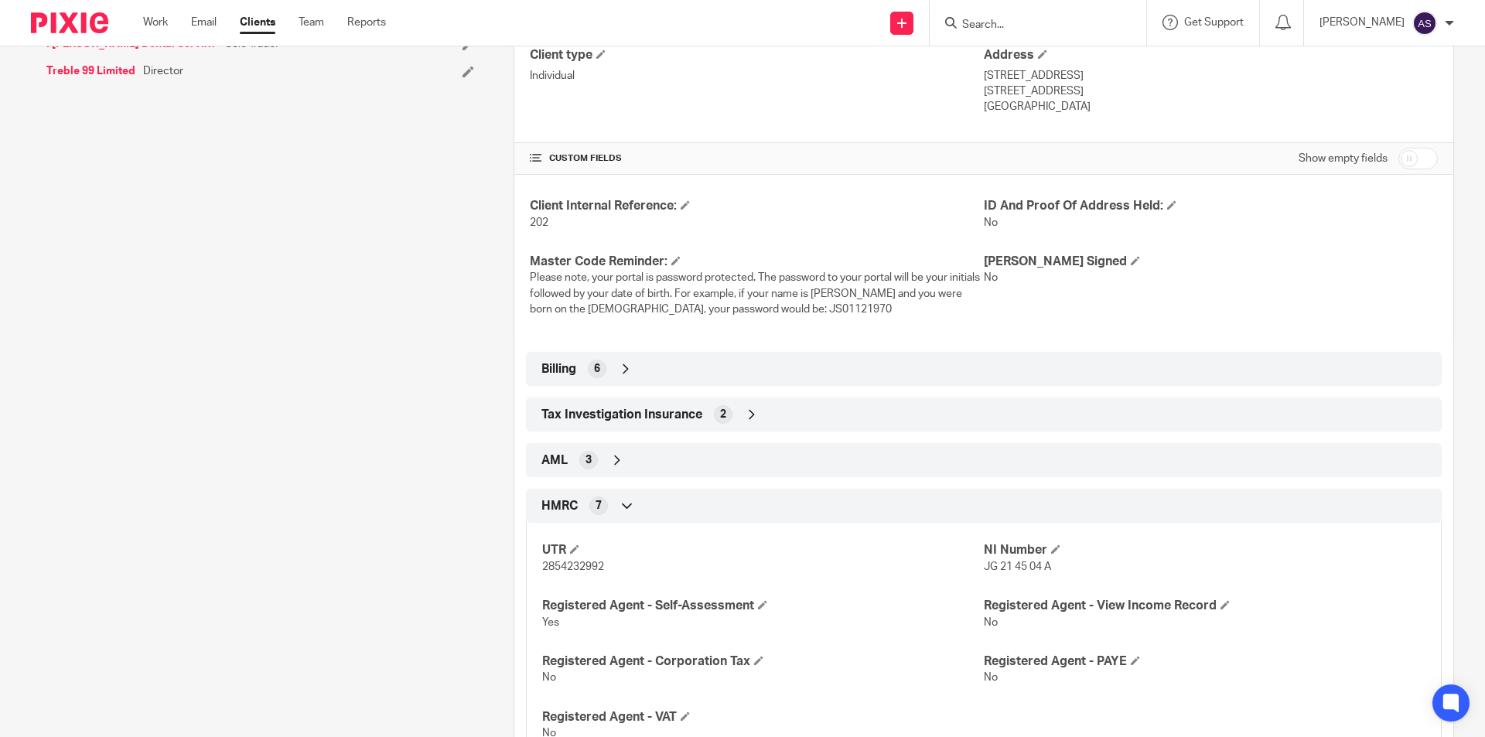
scroll to position [488, 0]
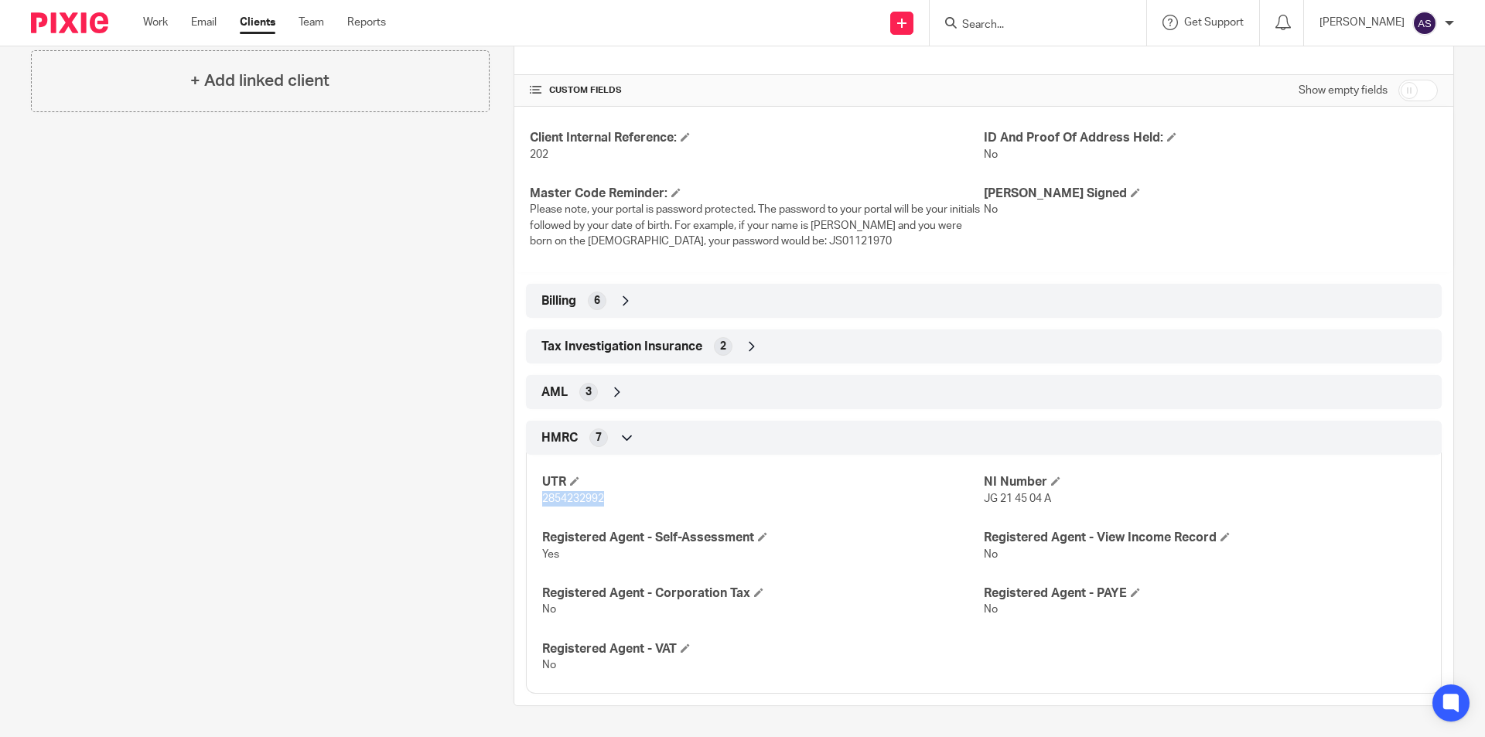
drag, startPoint x: 535, startPoint y: 495, endPoint x: 672, endPoint y: 495, distance: 137.7
click at [614, 501] on div "UTR 2854232992 NI Number JG 21 45 04 A Registered Agent - Self-Assessment Yes R…" at bounding box center [984, 568] width 916 height 250
drag, startPoint x: 672, startPoint y: 495, endPoint x: 678, endPoint y: 482, distance: 14.2
click at [675, 495] on p "2854232992" at bounding box center [763, 498] width 442 height 15
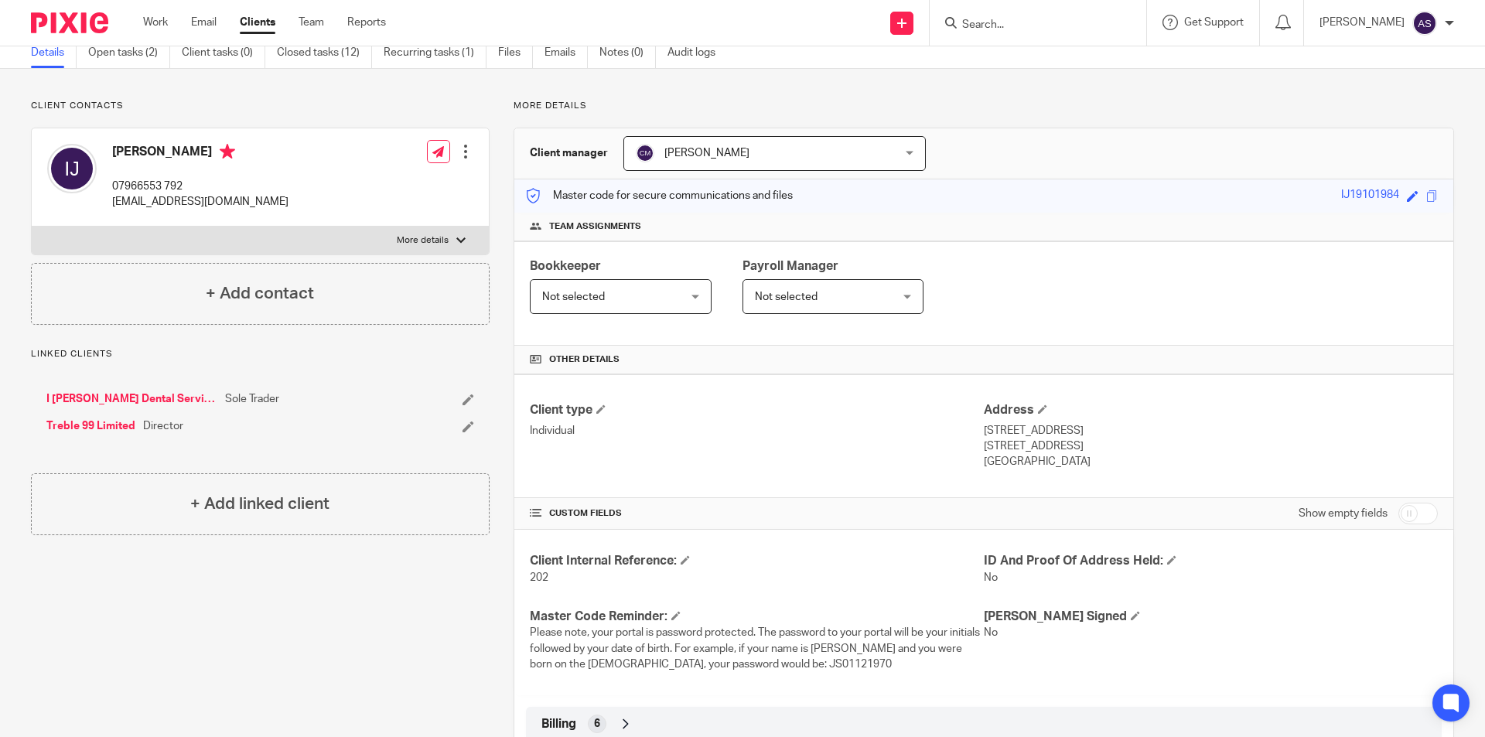
scroll to position [0, 0]
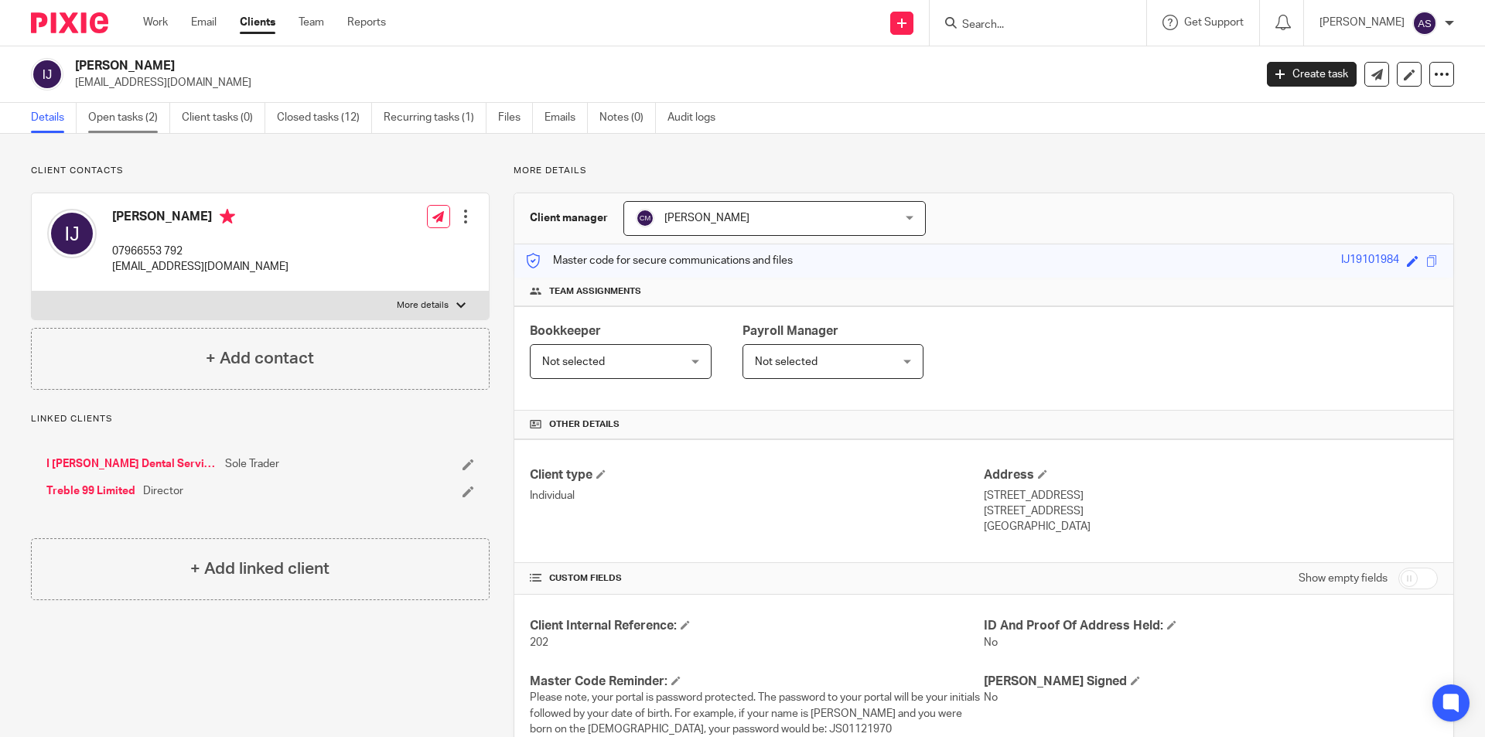
click at [127, 111] on link "Open tasks (2)" at bounding box center [129, 118] width 82 height 30
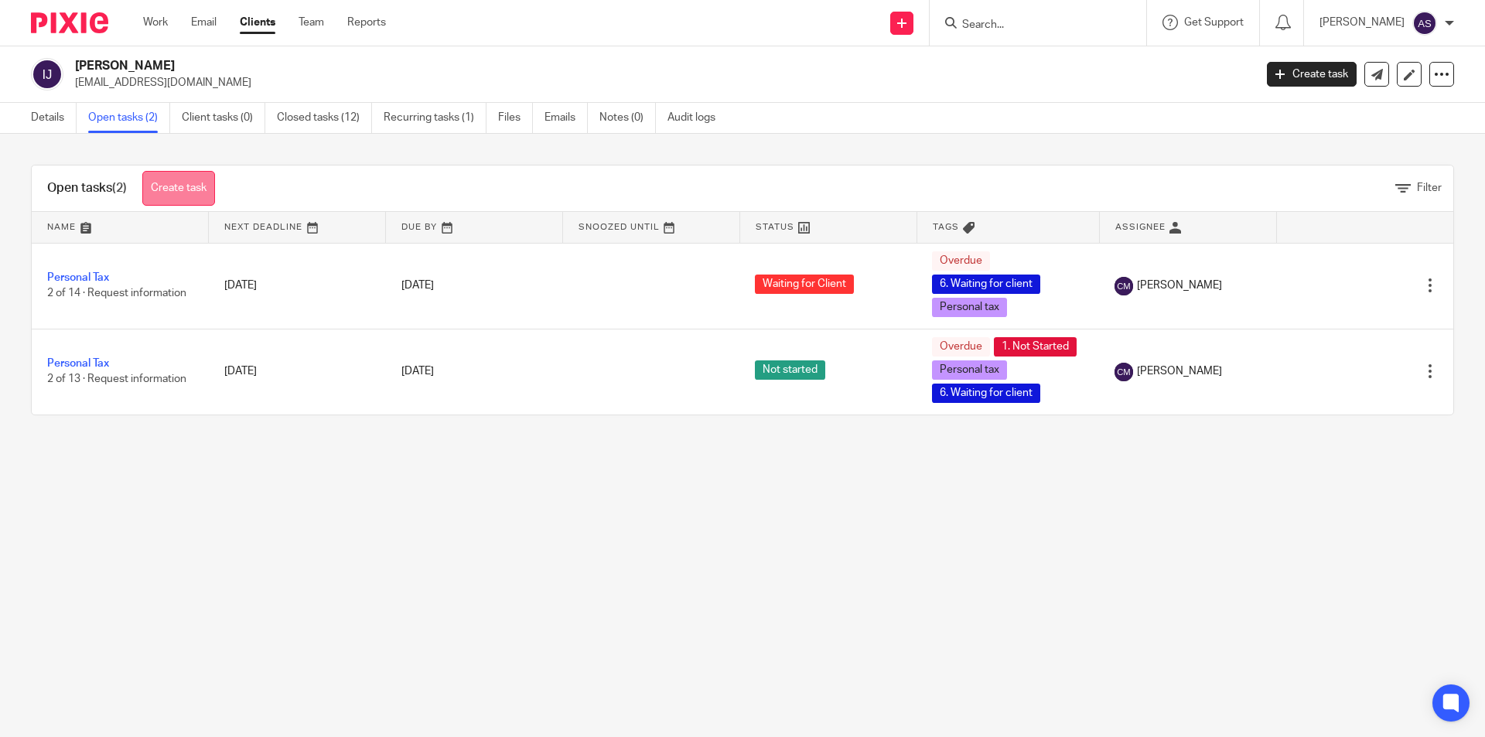
click at [173, 175] on link "Create task" at bounding box center [178, 188] width 73 height 35
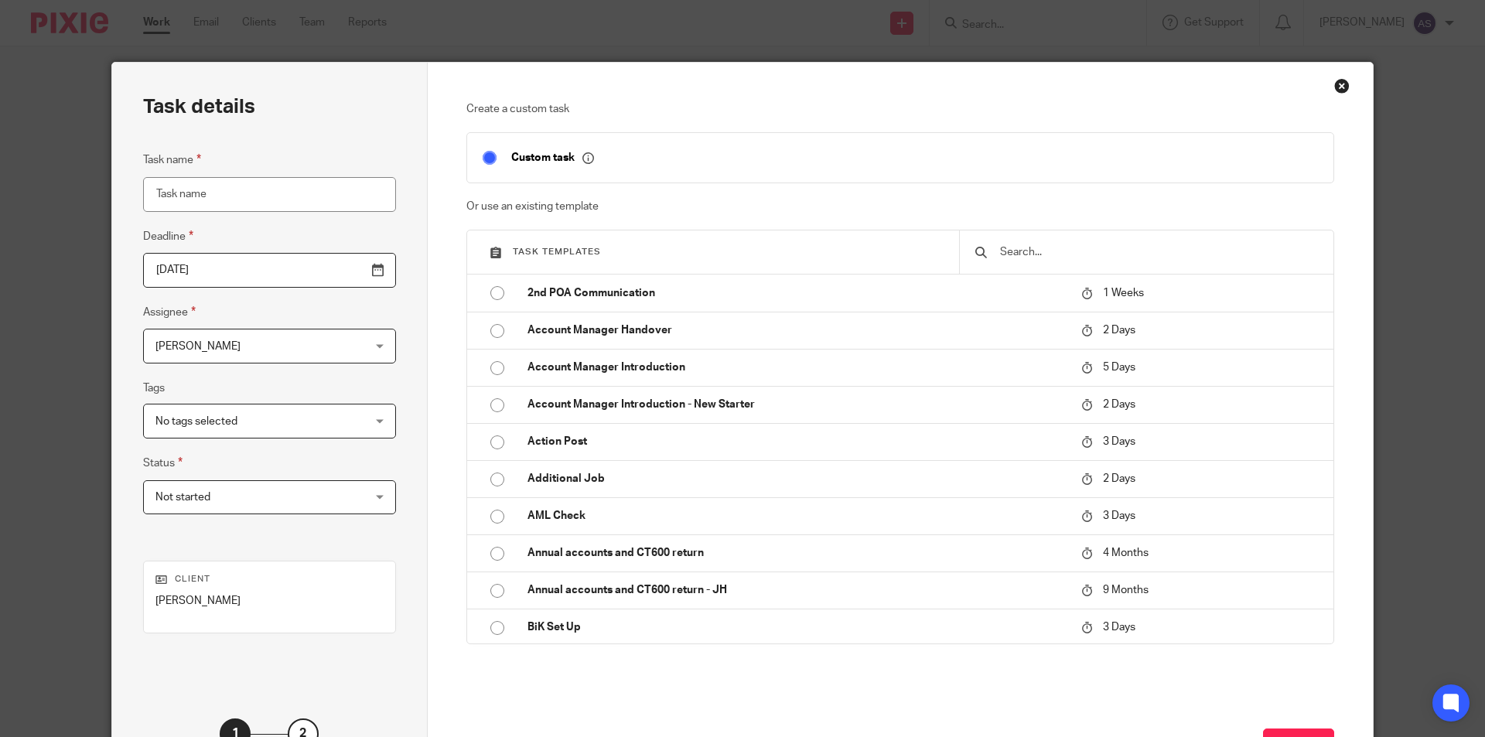
drag, startPoint x: 552, startPoint y: 441, endPoint x: 423, endPoint y: 502, distance: 142.2
click at [552, 441] on p "Action Post" at bounding box center [797, 441] width 538 height 15
type input "[DATE]"
type input "Action Post"
checkbox input "false"
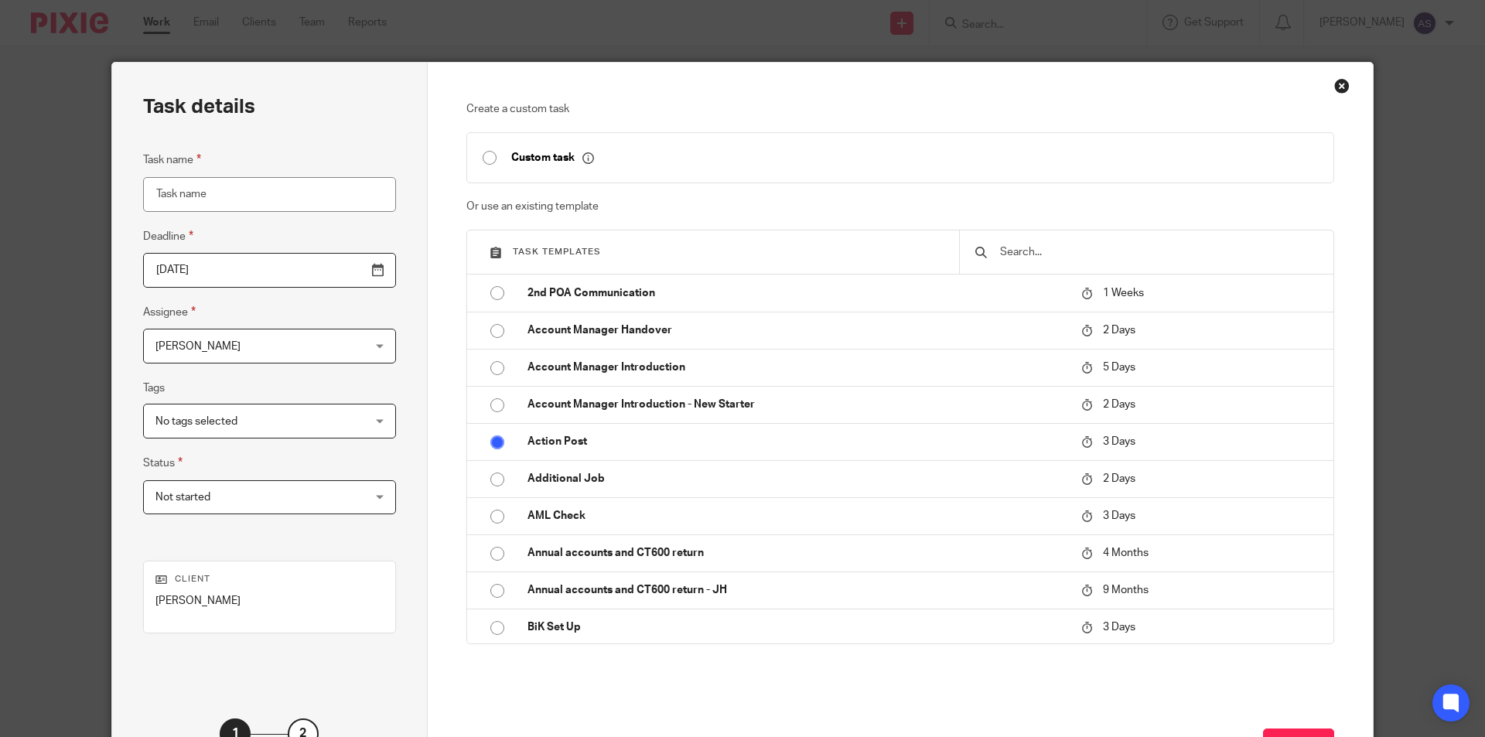
radio input "true"
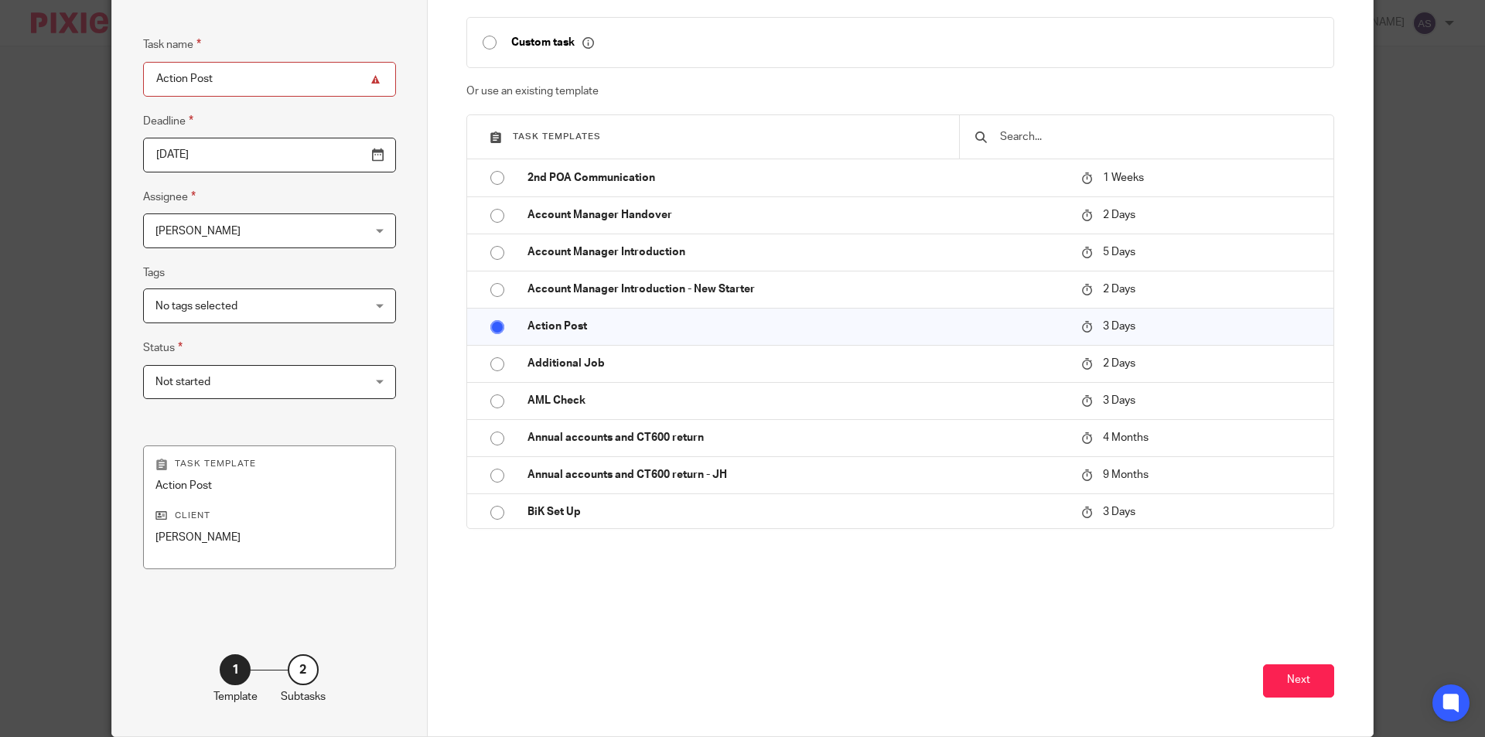
scroll to position [77, 0]
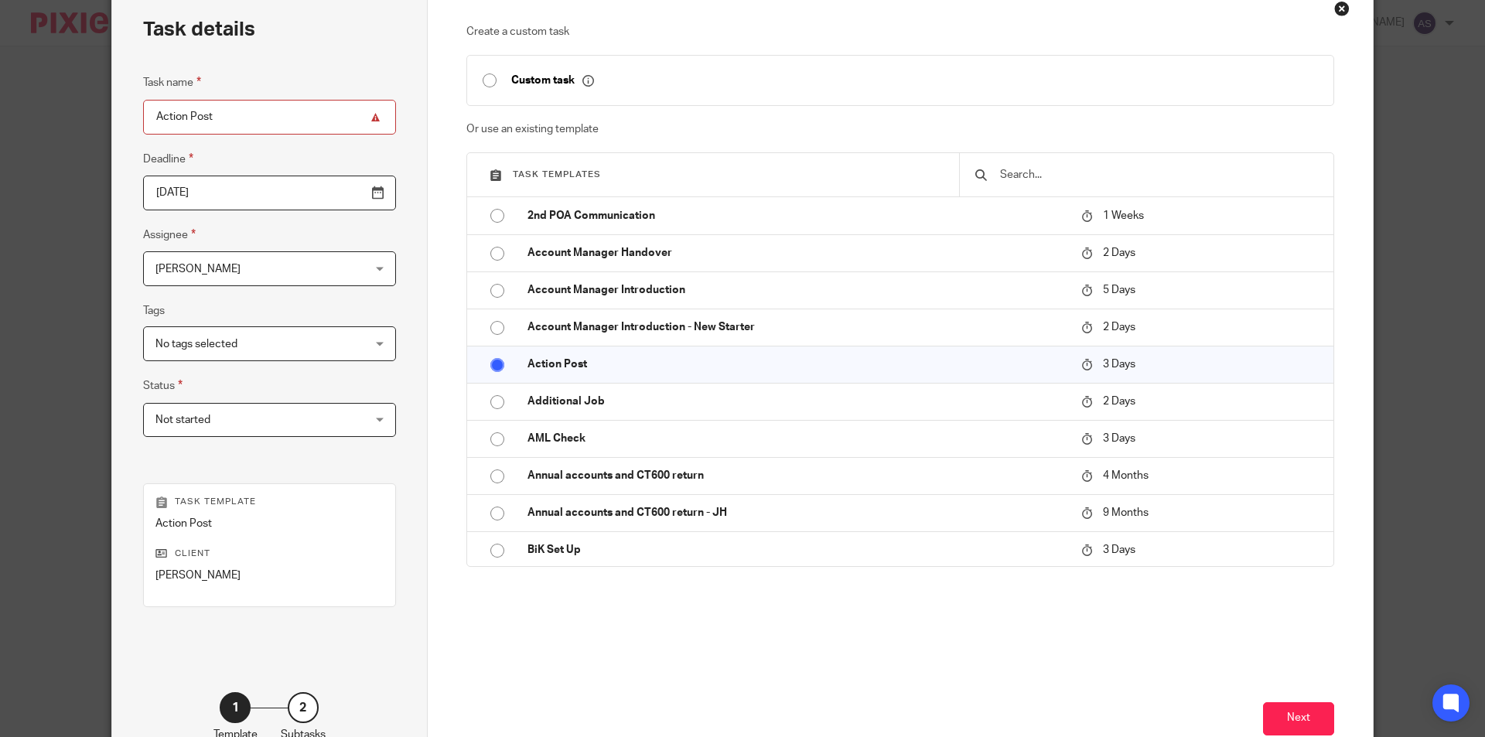
drag, startPoint x: 225, startPoint y: 261, endPoint x: 224, endPoint y: 317, distance: 56.5
click at [225, 262] on span "[PERSON_NAME]" at bounding box center [252, 268] width 192 height 32
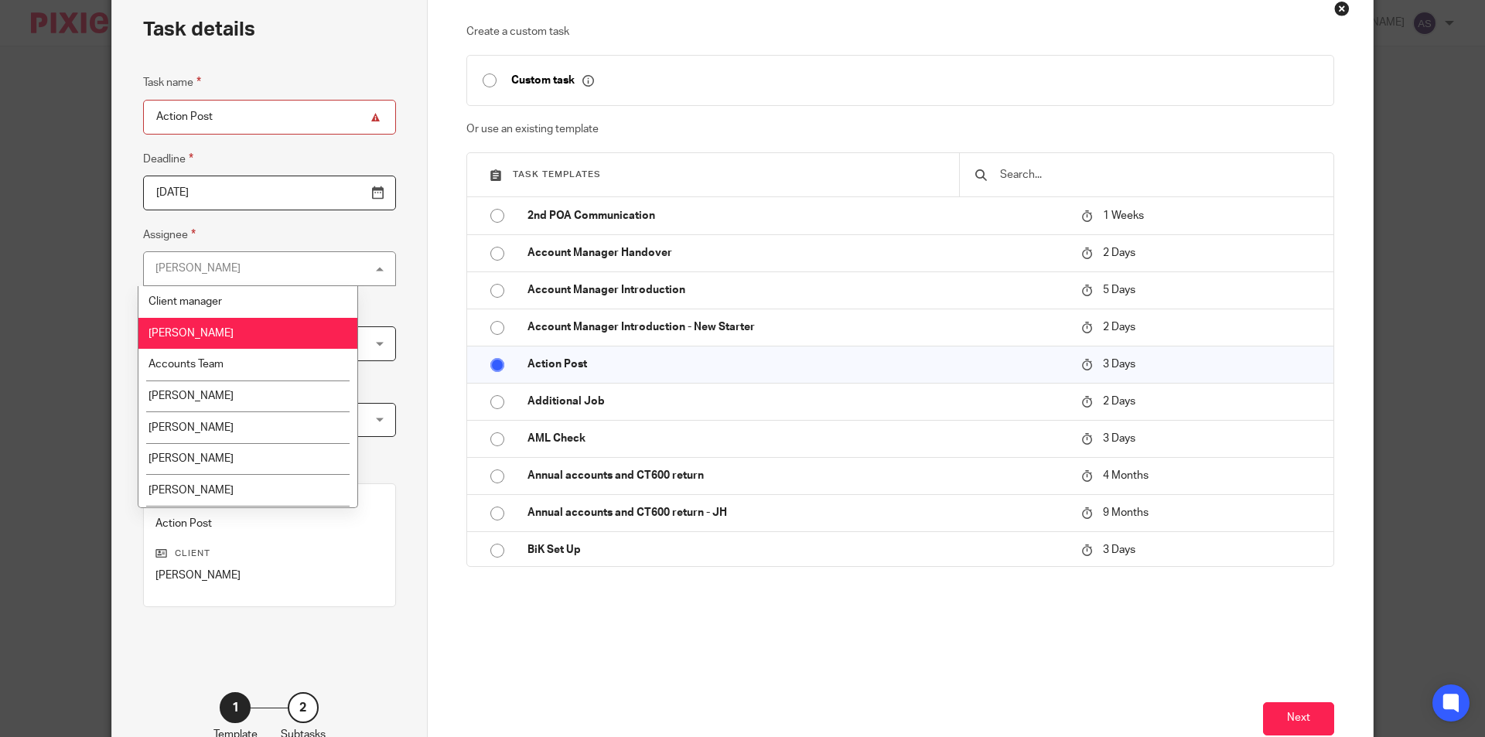
click at [224, 318] on li "[PERSON_NAME]" at bounding box center [247, 334] width 219 height 32
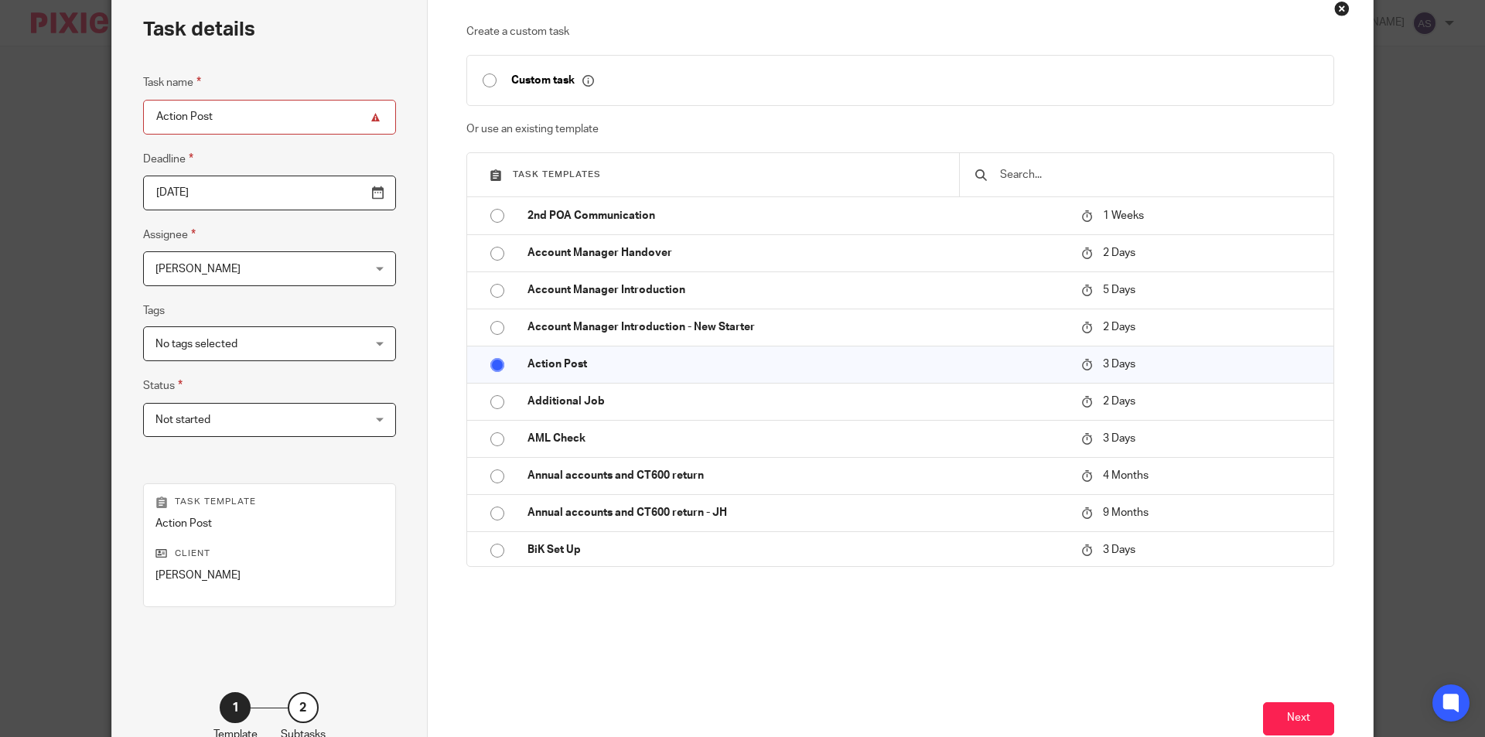
click at [218, 282] on span "[PERSON_NAME]" at bounding box center [252, 268] width 192 height 32
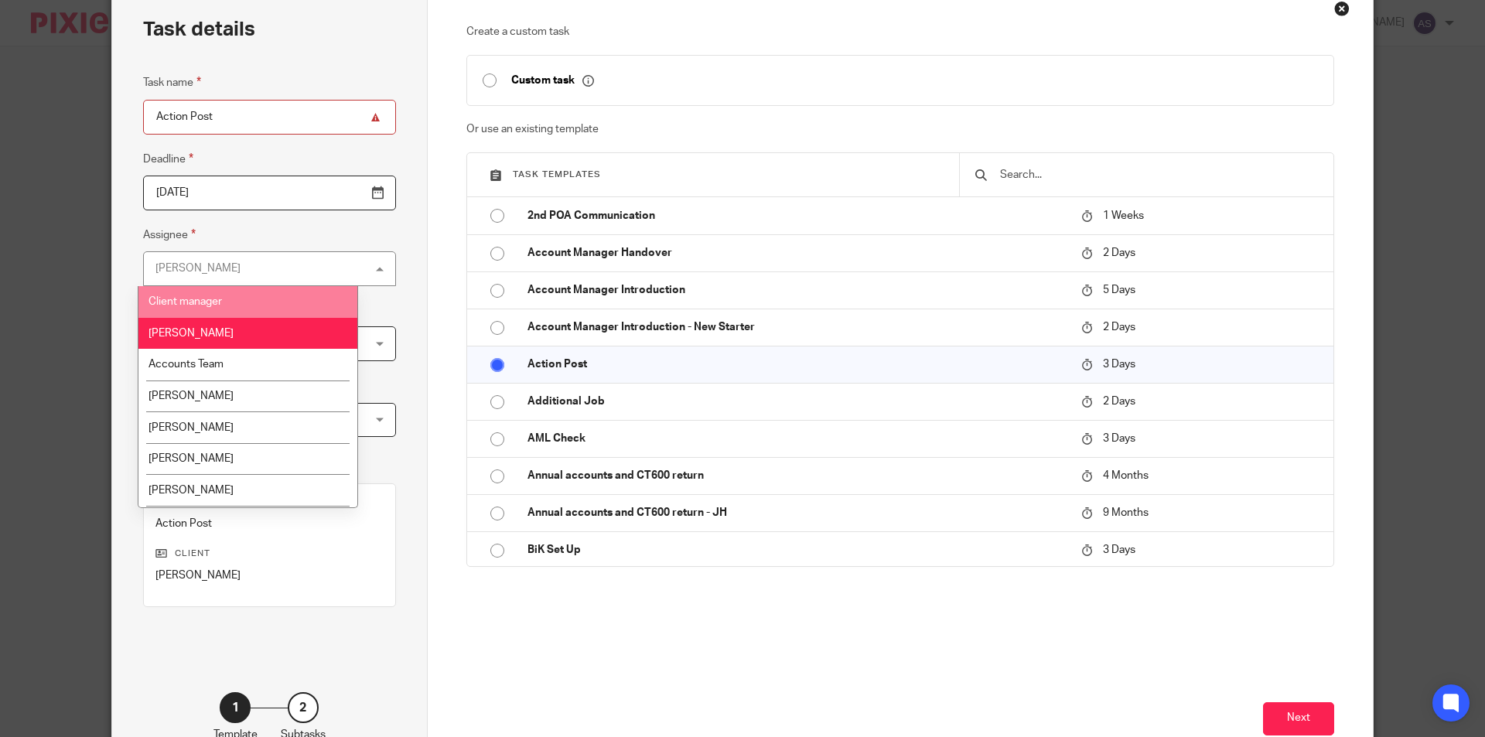
click at [210, 318] on li "[PERSON_NAME]" at bounding box center [247, 334] width 219 height 32
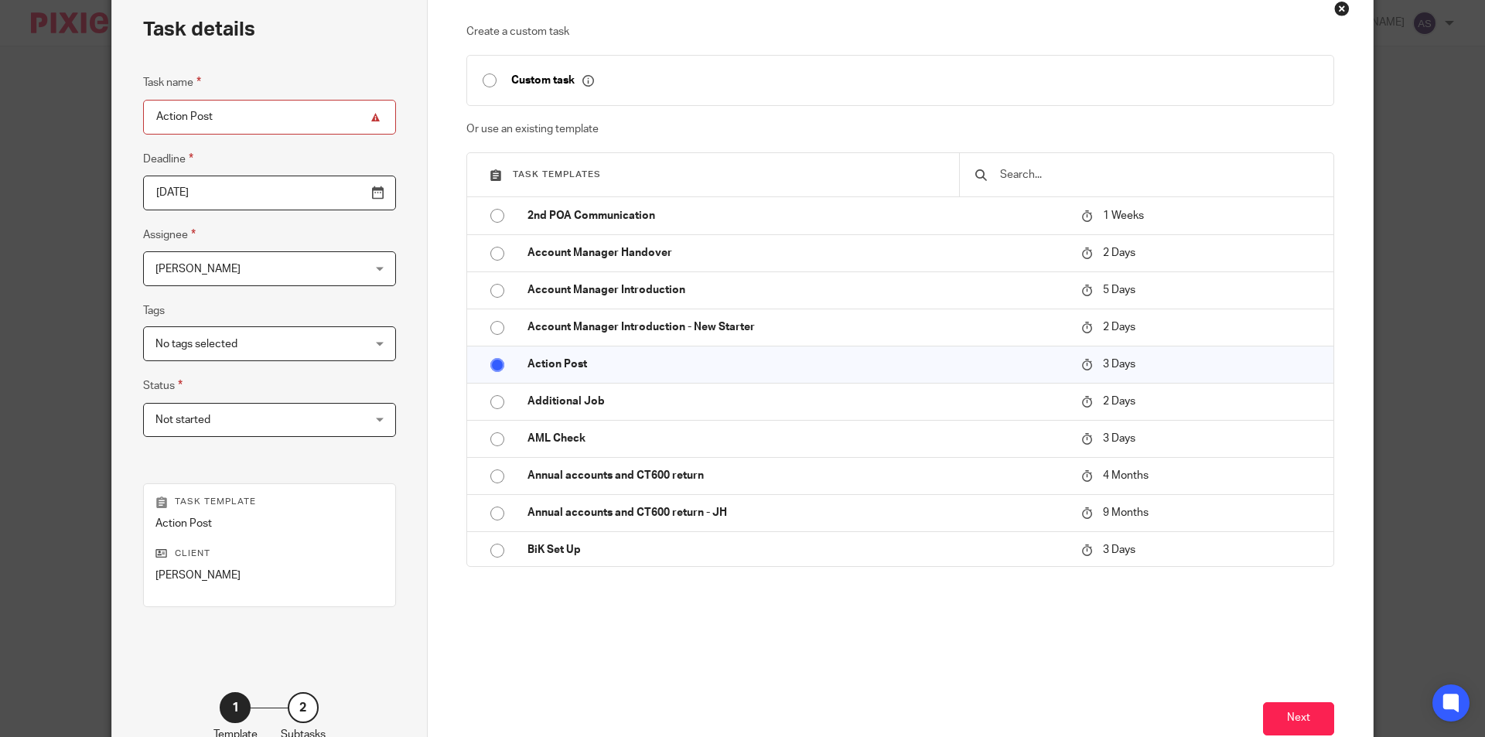
click at [241, 282] on span "[PERSON_NAME]" at bounding box center [252, 268] width 192 height 32
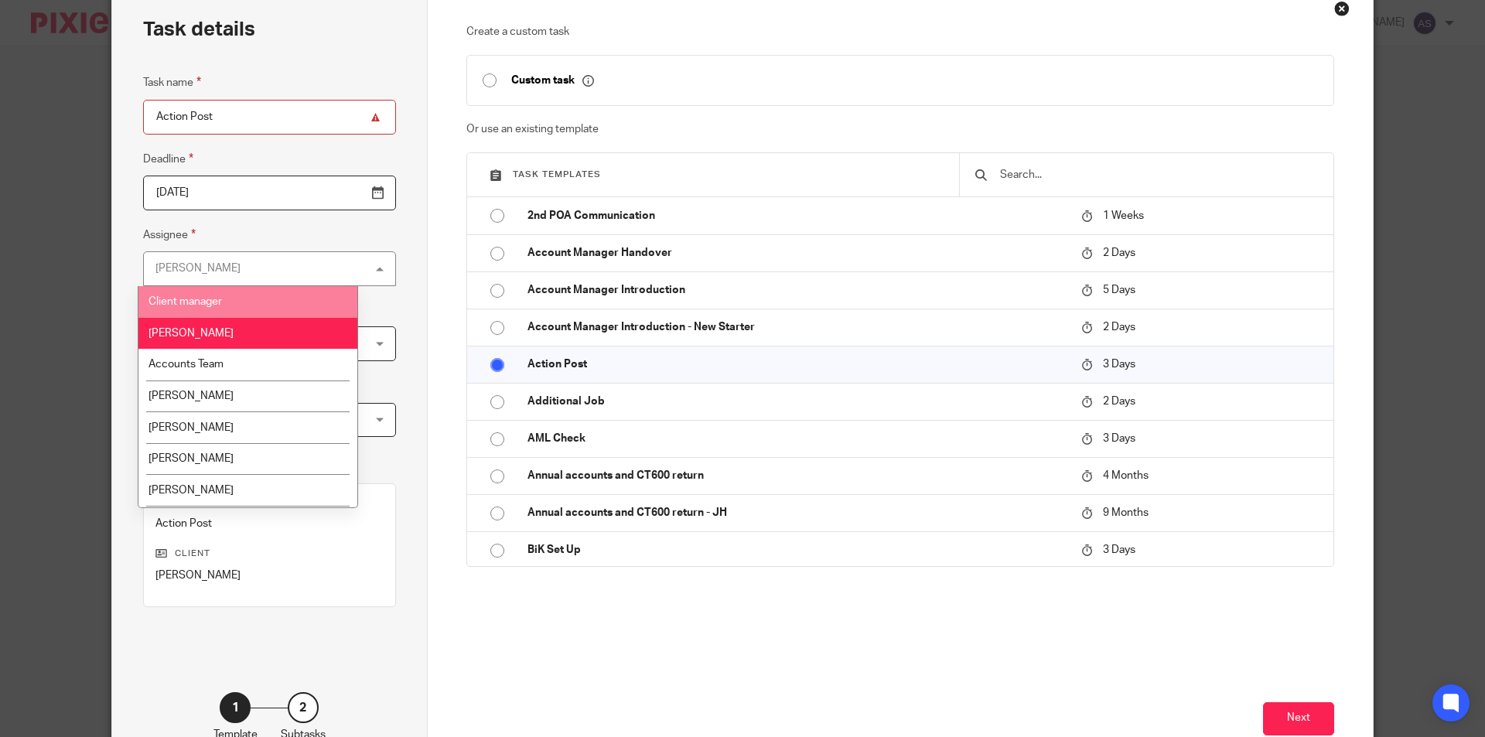
click at [225, 310] on li "Client manager" at bounding box center [247, 302] width 219 height 32
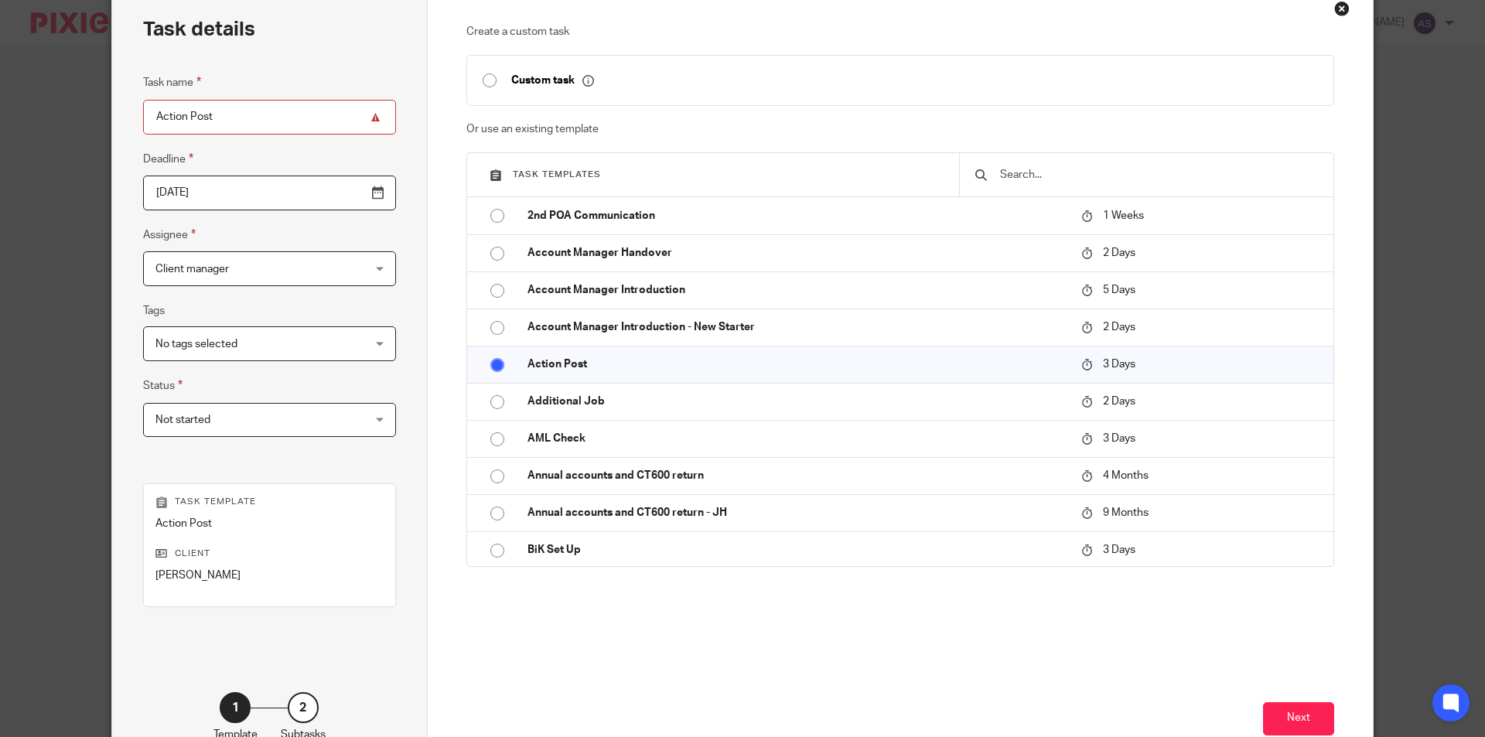
click at [1296, 700] on div "Next" at bounding box center [901, 708] width 869 height 132
click at [1294, 711] on button "Next" at bounding box center [1298, 719] width 71 height 33
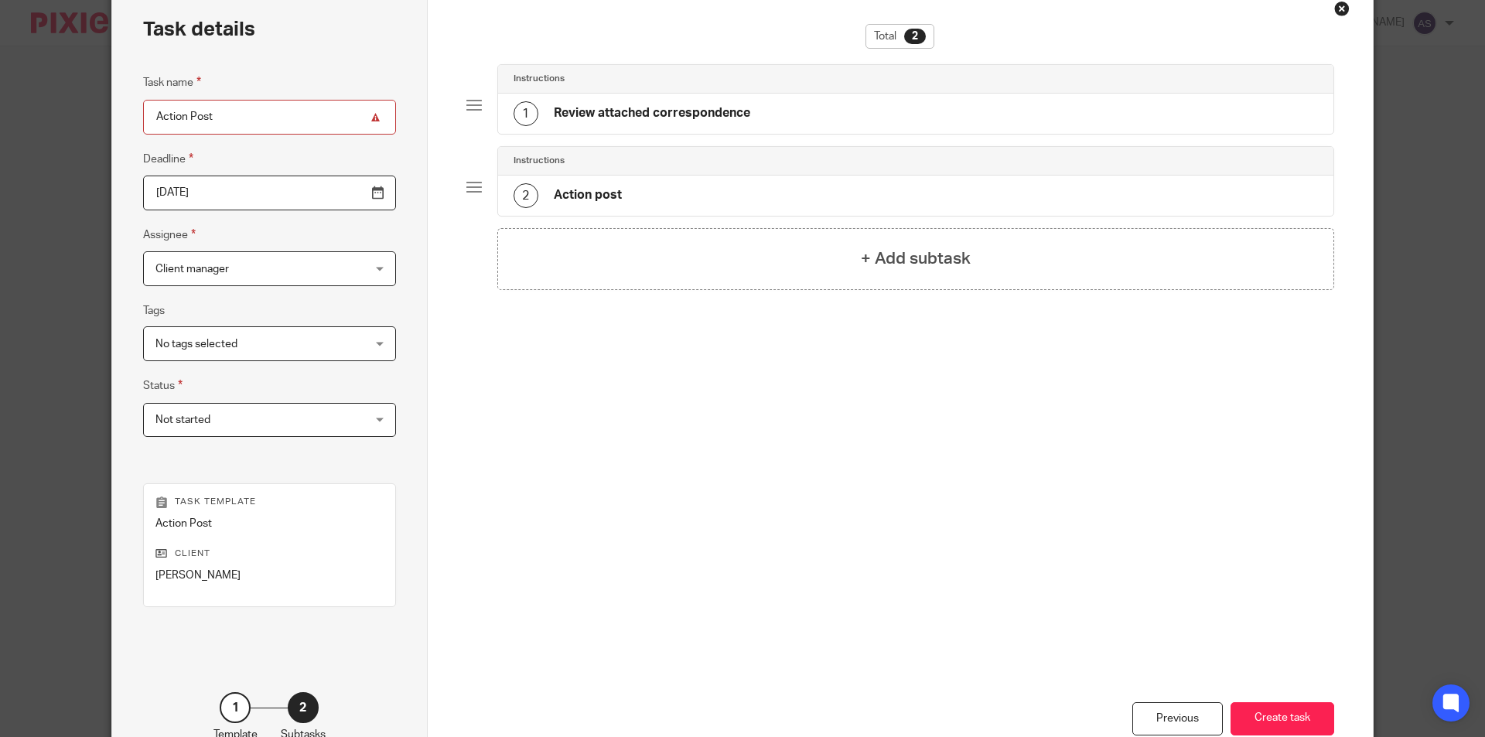
click at [621, 76] on div "Instructions" at bounding box center [916, 79] width 836 height 29
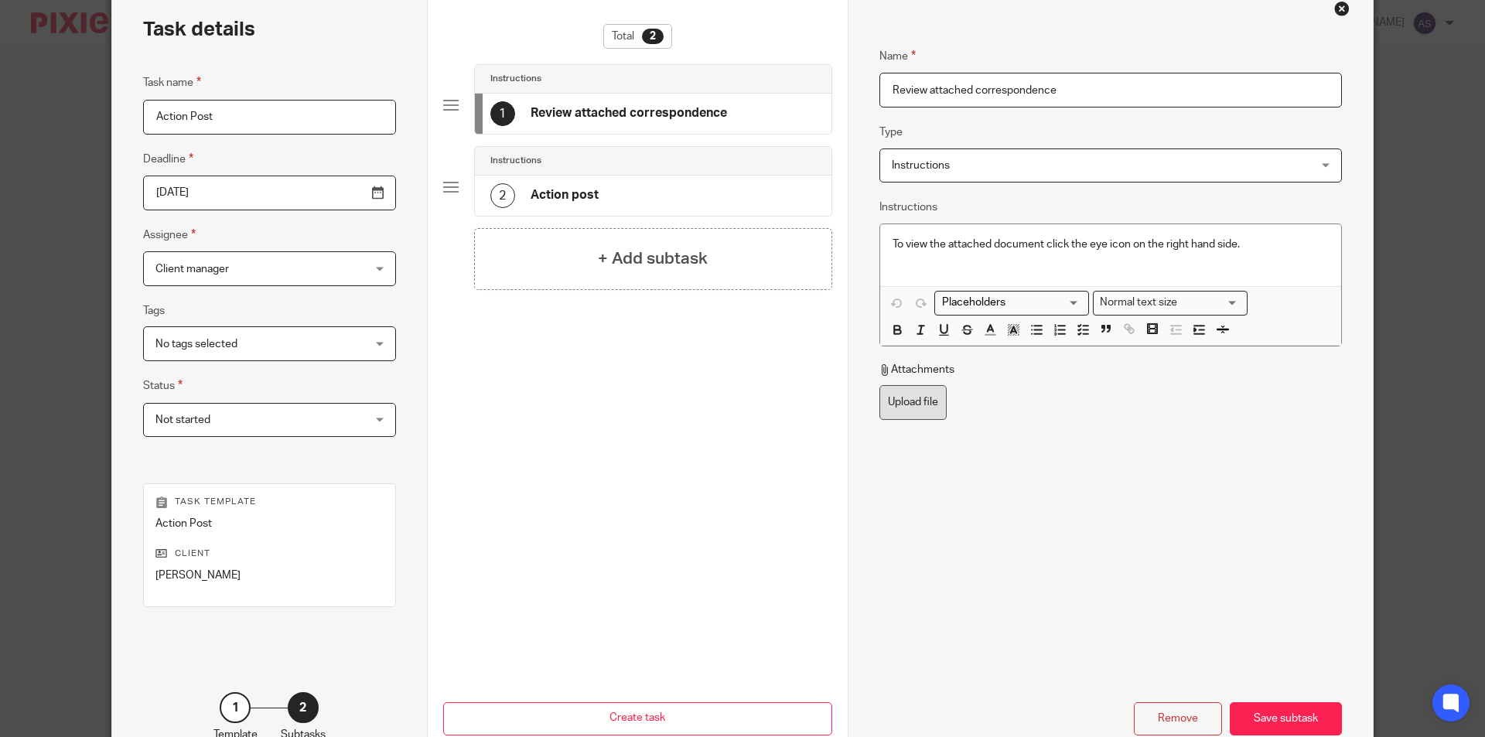
click at [932, 409] on label "Upload file" at bounding box center [913, 402] width 67 height 35
click at [880, 385] on input "Upload file" at bounding box center [879, 385] width 1 height 1
type input "C:\fakepath\I S [PERSON_NAME] - Notice of Penalty Assessment_001.pdf"
click at [1304, 717] on div "Save subtask" at bounding box center [1286, 719] width 112 height 33
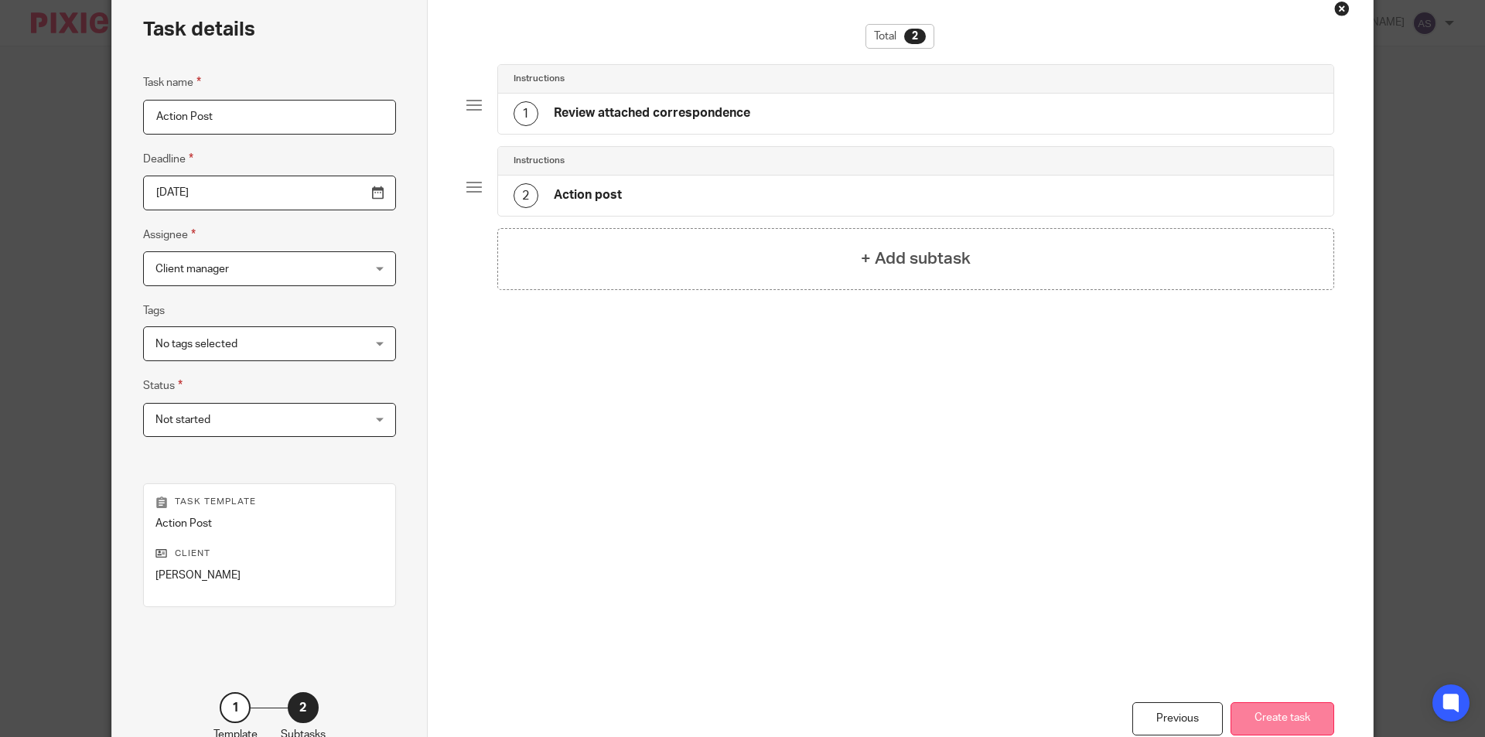
click at [1259, 717] on button "Create task" at bounding box center [1283, 719] width 104 height 33
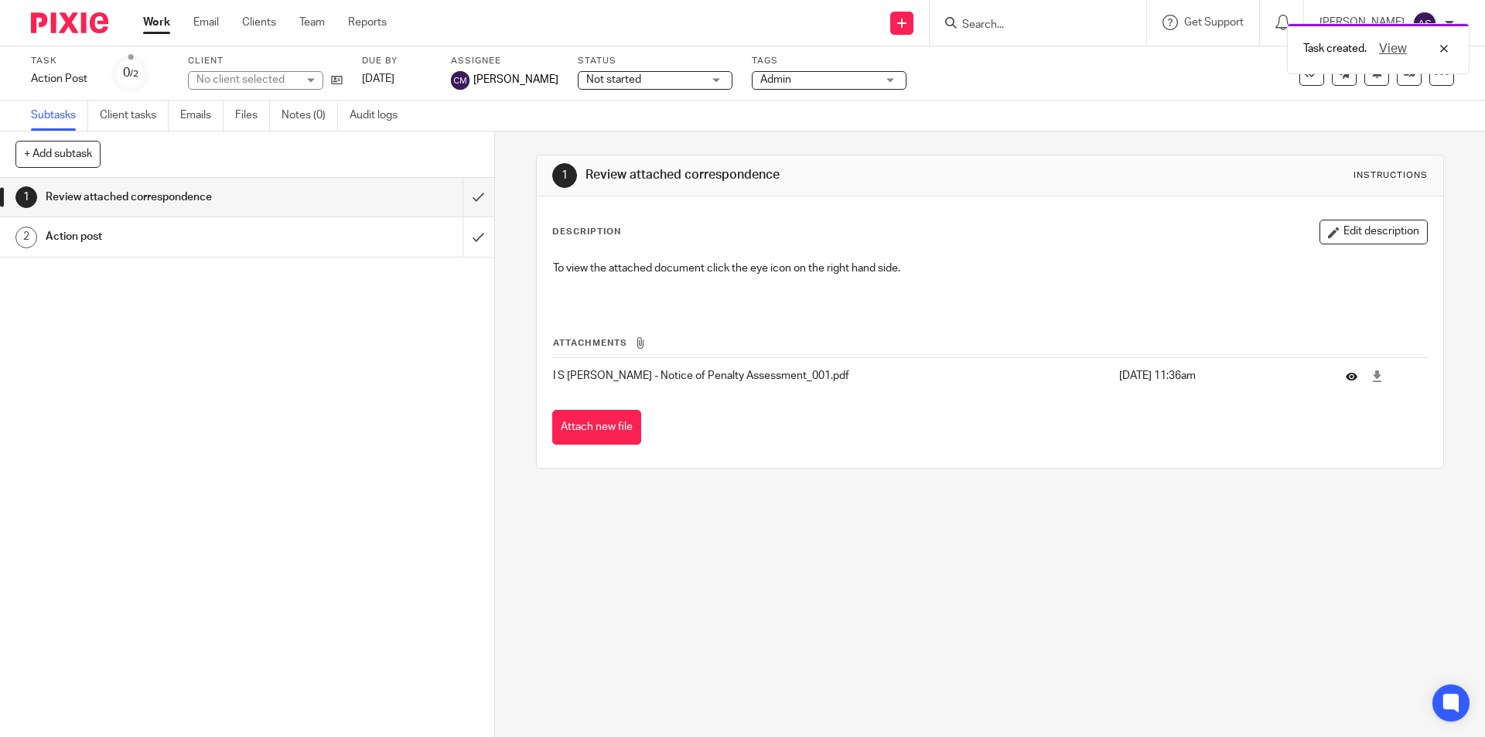
click at [1346, 380] on icon at bounding box center [1352, 377] width 12 height 12
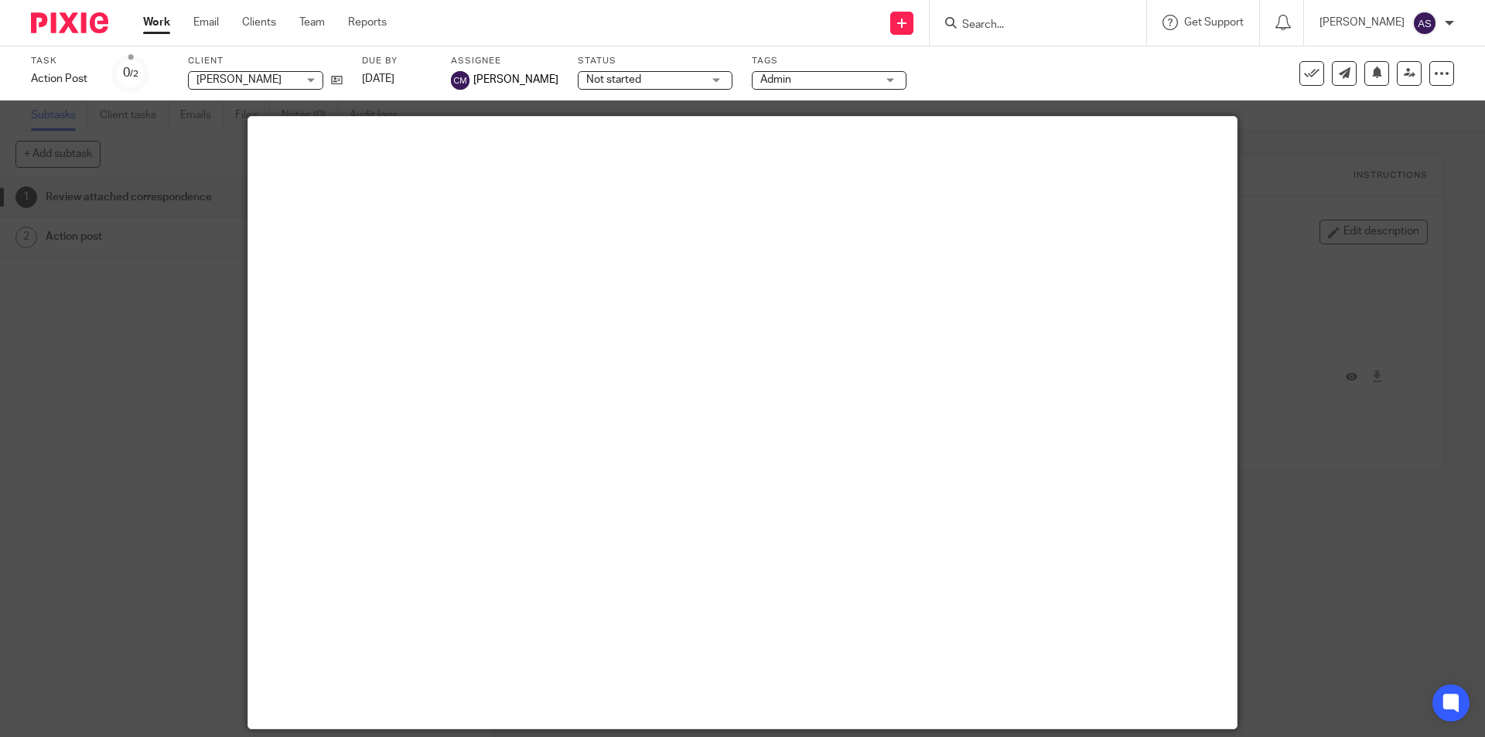
click at [1301, 316] on div at bounding box center [742, 368] width 1485 height 737
